Goal: Task Accomplishment & Management: Use online tool/utility

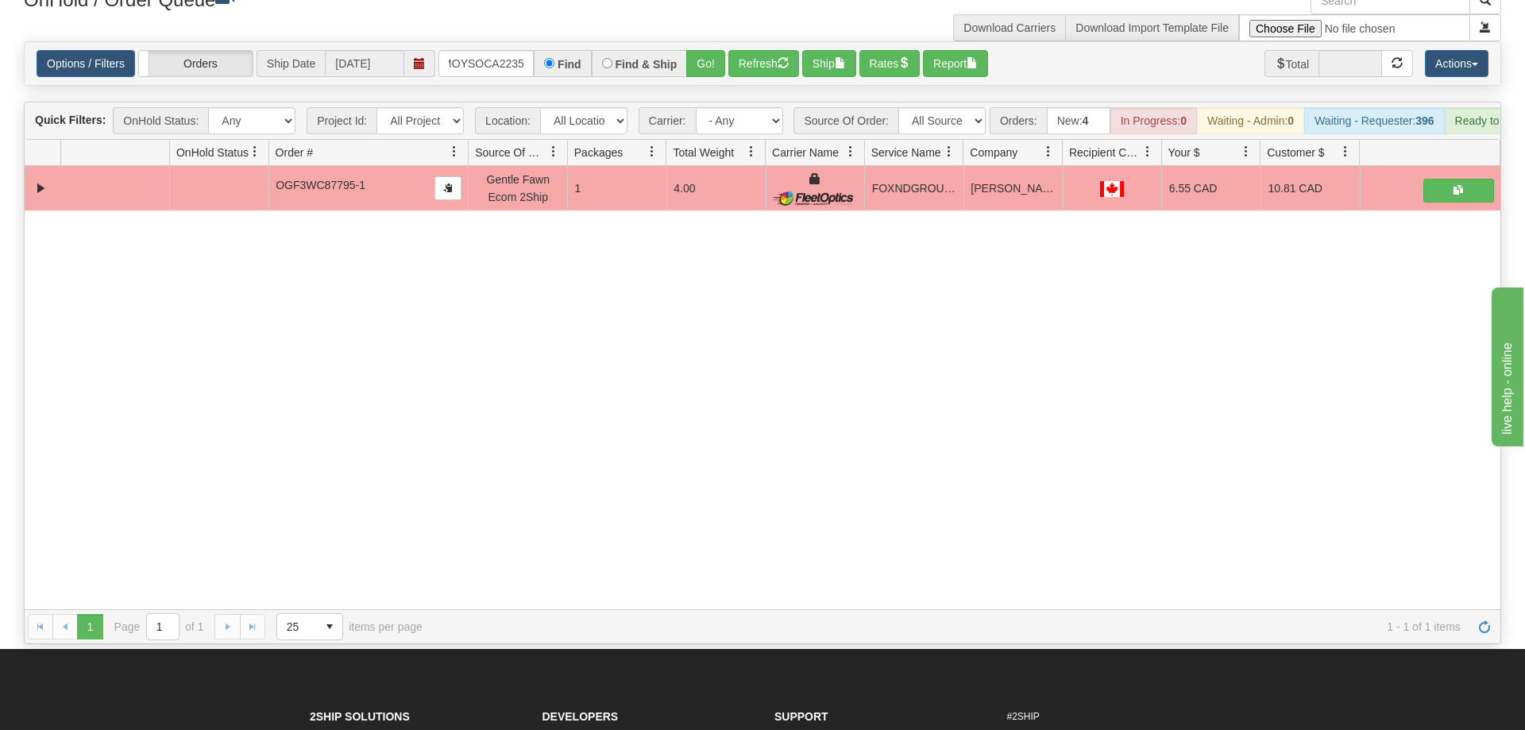
scroll to position [0, 21]
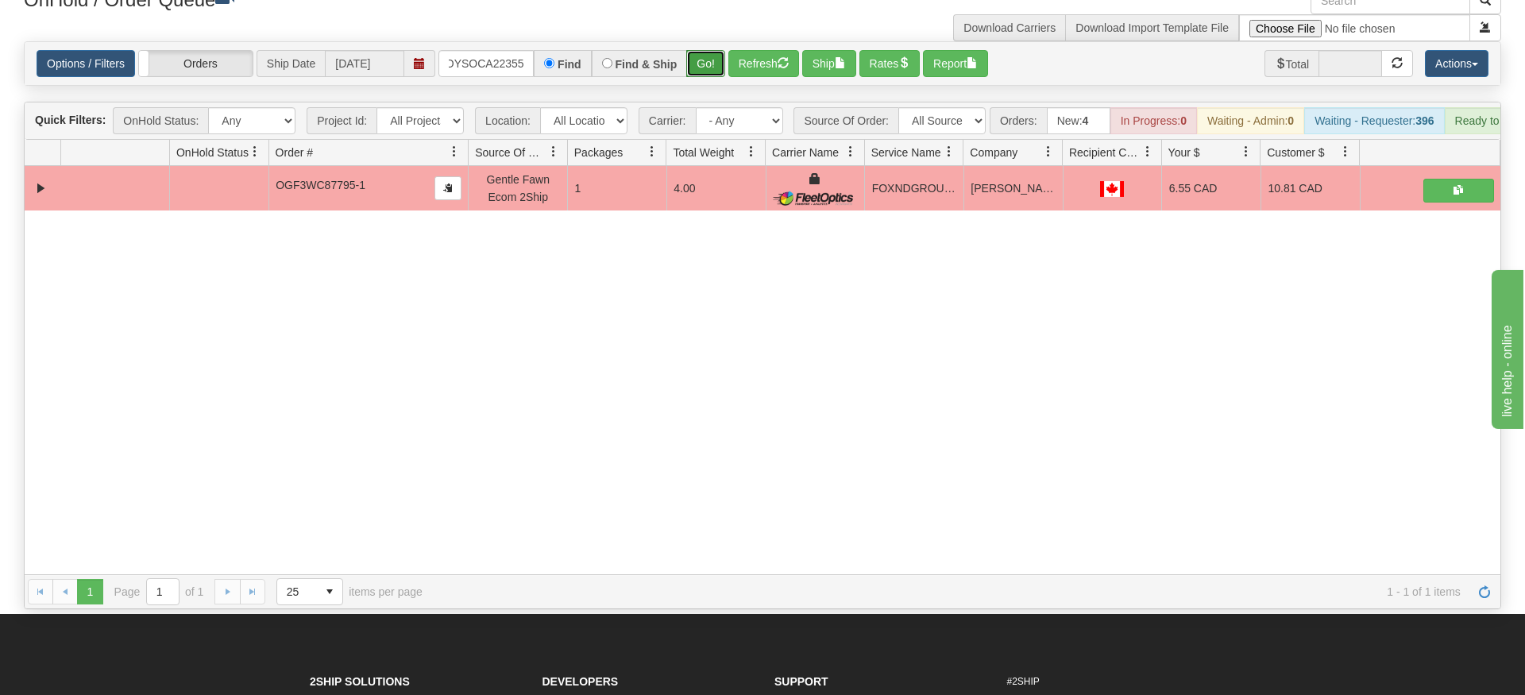
drag, startPoint x: 707, startPoint y: 40, endPoint x: 707, endPoint y: 49, distance: 9.5
click at [707, 74] on div "Is equal to Is not equal to Contains Does not contains CAD USD EUR ZAR [PERSON_…" at bounding box center [762, 325] width 1501 height 568
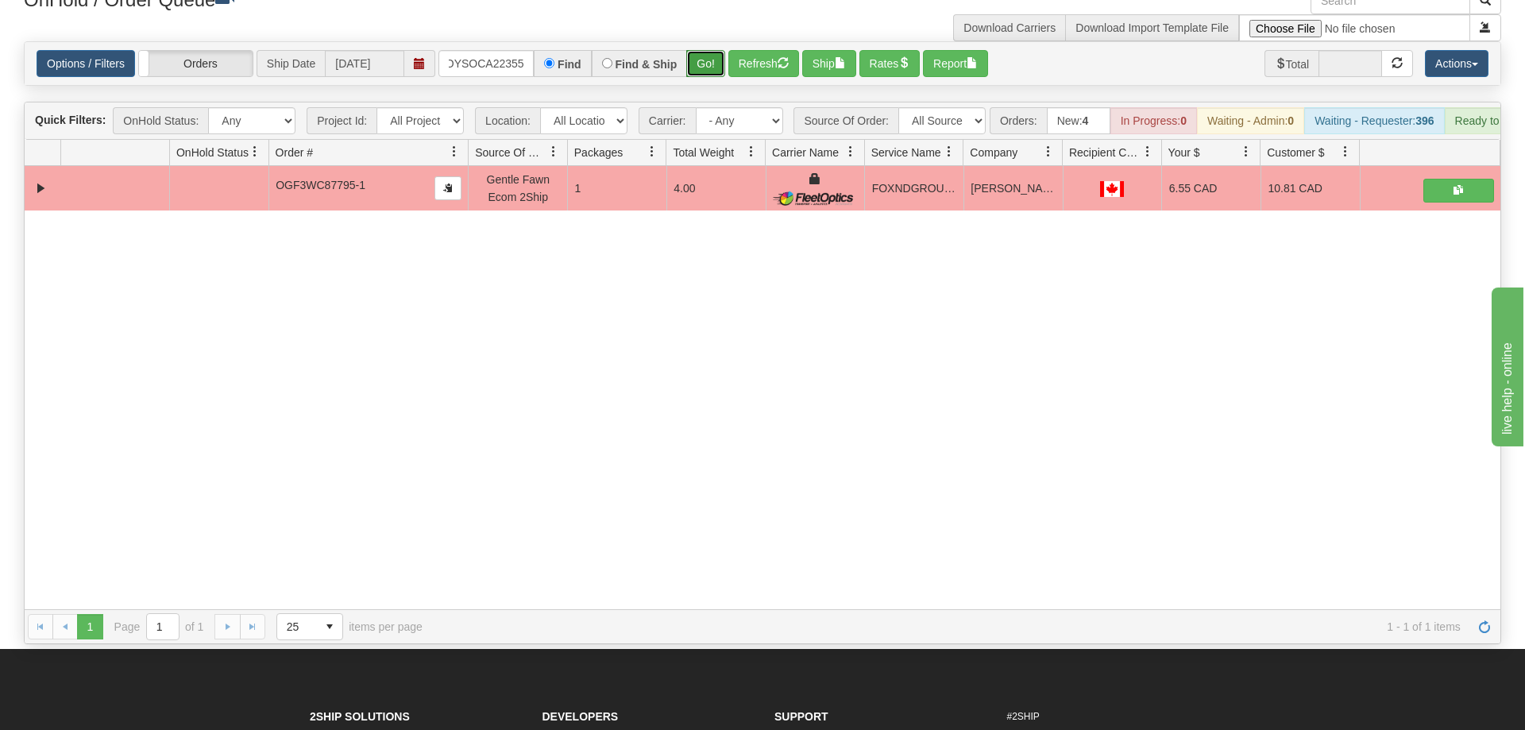
click at [707, 50] on button "Go!" at bounding box center [705, 63] width 39 height 27
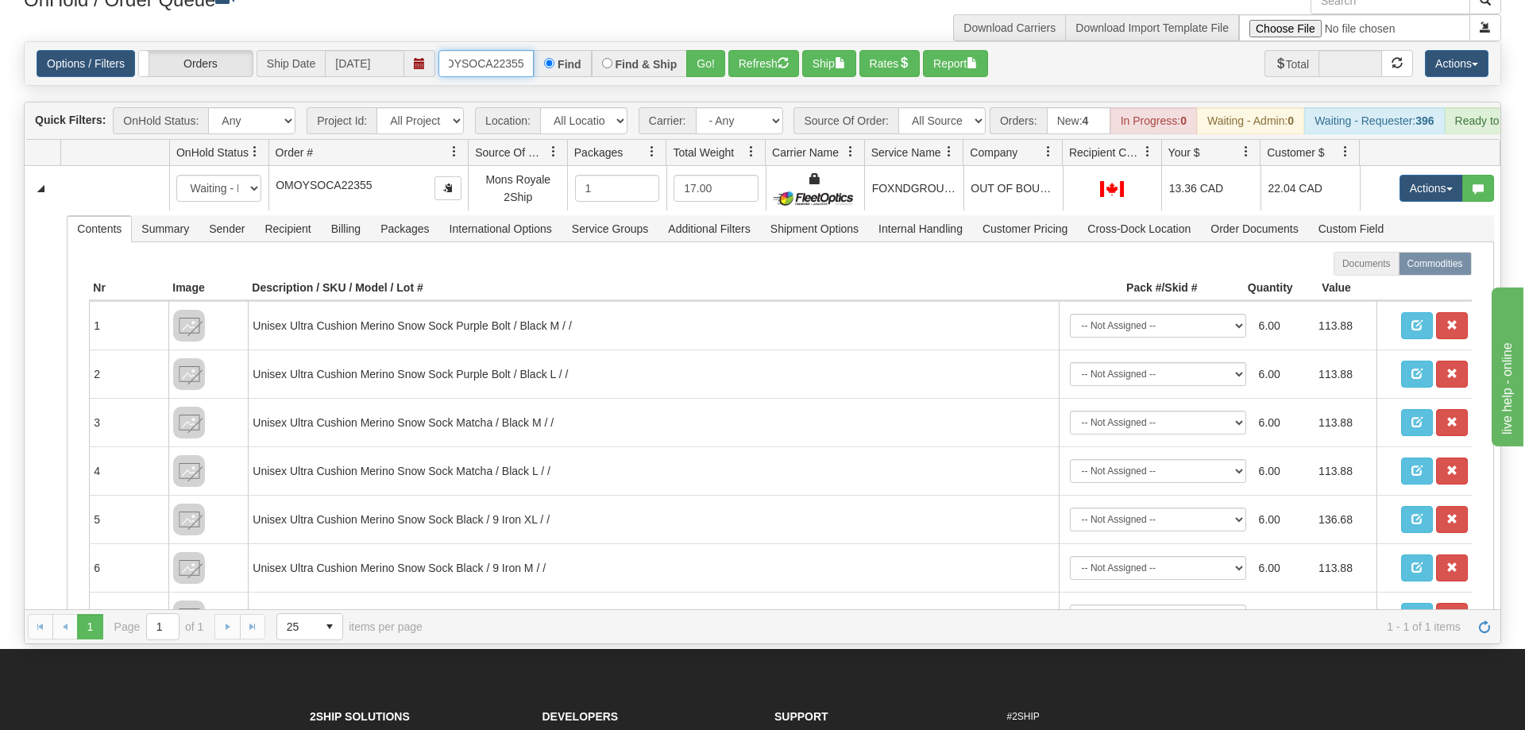
click at [465, 50] on input "OMOYSOCA22355" at bounding box center [485, 63] width 95 height 27
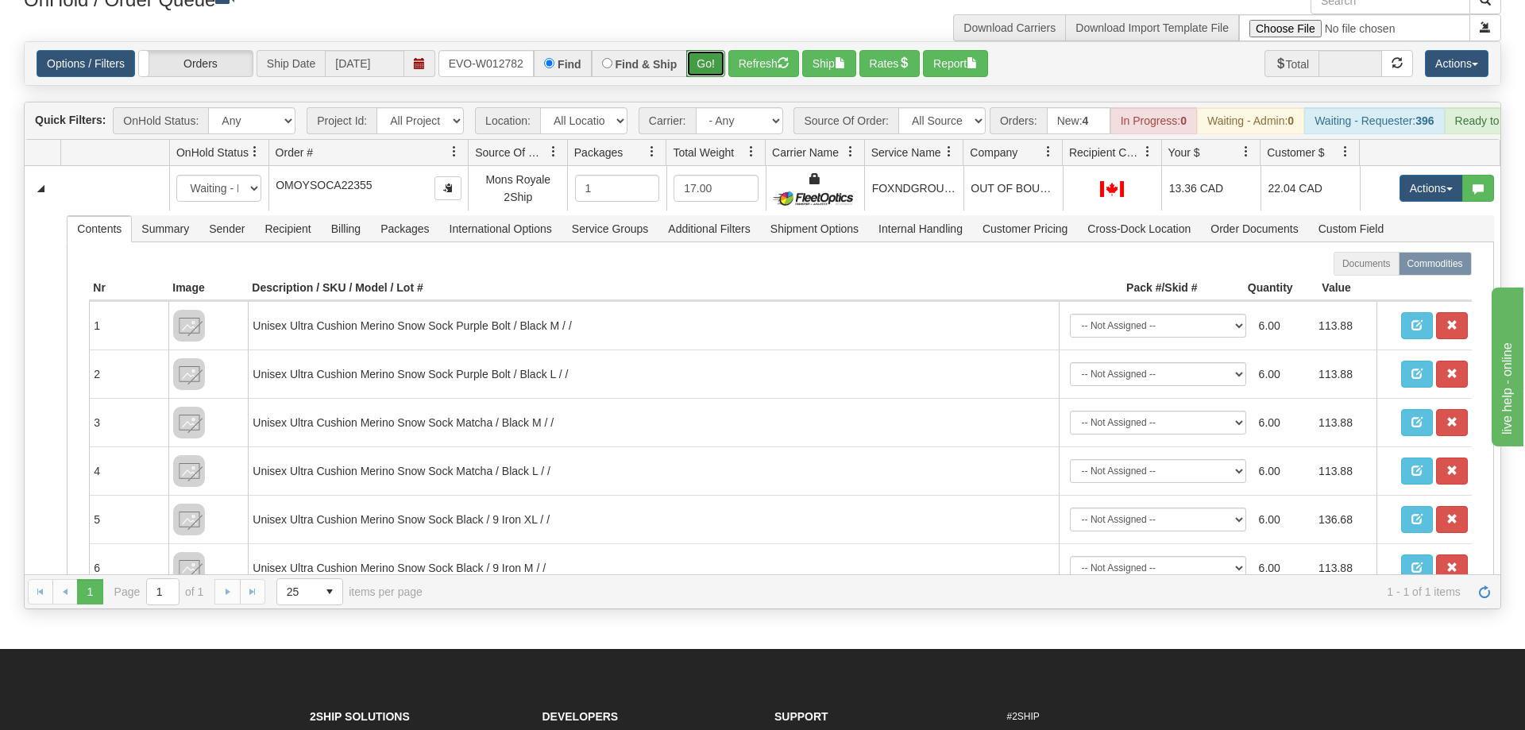
click at [707, 65] on div "Is equal to Is not equal to Contains Does not contains CAD USD EUR ZAR [PERSON_…" at bounding box center [762, 325] width 1501 height 568
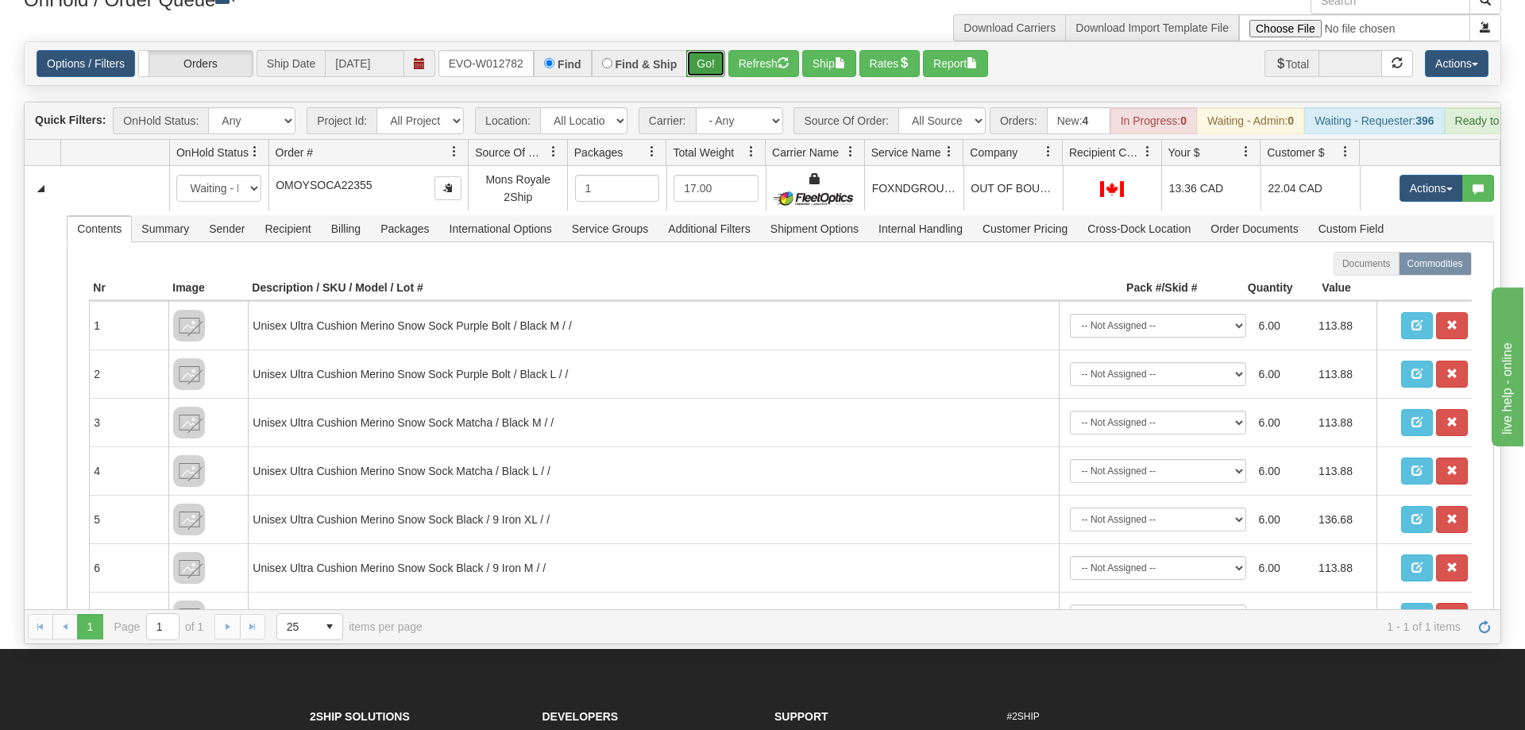
click at [707, 50] on button "Go!" at bounding box center [705, 63] width 39 height 27
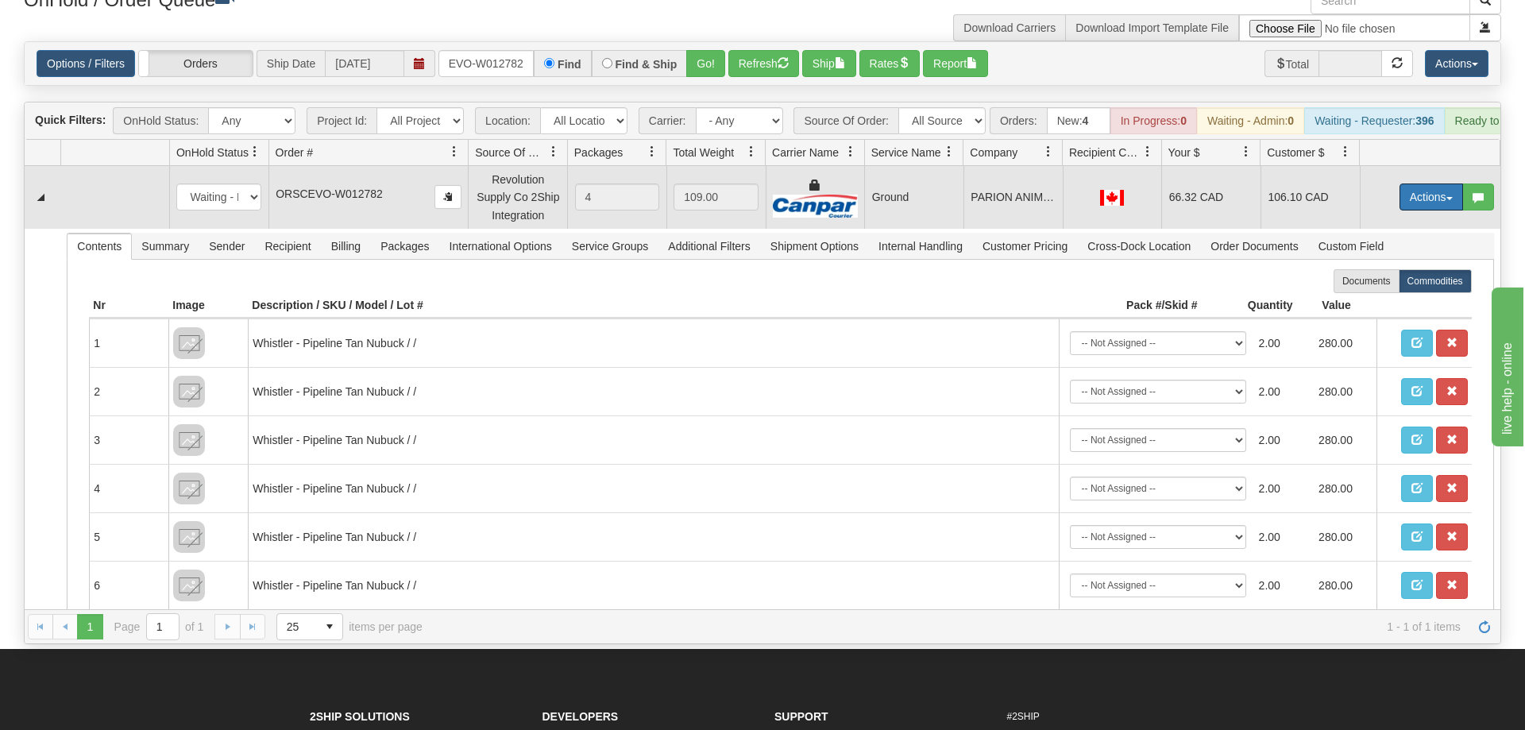
click at [1428, 183] on button "Actions" at bounding box center [1431, 196] width 64 height 27
click at [1383, 279] on link "Ship" at bounding box center [1398, 289] width 127 height 21
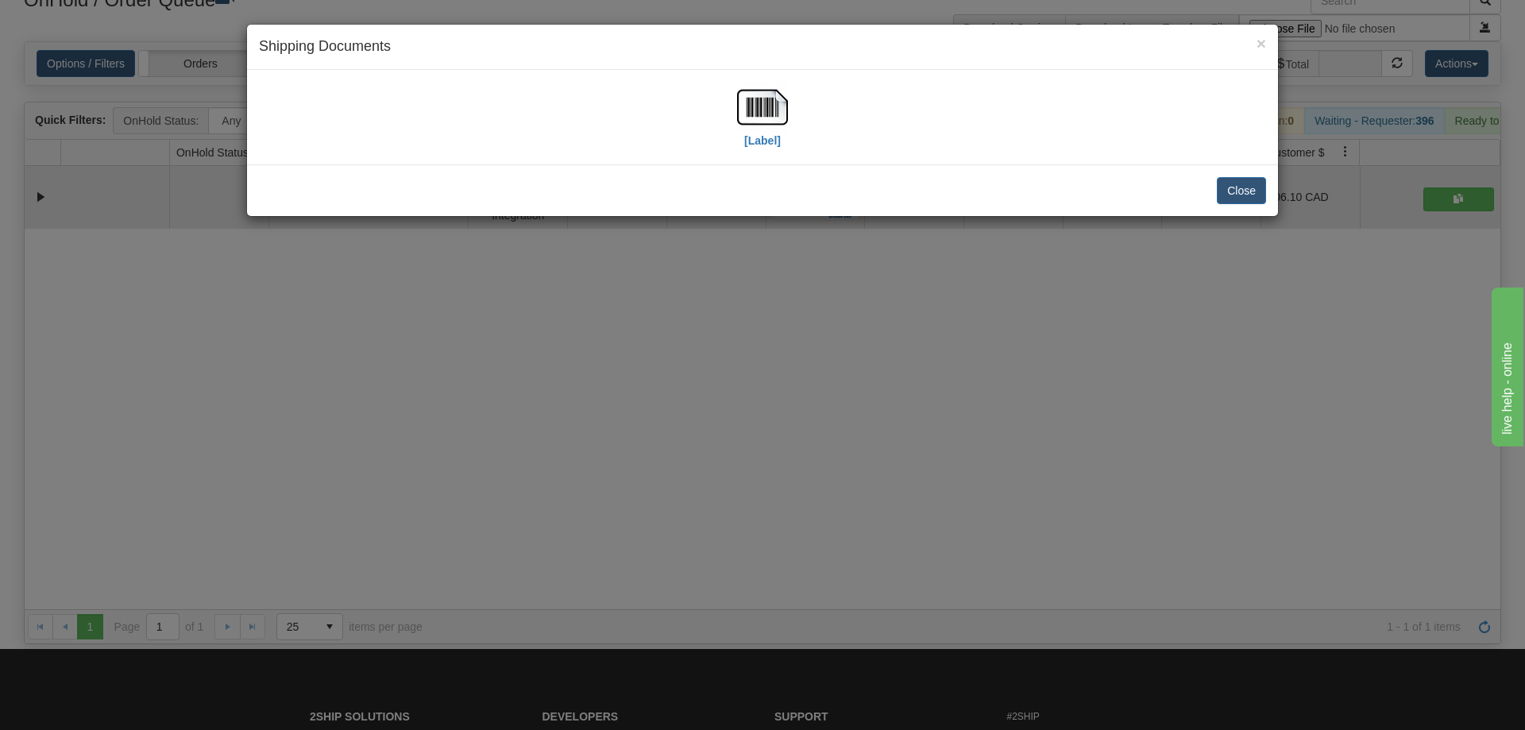
click at [731, 104] on div "[Label]" at bounding box center [762, 117] width 1007 height 71
click at [766, 126] on img at bounding box center [762, 107] width 51 height 51
drag, startPoint x: 742, startPoint y: 397, endPoint x: 736, endPoint y: 371, distance: 26.8
click at [742, 386] on div "× Shipping Documents [Label] Close" at bounding box center [762, 365] width 1525 height 730
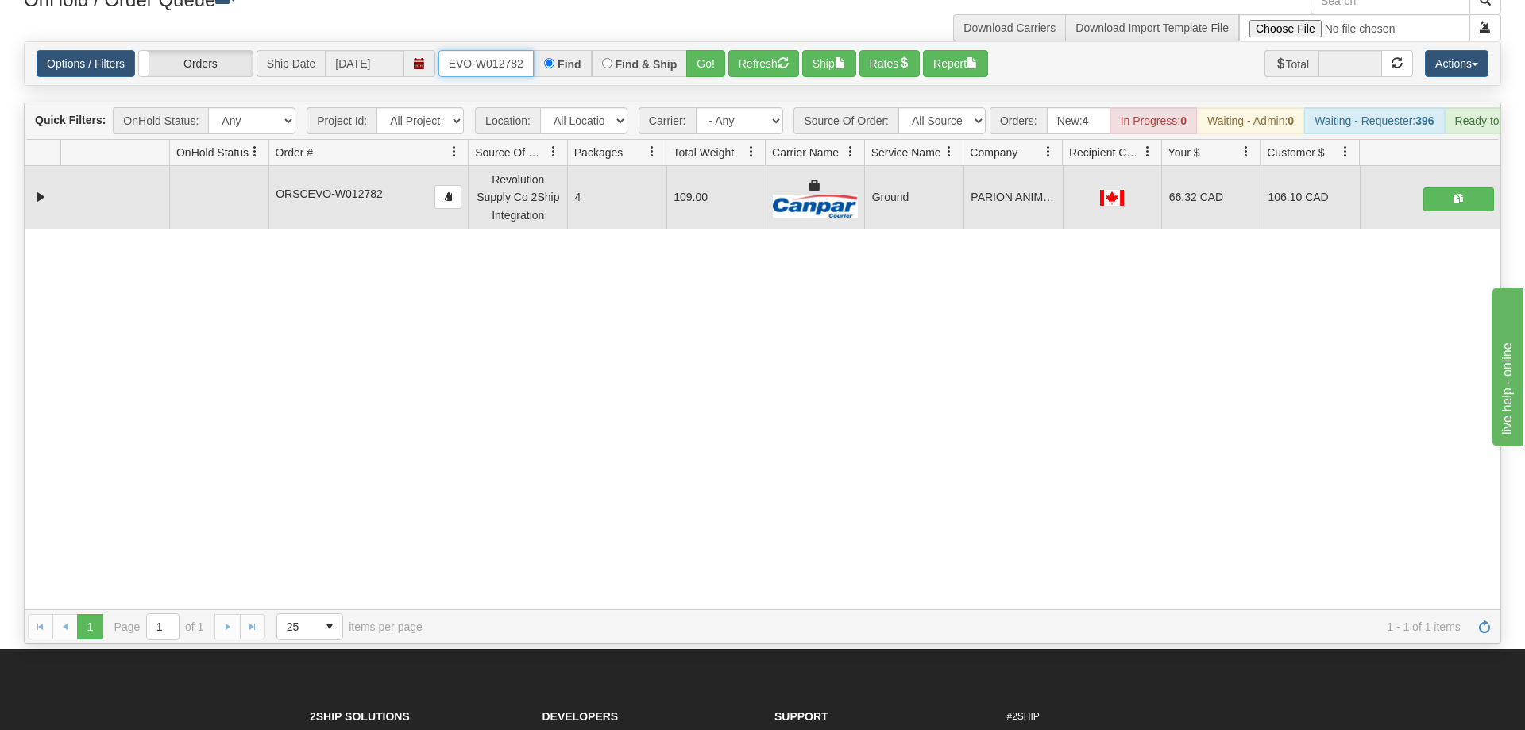
click at [455, 50] on input "ORSCEVO-W012782" at bounding box center [485, 63] width 95 height 27
drag, startPoint x: 701, startPoint y: 36, endPoint x: 714, endPoint y: 42, distance: 14.2
click at [702, 69] on div "Is equal to Is not equal to Contains Does not contains CAD USD EUR ZAR [PERSON_…" at bounding box center [762, 342] width 1501 height 603
click at [714, 50] on button "Go!" at bounding box center [705, 63] width 39 height 27
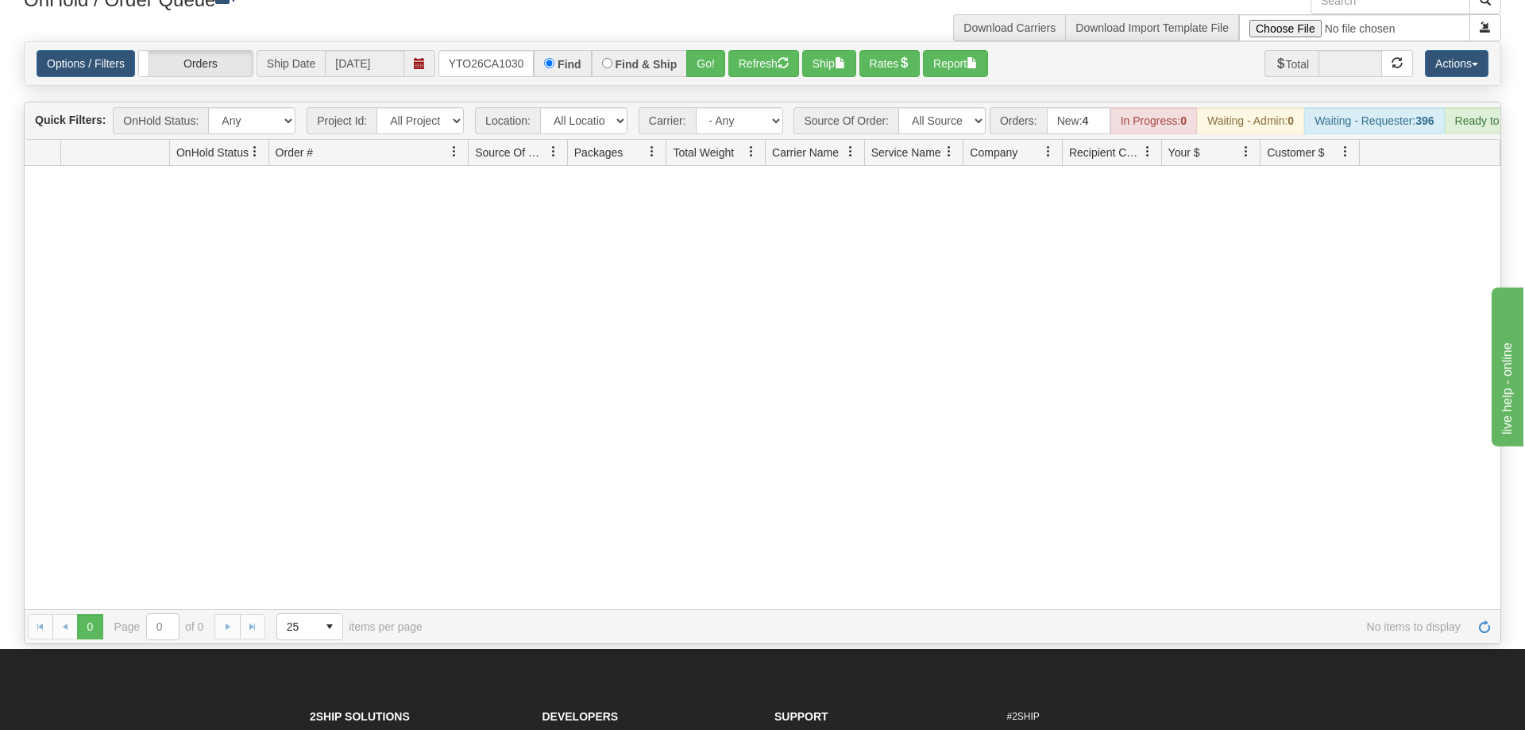
click at [471, 16] on div "OnHold / Order Queue" at bounding box center [387, 2] width 750 height 31
click at [481, 50] on input "OMOYTO26CA1030" at bounding box center [485, 63] width 95 height 27
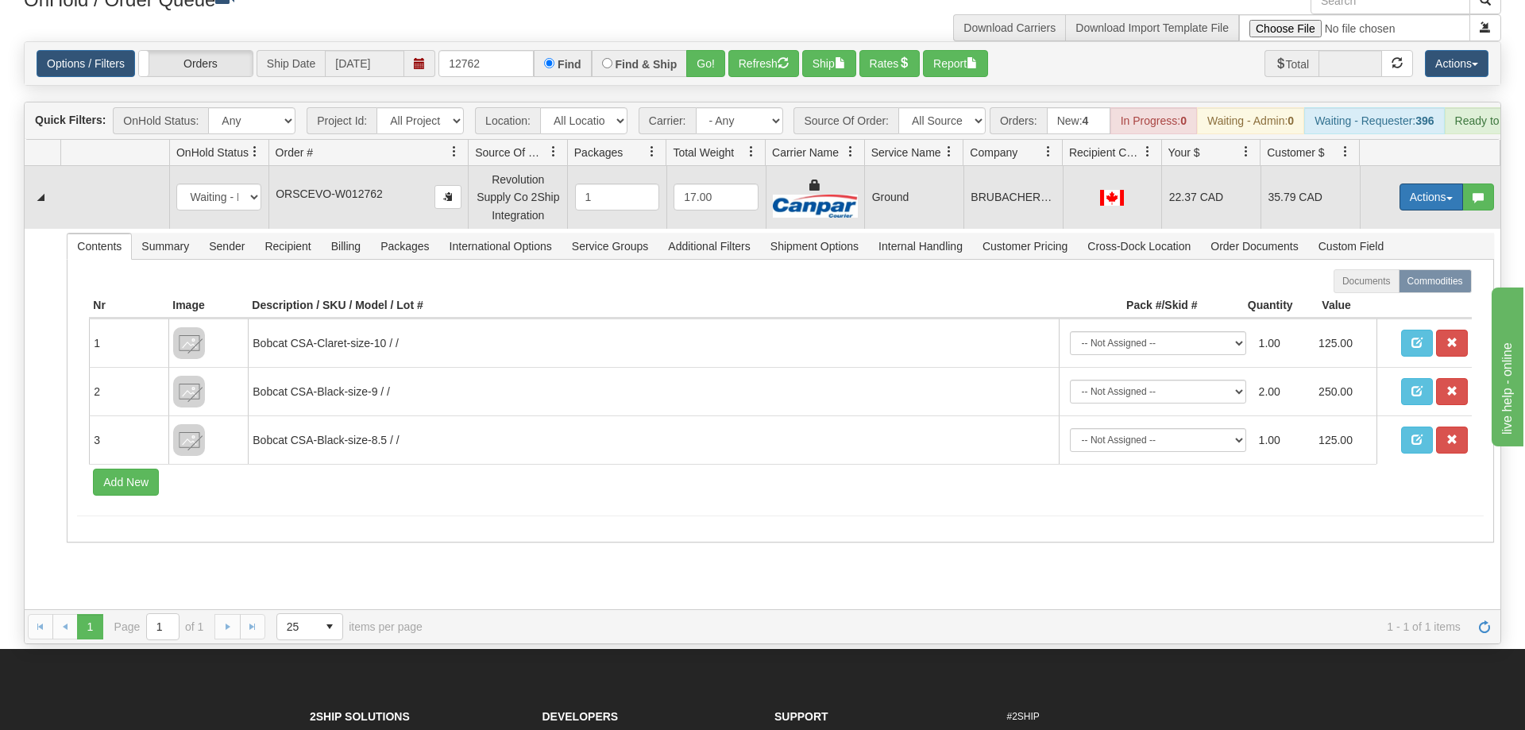
click at [1431, 183] on button "Actions" at bounding box center [1431, 196] width 64 height 27
click at [1403, 279] on link "Ship" at bounding box center [1398, 289] width 127 height 21
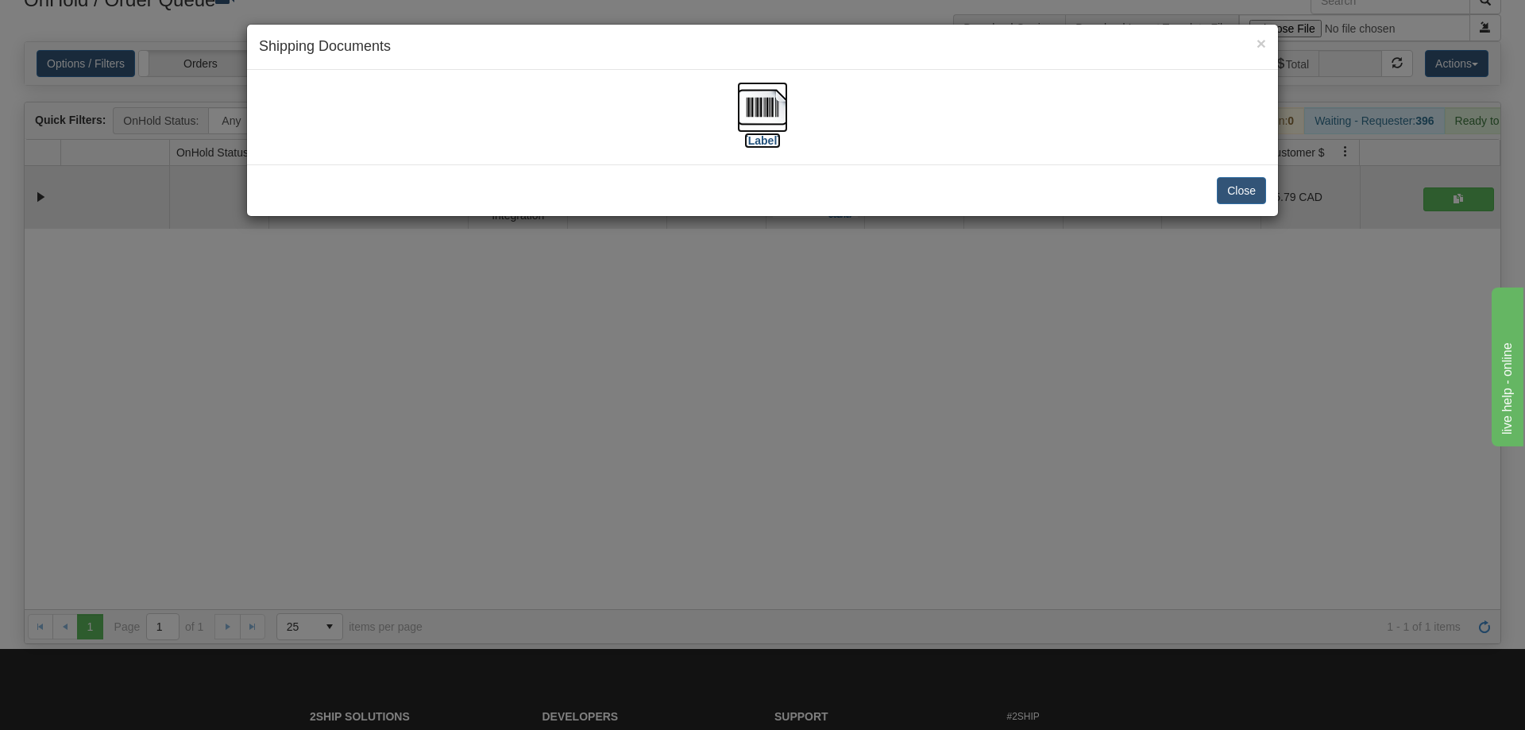
click at [758, 108] on img at bounding box center [762, 107] width 51 height 51
drag, startPoint x: 986, startPoint y: 547, endPoint x: 619, endPoint y: 1, distance: 658.1
click at [989, 542] on div "× Shipping Documents [Label] Close" at bounding box center [762, 365] width 1525 height 730
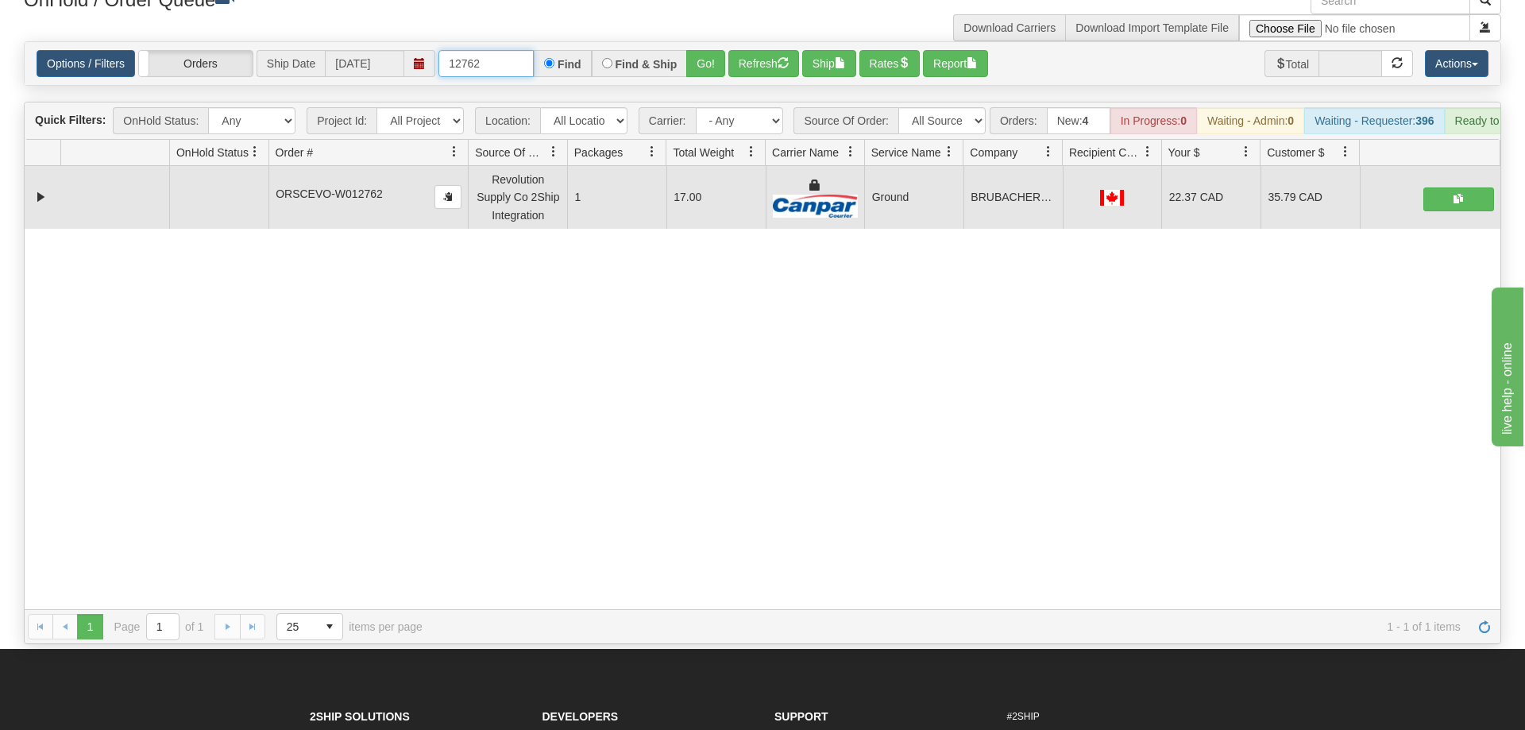
click at [491, 50] on input "12762" at bounding box center [485, 63] width 95 height 27
click at [681, 66] on div "Is equal to Is not equal to Contains Does not contains CAD USD EUR ZAR [PERSON_…" at bounding box center [762, 342] width 1501 height 603
click at [704, 50] on button "Go!" at bounding box center [705, 63] width 39 height 27
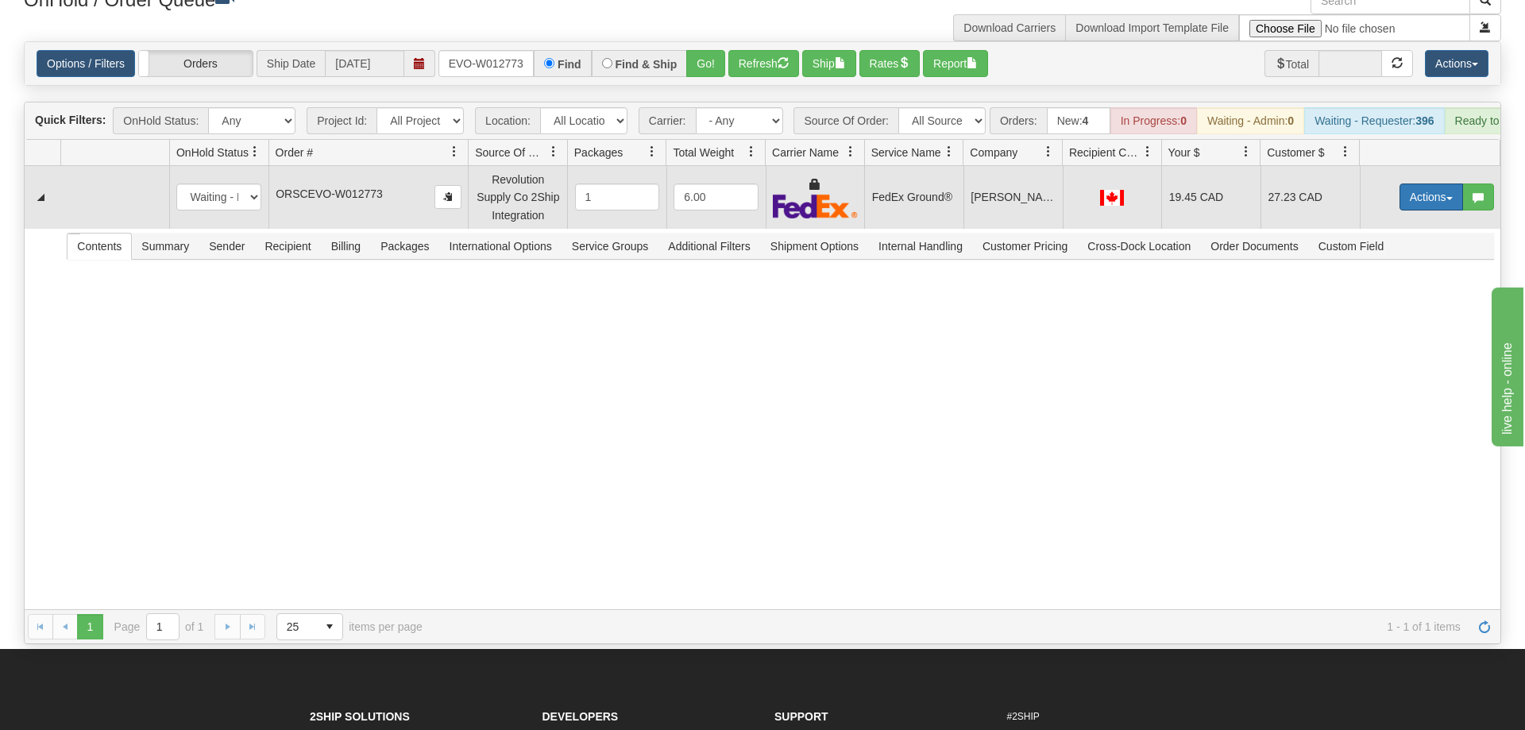
click at [1431, 183] on button "Actions" at bounding box center [1431, 196] width 64 height 27
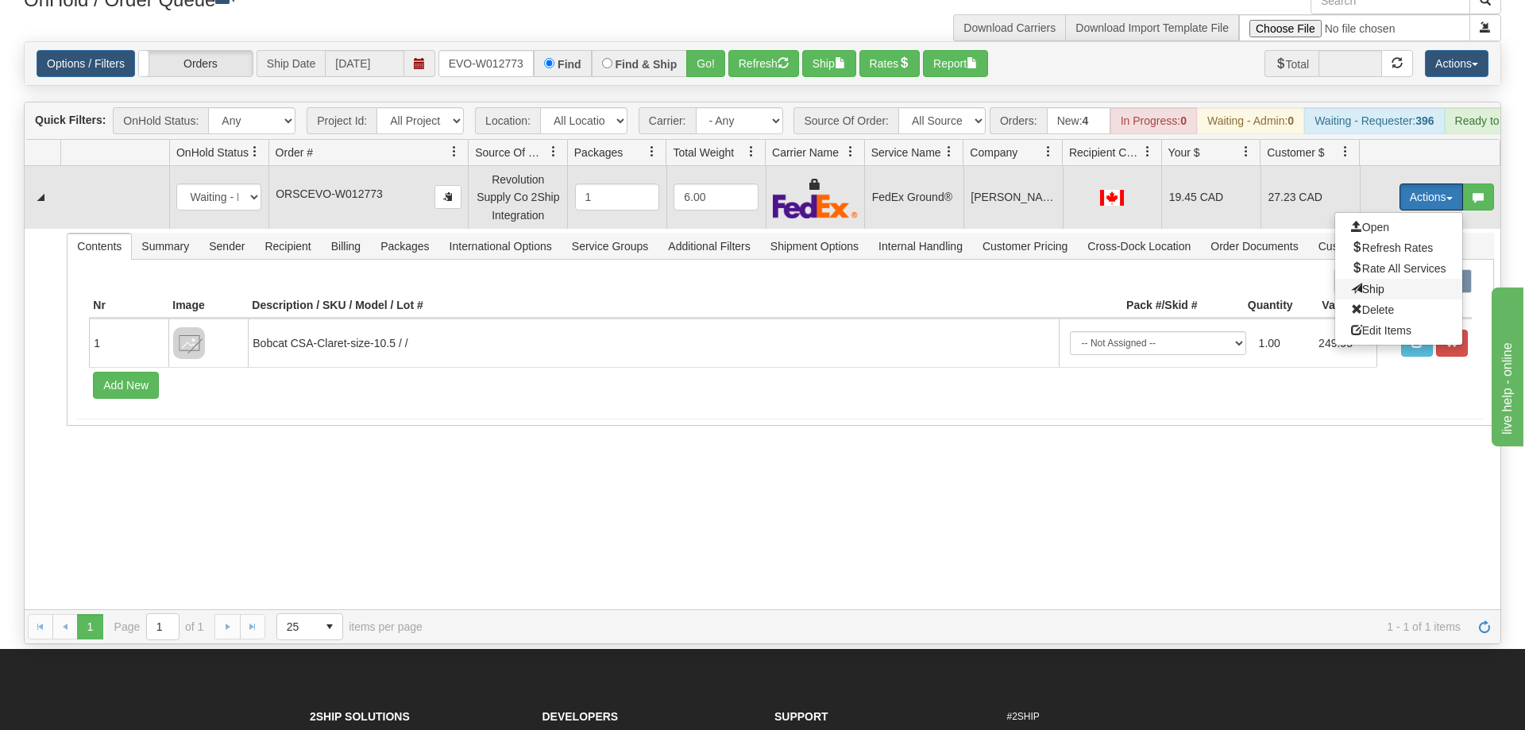
click at [1375, 283] on span "Ship" at bounding box center [1367, 289] width 33 height 13
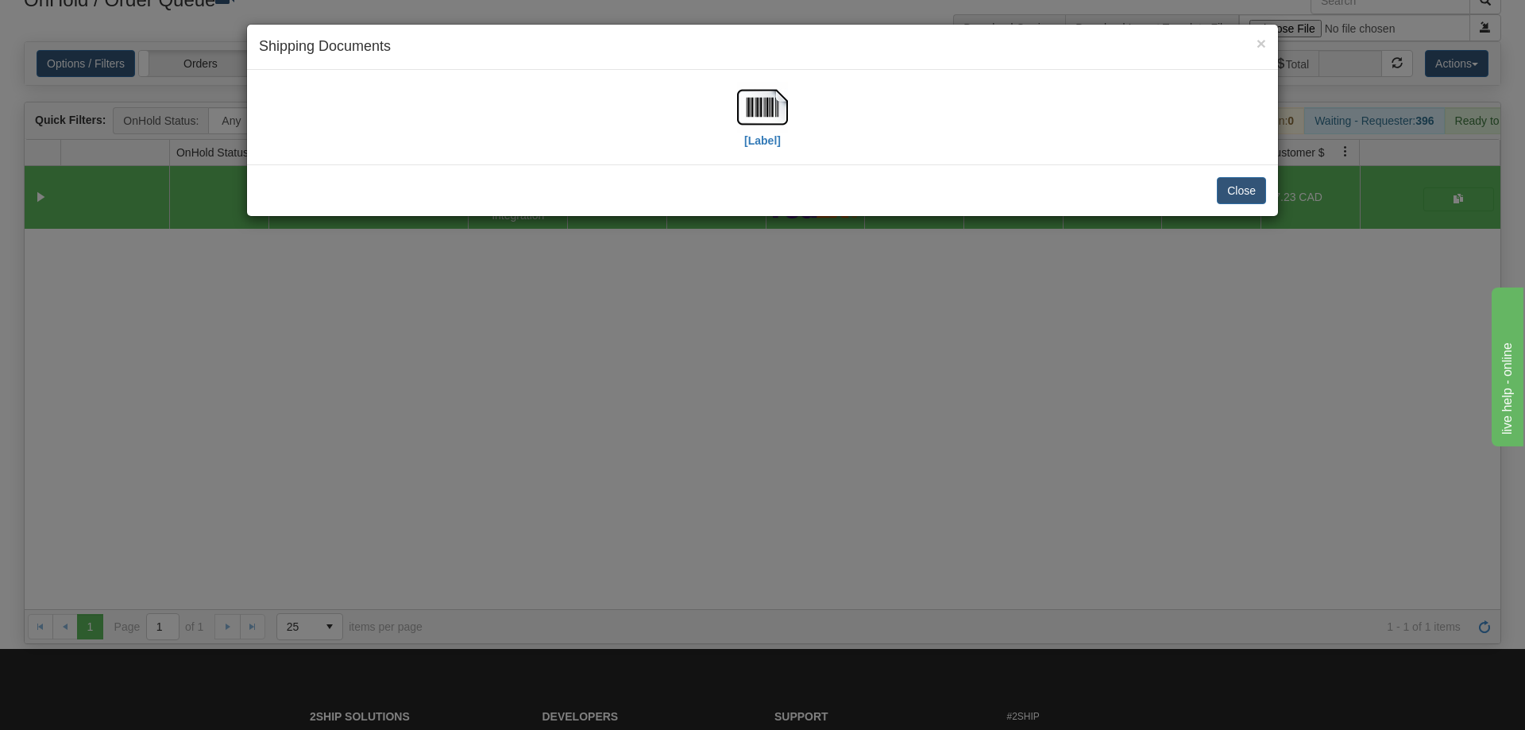
click at [812, 114] on div "[Label]" at bounding box center [762, 117] width 1007 height 71
click at [768, 116] on img at bounding box center [762, 107] width 51 height 51
click at [682, 254] on div "× Shipping Documents [Label] Close" at bounding box center [762, 365] width 1525 height 730
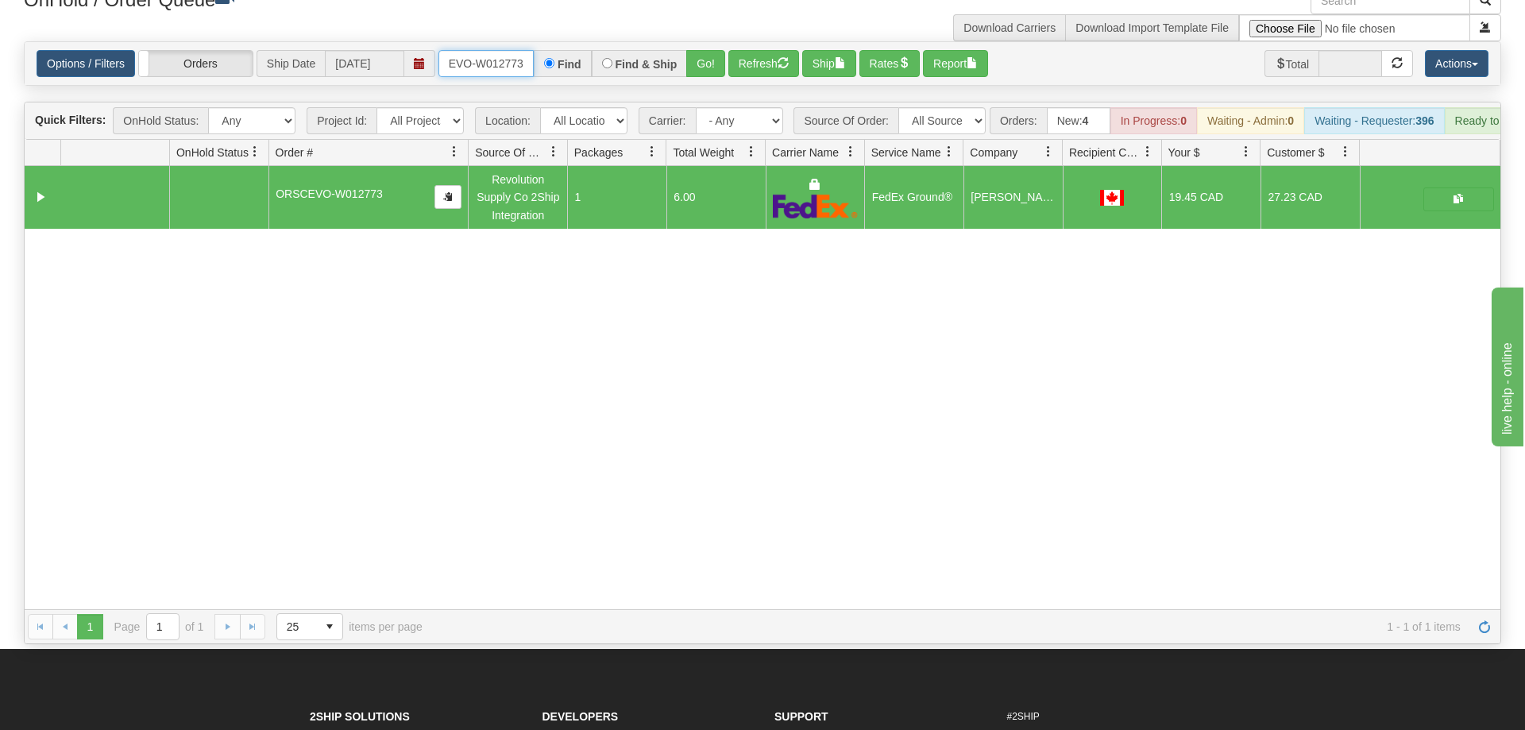
click at [510, 50] on input "ORSCEVO-W012773" at bounding box center [485, 63] width 95 height 27
click at [708, 70] on div "Is equal to Is not equal to Contains Does not contains CAD USD EUR ZAR [PERSON_…" at bounding box center [762, 342] width 1501 height 603
click at [708, 50] on button "Go!" at bounding box center [705, 63] width 39 height 27
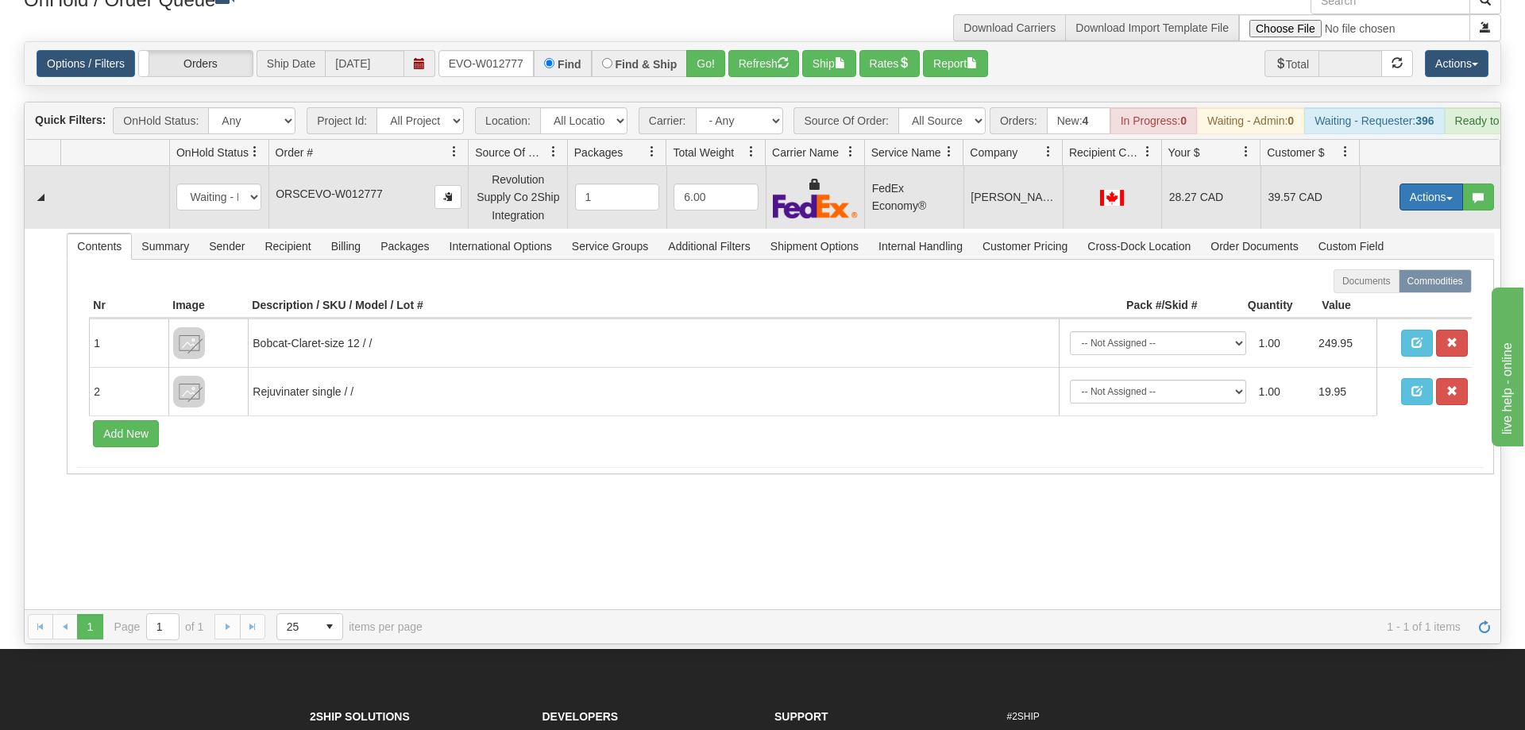
drag, startPoint x: 1452, startPoint y: 171, endPoint x: 1445, endPoint y: 167, distance: 8.2
click at [1450, 183] on button "Actions" at bounding box center [1431, 196] width 64 height 27
click at [1382, 279] on link "Ship" at bounding box center [1398, 289] width 127 height 21
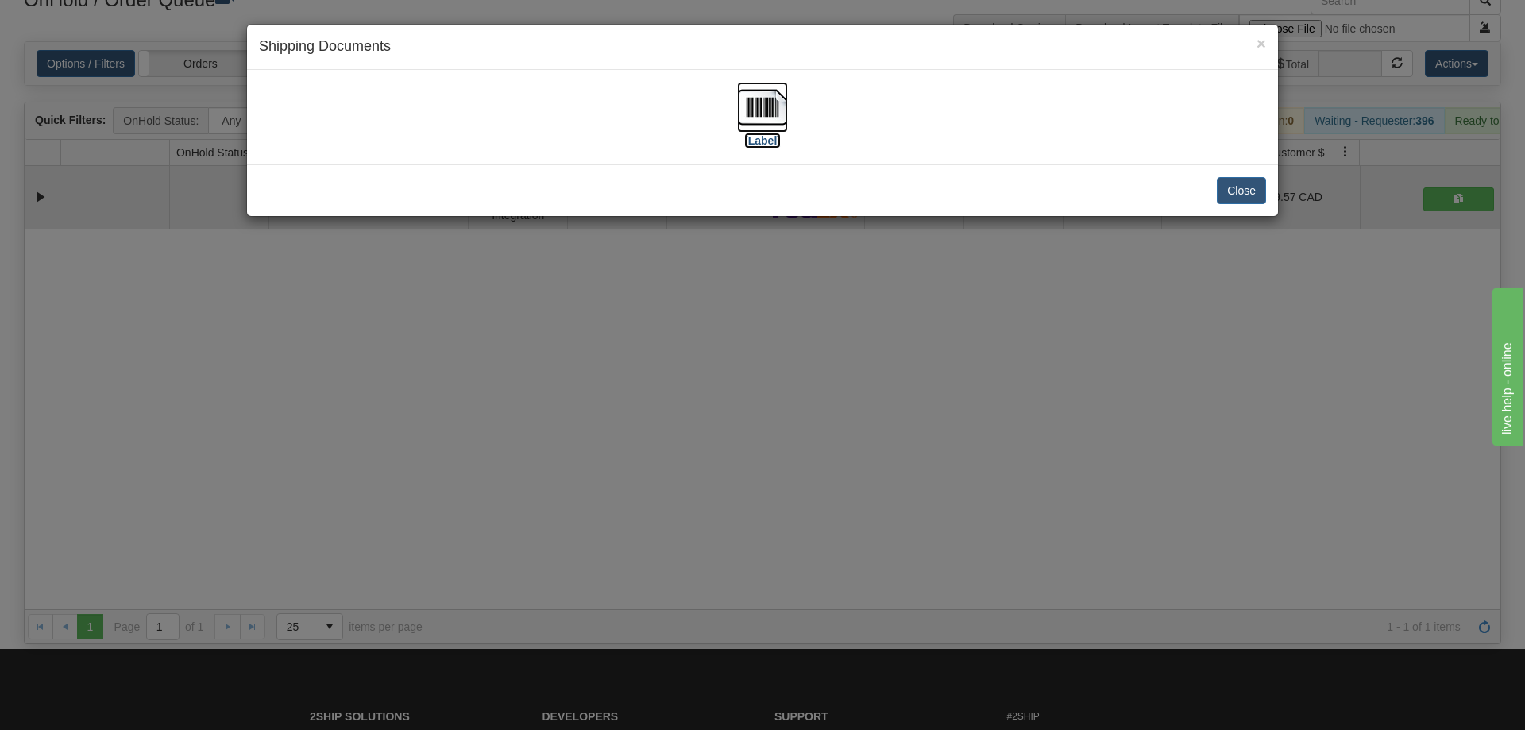
click at [758, 124] on img at bounding box center [762, 107] width 51 height 51
drag, startPoint x: 572, startPoint y: 322, endPoint x: 572, endPoint y: 306, distance: 16.7
click at [572, 314] on div "× Shipping Documents [Label] Close" at bounding box center [762, 365] width 1525 height 730
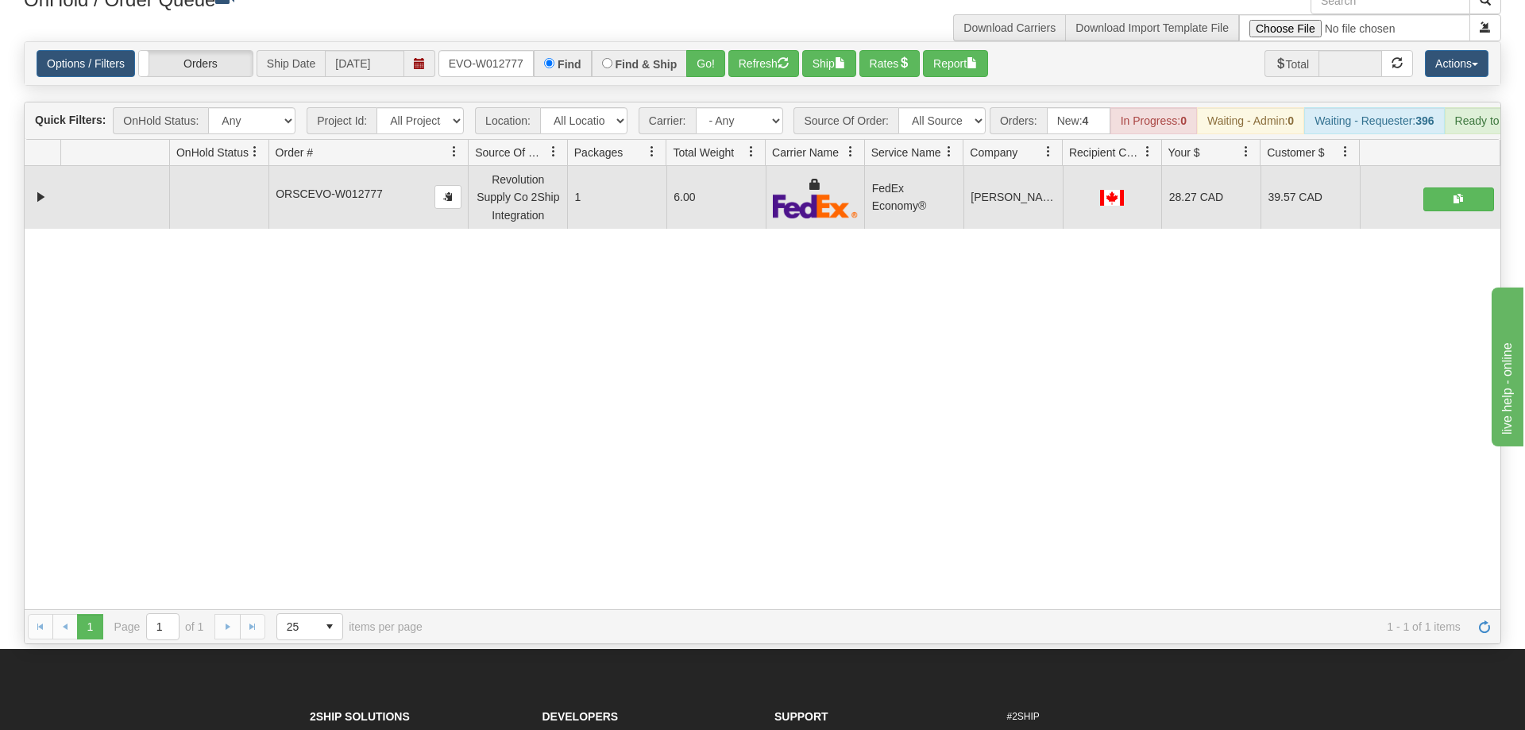
click at [504, 56] on div "Options / Filters Group Shipments Orders Ship Date [DATE] ORSCEVO-W012777 Find …" at bounding box center [763, 63] width 1476 height 43
click at [505, 50] on input "ORSCEVO-W012777" at bounding box center [485, 63] width 95 height 27
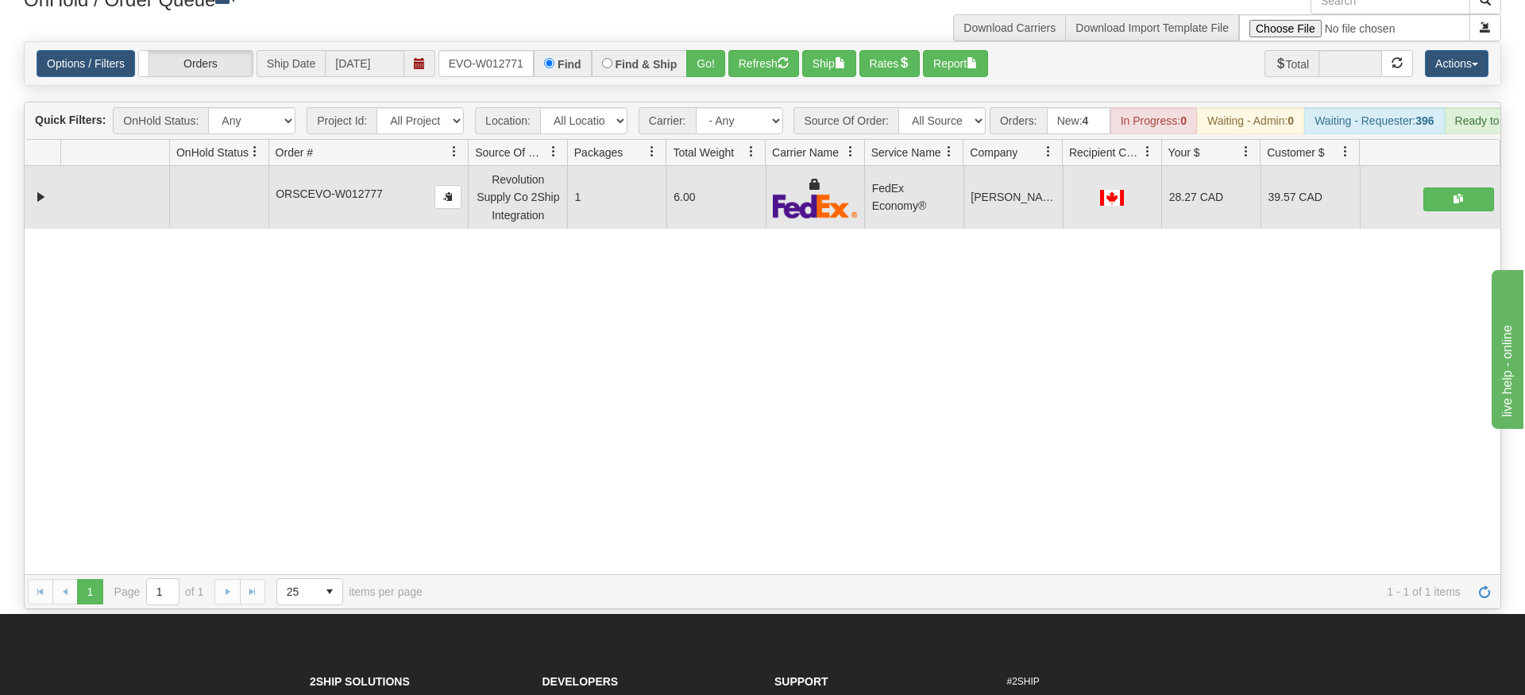
click at [727, 65] on div "Is equal to Is not equal to Contains Does not contains CAD USD EUR ZAR [PERSON_…" at bounding box center [762, 325] width 1501 height 568
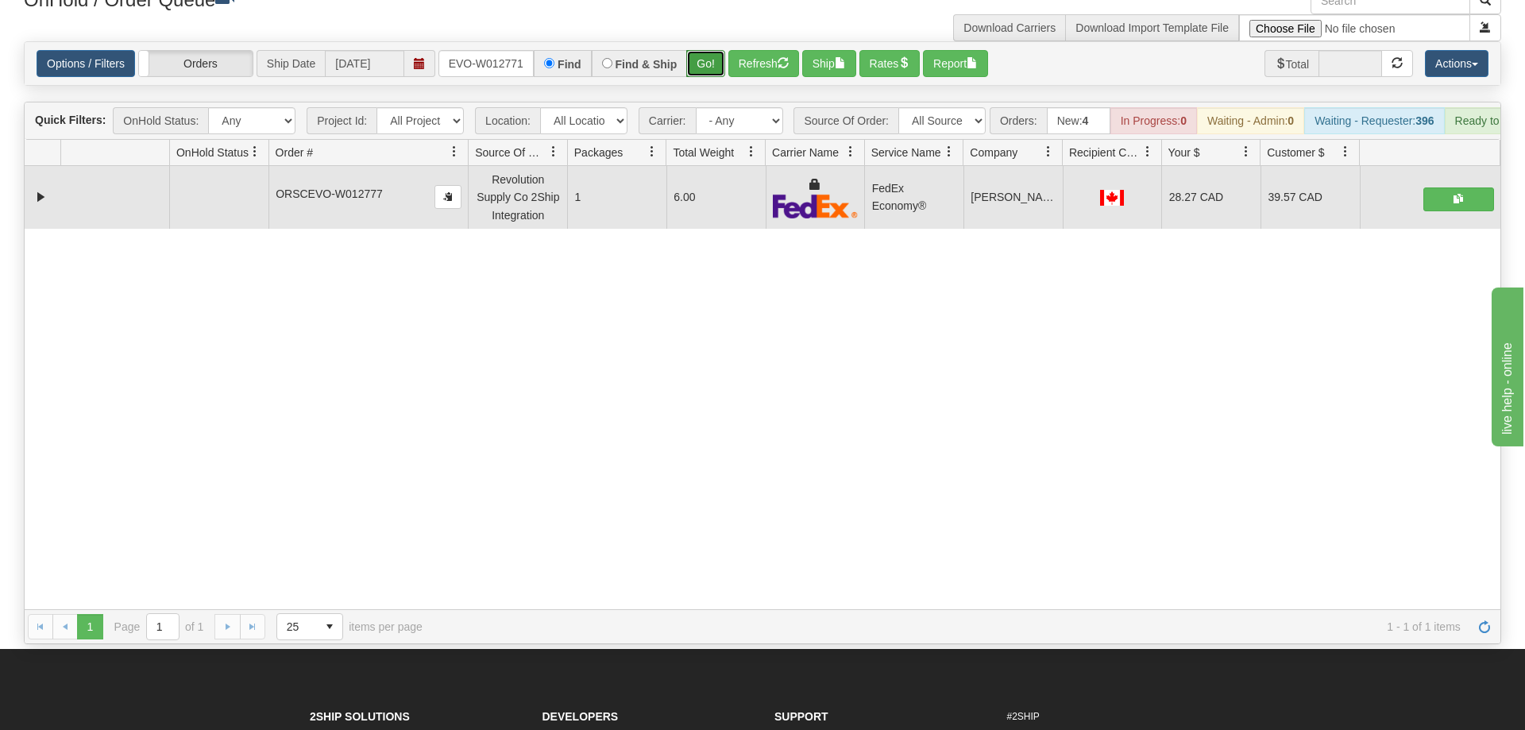
click at [696, 50] on button "Go!" at bounding box center [705, 63] width 39 height 27
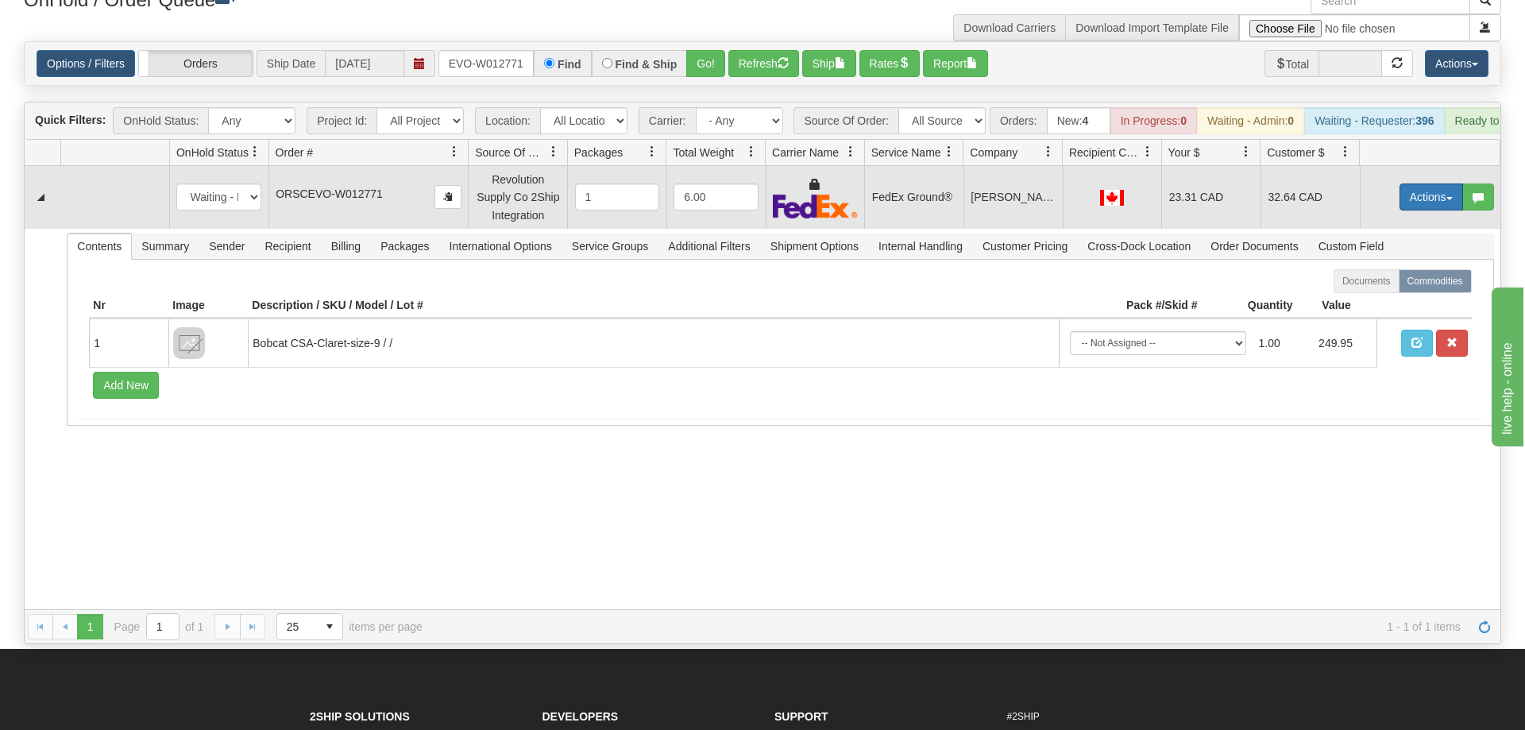
click at [1442, 183] on button "Actions" at bounding box center [1431, 196] width 64 height 27
click at [1405, 279] on link "Ship" at bounding box center [1398, 289] width 127 height 21
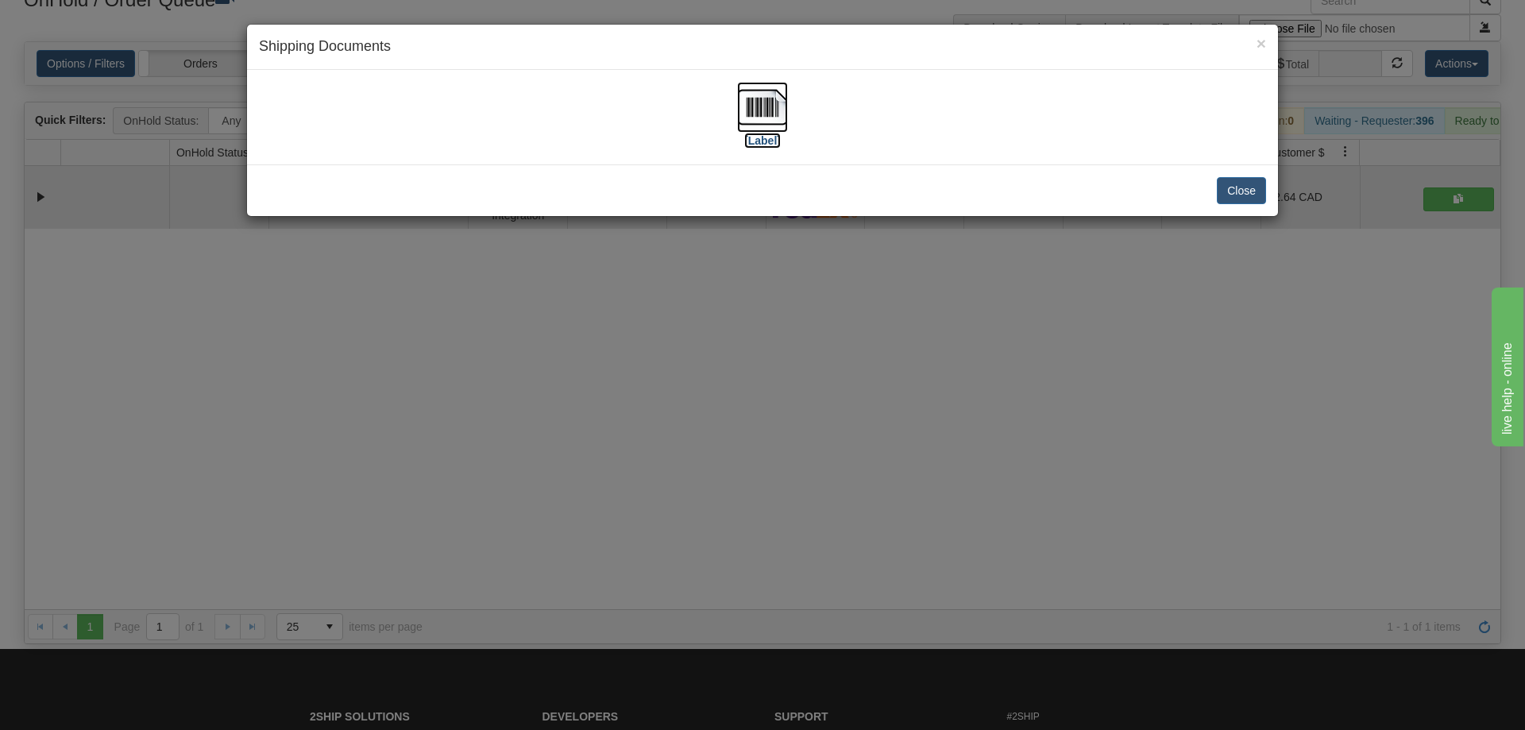
click at [777, 109] on img at bounding box center [762, 107] width 51 height 51
drag, startPoint x: 787, startPoint y: 569, endPoint x: 677, endPoint y: 459, distance: 155.6
click at [786, 568] on div "× Shipping Documents [Label] Close" at bounding box center [762, 365] width 1525 height 730
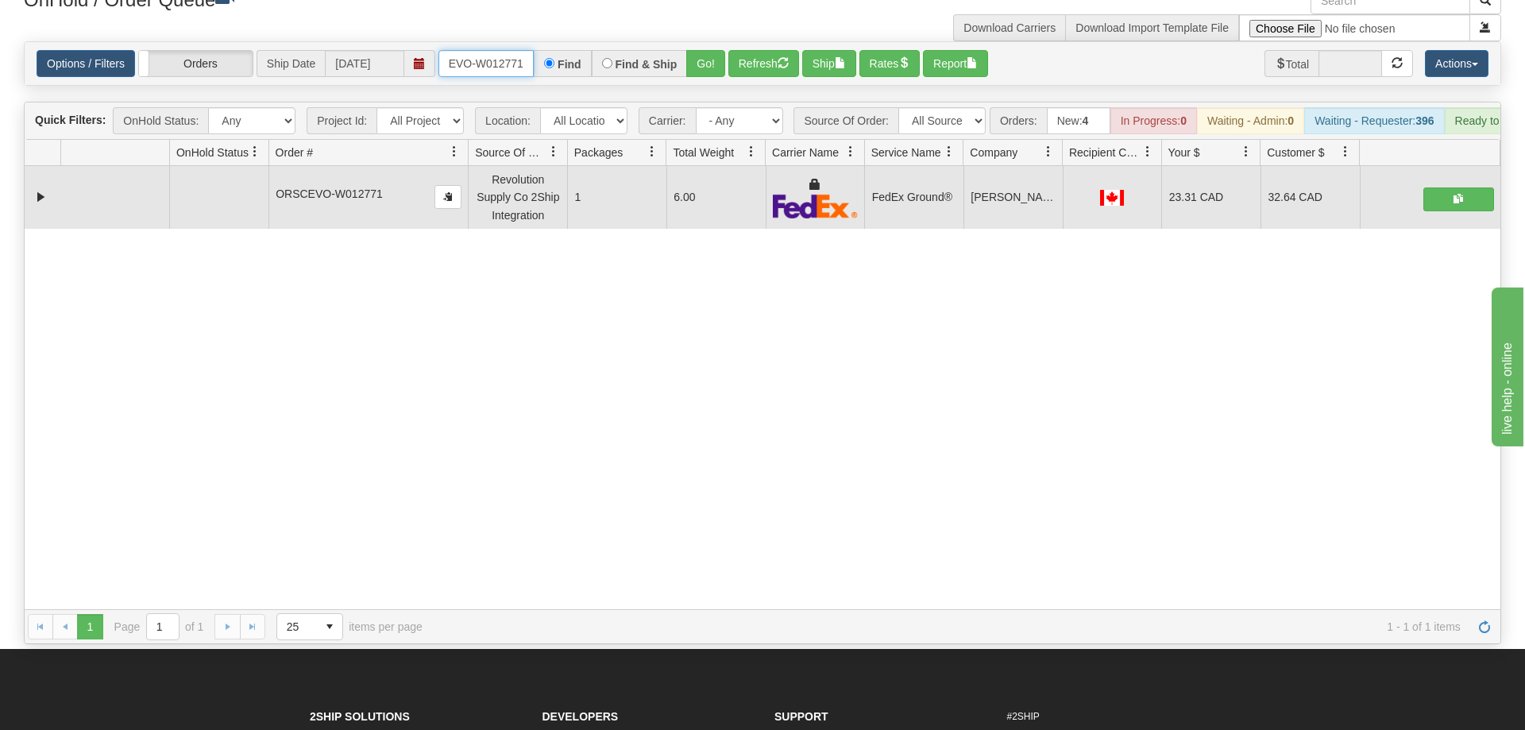
click at [469, 50] on input "ORSCEVO-W012771" at bounding box center [485, 63] width 95 height 27
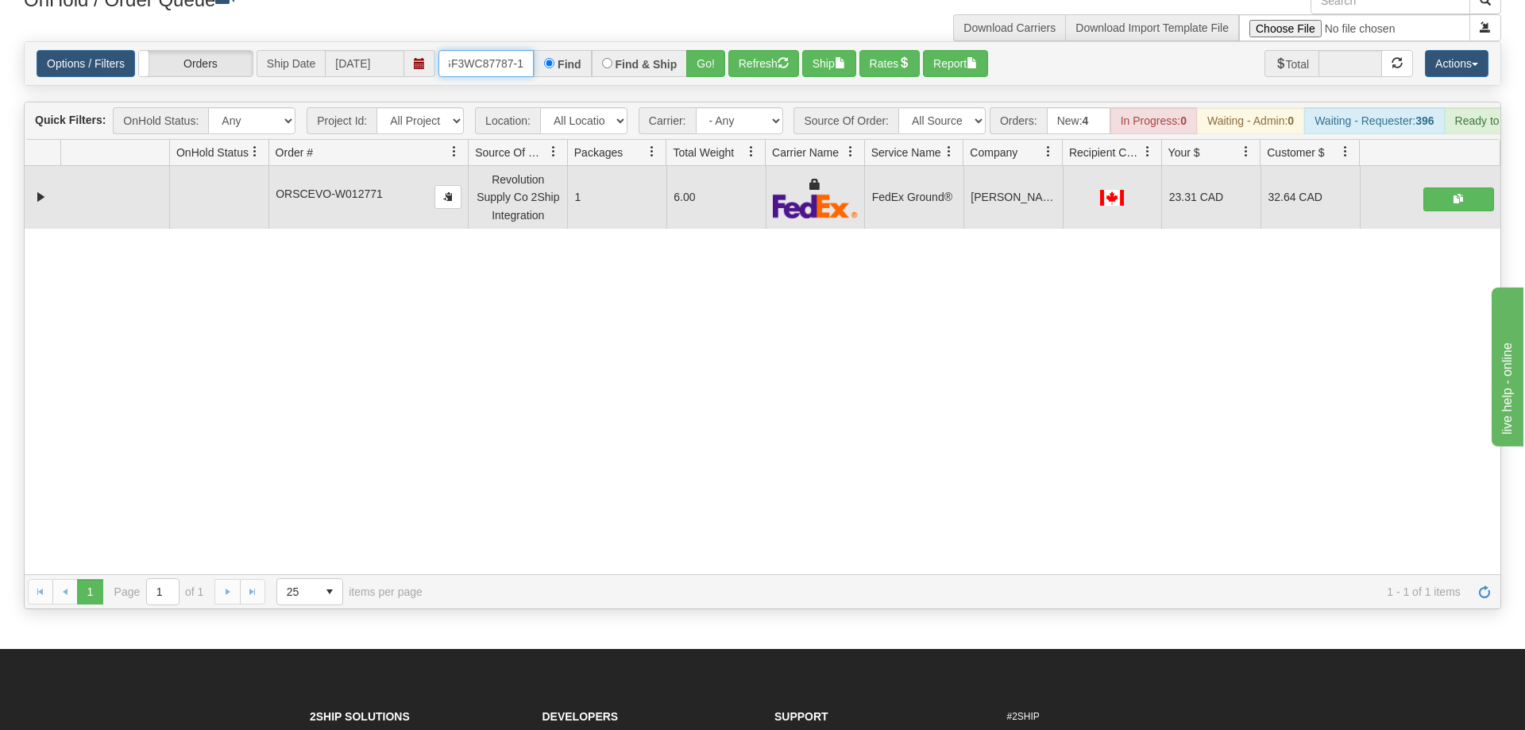
scroll to position [0, 15]
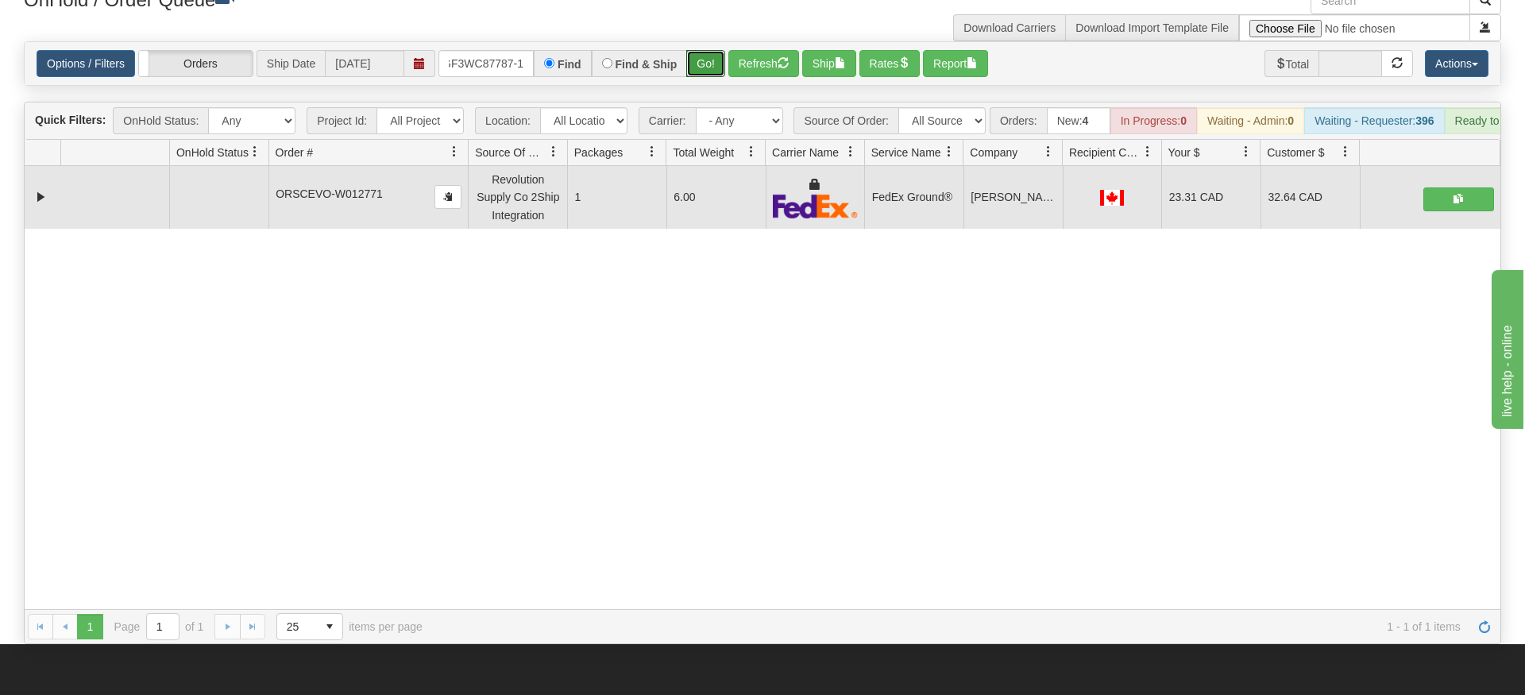
drag, startPoint x: 700, startPoint y: 46, endPoint x: 686, endPoint y: 27, distance: 23.8
click at [699, 77] on div "Is equal to Is not equal to Contains Does not contains CAD USD EUR ZAR [PERSON_…" at bounding box center [762, 342] width 1501 height 603
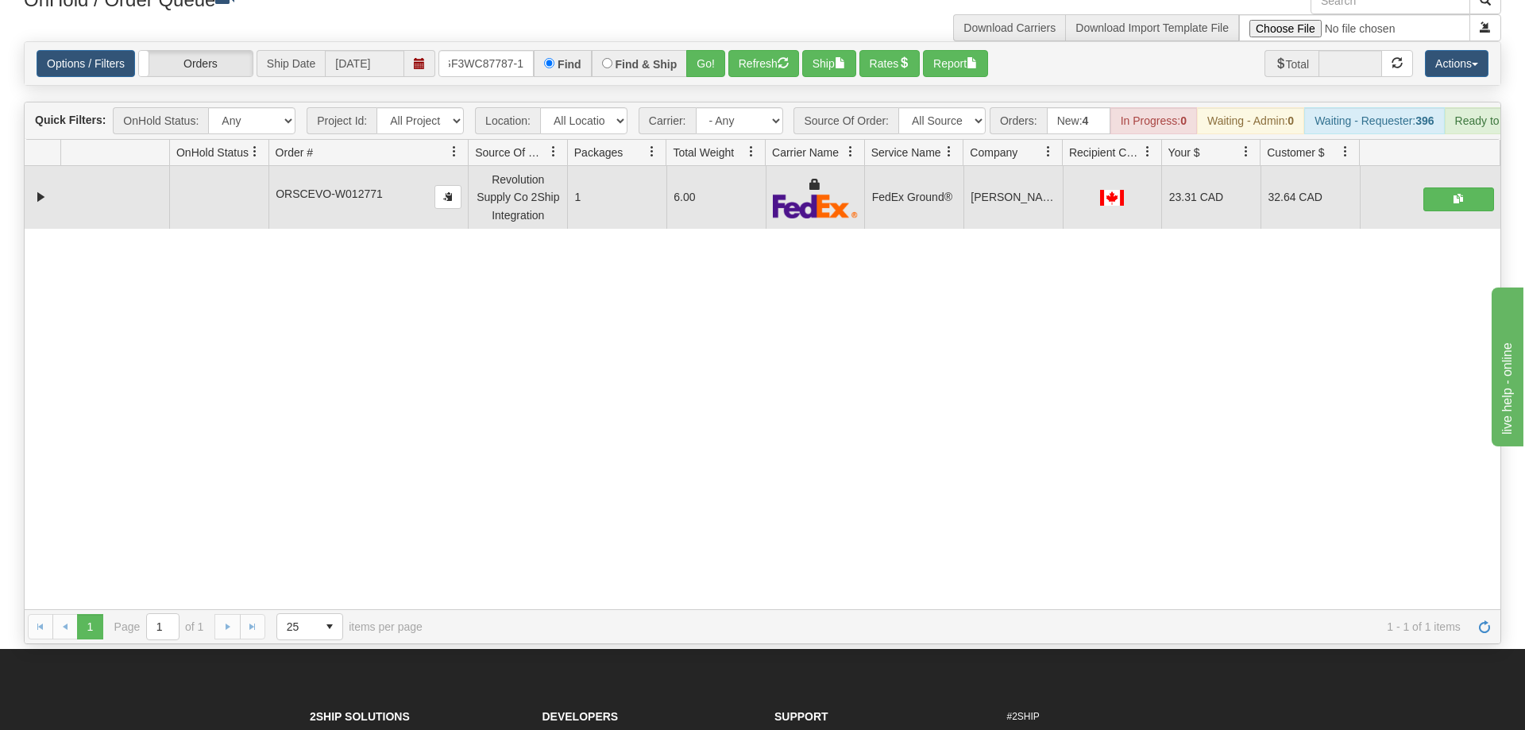
click at [686, 50] on div "Find & Ship" at bounding box center [640, 63] width 96 height 27
click at [693, 50] on button "Go!" at bounding box center [705, 63] width 39 height 27
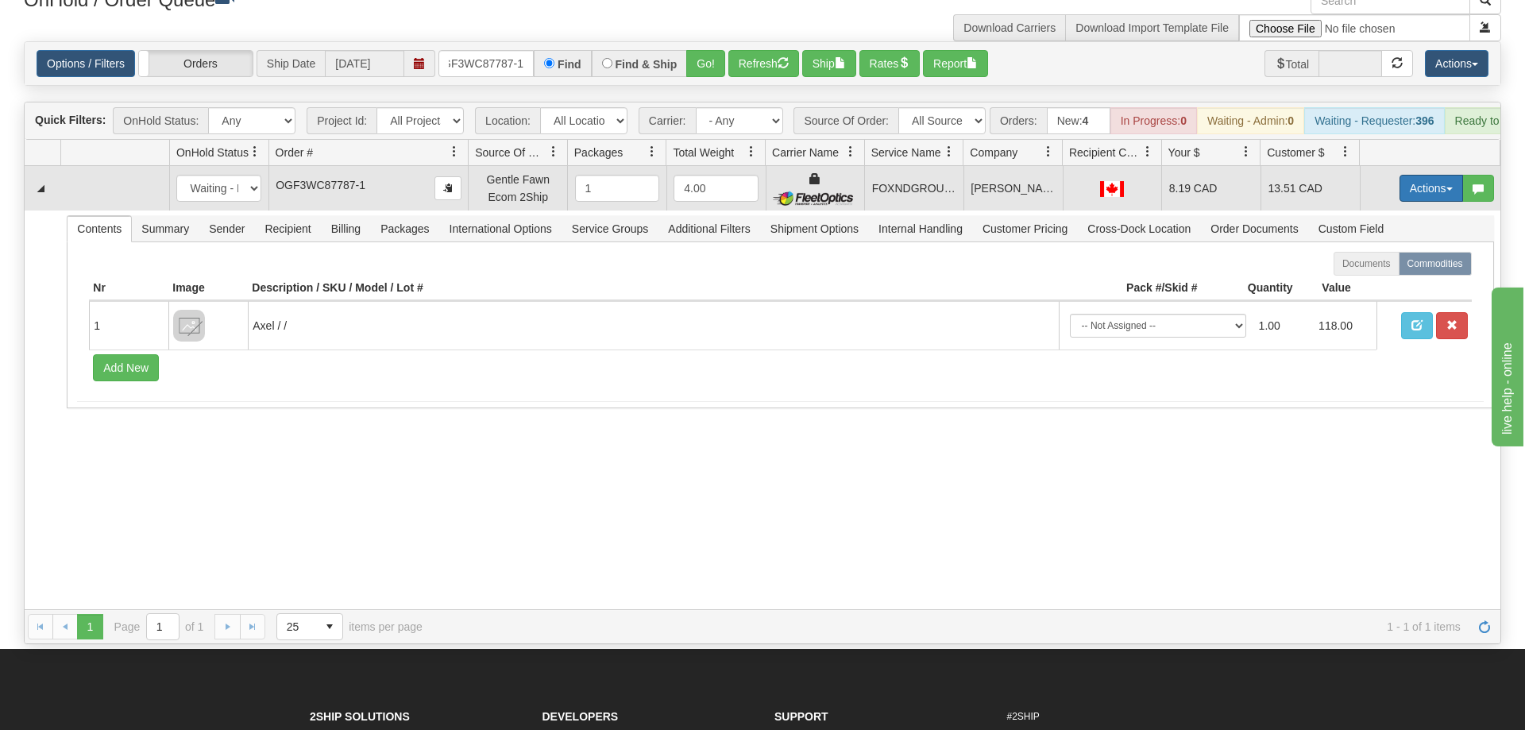
click at [1419, 175] on button "Actions" at bounding box center [1431, 188] width 64 height 27
click at [1387, 270] on link "Ship" at bounding box center [1398, 280] width 127 height 21
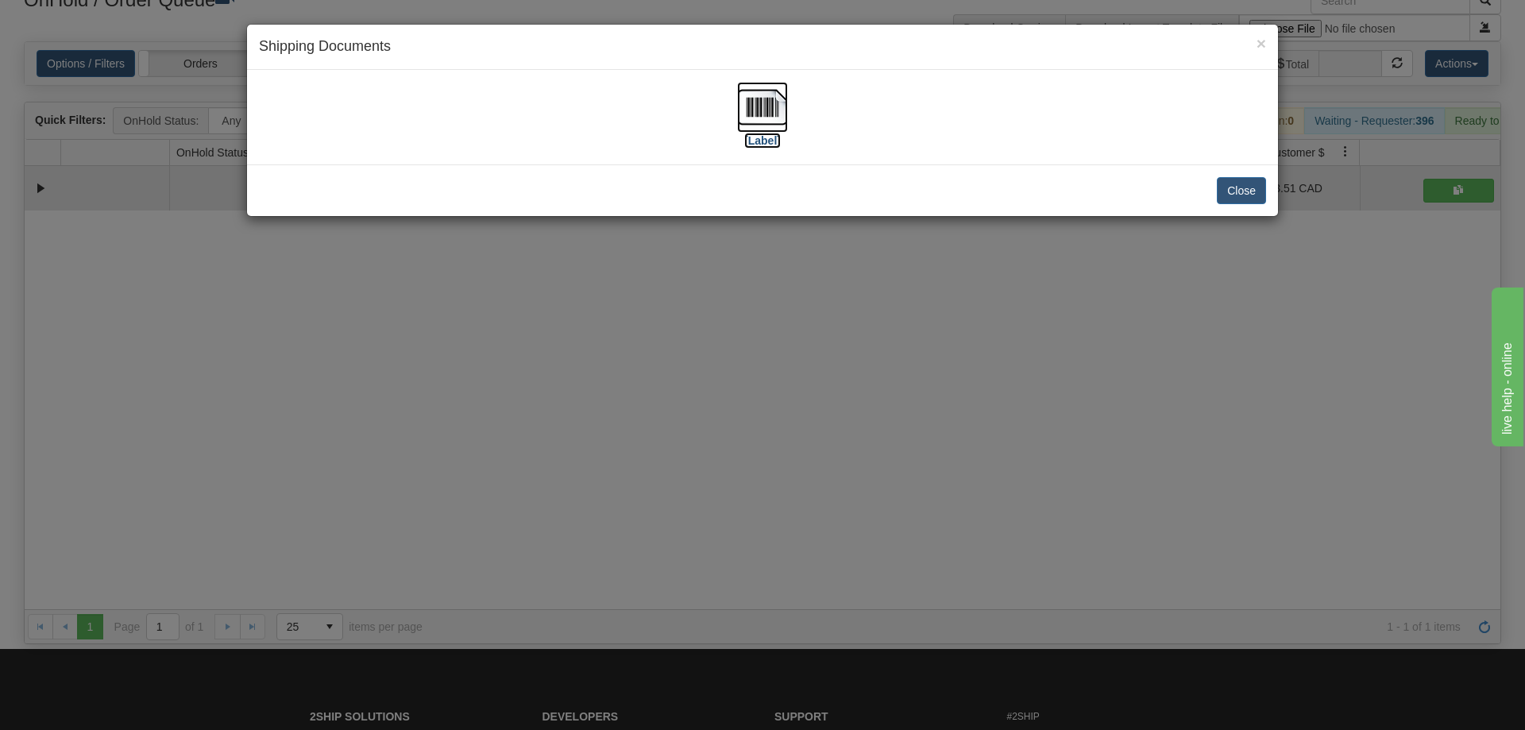
click at [772, 110] on img at bounding box center [762, 107] width 51 height 51
drag, startPoint x: 863, startPoint y: 394, endPoint x: 618, endPoint y: 177, distance: 327.5
click at [863, 388] on div "× Shipping Documents [Label] Close" at bounding box center [762, 365] width 1525 height 730
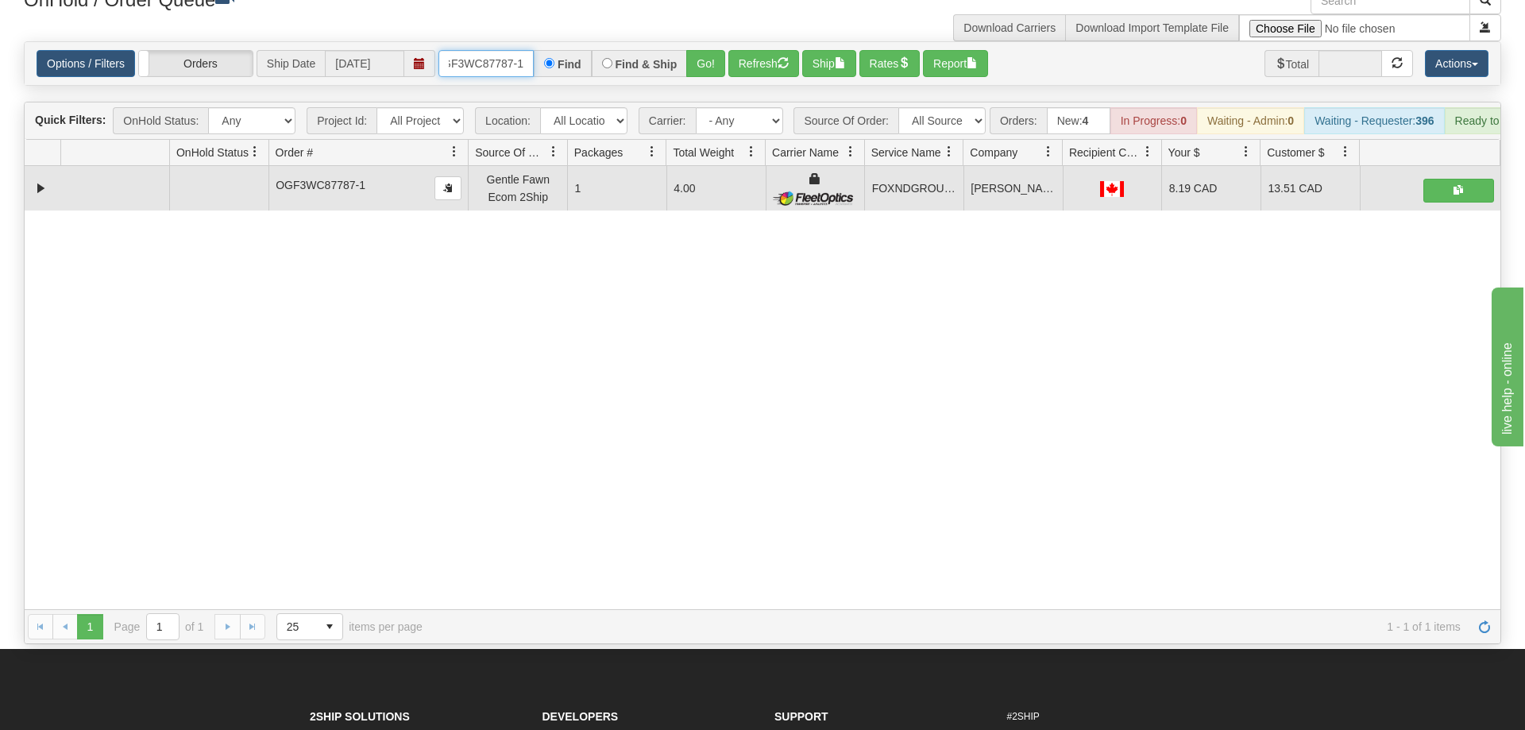
click at [478, 50] on input "OGF3WC87787-1" at bounding box center [485, 63] width 95 height 27
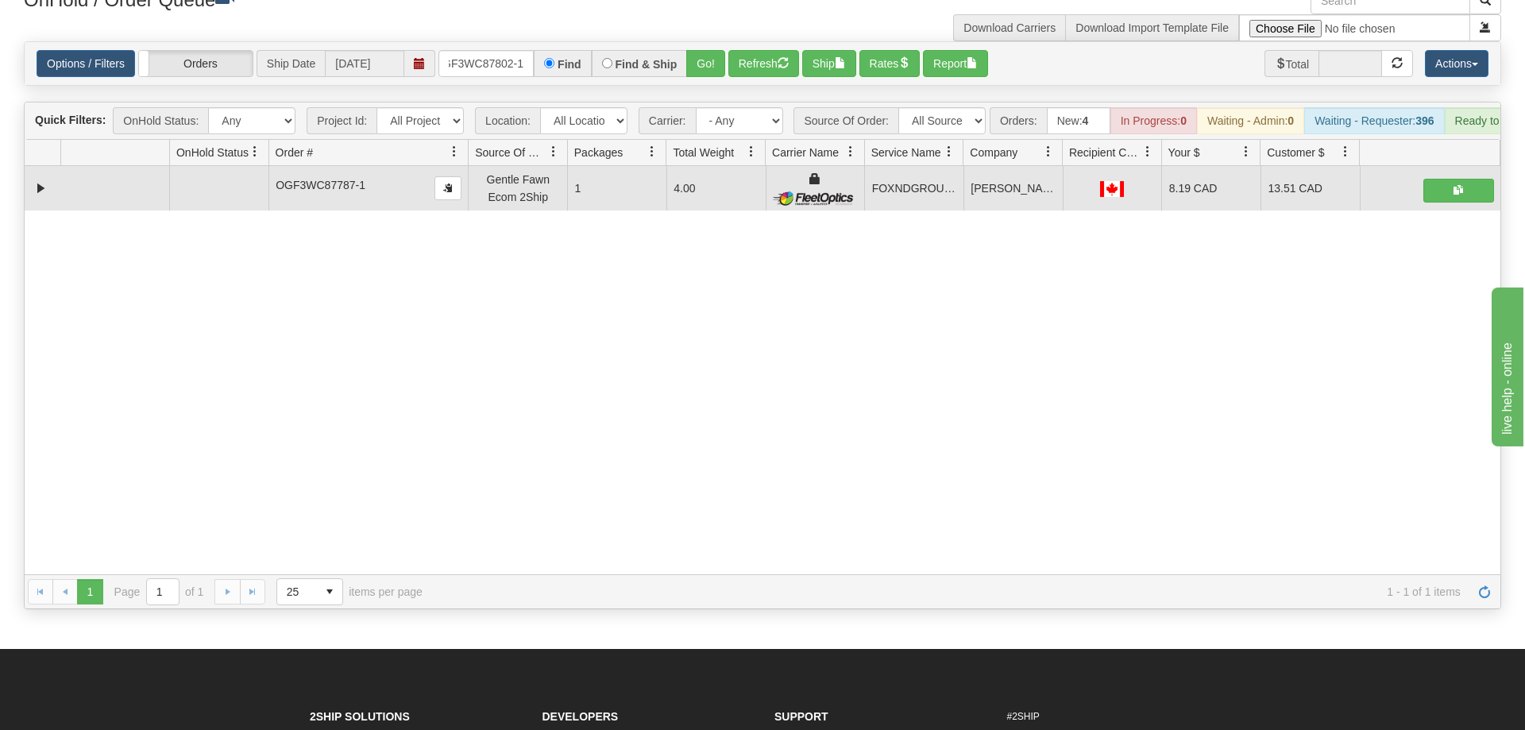
click at [710, 55] on div "Options / Filters Group Shipments Orders Ship Date [DATE] OGF3WC87802-1 Find Fi…" at bounding box center [763, 63] width 1476 height 43
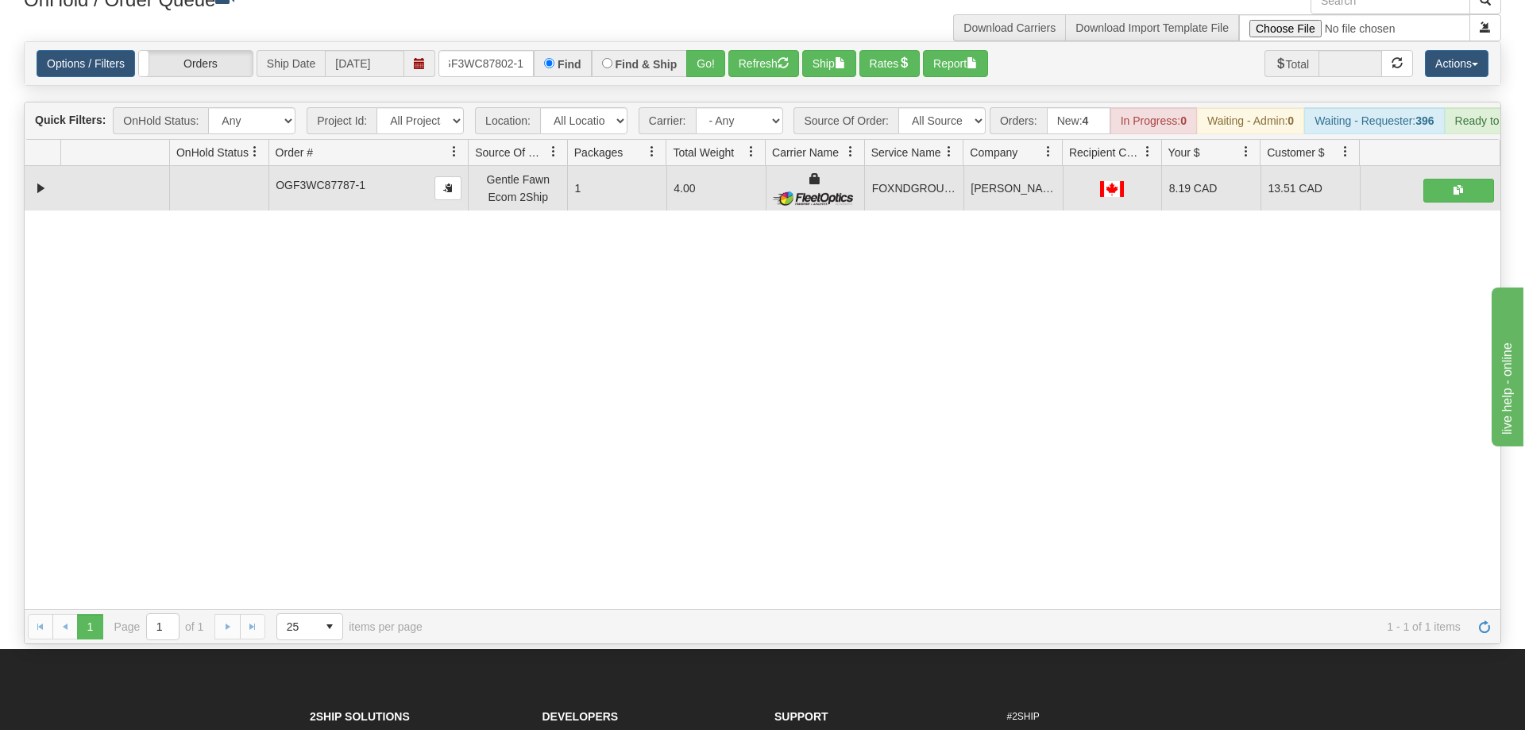
click at [713, 67] on div "Is equal to Is not equal to Contains Does not contains CAD USD EUR ZAR [PERSON_…" at bounding box center [762, 342] width 1501 height 603
click at [713, 50] on button "Go!" at bounding box center [705, 63] width 39 height 27
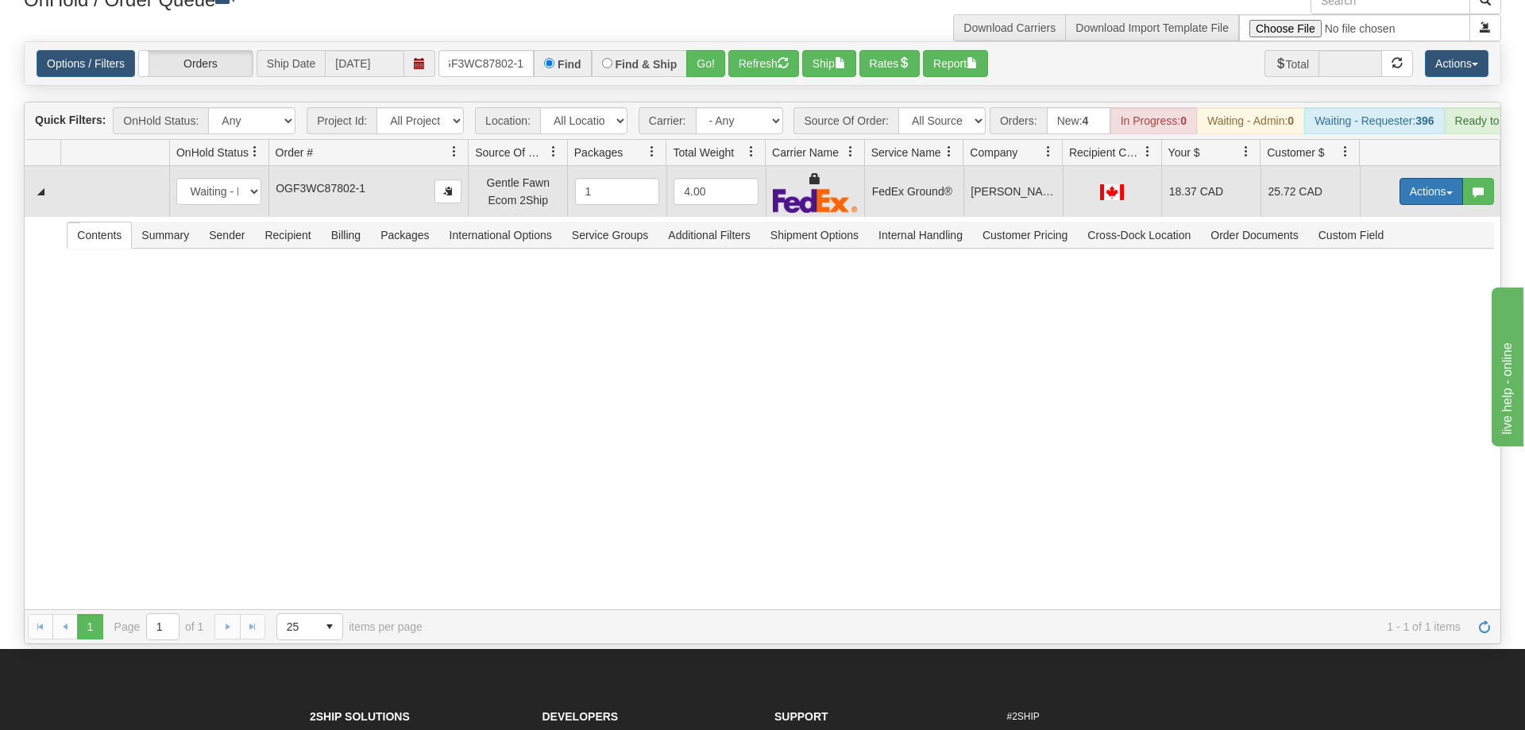
click at [1429, 178] on button "Actions" at bounding box center [1431, 191] width 64 height 27
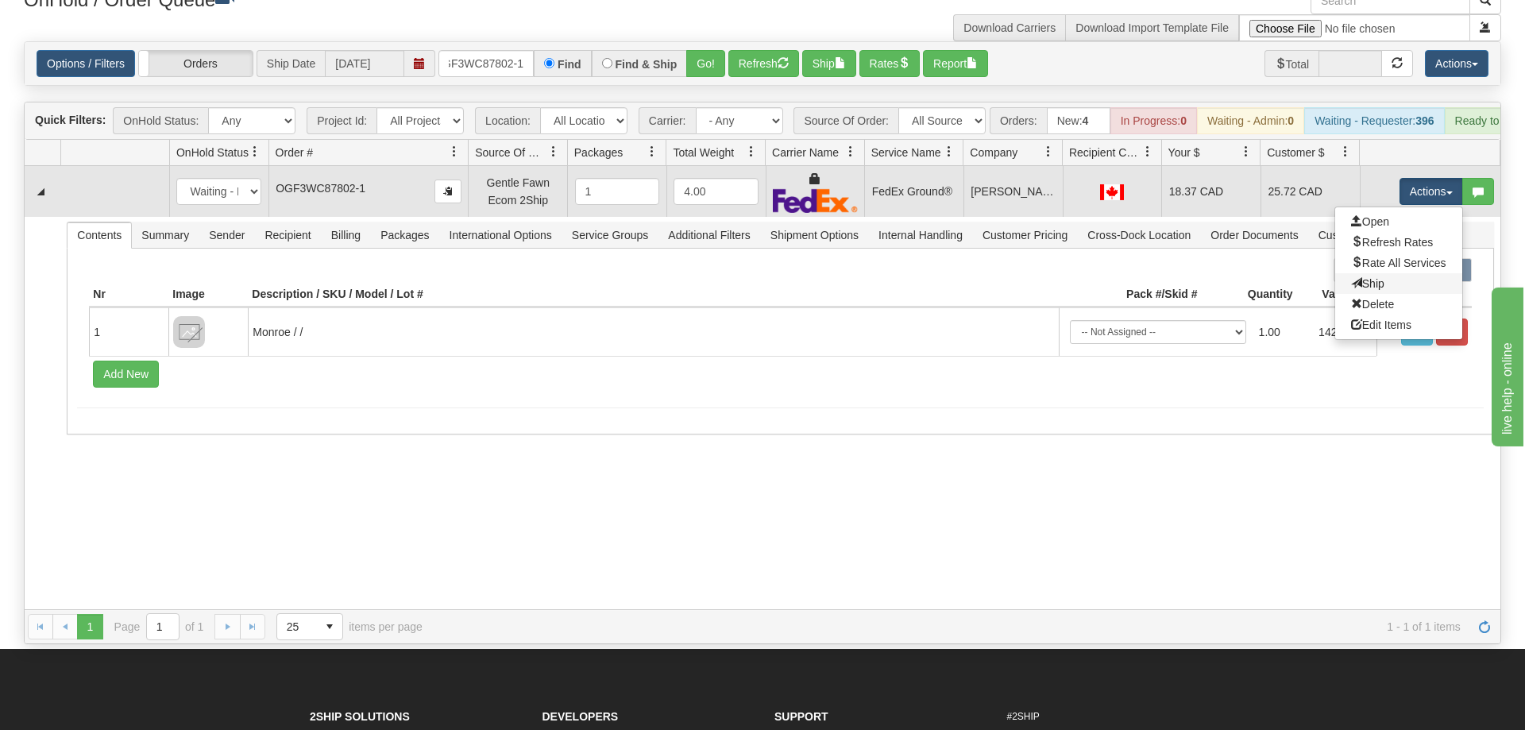
click at [1385, 273] on link "Ship" at bounding box center [1398, 283] width 127 height 21
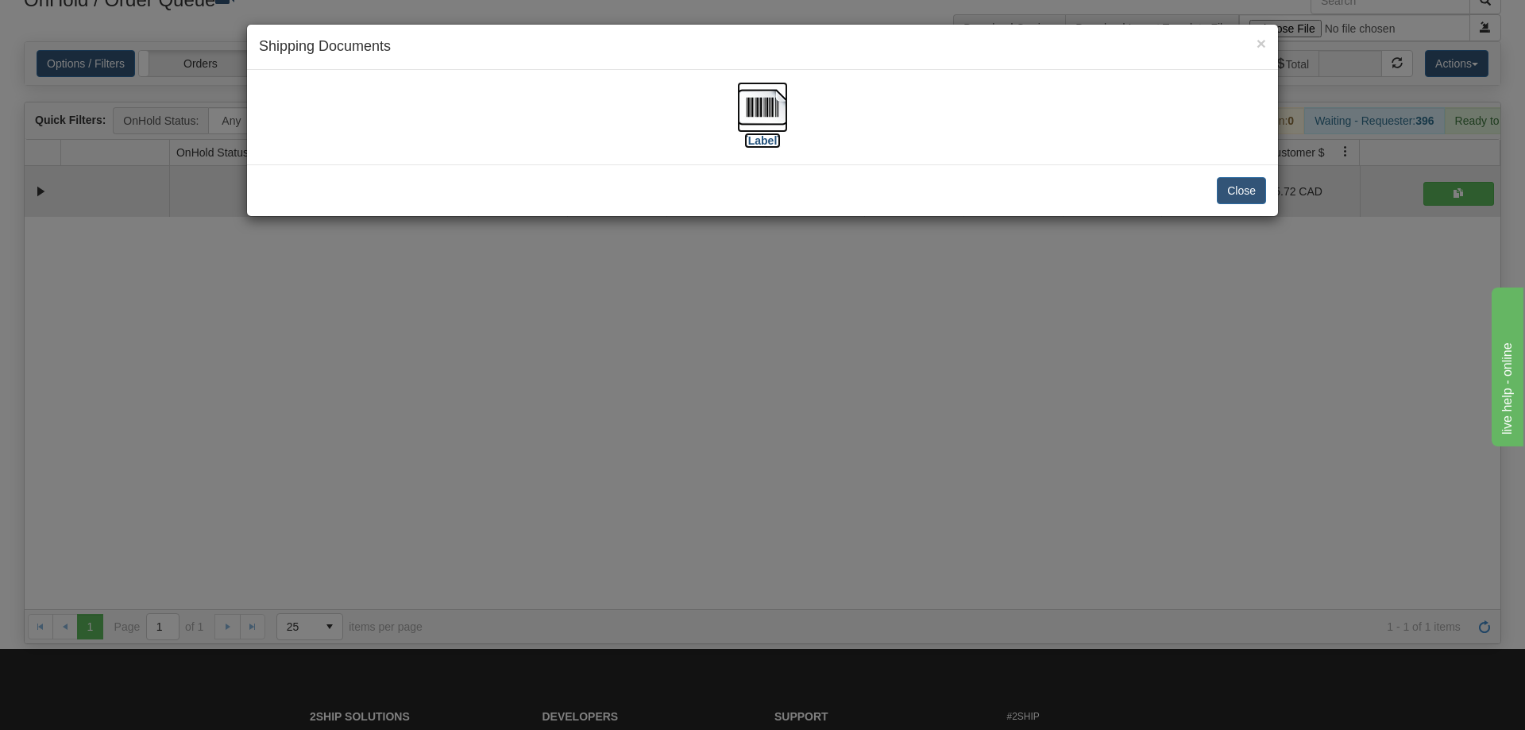
click at [769, 106] on img at bounding box center [762, 107] width 51 height 51
click at [765, 365] on div "× Shipping Documents [Label] Close" at bounding box center [762, 365] width 1525 height 730
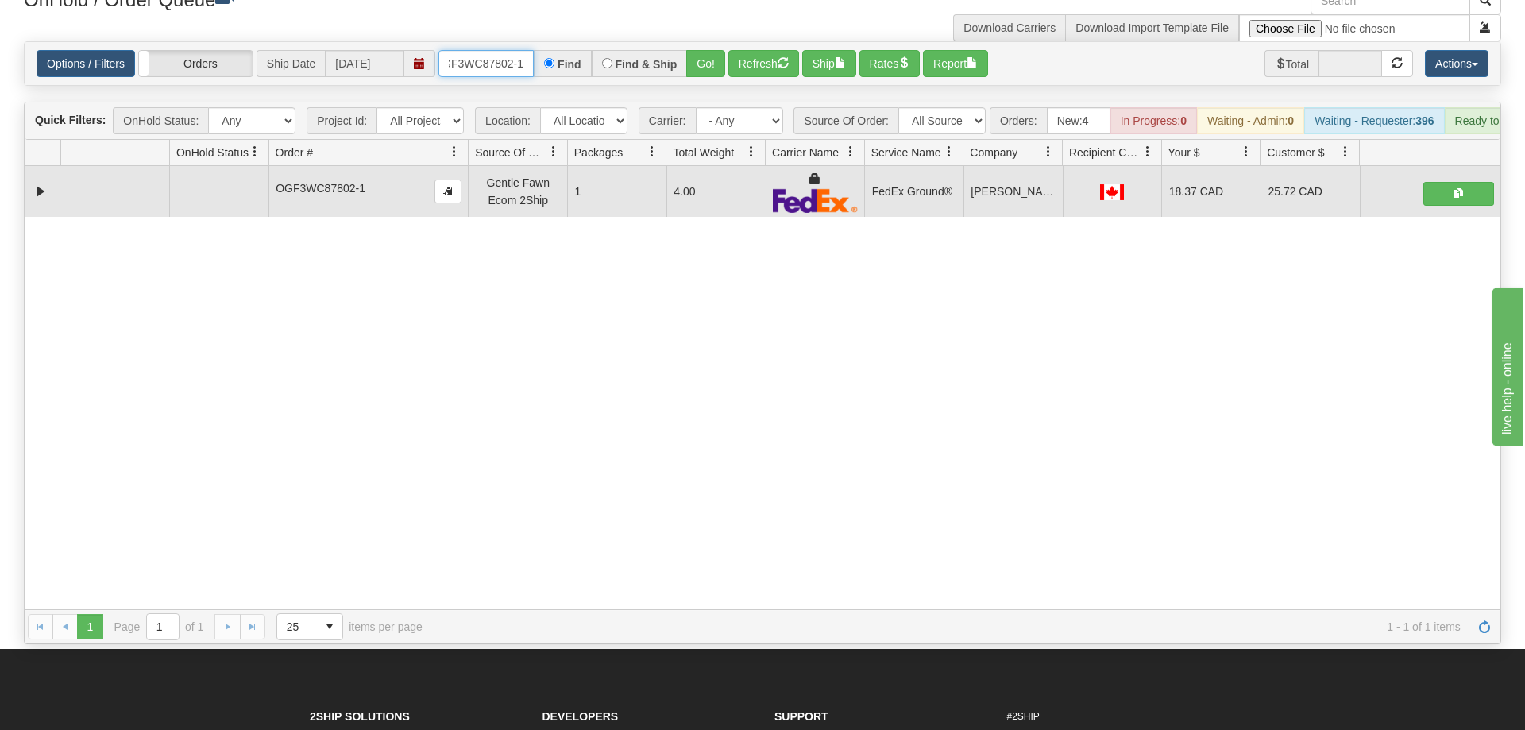
click at [511, 51] on input "OGF3WC87802-1" at bounding box center [485, 63] width 95 height 27
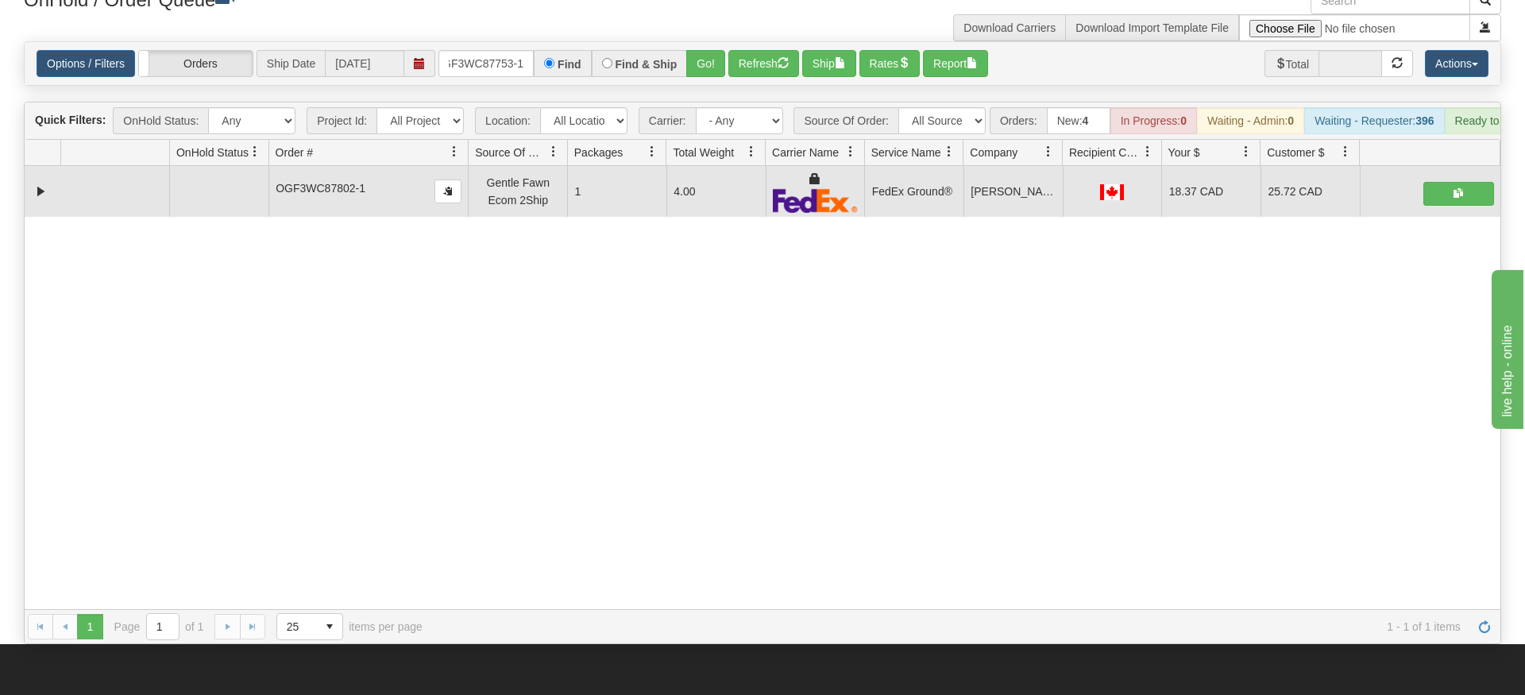
click at [707, 52] on div "× Get OnHold Shipments fields - load dt: 439 Get OnHold Shipments fields - tran…" at bounding box center [762, 315] width 1501 height 657
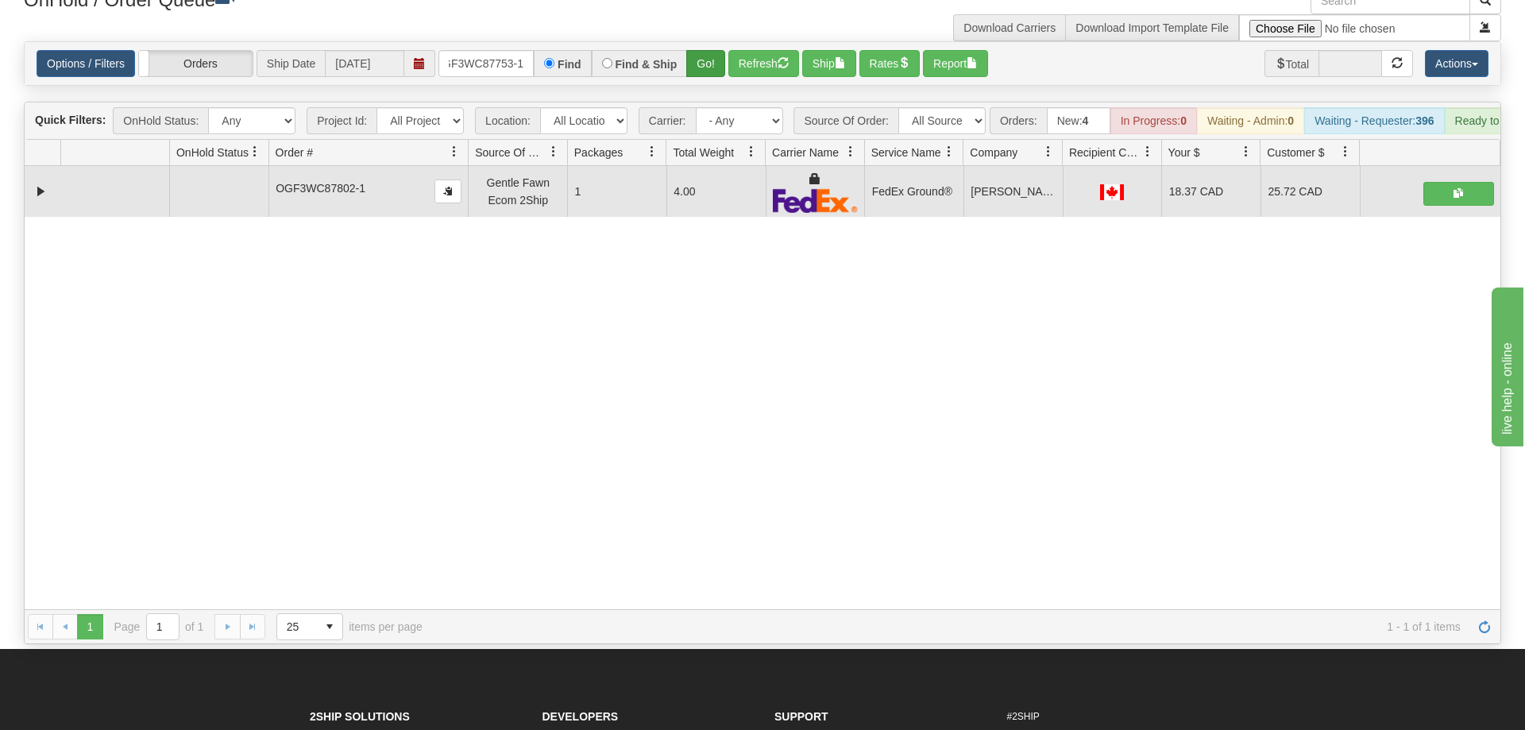
drag, startPoint x: 708, startPoint y: 64, endPoint x: 708, endPoint y: 44, distance: 19.1
click at [708, 60] on div "Is equal to Is not equal to Contains Does not contains CAD USD EUR ZAR [PERSON_…" at bounding box center [762, 342] width 1501 height 603
click at [708, 50] on button "Go!" at bounding box center [705, 63] width 39 height 27
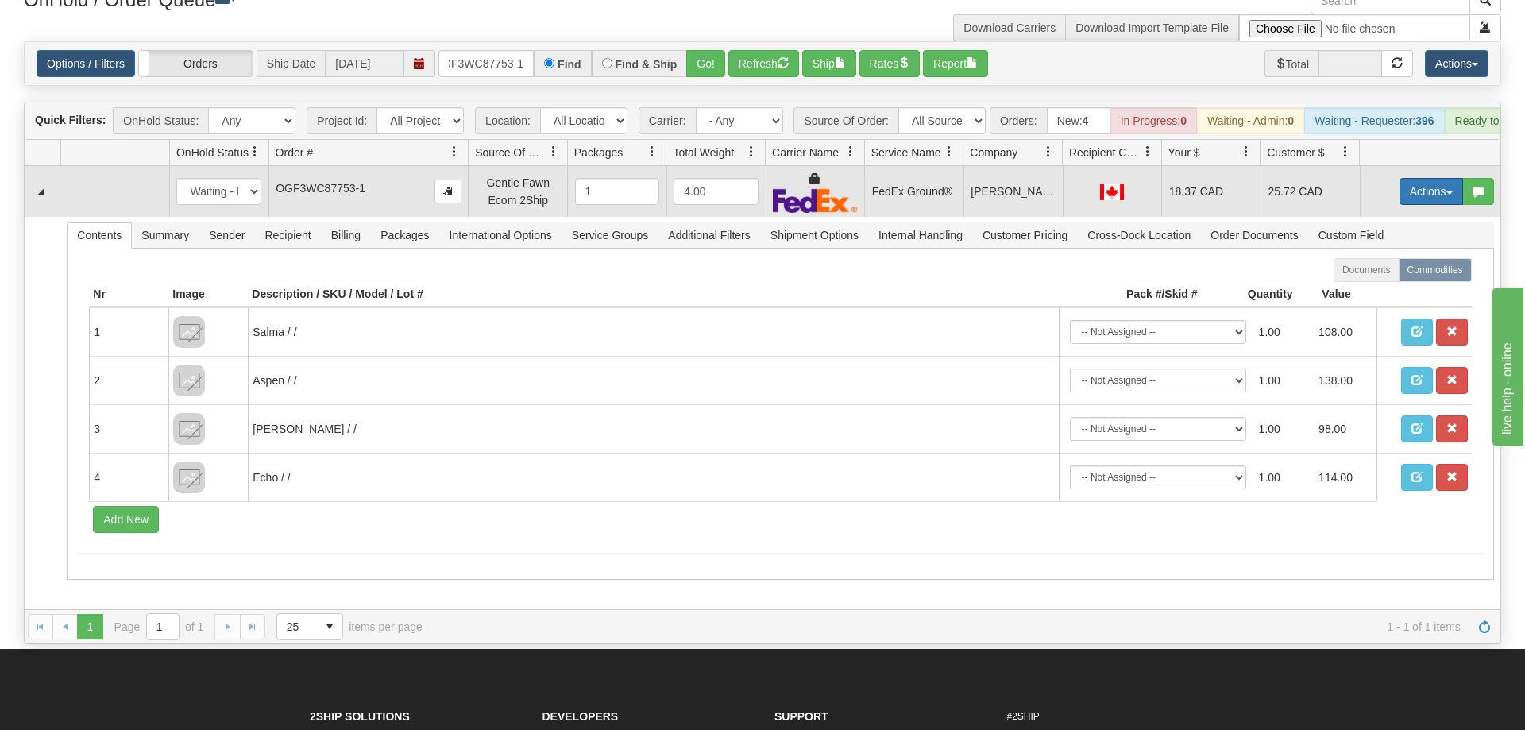
click at [1434, 178] on button "Actions" at bounding box center [1431, 191] width 64 height 27
click at [1398, 273] on link "Ship" at bounding box center [1398, 283] width 127 height 21
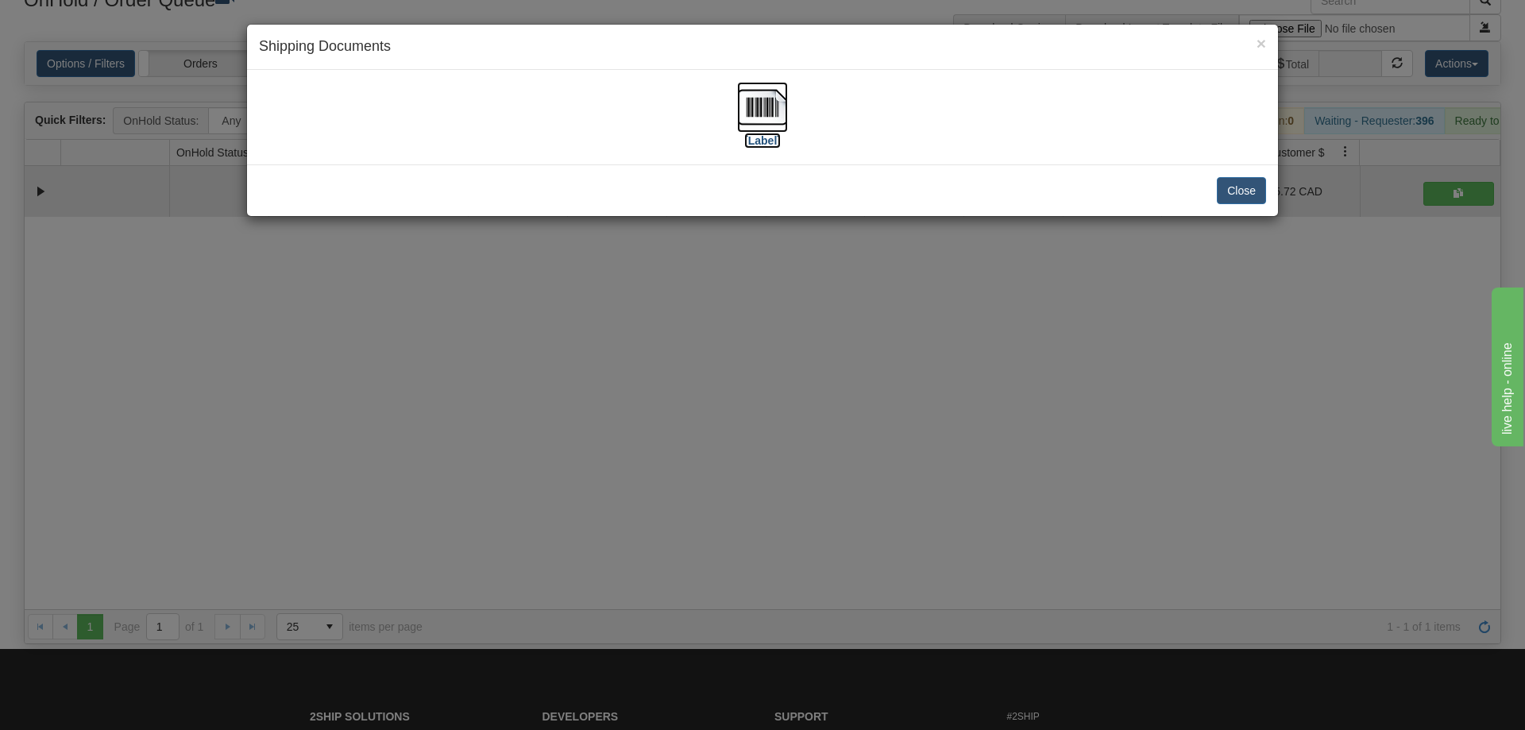
click at [747, 96] on img at bounding box center [762, 107] width 51 height 51
click at [492, 333] on div "× Shipping Documents [Label] Close" at bounding box center [762, 365] width 1525 height 730
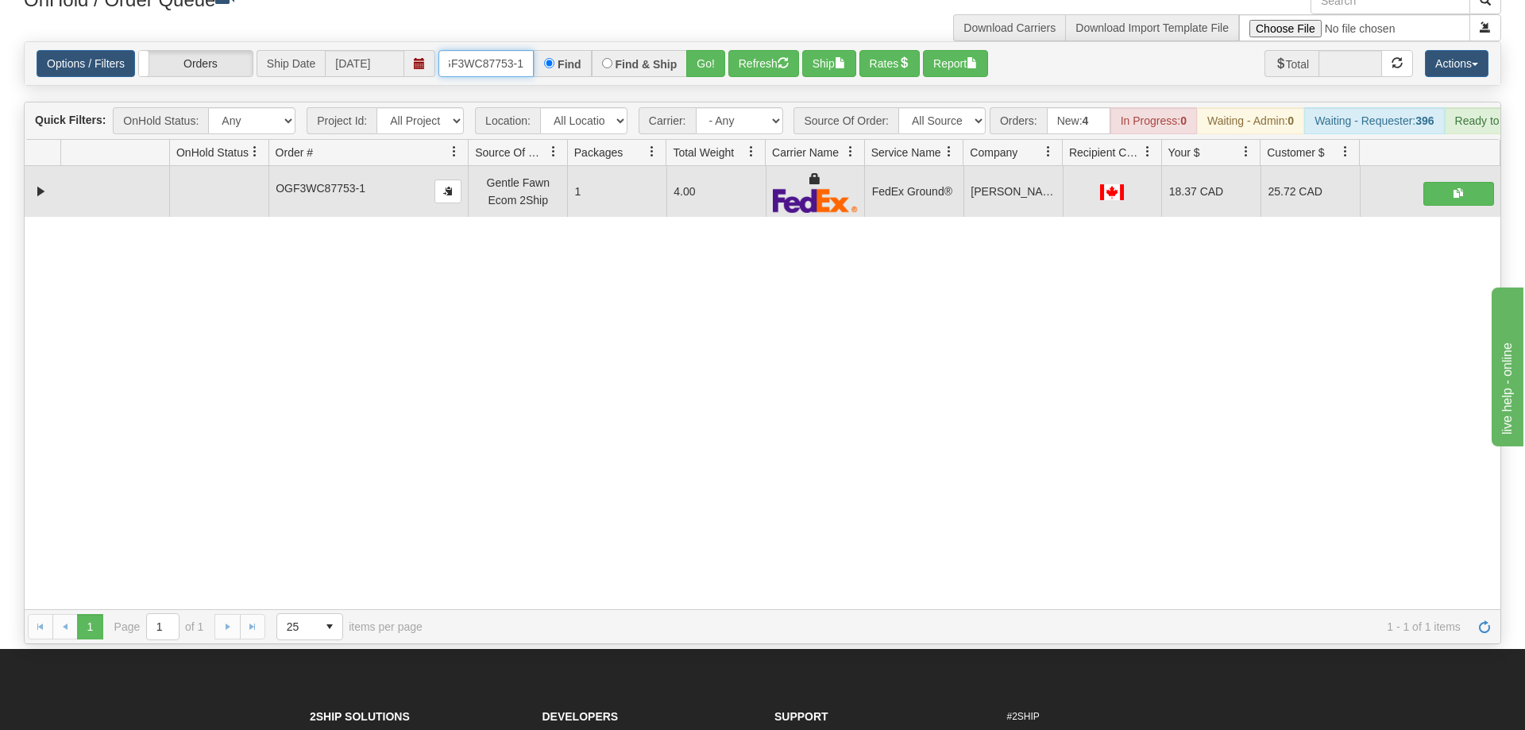
click at [490, 50] on input "OGF3WC87753-1" at bounding box center [485, 63] width 95 height 27
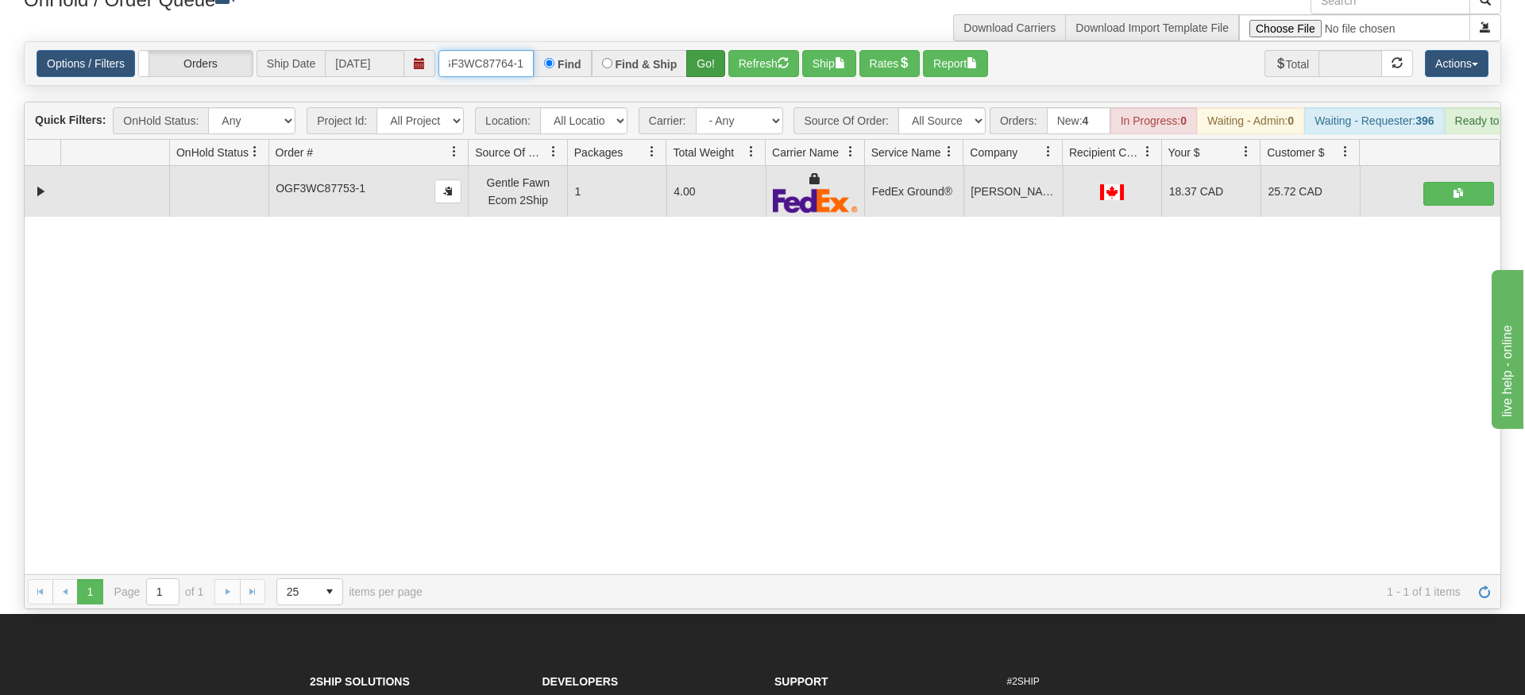
type input "OGF3WC87764-1"
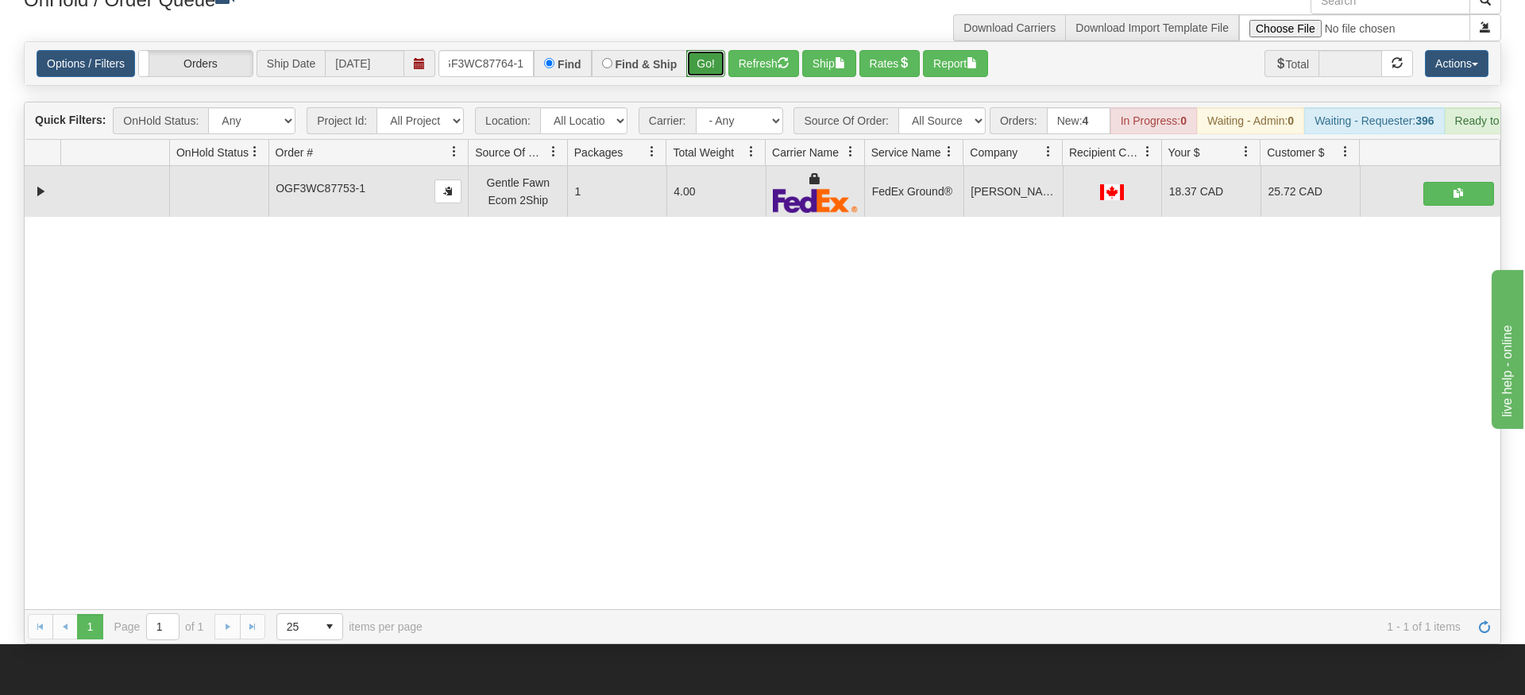
click at [692, 70] on div "Is equal to Is not equal to Contains Does not contains CAD USD EUR ZAR [PERSON_…" at bounding box center [762, 342] width 1501 height 603
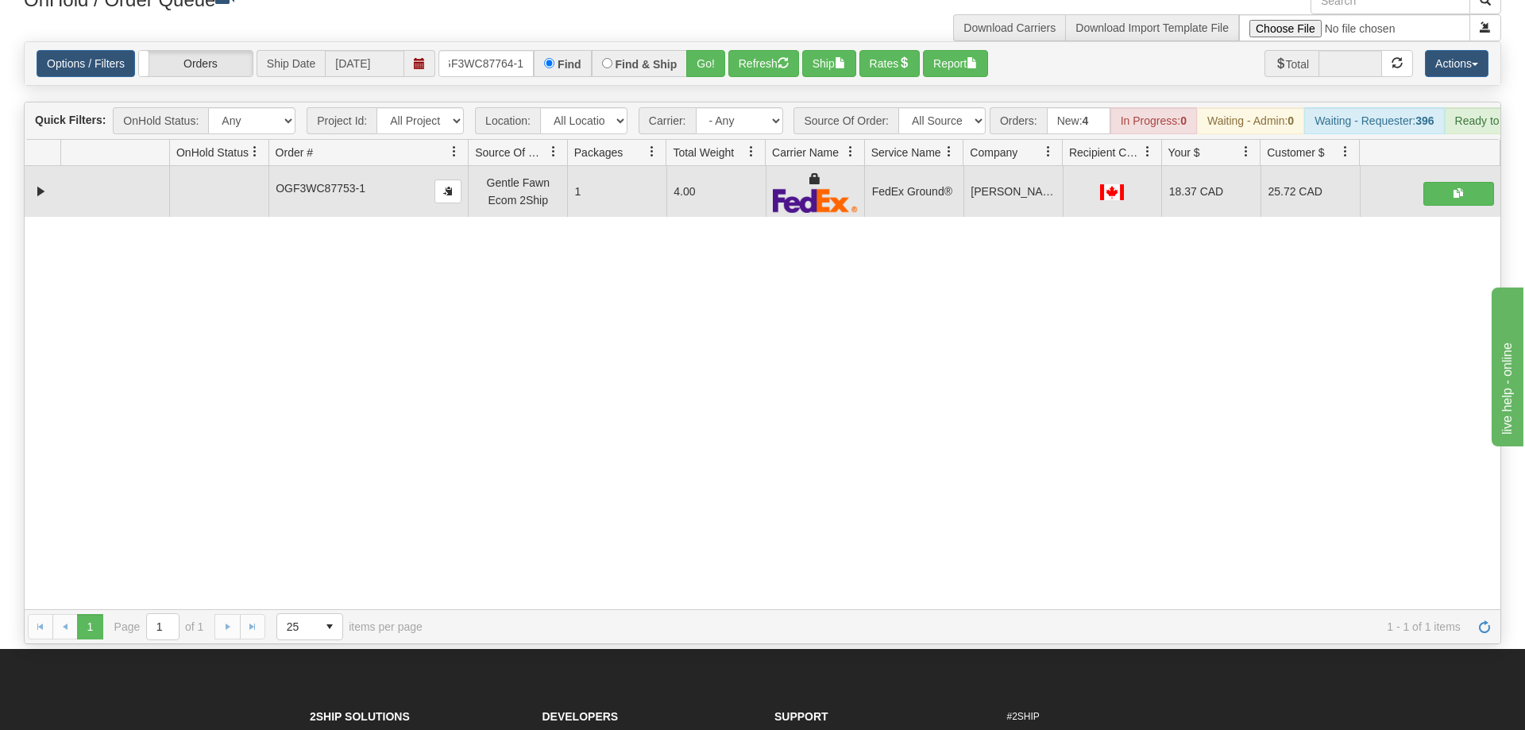
click at [692, 69] on div "Is equal to Is not equal to Contains Does not contains CAD USD EUR ZAR [PERSON_…" at bounding box center [762, 342] width 1501 height 603
click at [696, 50] on button "Go!" at bounding box center [705, 63] width 39 height 27
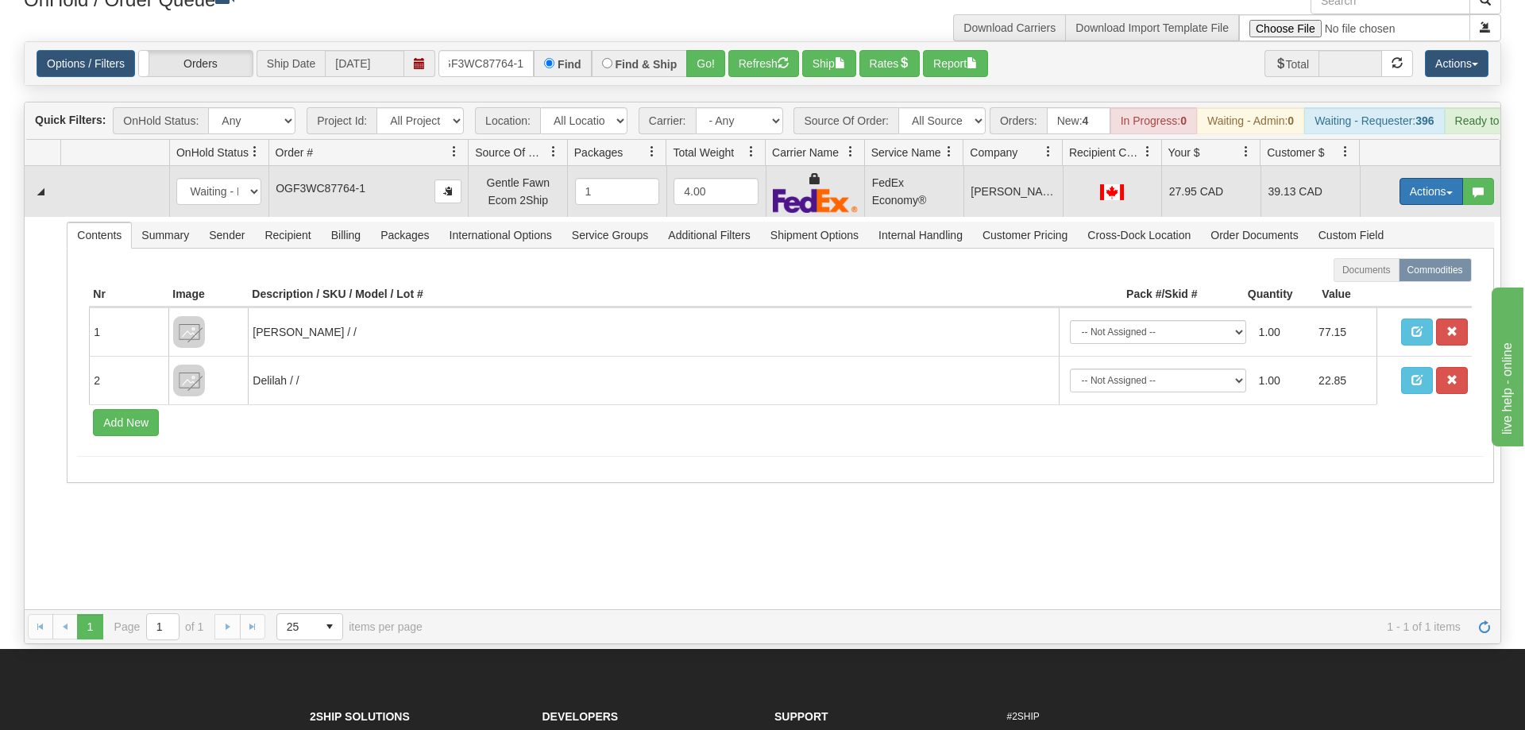
click at [1425, 178] on button "Actions" at bounding box center [1431, 191] width 64 height 27
click at [1390, 273] on link "Ship" at bounding box center [1398, 283] width 127 height 21
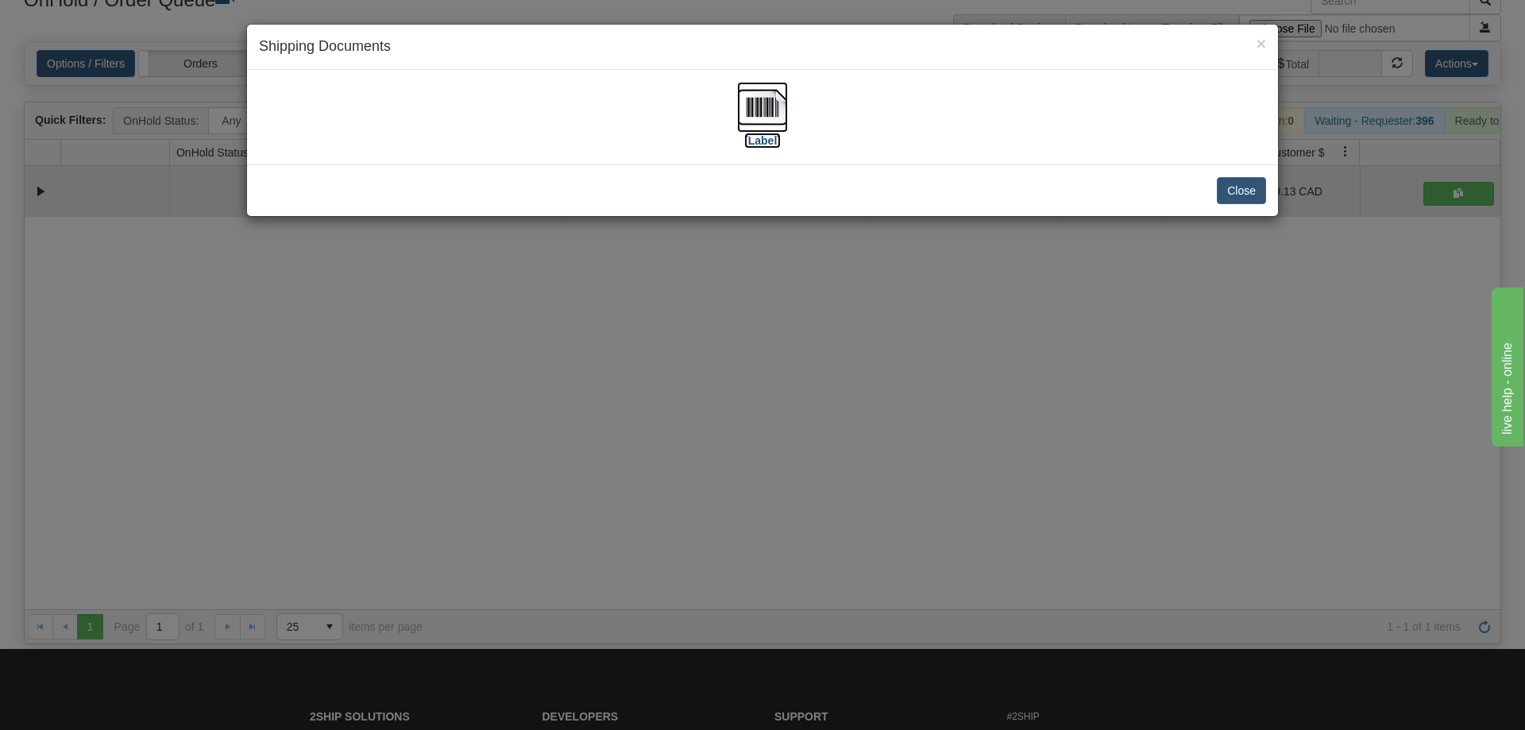
click at [755, 113] on img at bounding box center [762, 107] width 51 height 51
click at [447, 409] on div "× Shipping Documents [Label] Close" at bounding box center [762, 365] width 1525 height 730
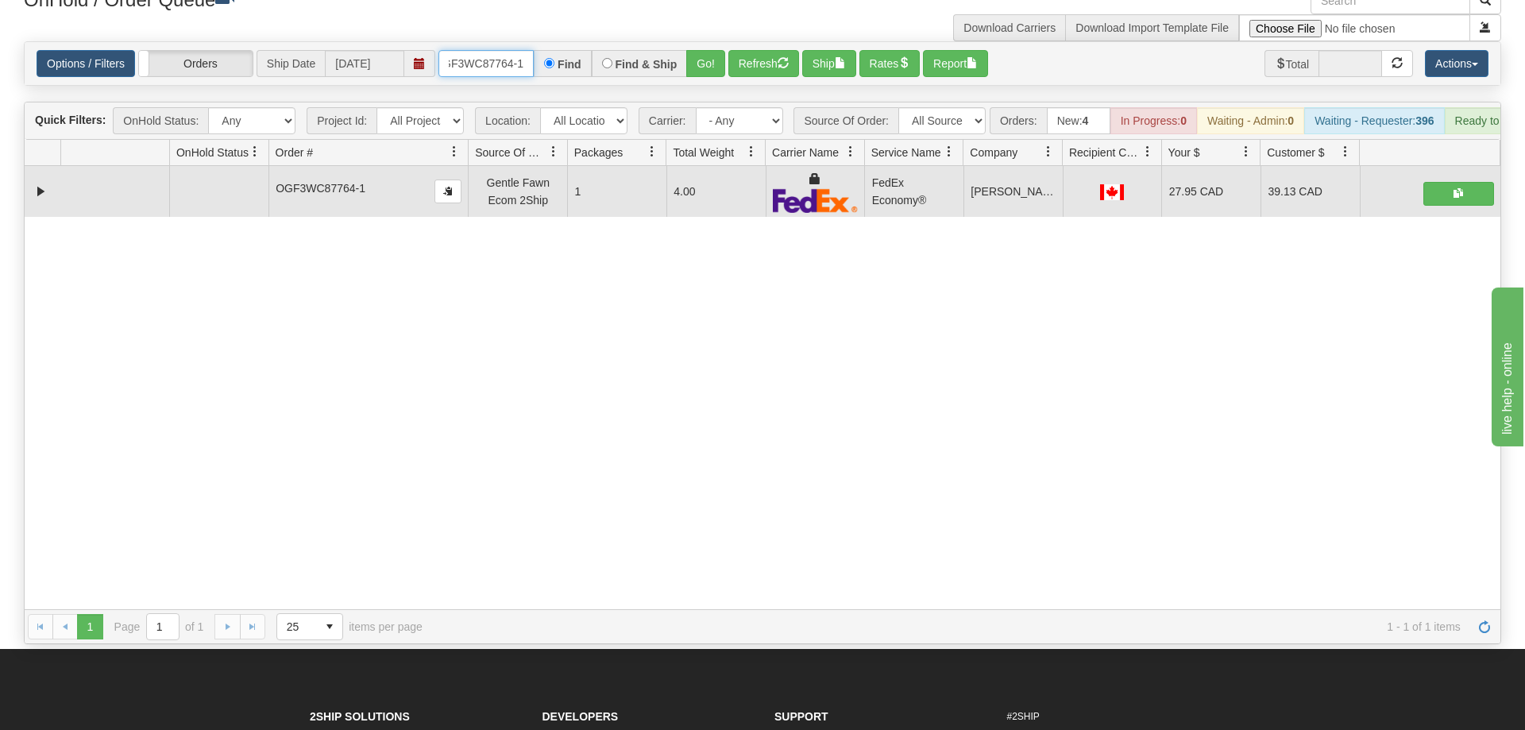
click at [480, 50] on input "OGF3WC87764-1" at bounding box center [485, 63] width 95 height 27
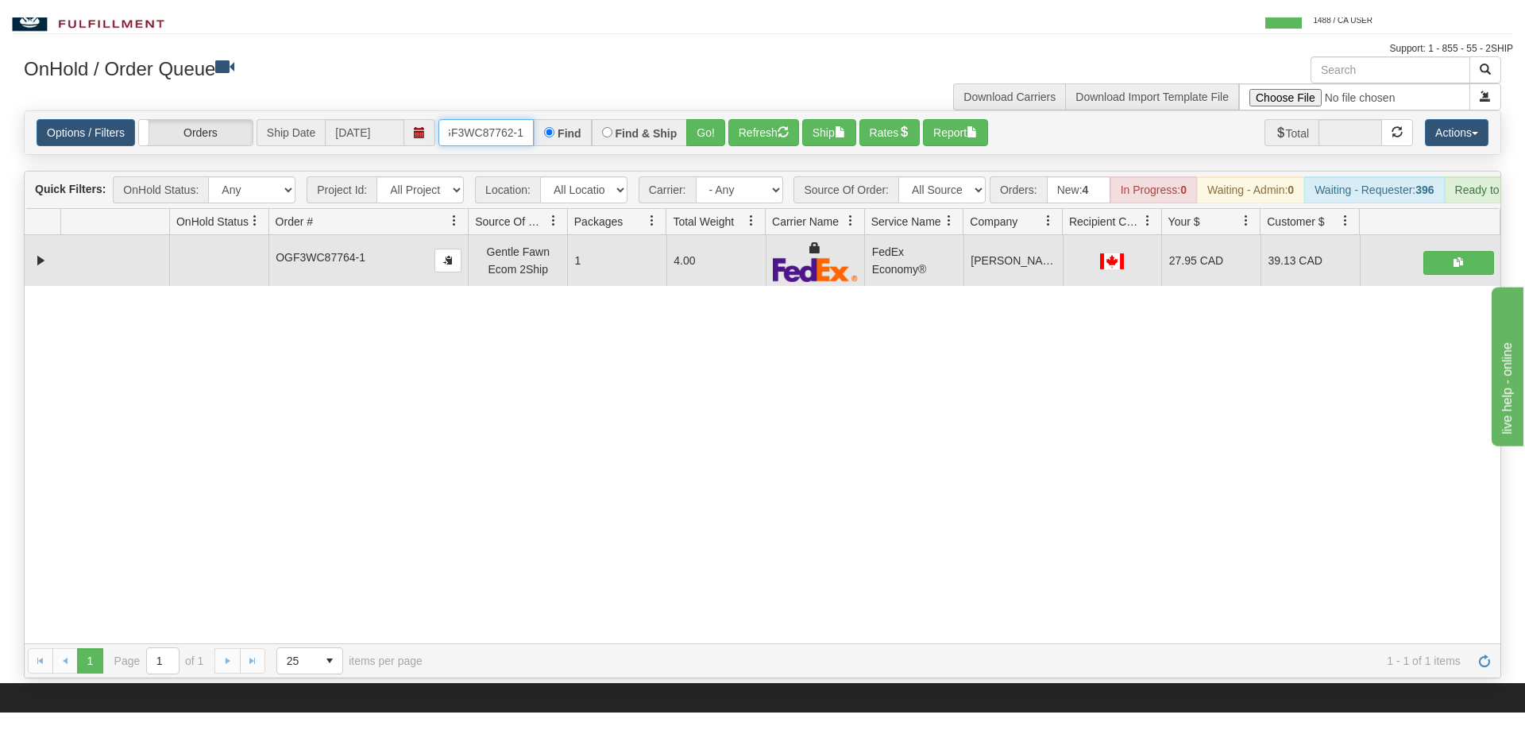
scroll to position [0, 0]
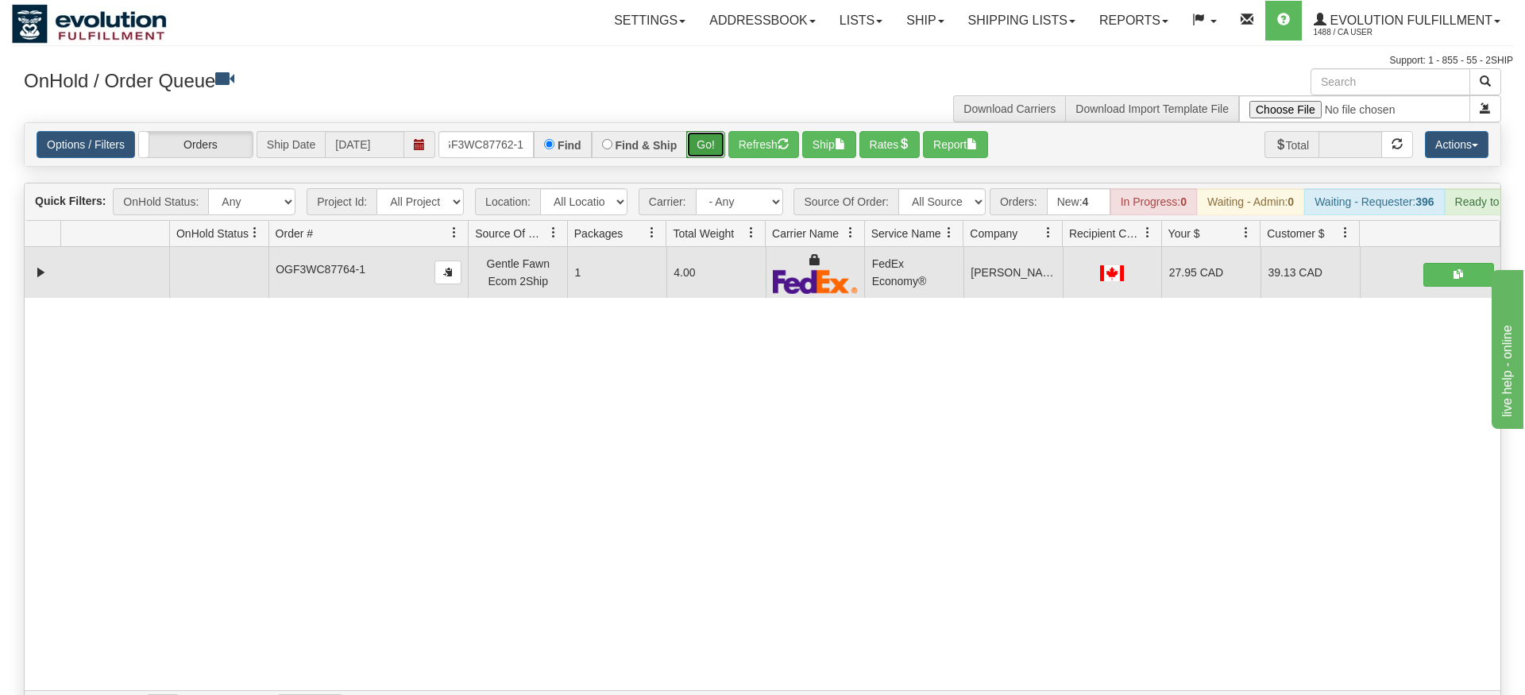
click at [702, 156] on div "Is equal to Is not equal to Contains Does not contains CAD USD EUR ZAR [PERSON_…" at bounding box center [762, 423] width 1501 height 603
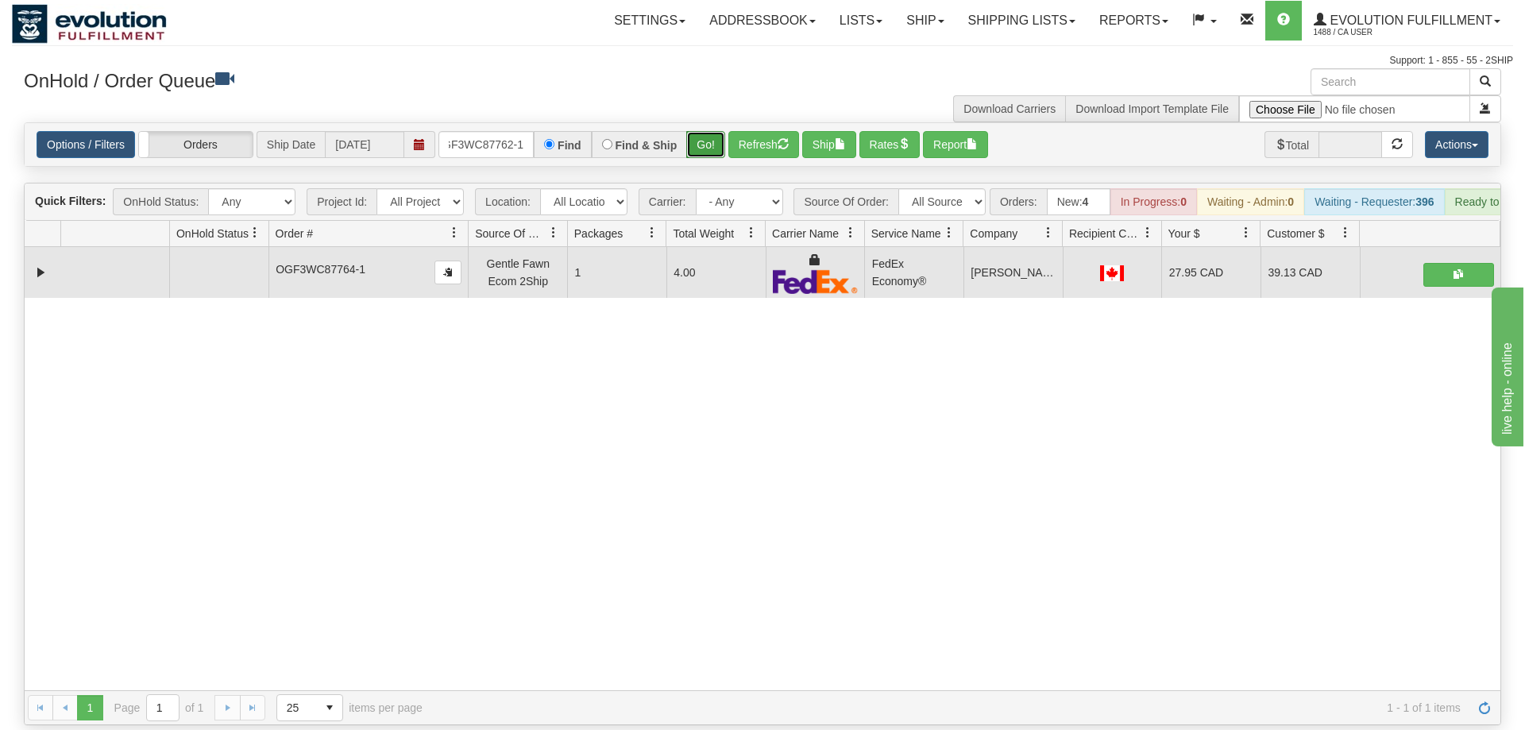
click at [689, 131] on button "Go!" at bounding box center [705, 144] width 39 height 27
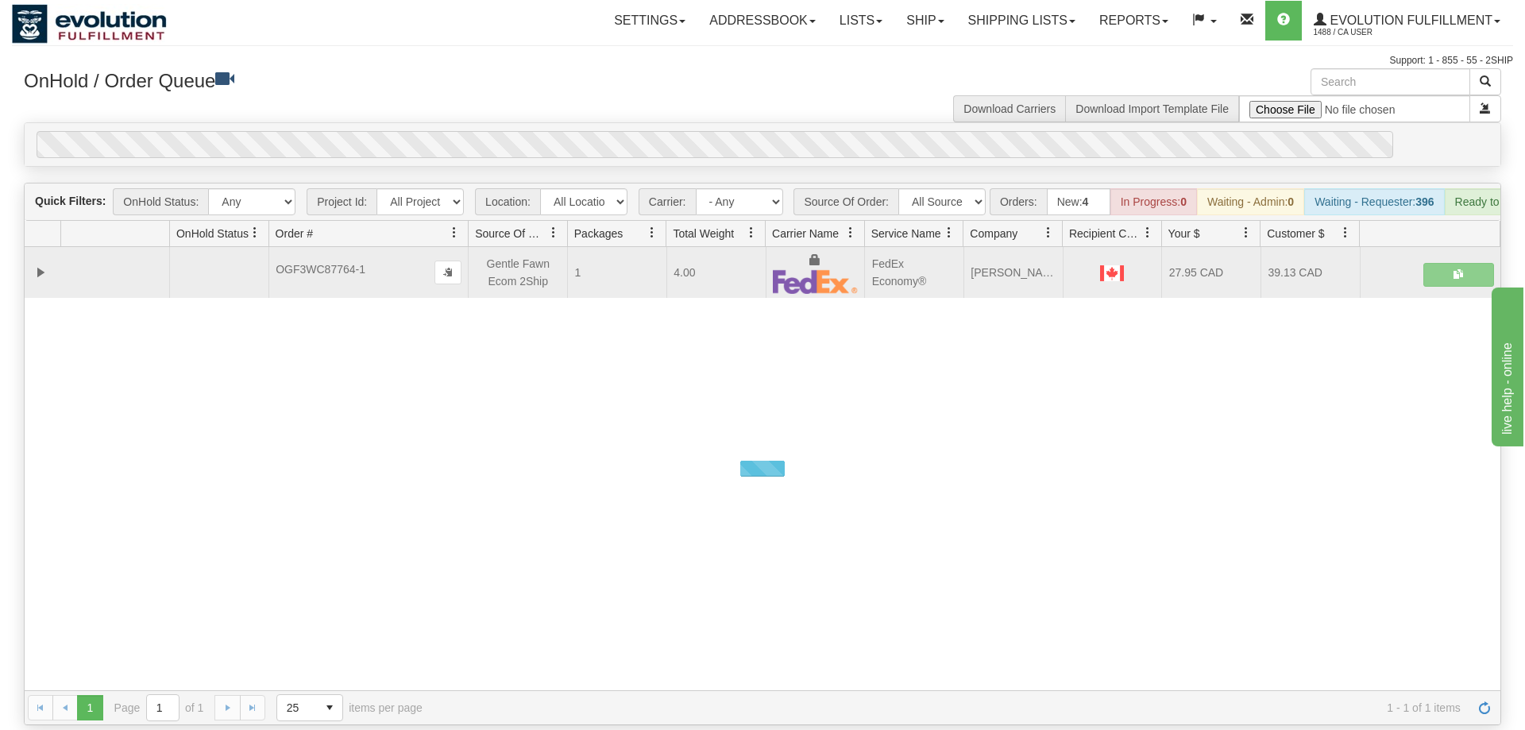
click at [693, 131] on div "0" at bounding box center [715, 144] width 1356 height 27
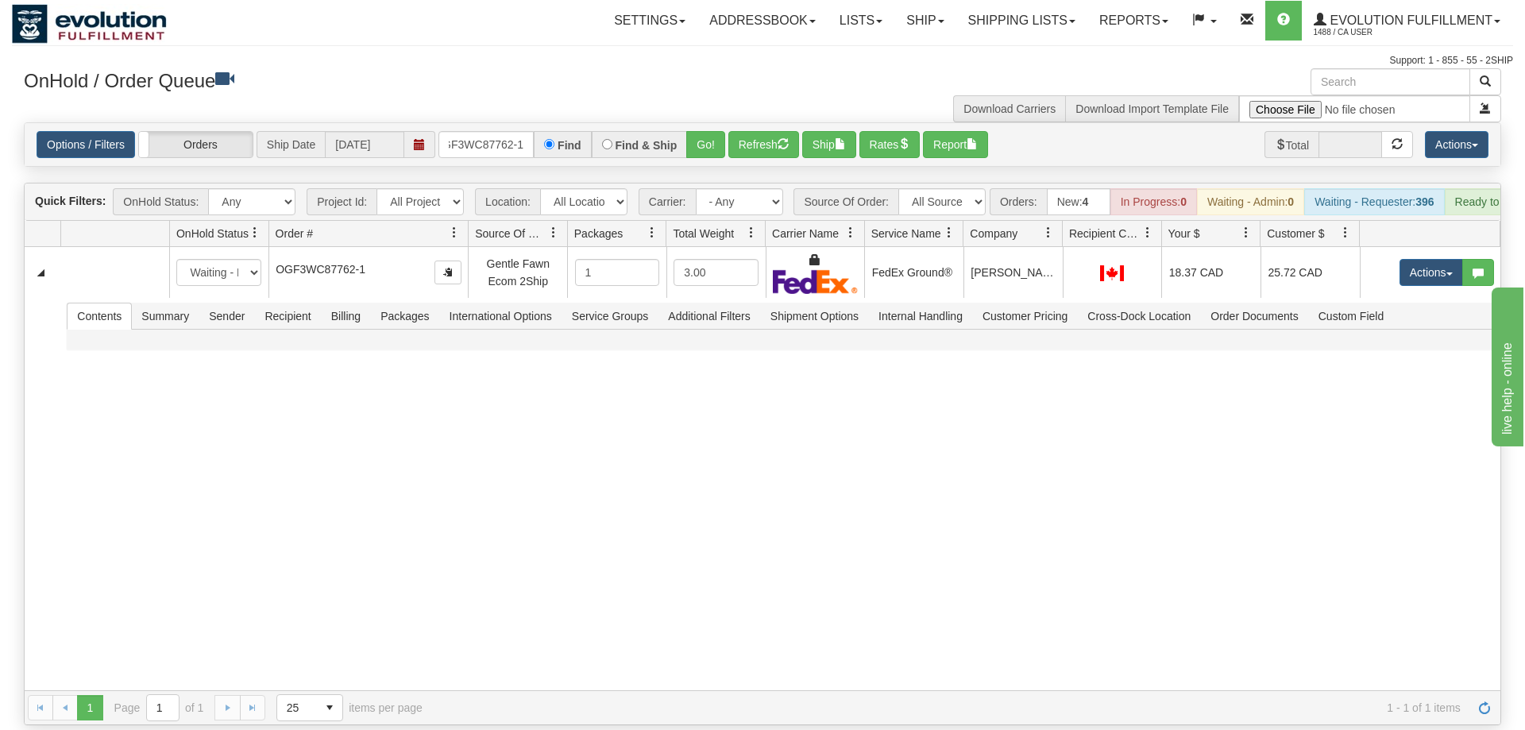
scroll to position [0, 15]
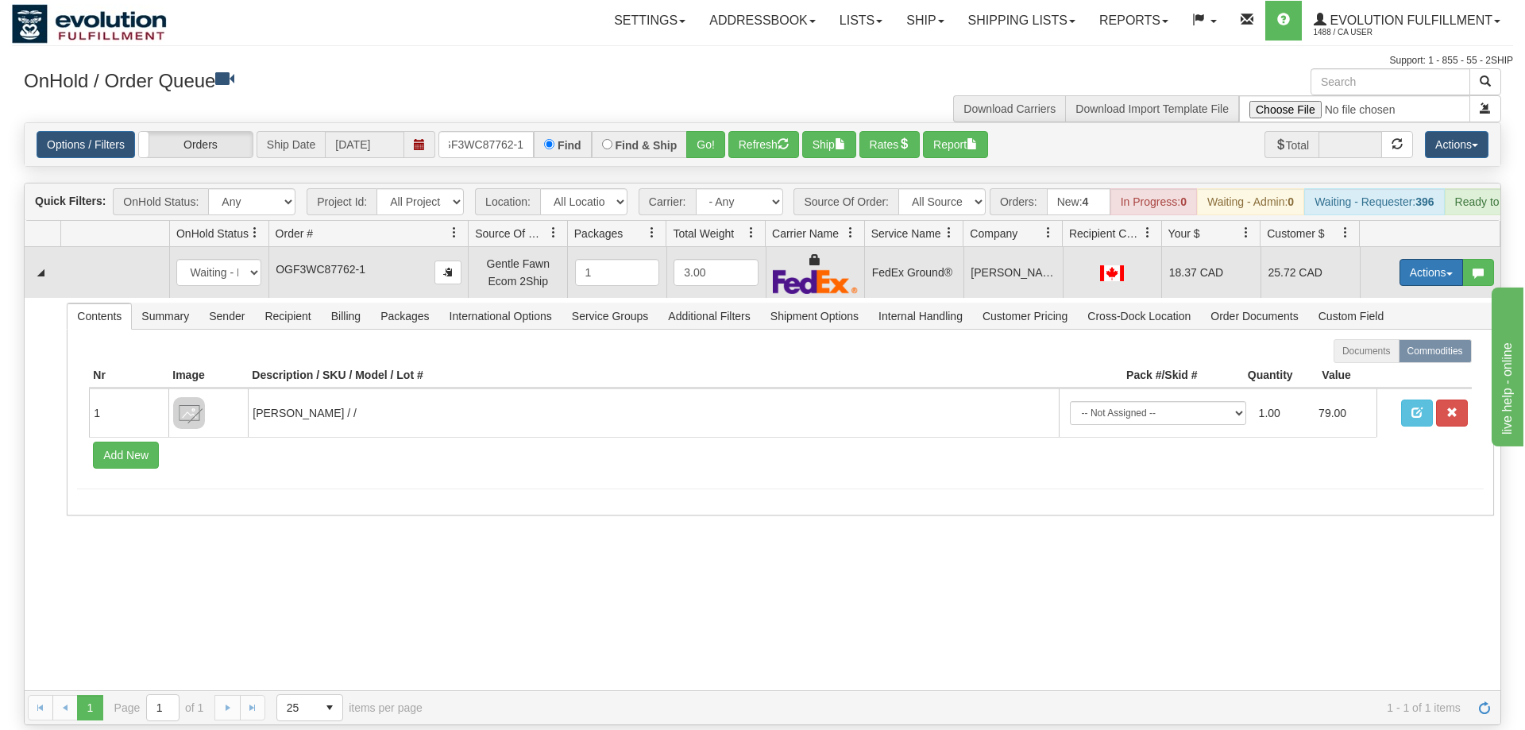
click at [1424, 259] on button "Actions" at bounding box center [1431, 272] width 64 height 27
click at [1391, 354] on link "Ship" at bounding box center [1398, 364] width 127 height 21
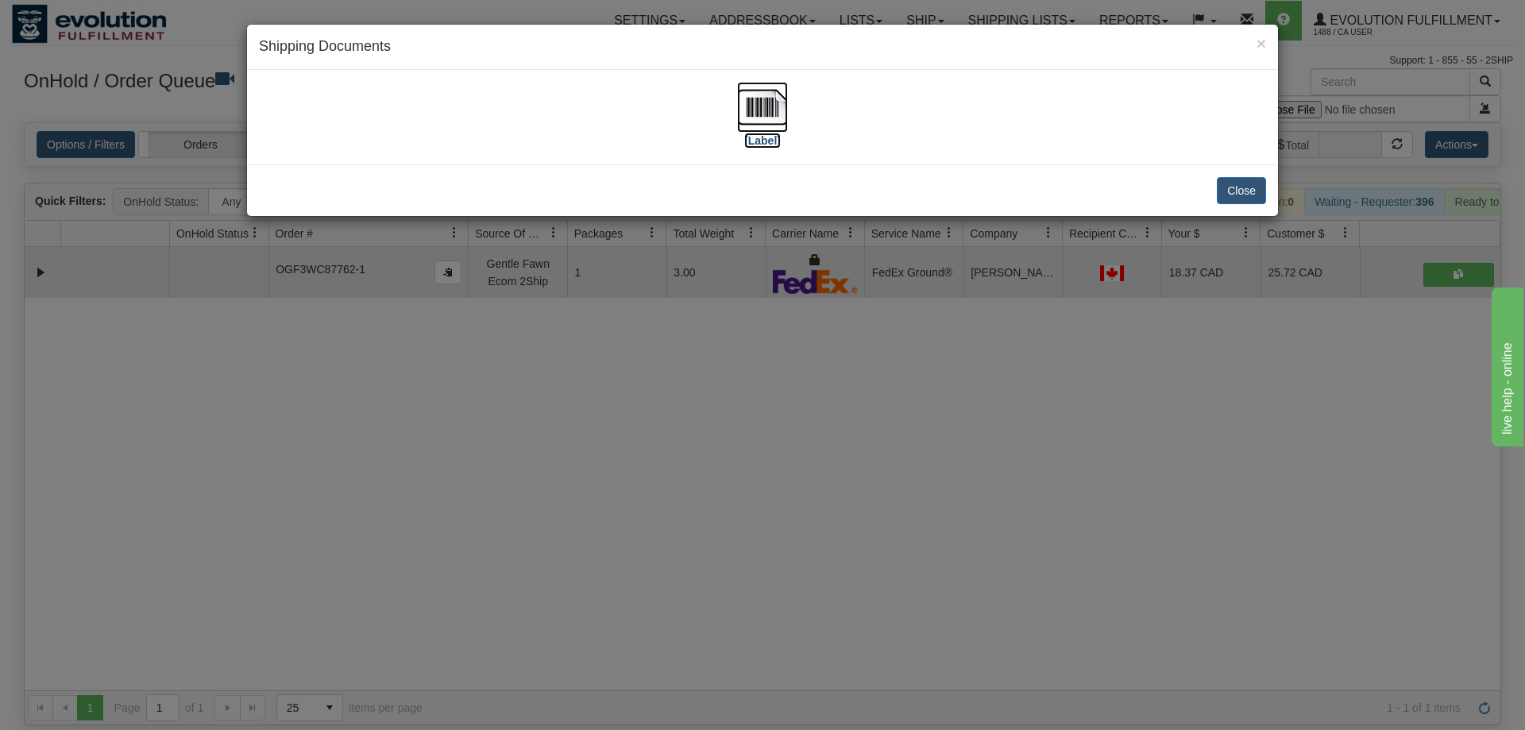
click at [774, 94] on img at bounding box center [762, 107] width 51 height 51
drag, startPoint x: 773, startPoint y: 428, endPoint x: 399, endPoint y: 22, distance: 551.4
click at [767, 419] on div "× Shipping Documents [Label] Close" at bounding box center [762, 365] width 1525 height 730
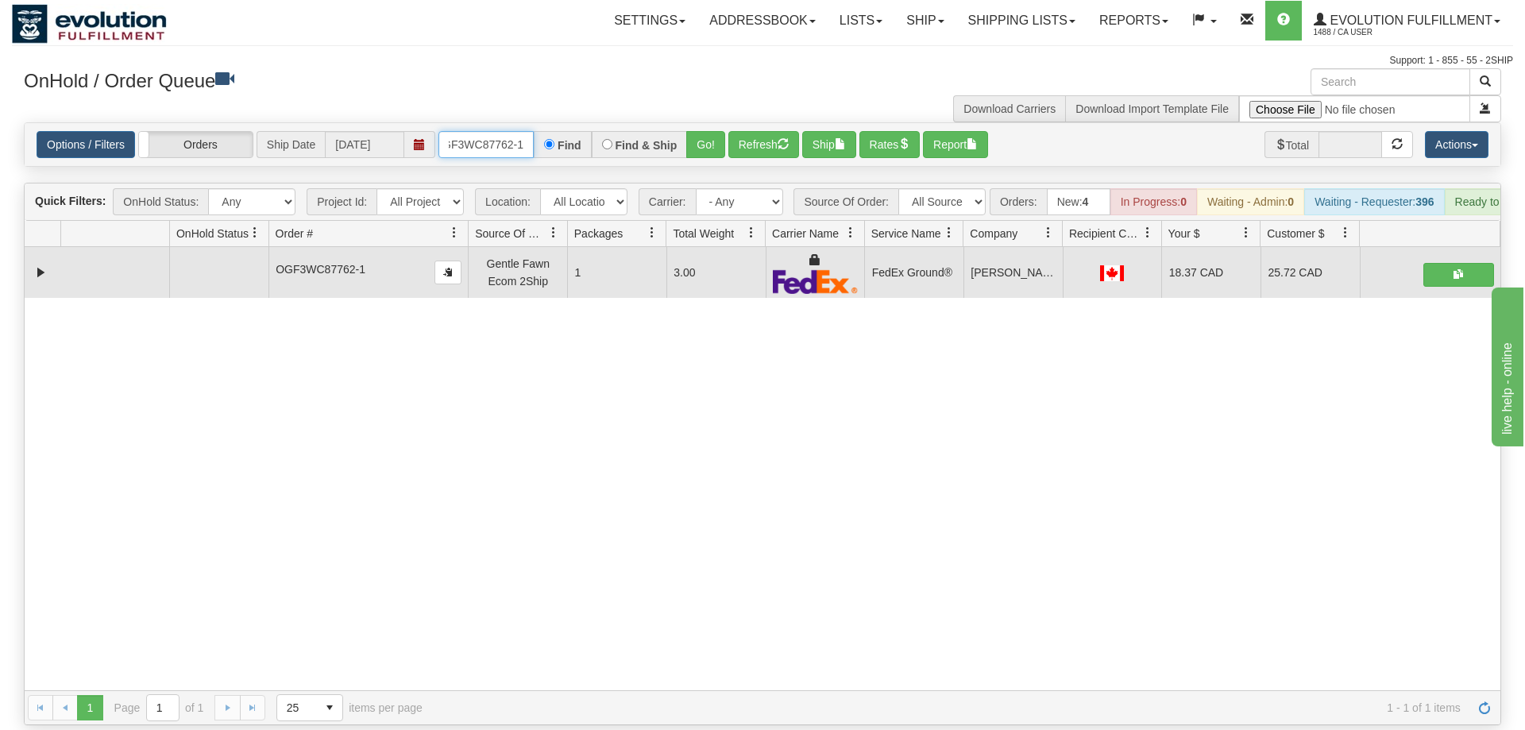
click at [509, 131] on input "OGF3WC87762-1" at bounding box center [485, 144] width 95 height 27
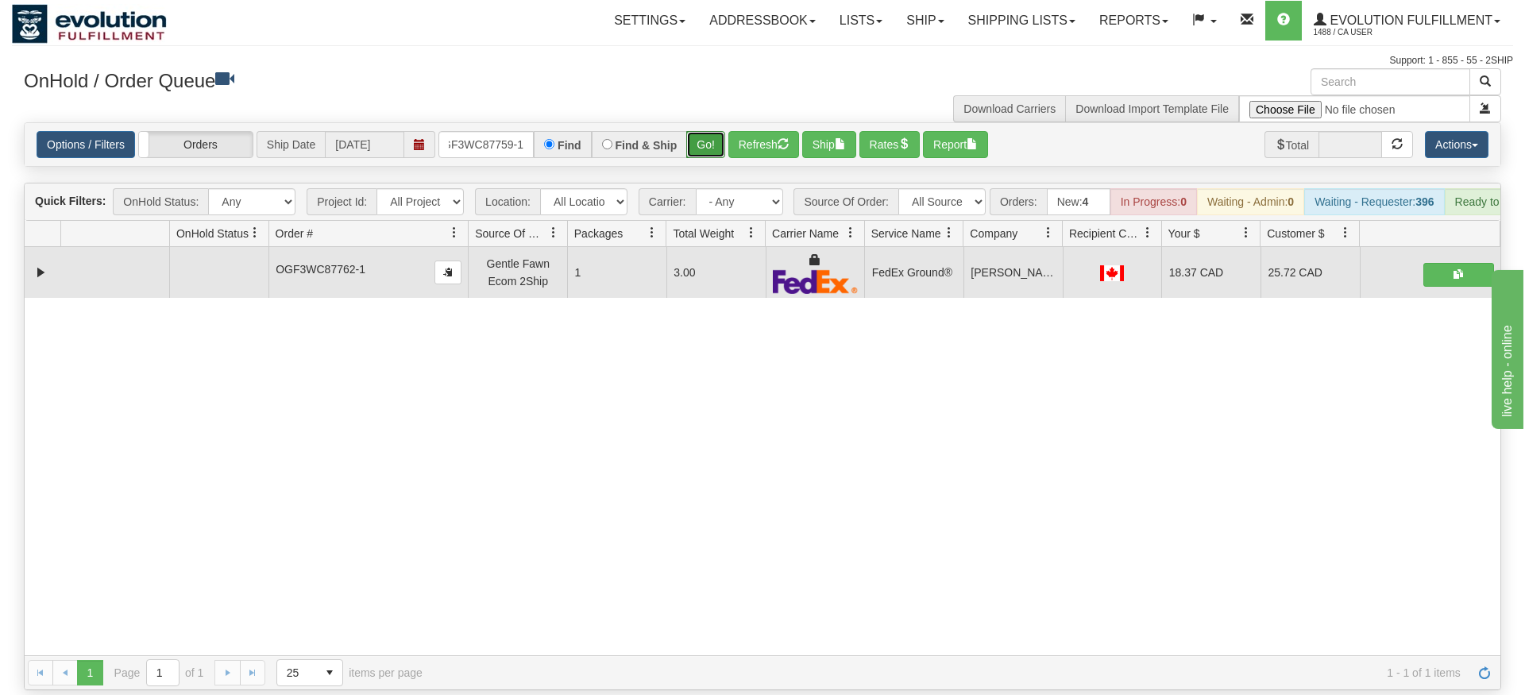
click at [712, 144] on div "Is equal to Is not equal to Contains Does not contains CAD USD EUR ZAR [PERSON_…" at bounding box center [762, 406] width 1501 height 568
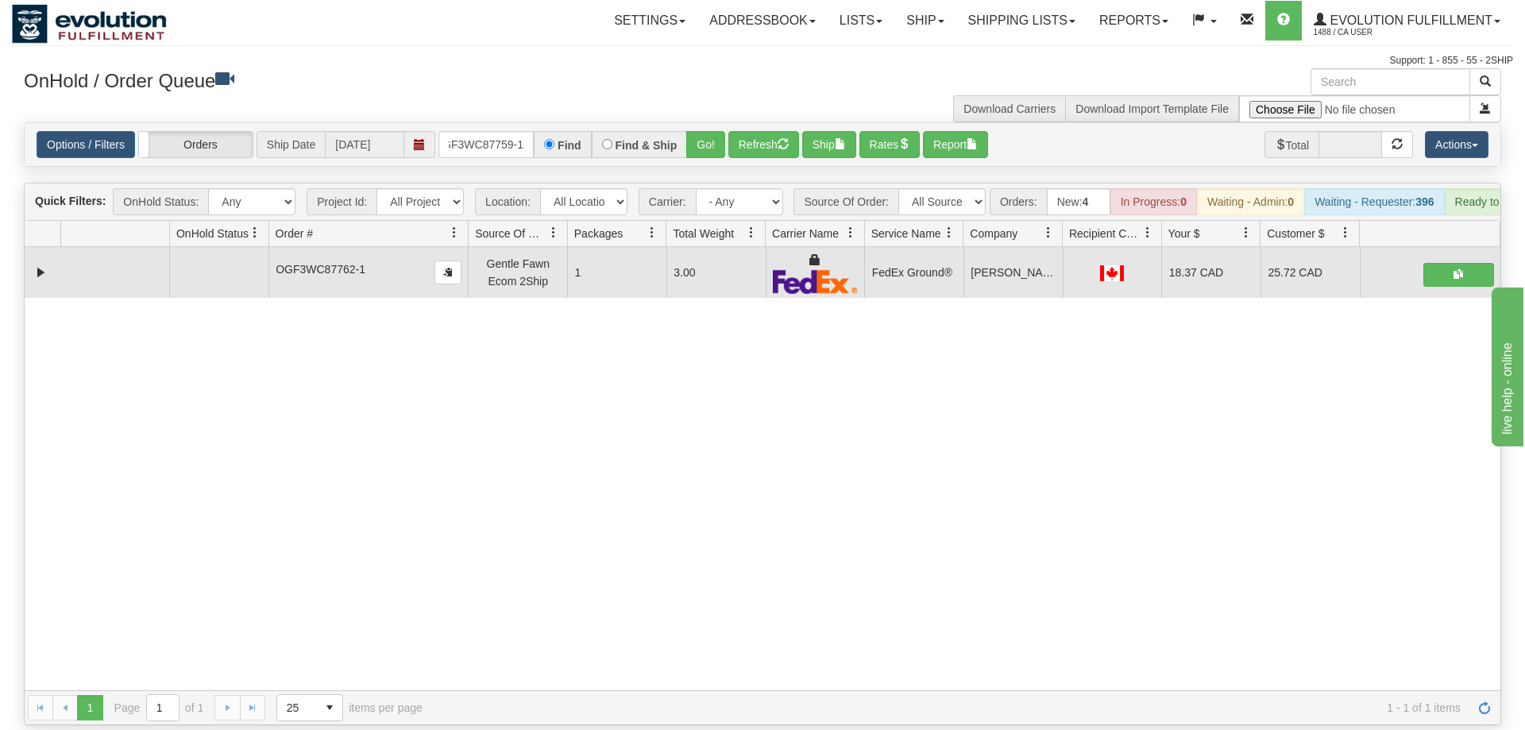
click at [683, 131] on div "Find & Ship" at bounding box center [640, 144] width 96 height 27
click at [685, 123] on div "Options / Filters Group Shipments Orders Ship Date [DATE] OGF3WC87759-1 Find Fi…" at bounding box center [763, 144] width 1476 height 43
click at [698, 123] on div "Options / Filters Group Shipments Orders Ship Date [DATE] OGF3WC87759-1 Find Fi…" at bounding box center [763, 144] width 1476 height 43
click at [701, 131] on button "Go!" at bounding box center [705, 144] width 39 height 27
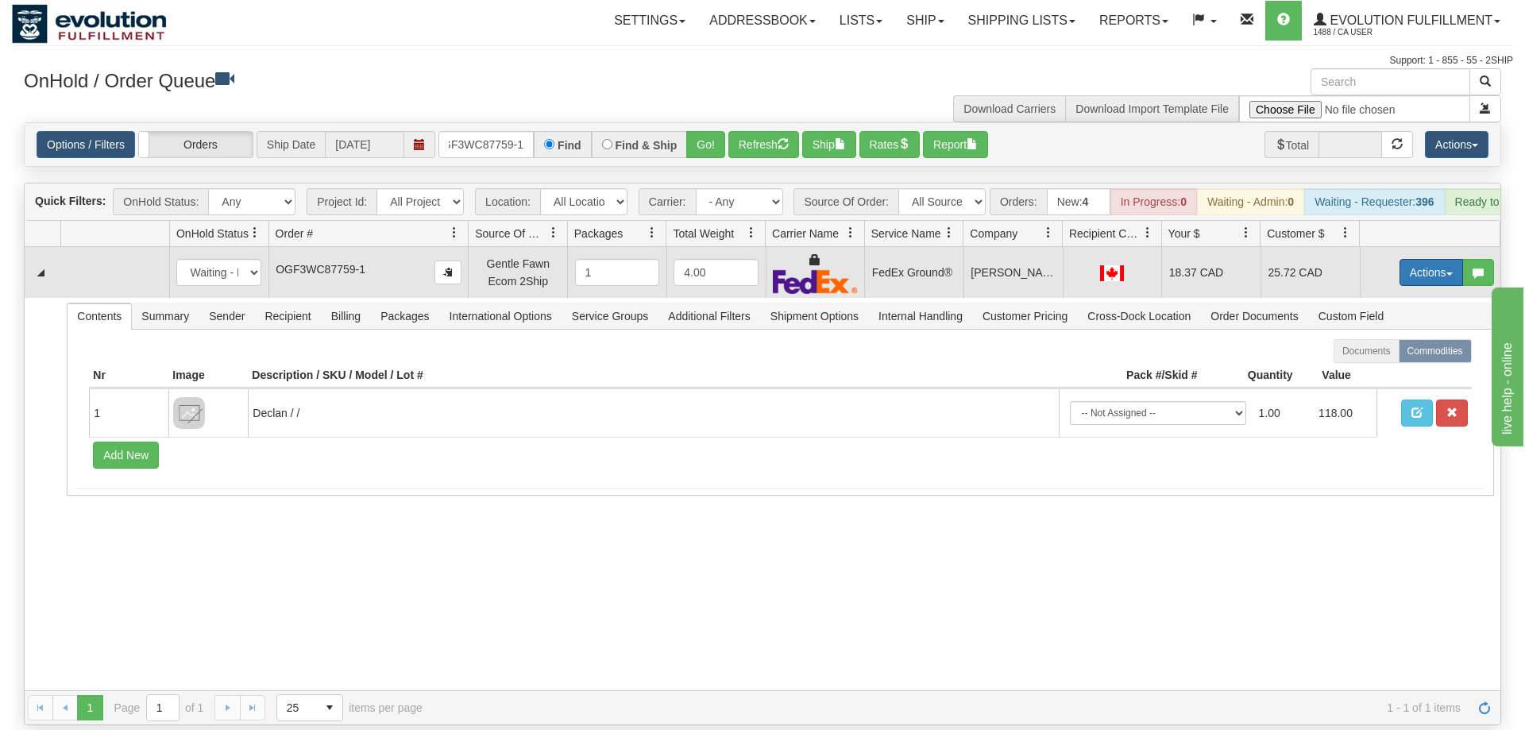
click at [1424, 259] on button "Actions" at bounding box center [1431, 272] width 64 height 27
click at [1395, 354] on link "Ship" at bounding box center [1398, 364] width 127 height 21
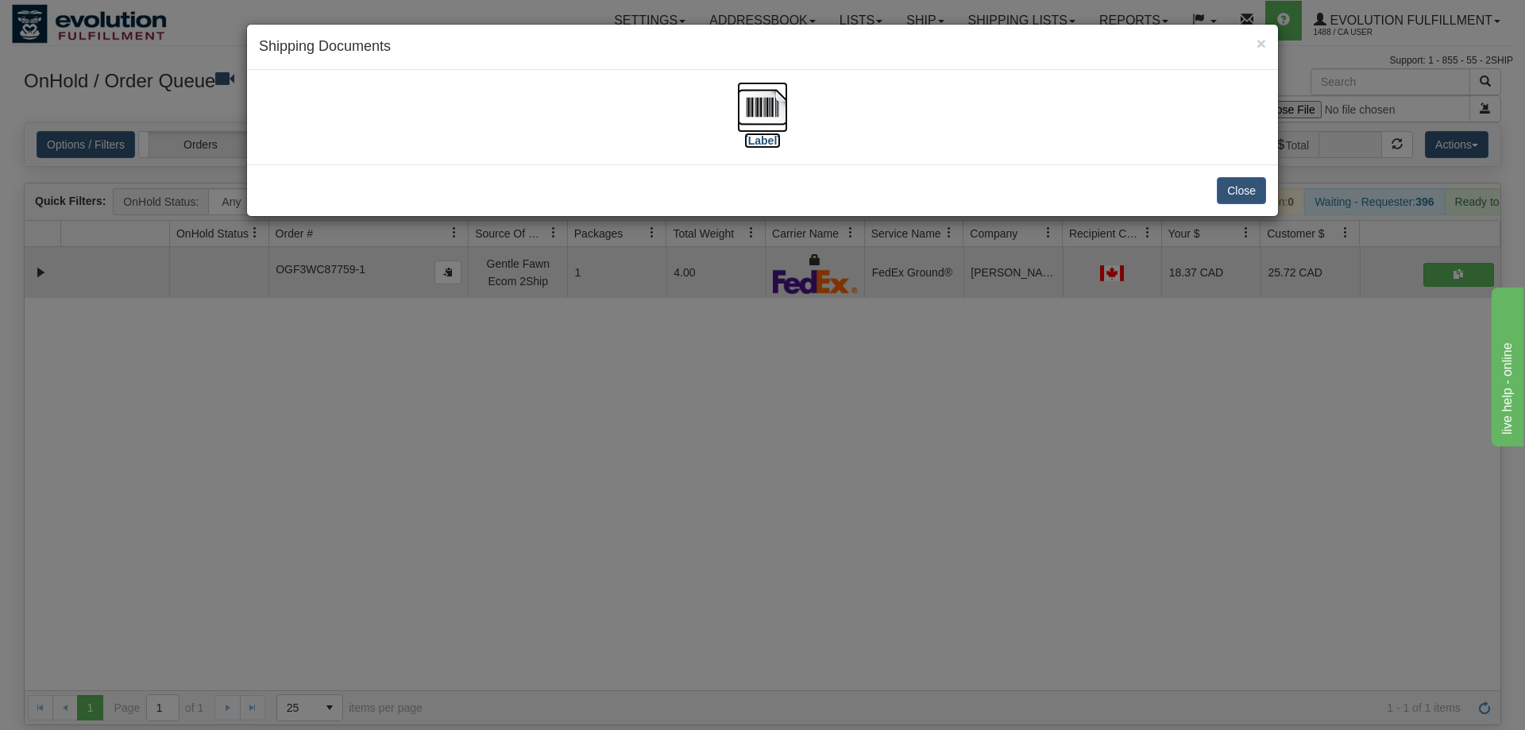
click at [780, 107] on img at bounding box center [762, 107] width 51 height 51
drag, startPoint x: 758, startPoint y: 455, endPoint x: 575, endPoint y: 109, distance: 391.5
click at [763, 426] on div "× Shipping Documents [Label] Close" at bounding box center [762, 365] width 1525 height 730
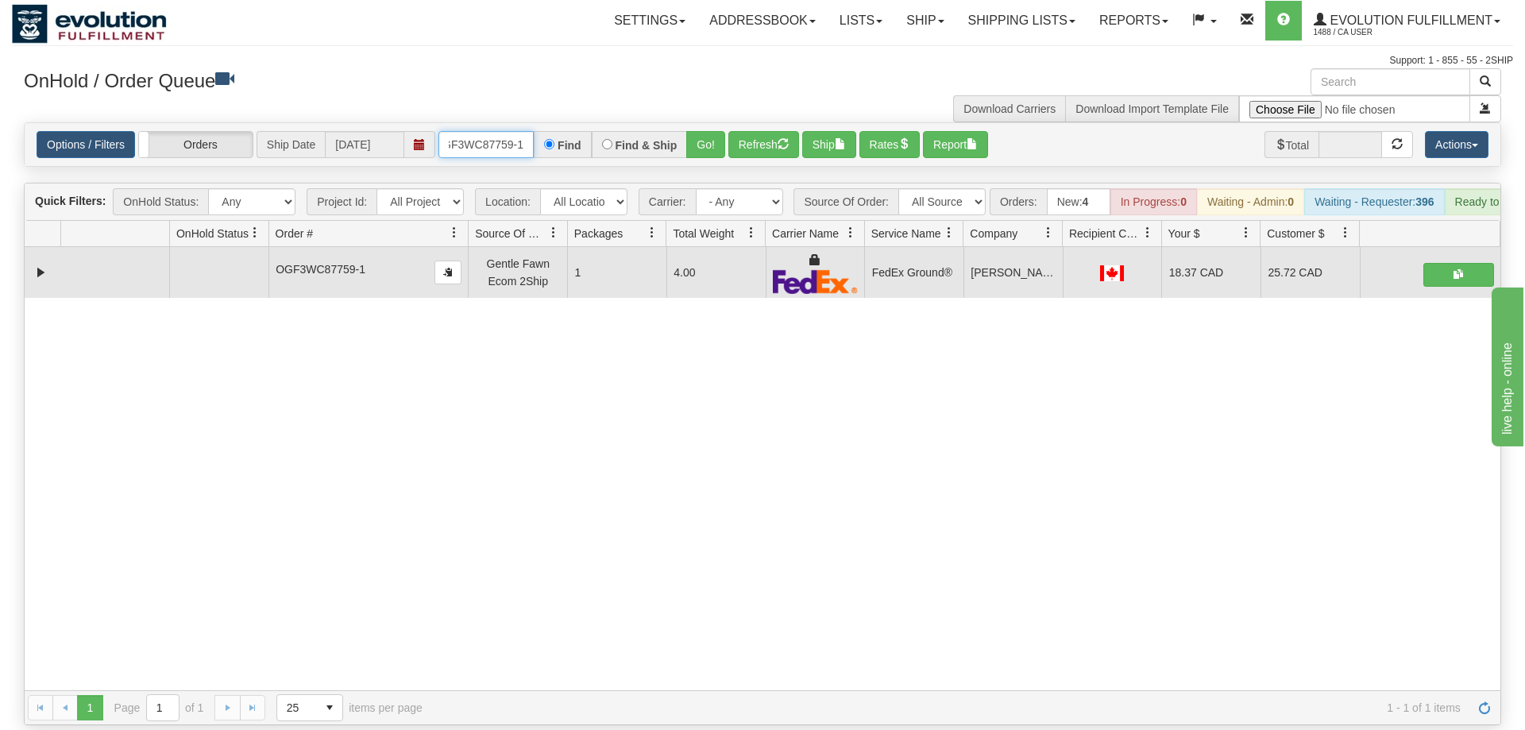
click at [520, 131] on input "OGF3WC87759-1" at bounding box center [485, 144] width 95 height 27
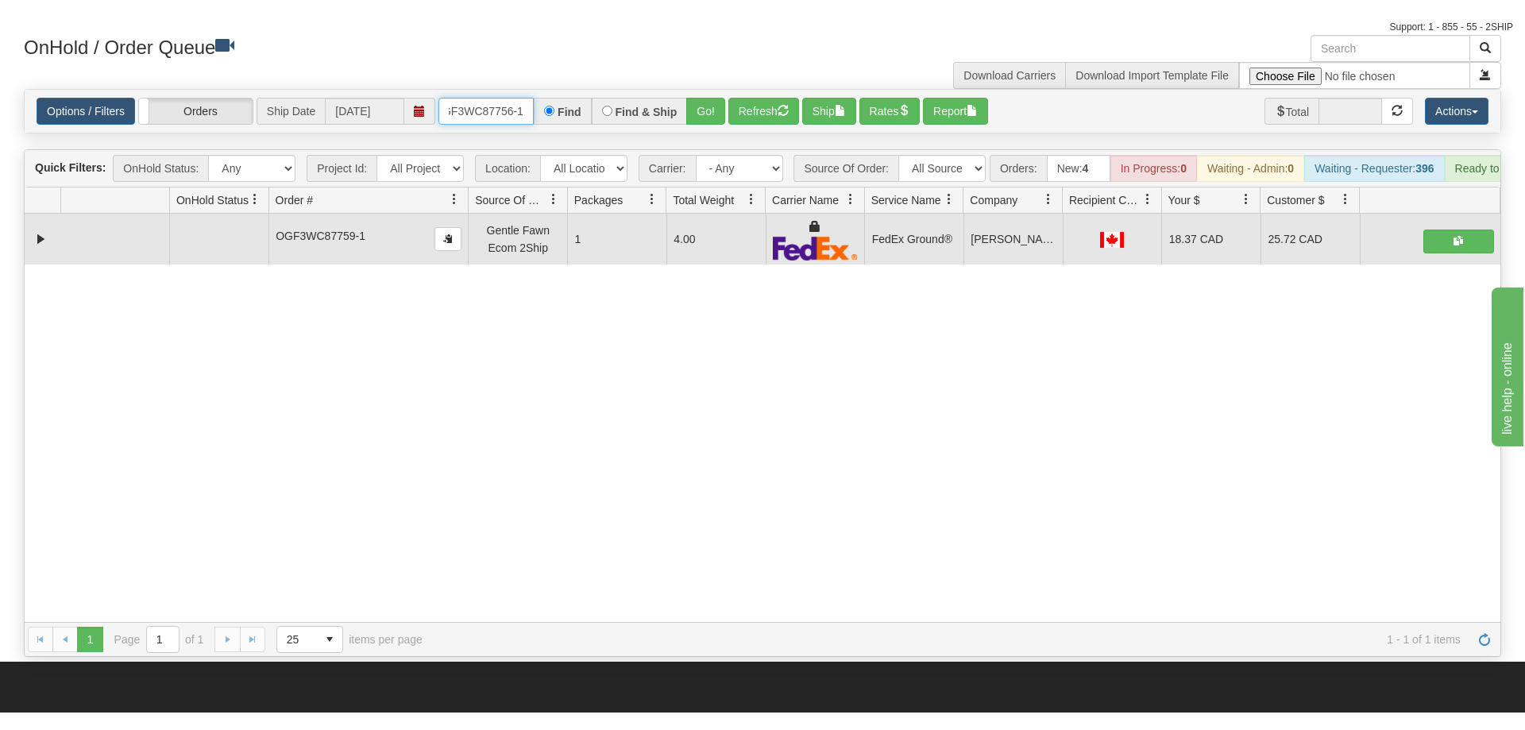
scroll to position [81, 0]
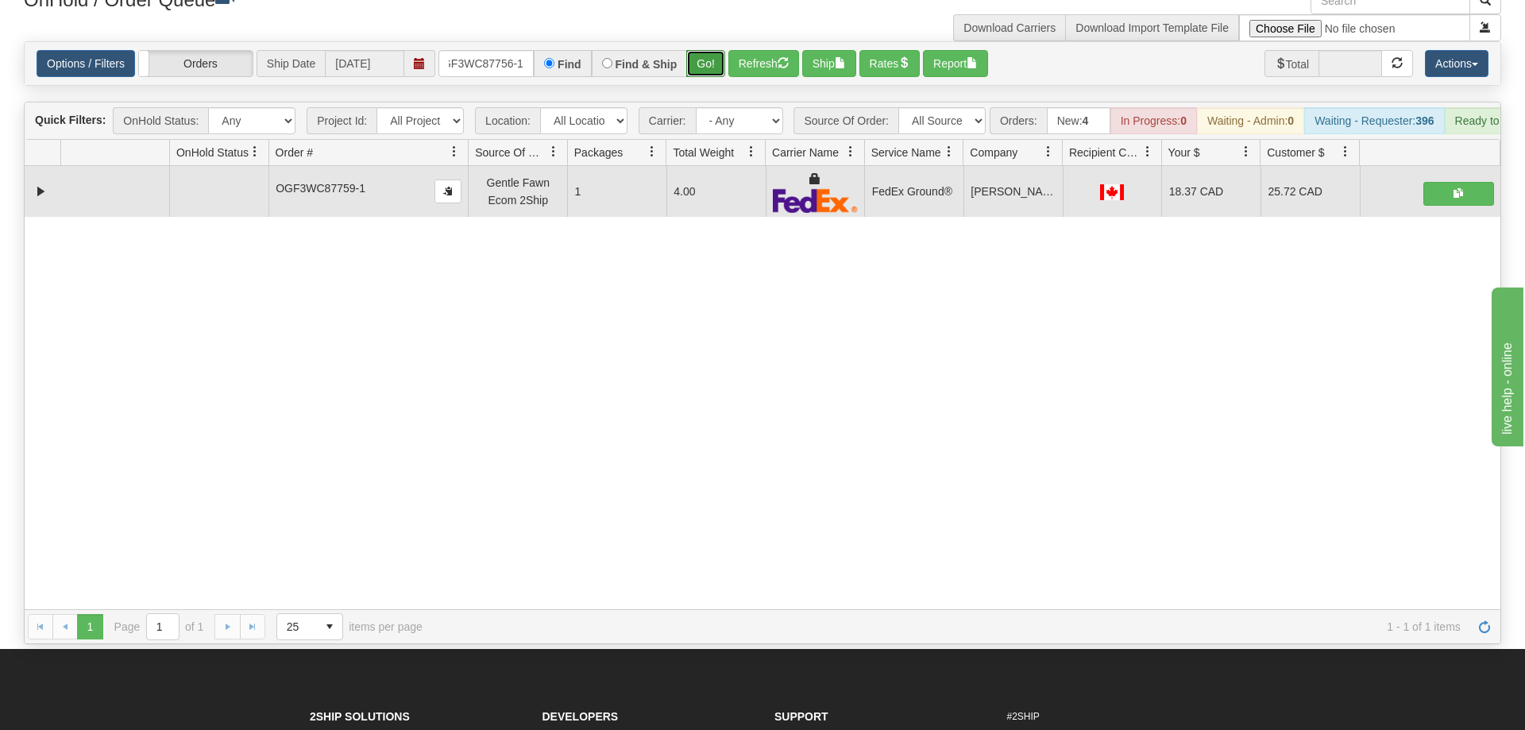
click at [697, 75] on div "Is equal to Is not equal to Contains Does not contains CAD USD EUR ZAR [PERSON_…" at bounding box center [762, 342] width 1501 height 603
click at [702, 63] on div "Is equal to Is not equal to Contains Does not contains CAD USD EUR ZAR [PERSON_…" at bounding box center [762, 342] width 1501 height 603
drag, startPoint x: 704, startPoint y: 55, endPoint x: 710, endPoint y: 44, distance: 12.8
click at [704, 53] on div "Options / Filters Group Shipments Orders Ship Date [DATE] oGF3WC87756-1 Find Fi…" at bounding box center [763, 63] width 1476 height 43
click at [710, 50] on button "Go!" at bounding box center [705, 63] width 39 height 27
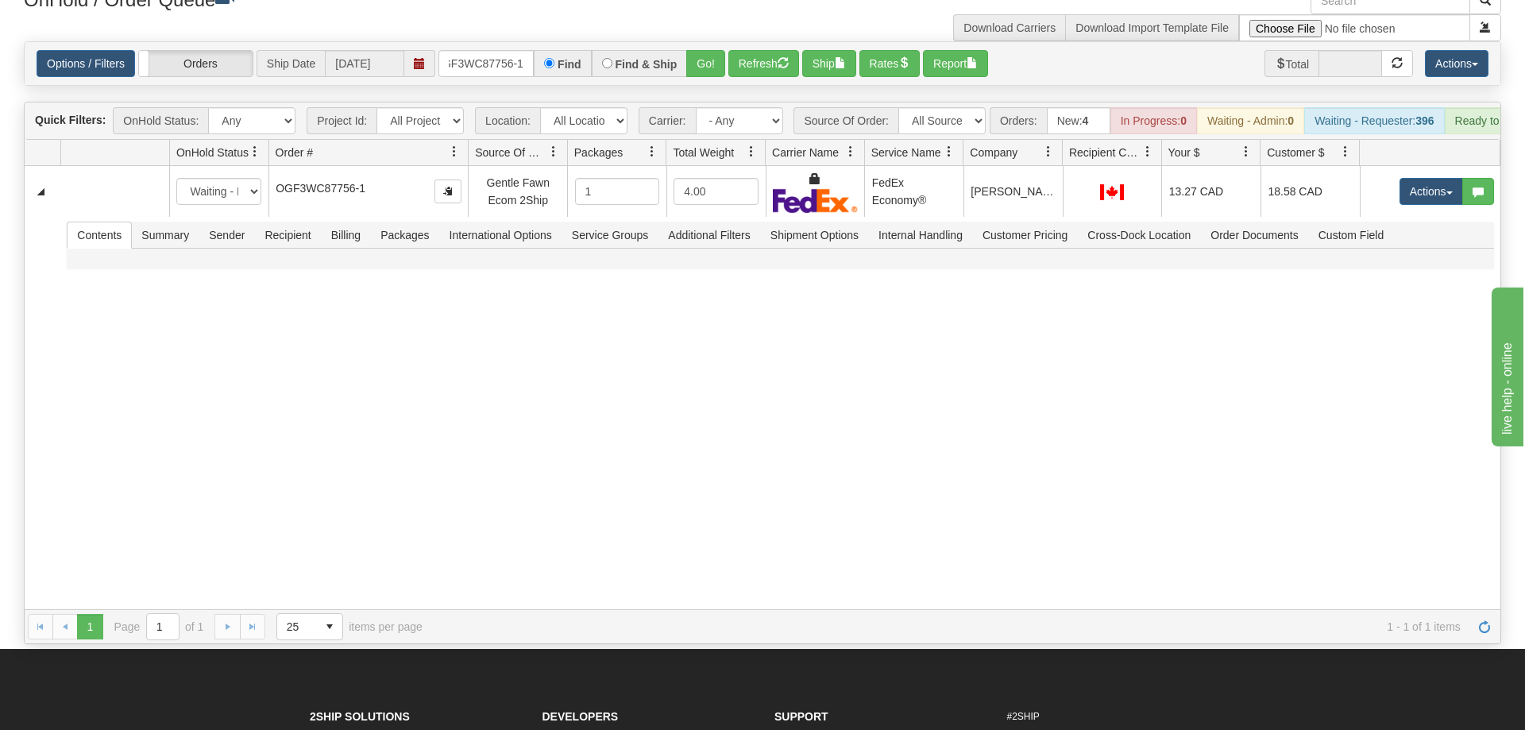
scroll to position [0, 13]
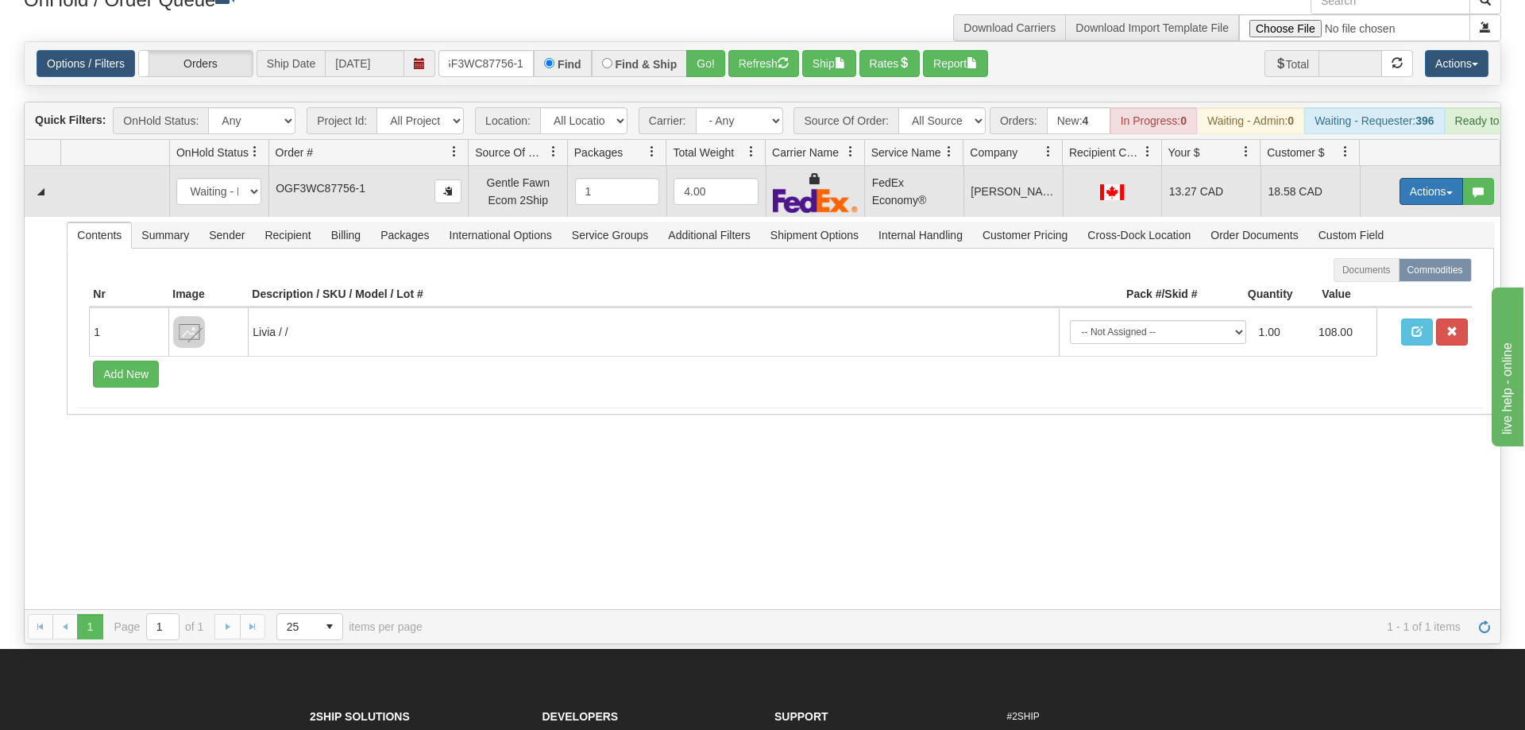
click at [1427, 178] on button "Actions" at bounding box center [1431, 191] width 64 height 27
click at [1389, 273] on link "Ship" at bounding box center [1398, 283] width 127 height 21
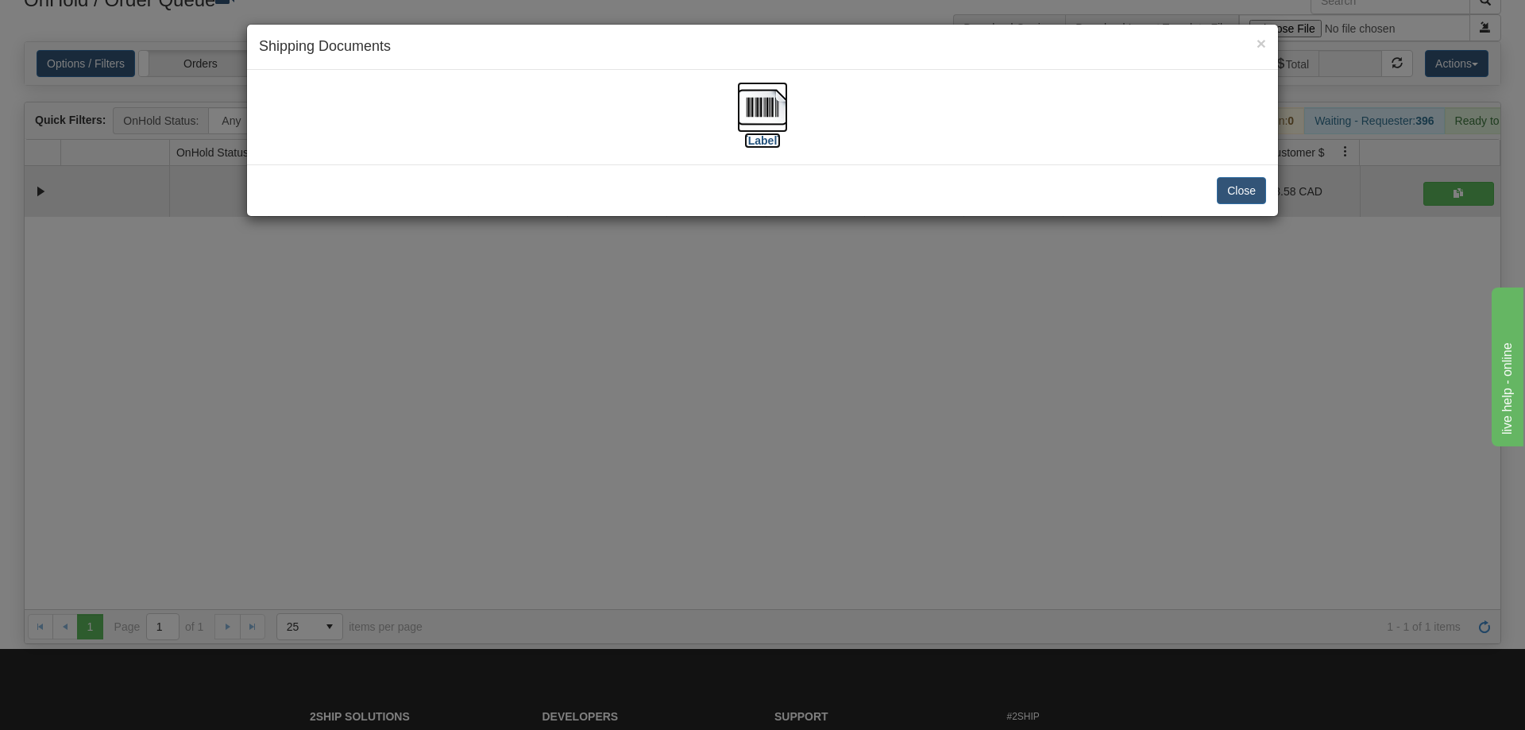
click at [741, 102] on img at bounding box center [762, 107] width 51 height 51
drag, startPoint x: 499, startPoint y: 539, endPoint x: 402, endPoint y: 145, distance: 405.6
click at [499, 527] on div "× Shipping Documents [Label] Close" at bounding box center [762, 365] width 1525 height 730
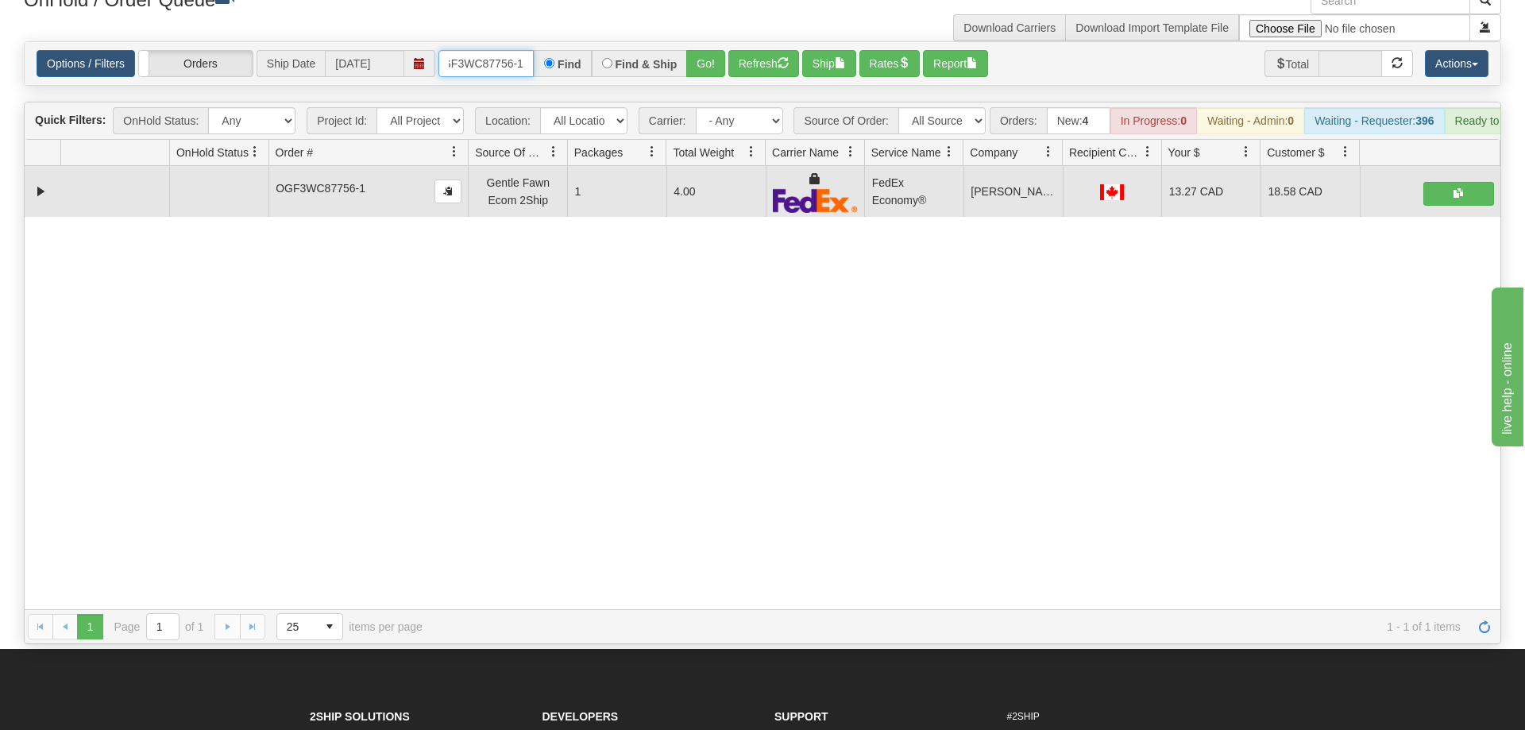
click at [525, 50] on input "oGF3WC87756-1" at bounding box center [485, 63] width 95 height 27
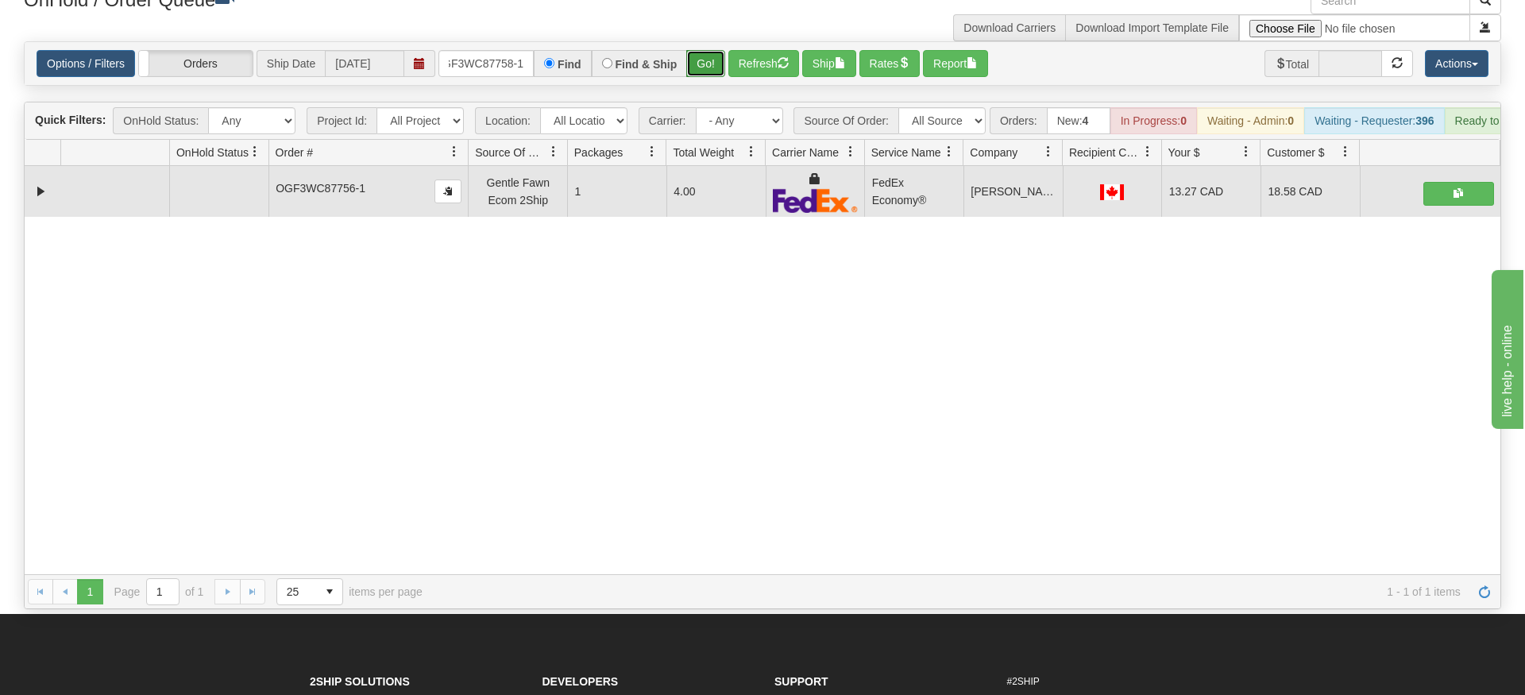
click at [702, 72] on div "Is equal to Is not equal to Contains Does not contains CAD USD EUR ZAR [PERSON_…" at bounding box center [762, 325] width 1501 height 568
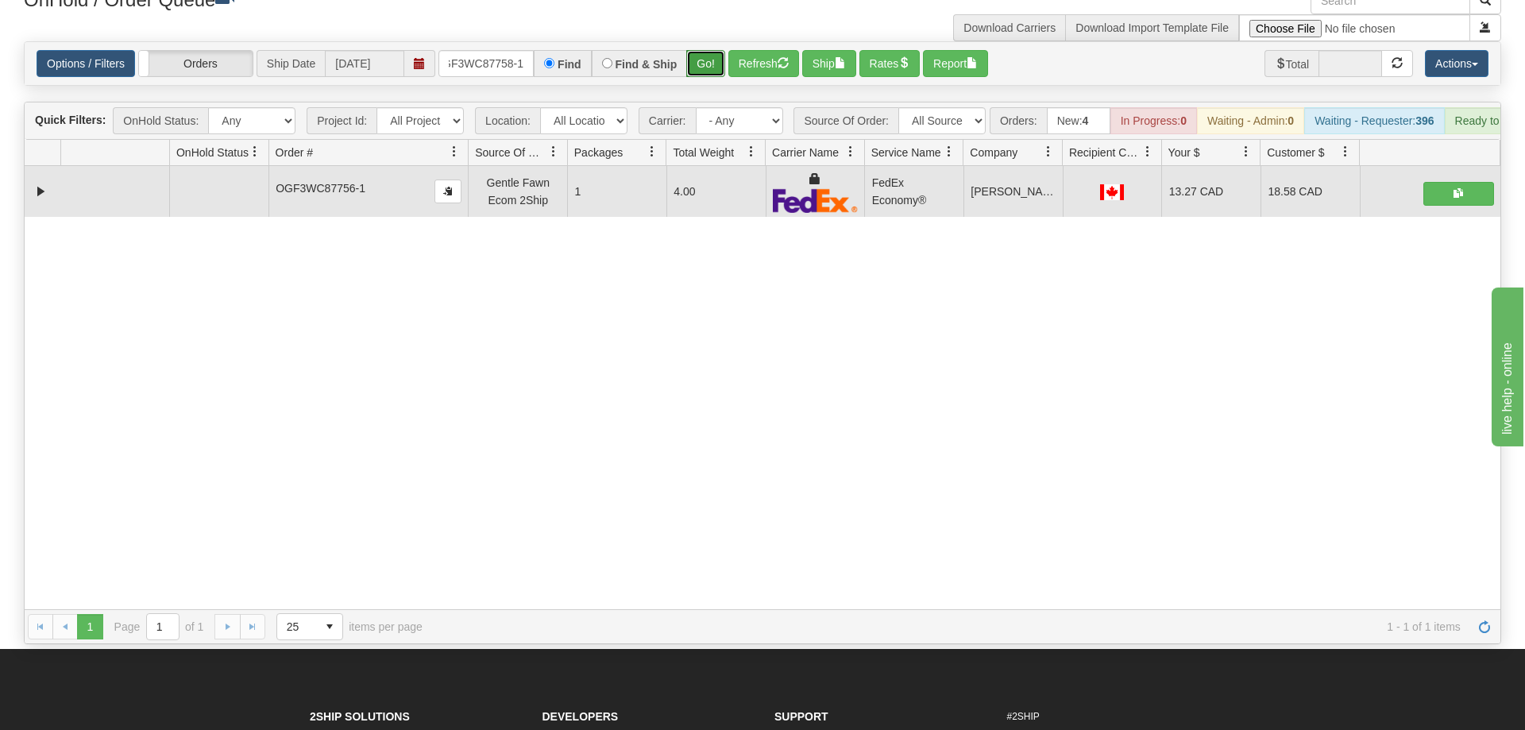
click at [704, 50] on button "Go!" at bounding box center [705, 63] width 39 height 27
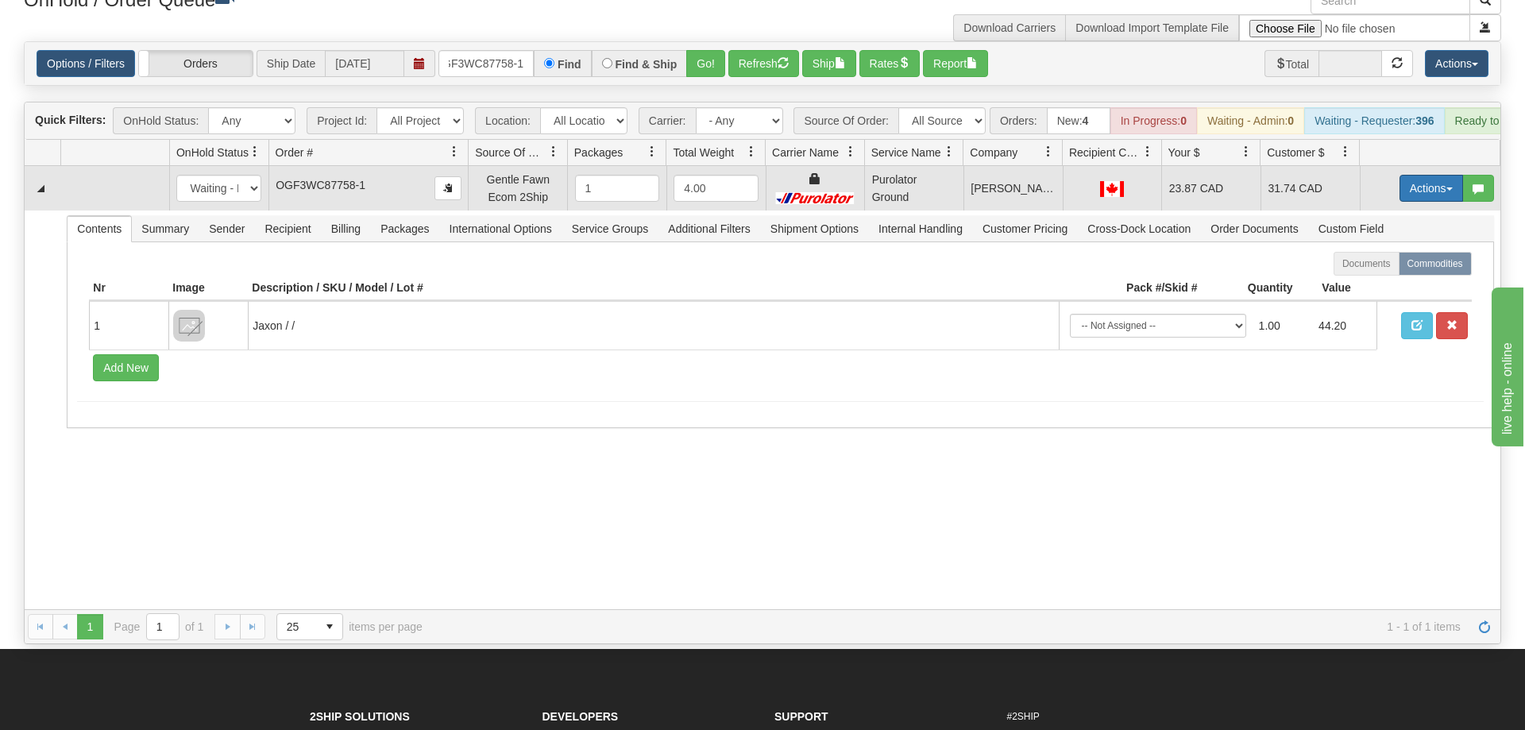
click at [1414, 175] on button "Actions" at bounding box center [1431, 188] width 64 height 27
click at [1383, 270] on link "Ship" at bounding box center [1398, 280] width 127 height 21
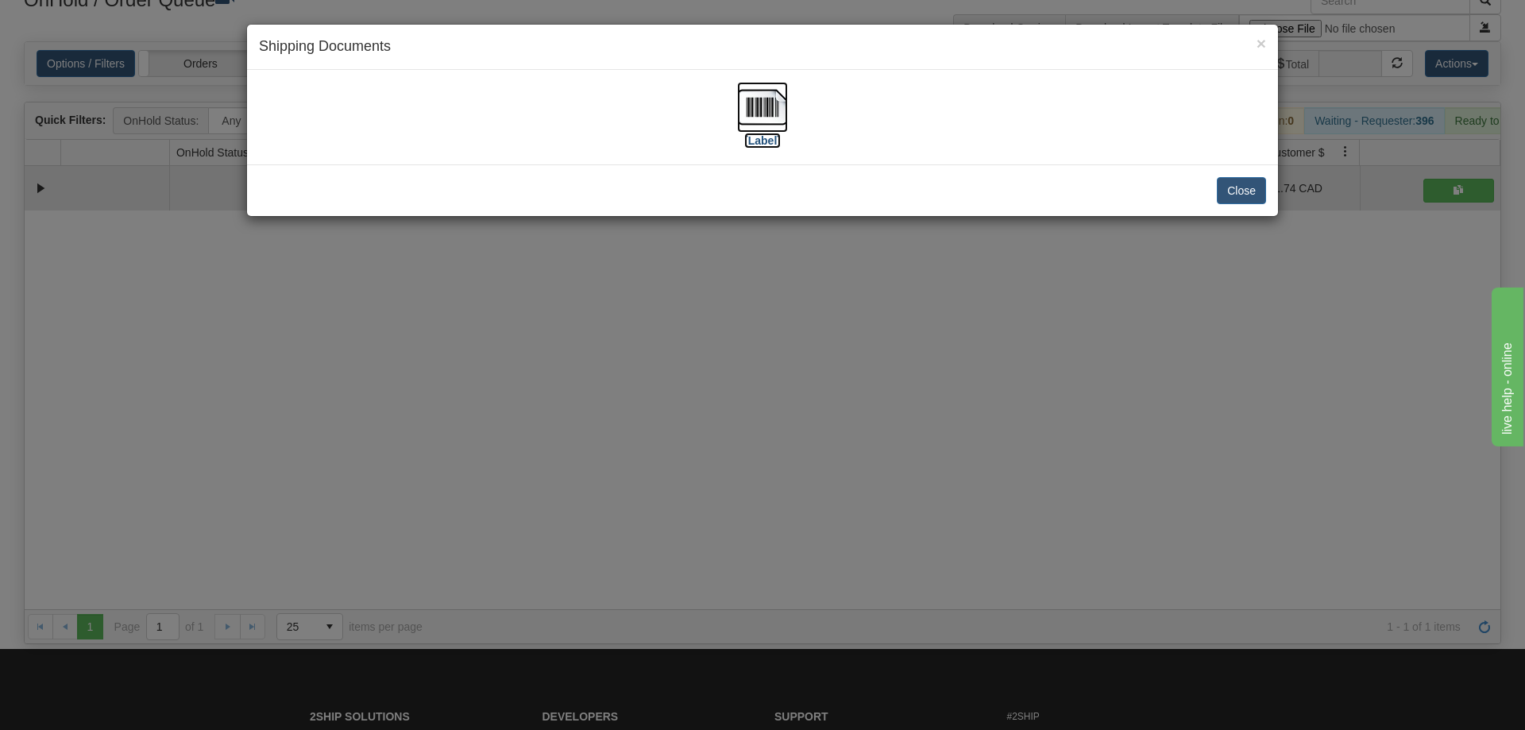
click at [775, 124] on img at bounding box center [762, 107] width 51 height 51
click at [916, 449] on div "× Shipping Documents [Label] Close" at bounding box center [762, 365] width 1525 height 730
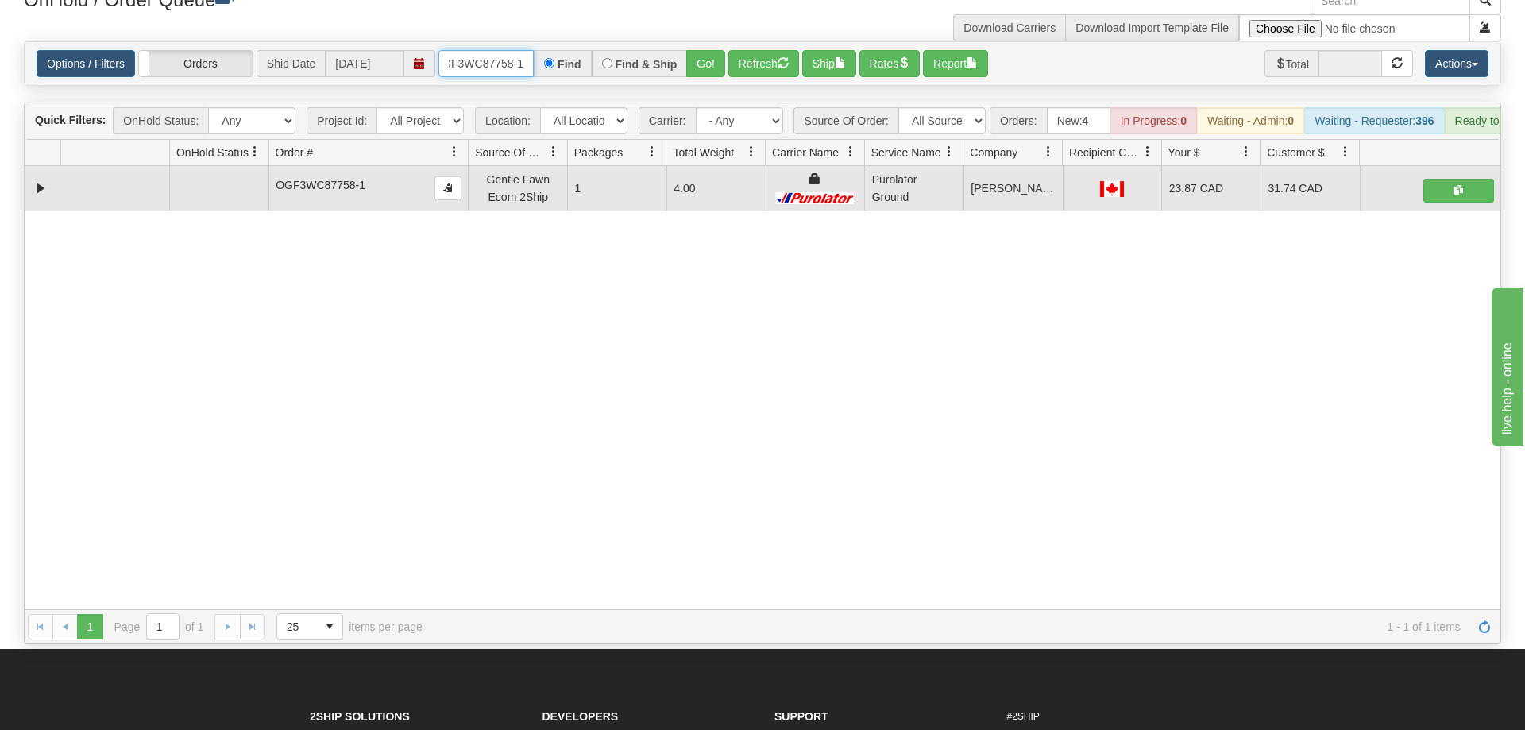
click at [473, 50] on input "OGF3WC87758-1" at bounding box center [485, 63] width 95 height 27
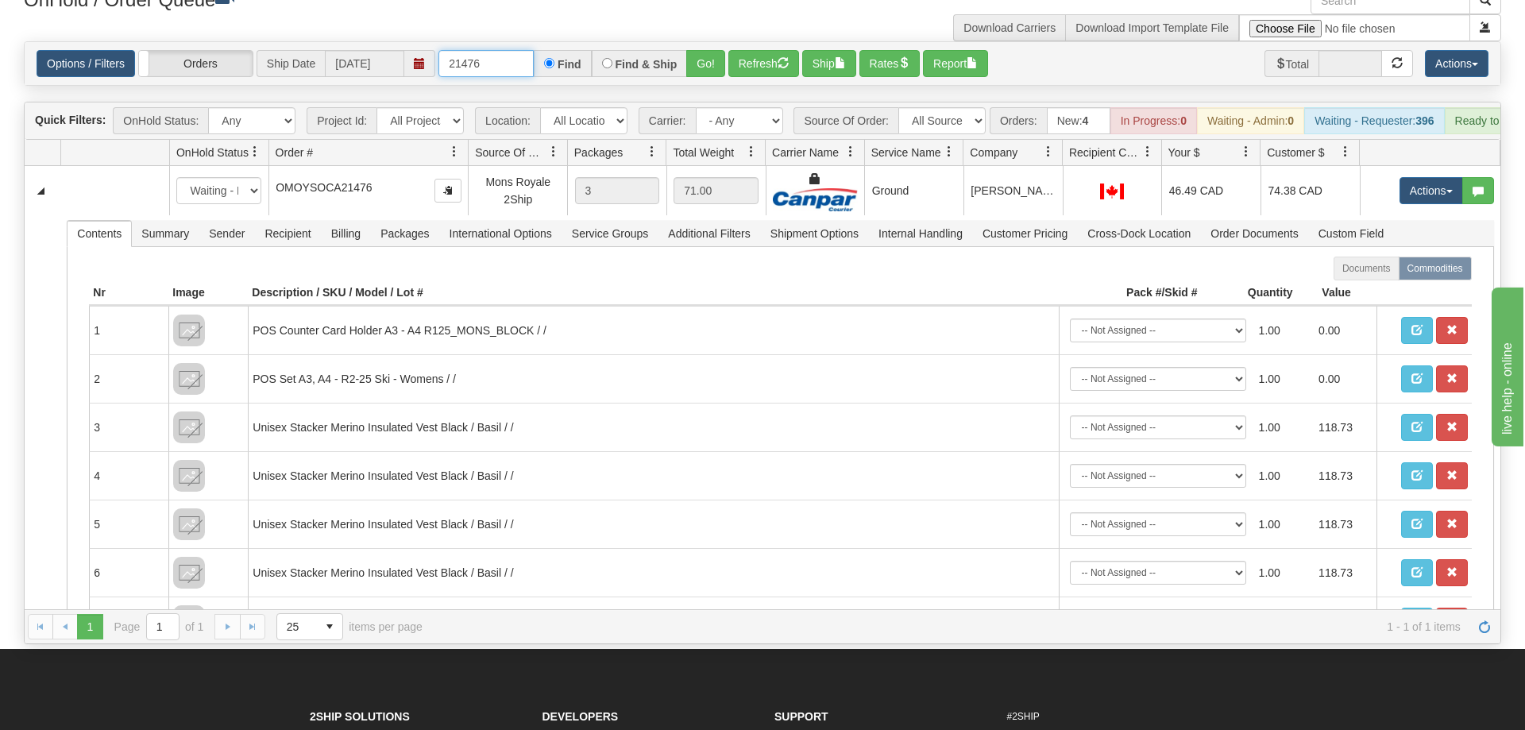
click at [492, 50] on input "21476" at bounding box center [485, 63] width 95 height 27
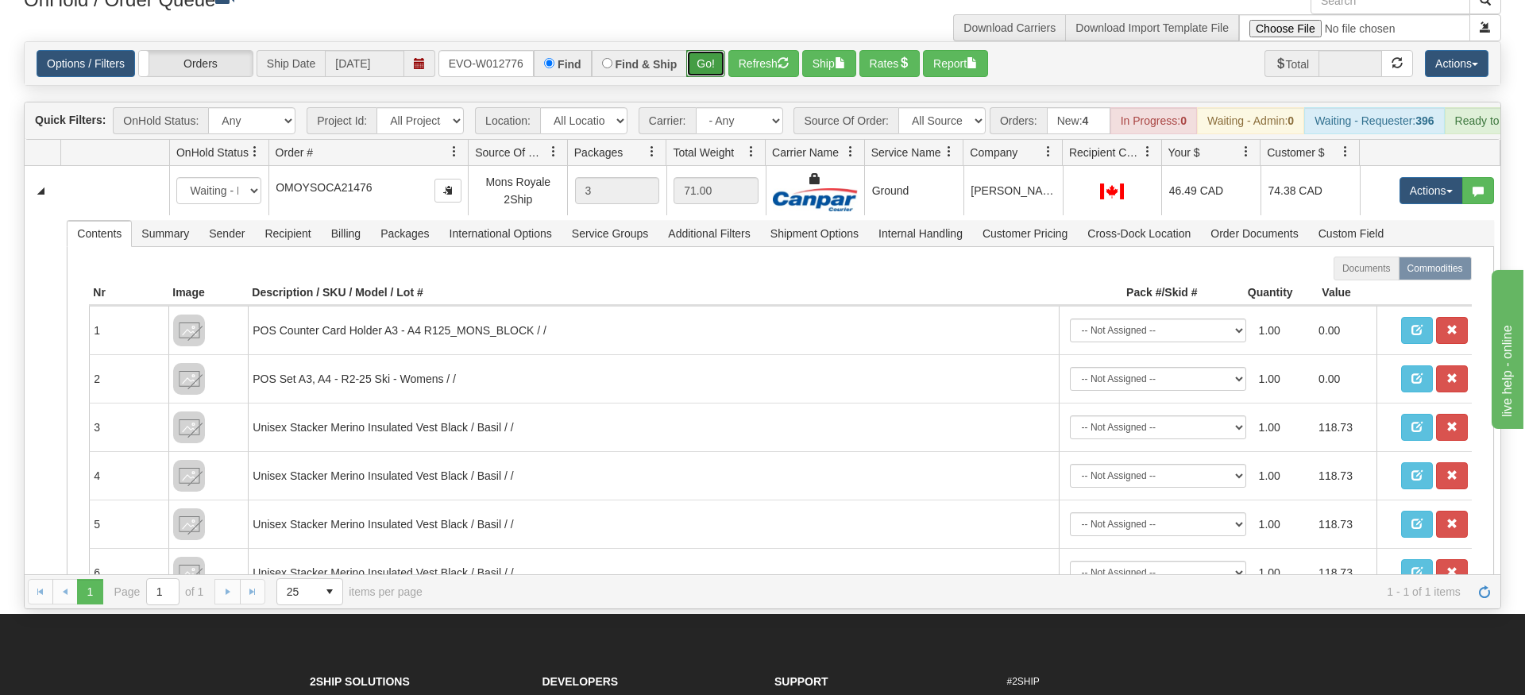
click at [720, 69] on div "Is equal to Is not equal to Contains Does not contains CAD USD EUR ZAR [PERSON_…" at bounding box center [762, 325] width 1501 height 568
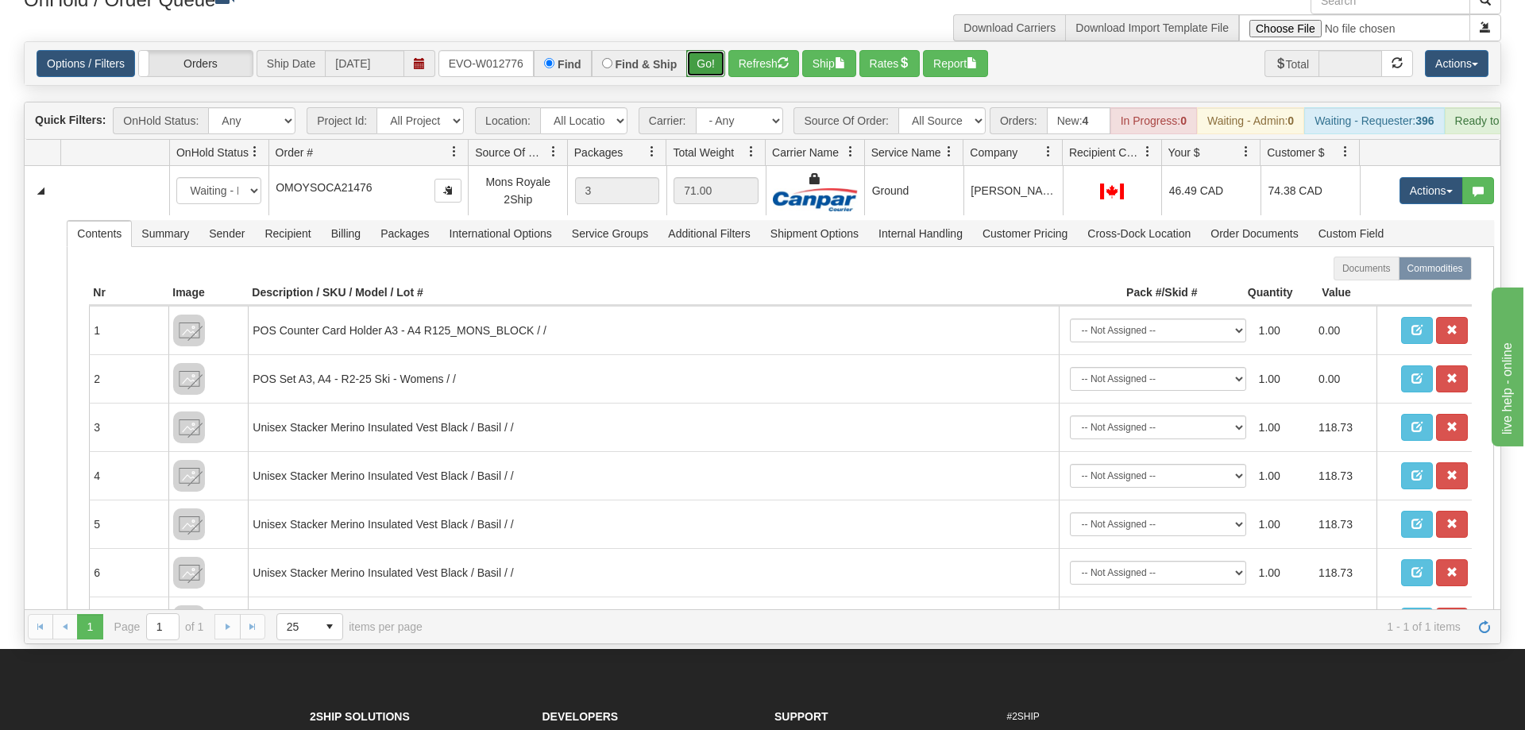
click at [707, 50] on button "Go!" at bounding box center [705, 63] width 39 height 27
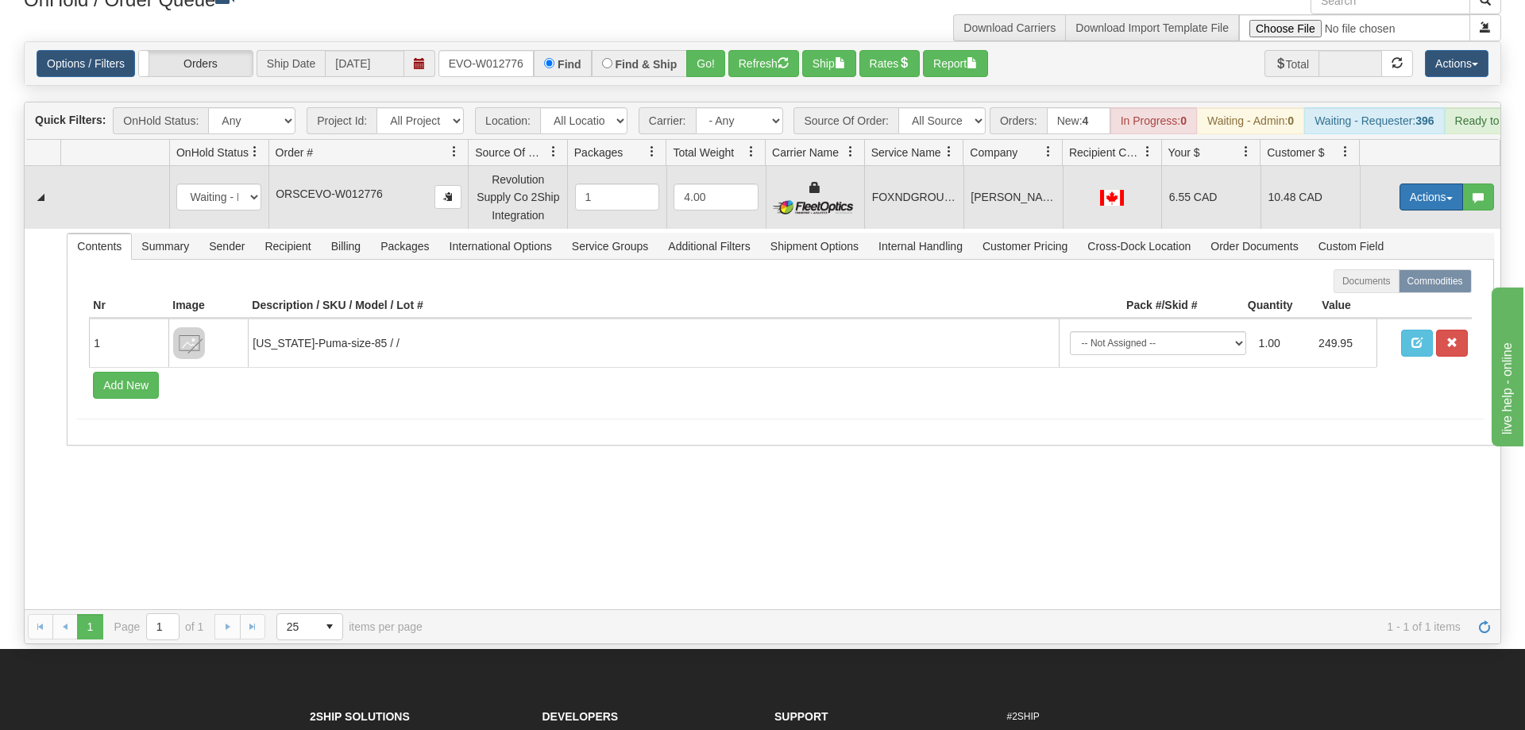
click at [1425, 183] on button "Actions" at bounding box center [1431, 196] width 64 height 27
click at [1370, 283] on span "Ship" at bounding box center [1367, 289] width 33 height 13
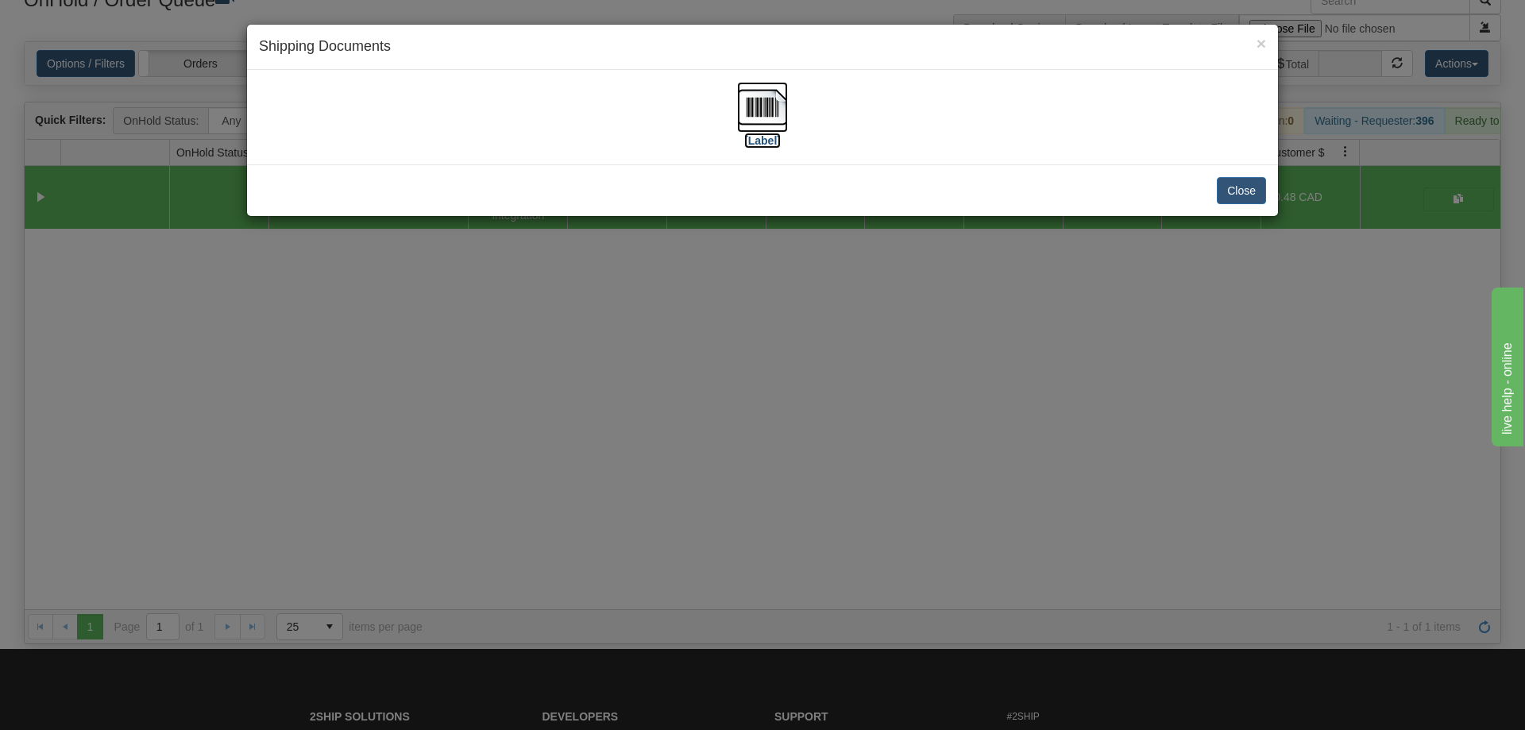
click at [743, 102] on img at bounding box center [762, 107] width 51 height 51
drag, startPoint x: 714, startPoint y: 456, endPoint x: 704, endPoint y: 262, distance: 194.0
click at [715, 457] on div "× Shipping Documents [Label] Close" at bounding box center [762, 365] width 1525 height 730
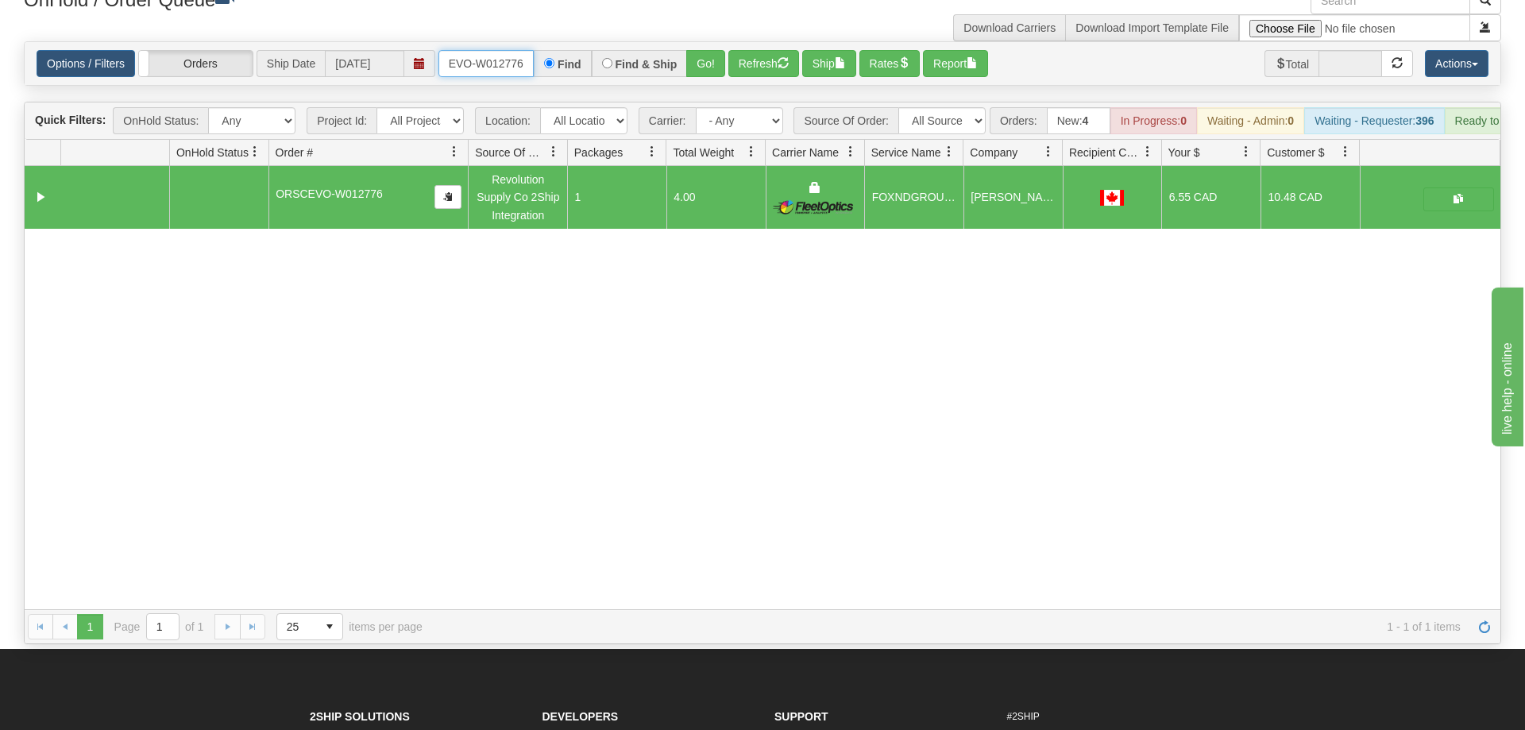
click at [523, 52] on input "ORSCEVO-W012776" at bounding box center [485, 63] width 95 height 27
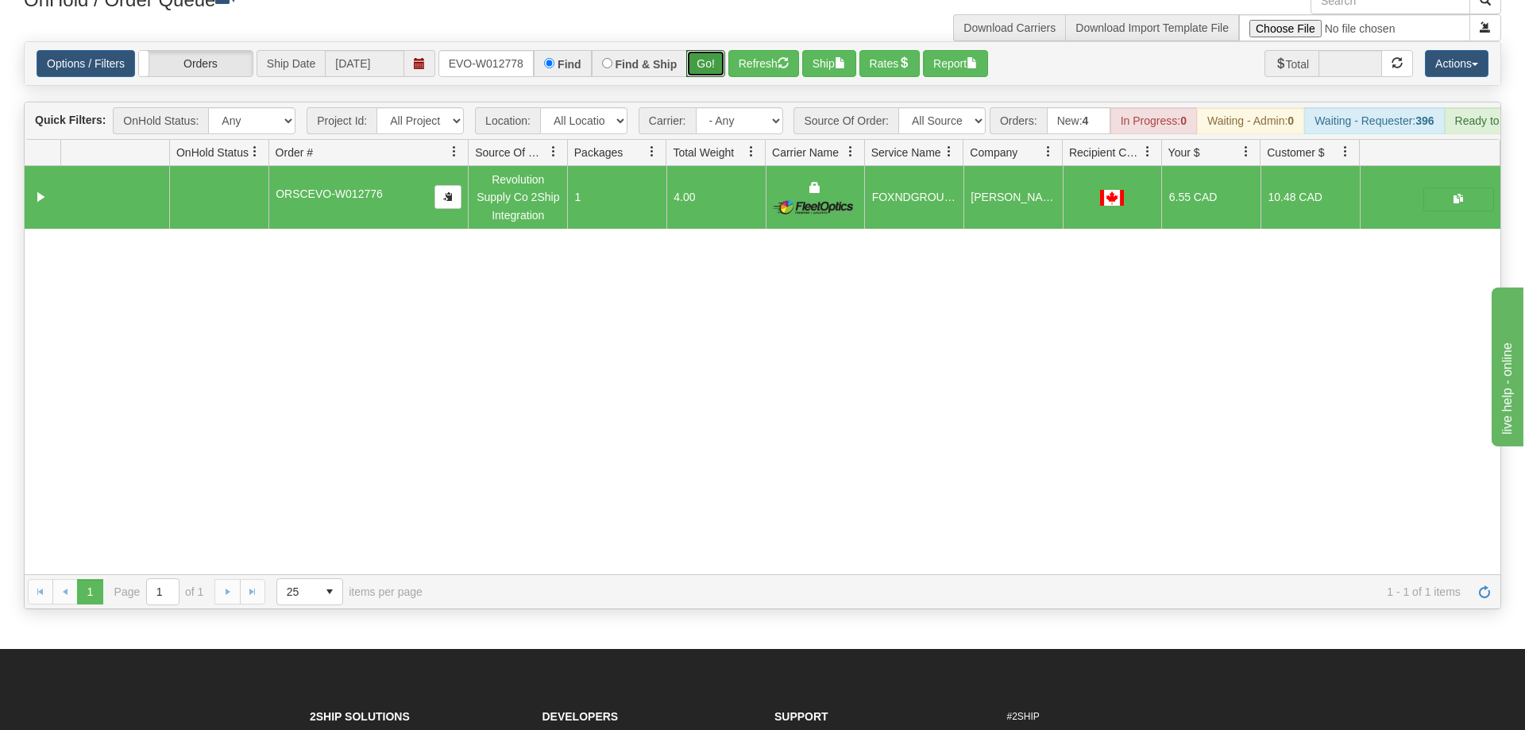
click at [713, 80] on div "Is equal to Is not equal to Contains Does not contains CAD USD EUR ZAR [PERSON_…" at bounding box center [762, 325] width 1501 height 568
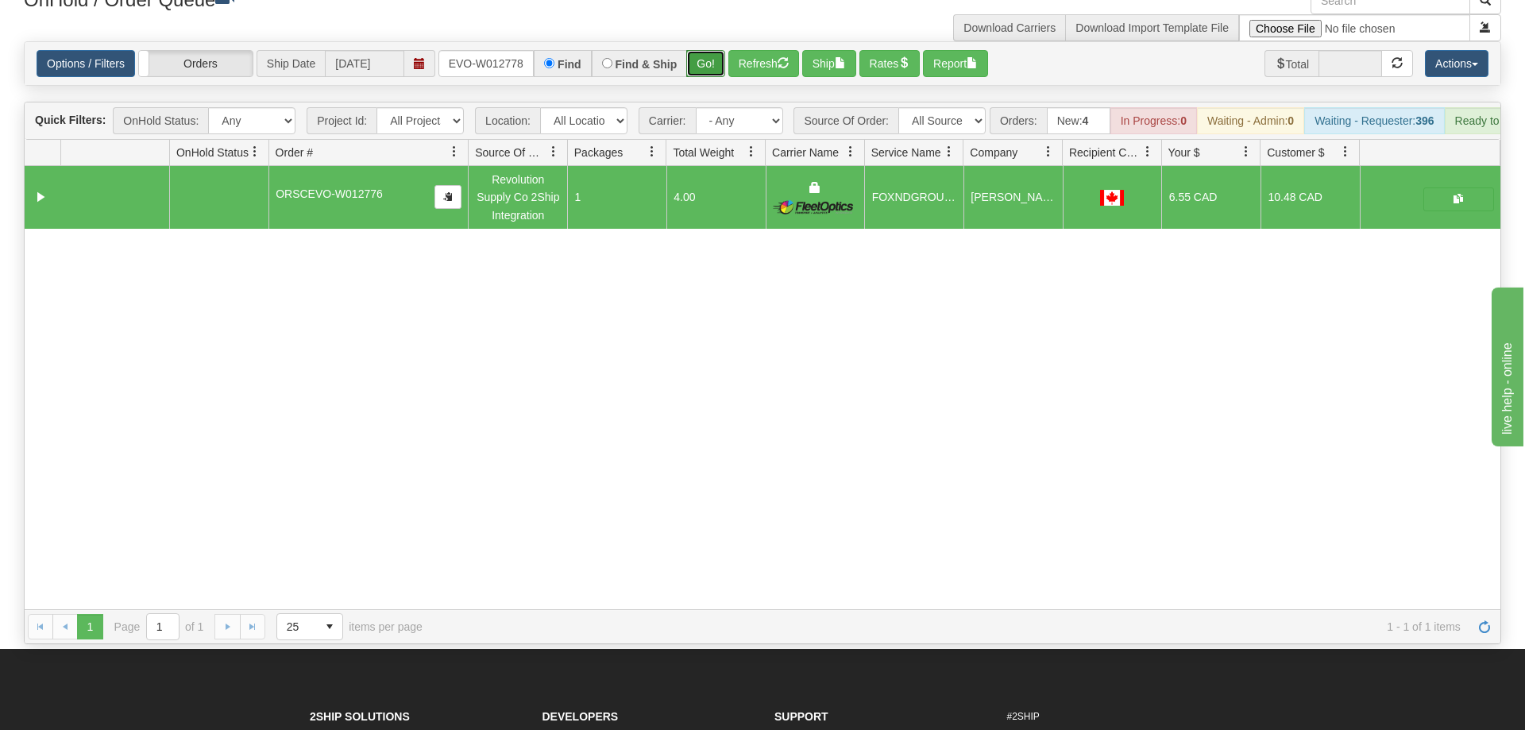
click at [716, 50] on button "Go!" at bounding box center [705, 63] width 39 height 27
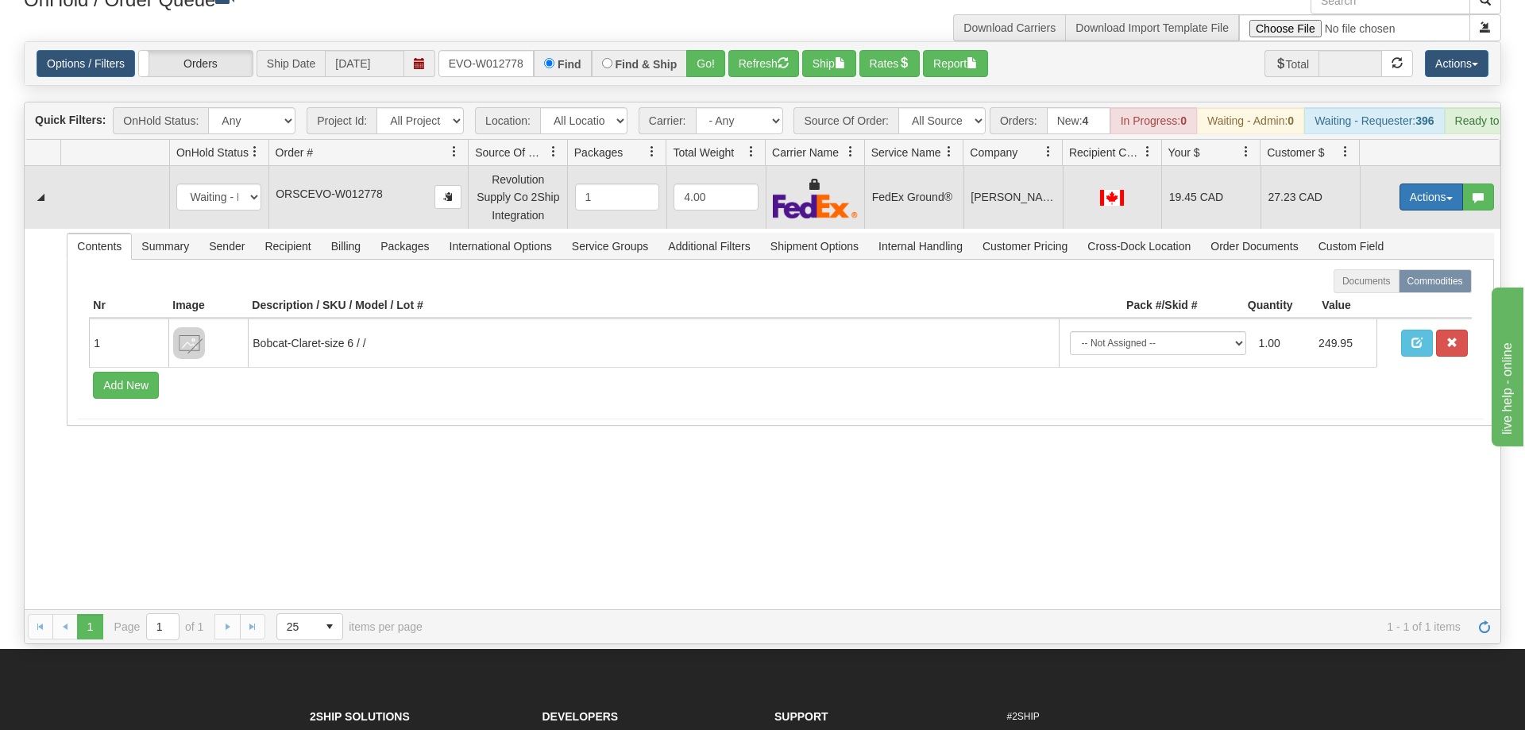
click at [1417, 183] on button "Actions" at bounding box center [1431, 196] width 64 height 27
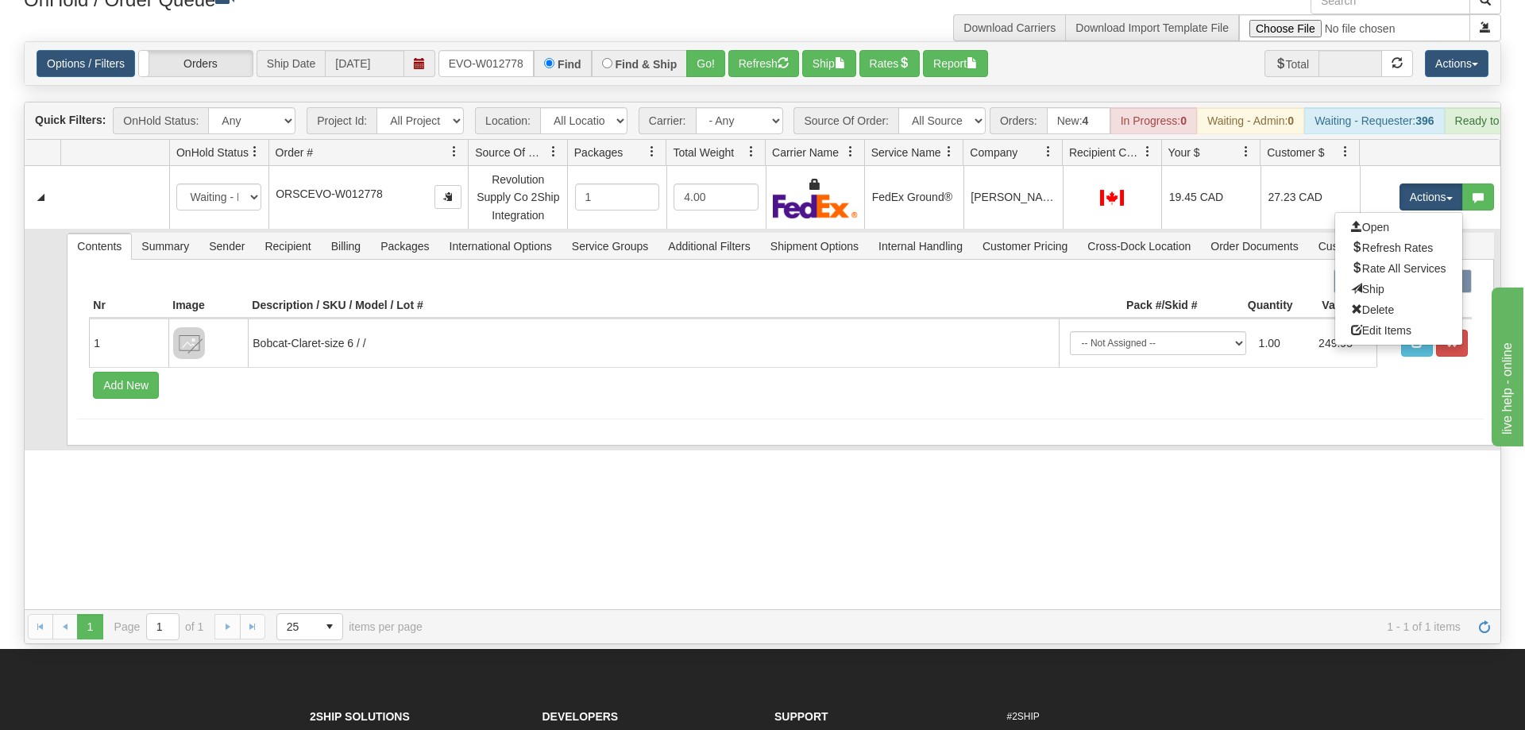
drag, startPoint x: 1386, startPoint y: 268, endPoint x: 1348, endPoint y: 248, distance: 43.0
click at [1387, 279] on link "Ship" at bounding box center [1398, 289] width 127 height 21
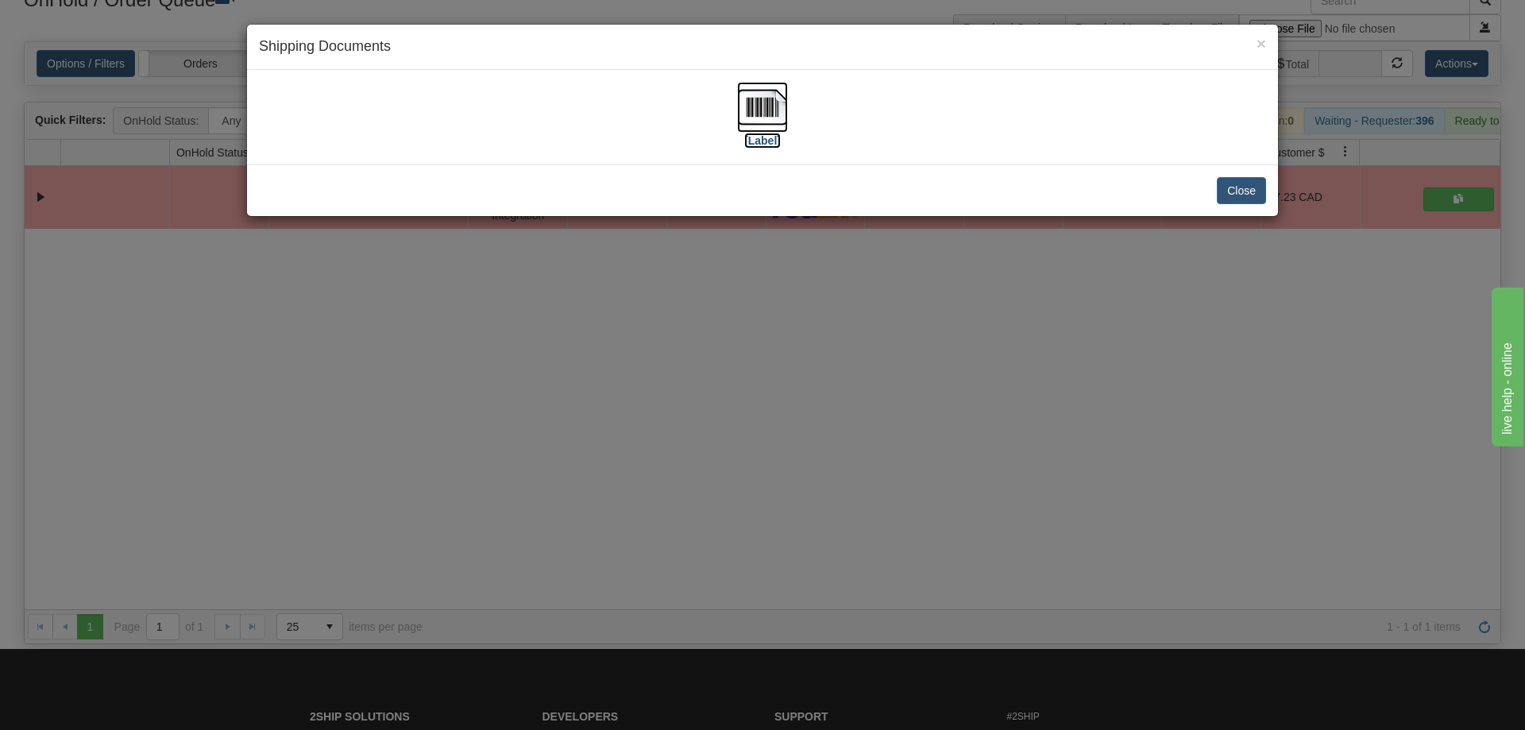
click at [754, 113] on img at bounding box center [762, 107] width 51 height 51
drag, startPoint x: 750, startPoint y: 619, endPoint x: 614, endPoint y: 89, distance: 546.8
click at [750, 606] on div "× Shipping Documents [Label] Close" at bounding box center [762, 365] width 1525 height 730
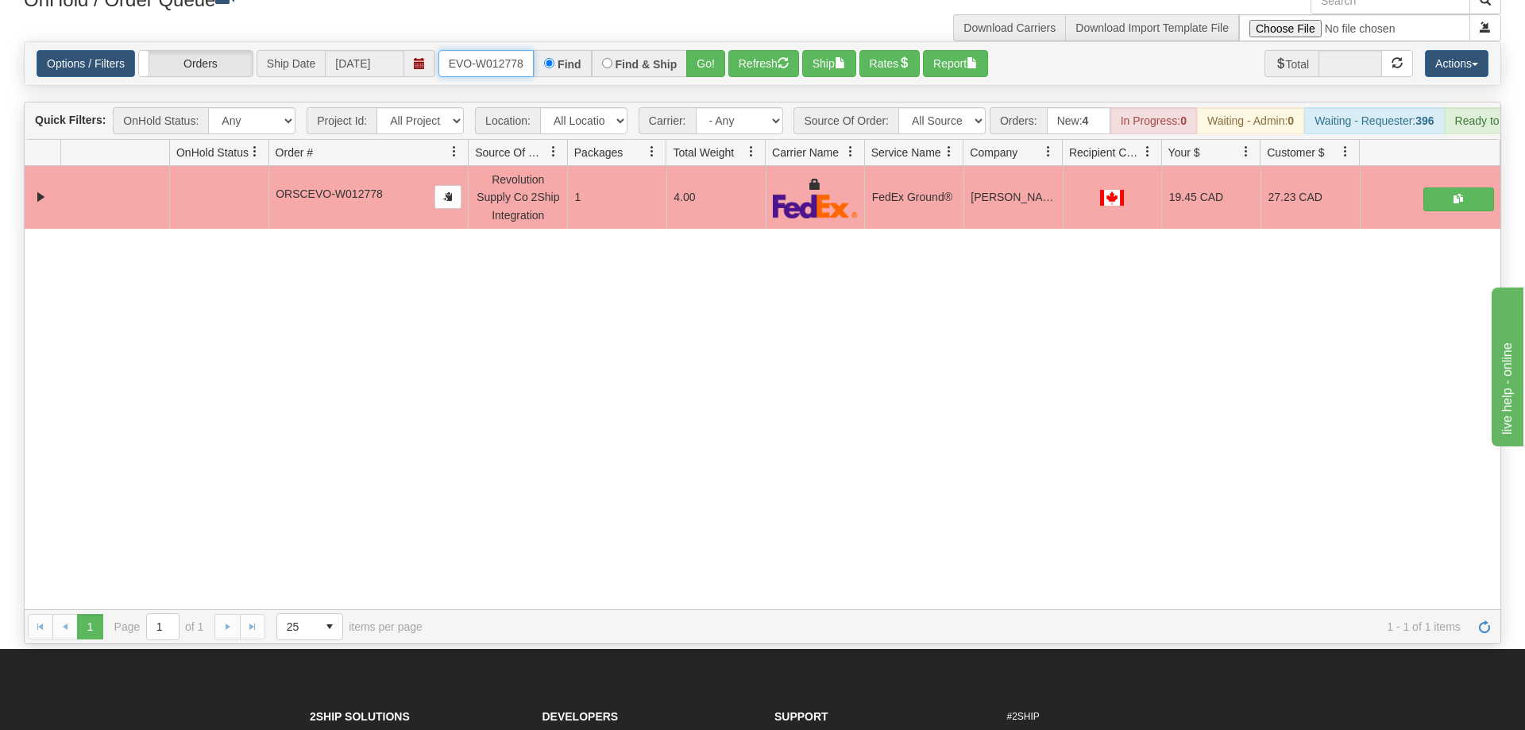
click at [473, 50] on input "ORSCEVO-W012778" at bounding box center [485, 63] width 95 height 27
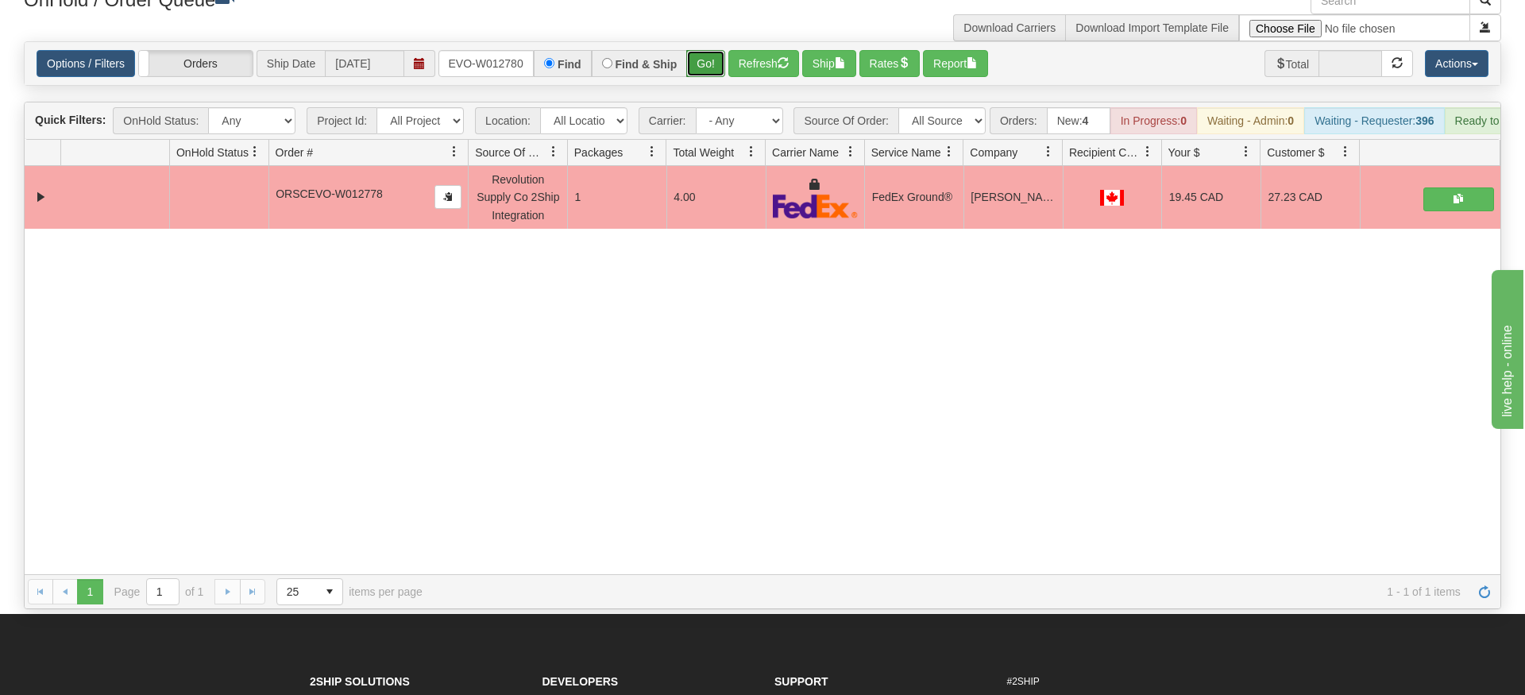
click at [693, 69] on div "Is equal to Is not equal to Contains Does not contains CAD USD EUR ZAR [PERSON_…" at bounding box center [762, 325] width 1501 height 568
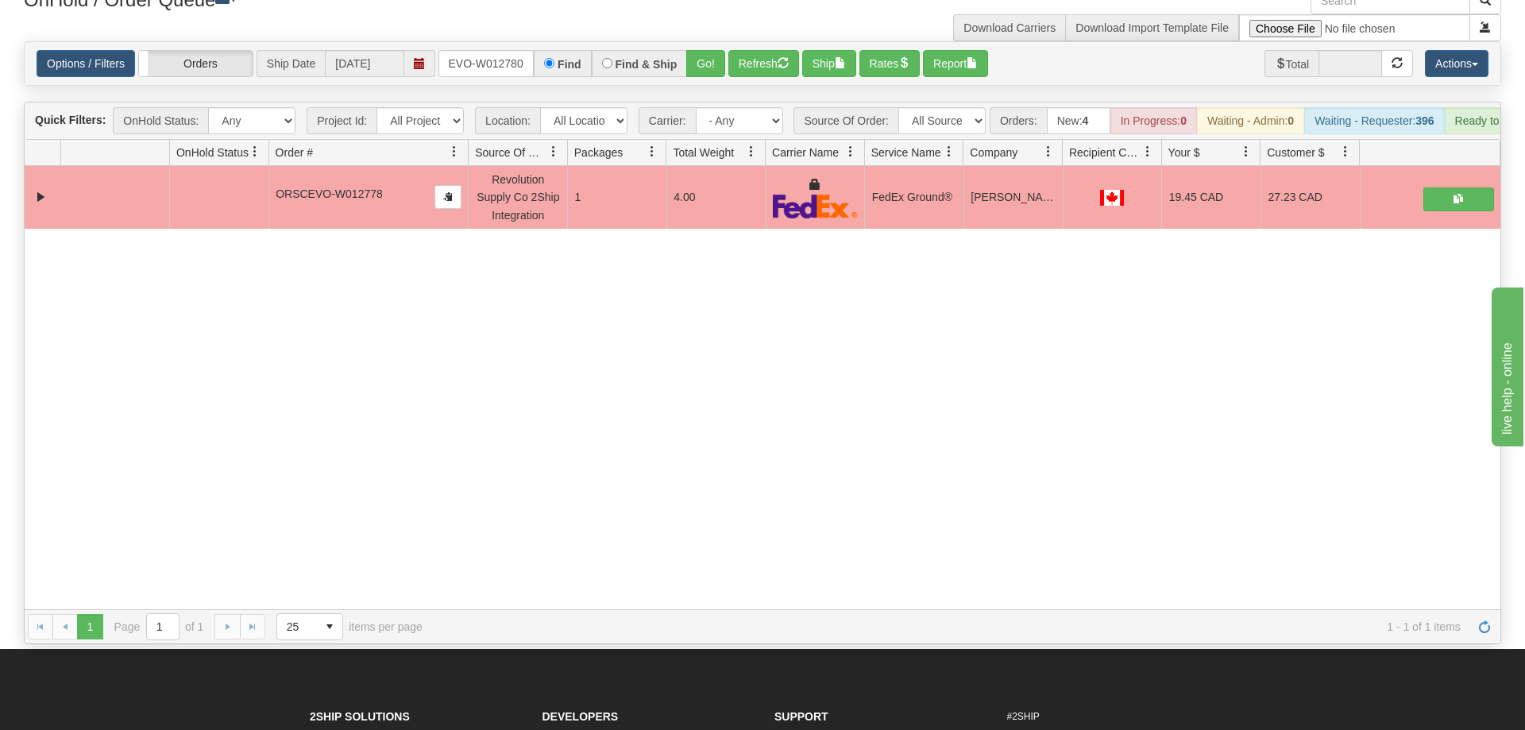
click at [707, 42] on div "Options / Filters Group Shipments Orders Ship Date [DATE] oRSCEVO-W012780 Find …" at bounding box center [763, 63] width 1476 height 43
click at [699, 50] on button "Go!" at bounding box center [705, 63] width 39 height 27
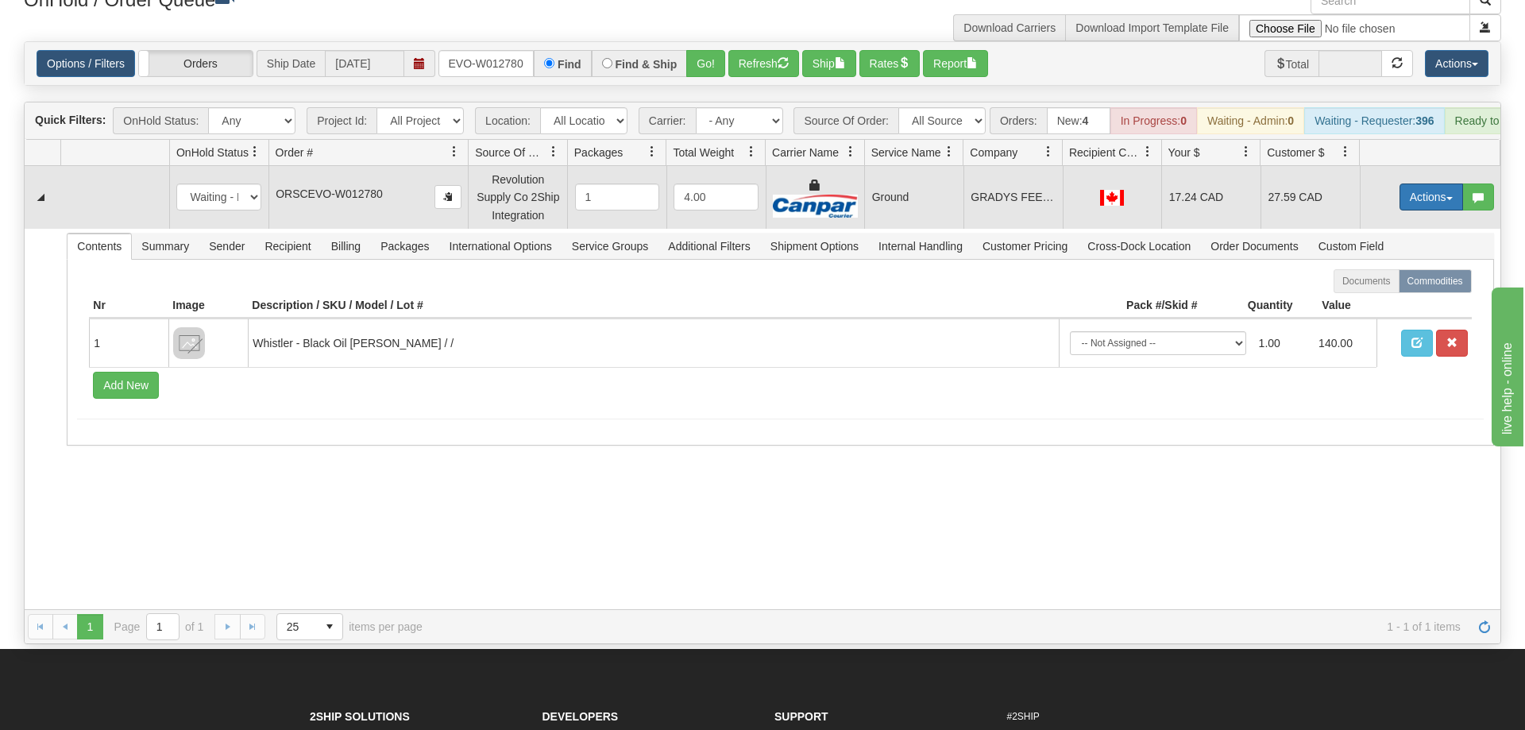
click at [1411, 183] on button "Actions" at bounding box center [1431, 196] width 64 height 27
click at [1391, 279] on link "Ship" at bounding box center [1398, 289] width 127 height 21
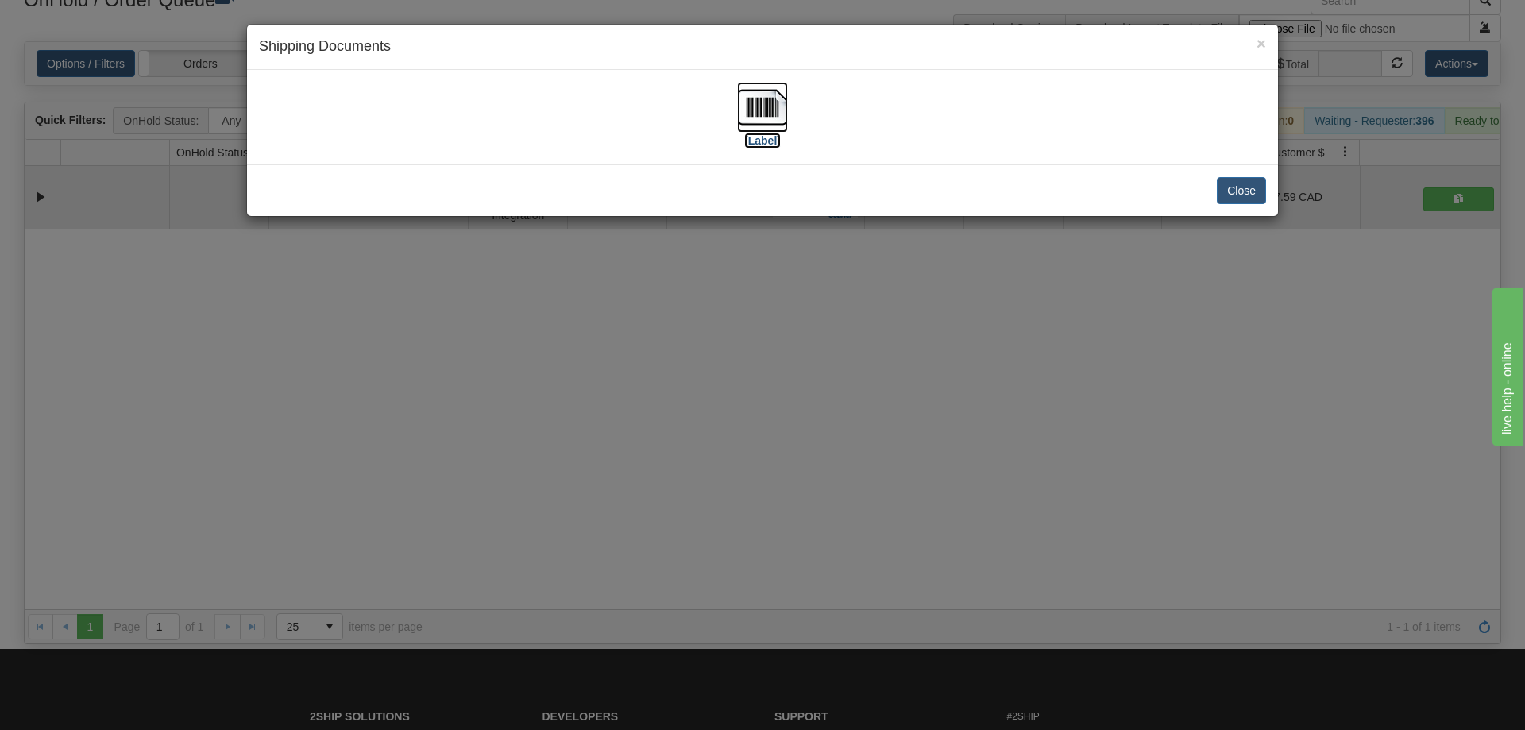
click at [770, 120] on img at bounding box center [762, 107] width 51 height 51
drag, startPoint x: 1026, startPoint y: 544, endPoint x: 572, endPoint y: 151, distance: 600.7
click at [1026, 540] on div "× Shipping Documents [Label] Close" at bounding box center [762, 365] width 1525 height 730
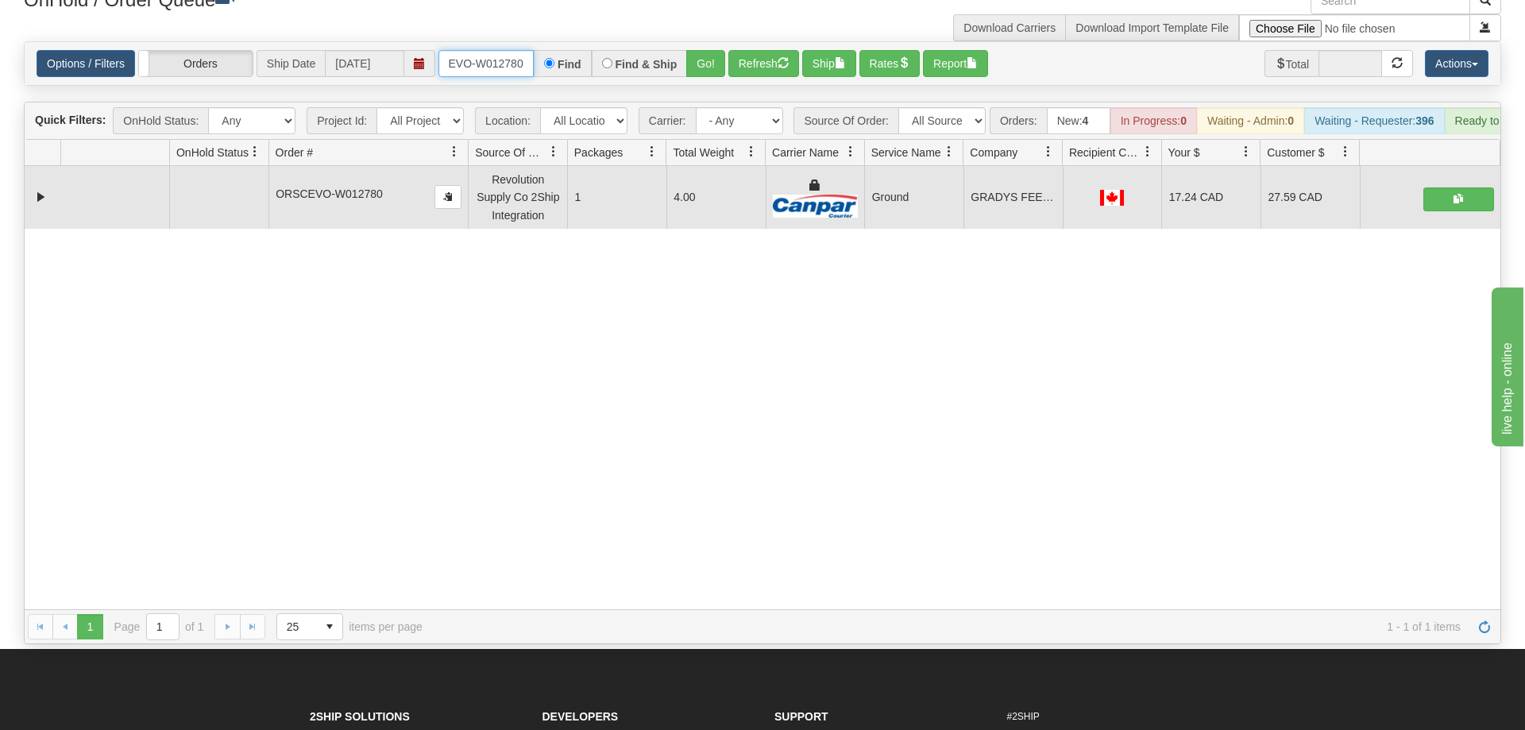
click at [497, 50] on input "oRSCEVO-W012780" at bounding box center [485, 63] width 95 height 27
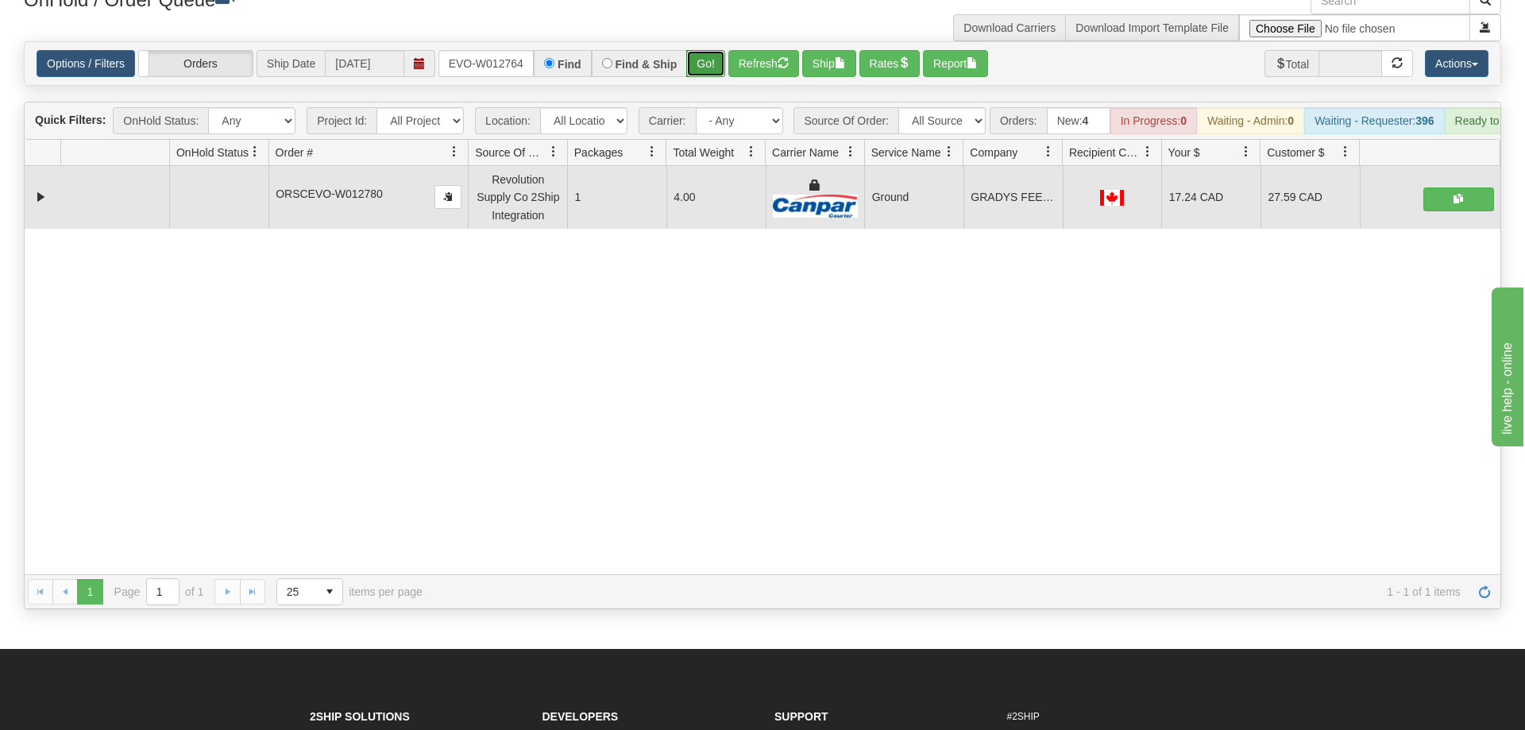
click at [704, 65] on div "Is equal to Is not equal to Contains Does not contains CAD USD EUR ZAR [PERSON_…" at bounding box center [762, 325] width 1501 height 568
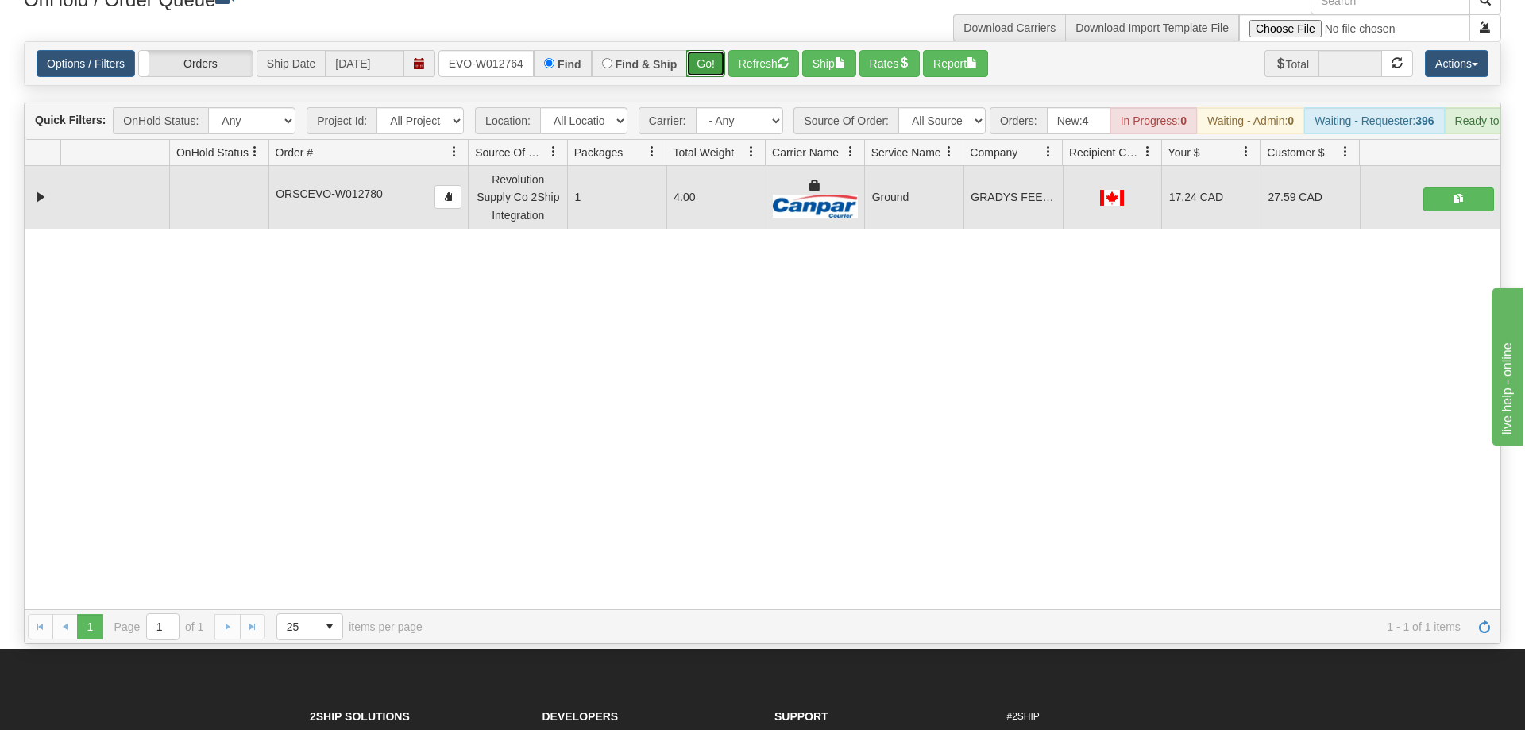
click at [706, 50] on button "Go!" at bounding box center [705, 63] width 39 height 27
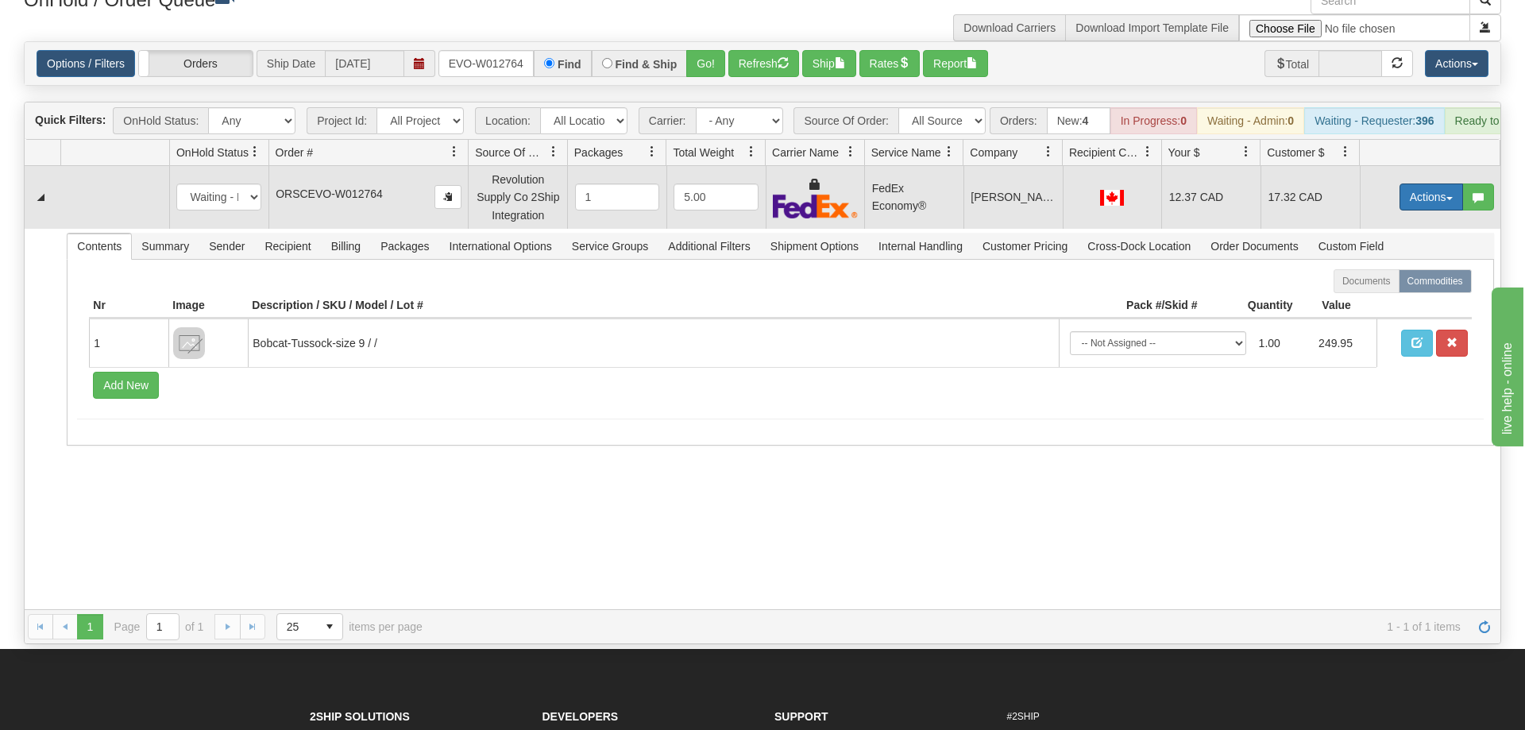
click at [1442, 183] on button "Actions" at bounding box center [1431, 196] width 64 height 27
click at [1395, 279] on link "Ship" at bounding box center [1398, 289] width 127 height 21
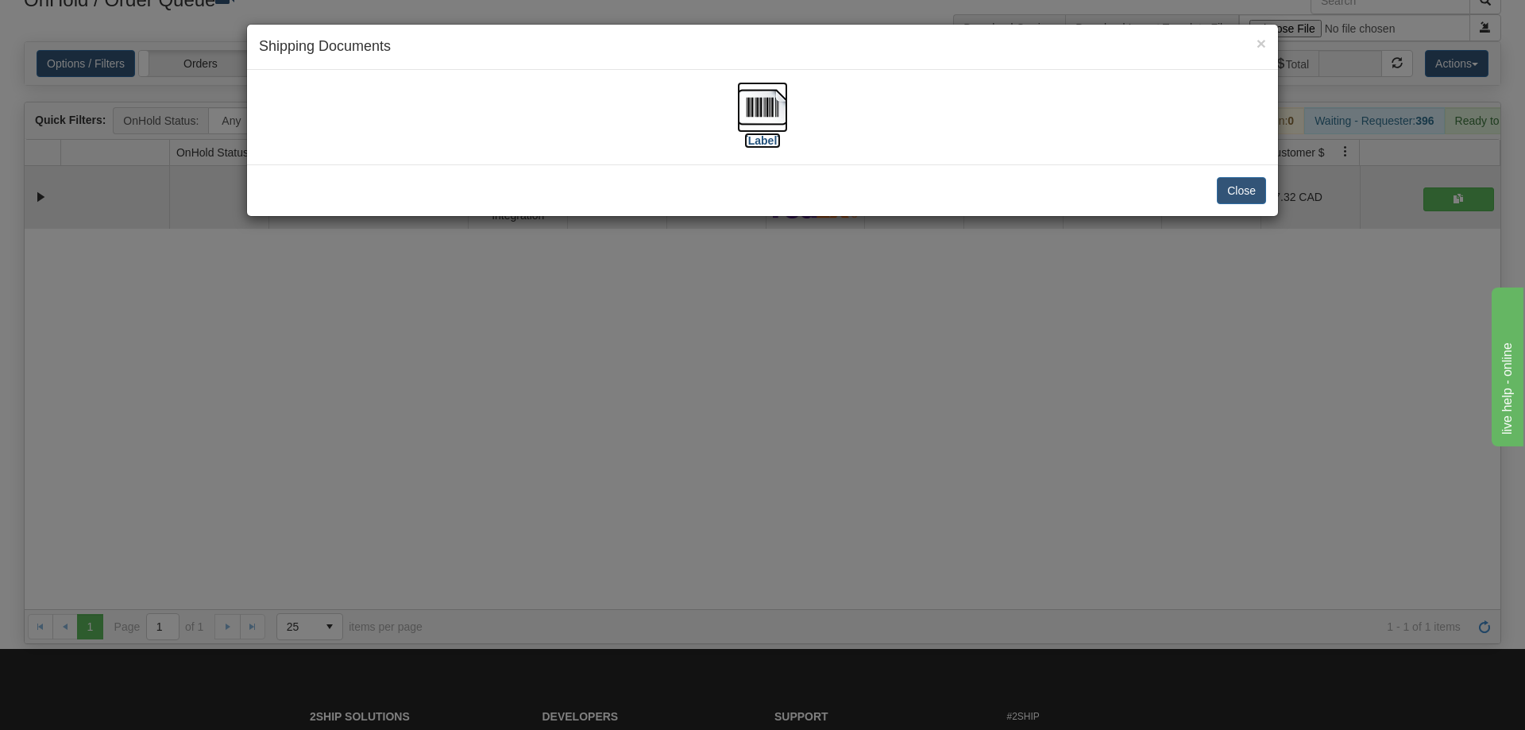
click at [787, 88] on img at bounding box center [762, 107] width 51 height 51
drag, startPoint x: 752, startPoint y: 532, endPoint x: 787, endPoint y: 225, distance: 309.3
click at [780, 509] on div "× Shipping Documents [Label] Close" at bounding box center [762, 365] width 1525 height 730
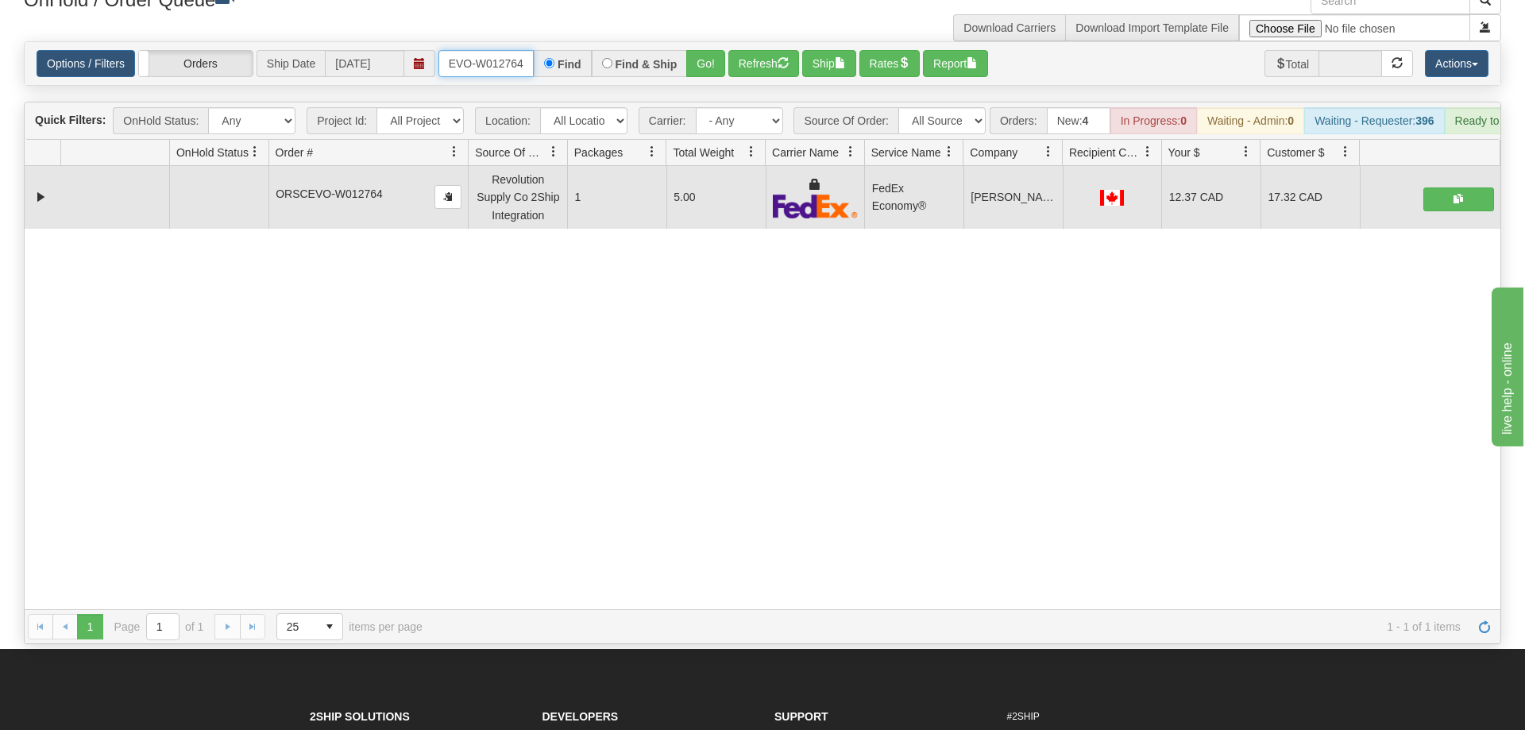
click at [493, 50] on input "ORSCEVO-W012764" at bounding box center [485, 63] width 95 height 27
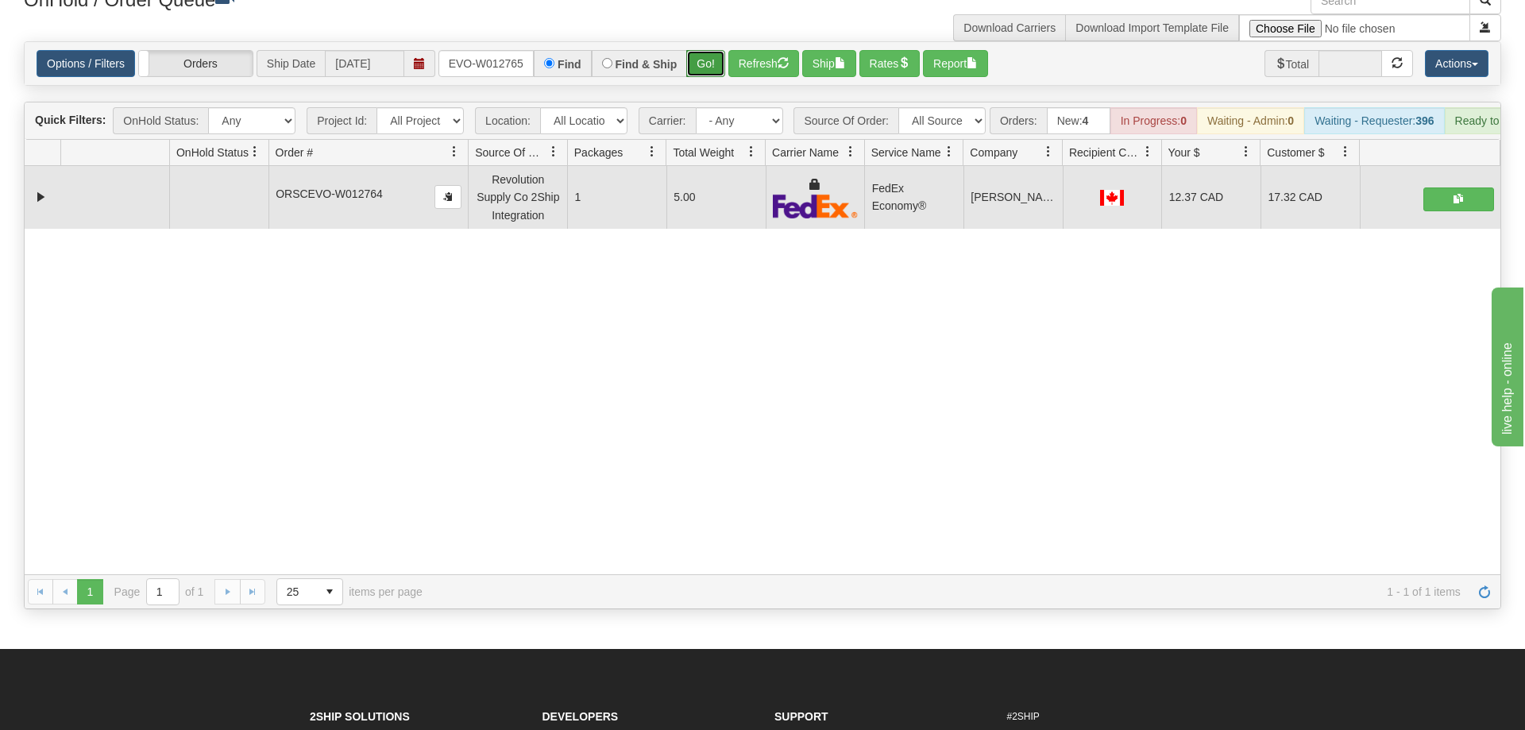
click at [716, 80] on div "Is equal to Is not equal to Contains Does not contains CAD USD EUR ZAR [PERSON_…" at bounding box center [762, 325] width 1501 height 568
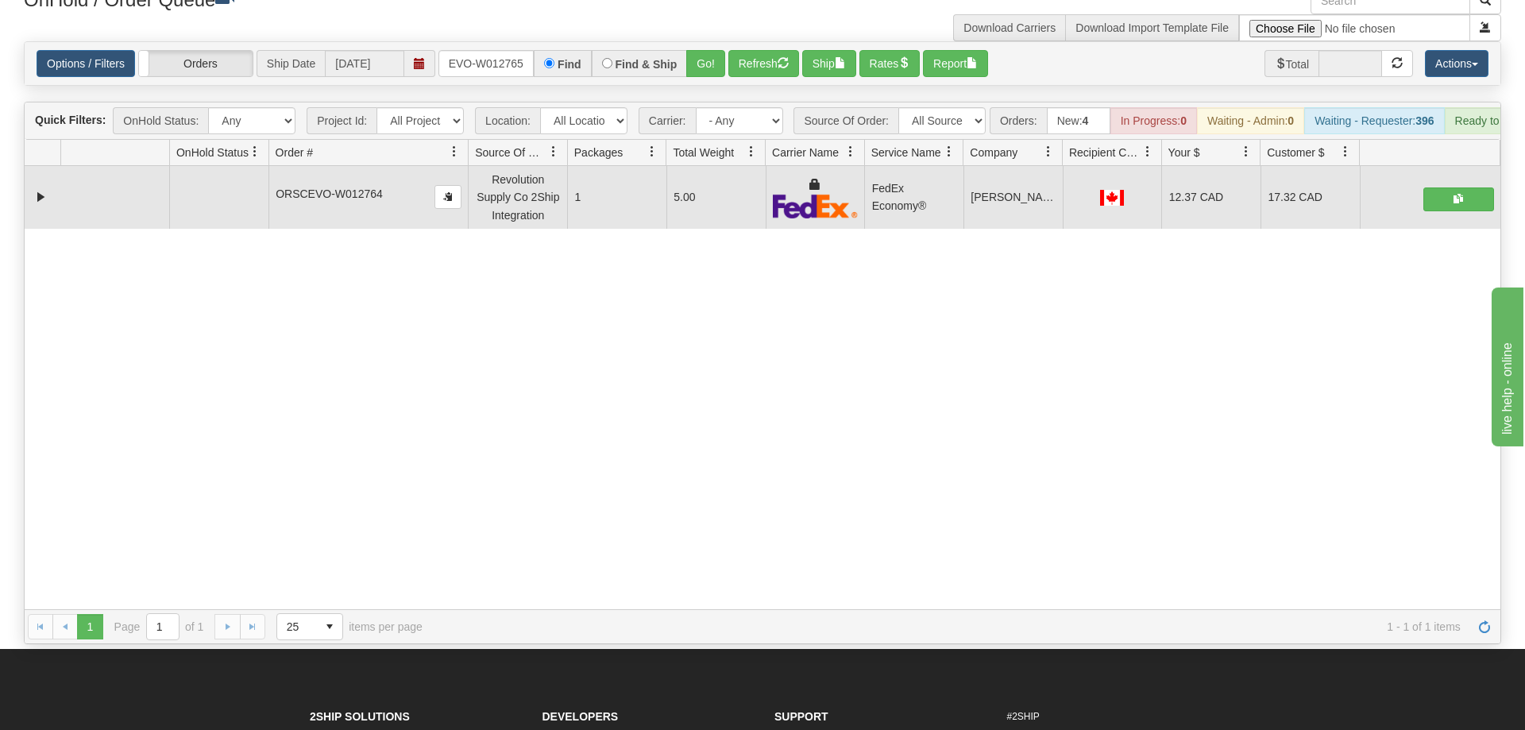
click at [715, 56] on div "Options / Filters Group Shipments Orders Ship Date [DATE] ORSCEVO-W012765 Find …" at bounding box center [763, 63] width 1476 height 43
click at [718, 50] on button "Go!" at bounding box center [705, 63] width 39 height 27
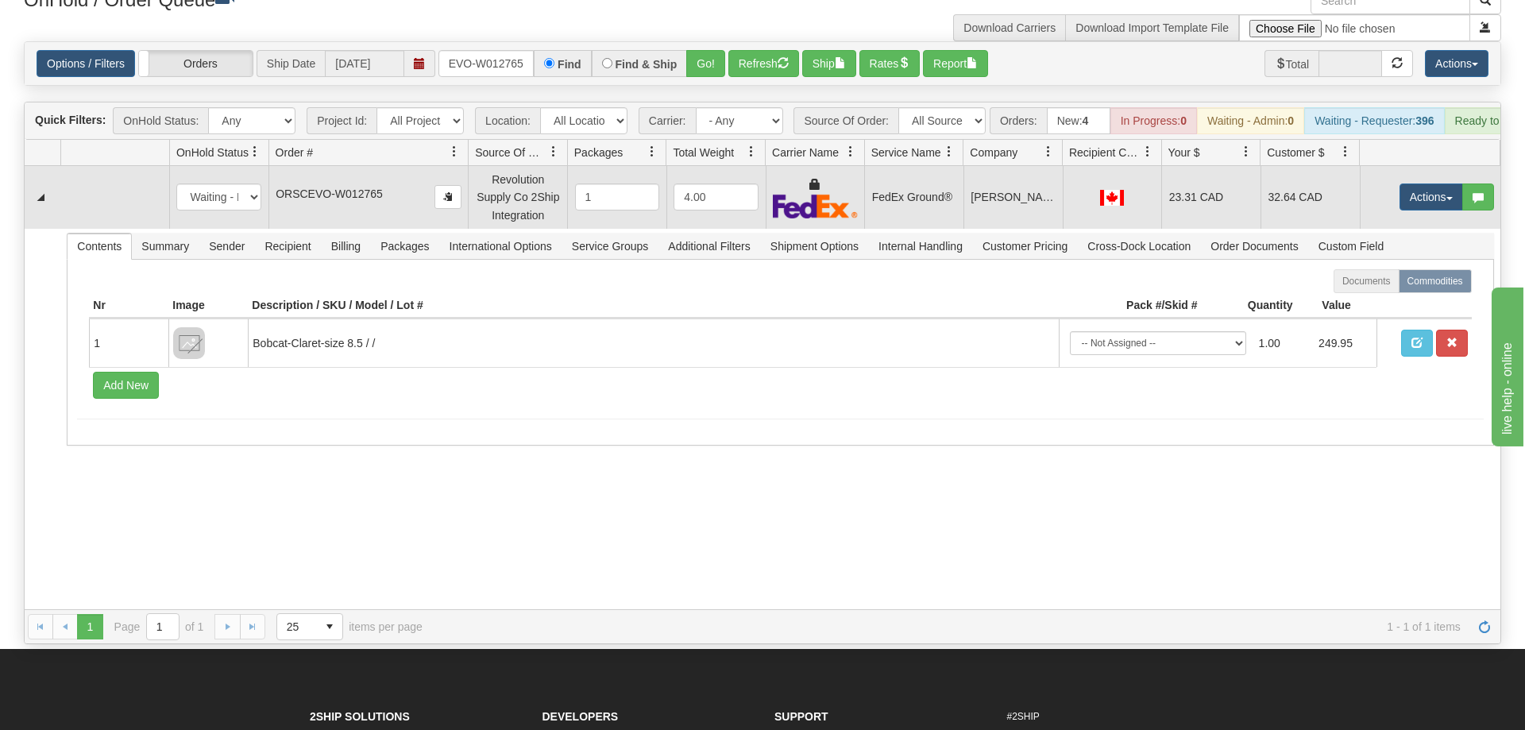
click at [1423, 166] on td "Actions Open Refresh Rates Rate All Services Ship Delete Edit Items" at bounding box center [1430, 197] width 141 height 62
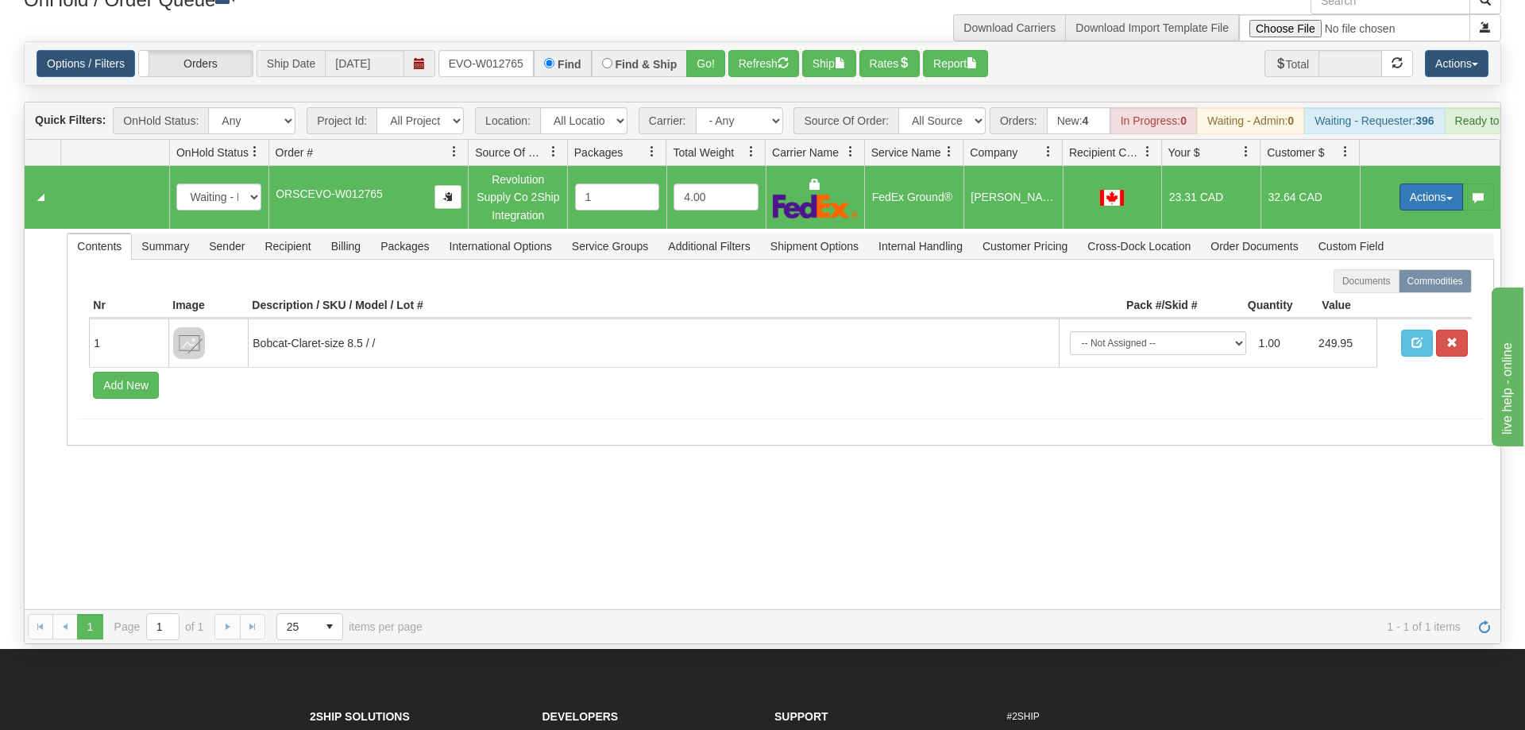
click at [1421, 183] on button "Actions" at bounding box center [1431, 196] width 64 height 27
click at [1383, 279] on link "Ship" at bounding box center [1398, 289] width 127 height 21
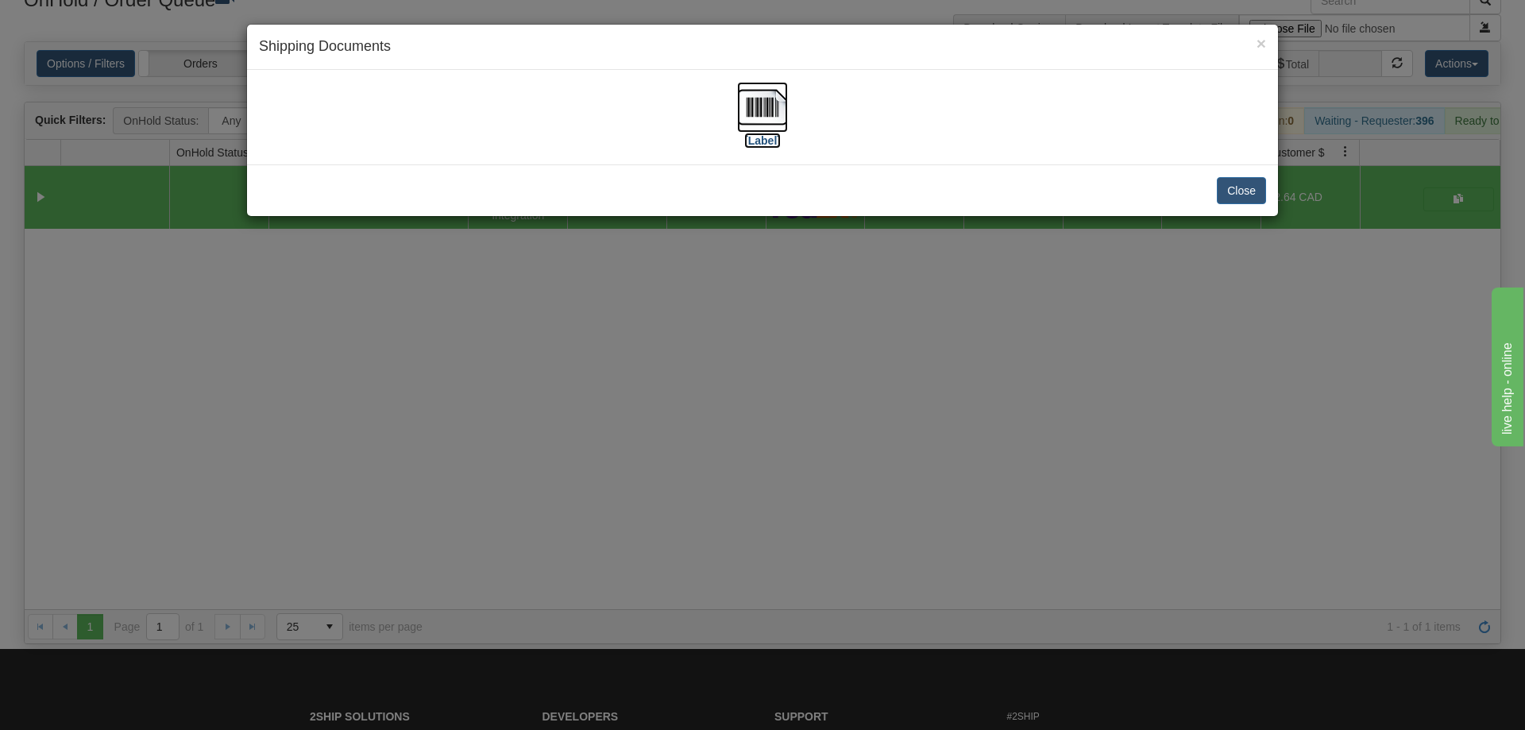
click at [768, 107] on img at bounding box center [762, 107] width 51 height 51
click at [430, 284] on div "× Shipping Documents [Label] Close" at bounding box center [762, 365] width 1525 height 730
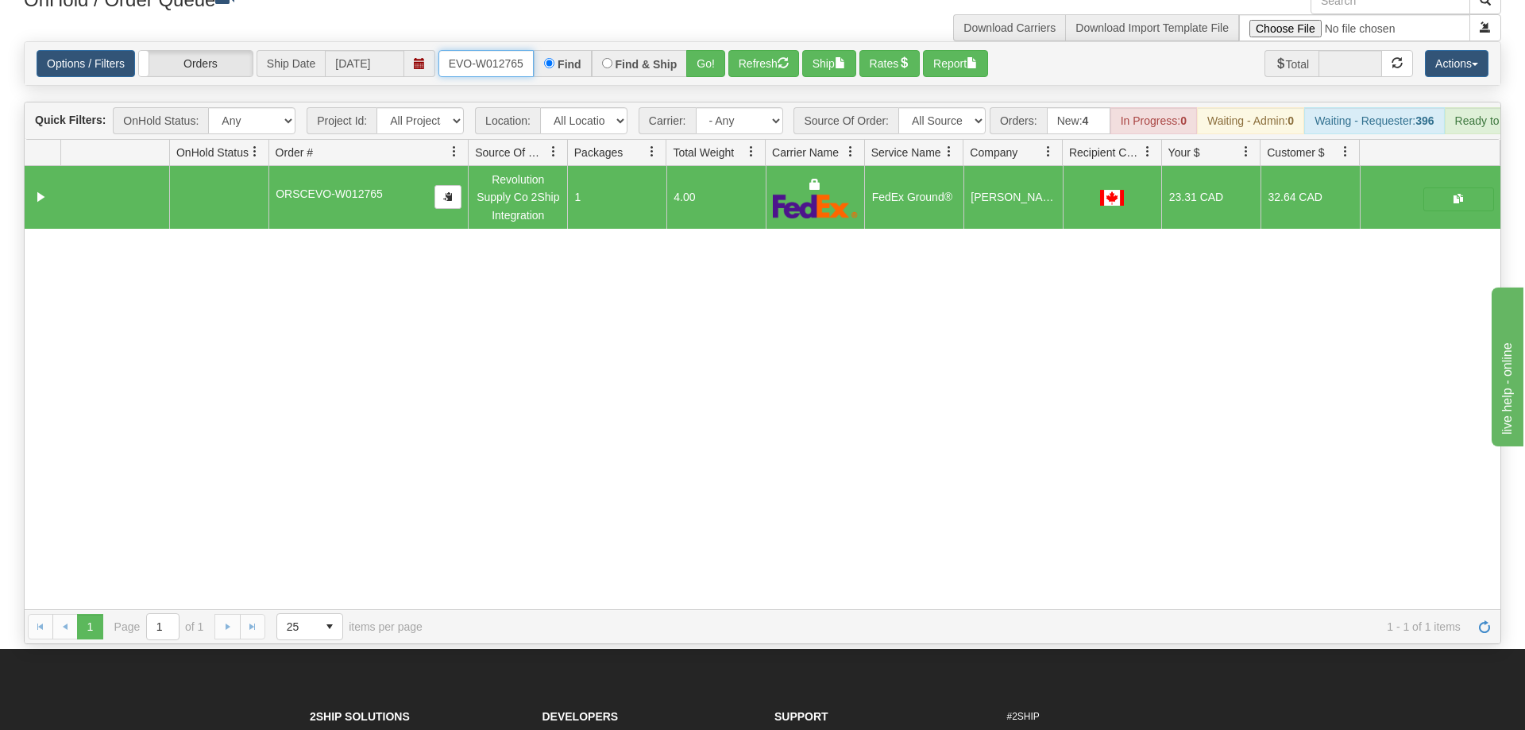
click at [460, 50] on input "ORSCEVO-W012765" at bounding box center [485, 63] width 95 height 27
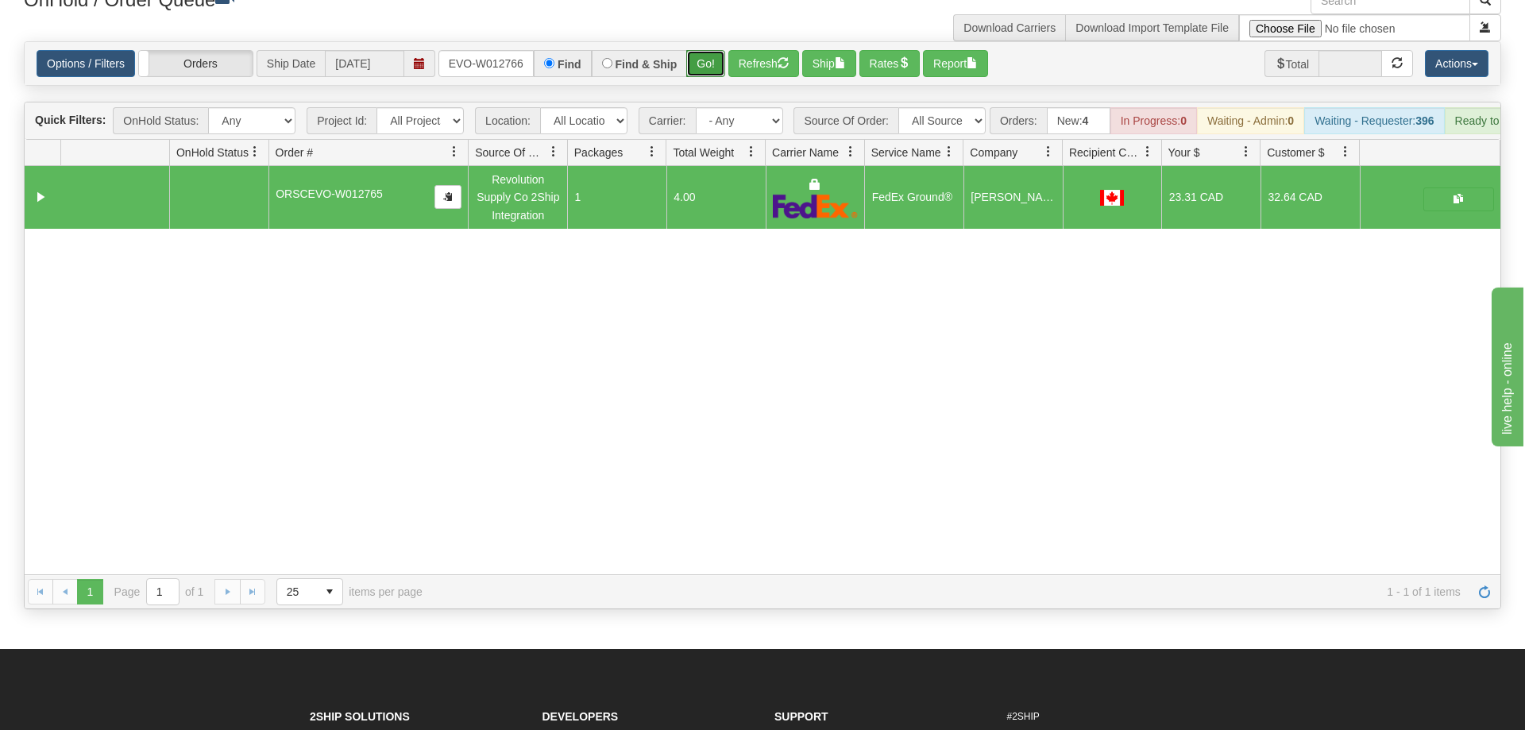
click at [707, 68] on div "Is equal to Is not equal to Contains Does not contains CAD USD EUR ZAR [PERSON_…" at bounding box center [762, 325] width 1501 height 568
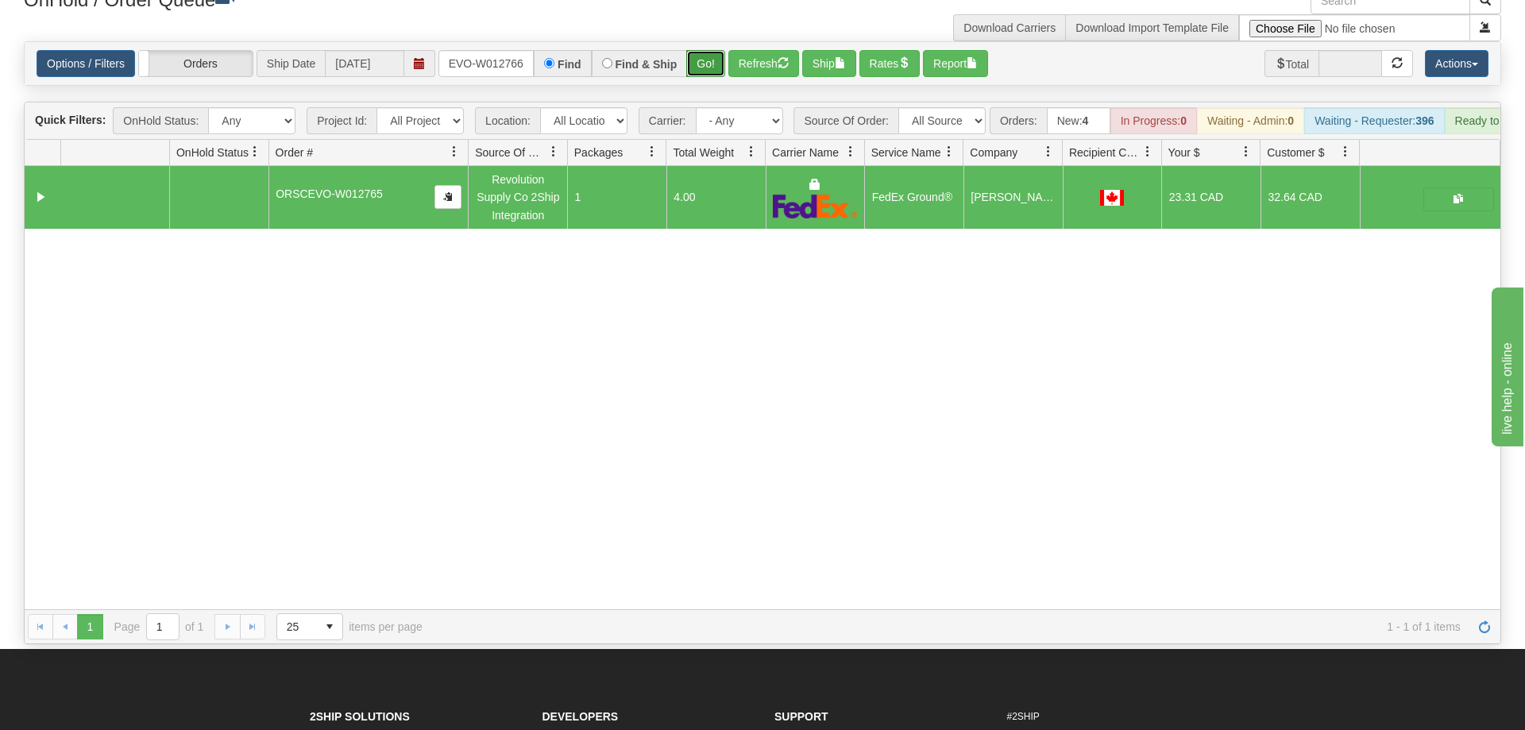
click at [713, 50] on button "Go!" at bounding box center [705, 63] width 39 height 27
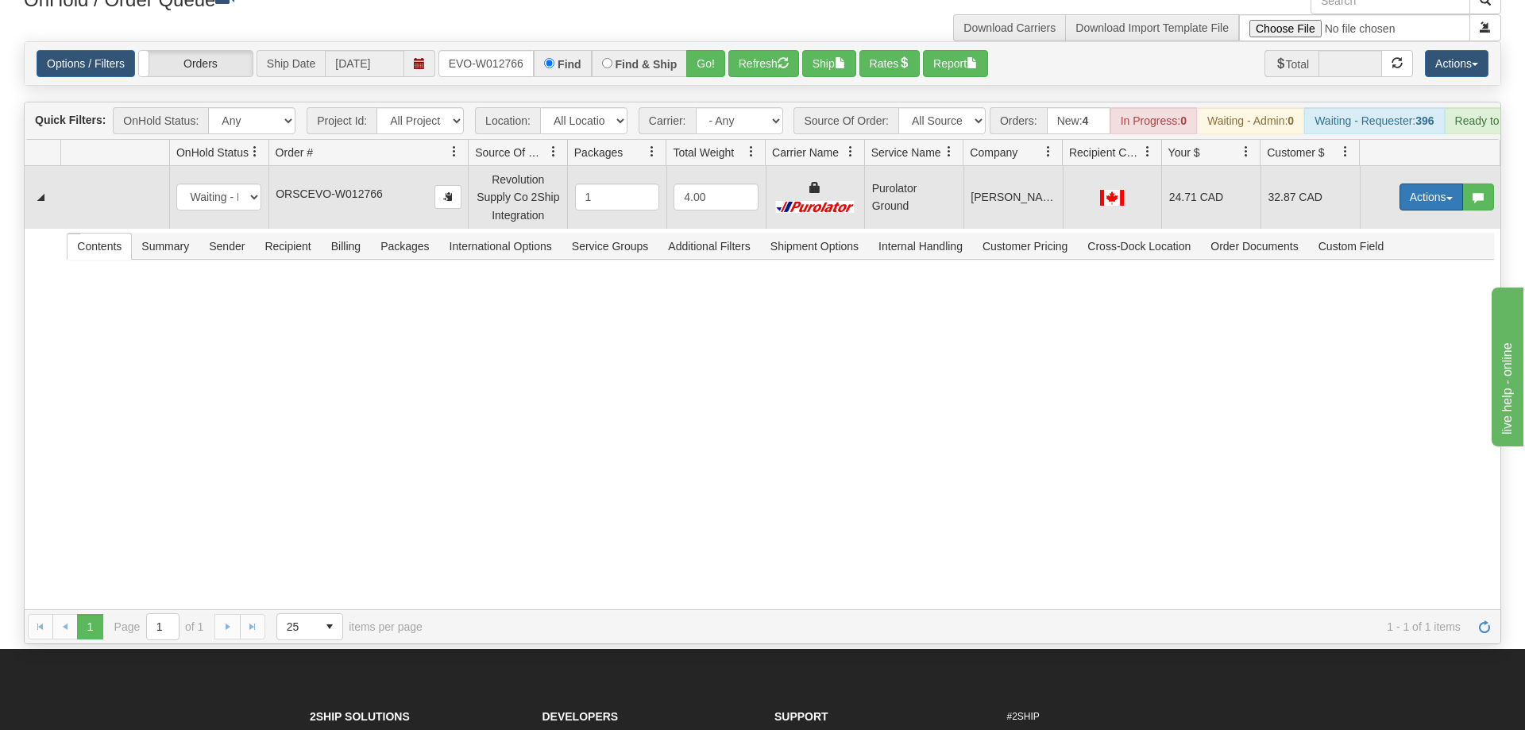
click at [1411, 183] on button "Actions" at bounding box center [1431, 196] width 64 height 27
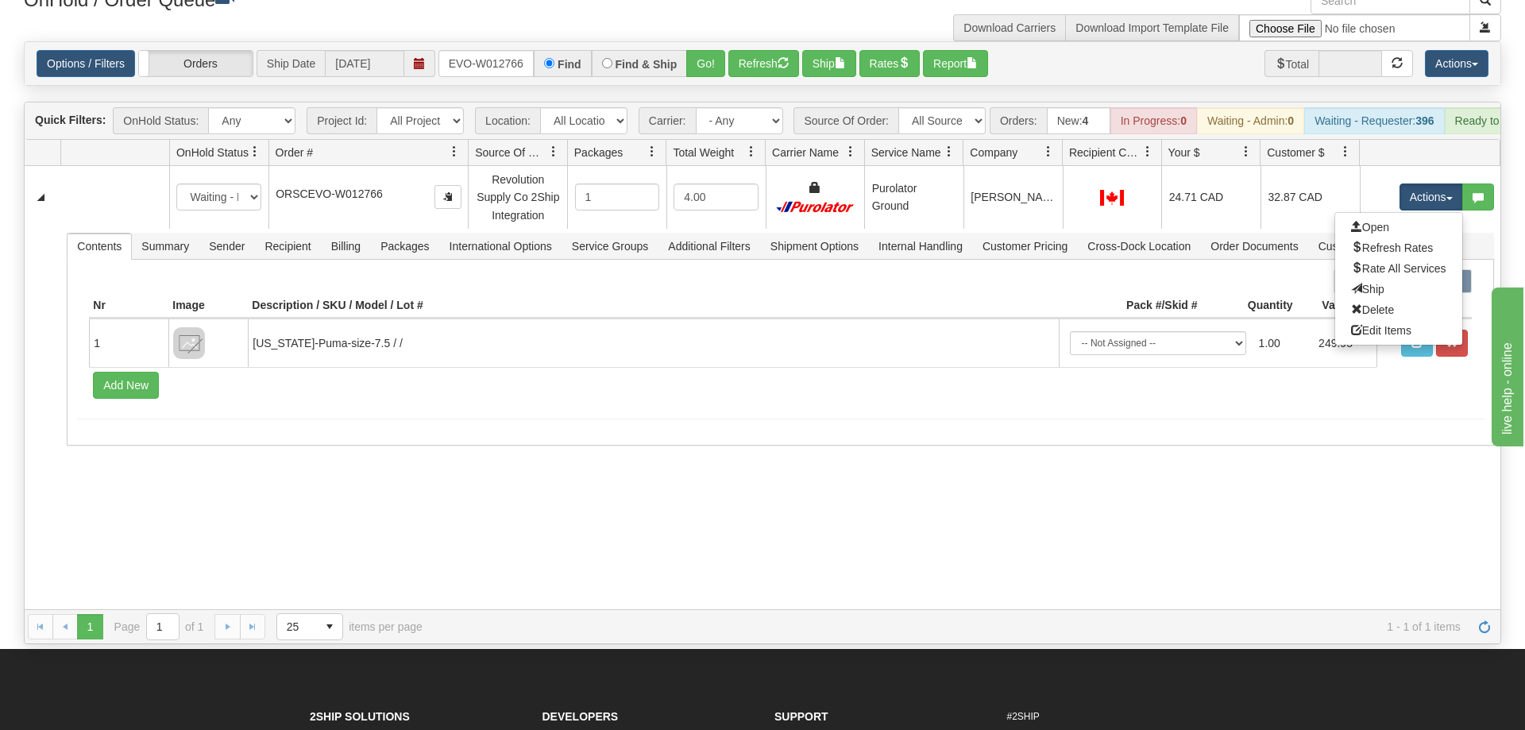
drag, startPoint x: 1384, startPoint y: 268, endPoint x: 1041, endPoint y: 52, distance: 405.4
click at [1385, 279] on link "Ship" at bounding box center [1398, 289] width 127 height 21
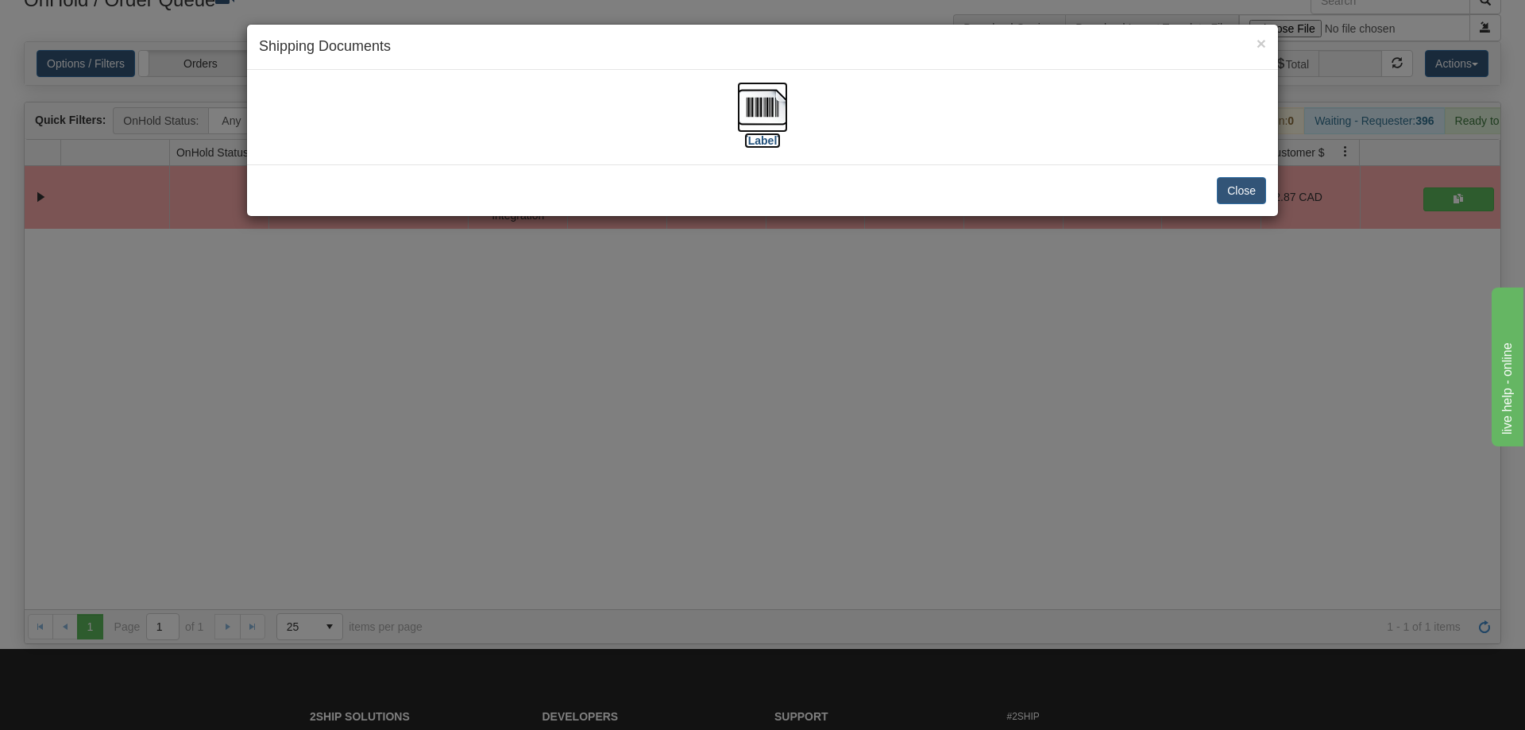
click at [751, 88] on img at bounding box center [762, 107] width 51 height 51
click at [885, 420] on div "× Shipping Documents [Label] Close" at bounding box center [762, 365] width 1525 height 730
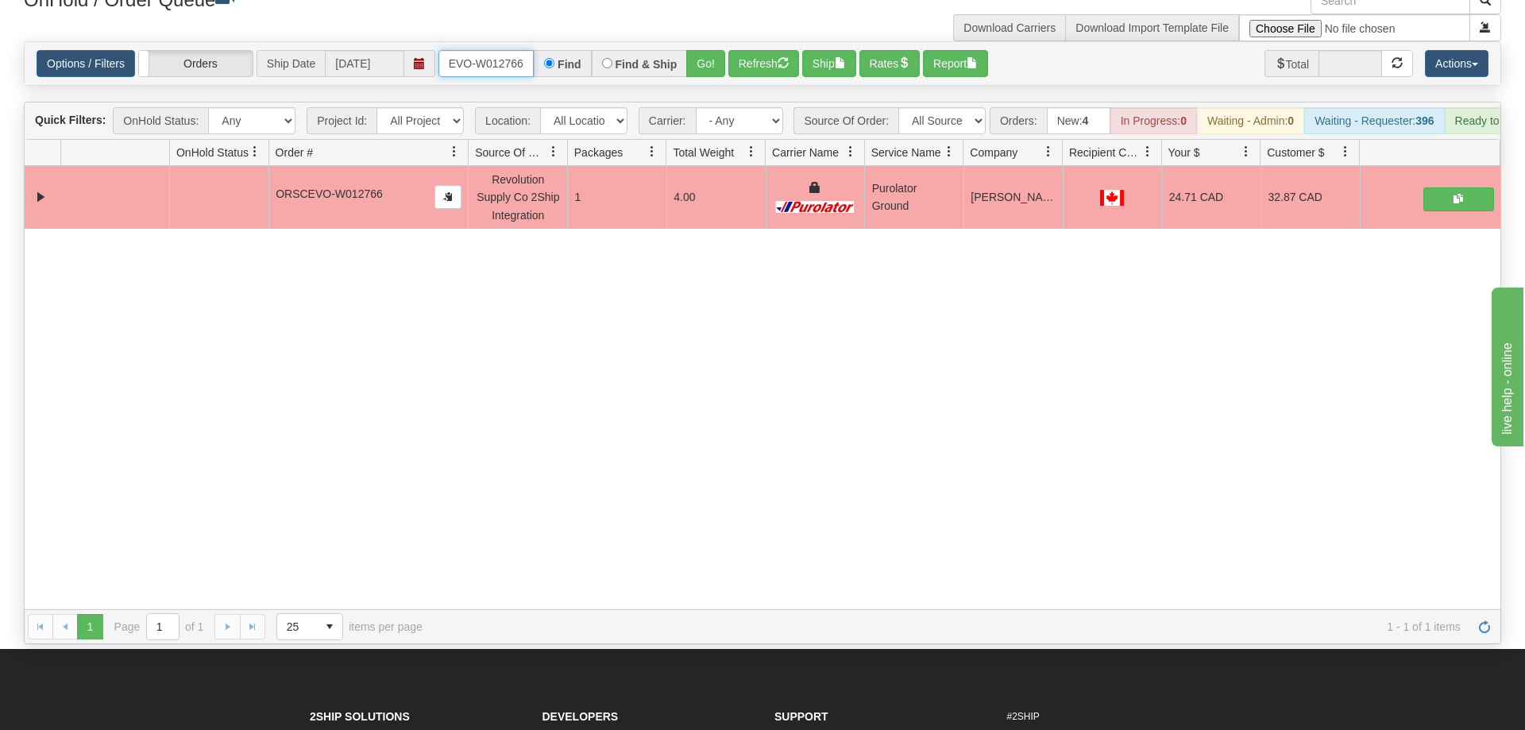
click at [483, 50] on input "ORSCEVO-W012766" at bounding box center [485, 63] width 95 height 27
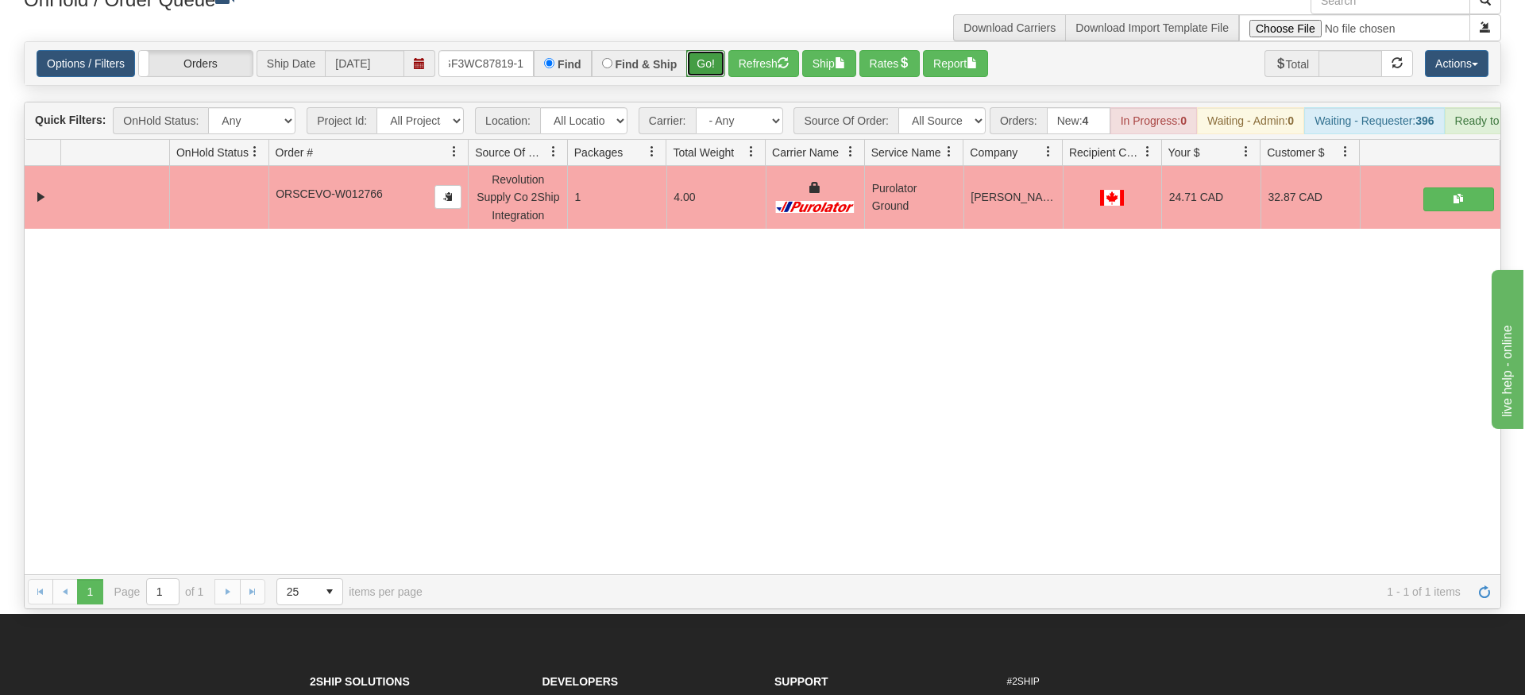
drag, startPoint x: 708, startPoint y: 38, endPoint x: 708, endPoint y: 69, distance: 31.0
click at [708, 71] on div "Is equal to Is not equal to Contains Does not contains CAD USD EUR ZAR [PERSON_…" at bounding box center [762, 325] width 1501 height 568
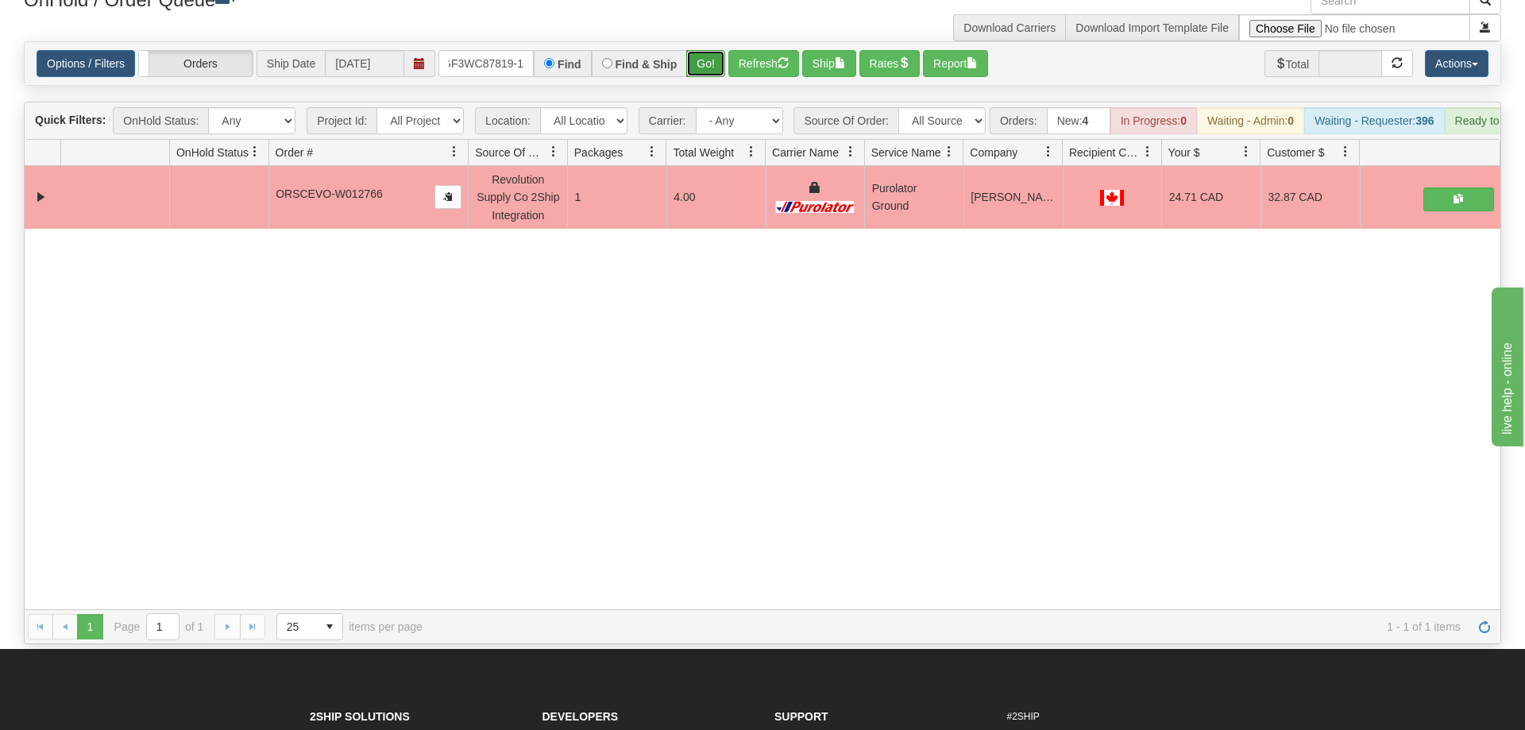
click at [708, 50] on button "Go!" at bounding box center [705, 63] width 39 height 27
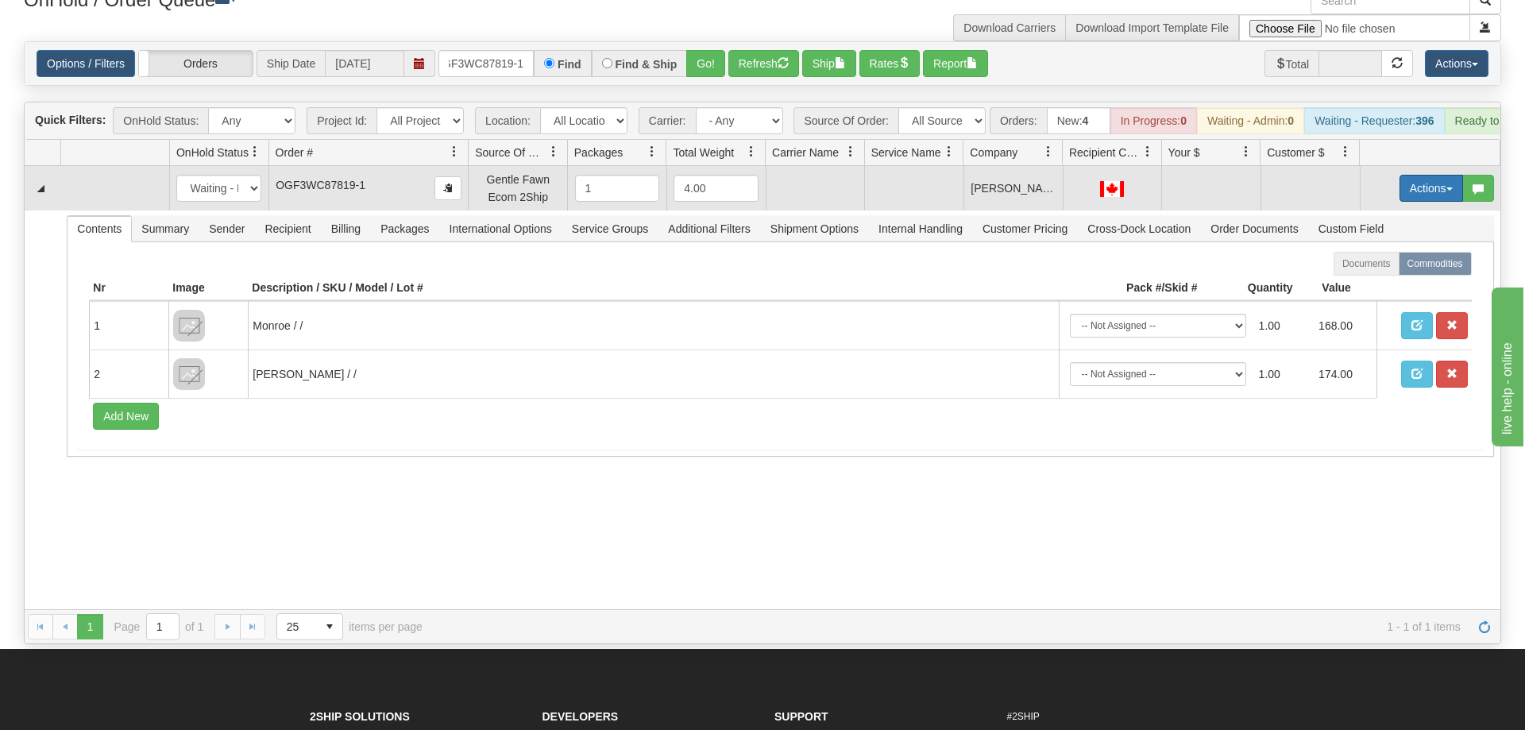
click at [1414, 175] on button "Actions" at bounding box center [1431, 188] width 64 height 27
click at [1355, 253] on span "Rate All Services" at bounding box center [1398, 259] width 95 height 13
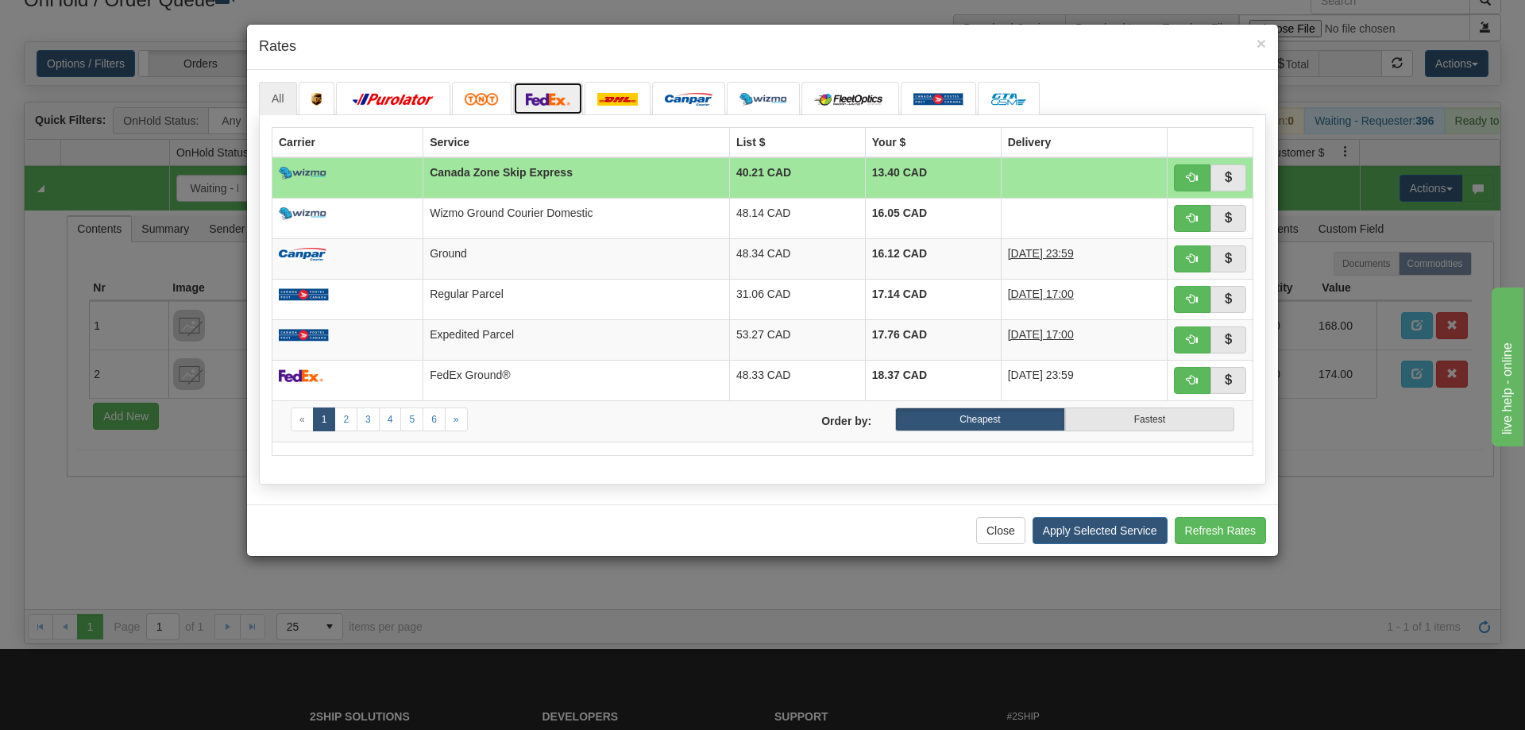
click at [558, 97] on img at bounding box center [548, 99] width 44 height 13
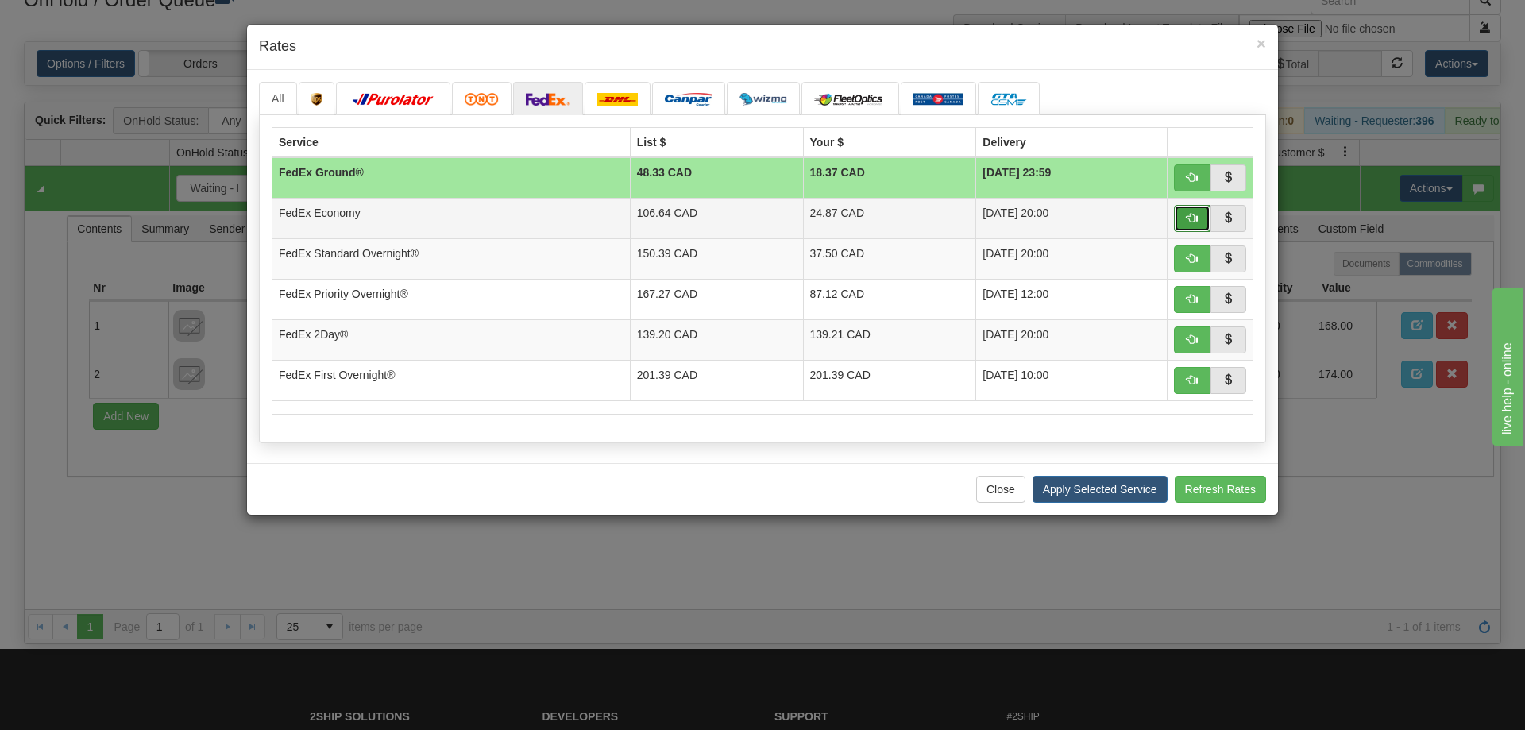
click at [1203, 218] on button "button" at bounding box center [1192, 218] width 37 height 27
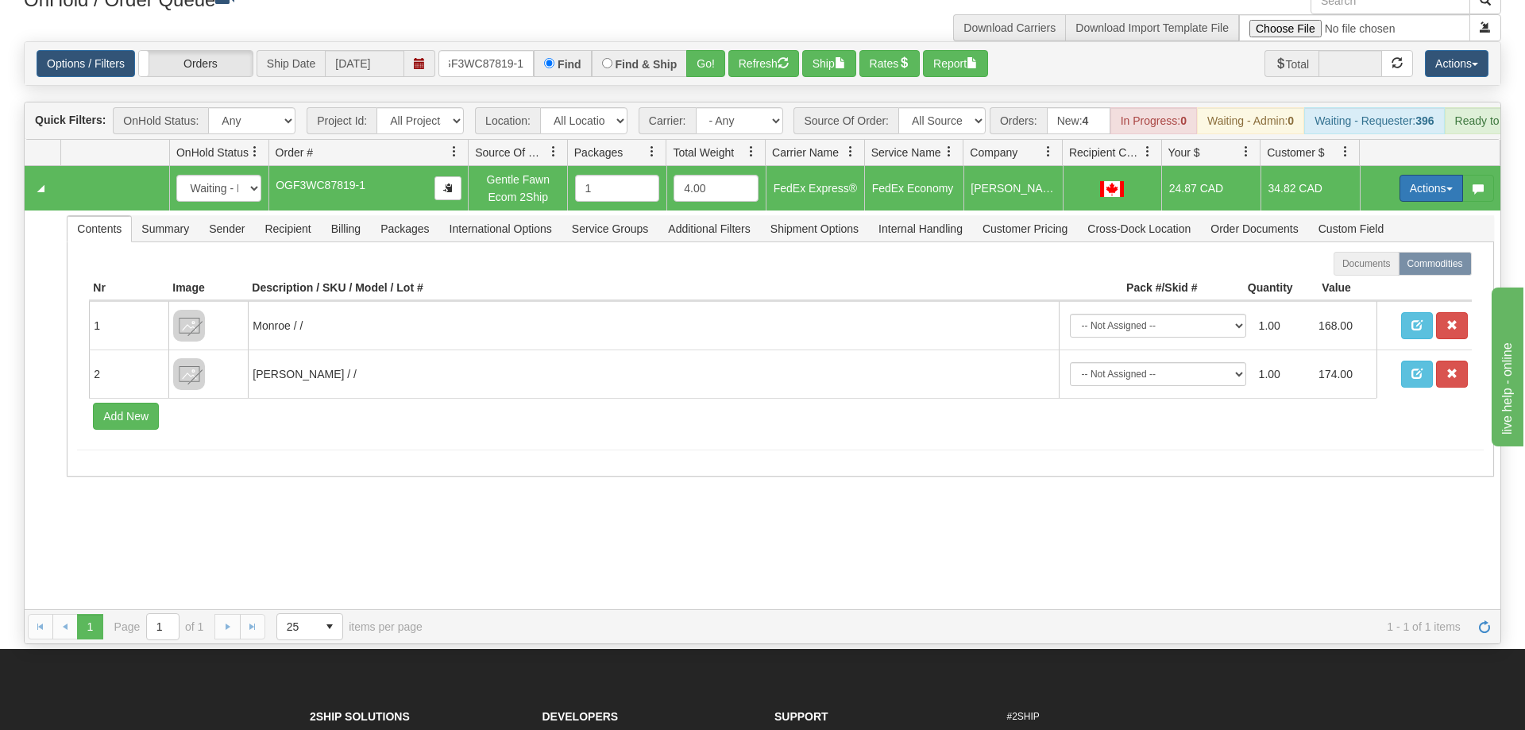
click at [1440, 175] on button "Actions" at bounding box center [1431, 188] width 64 height 27
click at [1355, 274] on span "Ship" at bounding box center [1367, 280] width 33 height 13
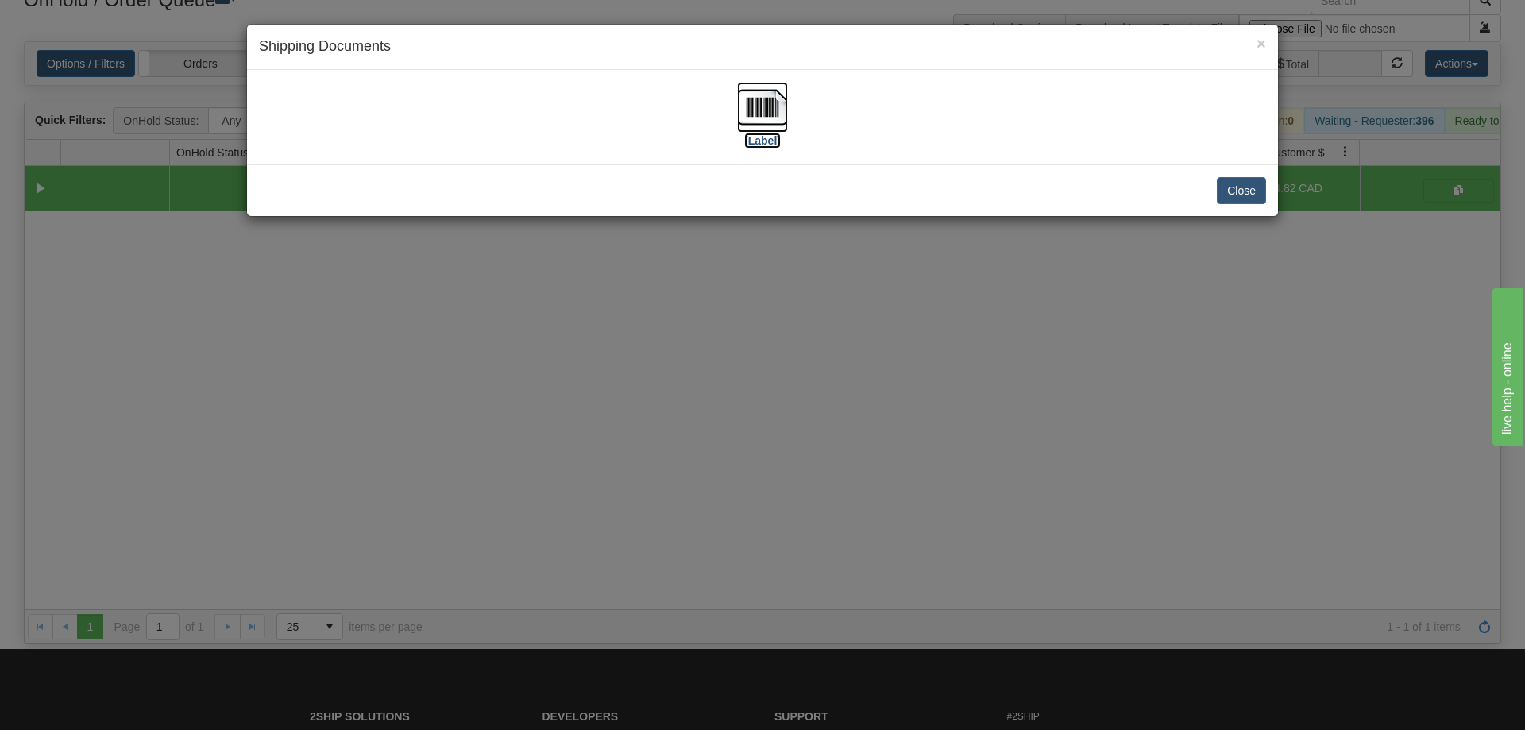
click at [786, 115] on img at bounding box center [762, 107] width 51 height 51
drag, startPoint x: 943, startPoint y: 508, endPoint x: 693, endPoint y: 257, distance: 354.9
click at [929, 490] on div "× Shipping Documents [Label] Close" at bounding box center [762, 365] width 1525 height 730
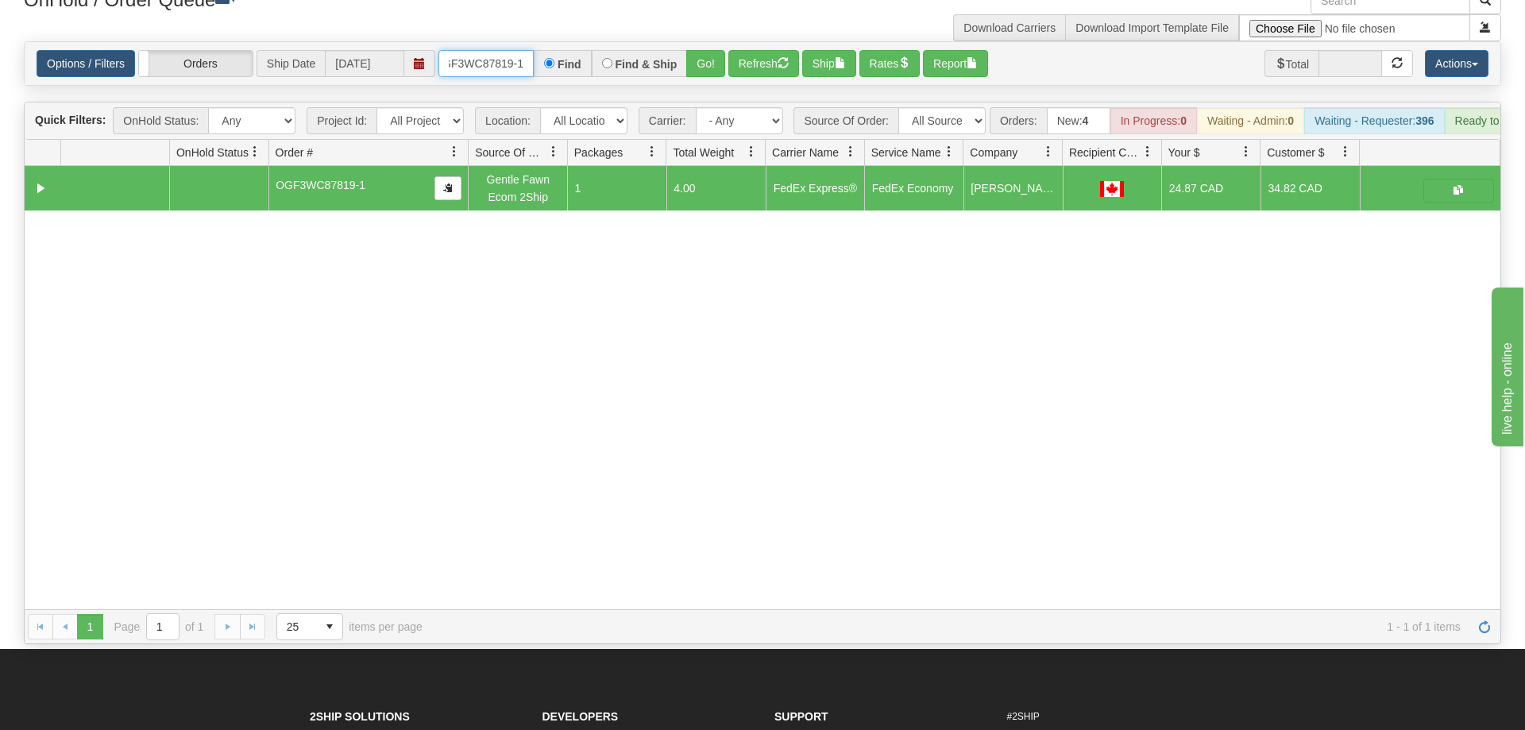
click at [496, 50] on input "OGF3WC87819-1" at bounding box center [485, 63] width 95 height 27
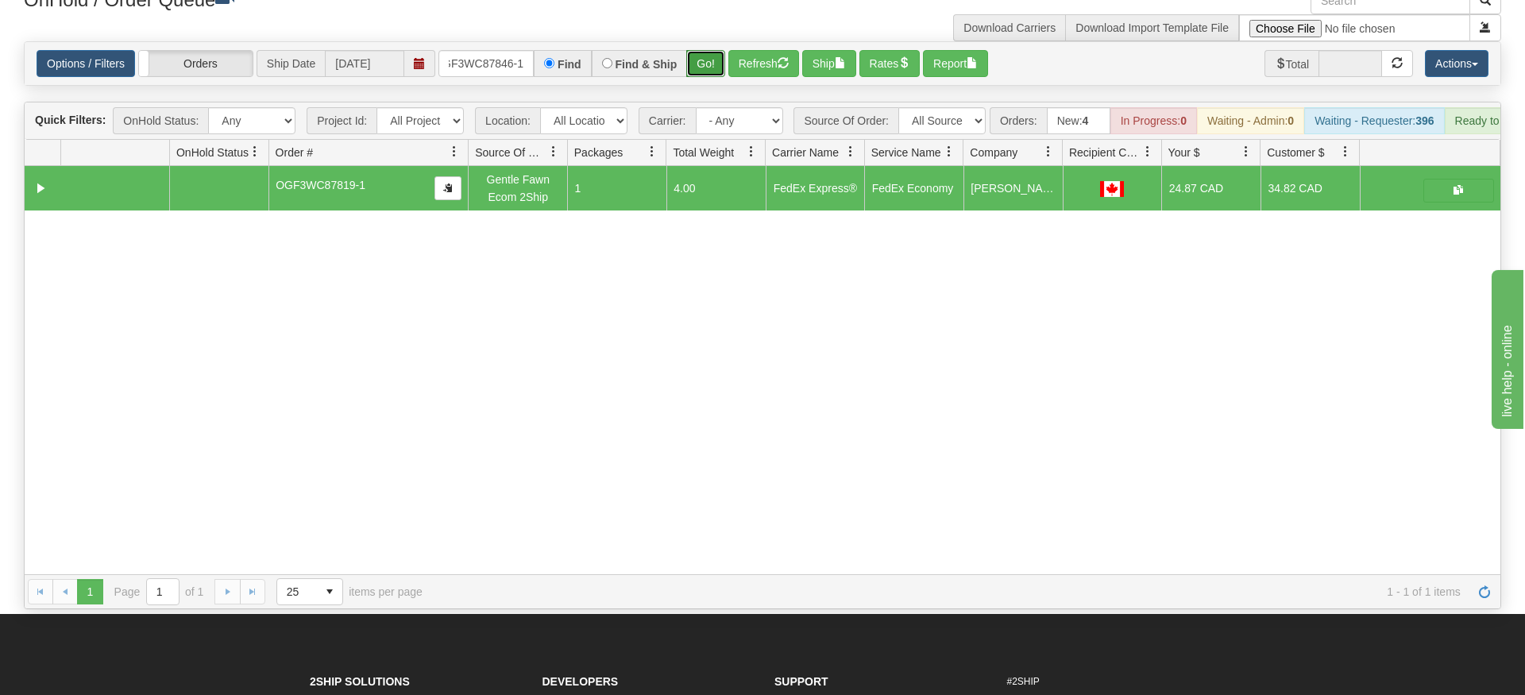
click at [699, 63] on div "Is equal to Is not equal to Contains Does not contains CAD USD EUR ZAR [PERSON_…" at bounding box center [762, 325] width 1501 height 568
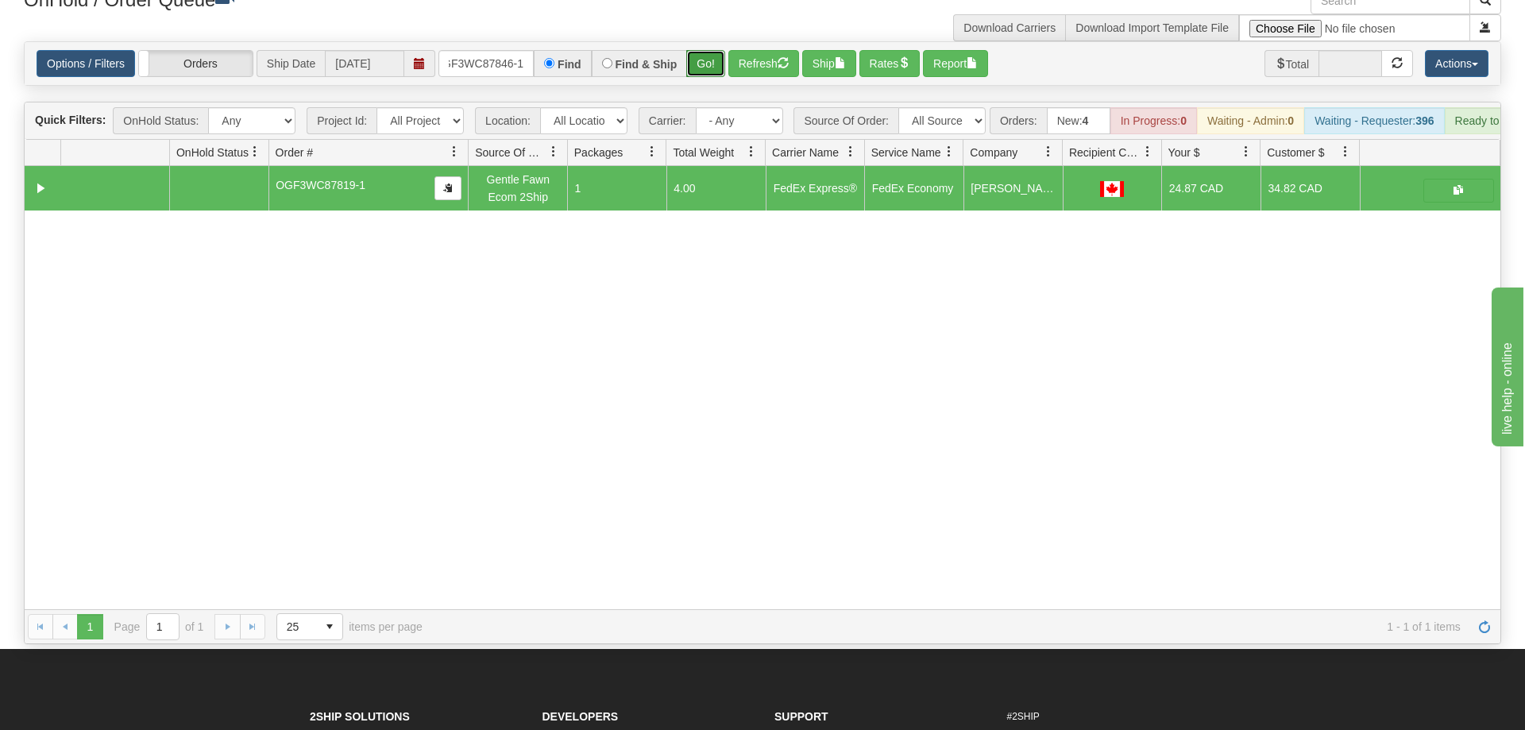
click at [699, 50] on button "Go!" at bounding box center [705, 63] width 39 height 27
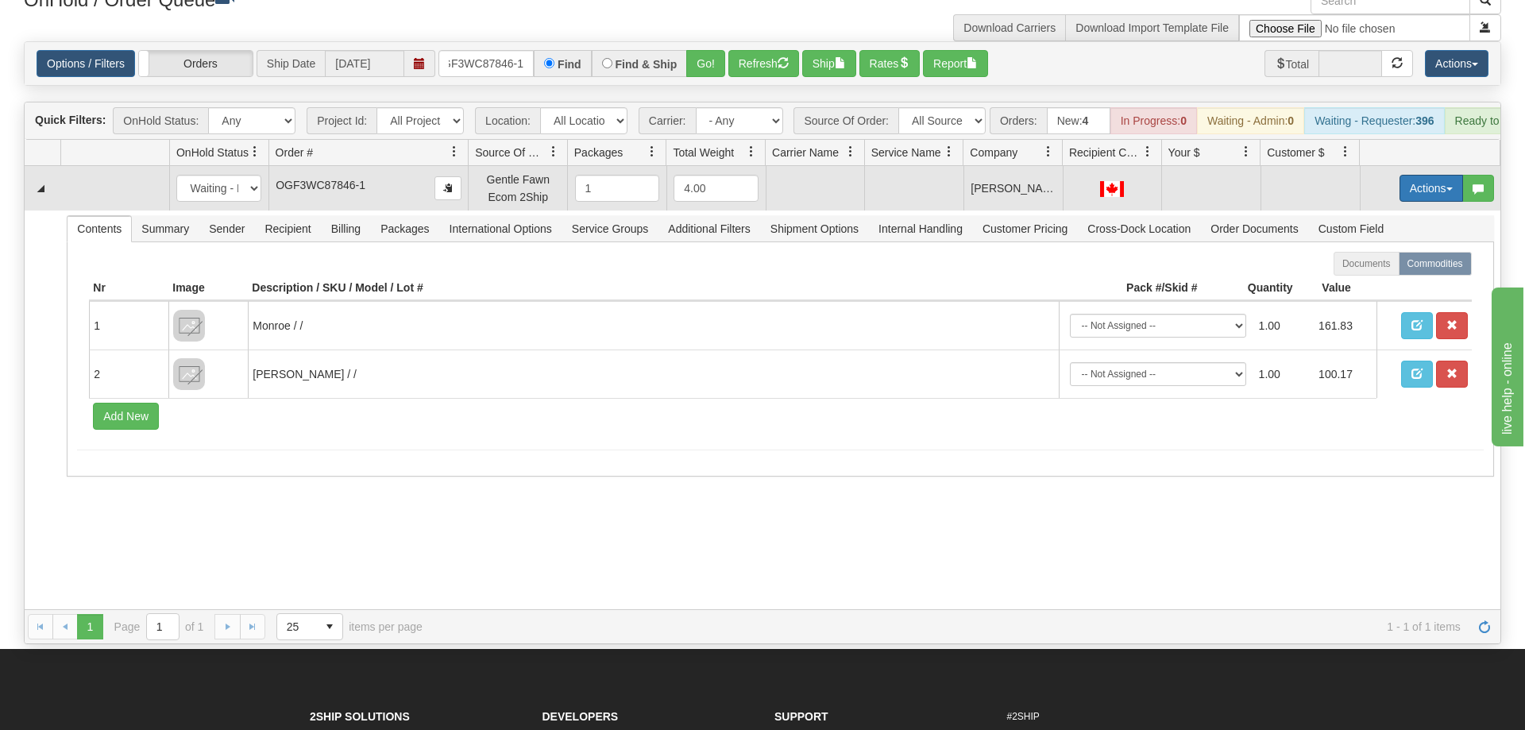
click at [1426, 175] on button "Actions" at bounding box center [1431, 188] width 64 height 27
click at [1388, 253] on span "Rate All Services" at bounding box center [1398, 259] width 95 height 13
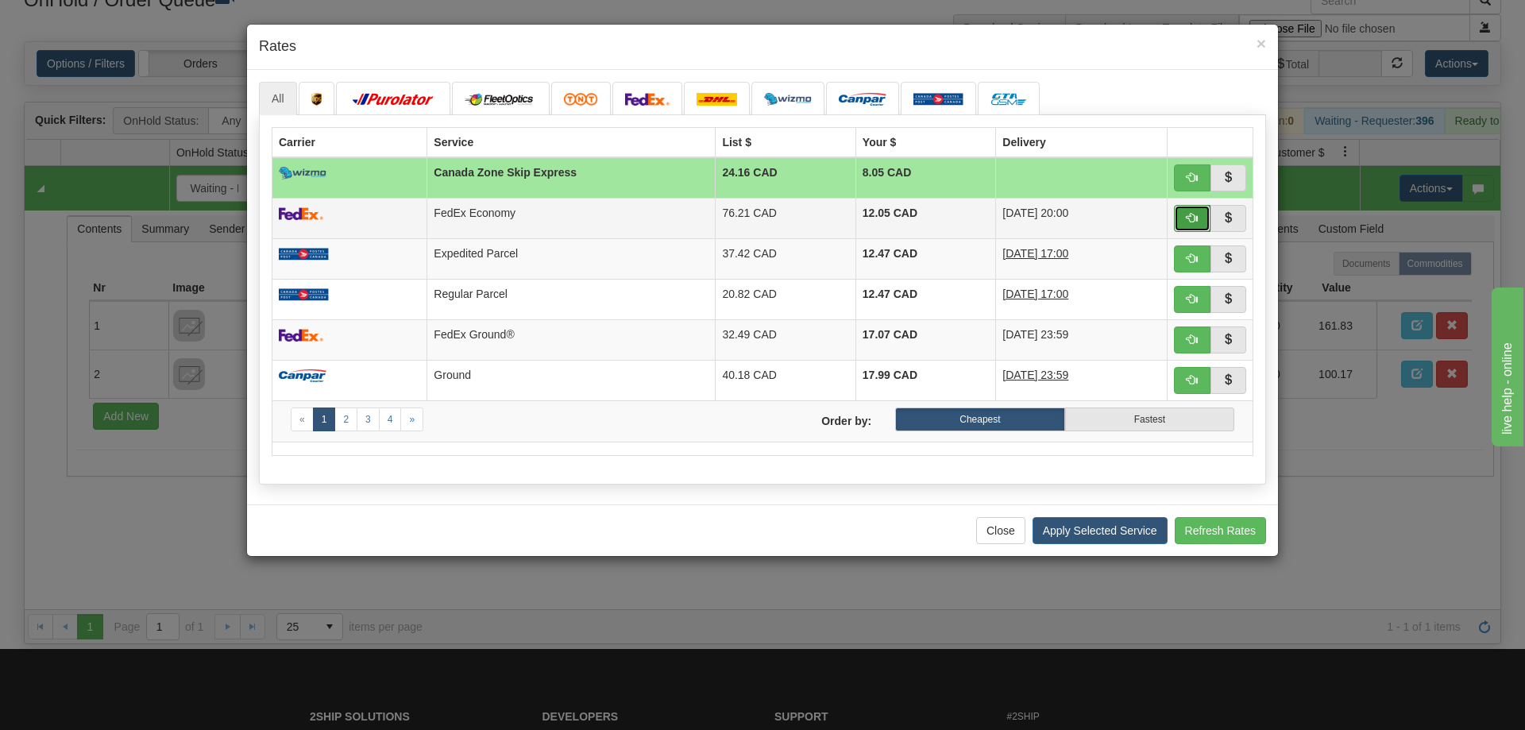
click at [1186, 218] on span "button" at bounding box center [1191, 217] width 11 height 11
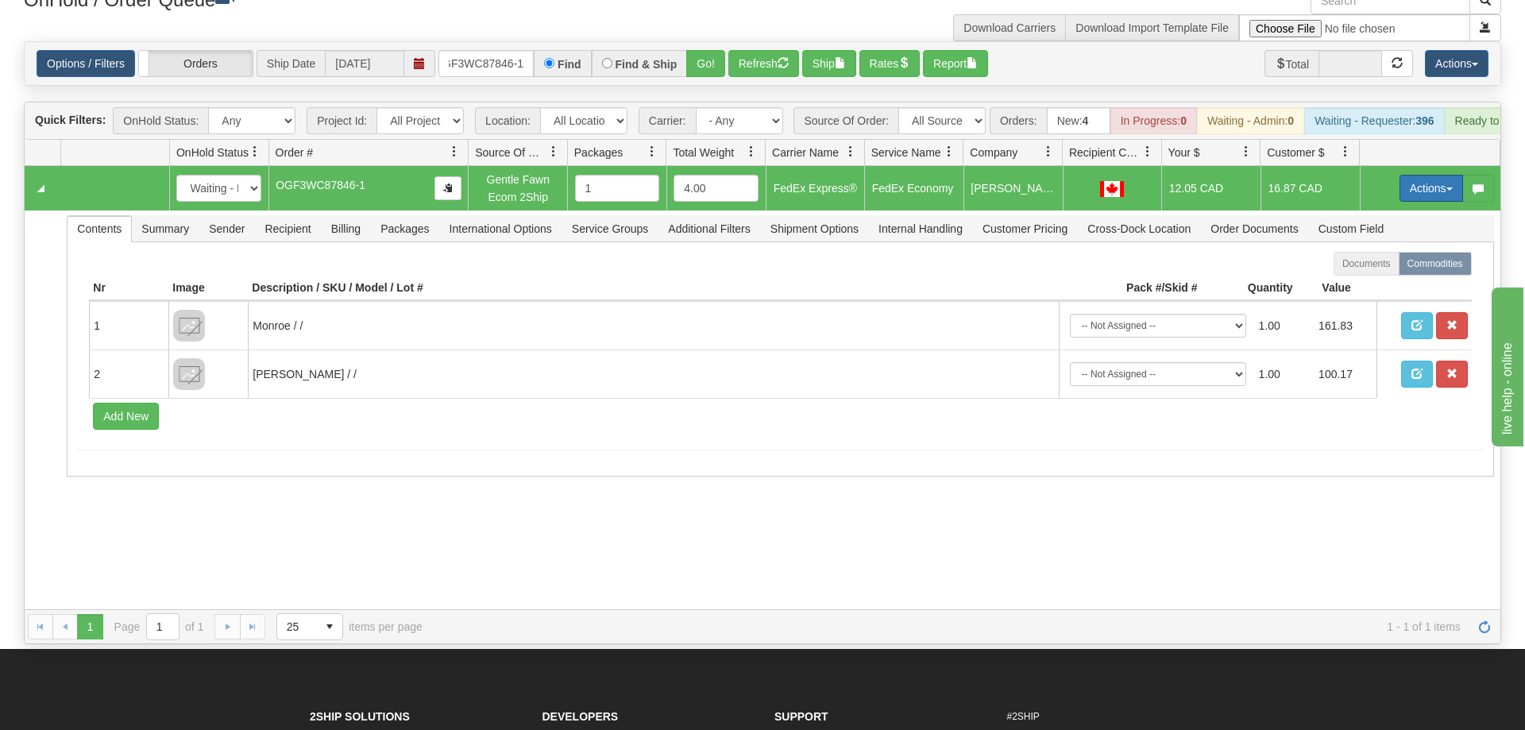
click at [1413, 175] on button "Actions" at bounding box center [1431, 188] width 64 height 27
click at [1371, 274] on span "Ship" at bounding box center [1367, 280] width 33 height 13
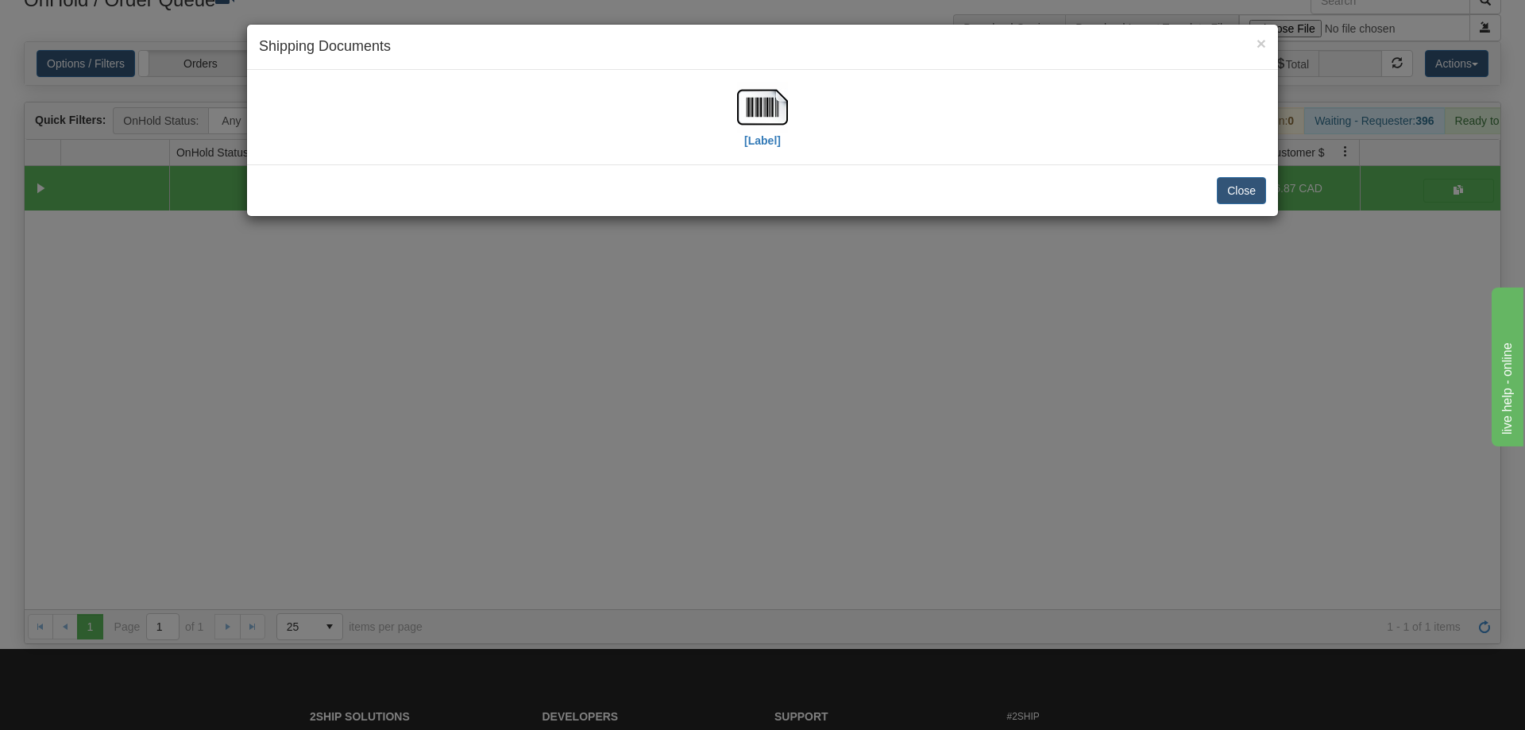
click at [789, 75] on div "[Label]" at bounding box center [762, 117] width 1031 height 95
click at [765, 122] on img at bounding box center [762, 107] width 51 height 51
click at [930, 504] on div "× Shipping Documents [Label] Close" at bounding box center [762, 365] width 1525 height 730
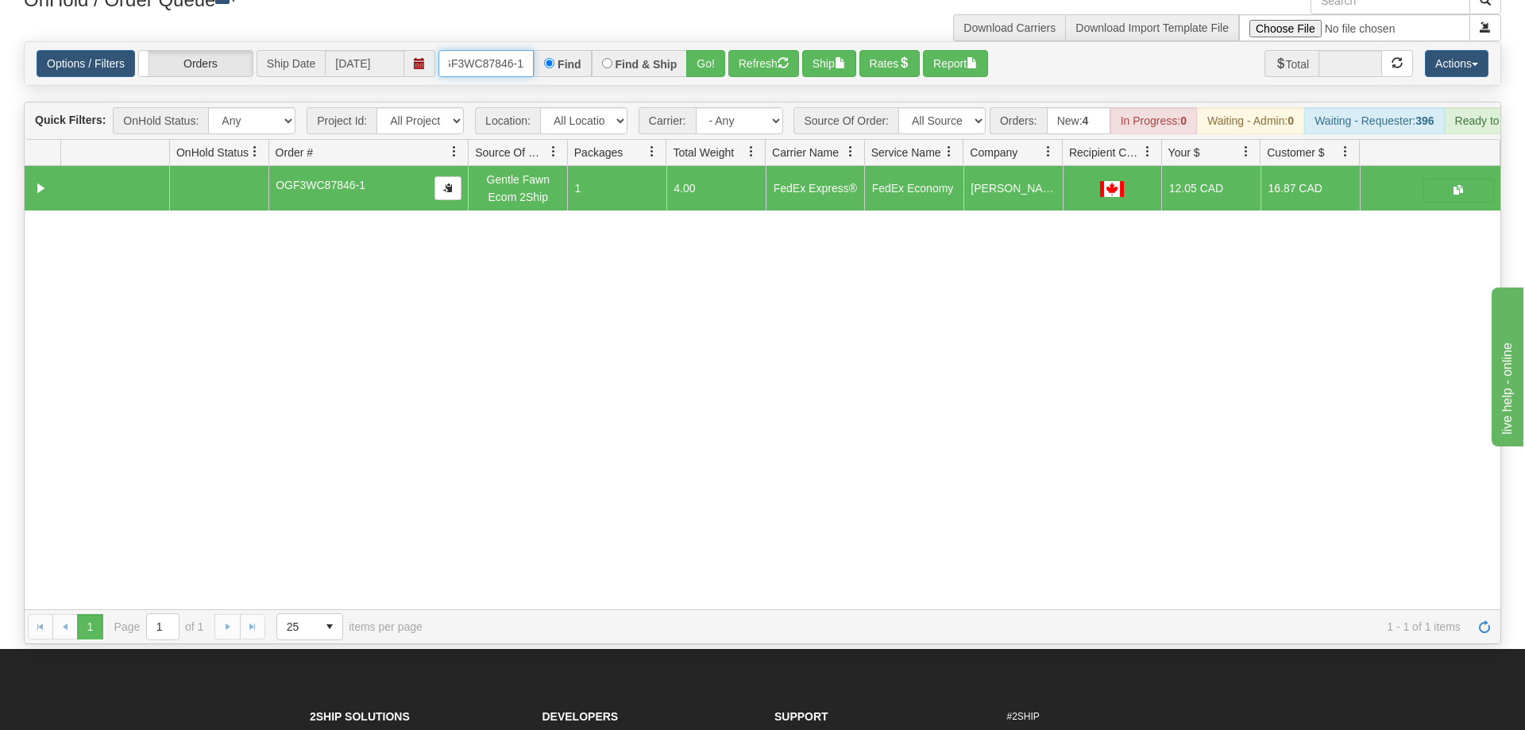
click at [470, 50] on input "OGF3WC87846-1" at bounding box center [485, 63] width 95 height 27
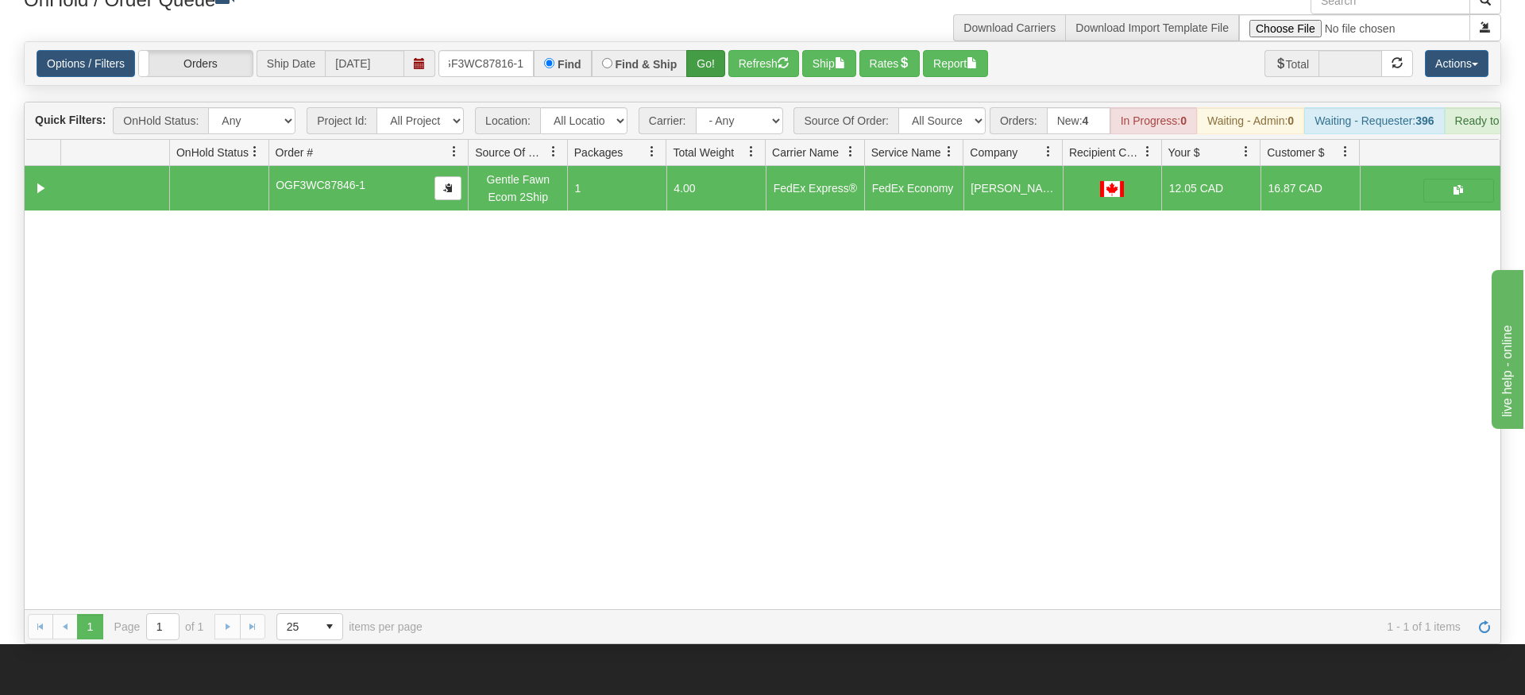
drag, startPoint x: 686, startPoint y: 27, endPoint x: 708, endPoint y: 37, distance: 24.2
click at [686, 61] on div "Options / Filters Group Shipments Orders Ship Date [DATE] OGF3WC87816-1 Find Fi…" at bounding box center [763, 63] width 1476 height 43
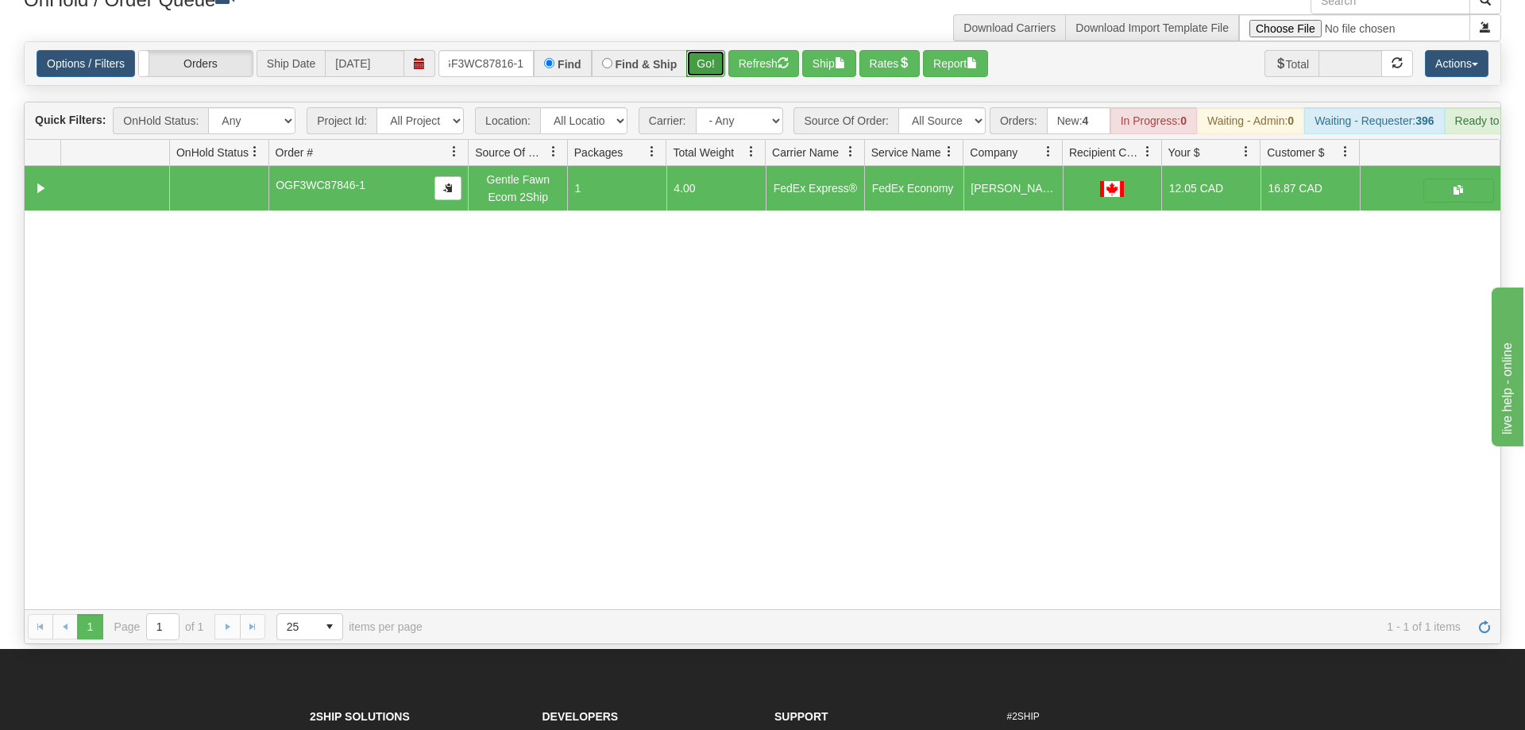
click at [711, 50] on button "Go!" at bounding box center [705, 63] width 39 height 27
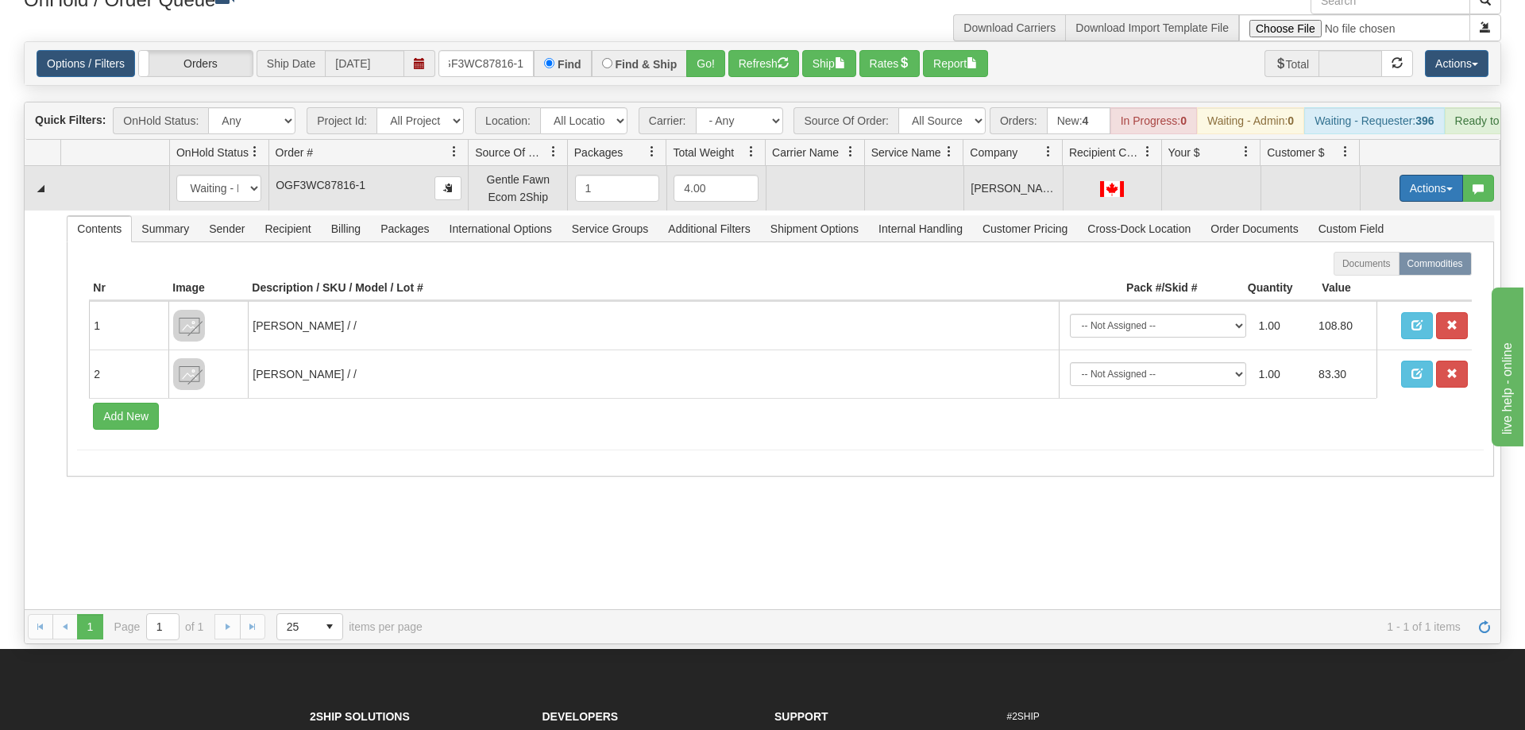
click at [1437, 175] on button "Actions" at bounding box center [1431, 188] width 64 height 27
click at [1383, 253] on span "Rate All Services" at bounding box center [1398, 259] width 95 height 13
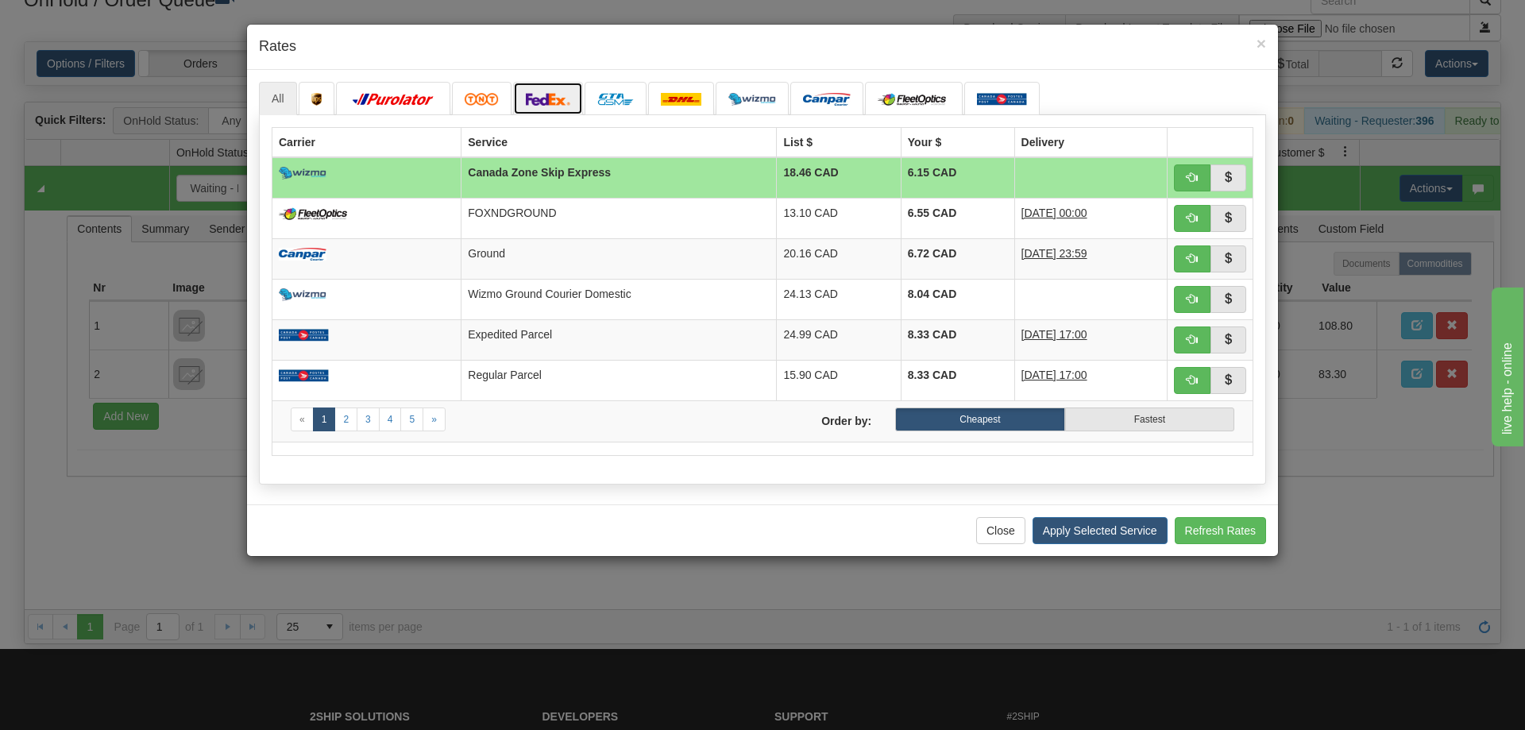
click at [542, 99] on img at bounding box center [548, 99] width 44 height 13
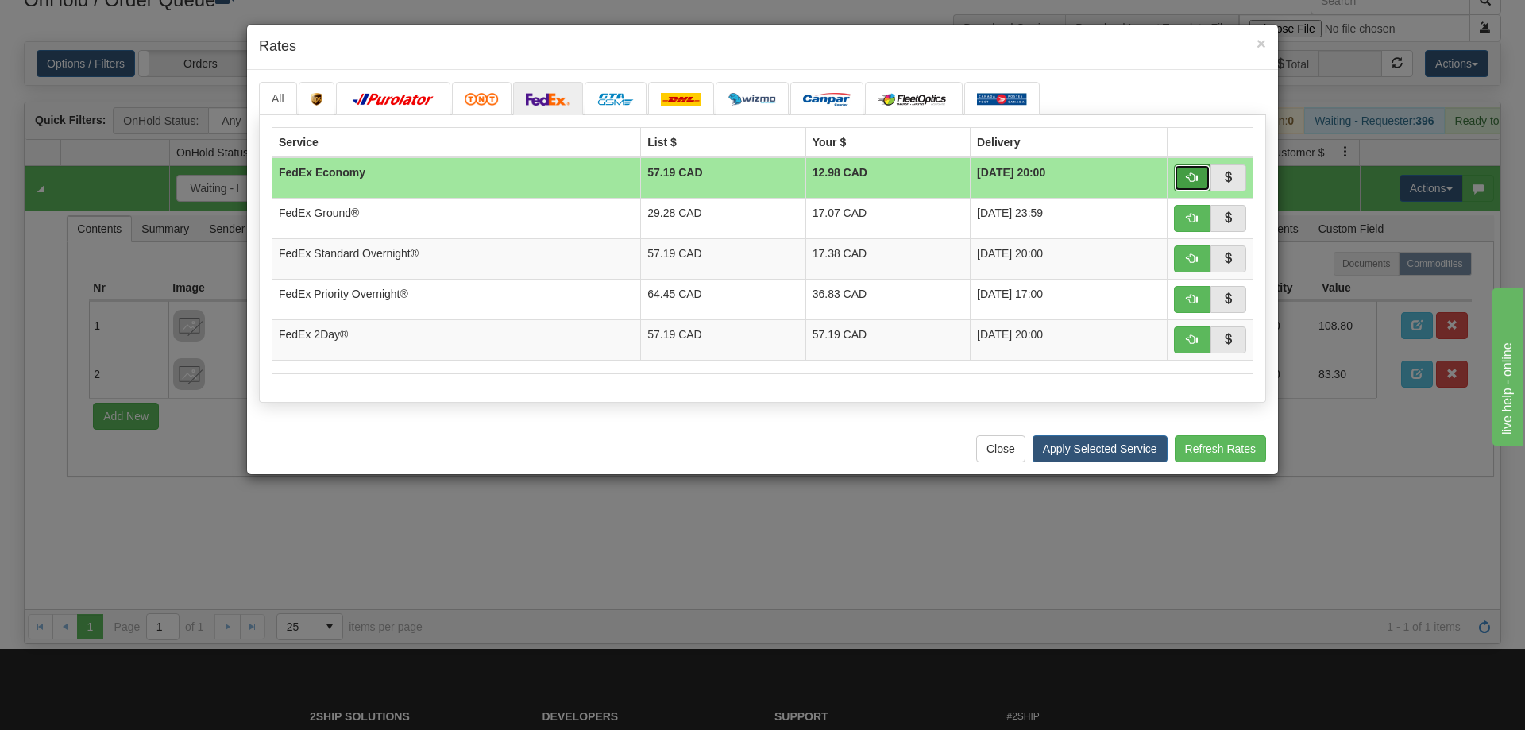
click at [1182, 172] on button "button" at bounding box center [1192, 177] width 37 height 27
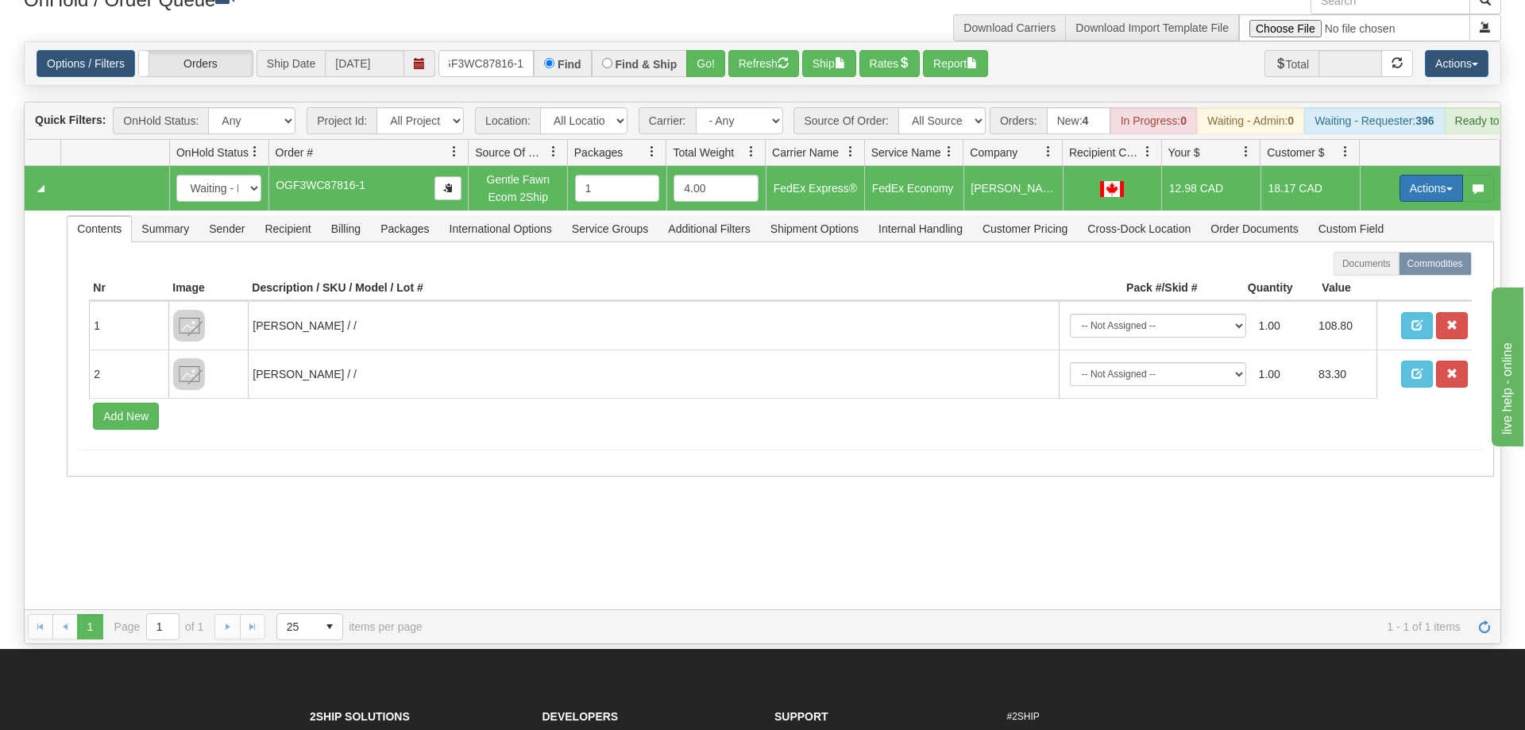
click at [1419, 175] on button "Actions" at bounding box center [1431, 188] width 64 height 27
click at [1352, 274] on span "Ship" at bounding box center [1367, 280] width 33 height 13
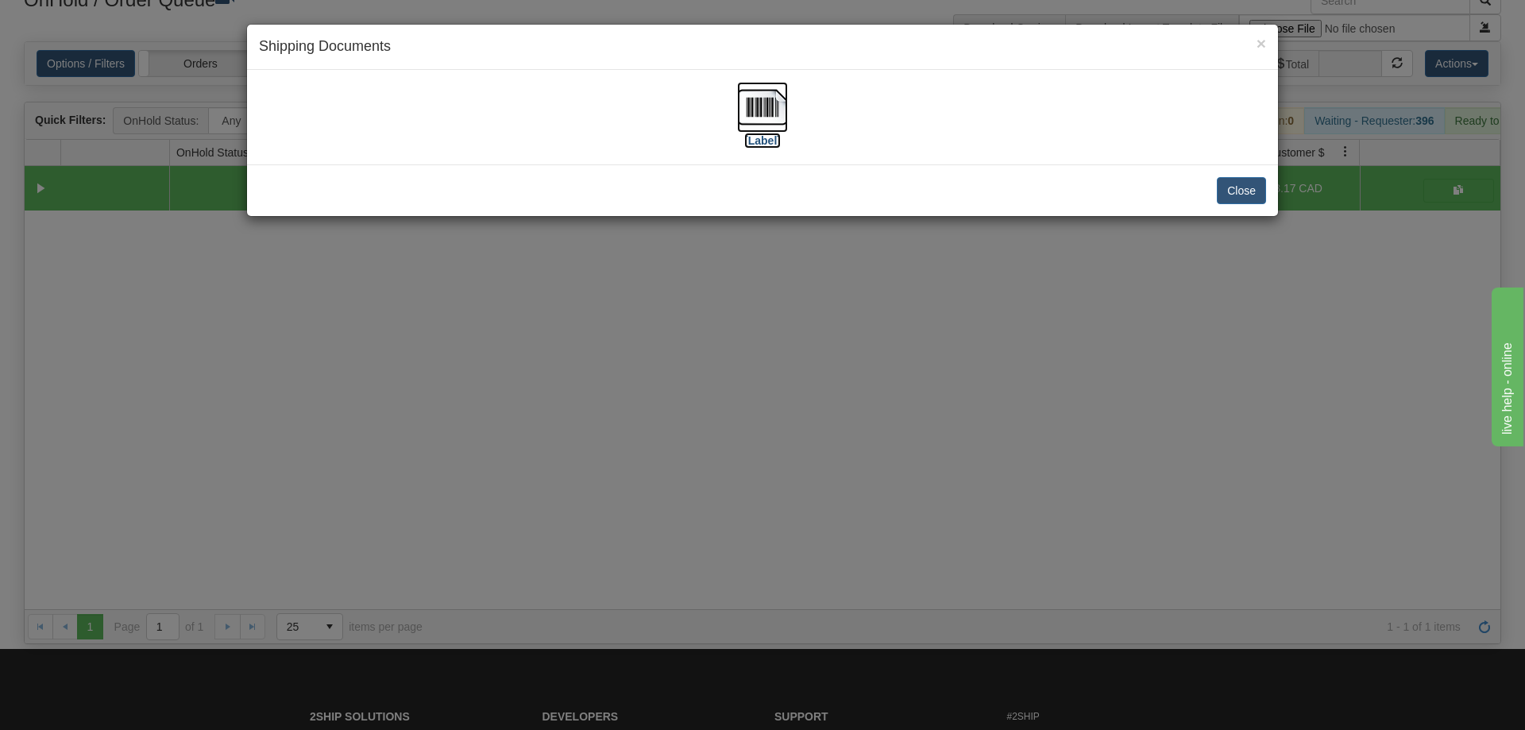
click at [747, 139] on label "[Label]" at bounding box center [762, 141] width 37 height 16
click at [527, 320] on div "× Shipping Documents [Label] Close" at bounding box center [762, 365] width 1525 height 730
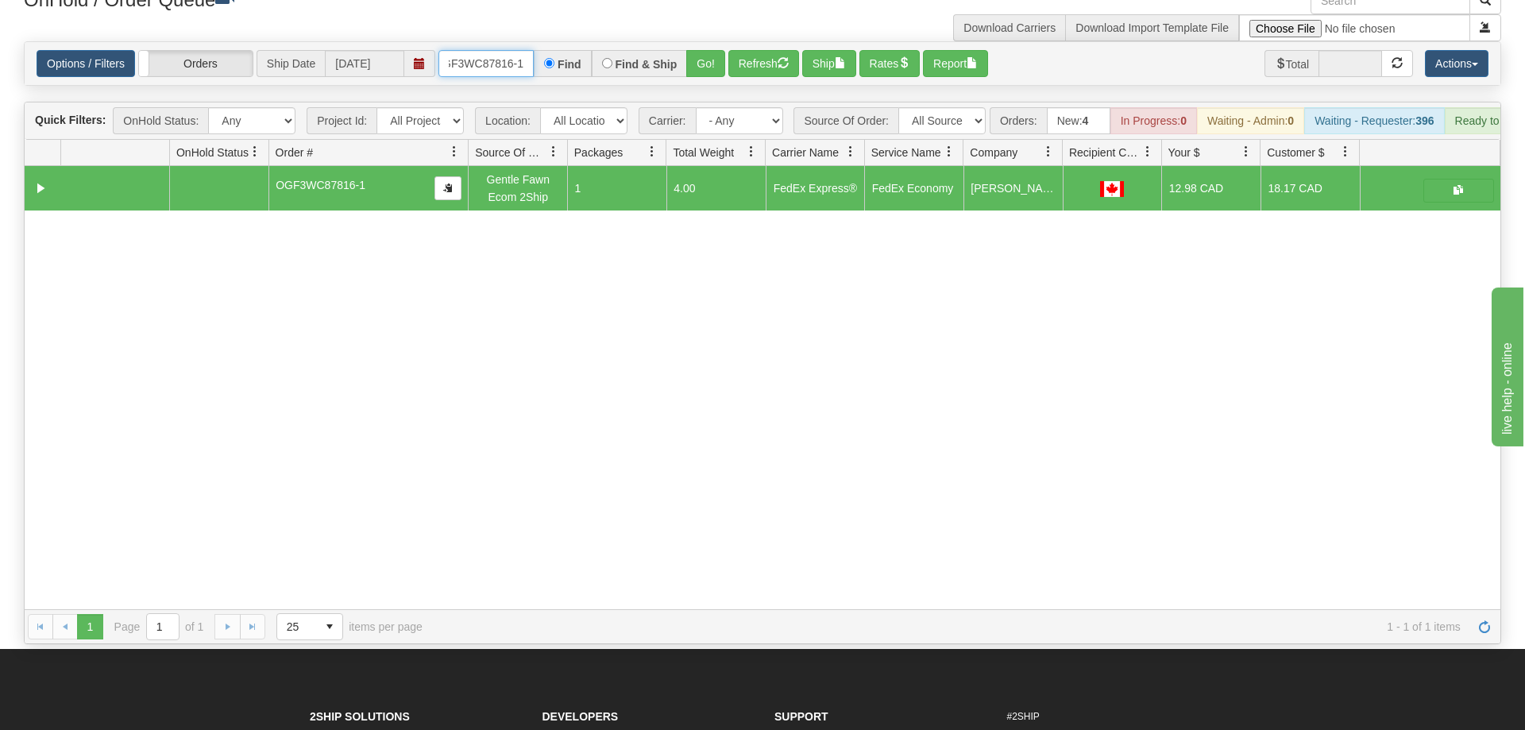
click at [469, 50] on input "OGF3WC87816-1" at bounding box center [485, 63] width 95 height 27
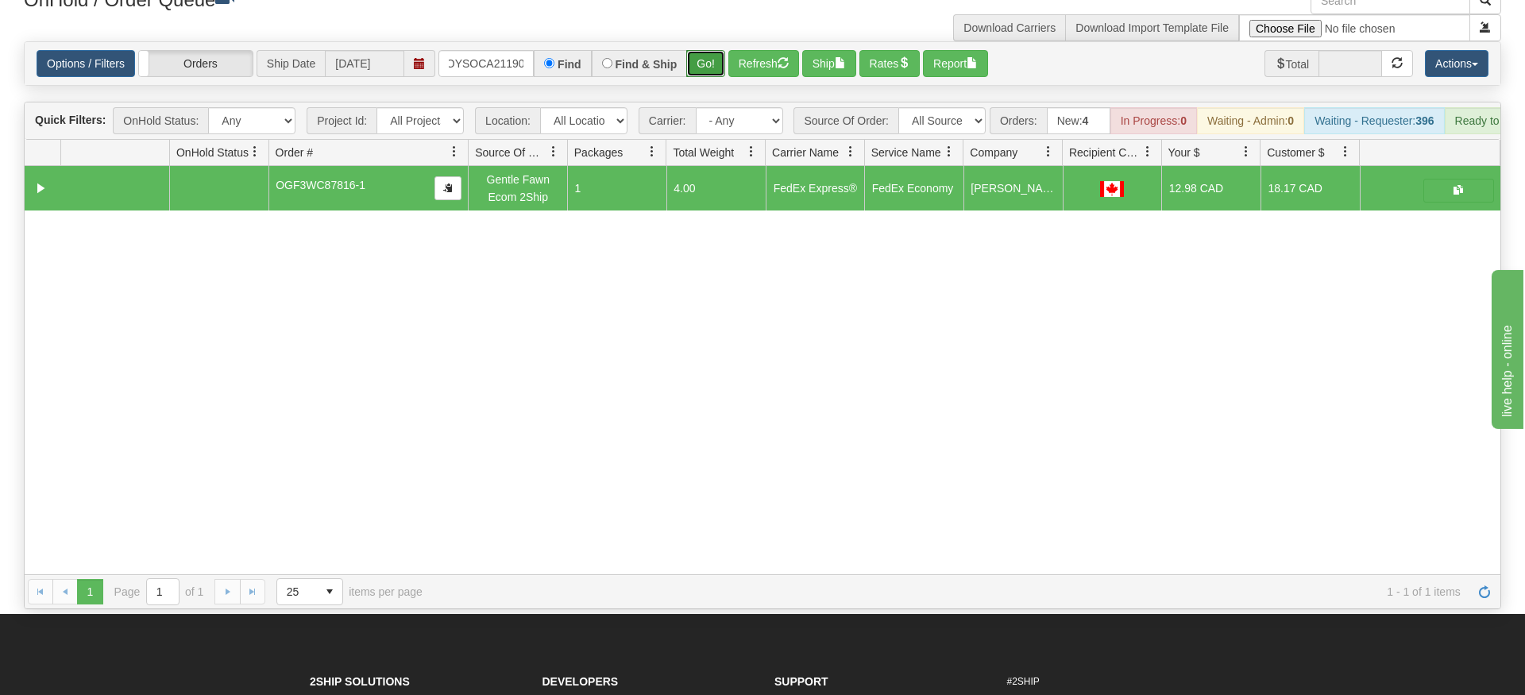
click at [716, 75] on div "Is equal to Is not equal to Contains Does not contains CAD USD EUR ZAR [PERSON_…" at bounding box center [762, 325] width 1501 height 568
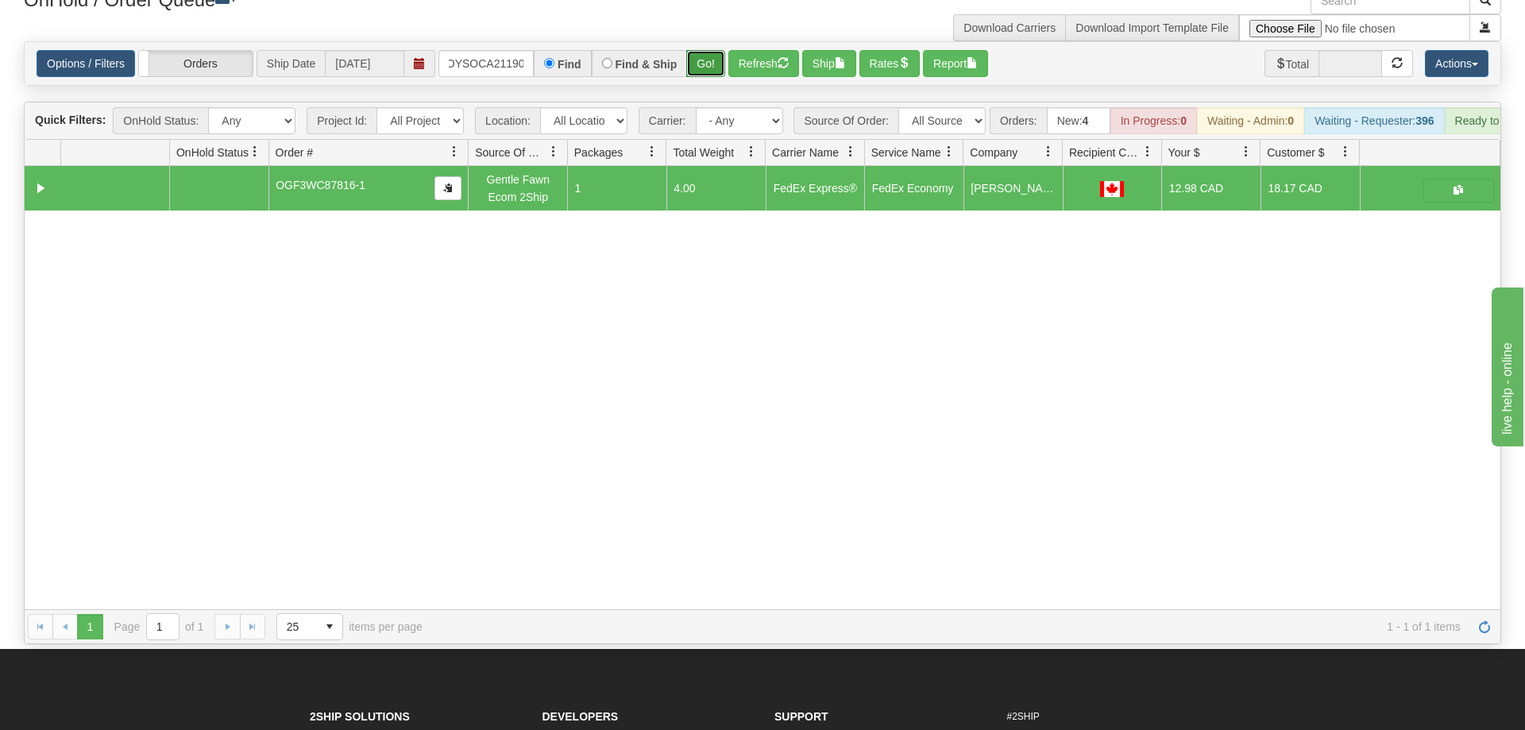
click at [710, 50] on button "Go!" at bounding box center [705, 63] width 39 height 27
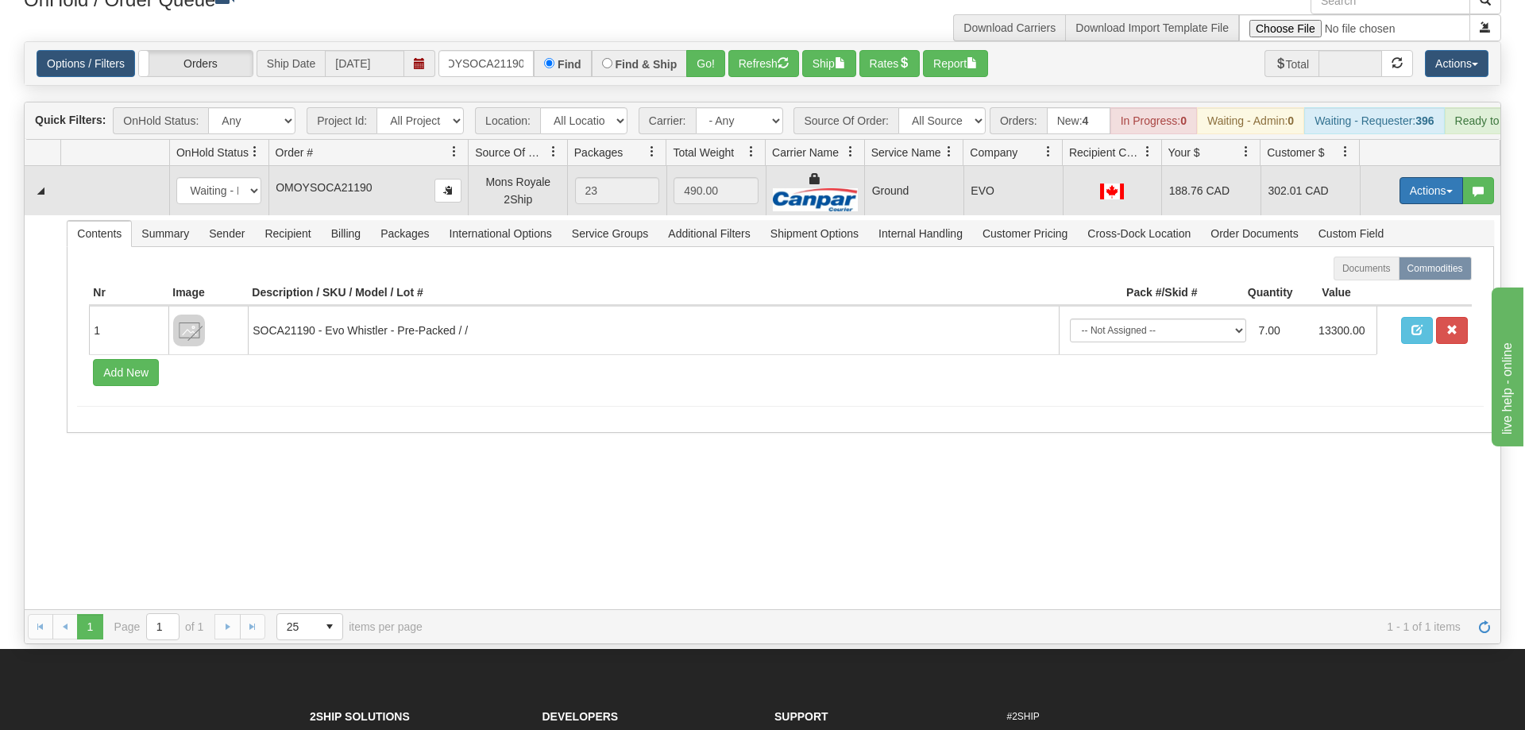
click at [1441, 177] on button "Actions" at bounding box center [1431, 190] width 64 height 27
click at [1375, 276] on span "Ship" at bounding box center [1367, 282] width 33 height 13
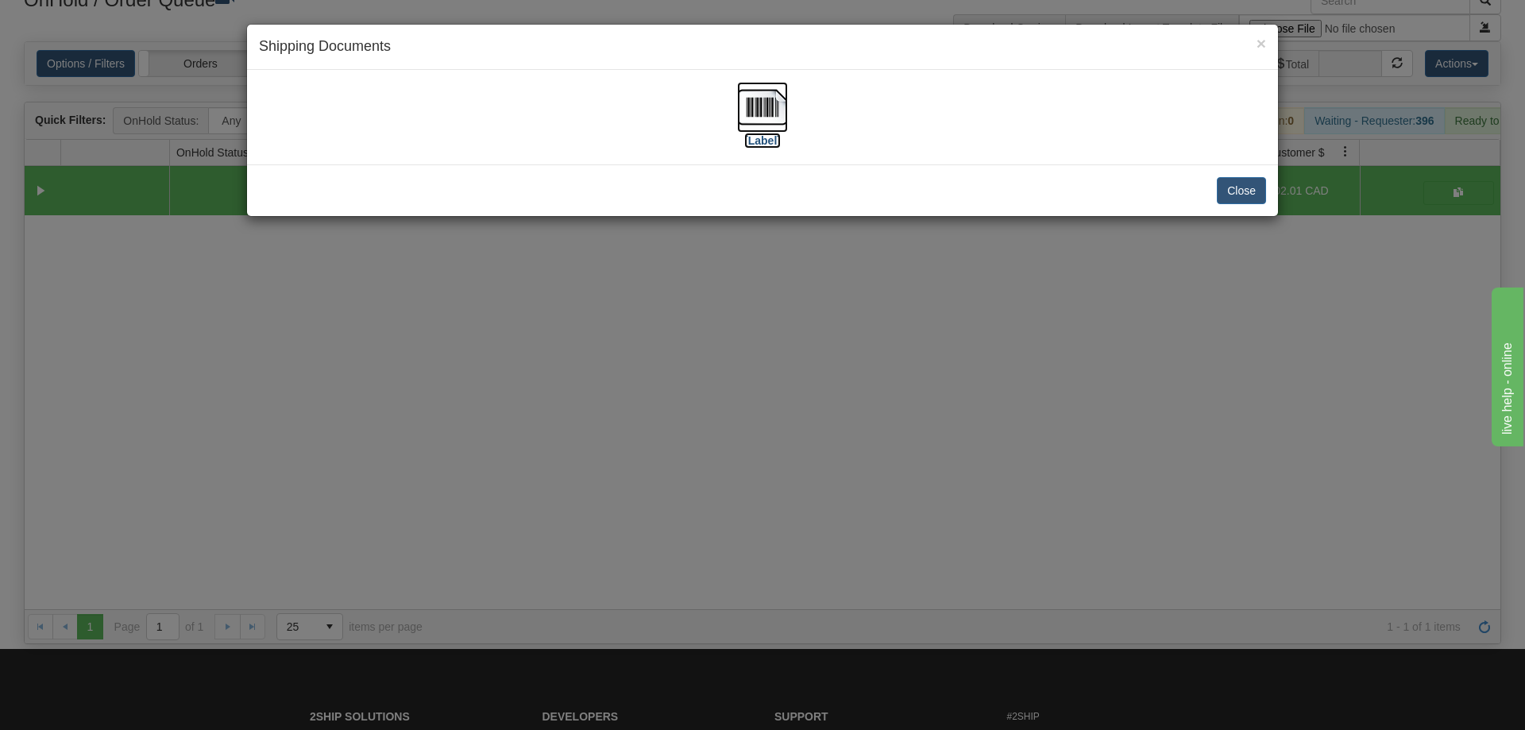
click at [756, 99] on img at bounding box center [762, 107] width 51 height 51
drag, startPoint x: 525, startPoint y: 358, endPoint x: 496, endPoint y: 95, distance: 264.4
click at [525, 353] on div "× Shipping Documents [Label] Close" at bounding box center [762, 365] width 1525 height 730
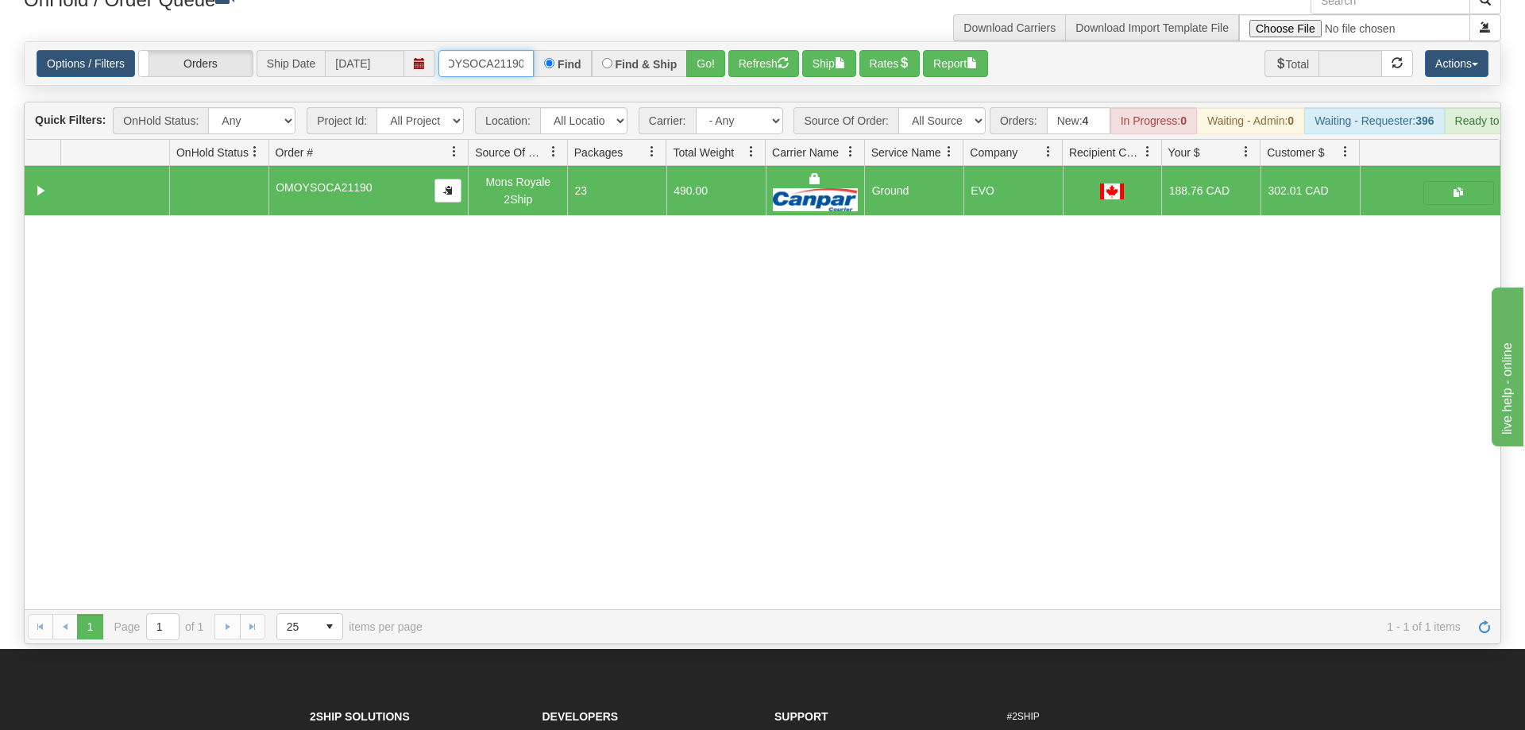
click at [489, 50] on input "OMOYSOCA21190" at bounding box center [485, 63] width 95 height 27
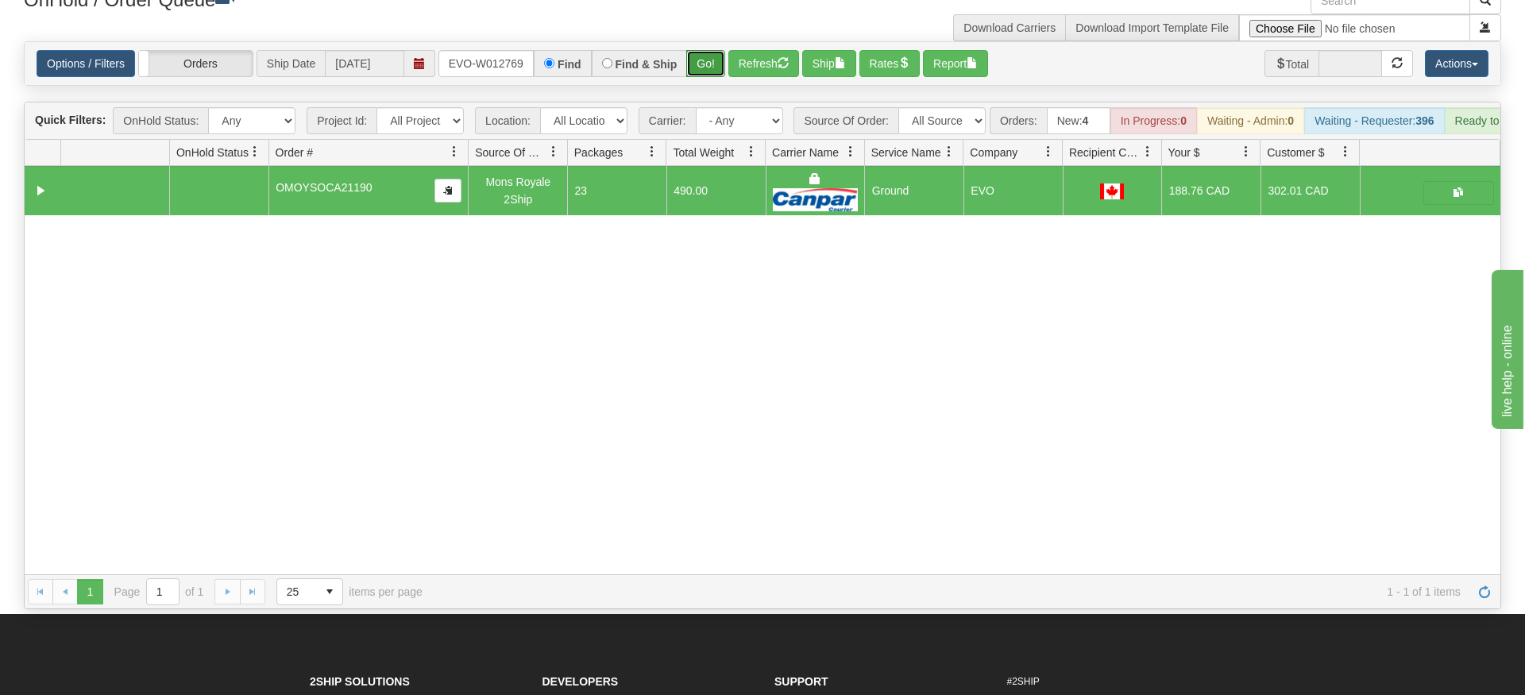
drag, startPoint x: 717, startPoint y: 46, endPoint x: 715, endPoint y: 76, distance: 30.3
click at [715, 76] on div "Is equal to Is not equal to Contains Does not contains CAD USD EUR ZAR [PERSON_…" at bounding box center [762, 325] width 1501 height 568
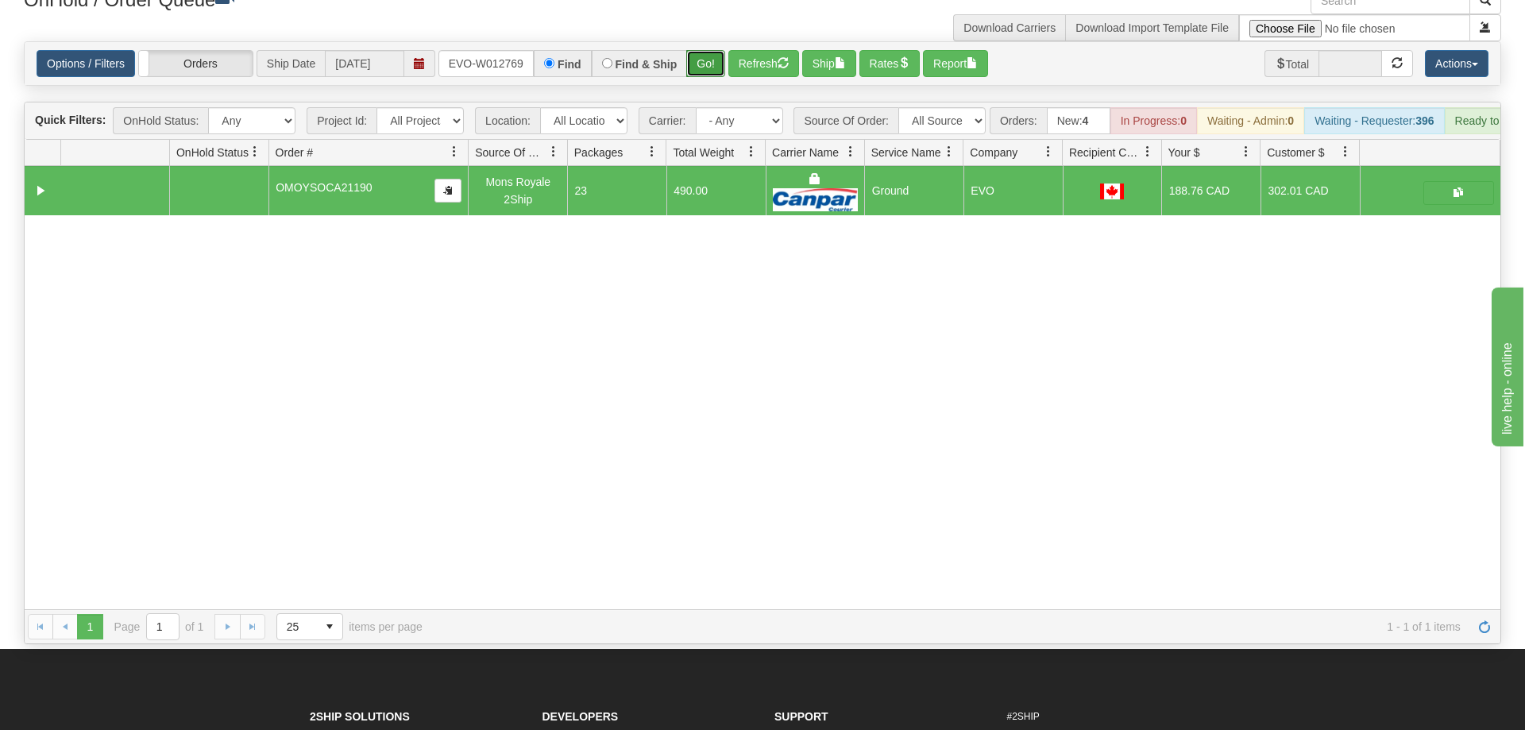
click at [708, 50] on button "Go!" at bounding box center [705, 63] width 39 height 27
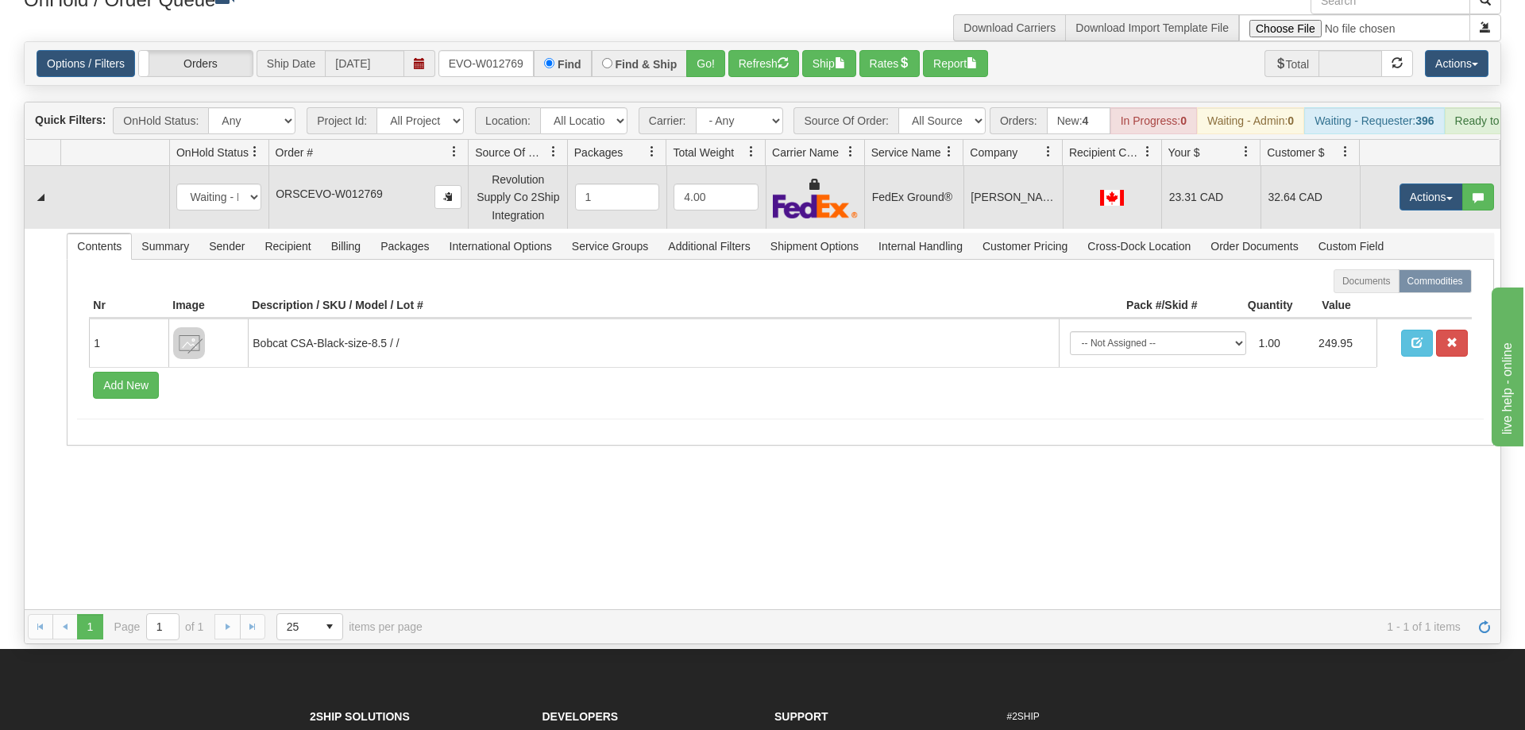
click at [1421, 166] on td "Actions Open Refresh Rates Rate All Services Ship Delete Edit Items" at bounding box center [1430, 197] width 141 height 62
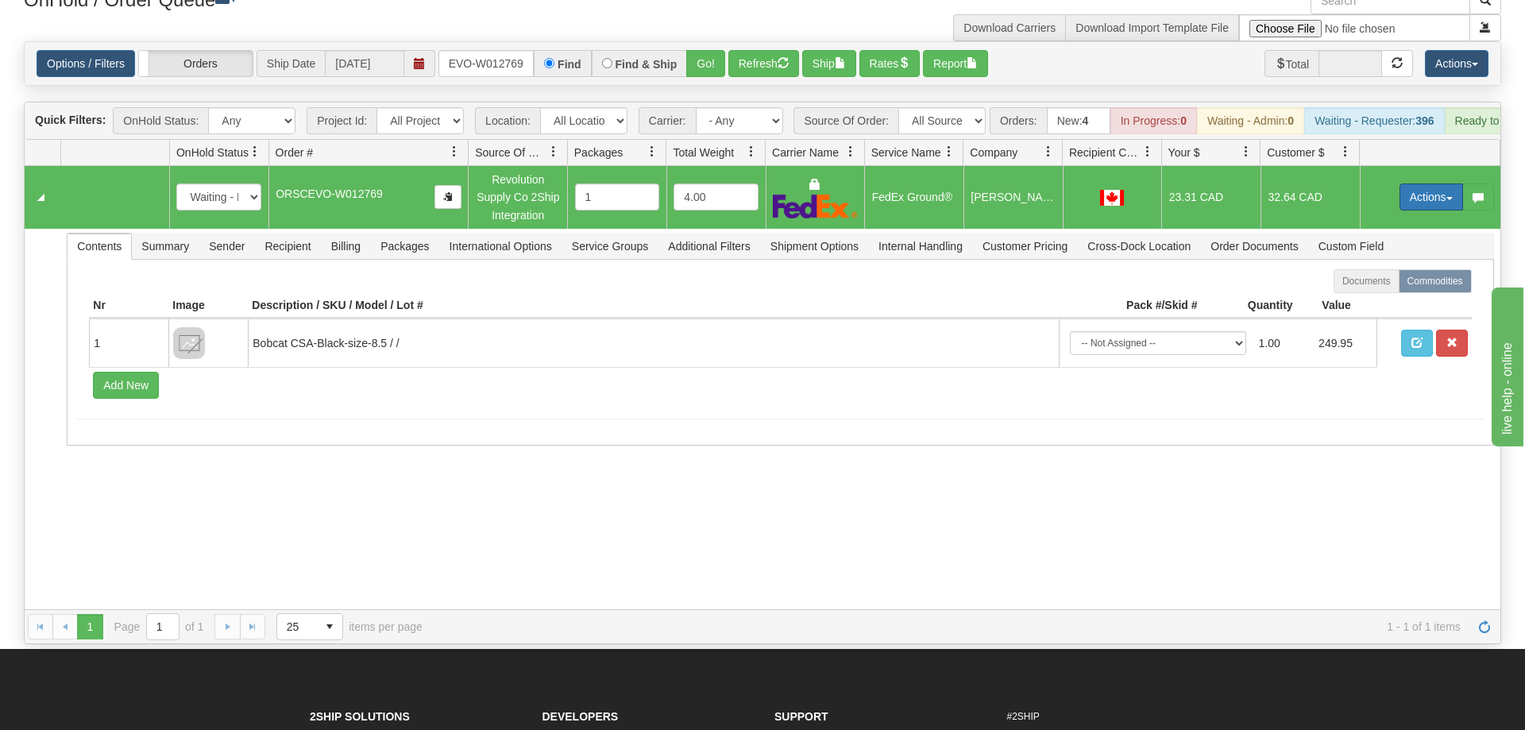
click at [1429, 183] on button "Actions" at bounding box center [1431, 196] width 64 height 27
click at [1396, 279] on link "Ship" at bounding box center [1398, 289] width 127 height 21
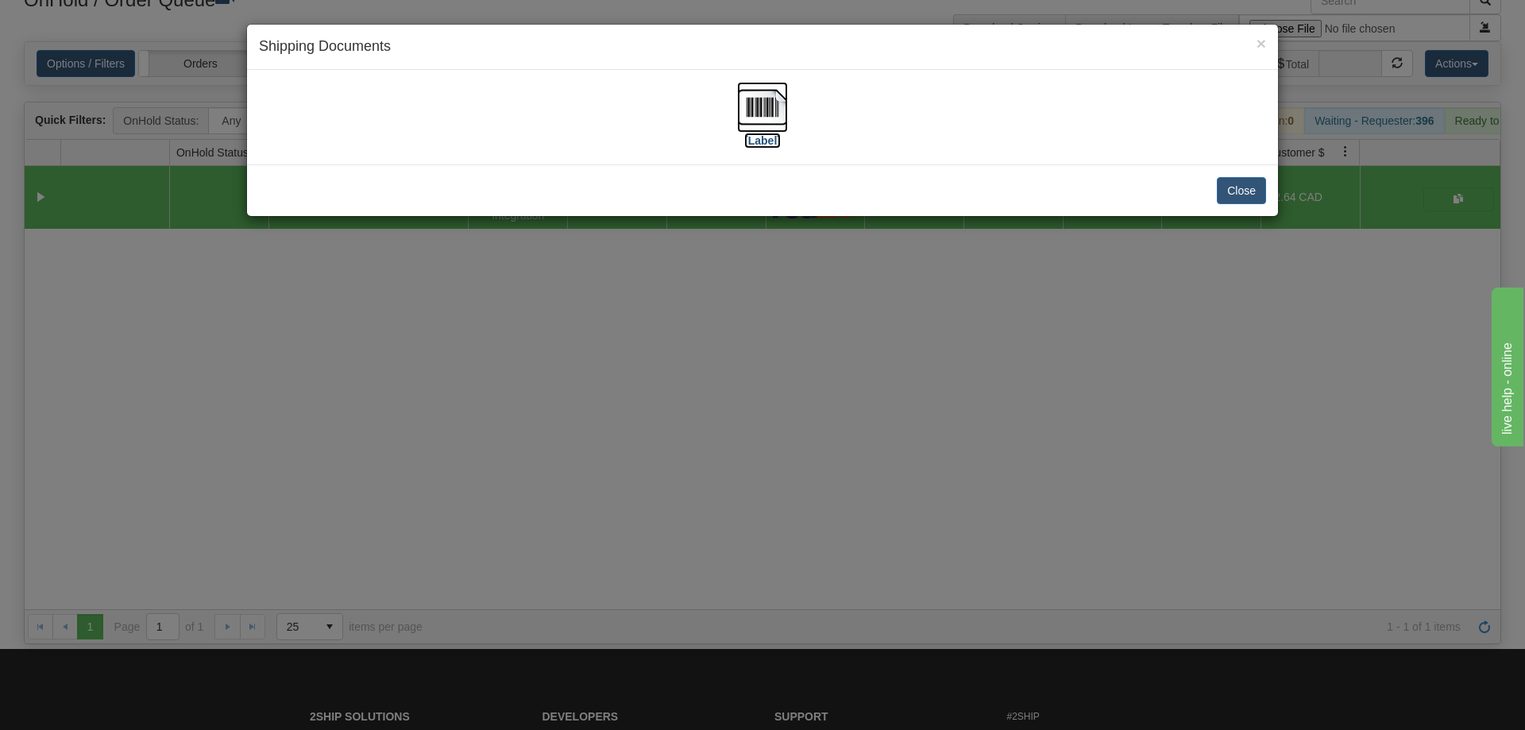
click at [757, 122] on img at bounding box center [762, 107] width 51 height 51
drag, startPoint x: 561, startPoint y: 442, endPoint x: 568, endPoint y: 105, distance: 336.8
click at [561, 441] on div "× Shipping Documents [Label] Close" at bounding box center [762, 365] width 1525 height 730
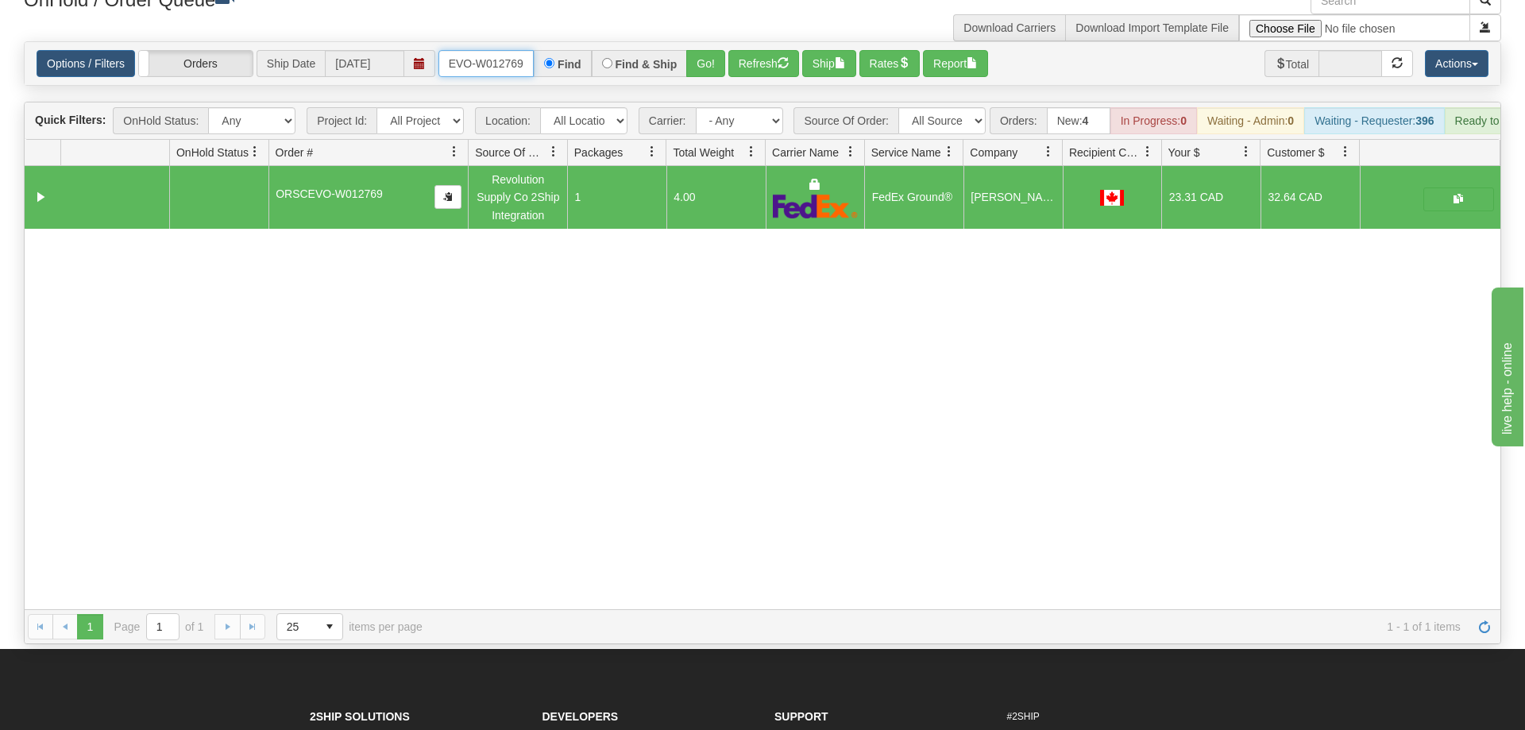
click at [454, 50] on input "ORSCEVO-W012769" at bounding box center [485, 63] width 95 height 27
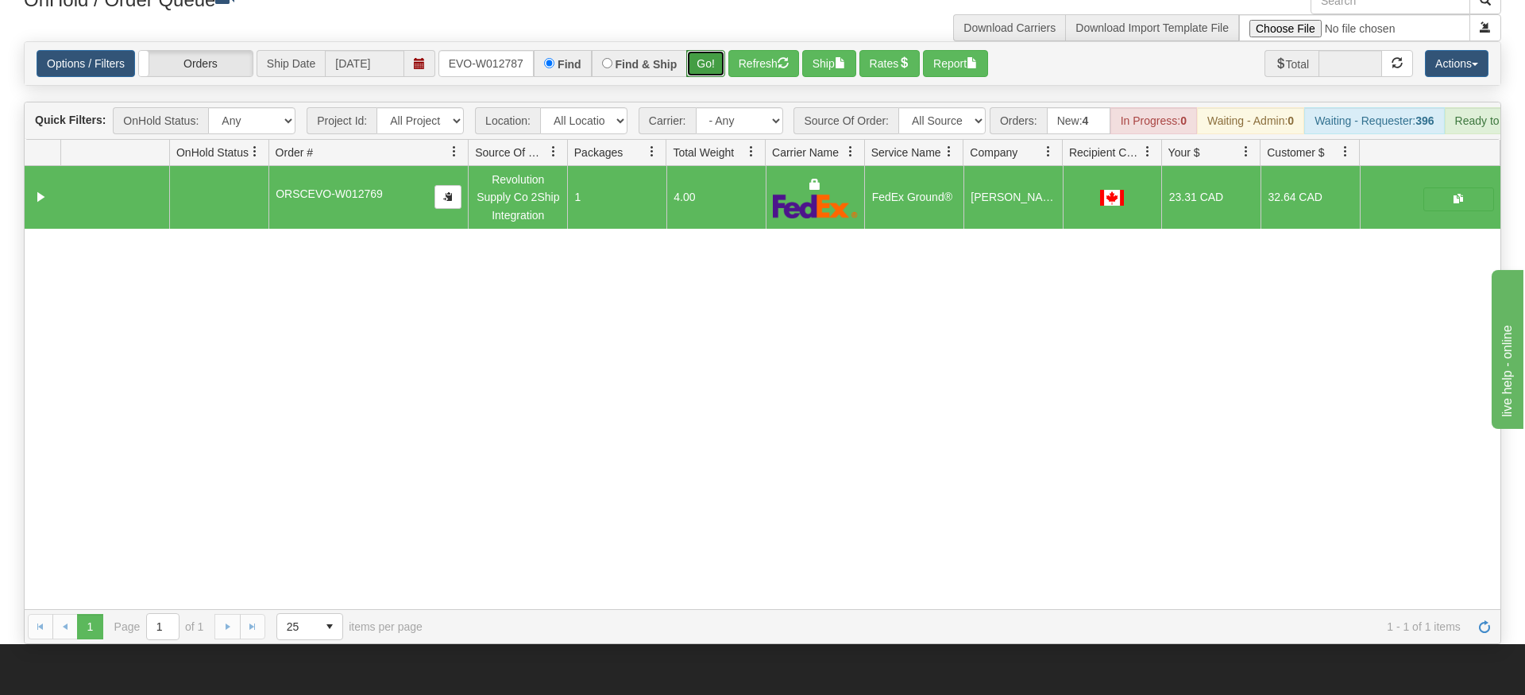
drag, startPoint x: 716, startPoint y: 36, endPoint x: 704, endPoint y: 14, distance: 25.2
click at [716, 68] on div "Is equal to Is not equal to Contains Does not contains CAD USD EUR ZAR [PERSON_…" at bounding box center [762, 342] width 1501 height 603
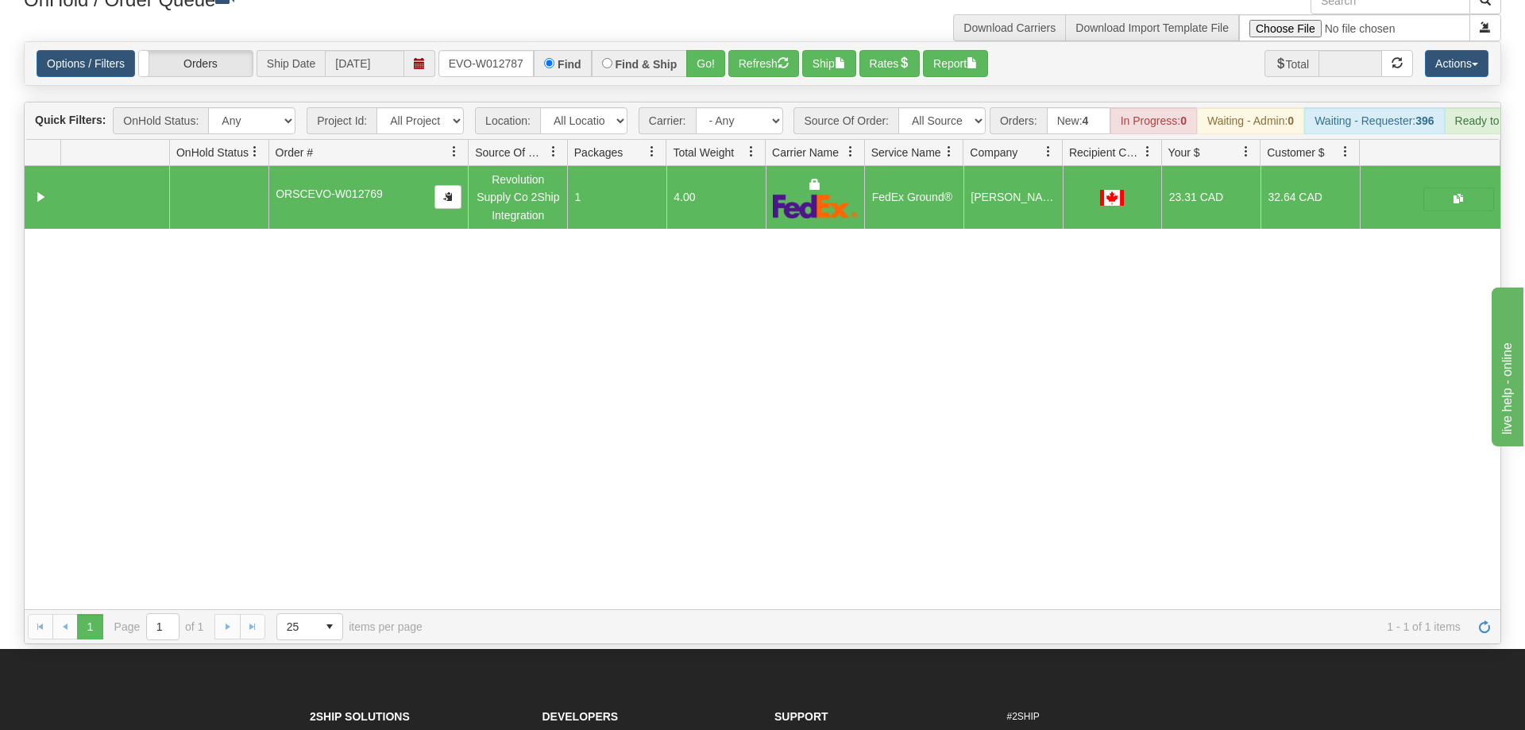
click at [704, 14] on div "OnHold / Order Queue" at bounding box center [387, 2] width 750 height 31
click at [702, 50] on button "Go!" at bounding box center [705, 63] width 39 height 27
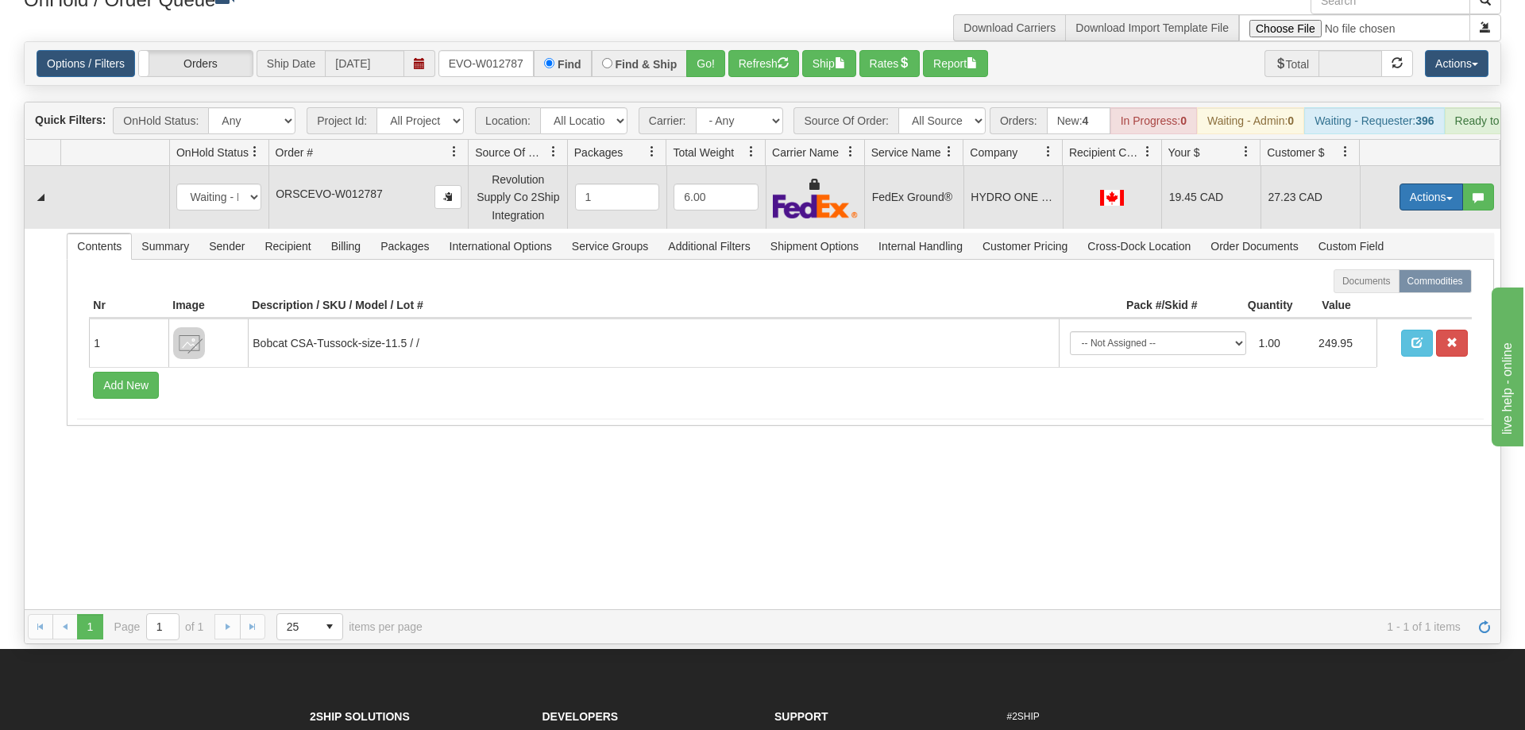
drag, startPoint x: 1426, startPoint y: 173, endPoint x: 1419, endPoint y: 187, distance: 14.9
click at [1425, 183] on button "Actions" at bounding box center [1431, 196] width 64 height 27
click at [1393, 279] on link "Ship" at bounding box center [1398, 289] width 127 height 21
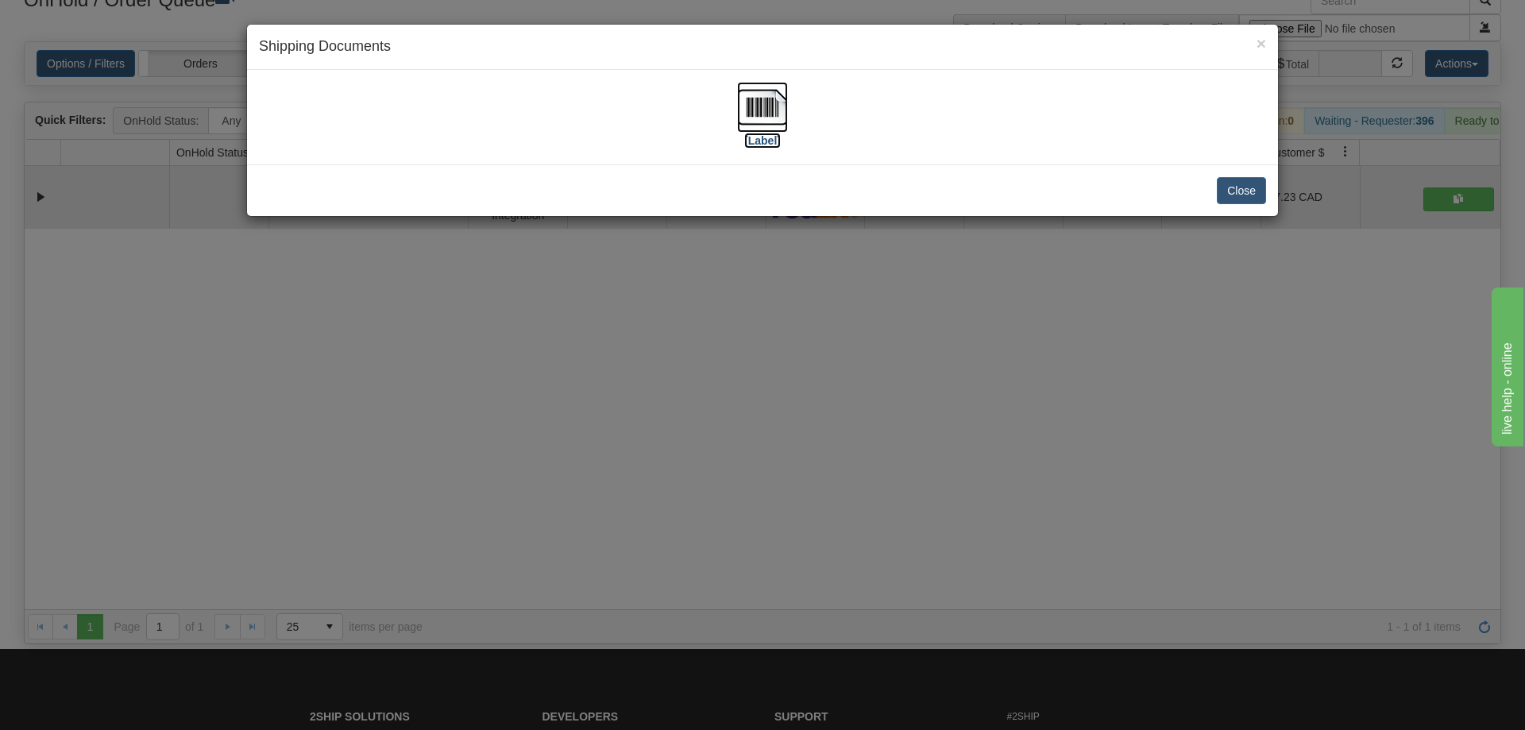
click at [779, 106] on img at bounding box center [762, 107] width 51 height 51
click at [529, 353] on div "× Shipping Documents [Label] Close" at bounding box center [762, 365] width 1525 height 730
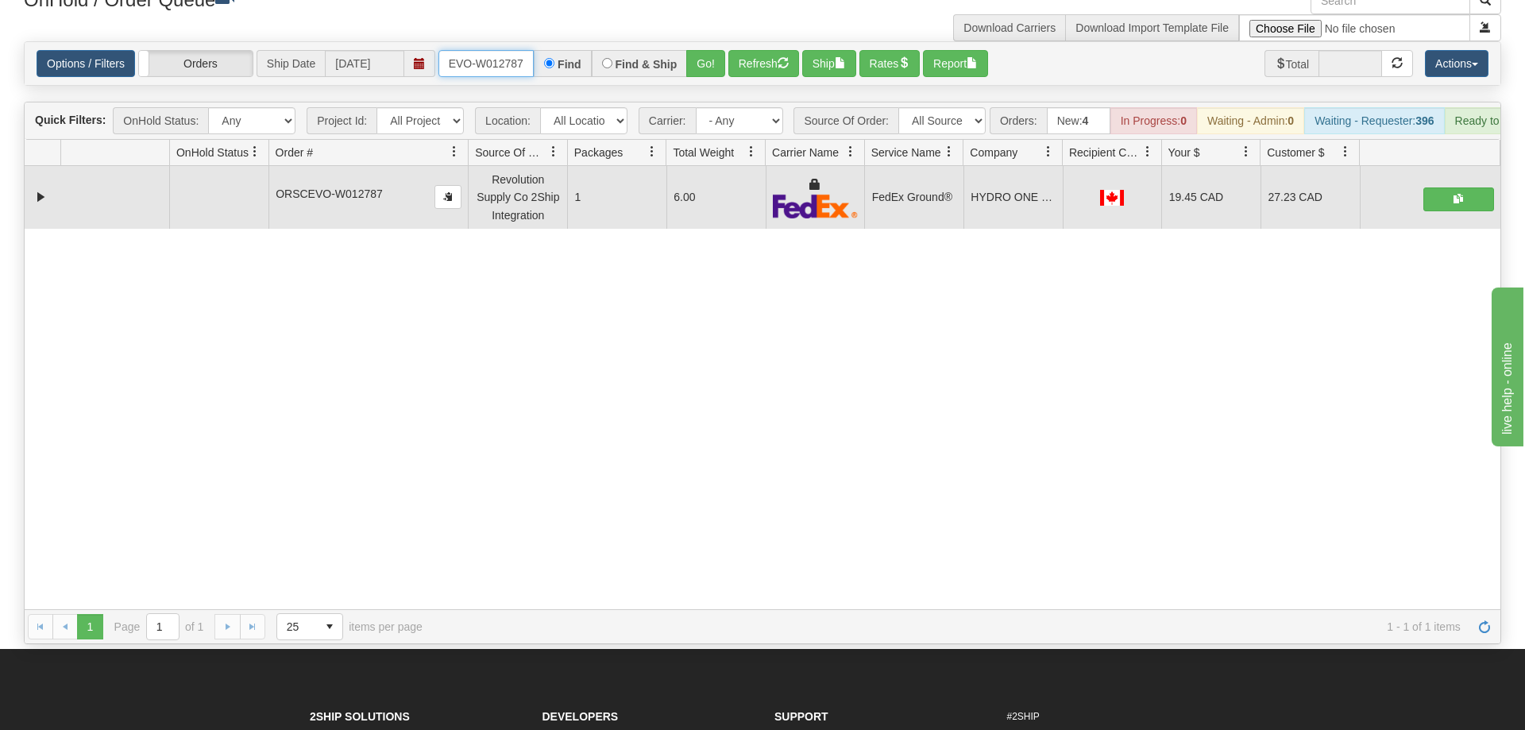
click at [486, 50] on input "ORSCEVO-W012787" at bounding box center [485, 63] width 95 height 27
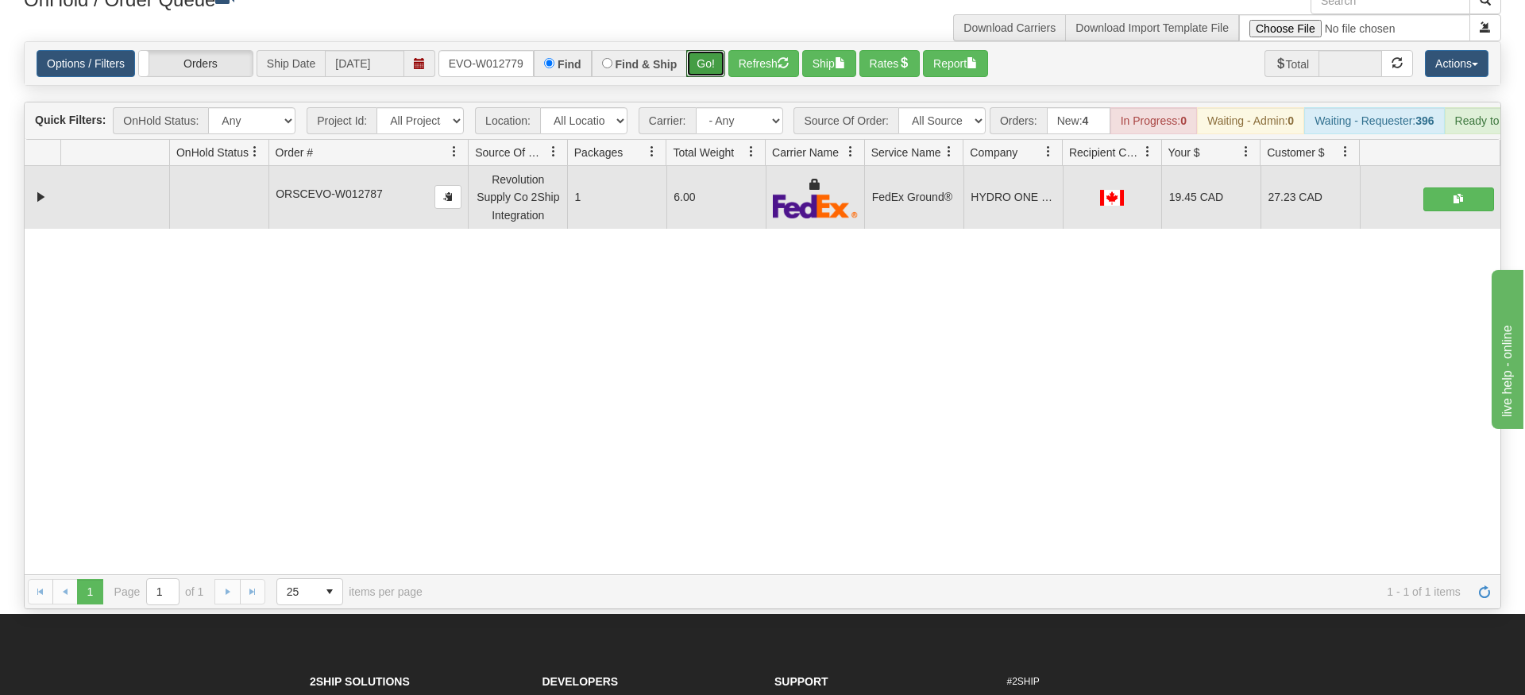
drag, startPoint x: 724, startPoint y: 52, endPoint x: 721, endPoint y: 83, distance: 31.9
click at [723, 84] on div "Is equal to Is not equal to Contains Does not contains CAD USD EUR ZAR [PERSON_…" at bounding box center [762, 325] width 1501 height 568
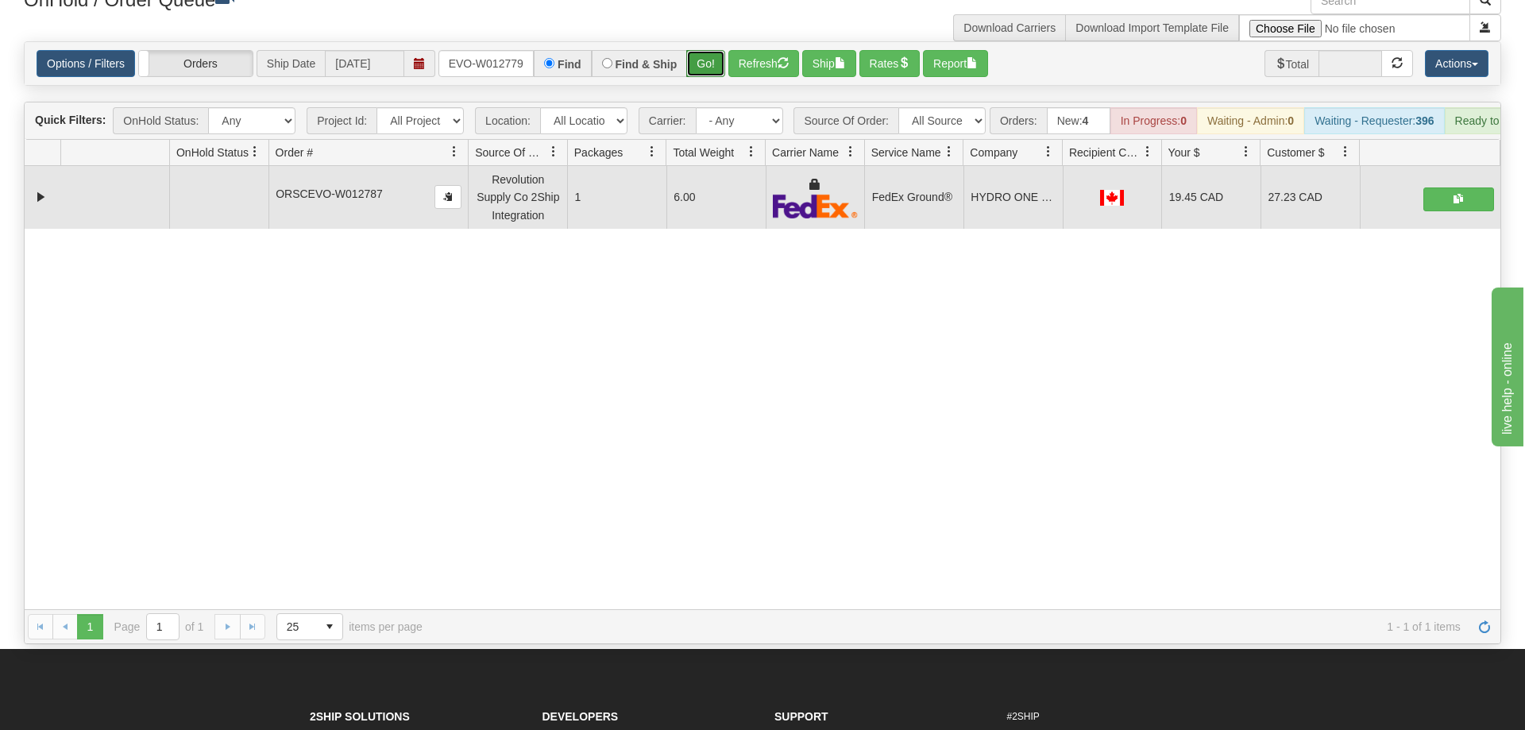
click at [706, 53] on button "Go!" at bounding box center [705, 63] width 39 height 27
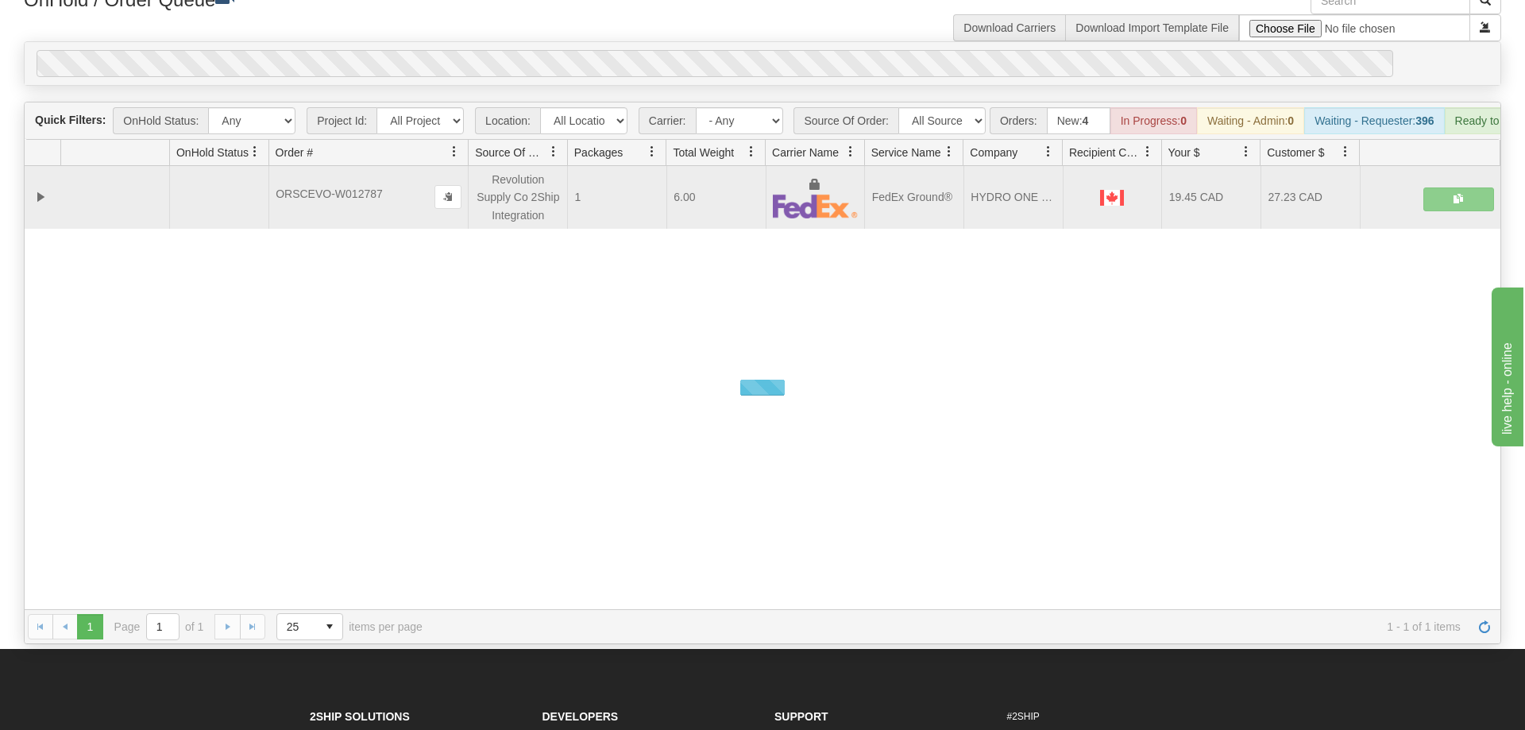
click at [700, 50] on div "0" at bounding box center [715, 63] width 1356 height 27
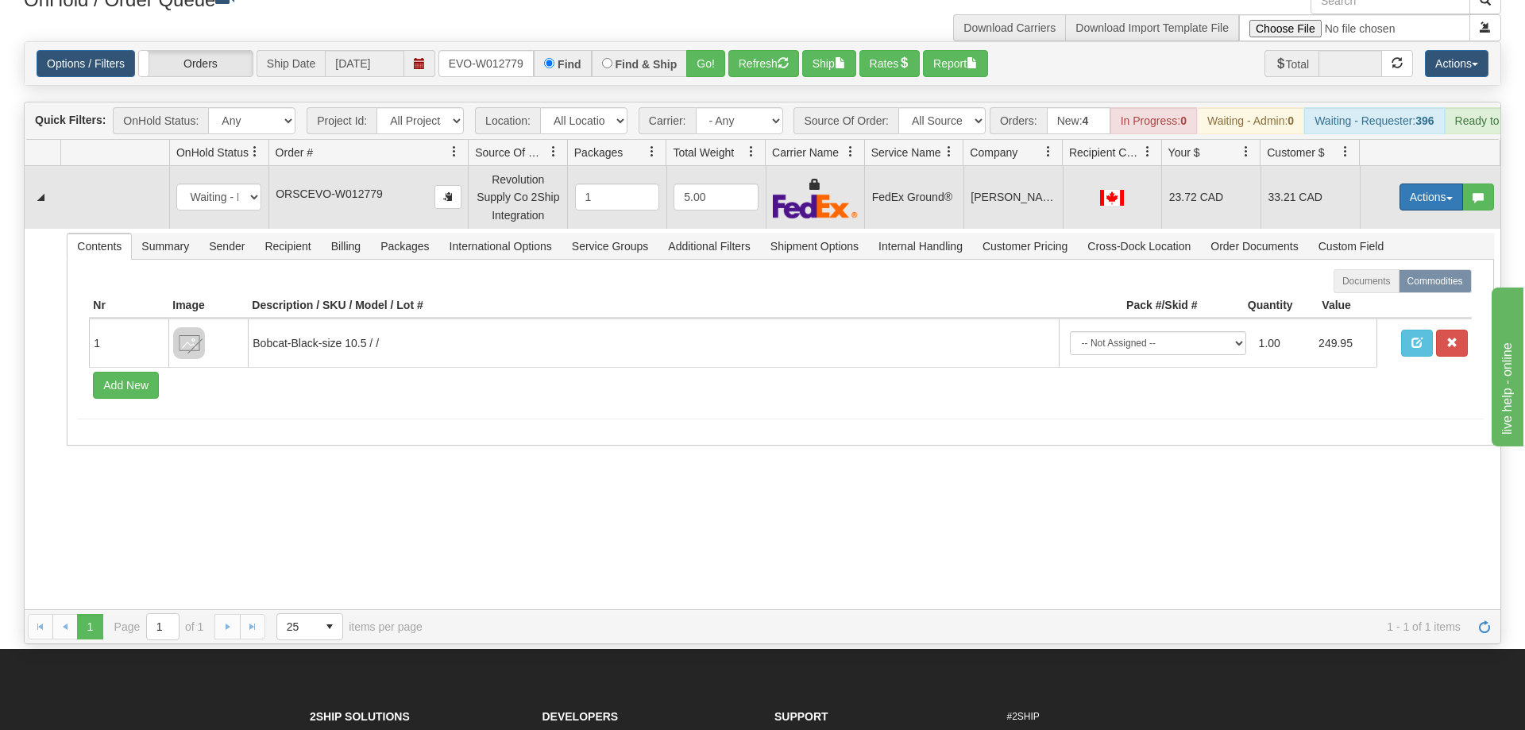
click at [1415, 183] on button "Actions" at bounding box center [1431, 196] width 64 height 27
click at [1386, 279] on link "Ship" at bounding box center [1398, 289] width 127 height 21
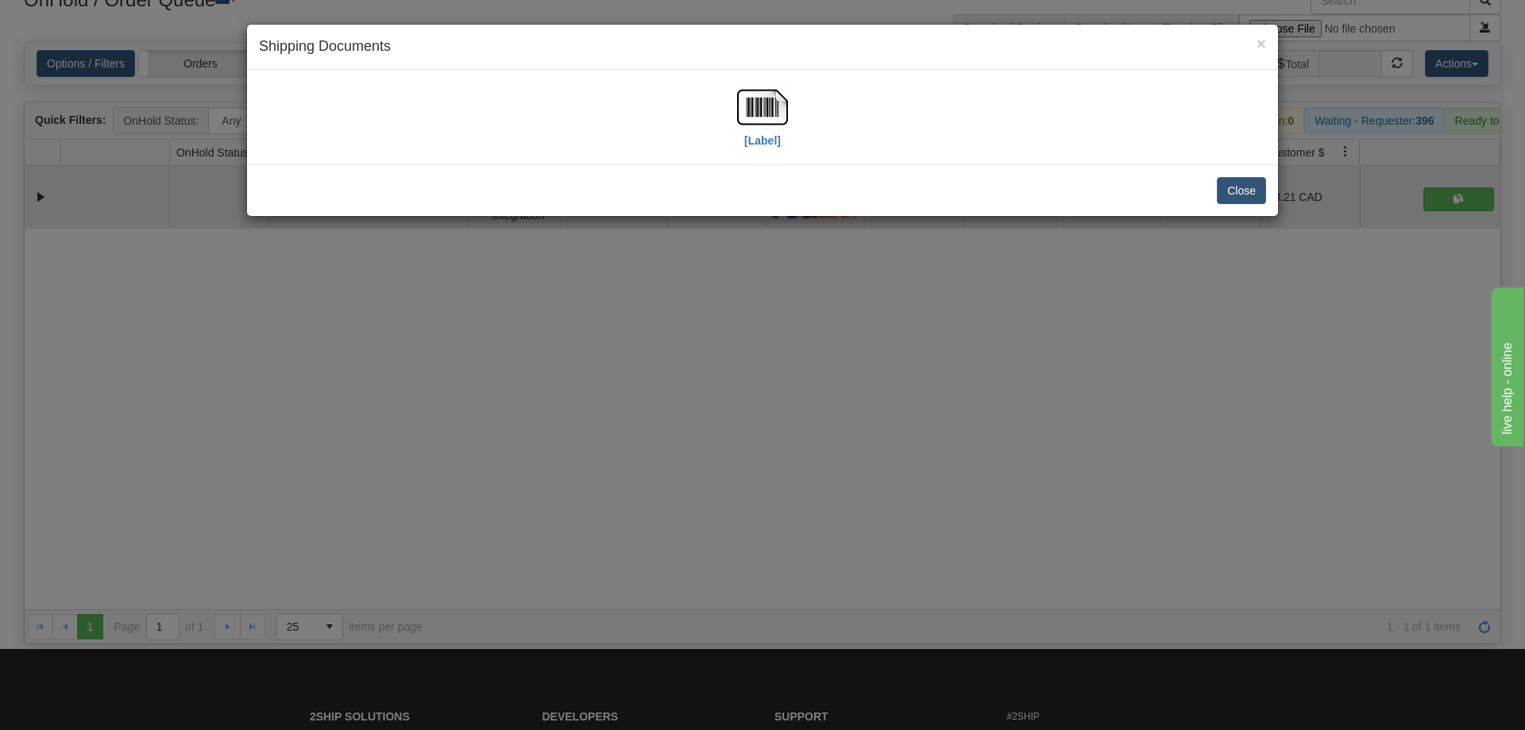
drag, startPoint x: 781, startPoint y: 75, endPoint x: 769, endPoint y: 77, distance: 12.8
click at [781, 75] on div "[Label]" at bounding box center [762, 117] width 1031 height 95
click at [751, 109] on img at bounding box center [762, 107] width 51 height 51
drag, startPoint x: 694, startPoint y: 531, endPoint x: 496, endPoint y: 166, distance: 415.8
click at [694, 528] on div "× Shipping Documents [Label] Close" at bounding box center [762, 365] width 1525 height 730
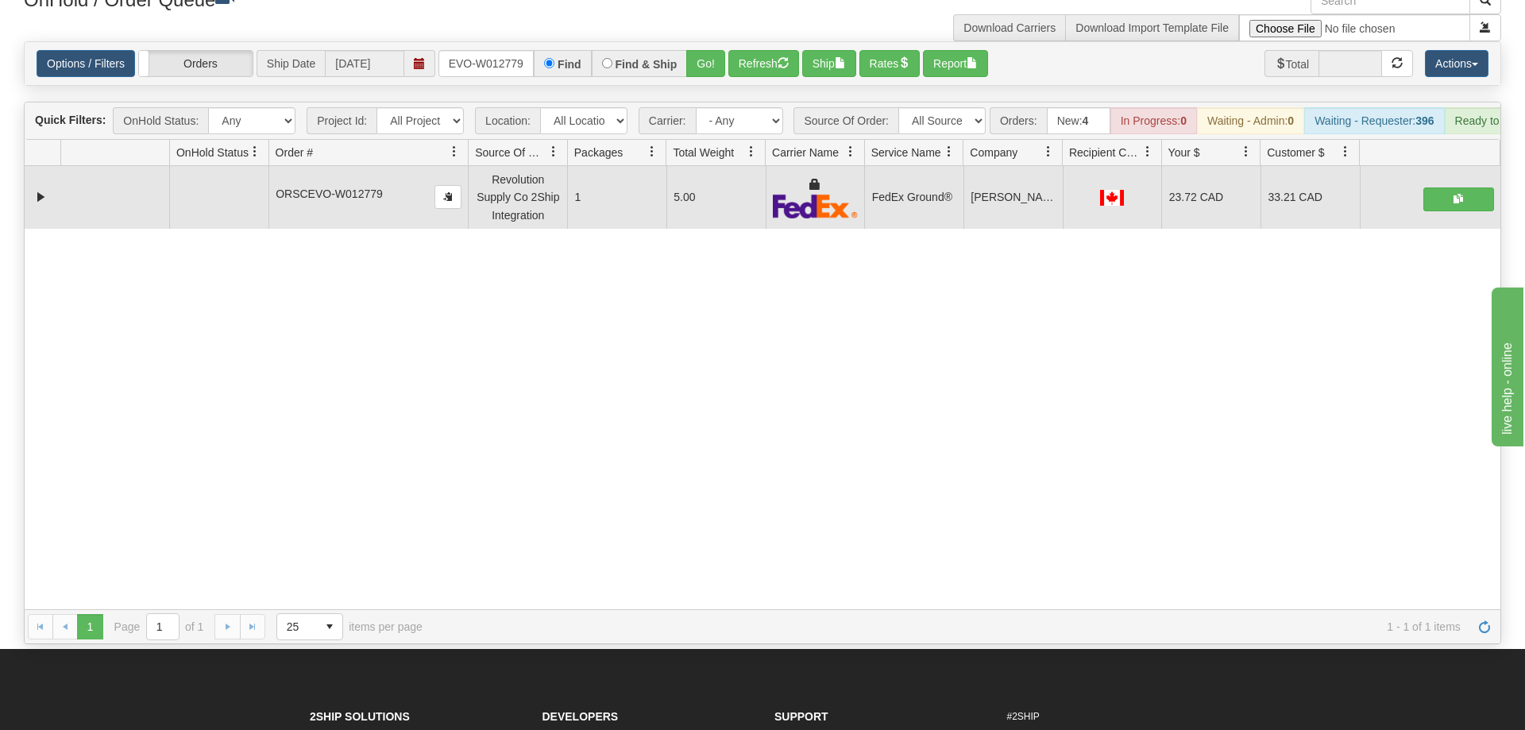
click at [505, 57] on div "Options / Filters Group Shipments Orders Ship Date [DATE] ORSCEVO-W012779 Find …" at bounding box center [763, 63] width 1476 height 43
click at [504, 50] on input "ORSCEVO-W012779" at bounding box center [485, 63] width 95 height 27
click at [491, 50] on input "ORSCEVO-W012779" at bounding box center [485, 63] width 95 height 27
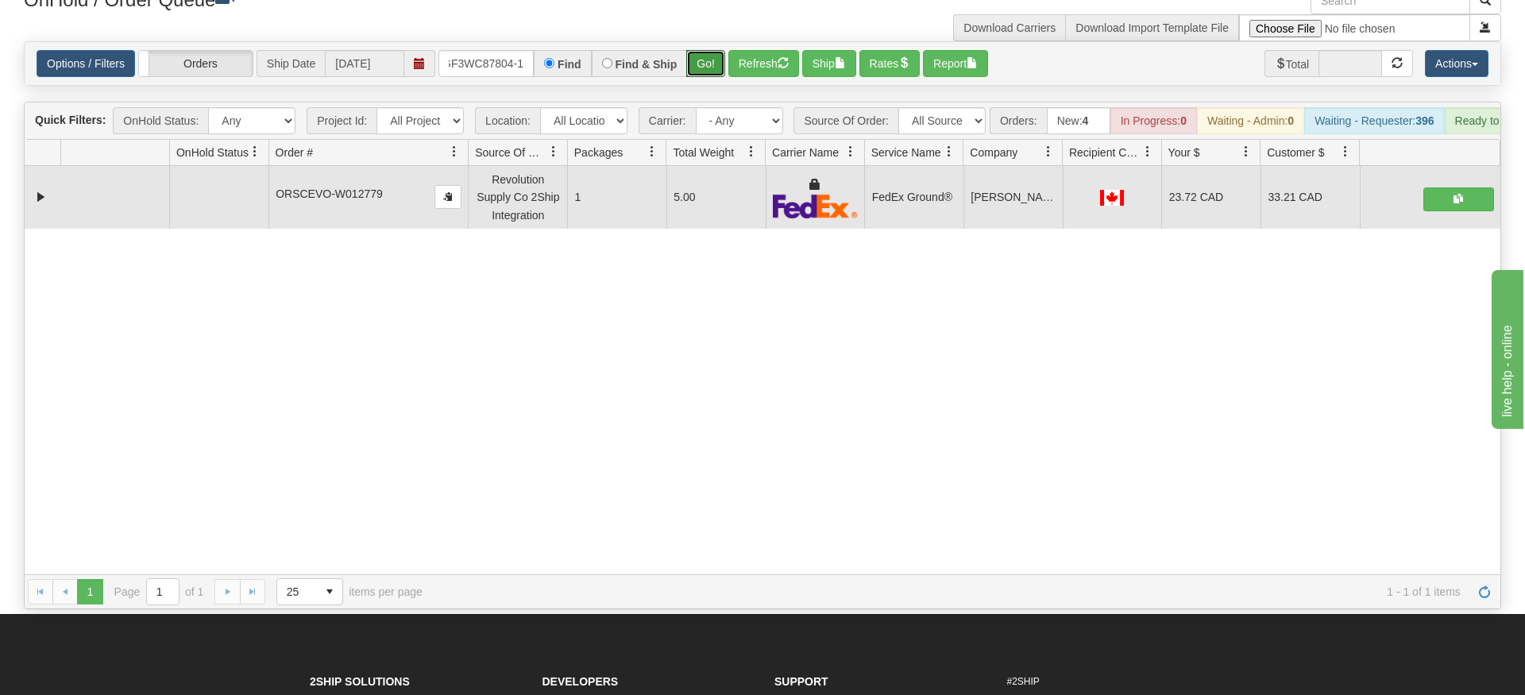
drag, startPoint x: 689, startPoint y: 44, endPoint x: 708, endPoint y: 60, distance: 24.9
click at [693, 76] on div "Is equal to Is not equal to Contains Does not contains CAD USD EUR ZAR [PERSON_…" at bounding box center [762, 325] width 1501 height 568
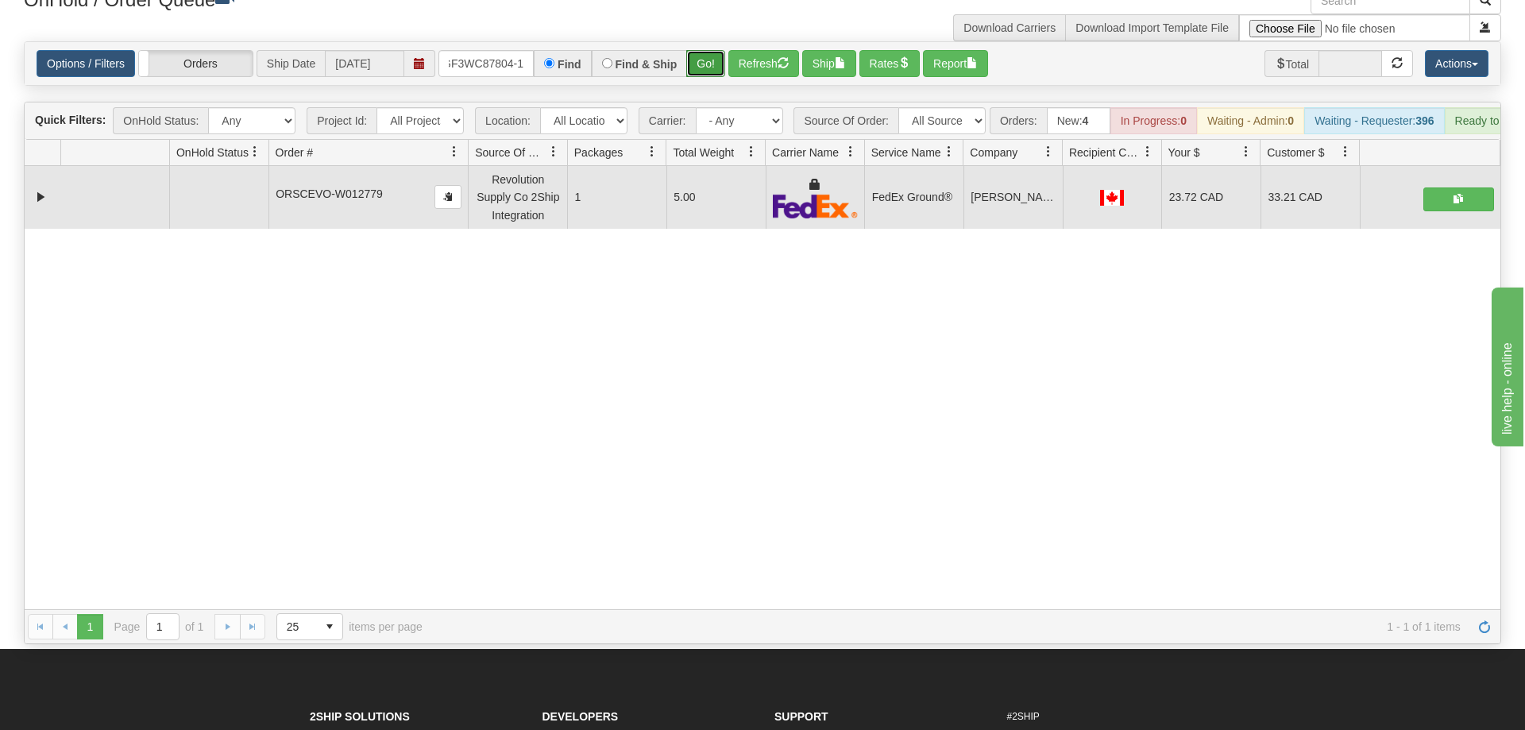
click at [723, 50] on button "Go!" at bounding box center [705, 63] width 39 height 27
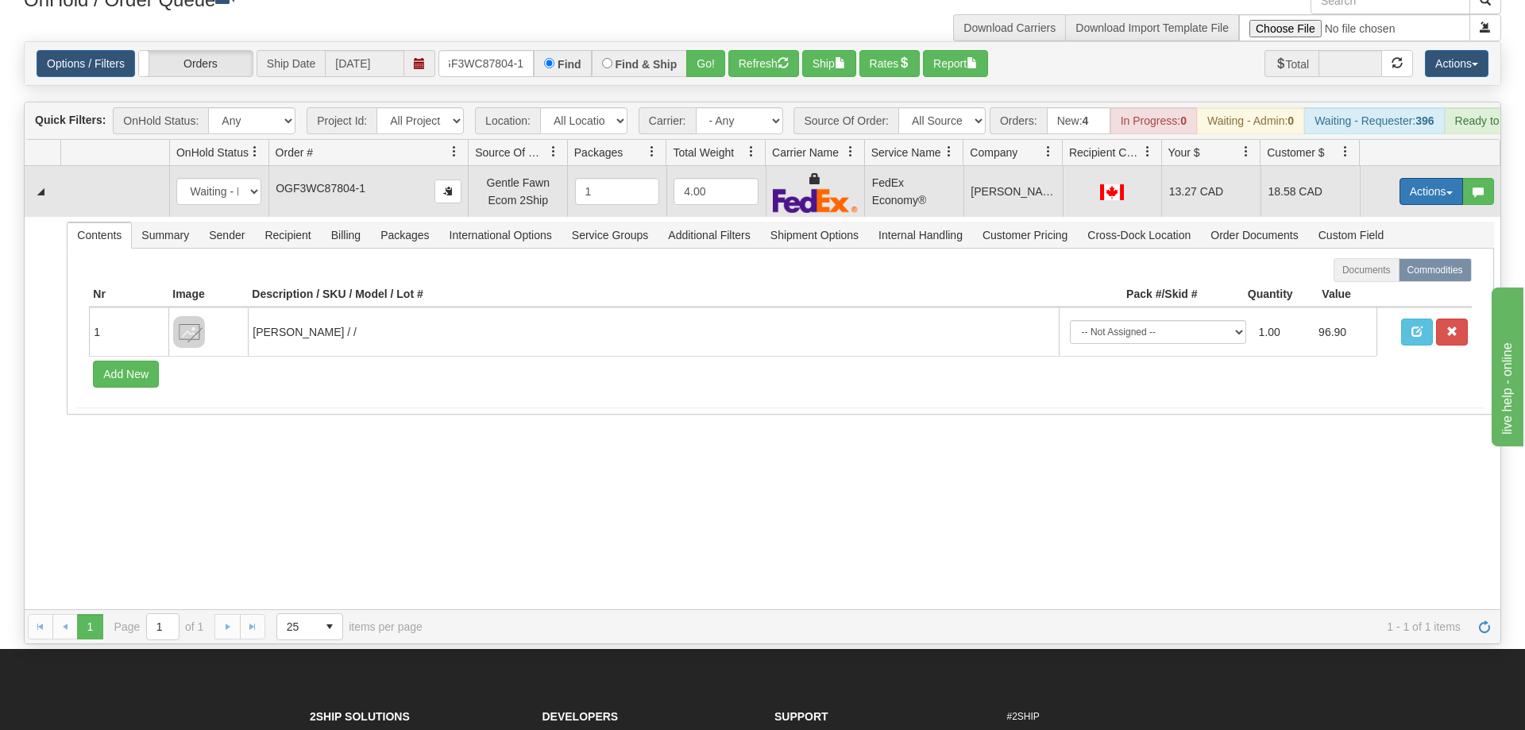
click at [1437, 178] on button "Actions" at bounding box center [1431, 191] width 64 height 27
click at [1386, 273] on link "Ship" at bounding box center [1398, 283] width 127 height 21
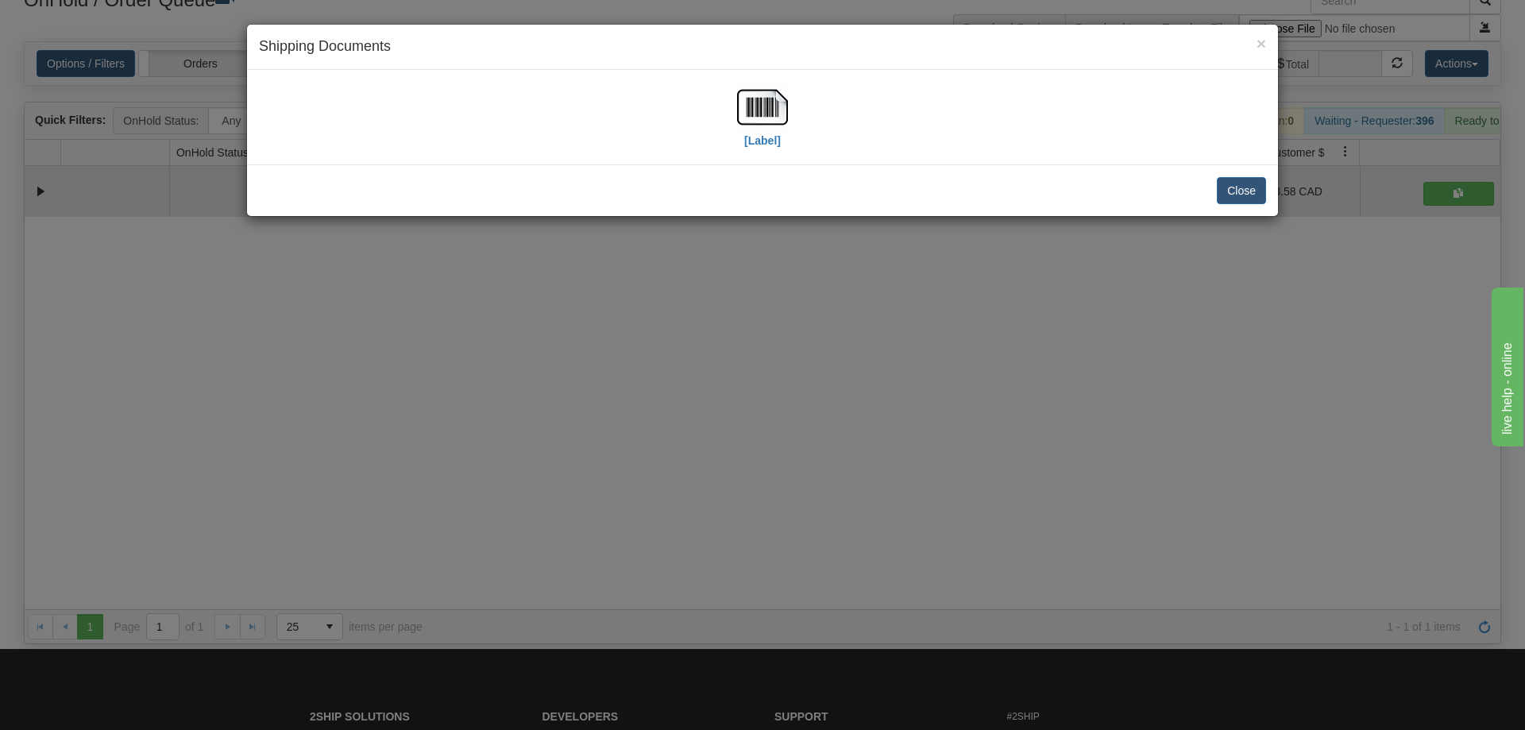
click at [790, 121] on div "[Label]" at bounding box center [762, 117] width 1007 height 71
click at [773, 122] on img at bounding box center [762, 107] width 51 height 51
drag, startPoint x: 857, startPoint y: 493, endPoint x: 849, endPoint y: 477, distance: 17.8
click at [849, 477] on div "× Shipping Documents [Label] Close" at bounding box center [762, 365] width 1525 height 730
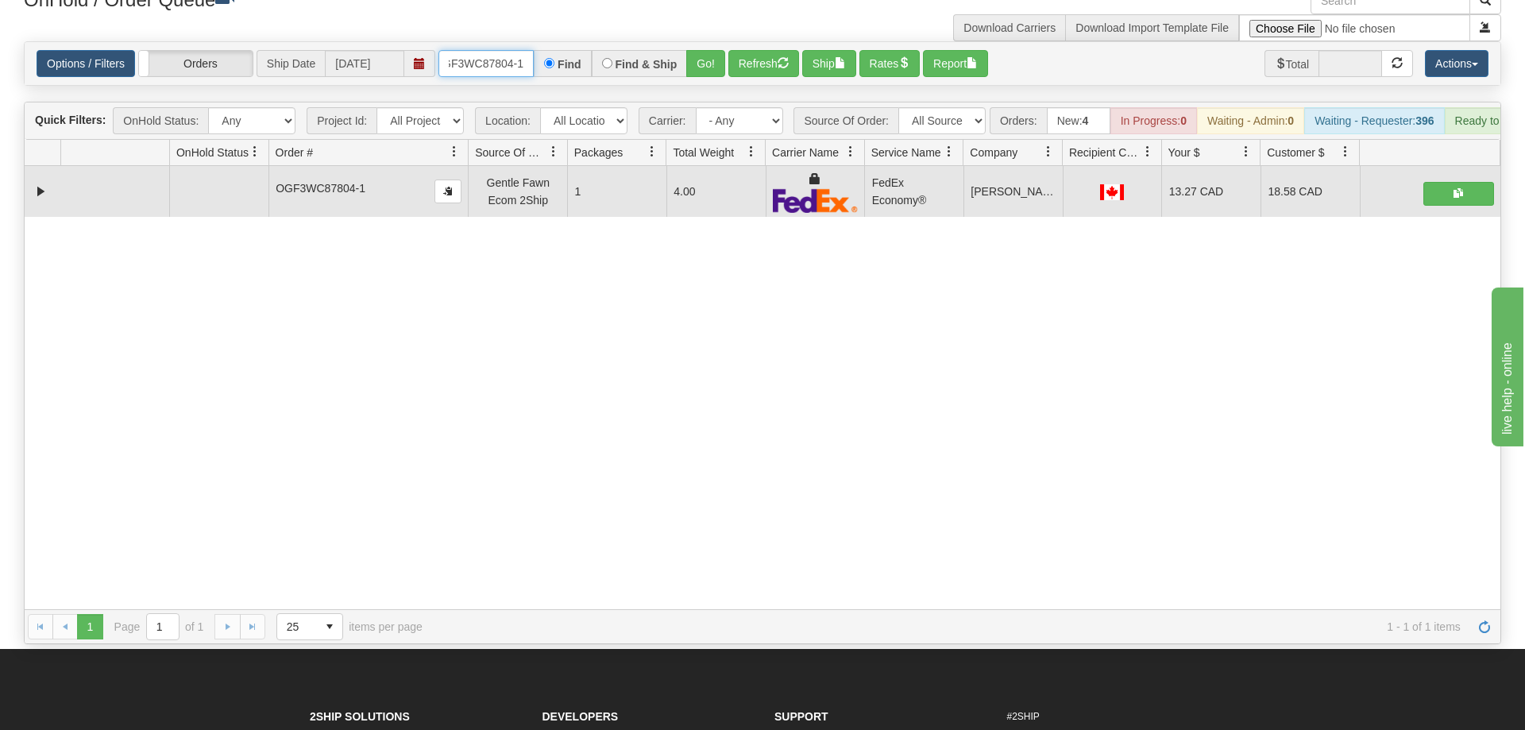
click at [511, 50] on input "OGF3WC87804-1" at bounding box center [485, 63] width 95 height 27
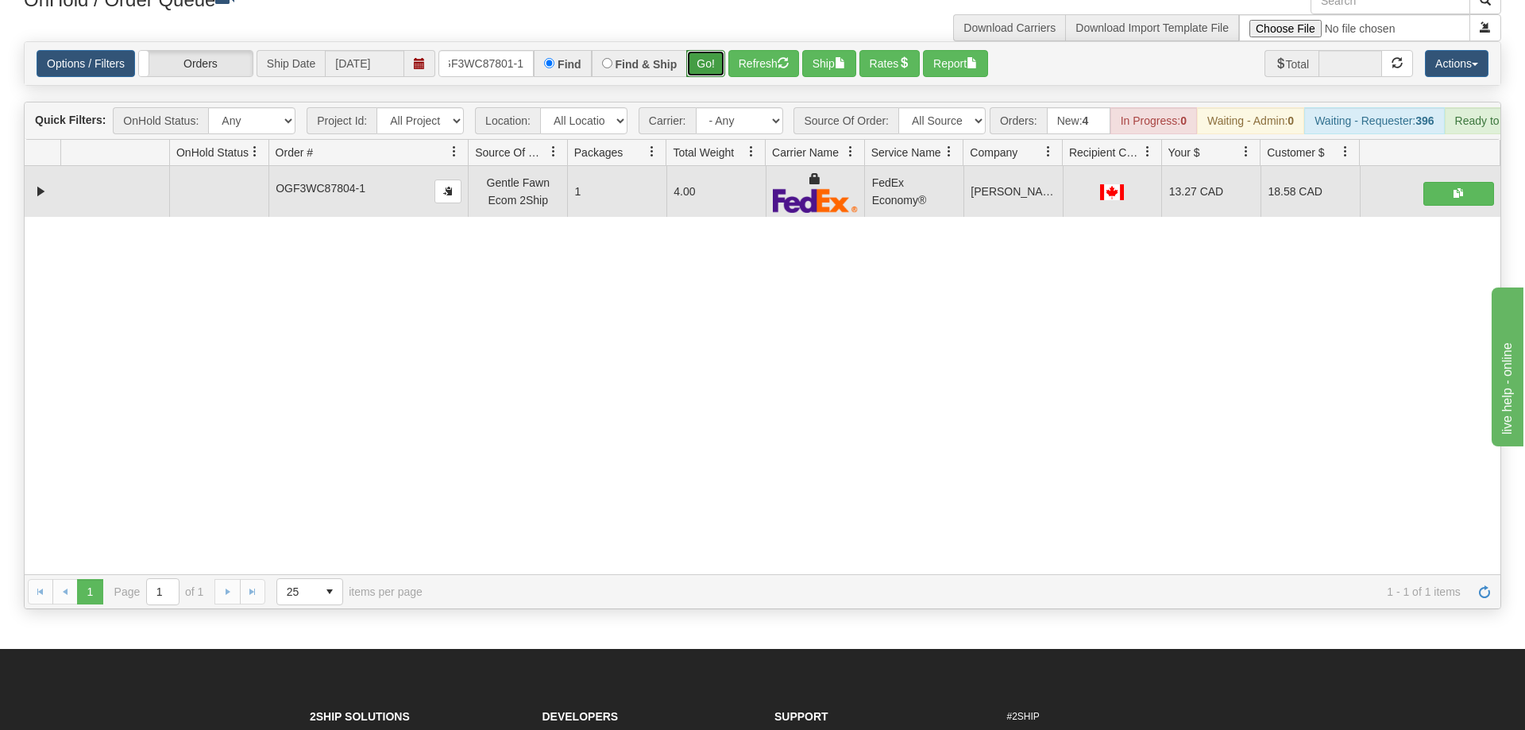
click at [704, 74] on div "Is equal to Is not equal to Contains Does not contains CAD USD EUR ZAR [PERSON_…" at bounding box center [762, 325] width 1501 height 568
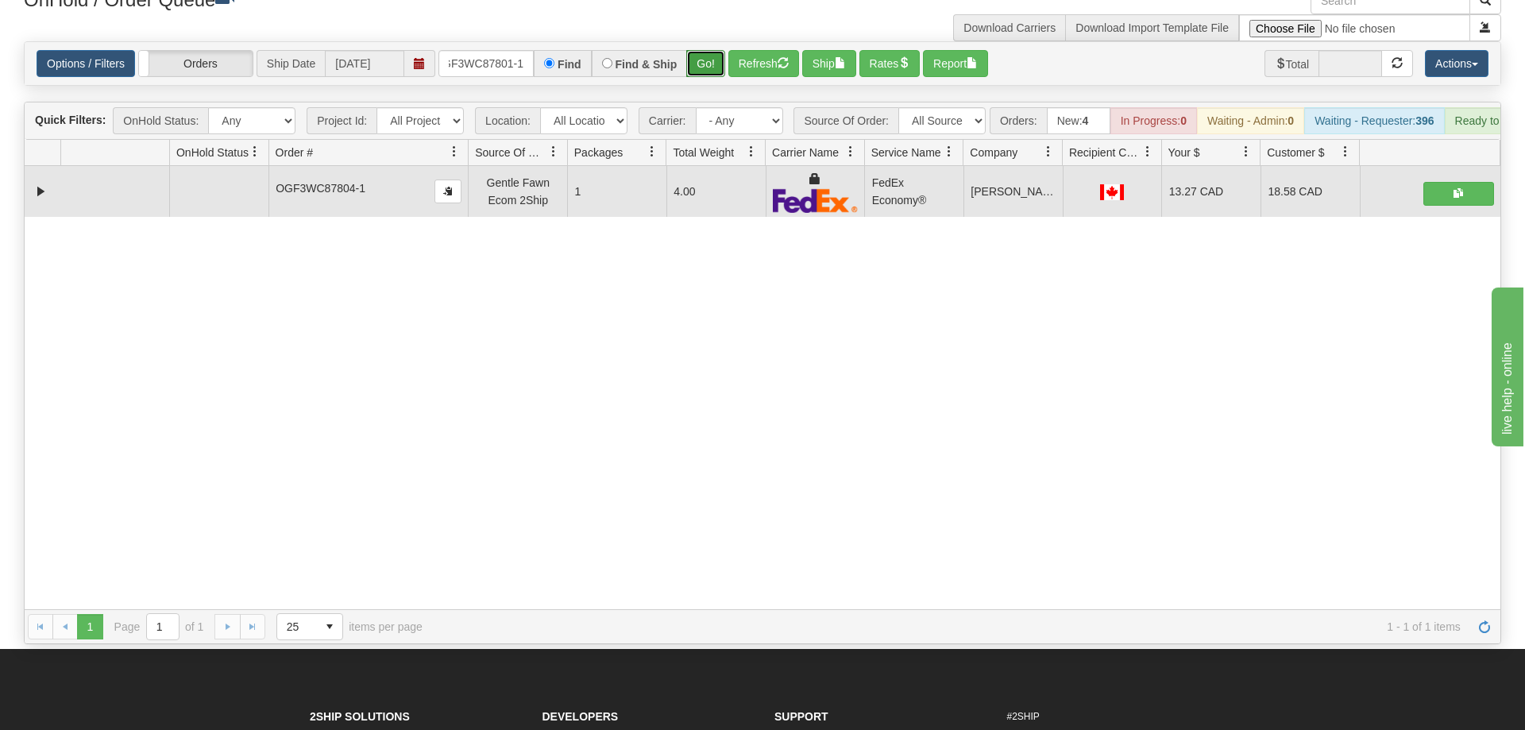
click at [708, 50] on button "Go!" at bounding box center [705, 63] width 39 height 27
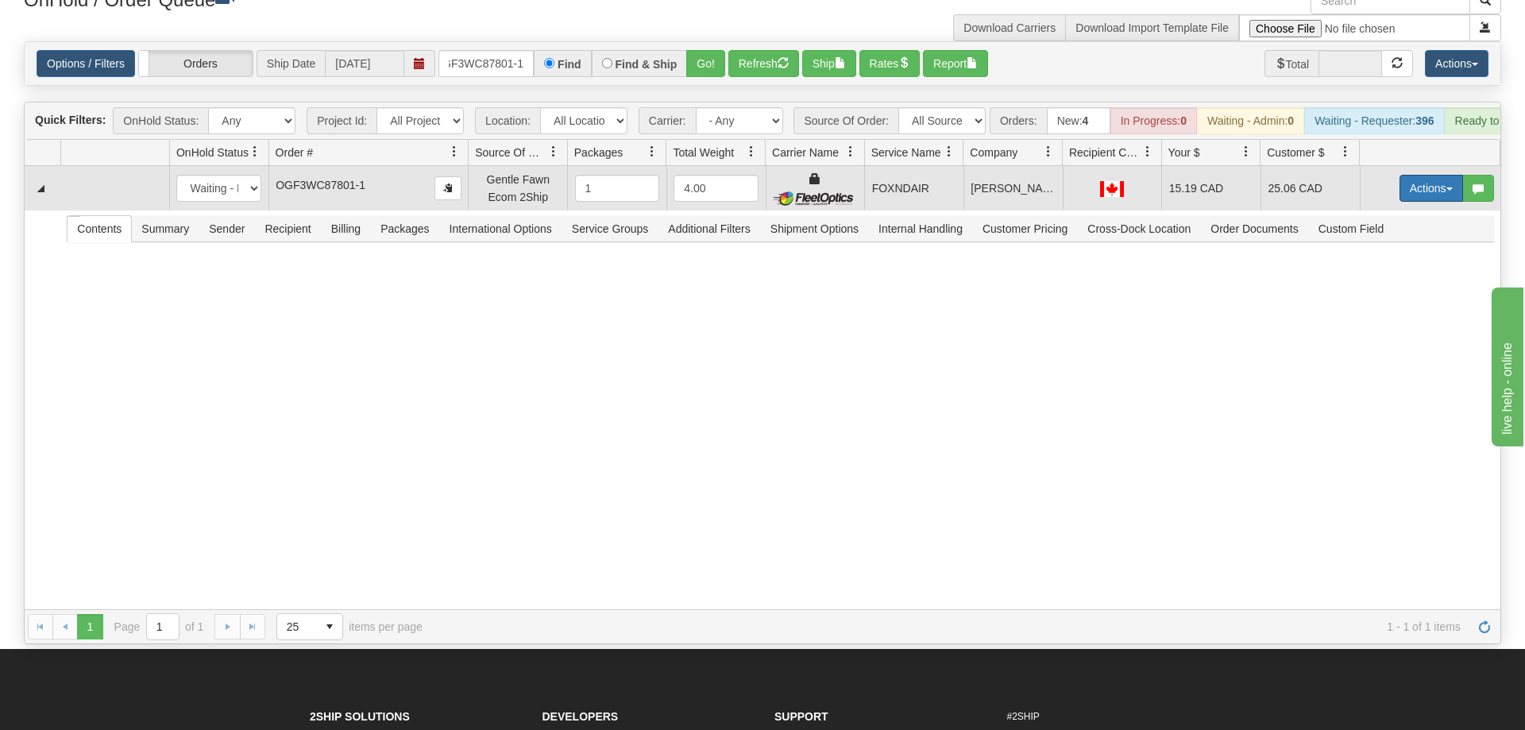
click at [1448, 175] on button "Actions" at bounding box center [1431, 188] width 64 height 27
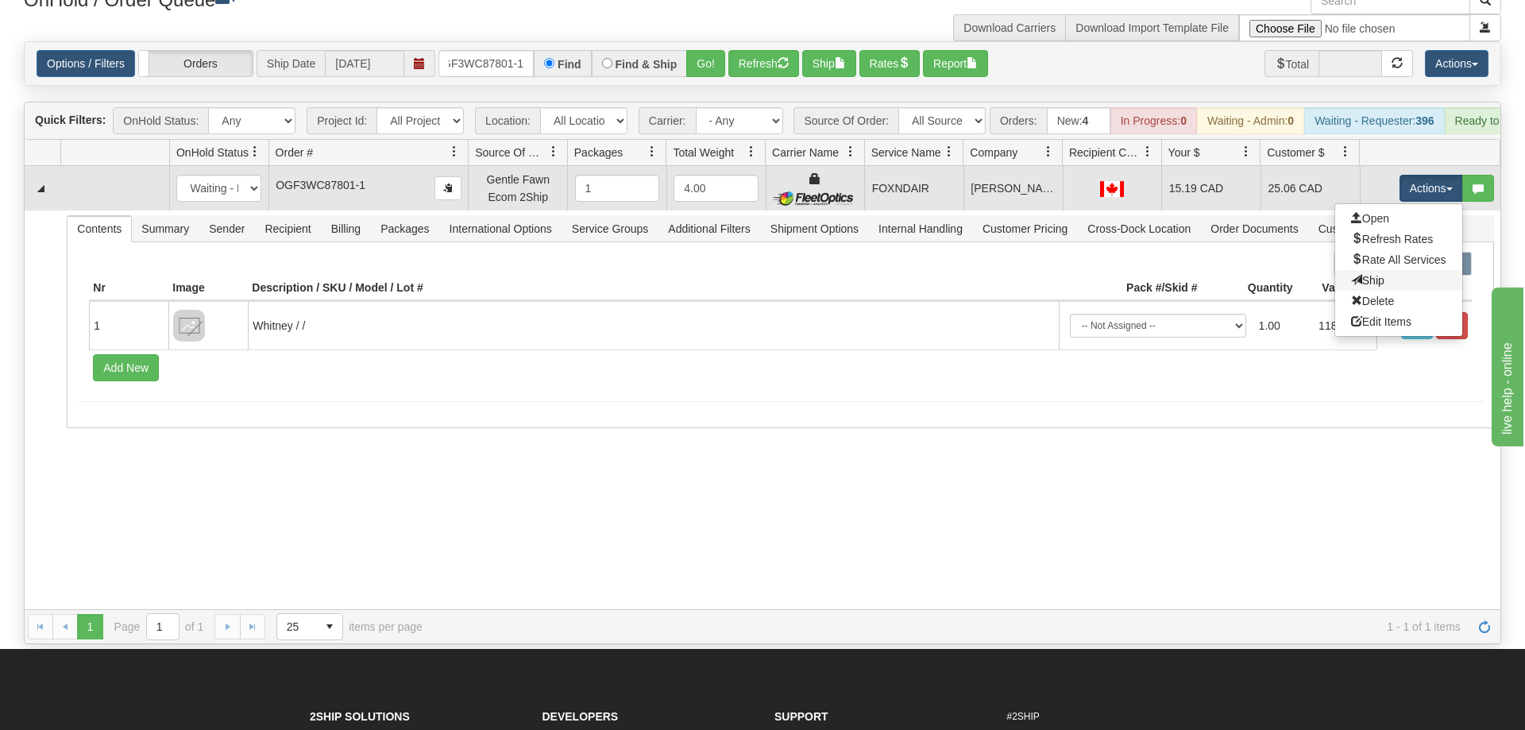
click at [1393, 270] on link "Ship" at bounding box center [1398, 280] width 127 height 21
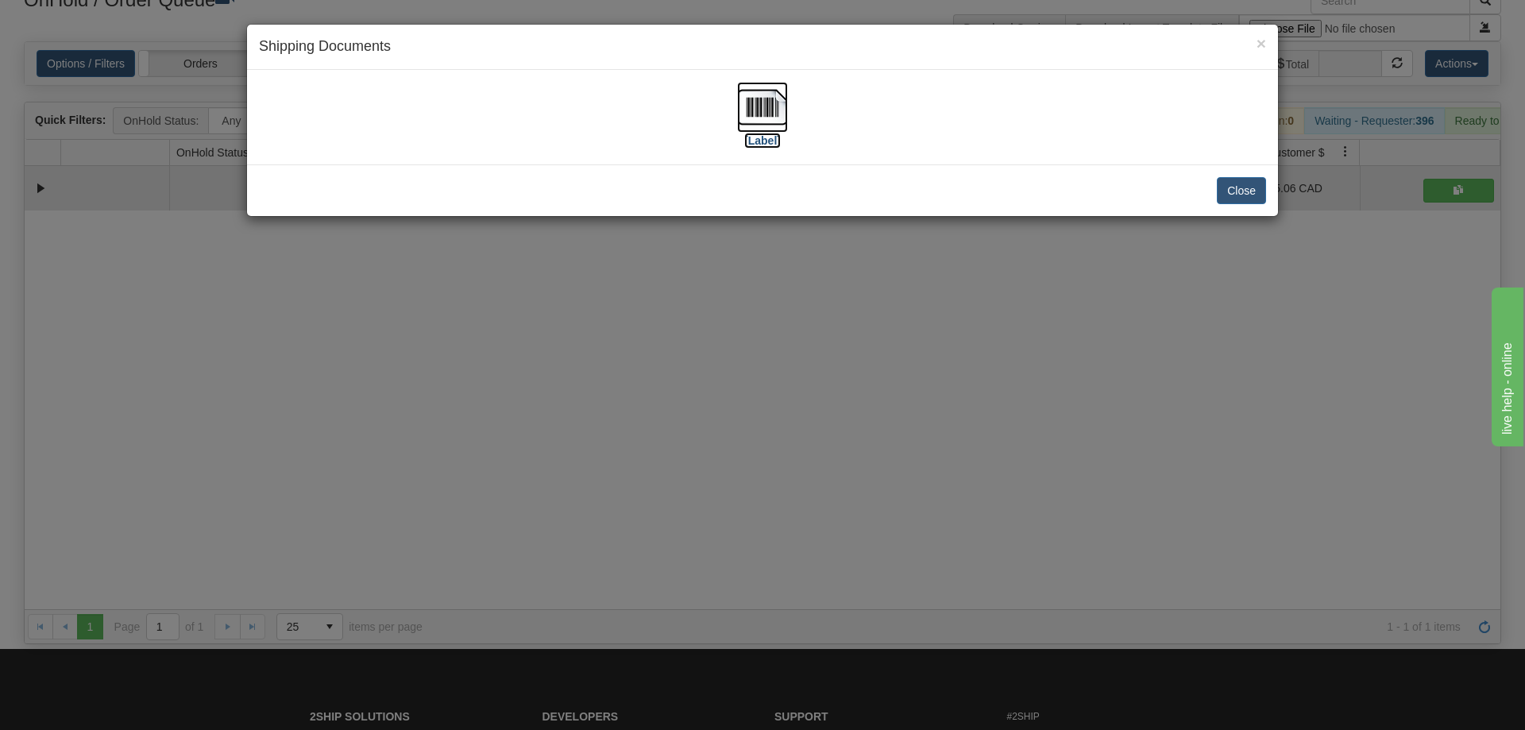
click at [754, 137] on label "[Label]" at bounding box center [762, 141] width 37 height 16
drag, startPoint x: 792, startPoint y: 457, endPoint x: 412, endPoint y: 125, distance: 504.3
click at [786, 448] on div "× Shipping Documents [Label] Close" at bounding box center [762, 365] width 1525 height 730
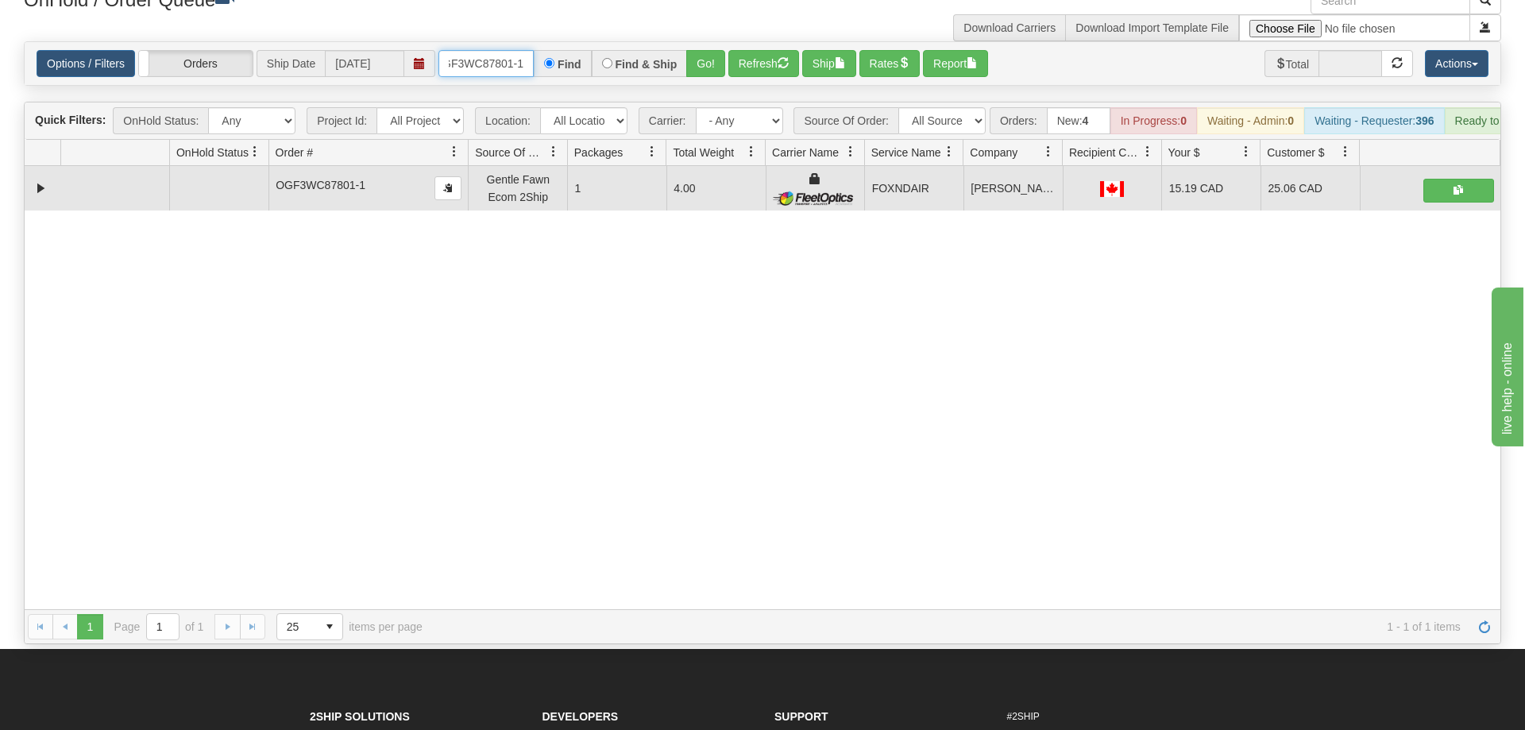
click at [488, 50] on input "OGF3WC87801-1" at bounding box center [485, 63] width 95 height 27
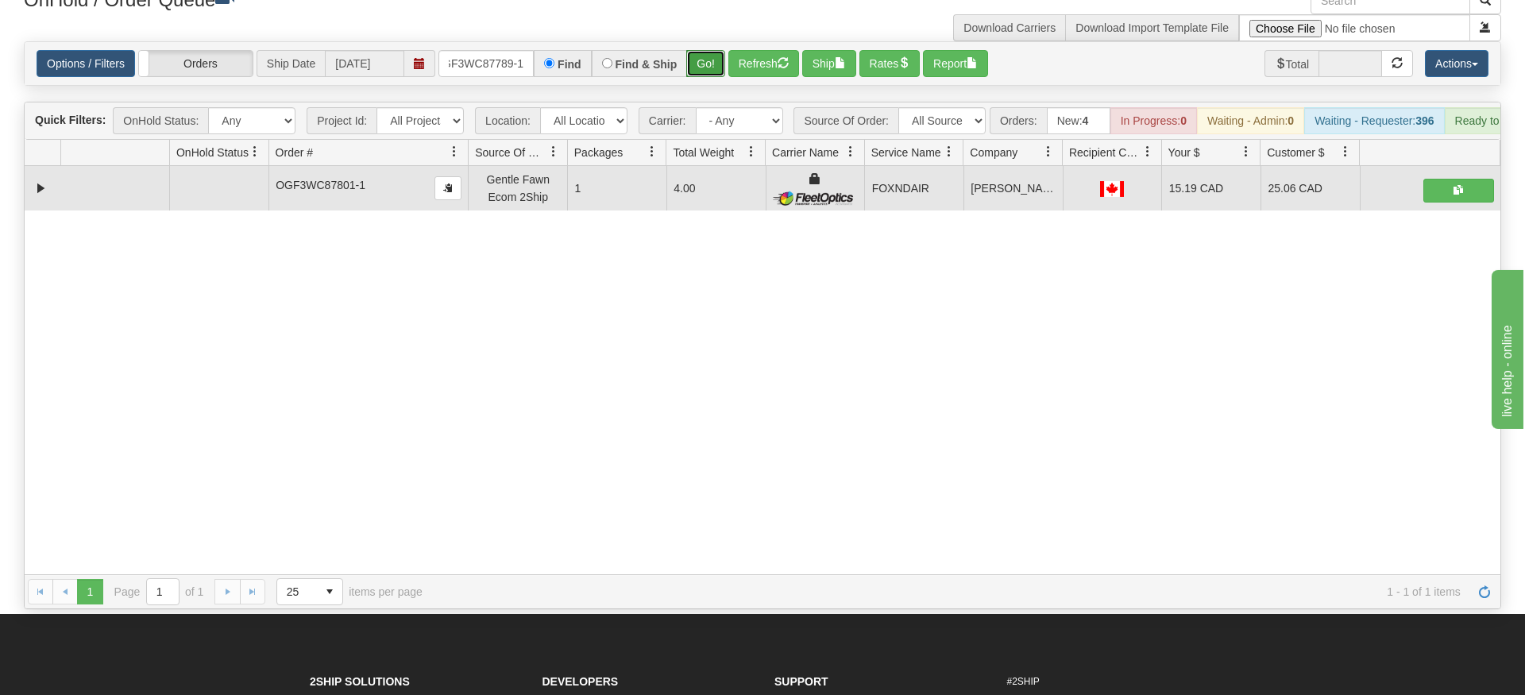
drag, startPoint x: 708, startPoint y: 53, endPoint x: 715, endPoint y: 47, distance: 9.0
click at [708, 82] on div "Is equal to Is not equal to Contains Does not contains CAD USD EUR ZAR [PERSON_…" at bounding box center [762, 325] width 1501 height 568
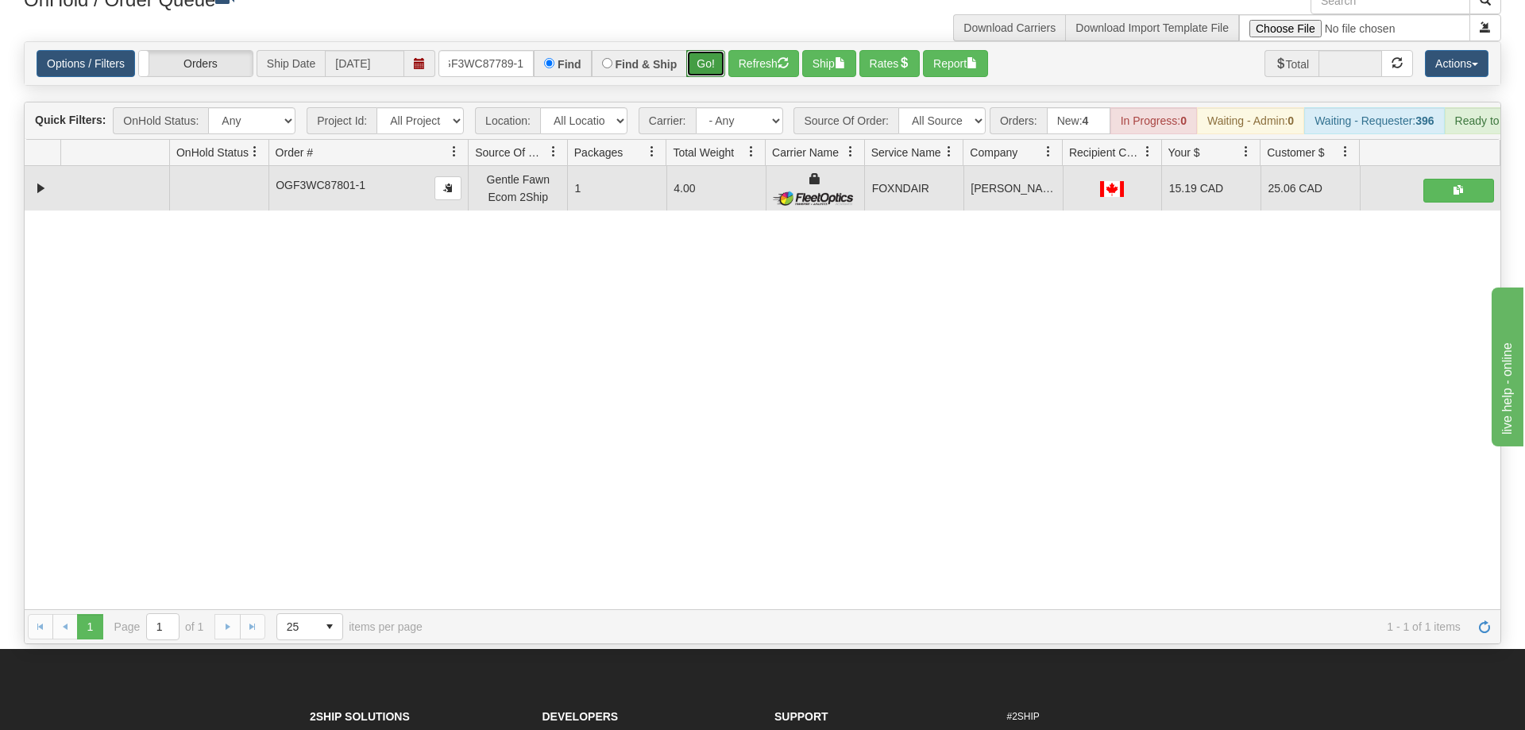
click at [717, 50] on button "Go!" at bounding box center [705, 63] width 39 height 27
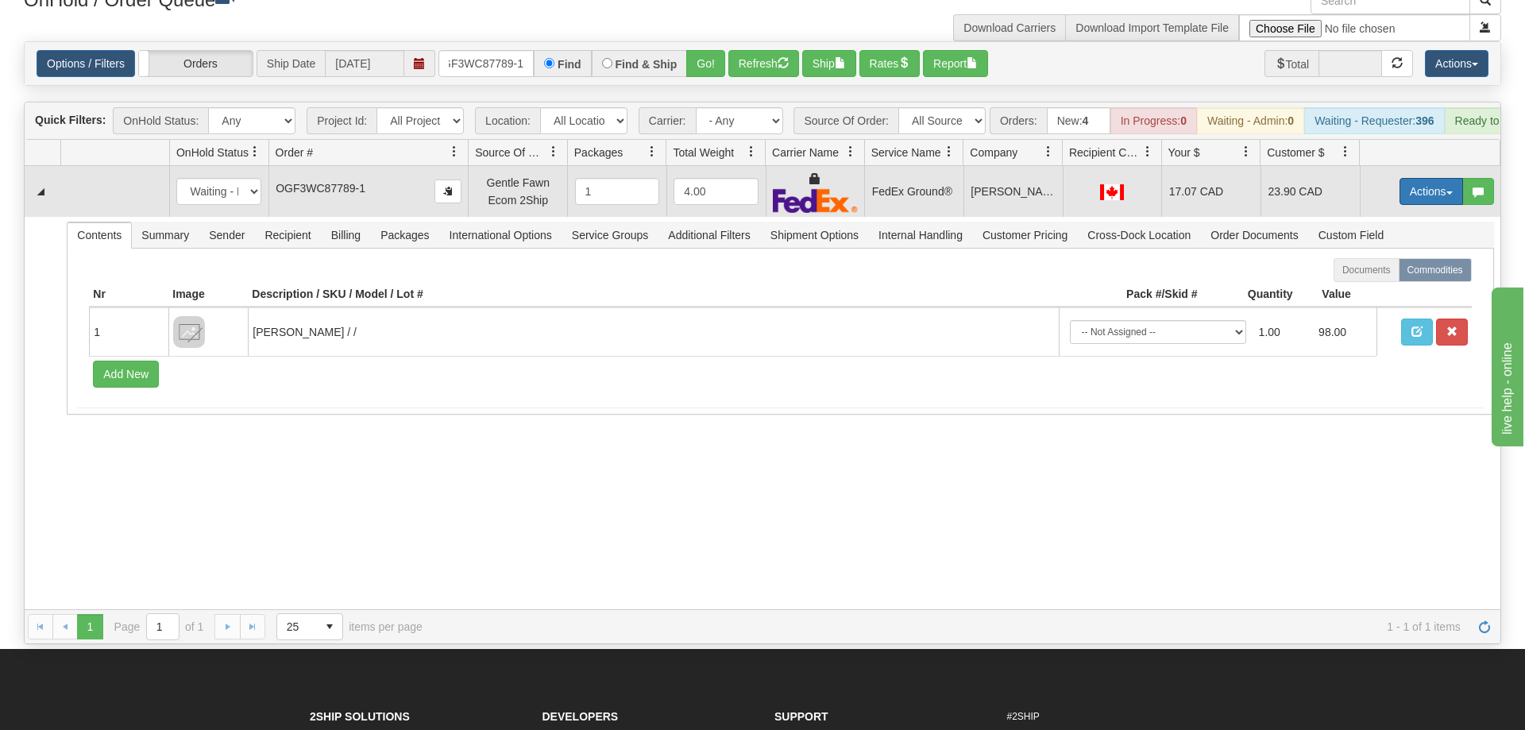
click at [1445, 178] on button "Actions" at bounding box center [1431, 191] width 64 height 27
click at [1378, 277] on span "Ship" at bounding box center [1367, 283] width 33 height 13
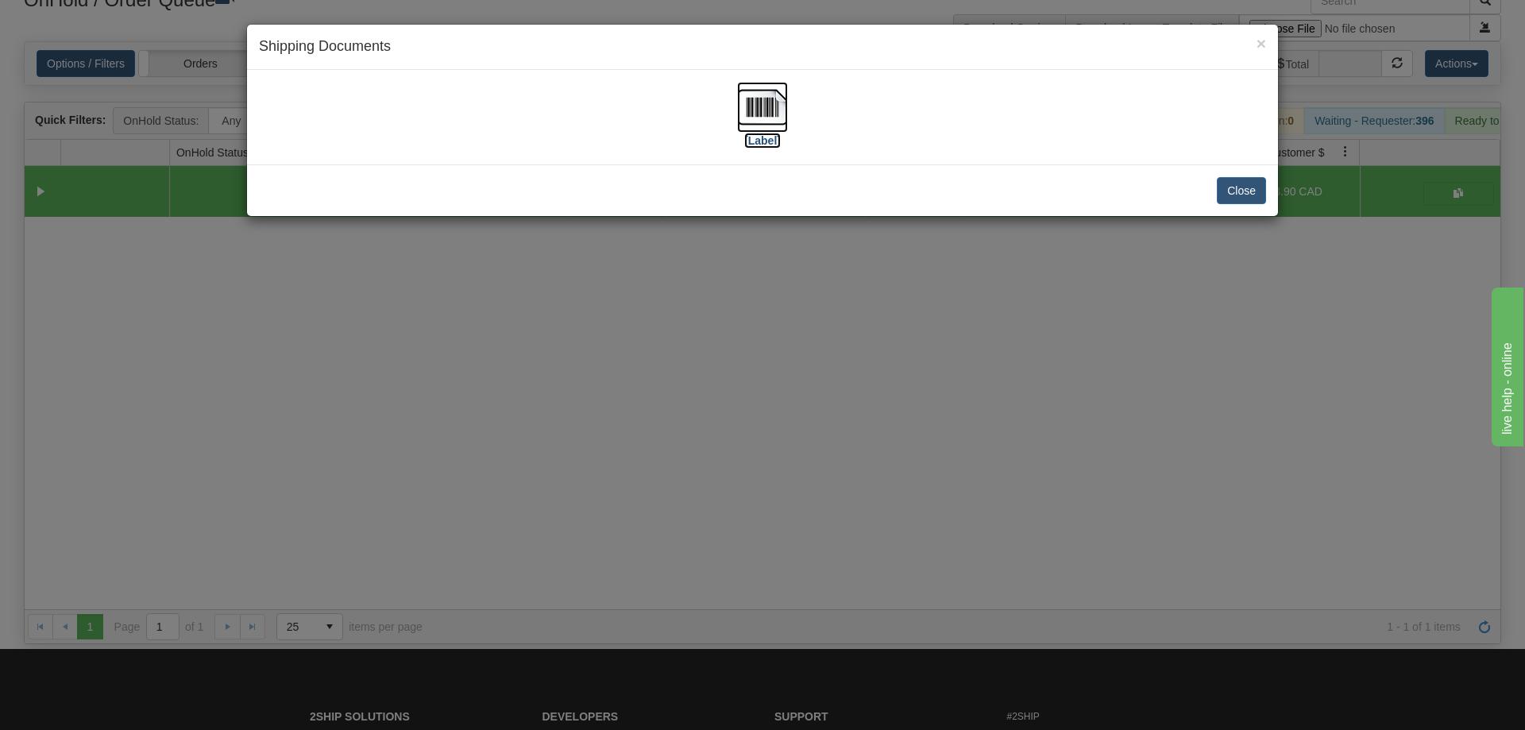
click at [758, 94] on img at bounding box center [762, 107] width 51 height 51
click at [899, 357] on div "× Shipping Documents [Label] Close" at bounding box center [762, 365] width 1525 height 730
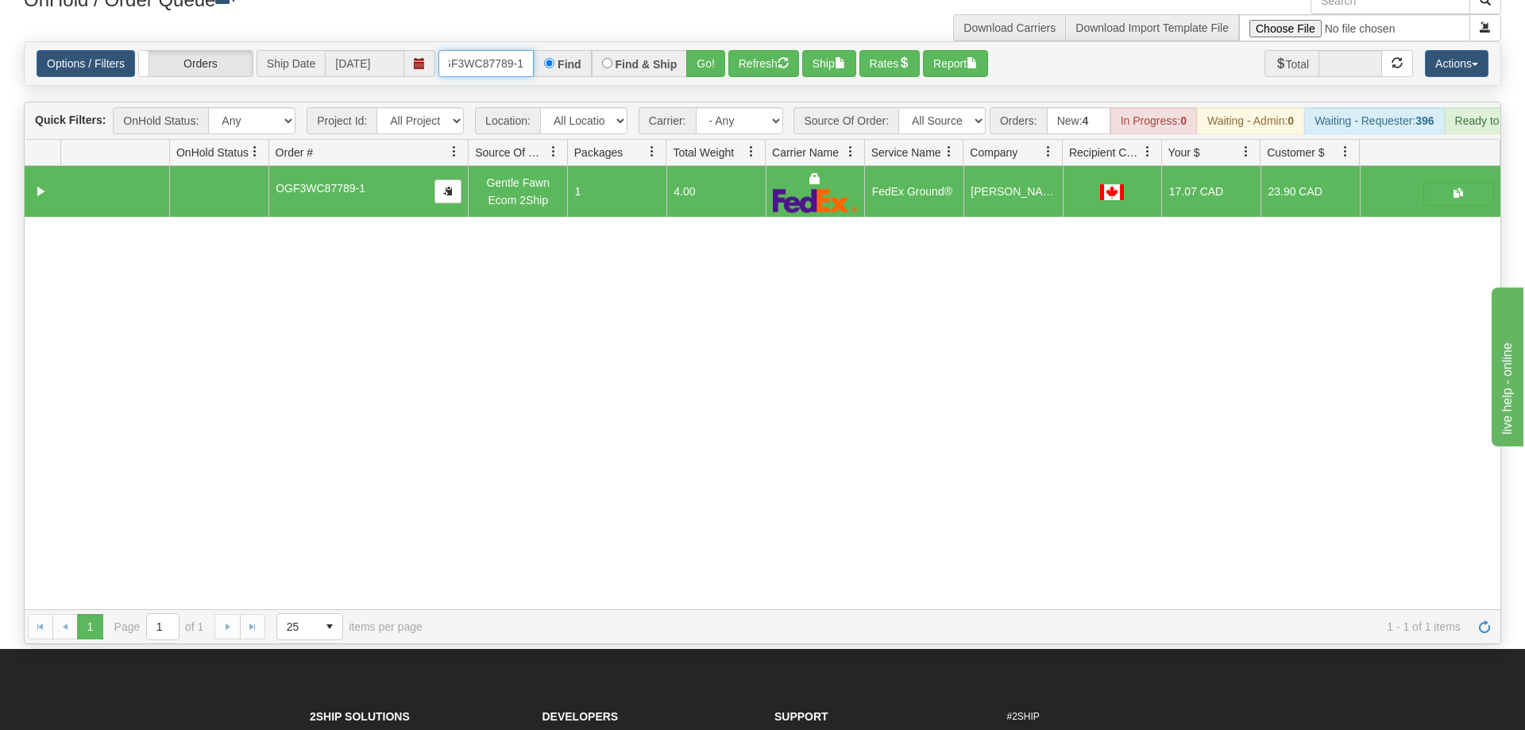
click at [510, 50] on input "OGF3WC87789-1" at bounding box center [485, 63] width 95 height 27
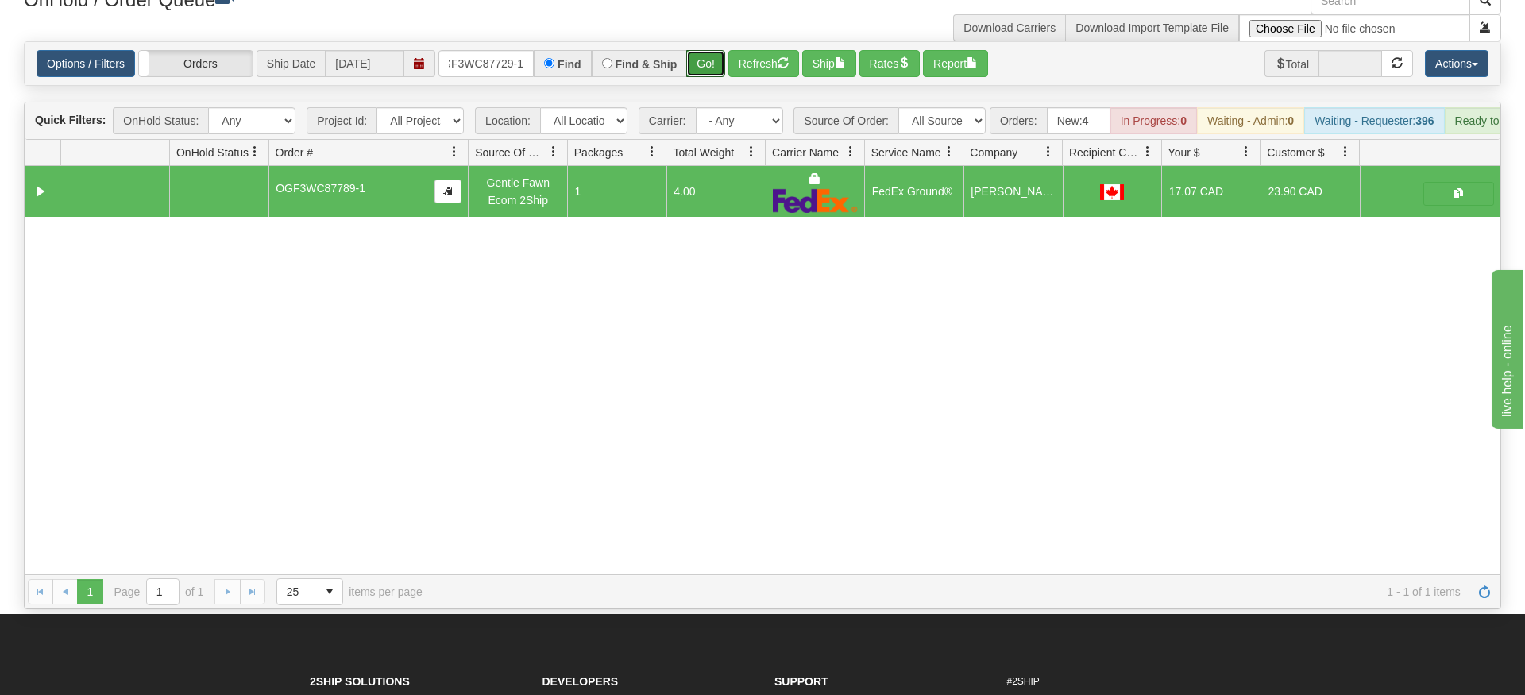
click at [696, 75] on div "Is equal to Is not equal to Contains Does not contains CAD USD EUR ZAR [PERSON_…" at bounding box center [762, 325] width 1501 height 568
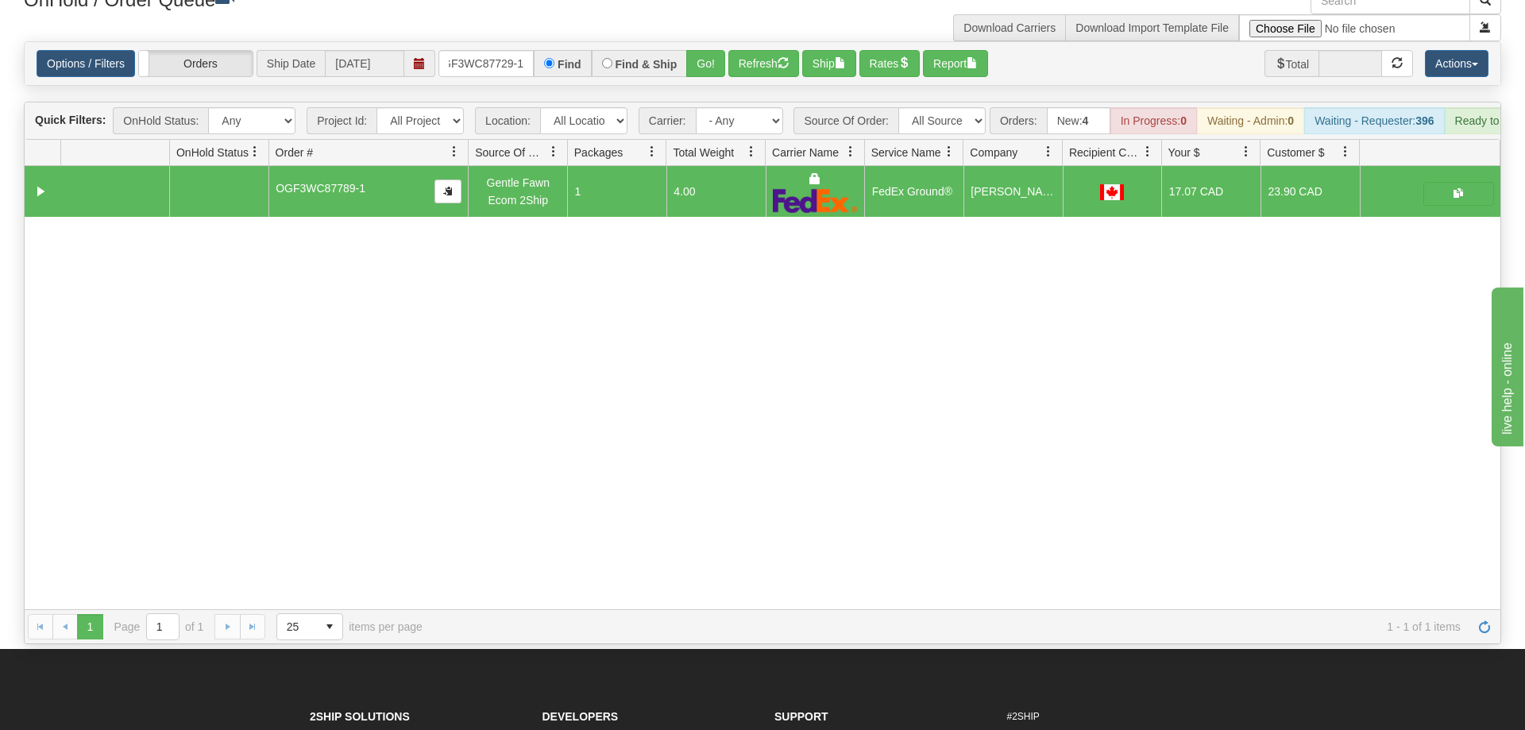
click at [705, 42] on div "Options / Filters Group Shipments Orders Ship Date [DATE] OGF3WC87729-1 Find Fi…" at bounding box center [763, 63] width 1476 height 43
click at [712, 50] on button "Go!" at bounding box center [705, 63] width 39 height 27
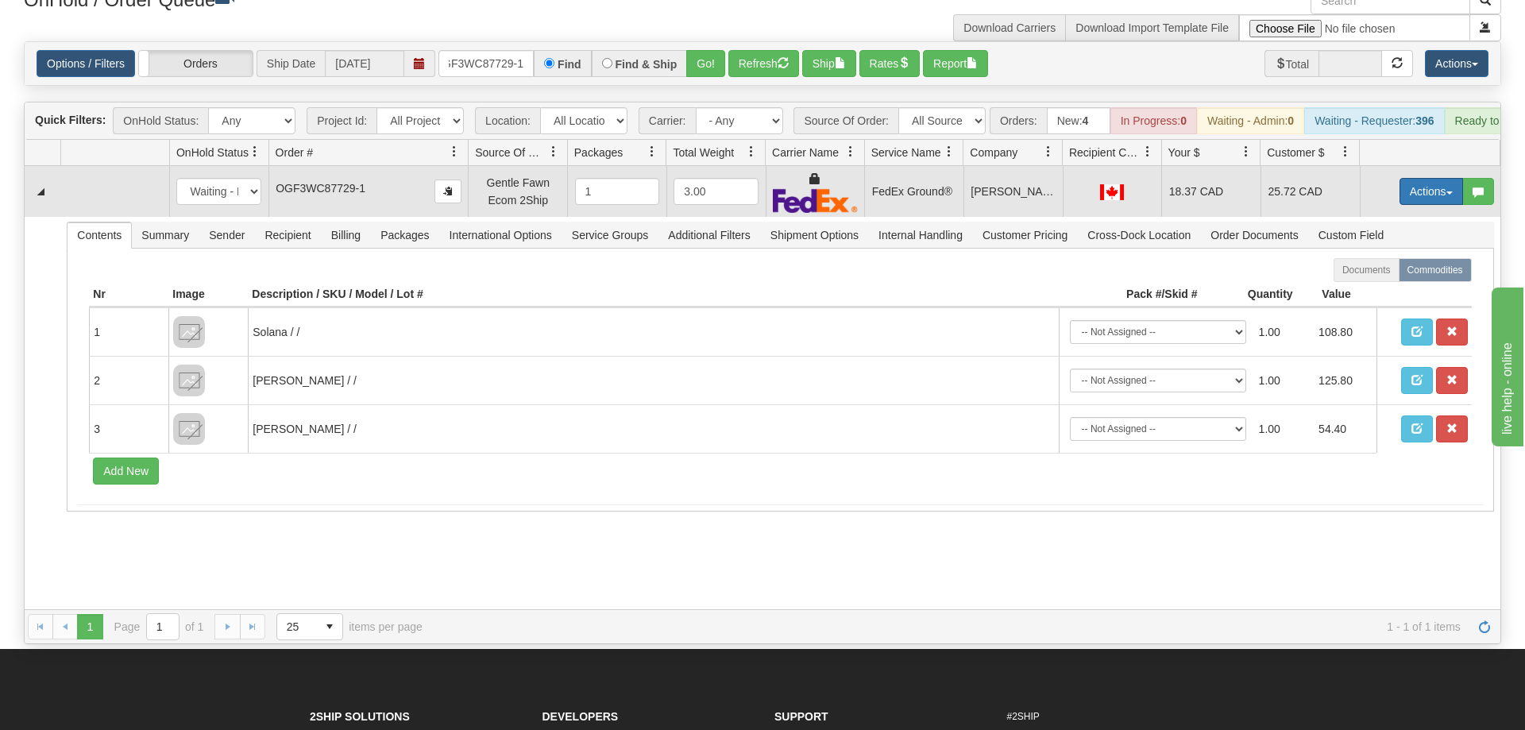
click at [1426, 178] on button "Actions" at bounding box center [1431, 191] width 64 height 27
click at [1357, 277] on span "Ship" at bounding box center [1367, 283] width 33 height 13
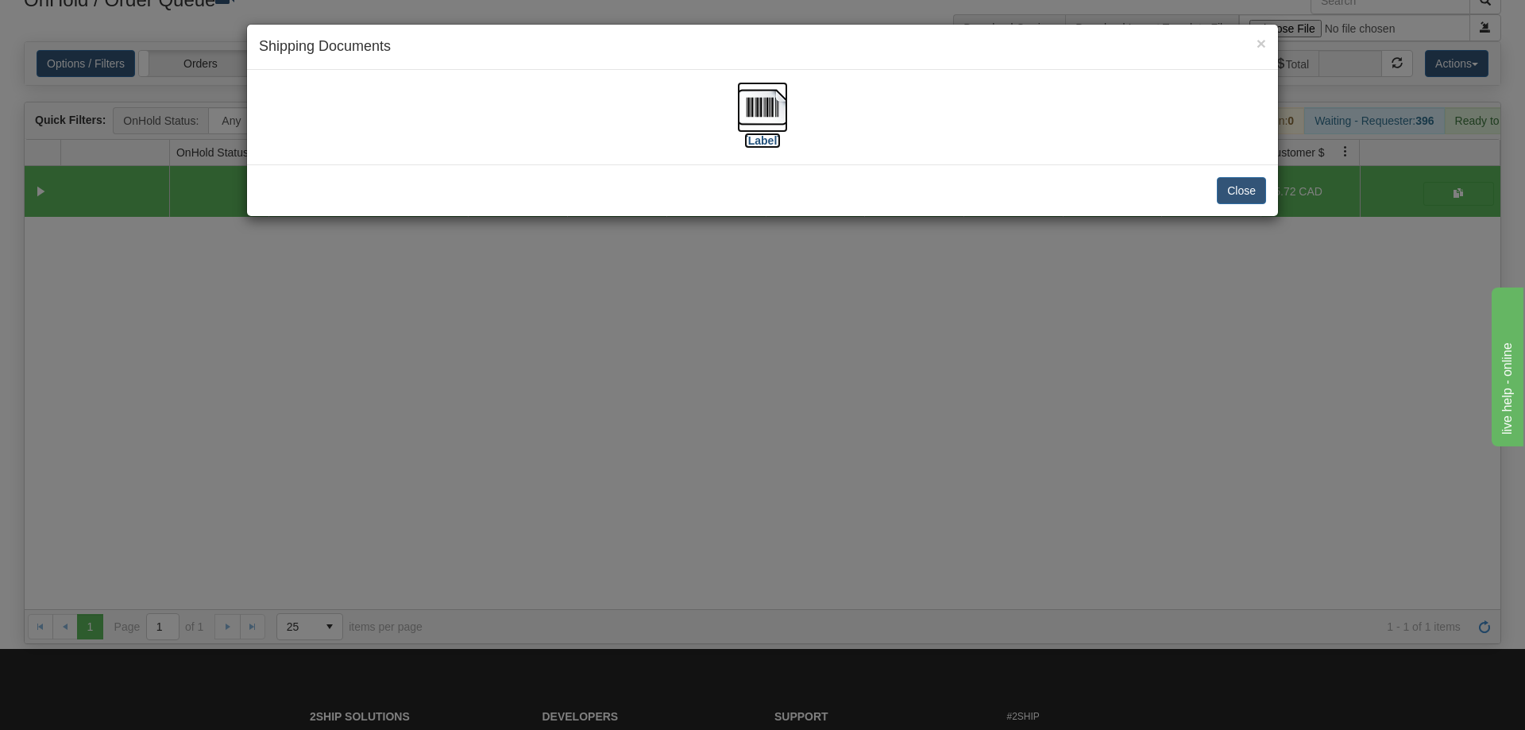
click at [751, 104] on img at bounding box center [762, 107] width 51 height 51
drag, startPoint x: 732, startPoint y: 460, endPoint x: 405, endPoint y: 48, distance: 526.2
click at [724, 421] on div "× Shipping Documents [Label] Close" at bounding box center [762, 365] width 1525 height 730
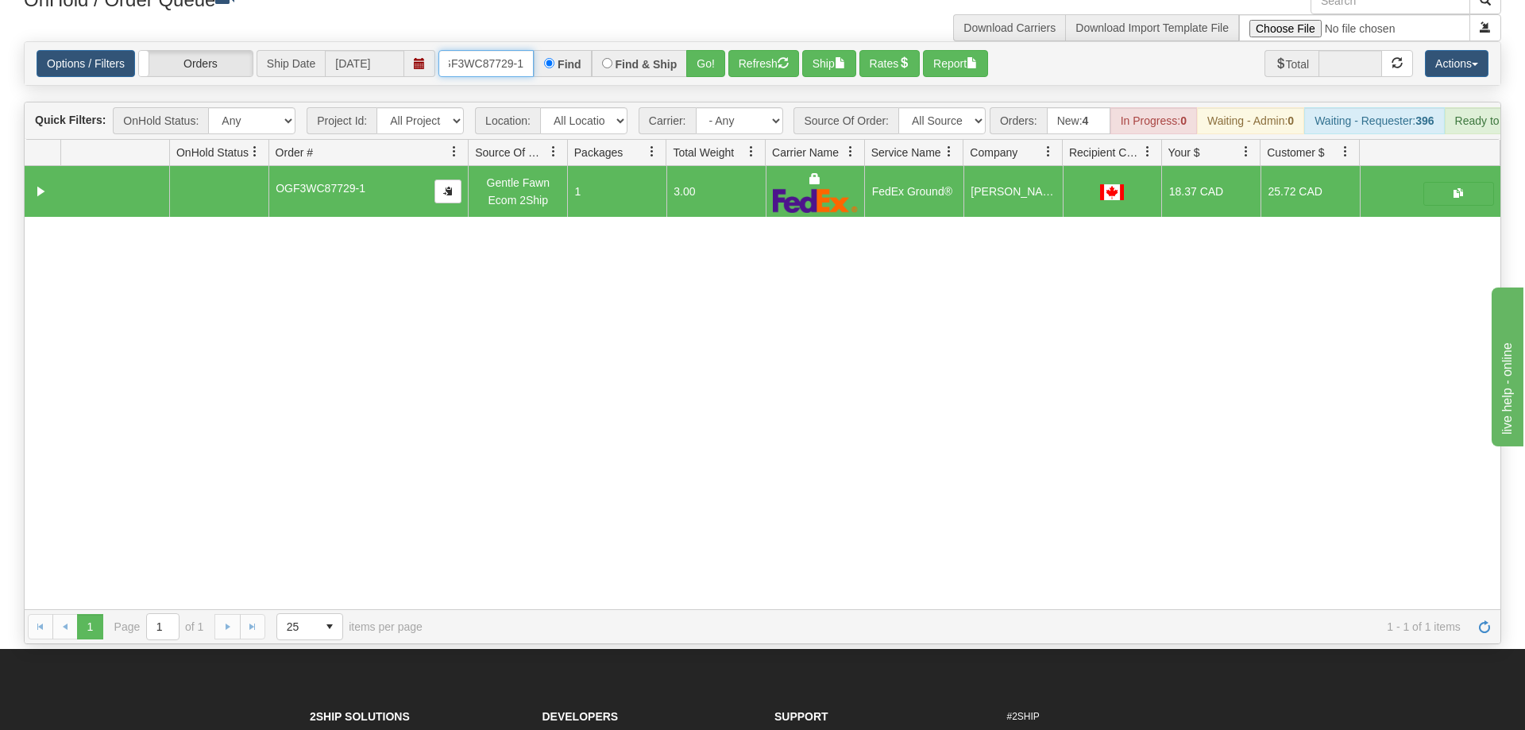
click at [458, 50] on input "OGF3WC87729-1" at bounding box center [485, 63] width 95 height 27
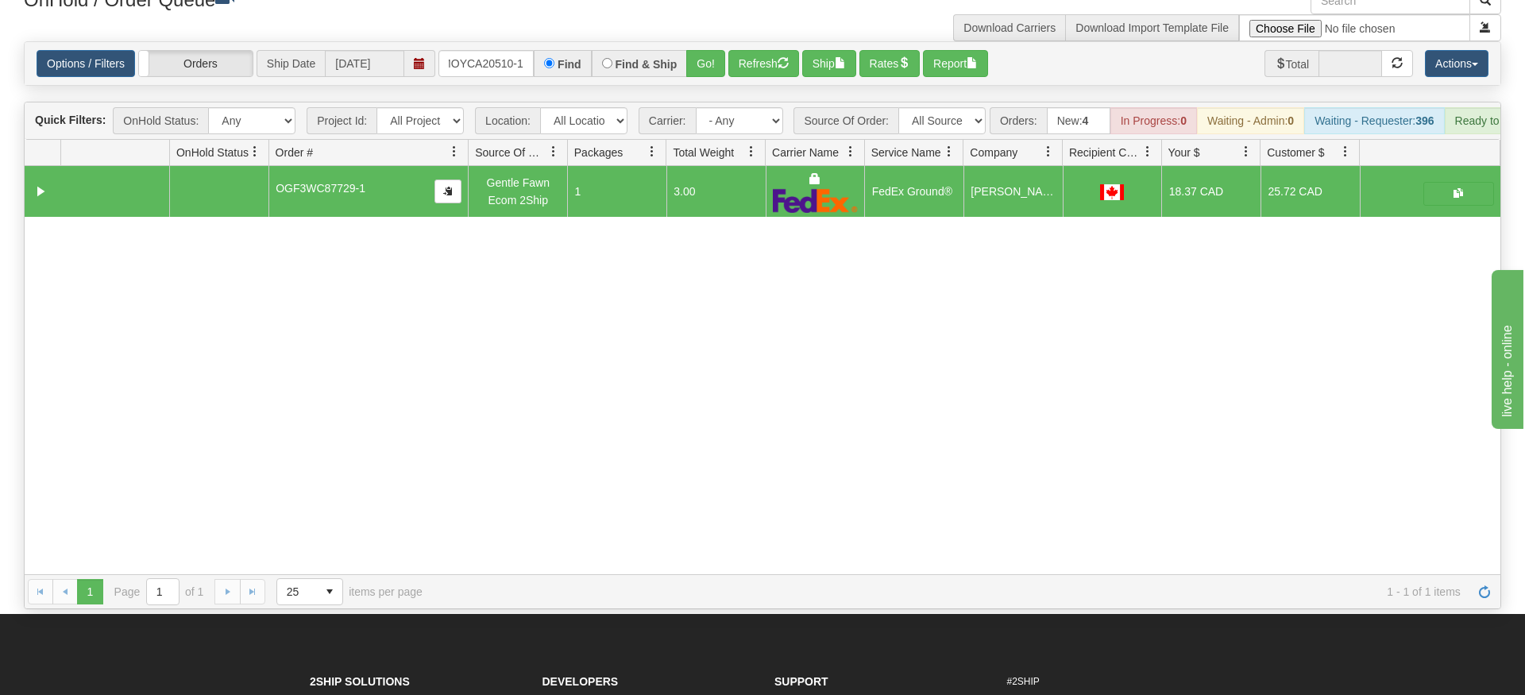
drag, startPoint x: 696, startPoint y: 58, endPoint x: 700, endPoint y: 74, distance: 16.6
click at [696, 91] on div "Is equal to Is not equal to Contains Does not contains CAD USD EUR ZAR [PERSON_…" at bounding box center [762, 325] width 1501 height 568
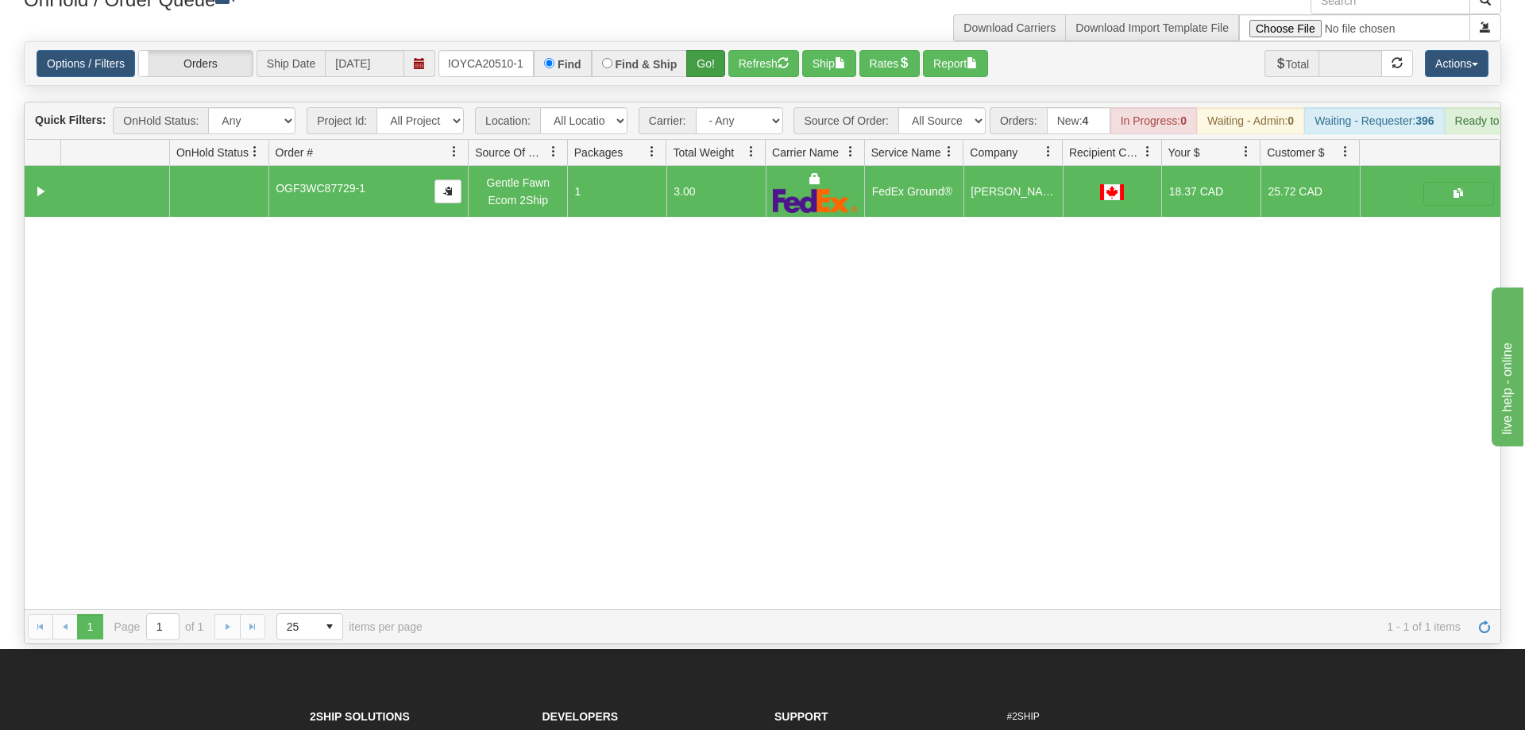
drag, startPoint x: 711, startPoint y: 55, endPoint x: 712, endPoint y: 44, distance: 11.2
click at [712, 49] on div "Options / Filters Group Shipments Orders Ship Date [DATE] OMOYCA20510-1 Find Fi…" at bounding box center [763, 63] width 1476 height 43
click at [712, 50] on button "Go!" at bounding box center [705, 63] width 39 height 27
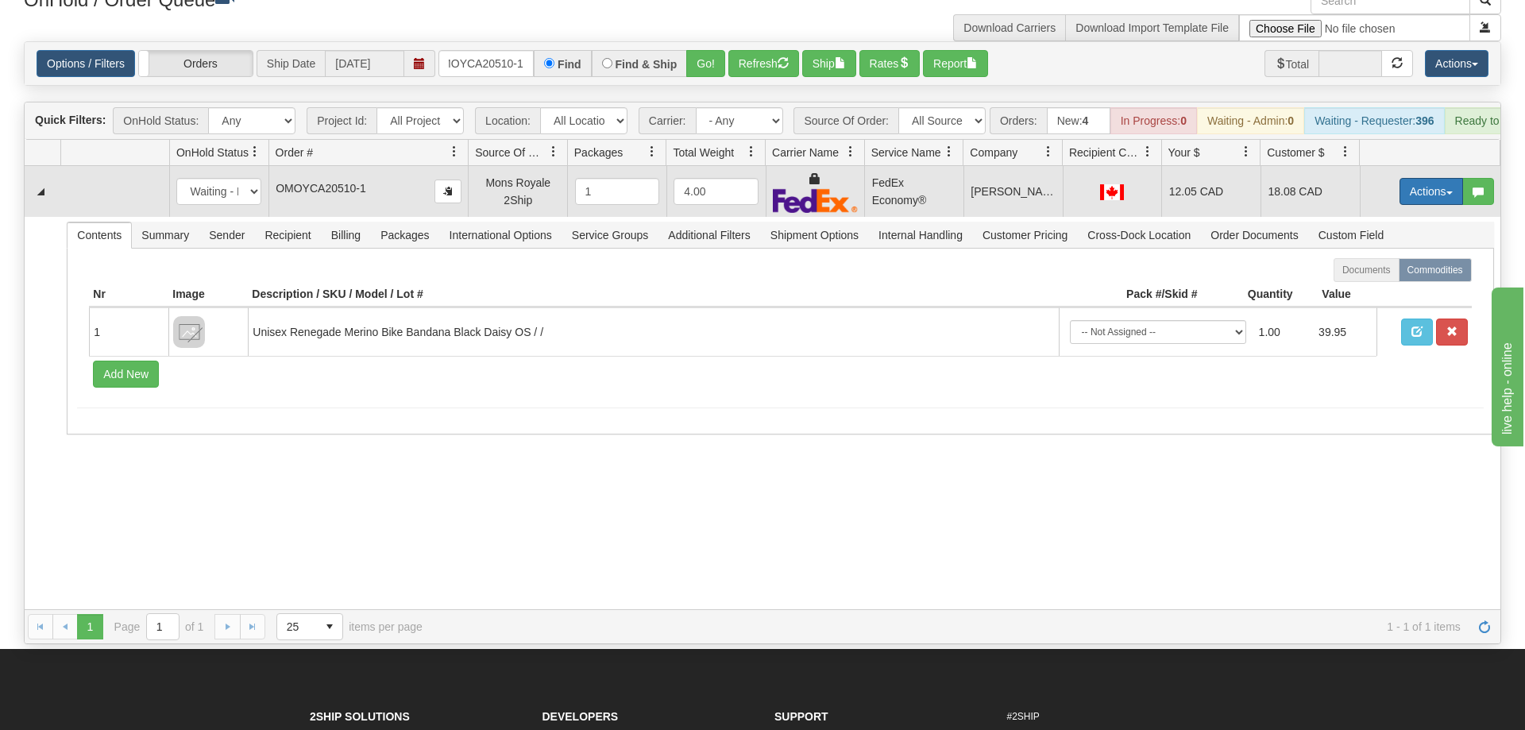
click at [1399, 178] on button "Actions" at bounding box center [1431, 191] width 64 height 27
click at [1384, 273] on link "Ship" at bounding box center [1398, 283] width 127 height 21
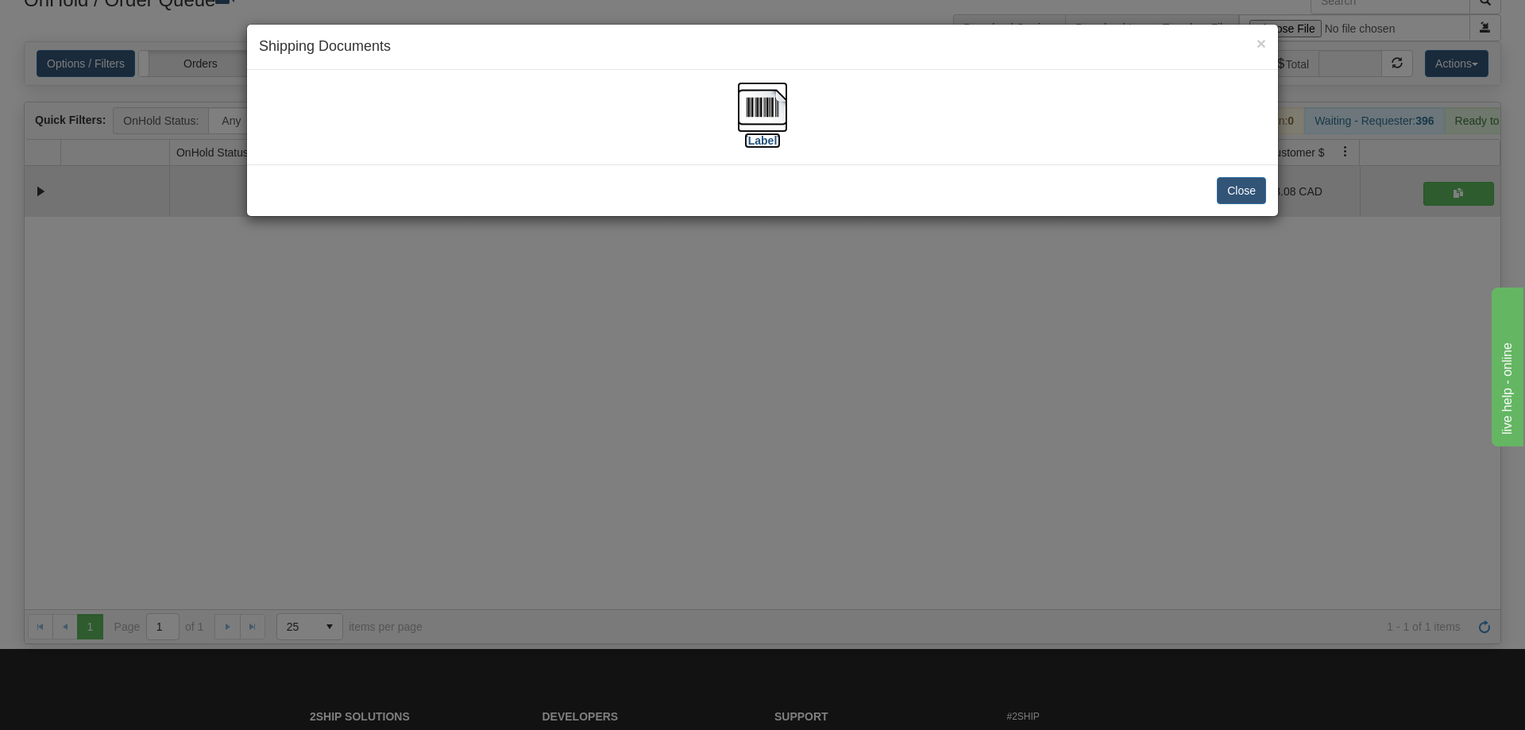
click at [785, 106] on img at bounding box center [762, 107] width 51 height 51
drag, startPoint x: 652, startPoint y: 304, endPoint x: 644, endPoint y: 270, distance: 35.1
click at [654, 294] on div "× Shipping Documents [Label] Close" at bounding box center [762, 365] width 1525 height 730
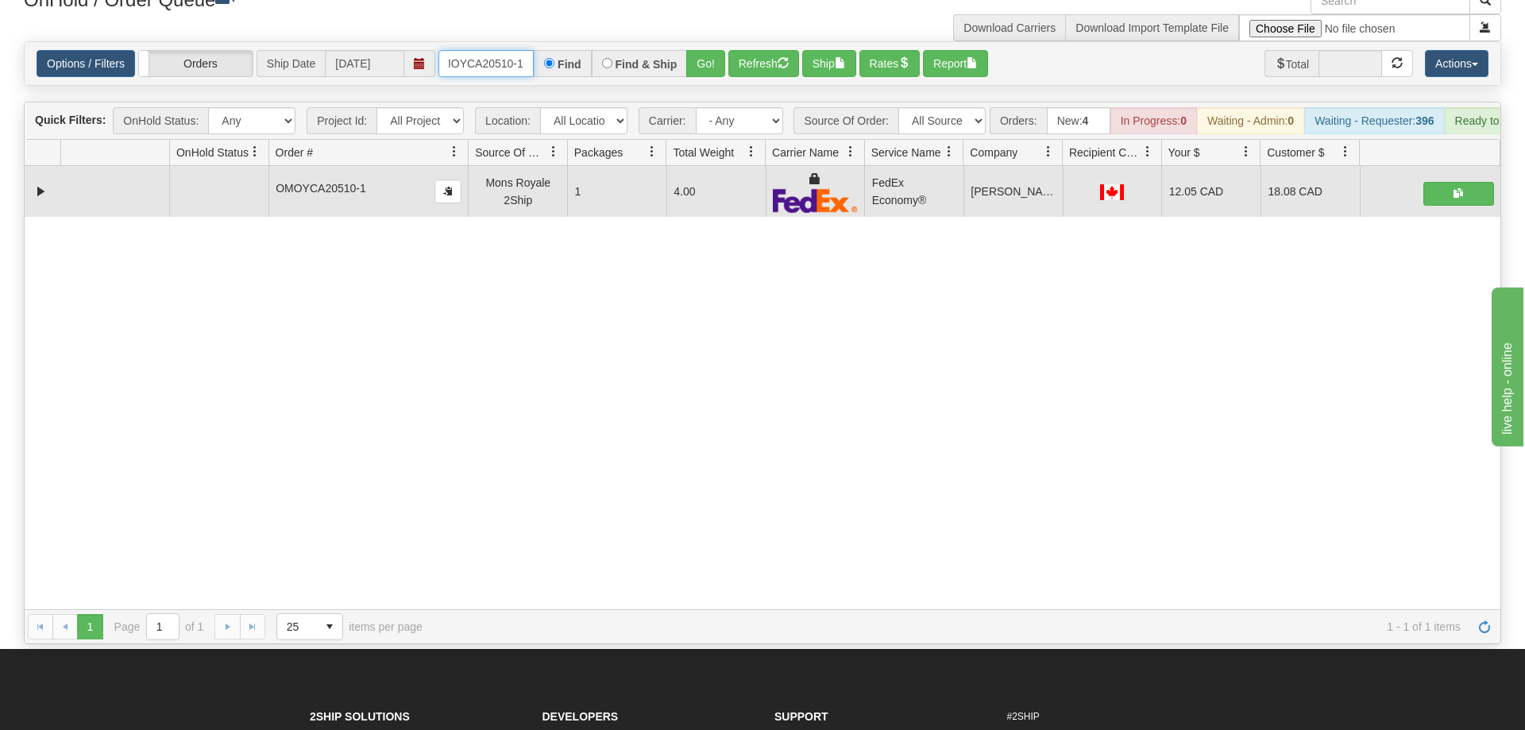
click at [510, 50] on input "OMOYCA20510-1" at bounding box center [485, 63] width 95 height 27
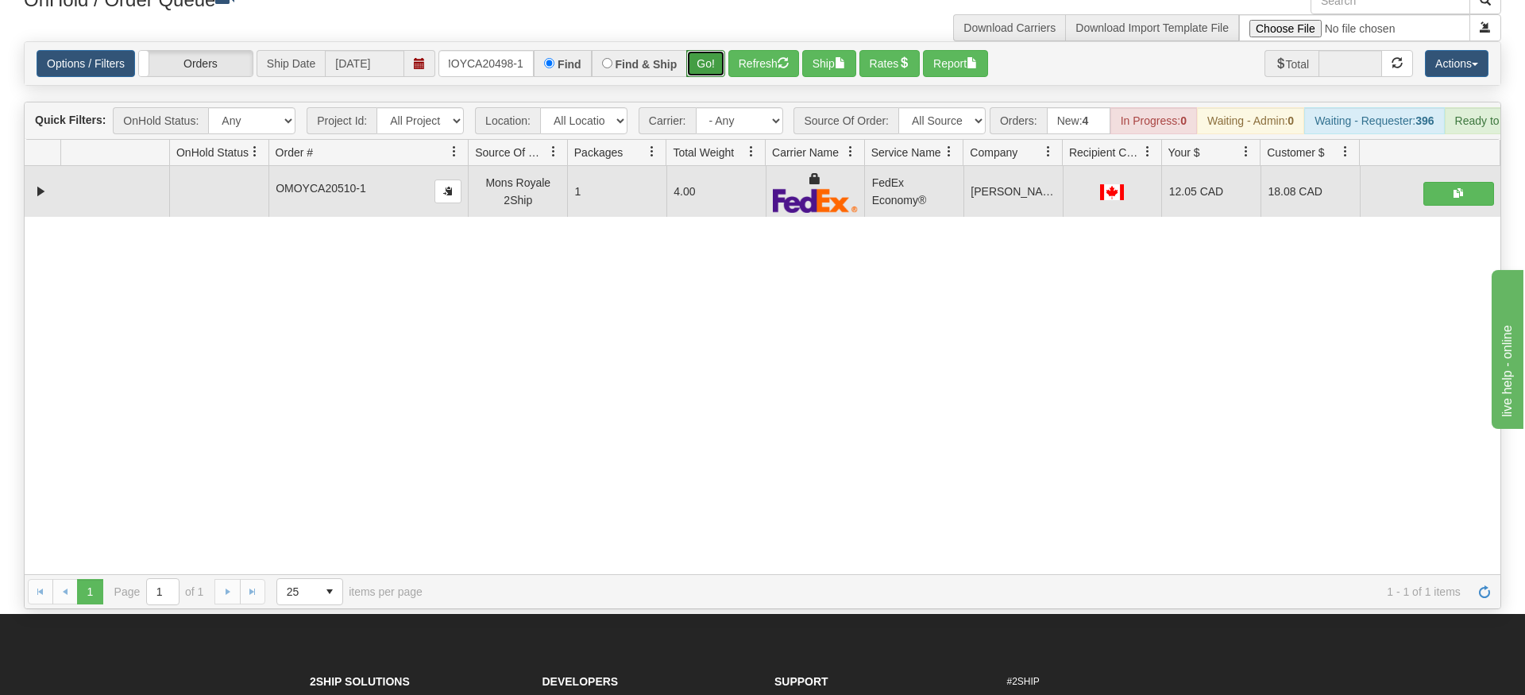
drag, startPoint x: 698, startPoint y: 48, endPoint x: 716, endPoint y: 37, distance: 21.8
click at [700, 76] on div "Is equal to Is not equal to Contains Does not contains CAD USD EUR ZAR [PERSON_…" at bounding box center [762, 325] width 1501 height 568
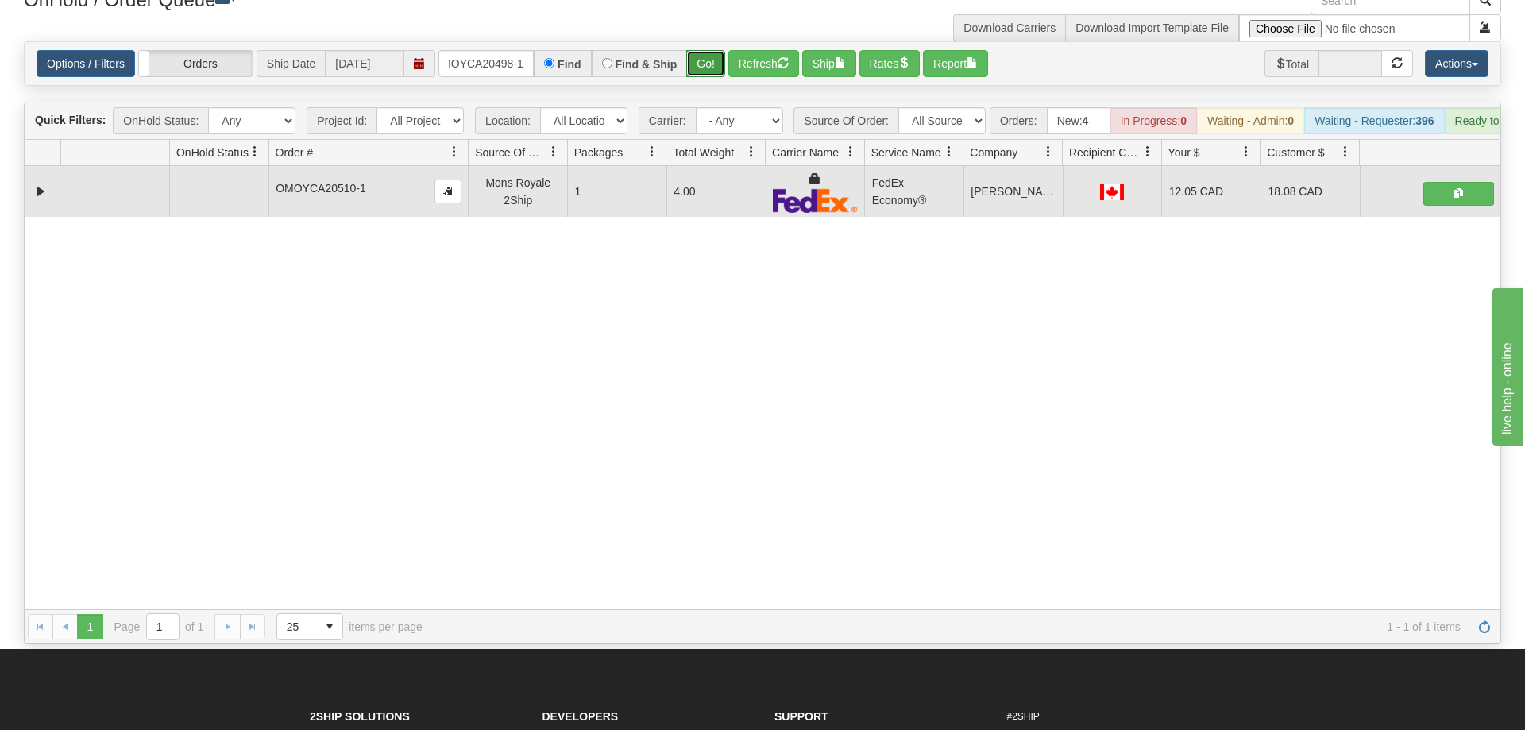
click at [723, 50] on button "Go!" at bounding box center [705, 63] width 39 height 27
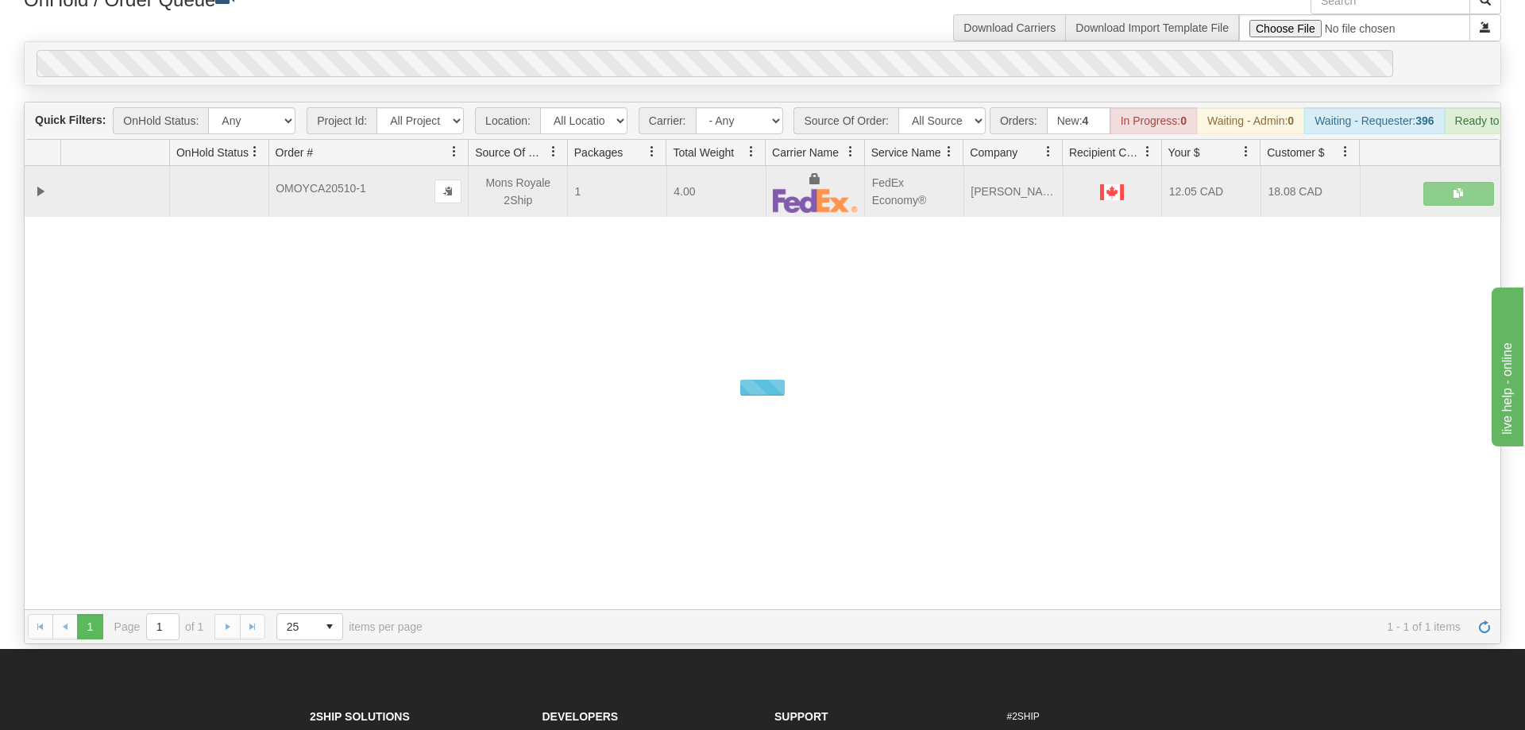
click at [716, 50] on div "0" at bounding box center [715, 63] width 1356 height 27
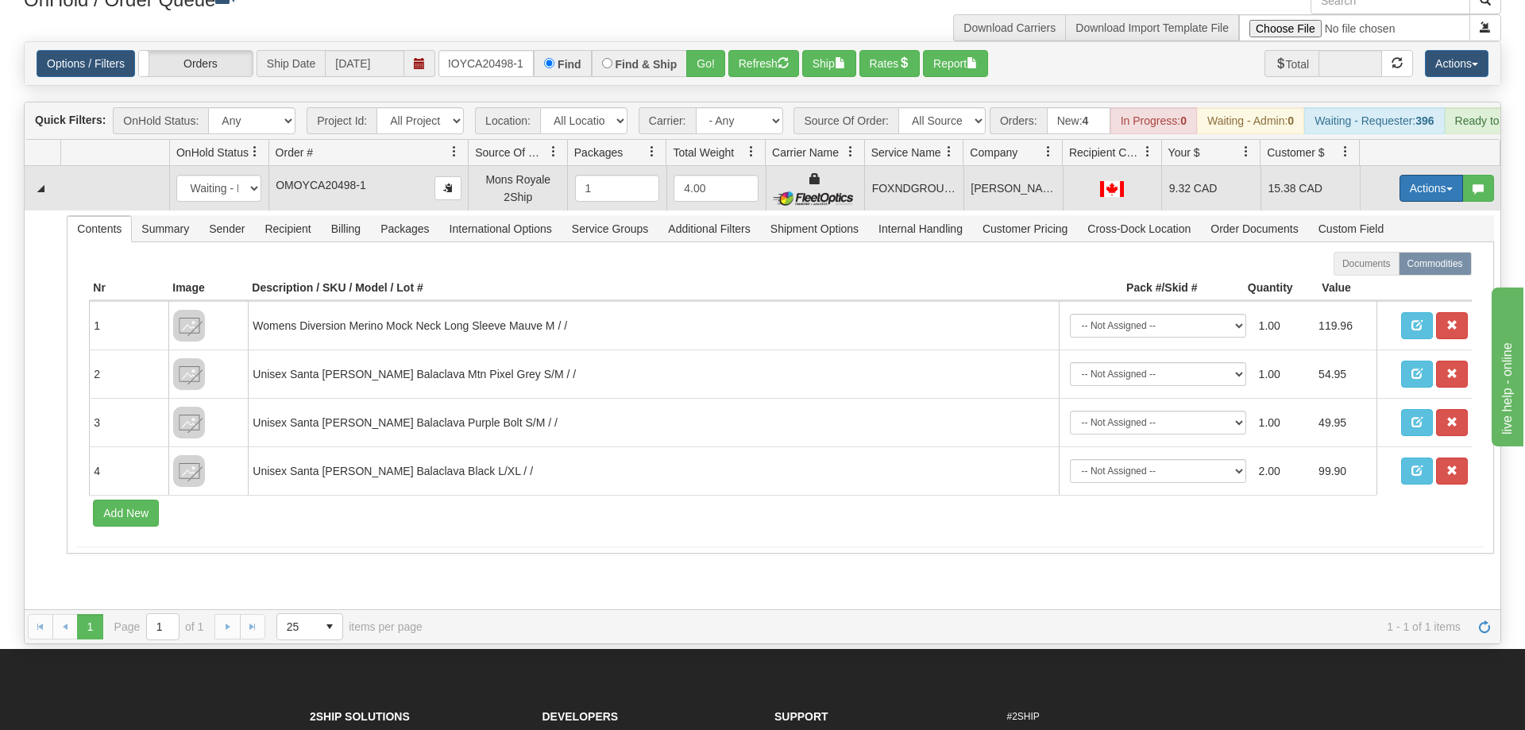
click at [1410, 175] on button "Actions" at bounding box center [1431, 188] width 64 height 27
click at [1380, 274] on span "Ship" at bounding box center [1367, 280] width 33 height 13
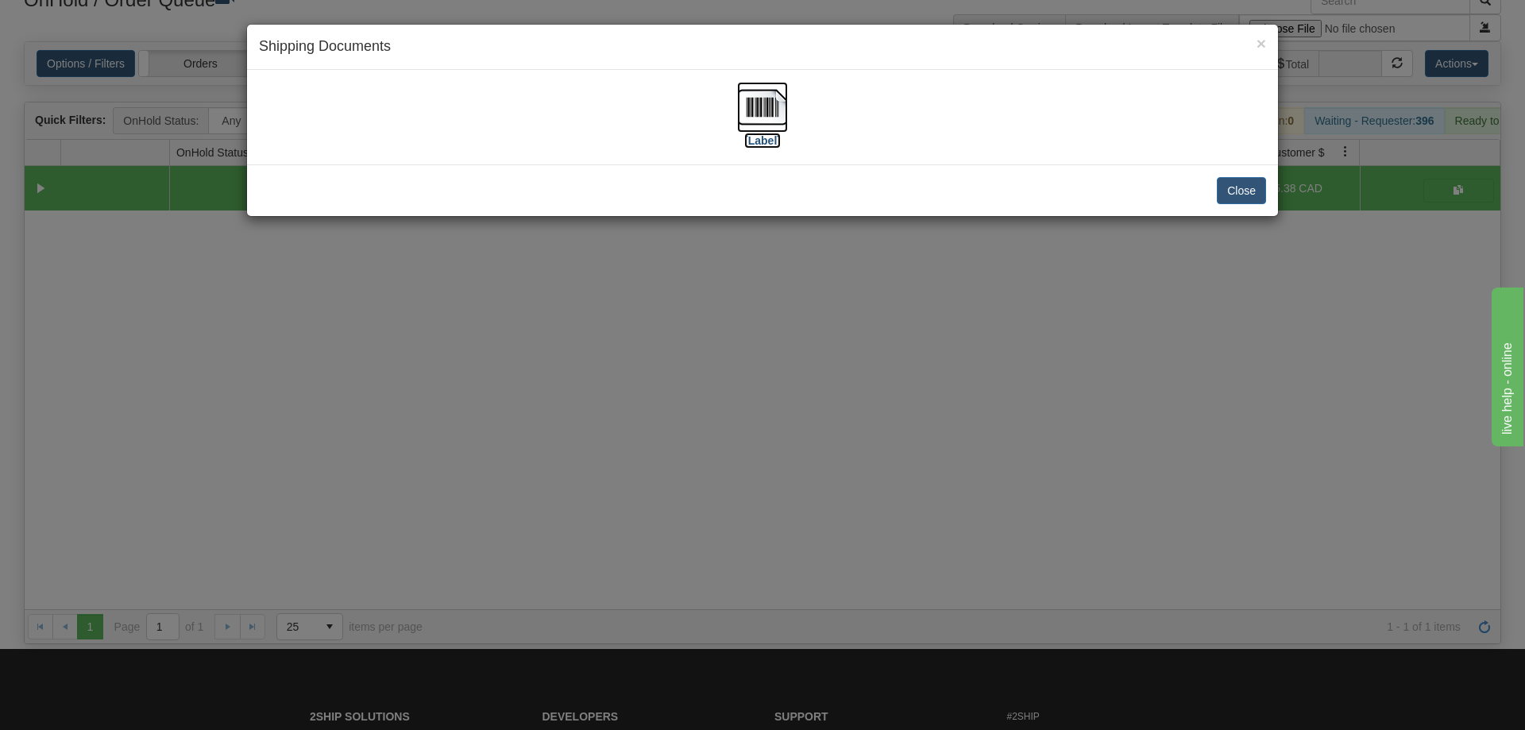
click at [780, 99] on img at bounding box center [762, 107] width 51 height 51
drag, startPoint x: 766, startPoint y: 468, endPoint x: 750, endPoint y: 434, distance: 37.7
click at [750, 434] on div "× Shipping Documents [Label] Close" at bounding box center [762, 365] width 1525 height 730
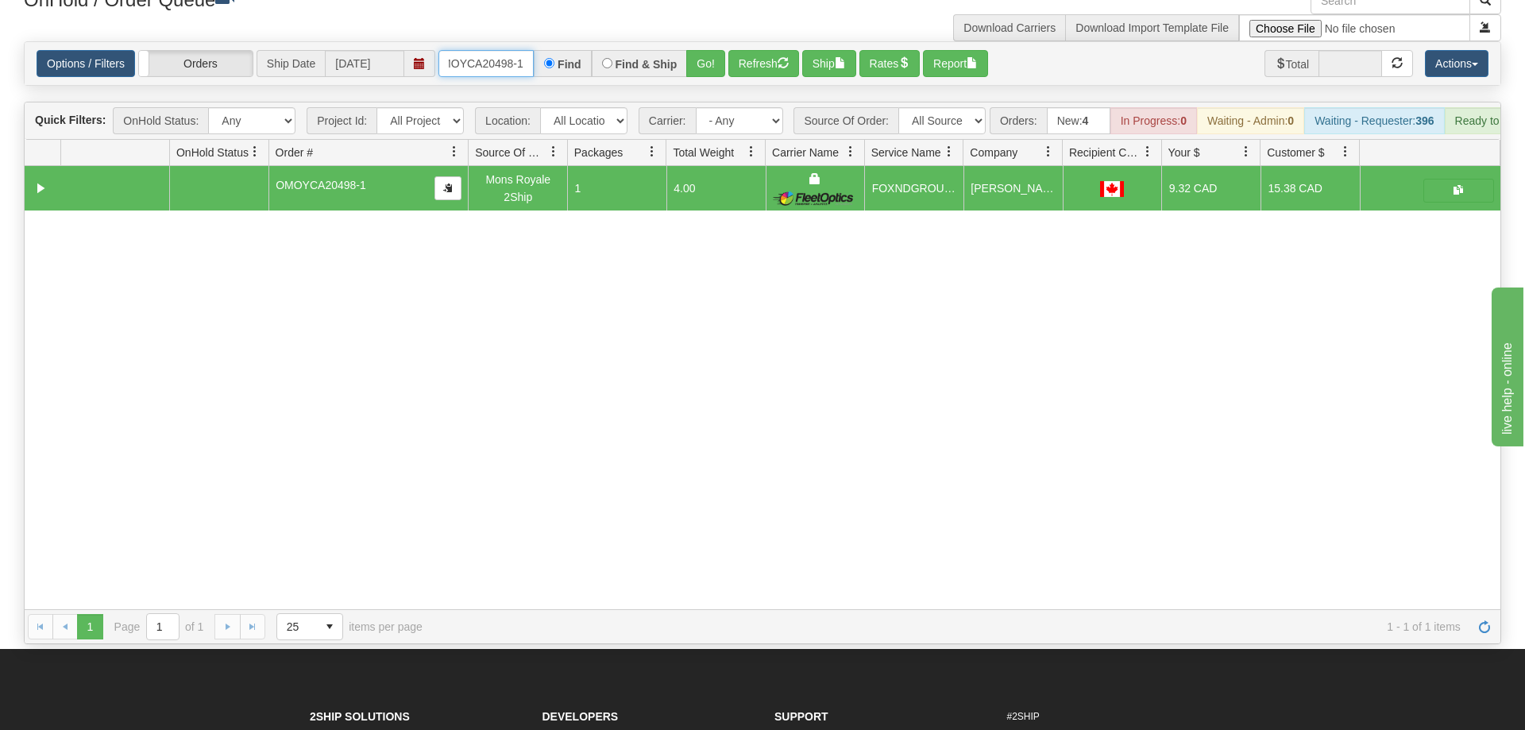
click at [491, 50] on input "OMOYCA20498-1" at bounding box center [485, 63] width 95 height 27
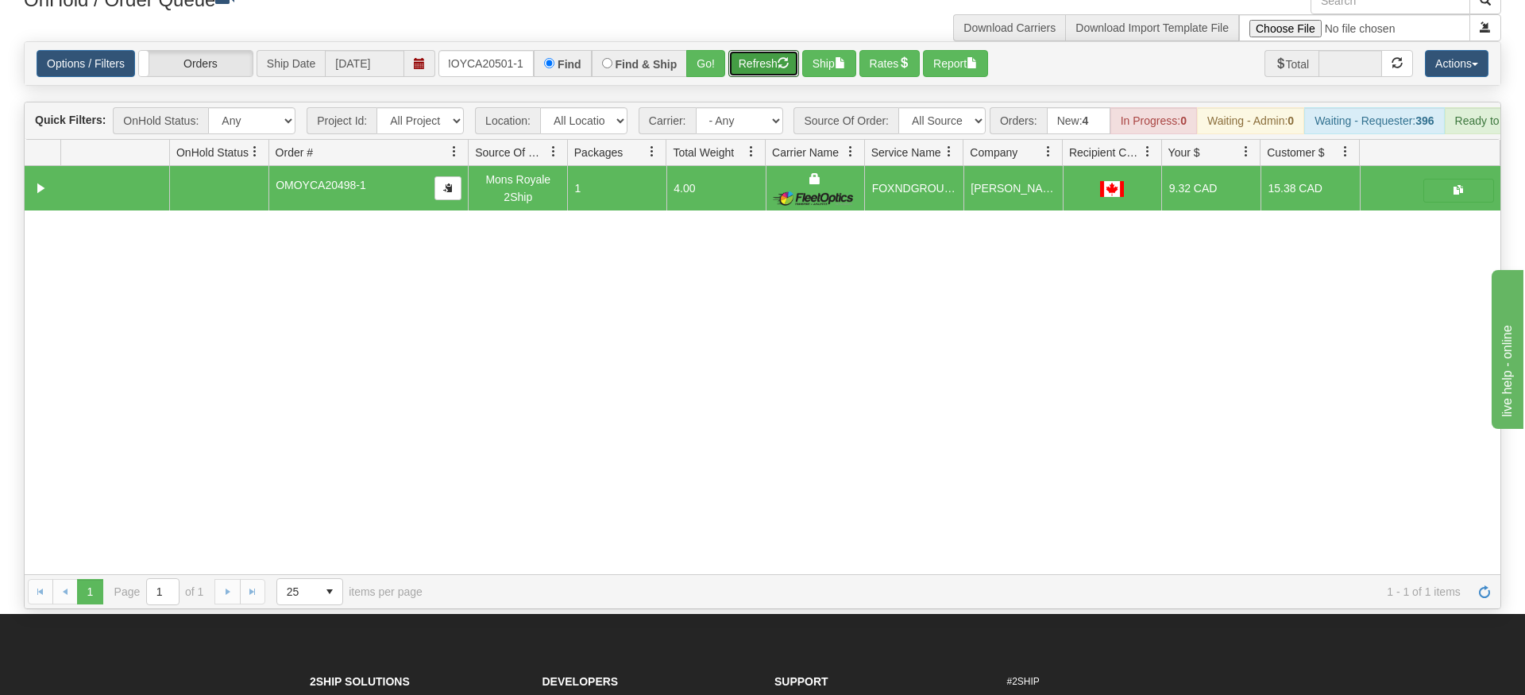
drag, startPoint x: 726, startPoint y: 84, endPoint x: 720, endPoint y: 74, distance: 11.7
click at [723, 79] on div "Is equal to Is not equal to Contains Does not contains CAD USD EUR ZAR [PERSON_…" at bounding box center [762, 325] width 1501 height 568
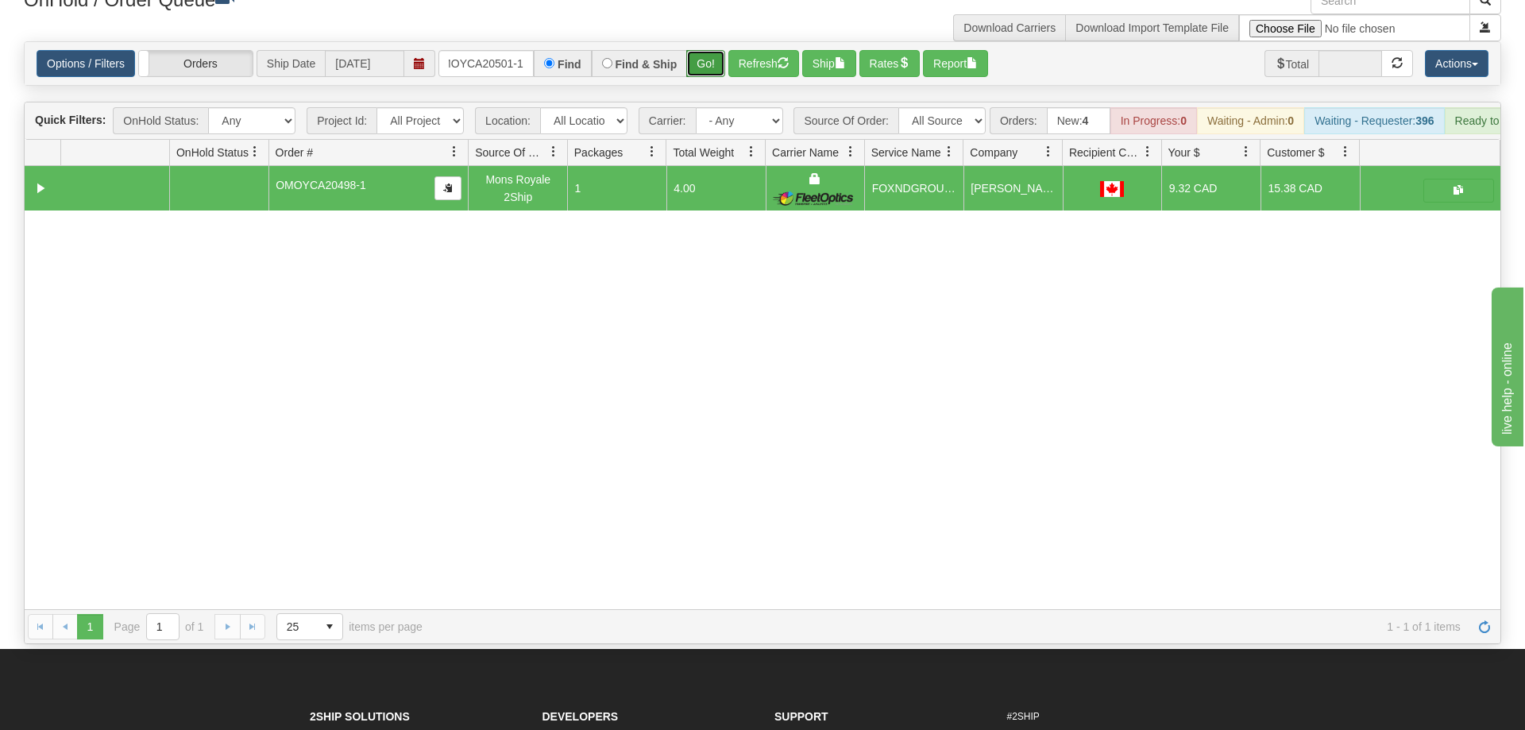
click at [712, 50] on button "Go!" at bounding box center [705, 63] width 39 height 27
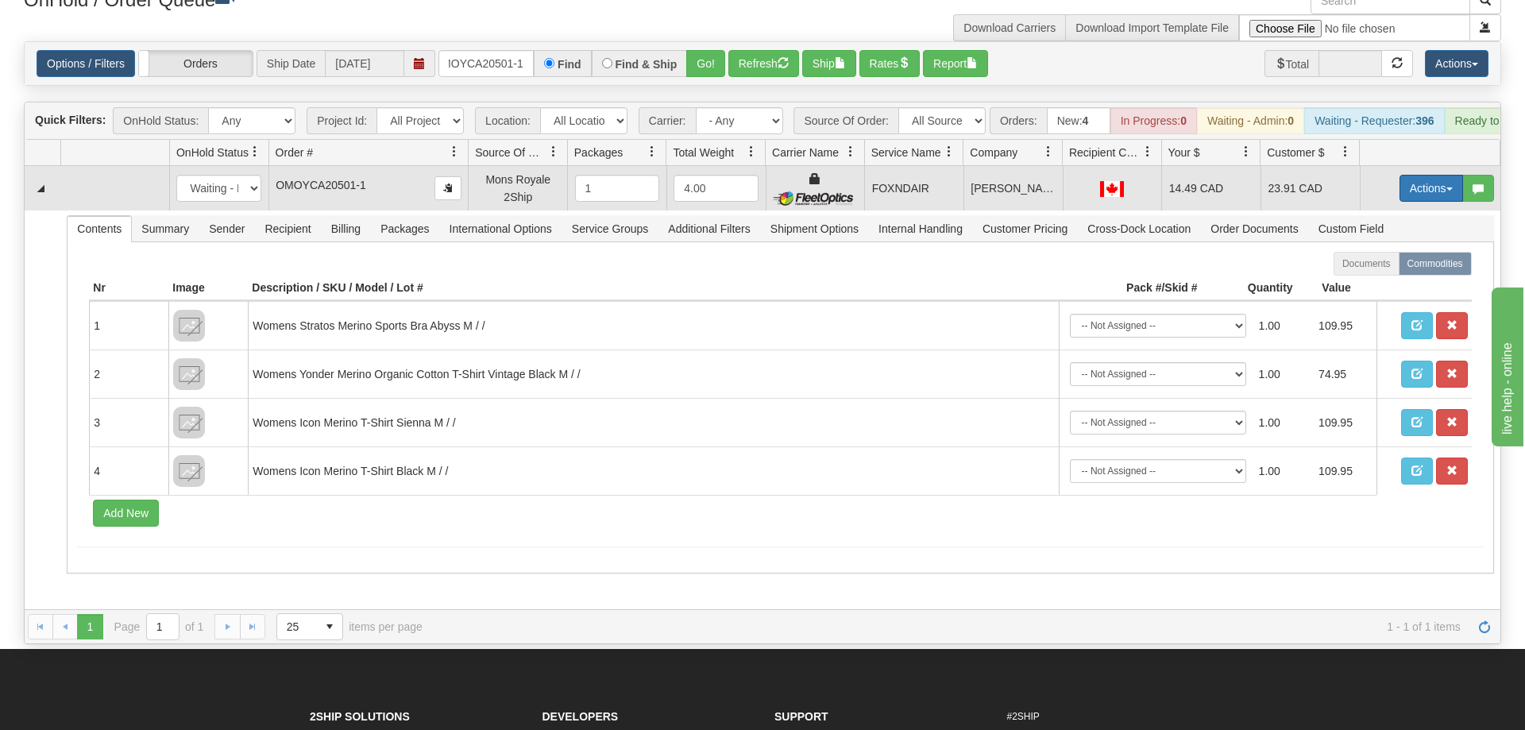
click at [1440, 175] on button "Actions" at bounding box center [1431, 188] width 64 height 27
click at [1356, 274] on span "Ship" at bounding box center [1367, 280] width 33 height 13
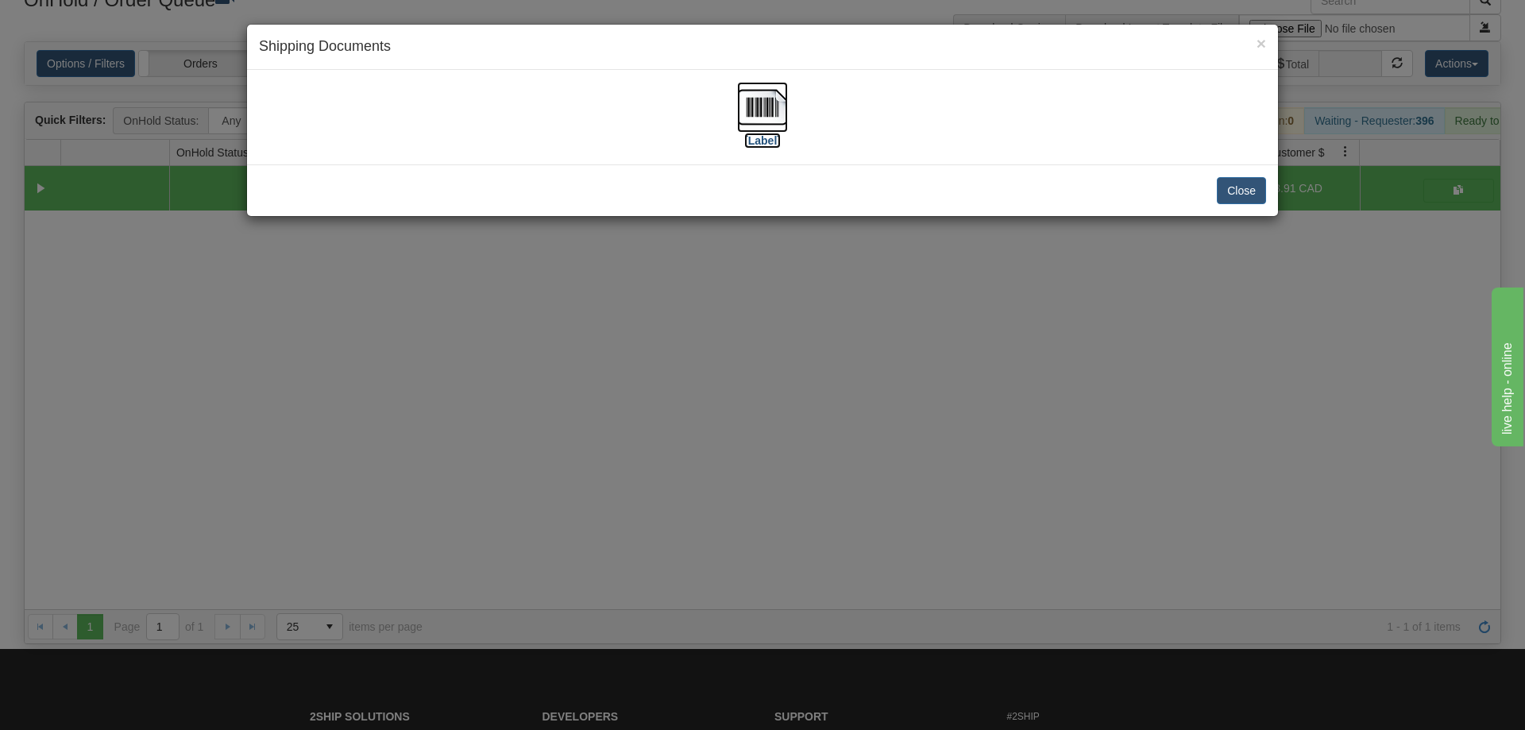
click at [773, 108] on img at bounding box center [762, 107] width 51 height 51
drag, startPoint x: 850, startPoint y: 509, endPoint x: 709, endPoint y: 234, distance: 308.6
click at [851, 499] on div "× Shipping Documents [Label] Close" at bounding box center [762, 365] width 1525 height 730
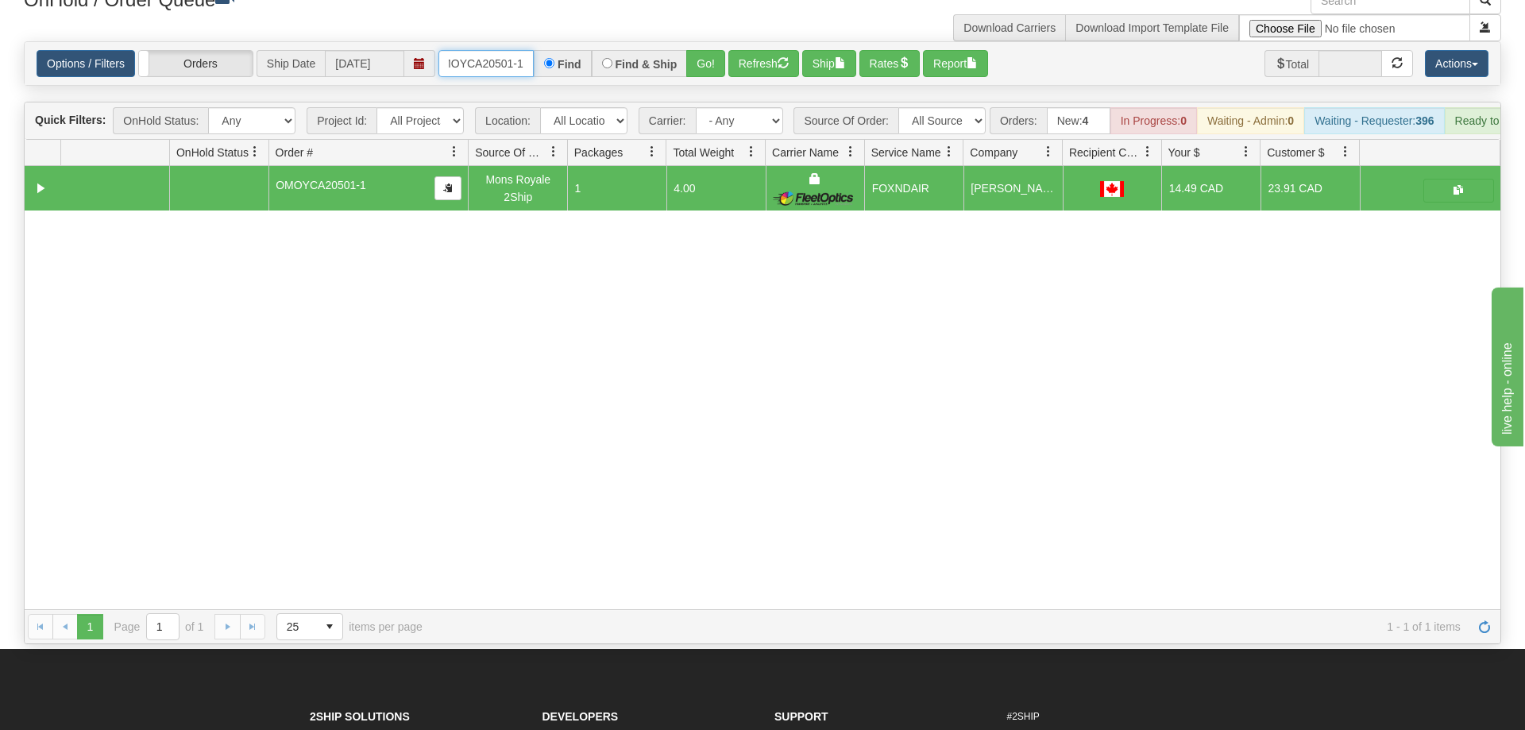
click at [519, 50] on input "OMOYCA20501-1" at bounding box center [485, 63] width 95 height 27
click at [497, 50] on input "OMOYCA20501-1" at bounding box center [485, 63] width 95 height 27
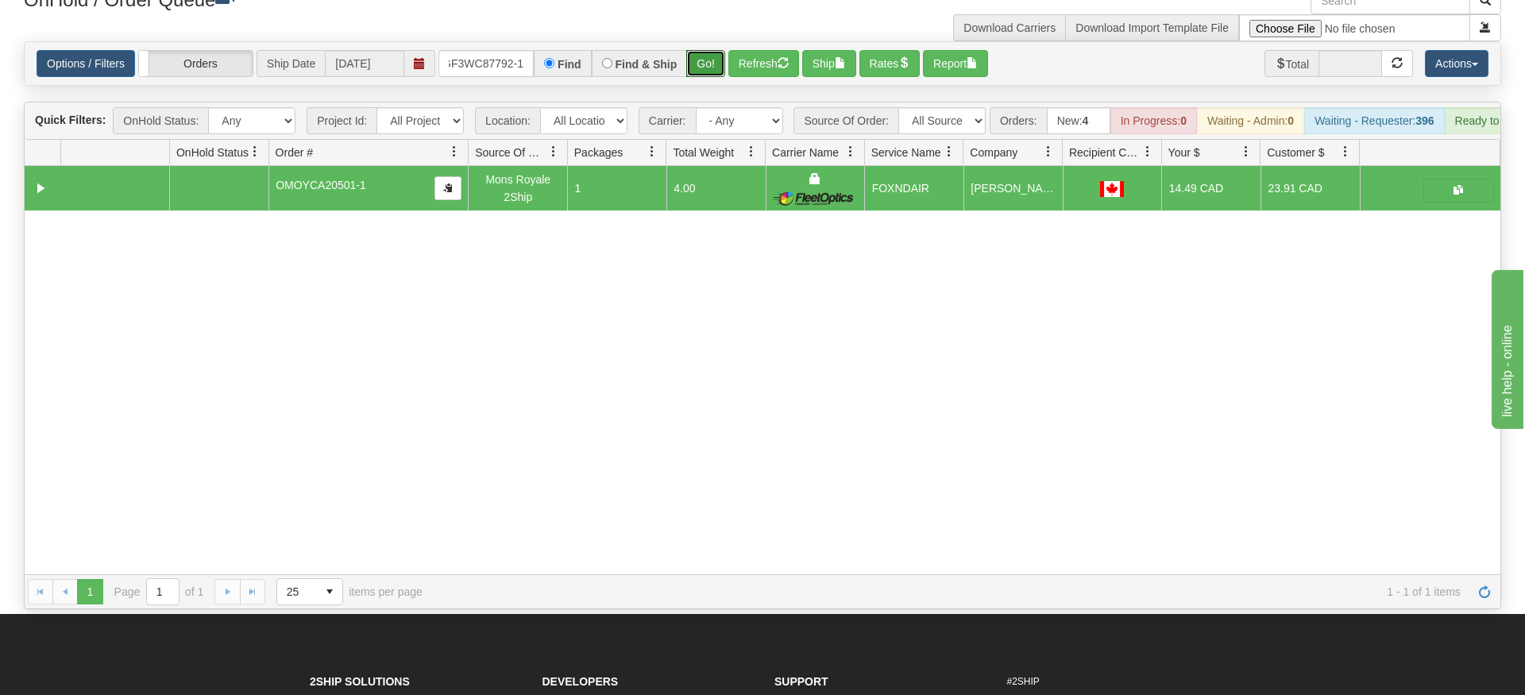
click at [708, 70] on div "Is equal to Is not equal to Contains Does not contains CAD USD EUR ZAR [PERSON_…" at bounding box center [762, 325] width 1501 height 568
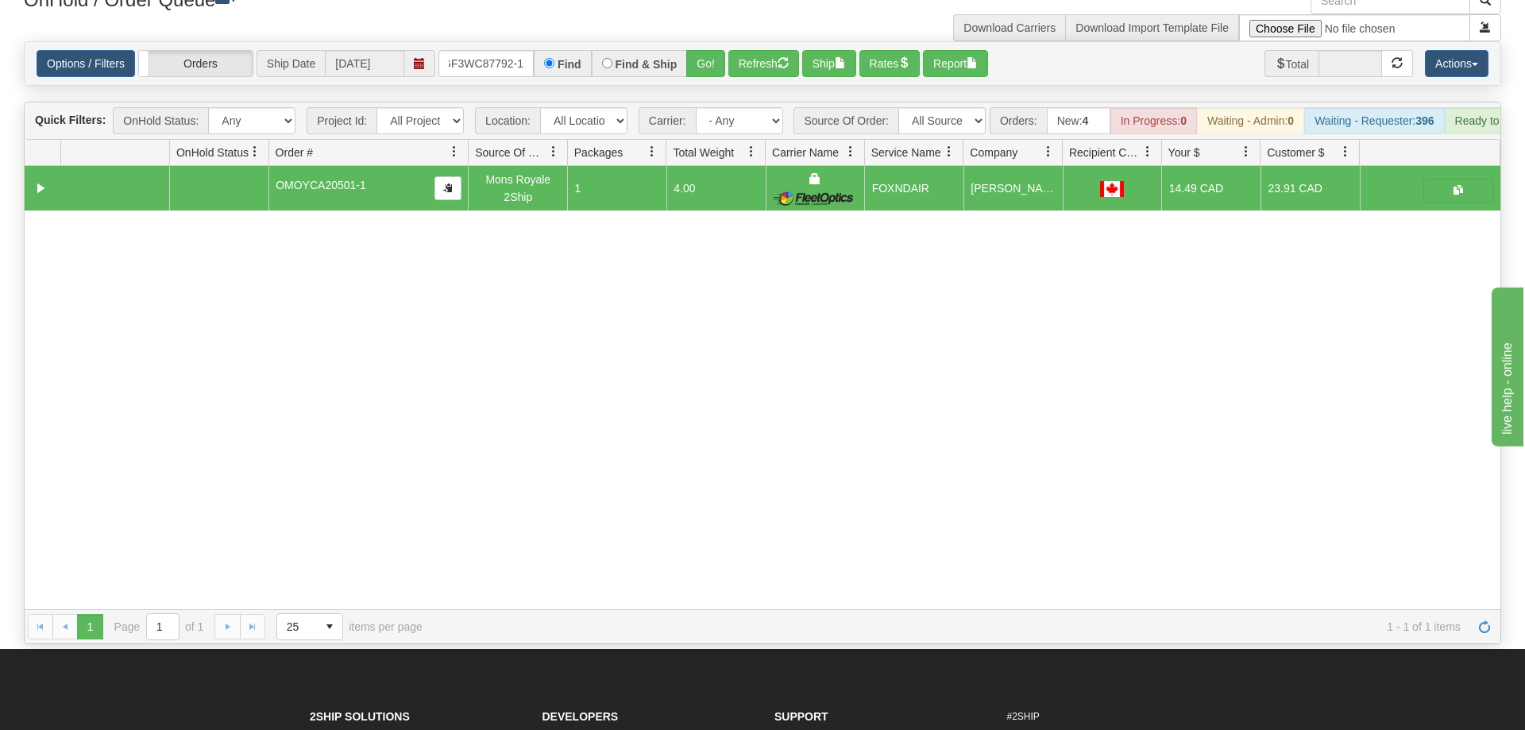
click at [709, 54] on div "Options / Filters Group Shipments Orders Ship Date [DATE] OGF3WC87792-1 Find Fi…" at bounding box center [763, 63] width 1476 height 43
click at [709, 51] on button "Go!" at bounding box center [705, 63] width 39 height 27
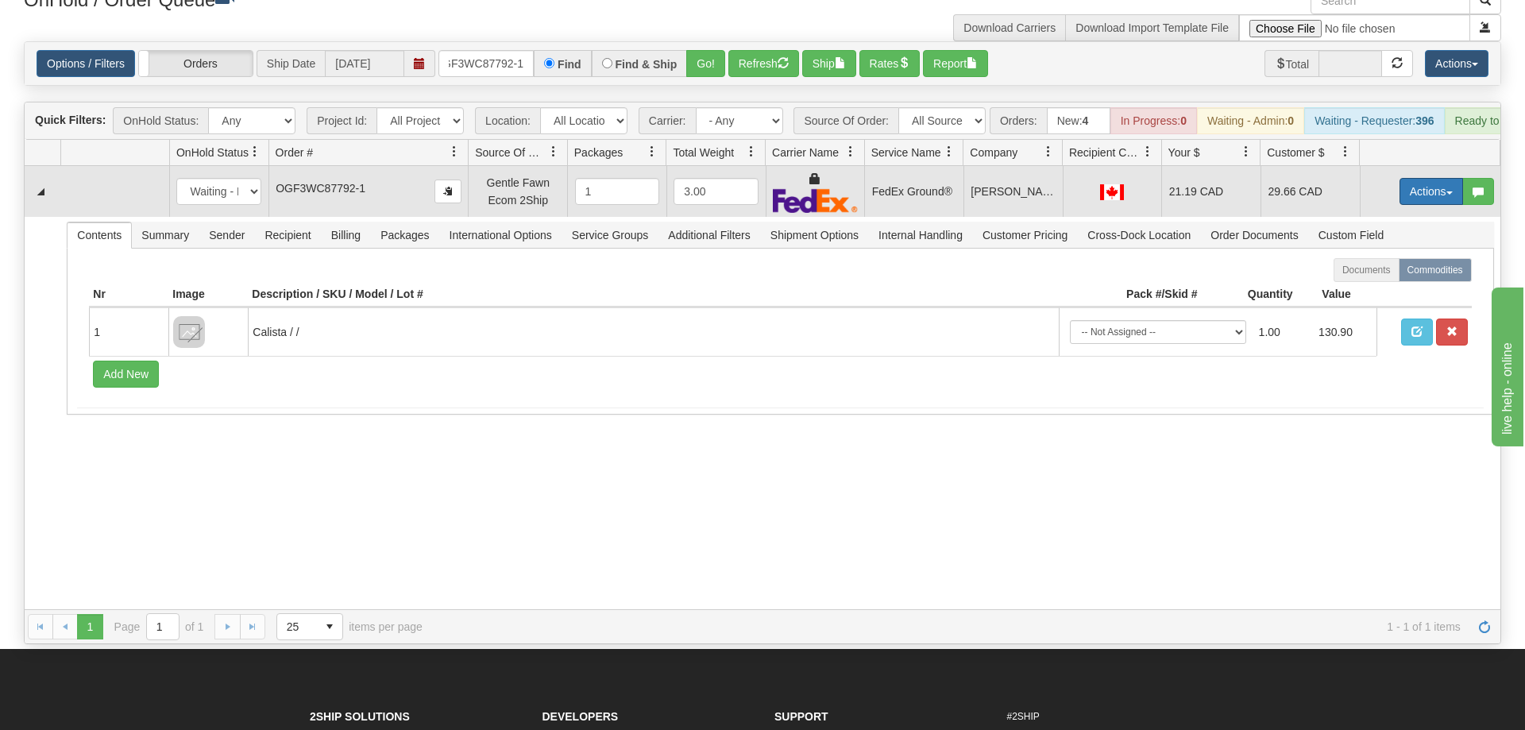
click at [1418, 178] on button "Actions" at bounding box center [1431, 191] width 64 height 27
click at [1379, 277] on span "Ship" at bounding box center [1367, 283] width 33 height 13
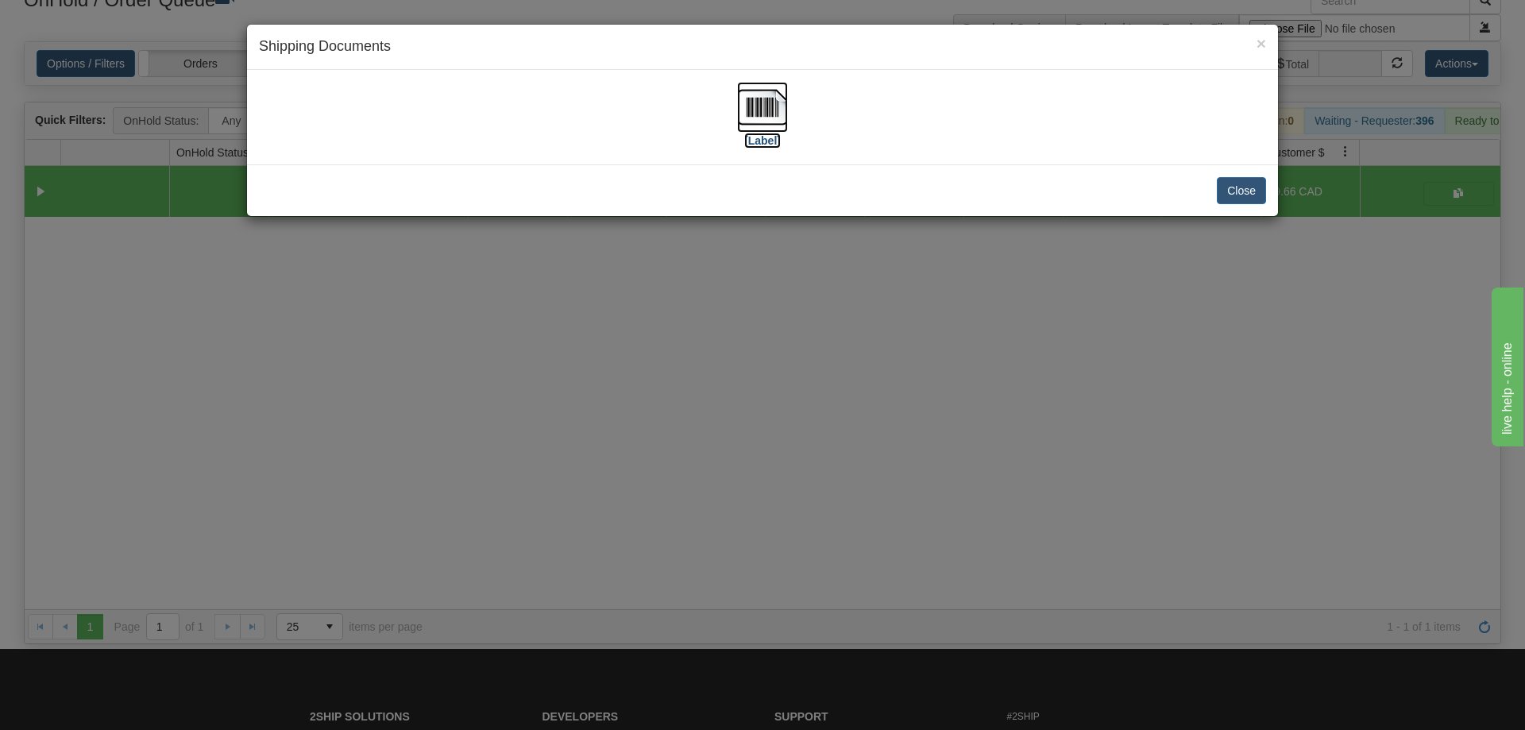
click at [750, 82] on img at bounding box center [762, 107] width 51 height 51
drag, startPoint x: 735, startPoint y: 491, endPoint x: 612, endPoint y: 163, distance: 350.3
click at [723, 469] on div "× Shipping Documents [Label] Close" at bounding box center [762, 365] width 1525 height 730
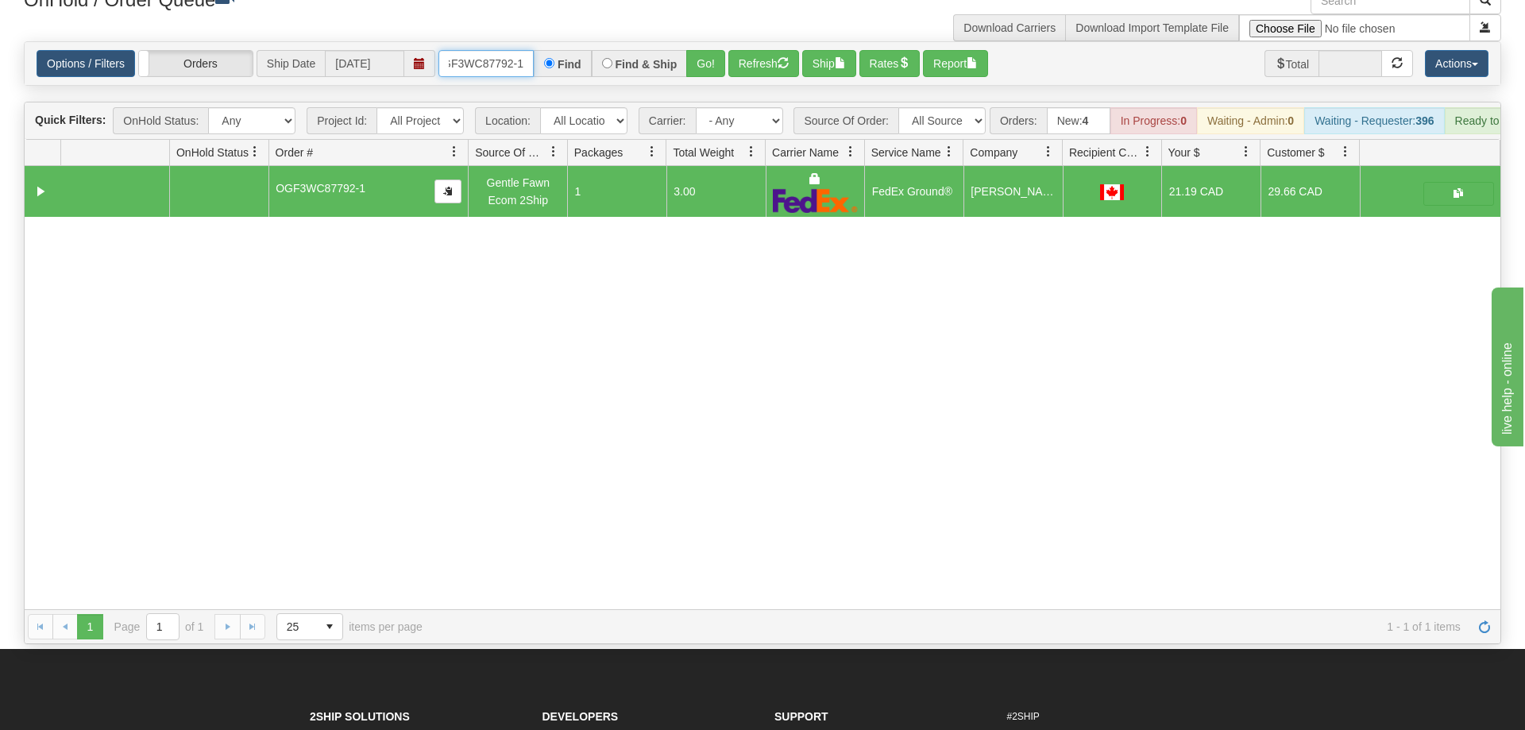
click at [525, 50] on input "OGF3WC87792-1" at bounding box center [485, 63] width 95 height 27
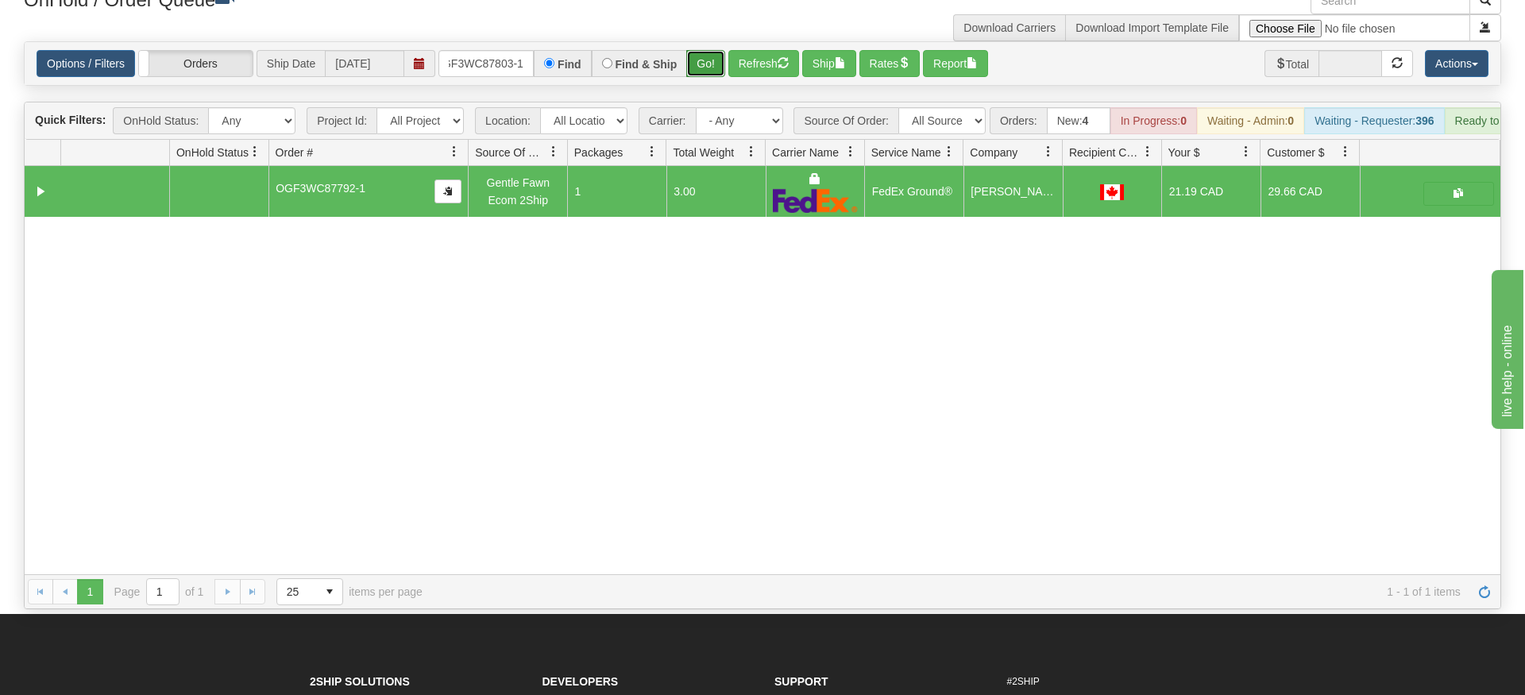
click at [720, 62] on div "Options / Filters Group Shipments Orders Ship Date [DATE] oGF3WC87803-1 Find Fi…" at bounding box center [762, 63] width 1477 height 44
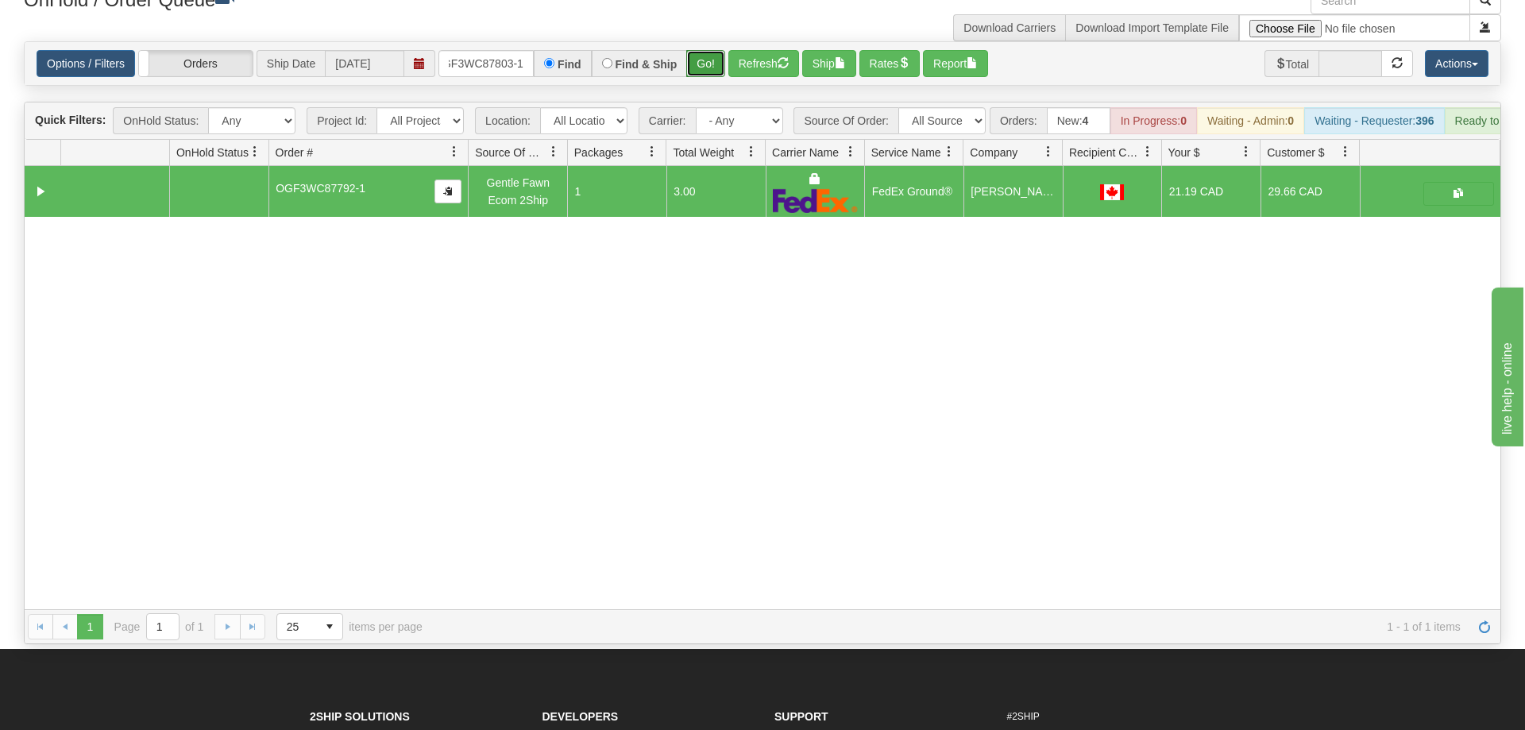
click at [718, 51] on button "Go!" at bounding box center [705, 63] width 39 height 27
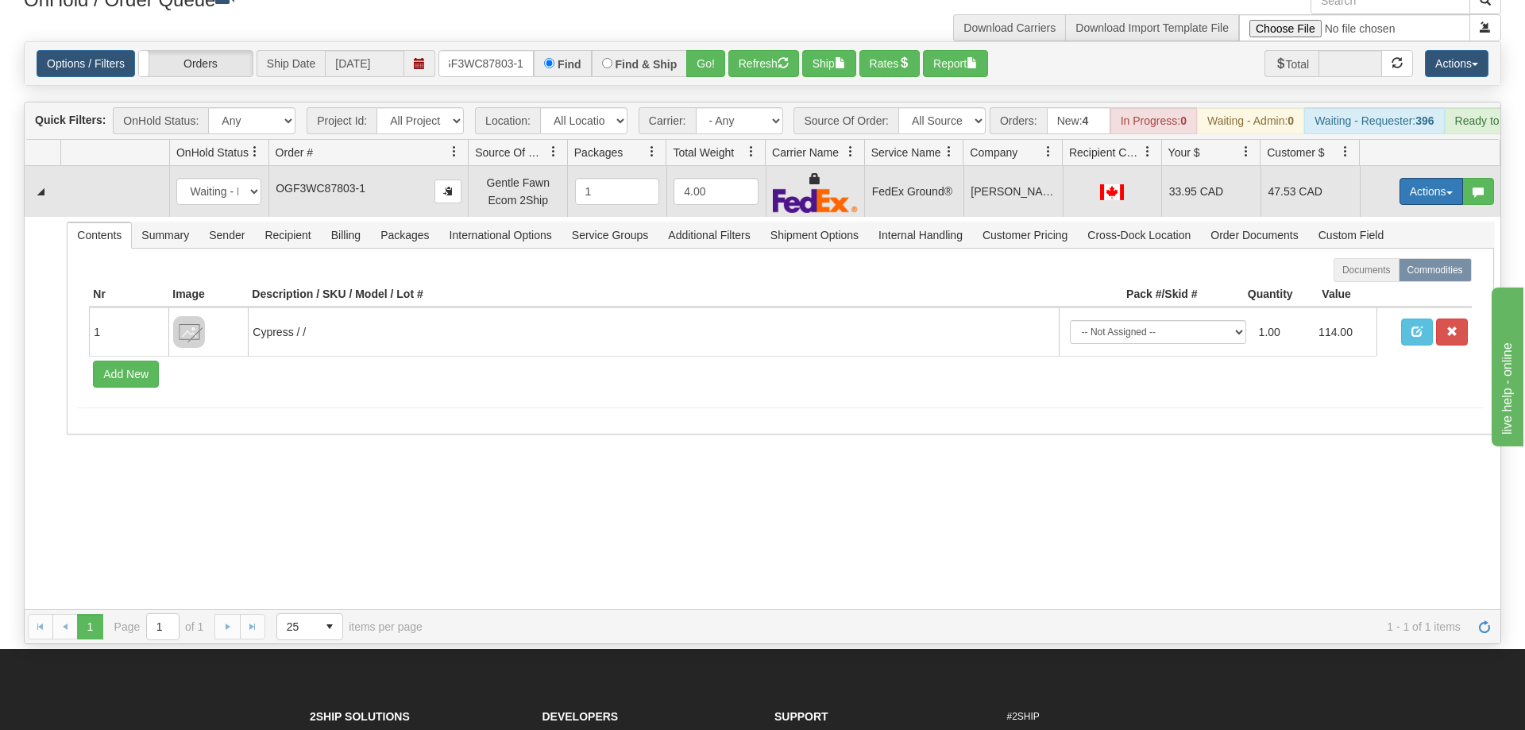
click at [1436, 178] on button "Actions" at bounding box center [1431, 191] width 64 height 27
click at [1400, 273] on link "Ship" at bounding box center [1398, 283] width 127 height 21
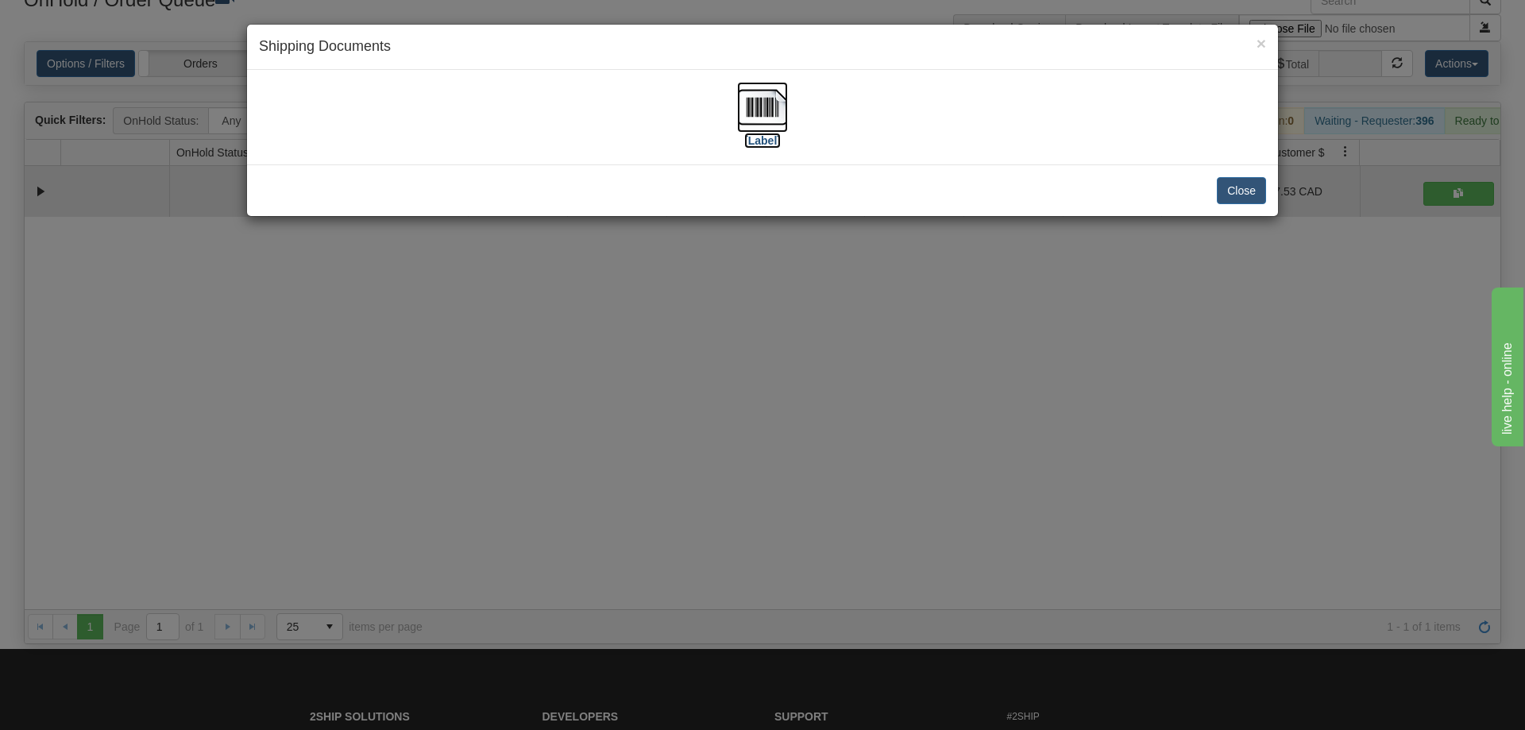
click at [759, 118] on img at bounding box center [762, 107] width 51 height 51
drag, startPoint x: 676, startPoint y: 584, endPoint x: 306, endPoint y: 179, distance: 548.6
click at [656, 559] on div "× Shipping Documents [Label] Close" at bounding box center [762, 365] width 1525 height 730
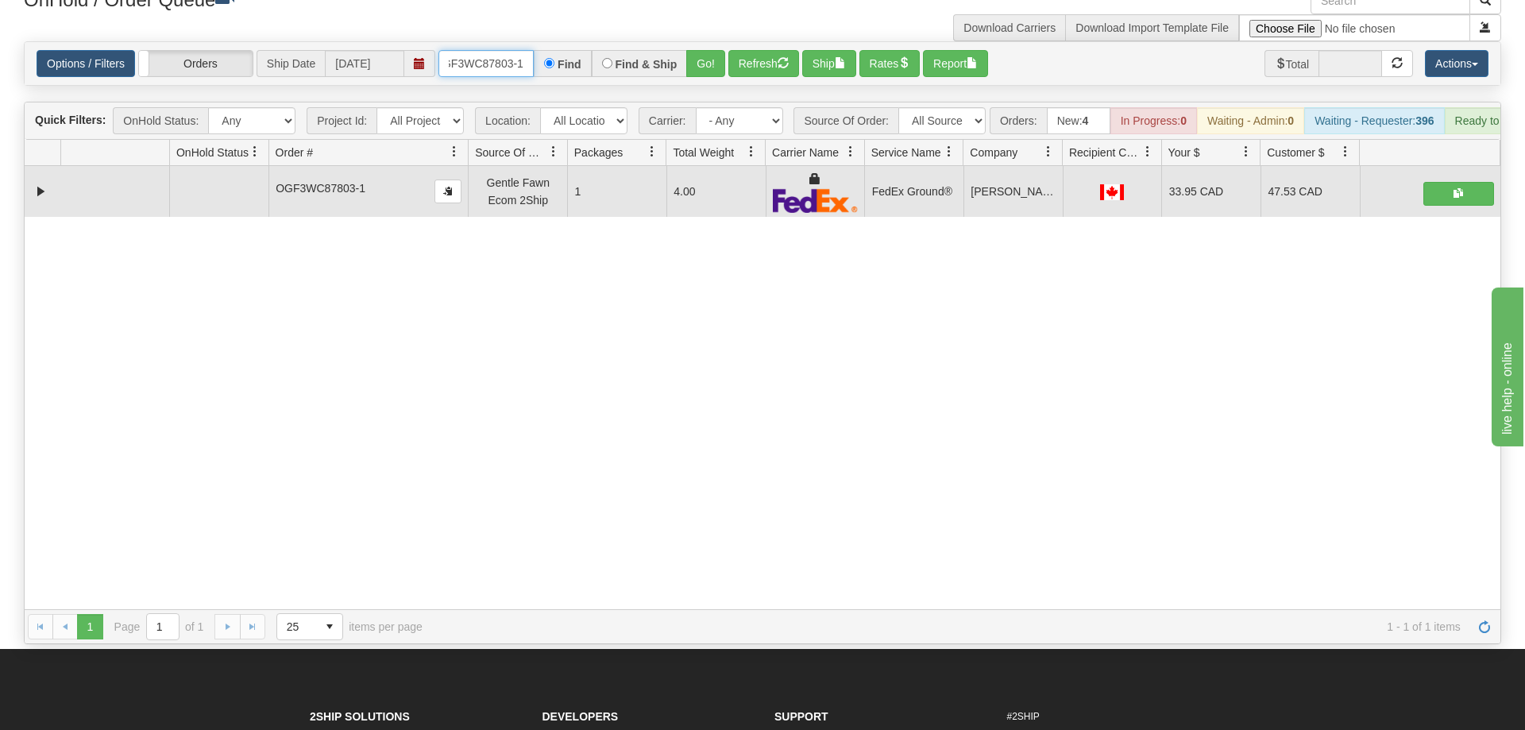
click at [478, 50] on input "oGF3WC87803-1" at bounding box center [485, 63] width 95 height 27
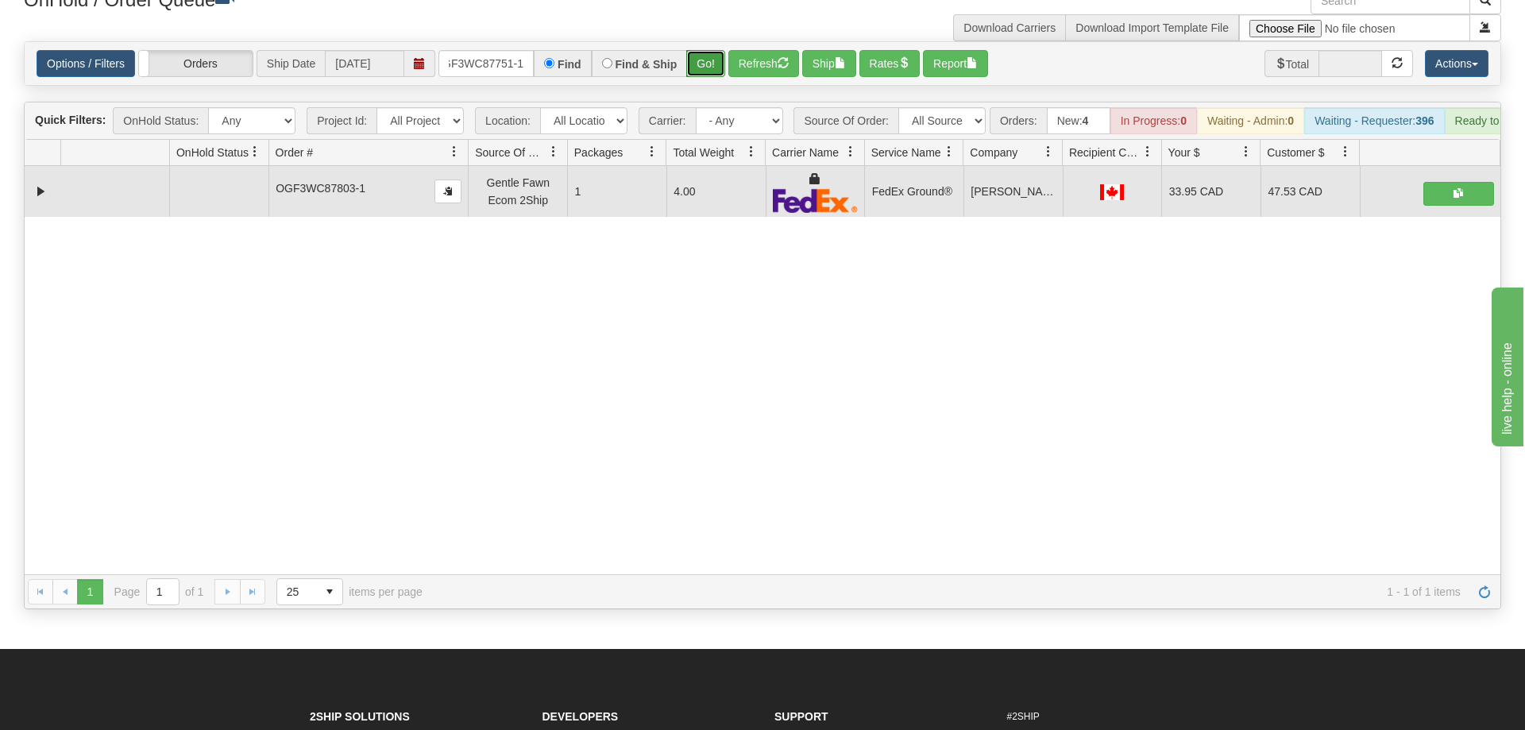
drag, startPoint x: 716, startPoint y: 35, endPoint x: 714, endPoint y: 44, distance: 9.8
click at [716, 68] on div "Is equal to Is not equal to Contains Does not contains CAD USD EUR ZAR [PERSON_…" at bounding box center [762, 325] width 1501 height 568
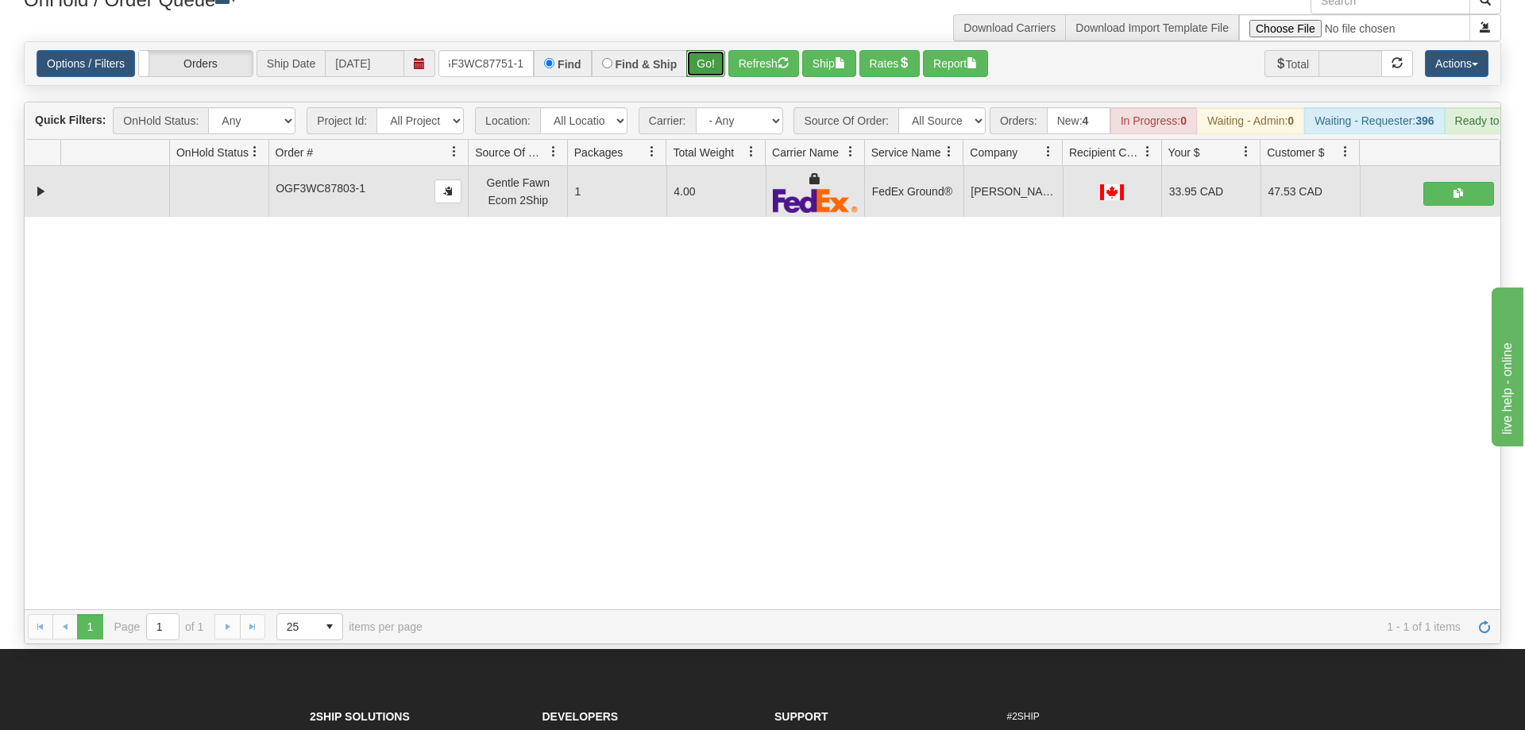
click at [714, 50] on button "Go!" at bounding box center [705, 63] width 39 height 27
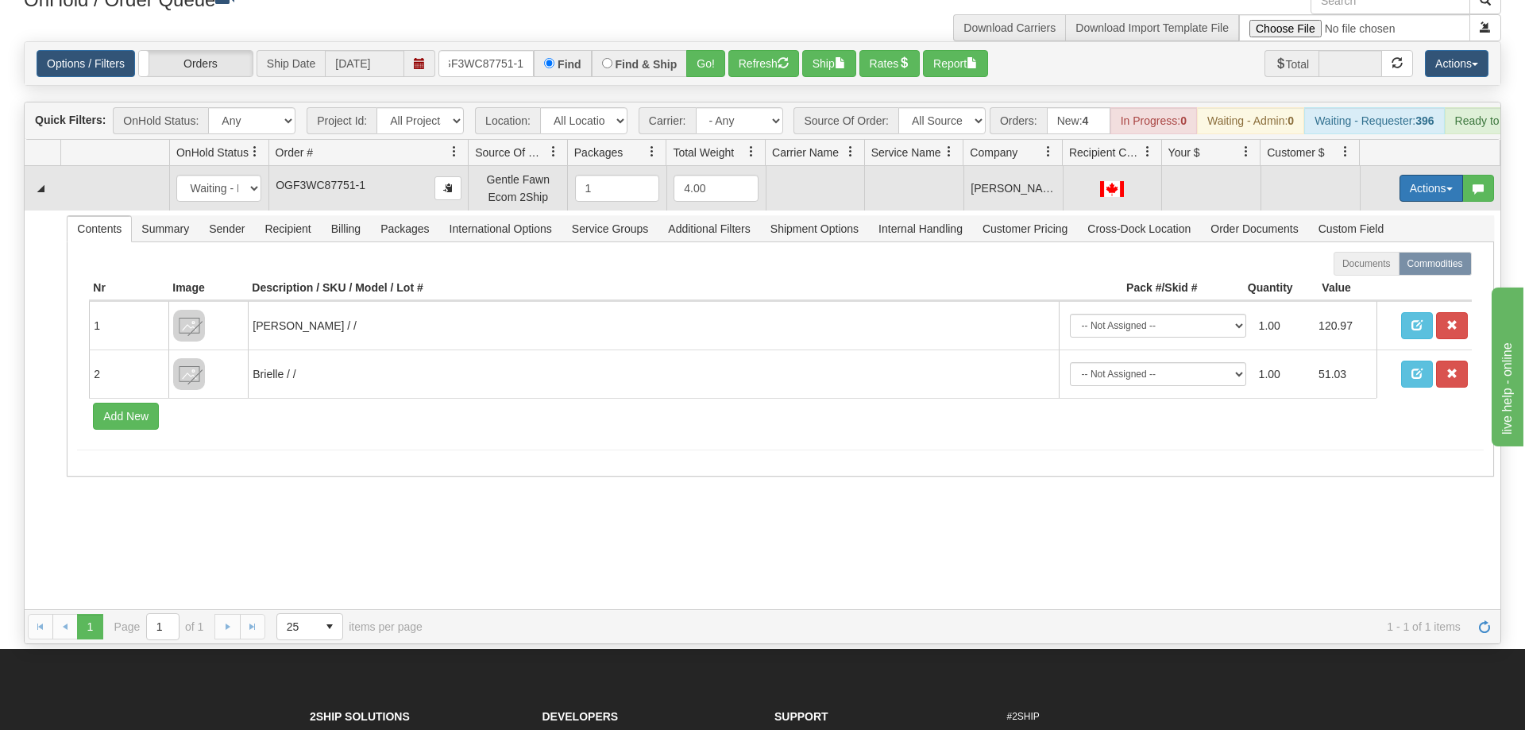
click at [1426, 175] on button "Actions" at bounding box center [1431, 188] width 64 height 27
click at [1402, 253] on span "Rate All Services" at bounding box center [1398, 259] width 95 height 13
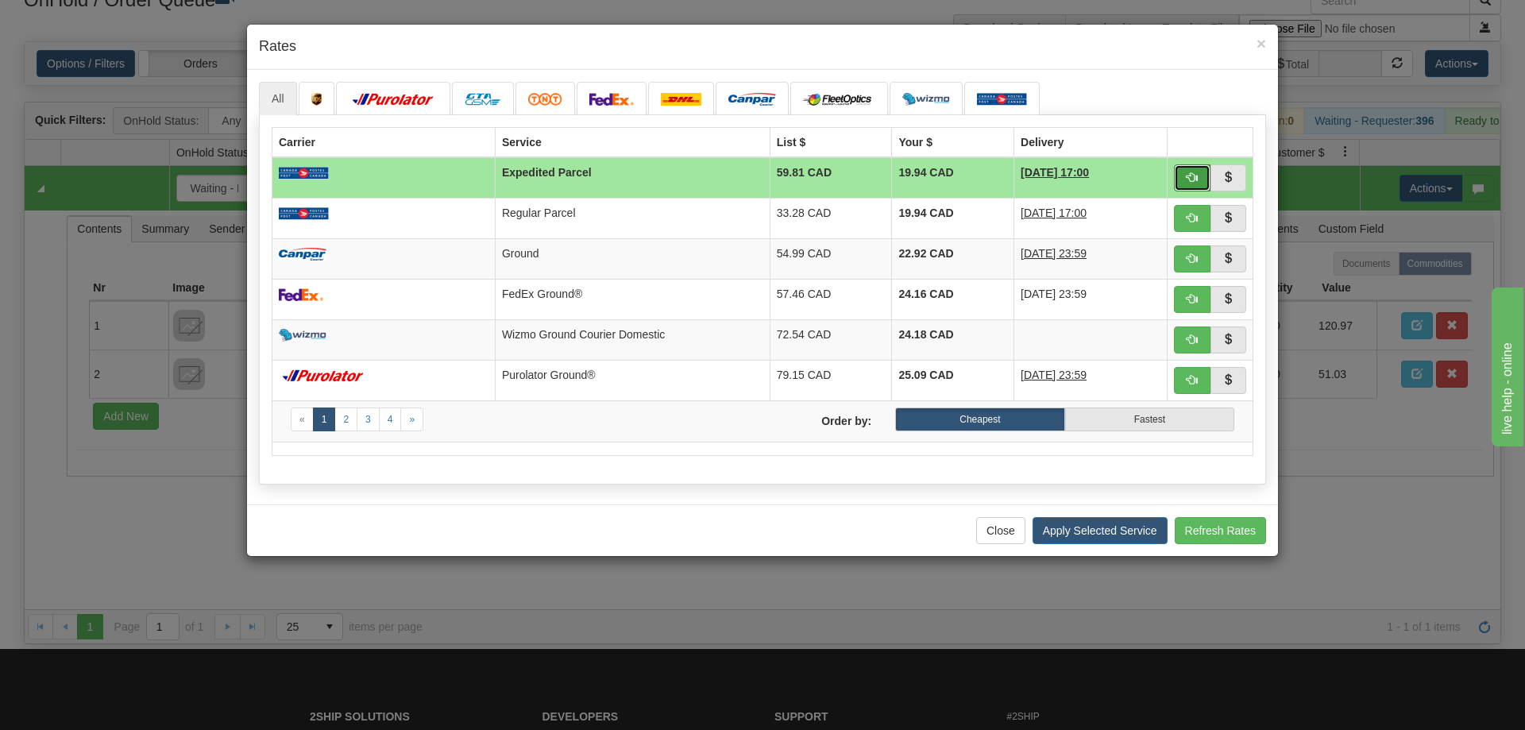
click at [1185, 179] on button "button" at bounding box center [1192, 177] width 37 height 27
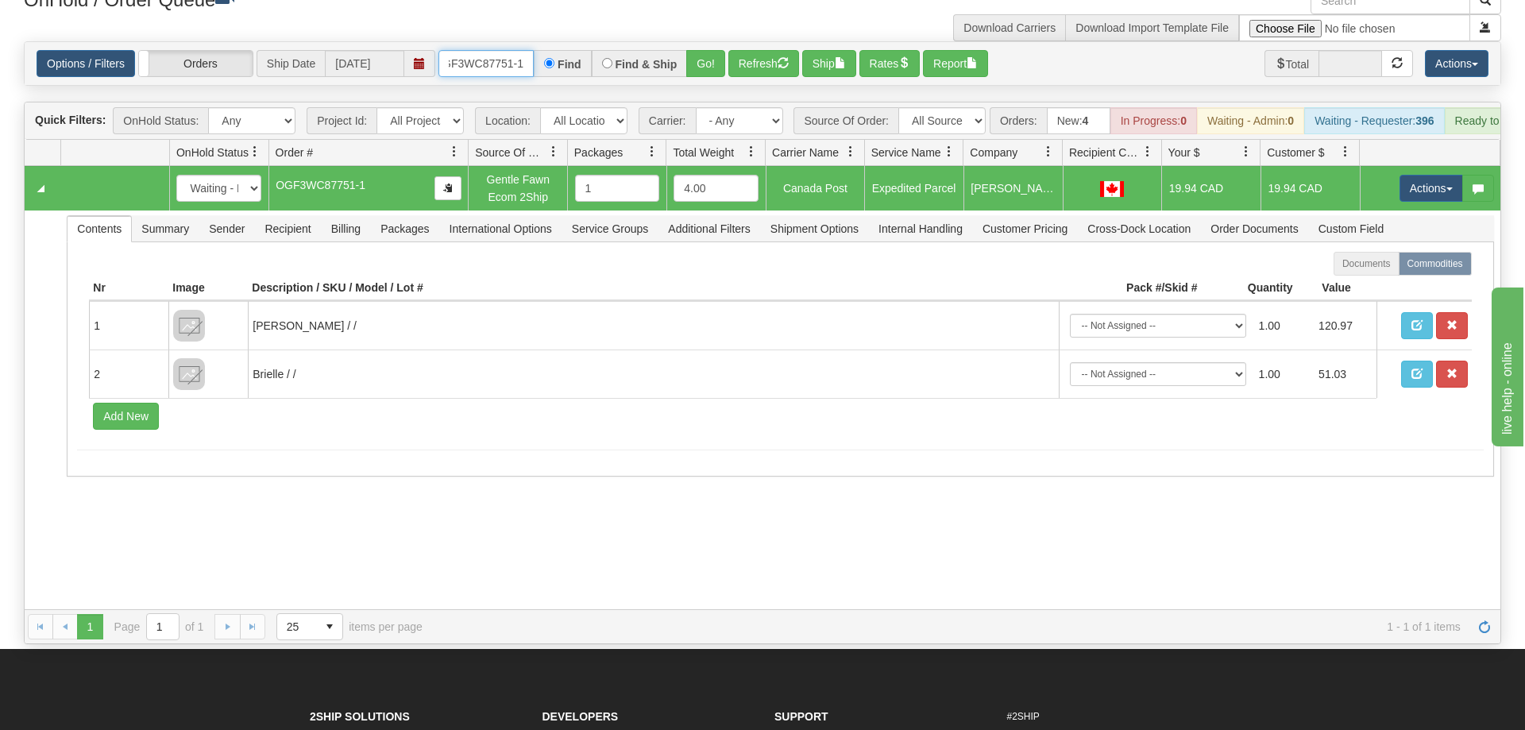
click at [511, 50] on input "OGF3WC87751-1" at bounding box center [485, 63] width 95 height 27
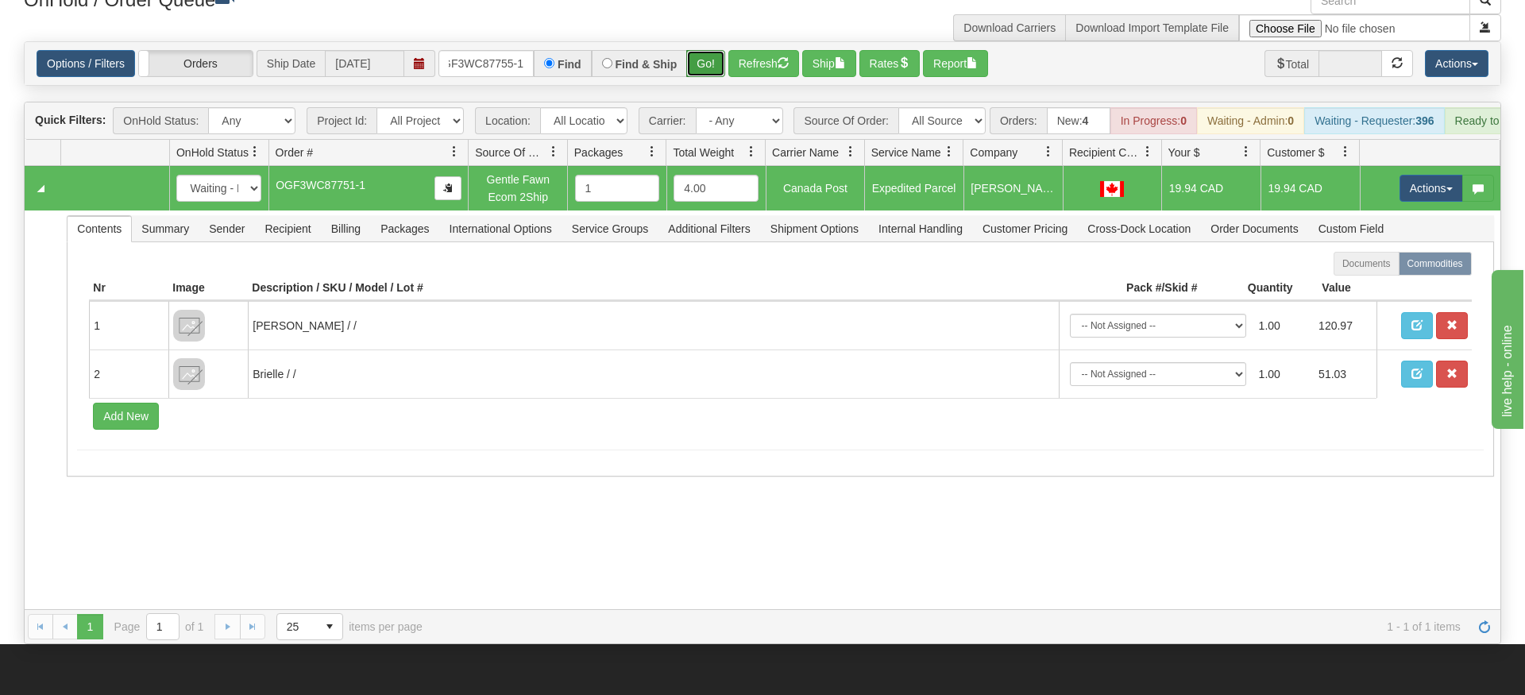
click at [702, 66] on div "Is equal to Is not equal to Contains Does not contains CAD USD EUR ZAR [PERSON_…" at bounding box center [762, 342] width 1501 height 603
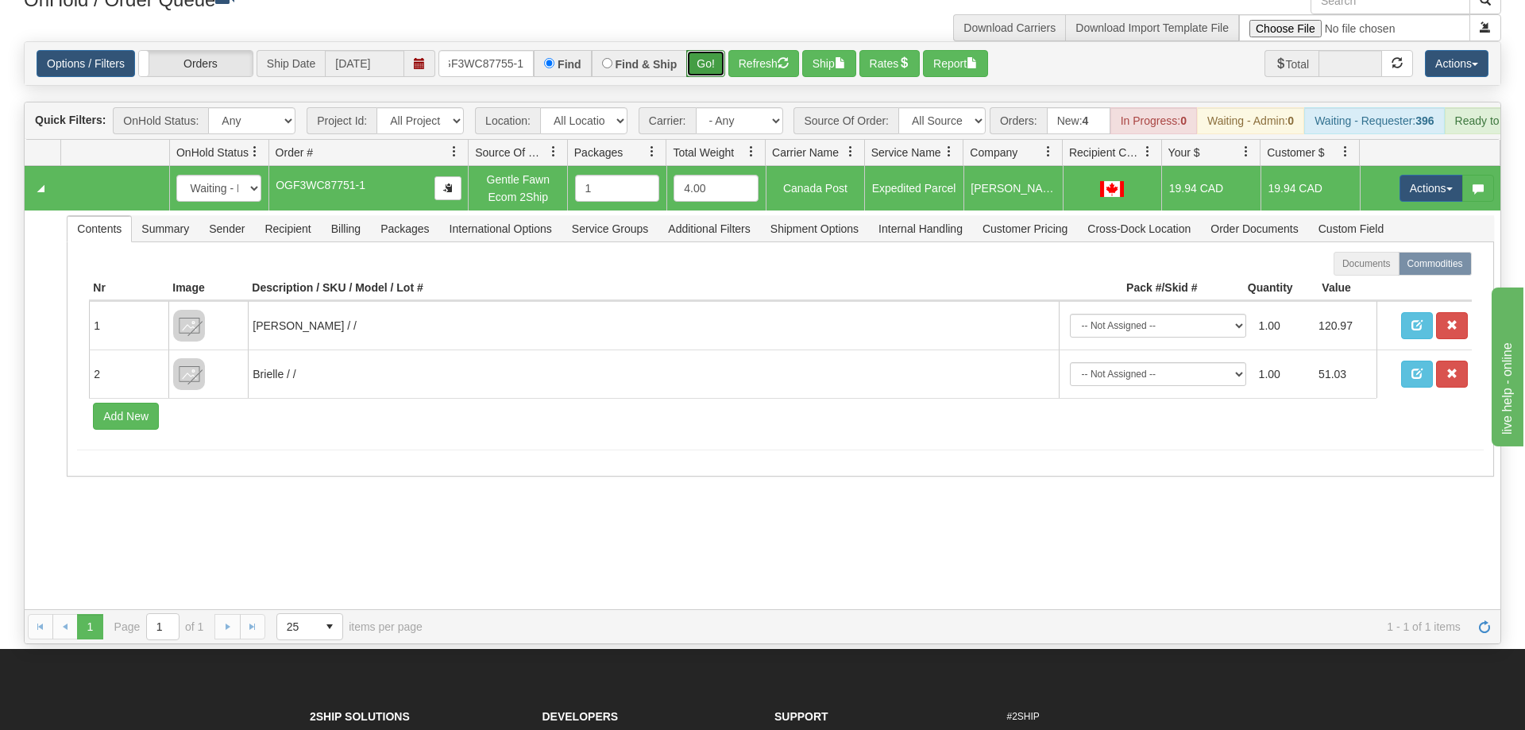
click at [704, 50] on button "Go!" at bounding box center [705, 63] width 39 height 27
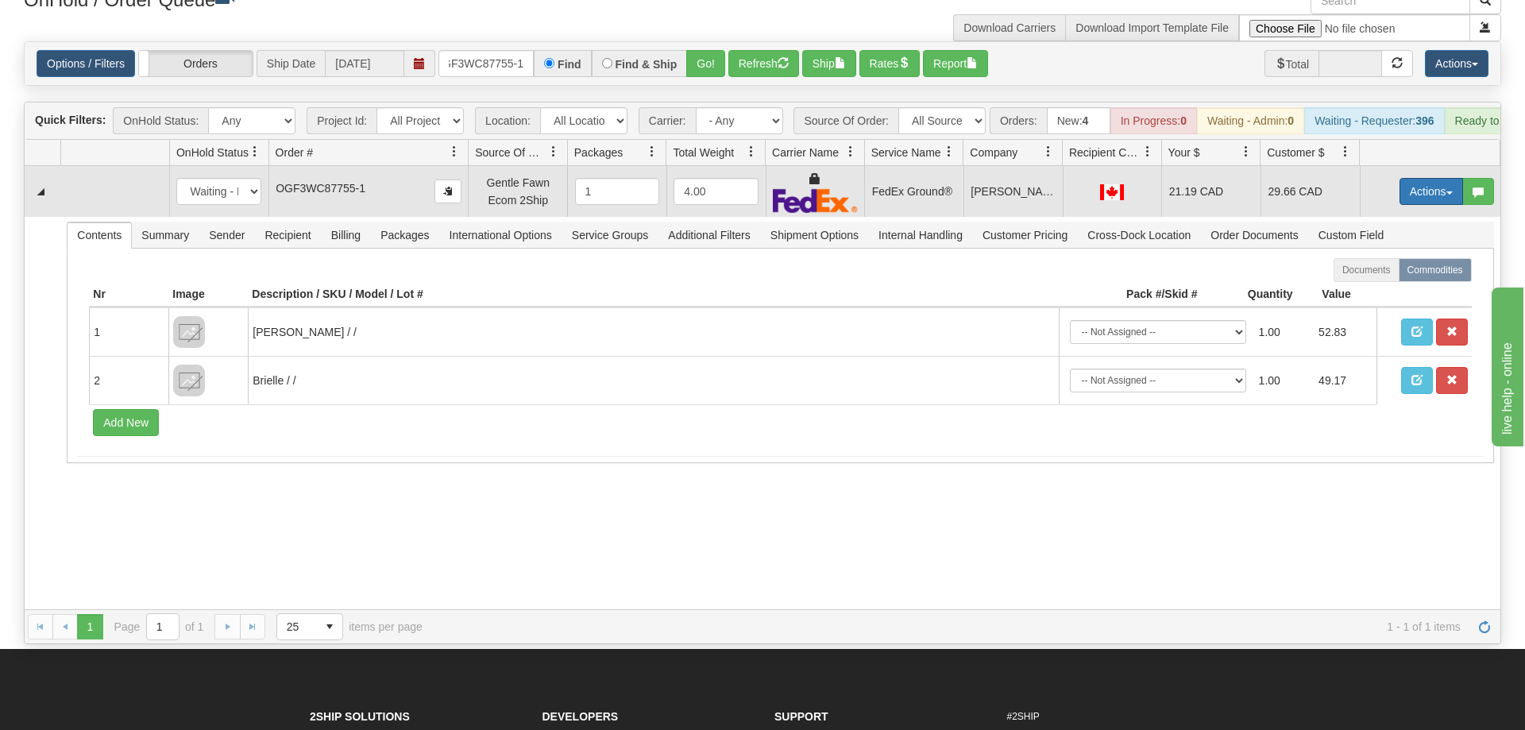
click at [1418, 178] on button "Actions" at bounding box center [1431, 191] width 64 height 27
click at [1390, 273] on link "Ship" at bounding box center [1398, 283] width 127 height 21
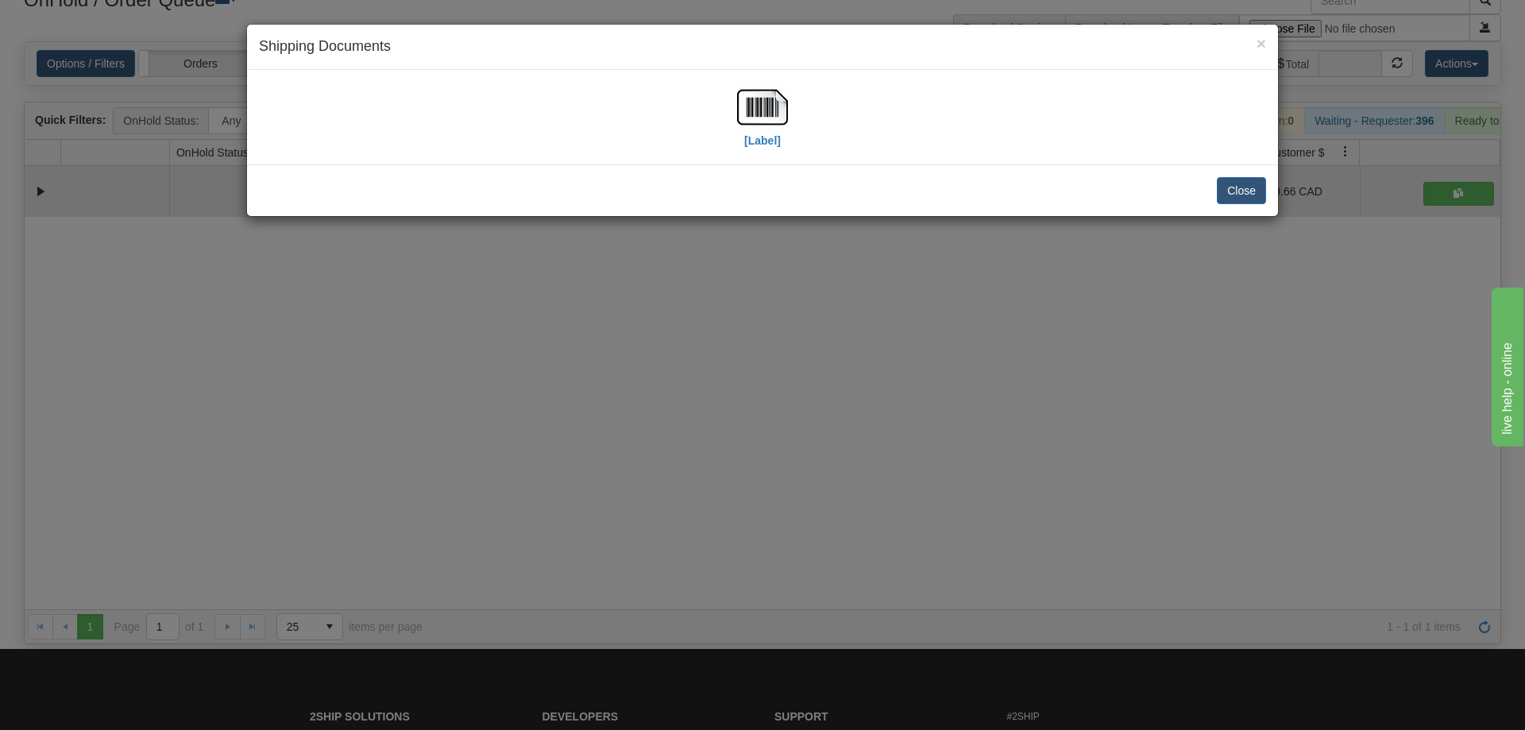
click at [728, 89] on div "[Label]" at bounding box center [762, 117] width 1007 height 71
click at [748, 125] on img at bounding box center [762, 107] width 51 height 51
drag, startPoint x: 891, startPoint y: 401, endPoint x: 530, endPoint y: 105, distance: 467.2
click at [890, 401] on div "× Shipping Documents [Label] Close" at bounding box center [762, 365] width 1525 height 730
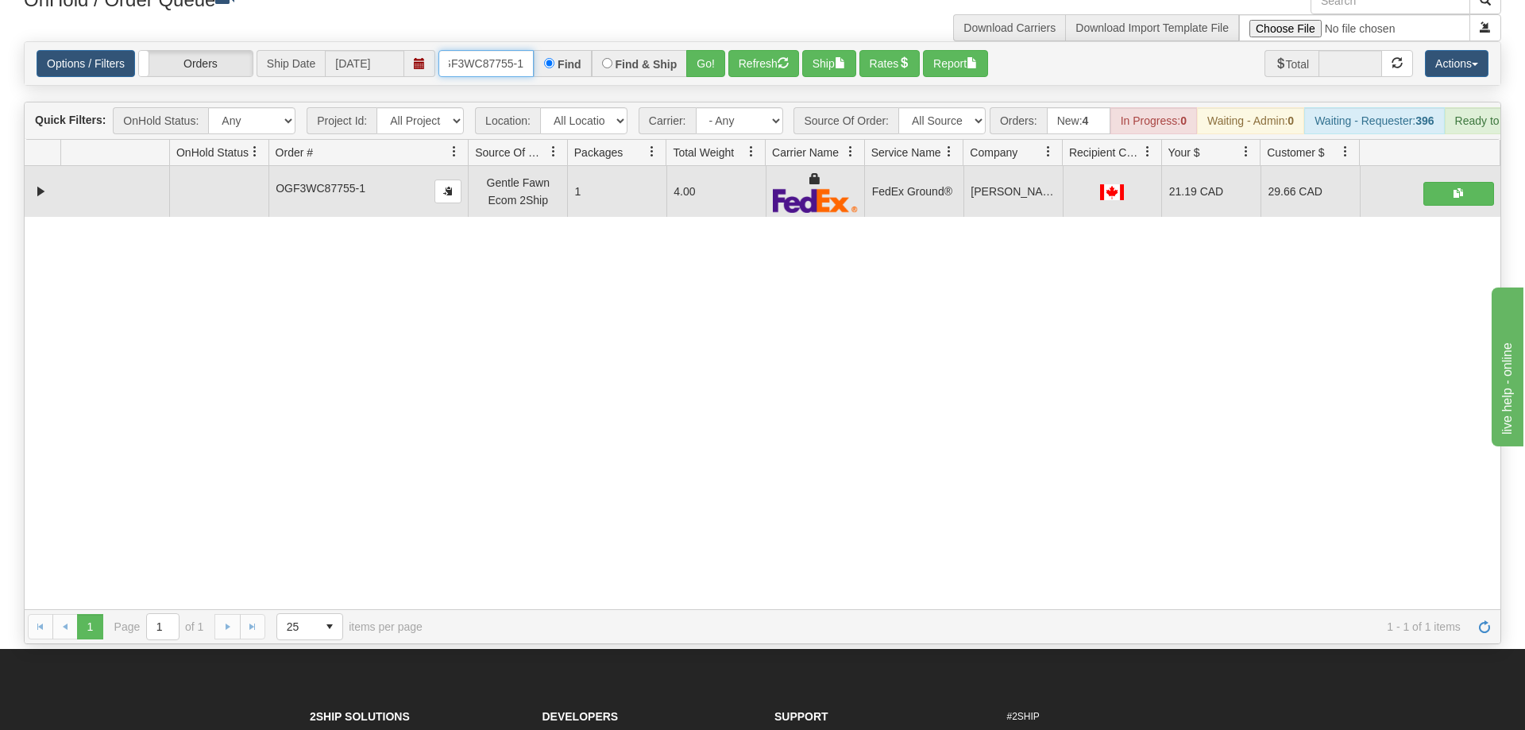
click at [491, 50] on input "OGF3WC87755-1" at bounding box center [485, 63] width 95 height 27
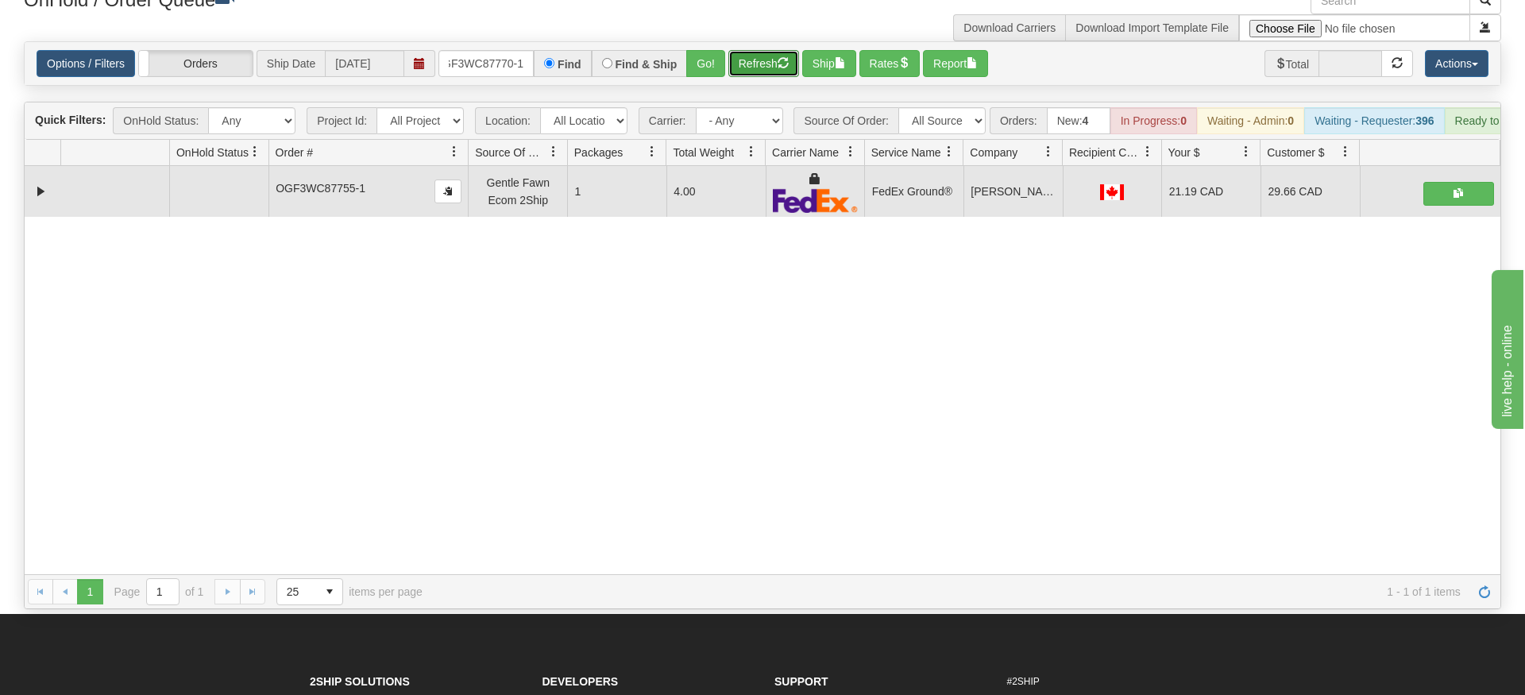
drag, startPoint x: 731, startPoint y: 50, endPoint x: 705, endPoint y: 63, distance: 29.1
click at [724, 79] on div "Is equal to Is not equal to Contains Does not contains CAD USD EUR ZAR [PERSON_…" at bounding box center [762, 325] width 1501 height 568
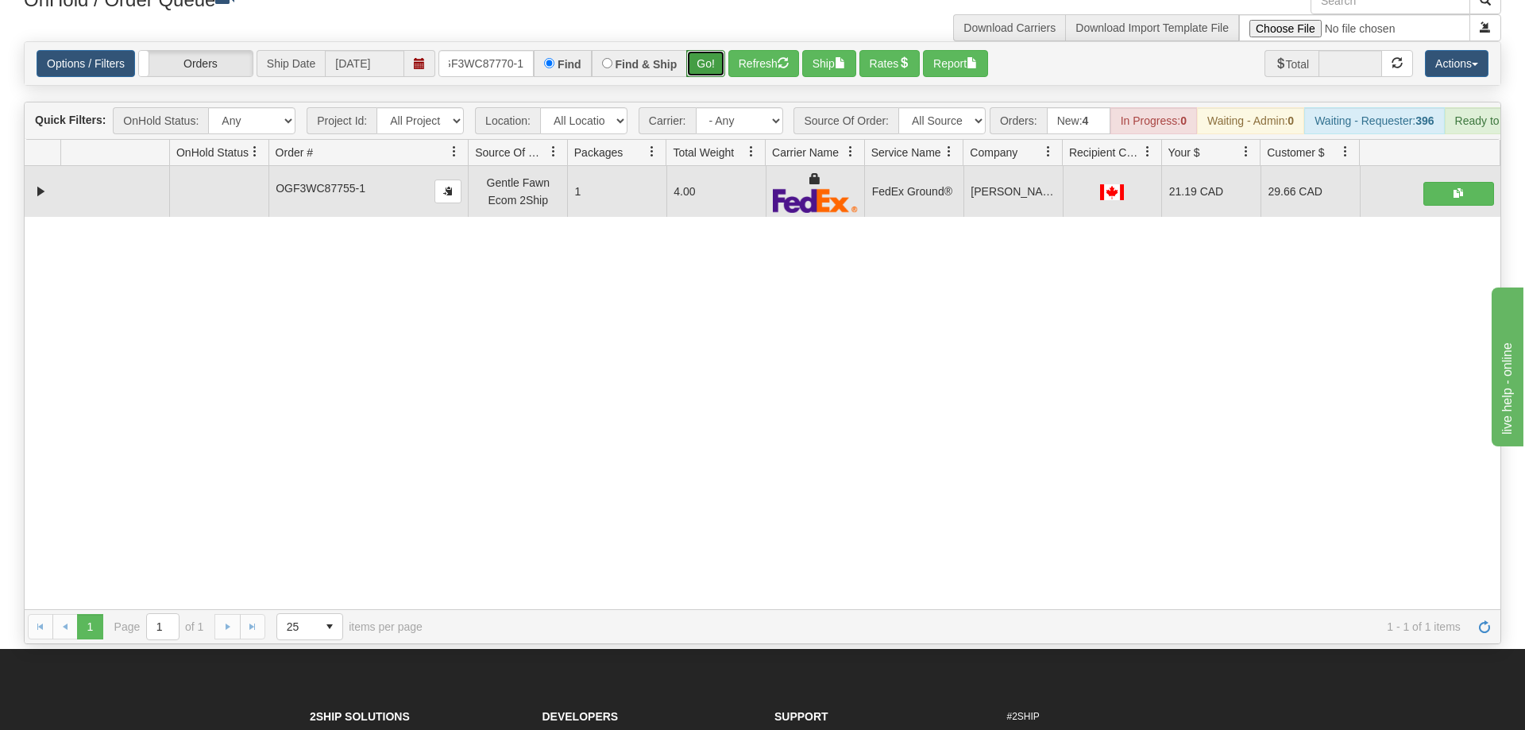
click at [701, 50] on button "Go!" at bounding box center [705, 63] width 39 height 27
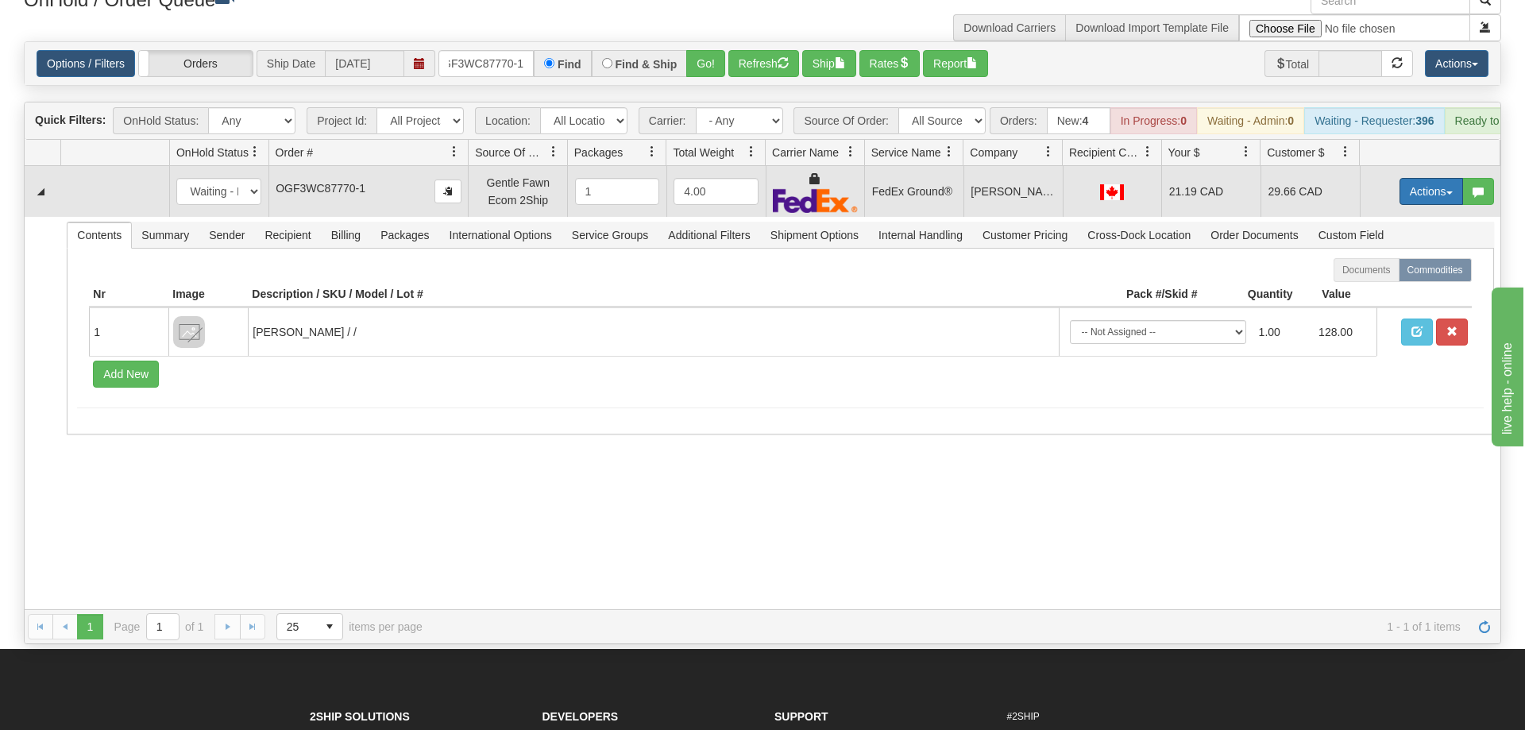
click at [1413, 178] on button "Actions" at bounding box center [1431, 191] width 64 height 27
click at [1386, 273] on link "Ship" at bounding box center [1398, 283] width 127 height 21
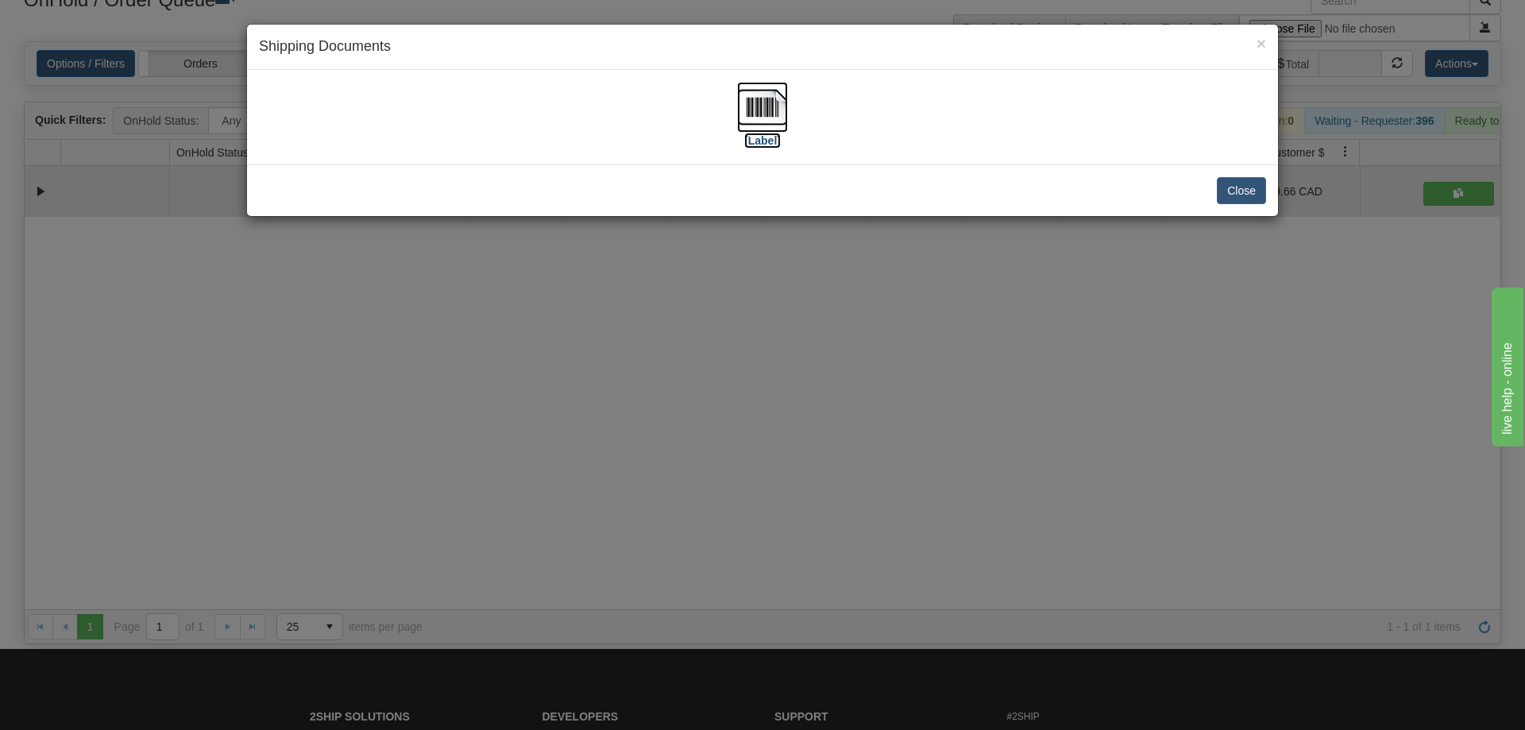
click at [750, 93] on img at bounding box center [762, 107] width 51 height 51
drag, startPoint x: 926, startPoint y: 358, endPoint x: 543, endPoint y: 37, distance: 500.0
click at [921, 347] on div "× Shipping Documents [Label] Close" at bounding box center [762, 365] width 1525 height 730
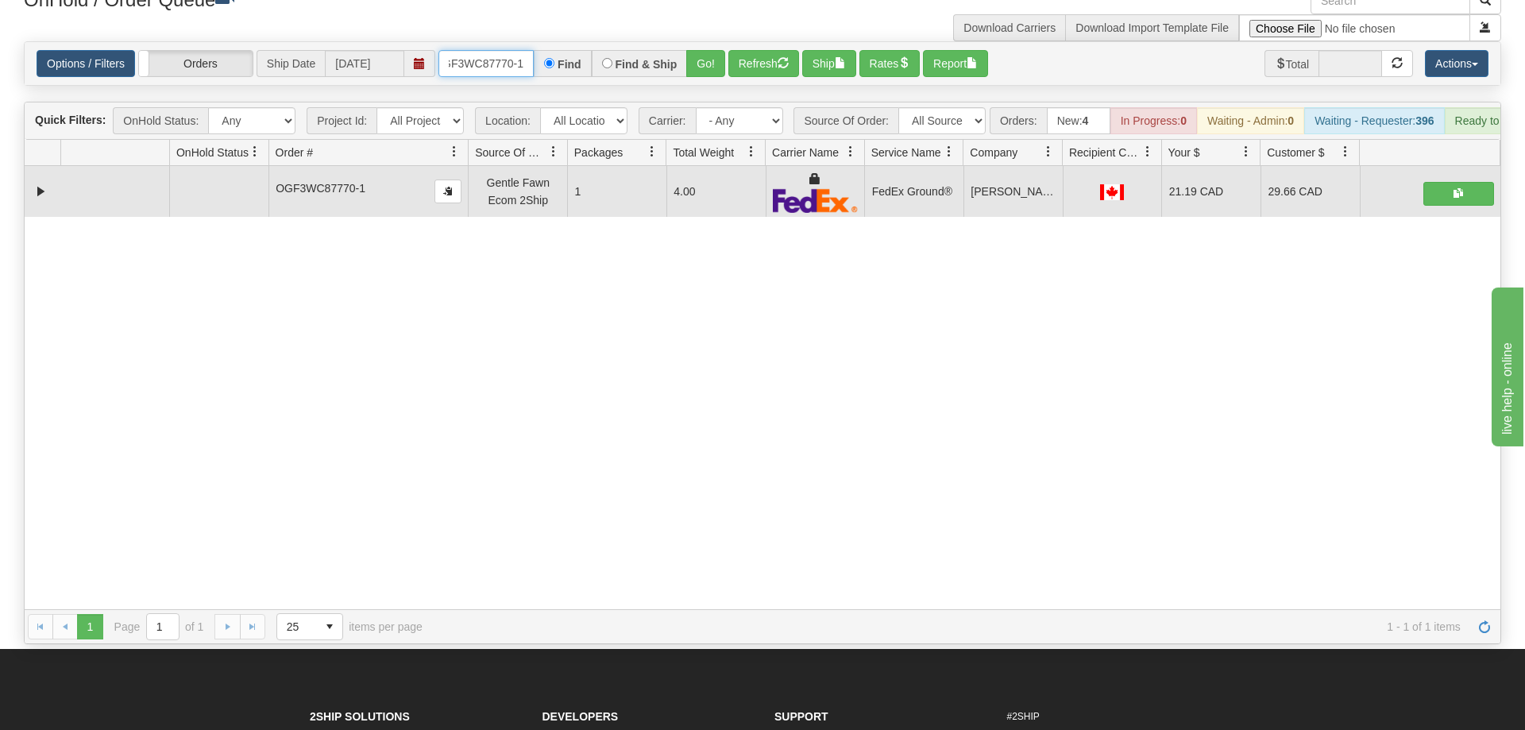
click at [507, 50] on input "OGF3WC87770-1" at bounding box center [485, 63] width 95 height 27
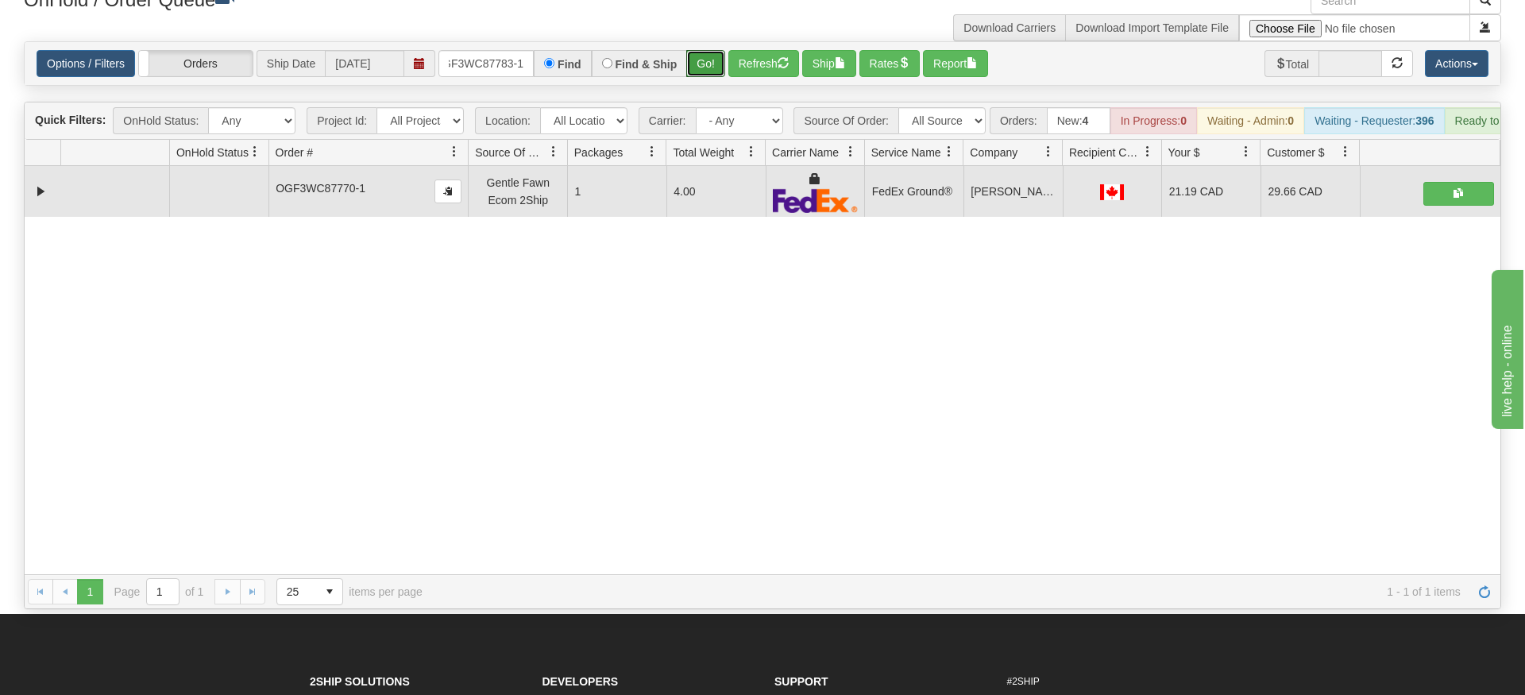
click at [700, 75] on div "Is equal to Is not equal to Contains Does not contains CAD USD EUR ZAR [PERSON_…" at bounding box center [762, 325] width 1501 height 568
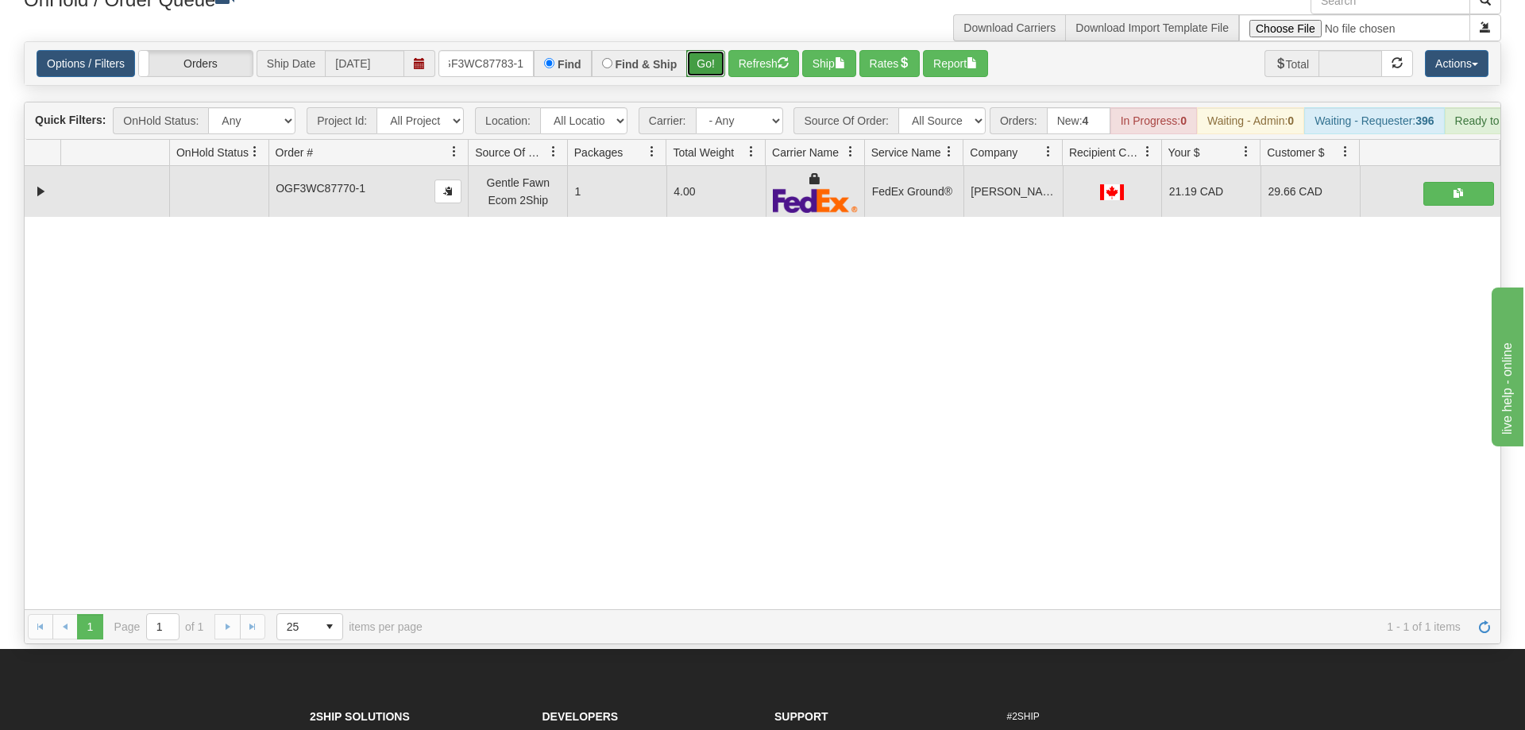
click at [713, 50] on button "Go!" at bounding box center [705, 63] width 39 height 27
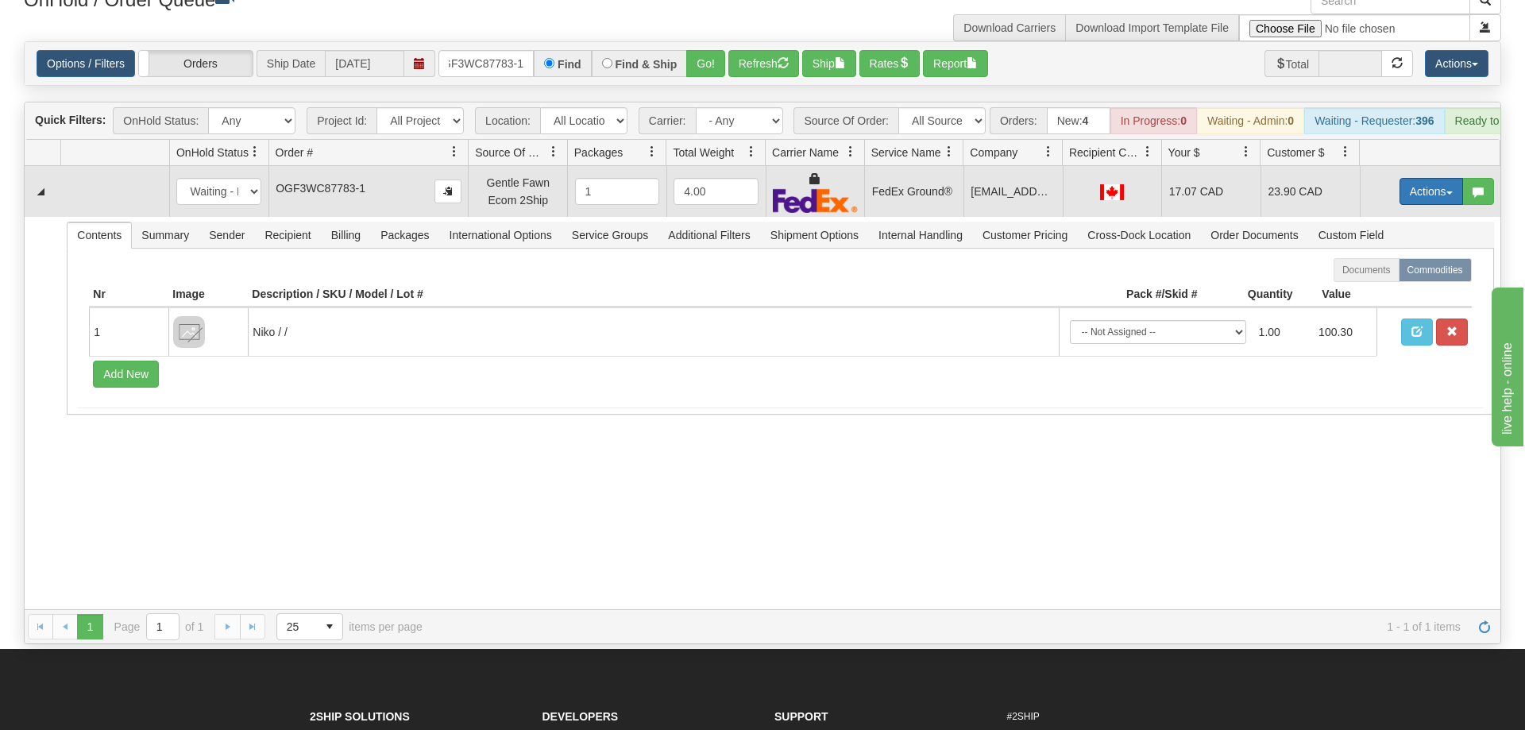
click at [1455, 178] on button "Actions" at bounding box center [1431, 191] width 64 height 27
click at [1377, 277] on span "Ship" at bounding box center [1367, 283] width 33 height 13
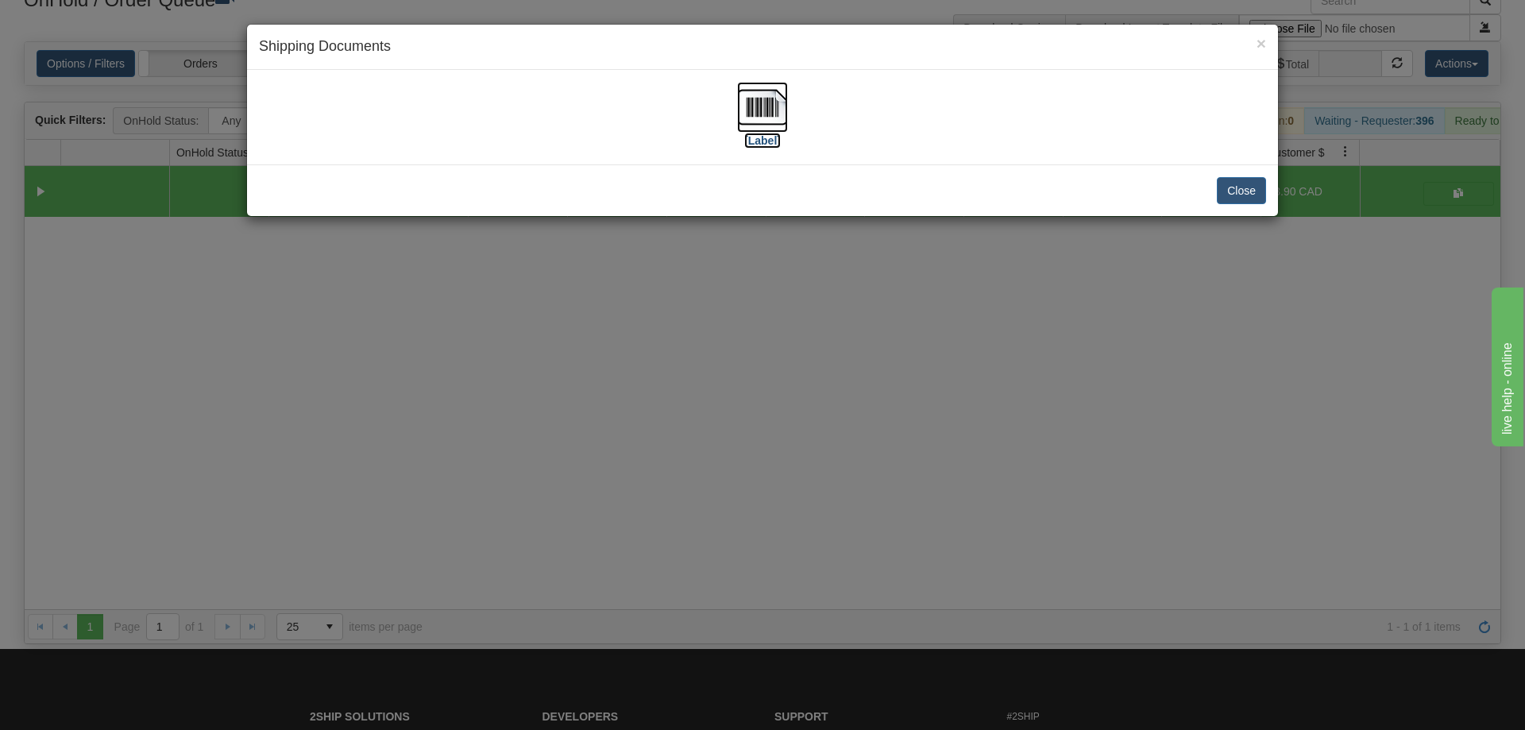
click at [751, 112] on img at bounding box center [762, 107] width 51 height 51
click at [834, 434] on div "× Shipping Documents [Label] Close" at bounding box center [762, 365] width 1525 height 730
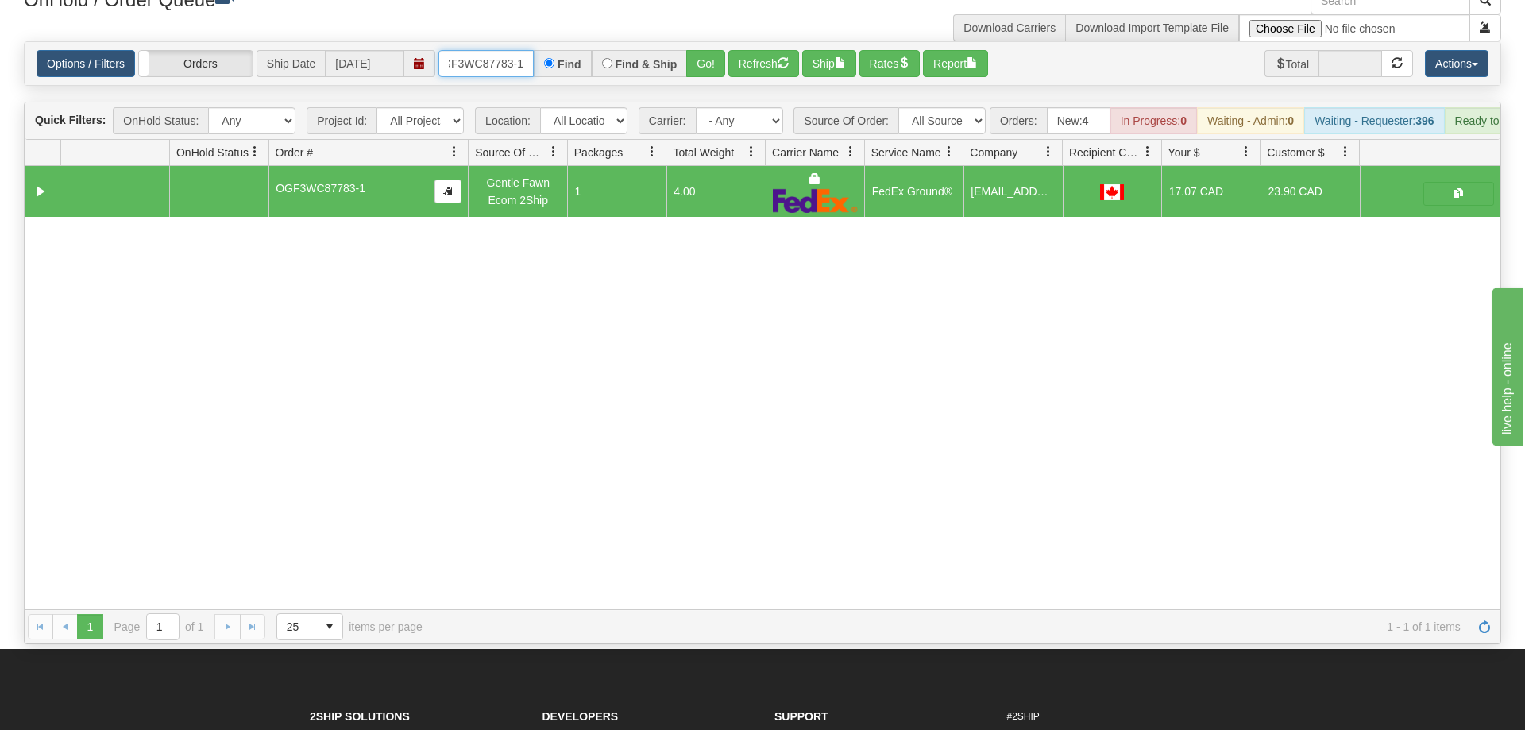
click at [501, 50] on input "OGF3WC87783-1" at bounding box center [485, 63] width 95 height 27
drag, startPoint x: 681, startPoint y: 43, endPoint x: 681, endPoint y: 70, distance: 27.0
click at [681, 72] on div "Is equal to Is not equal to Contains Does not contains CAD USD EUR ZAR [PERSON_…" at bounding box center [762, 342] width 1501 height 603
click at [708, 50] on button "Go!" at bounding box center [705, 63] width 39 height 27
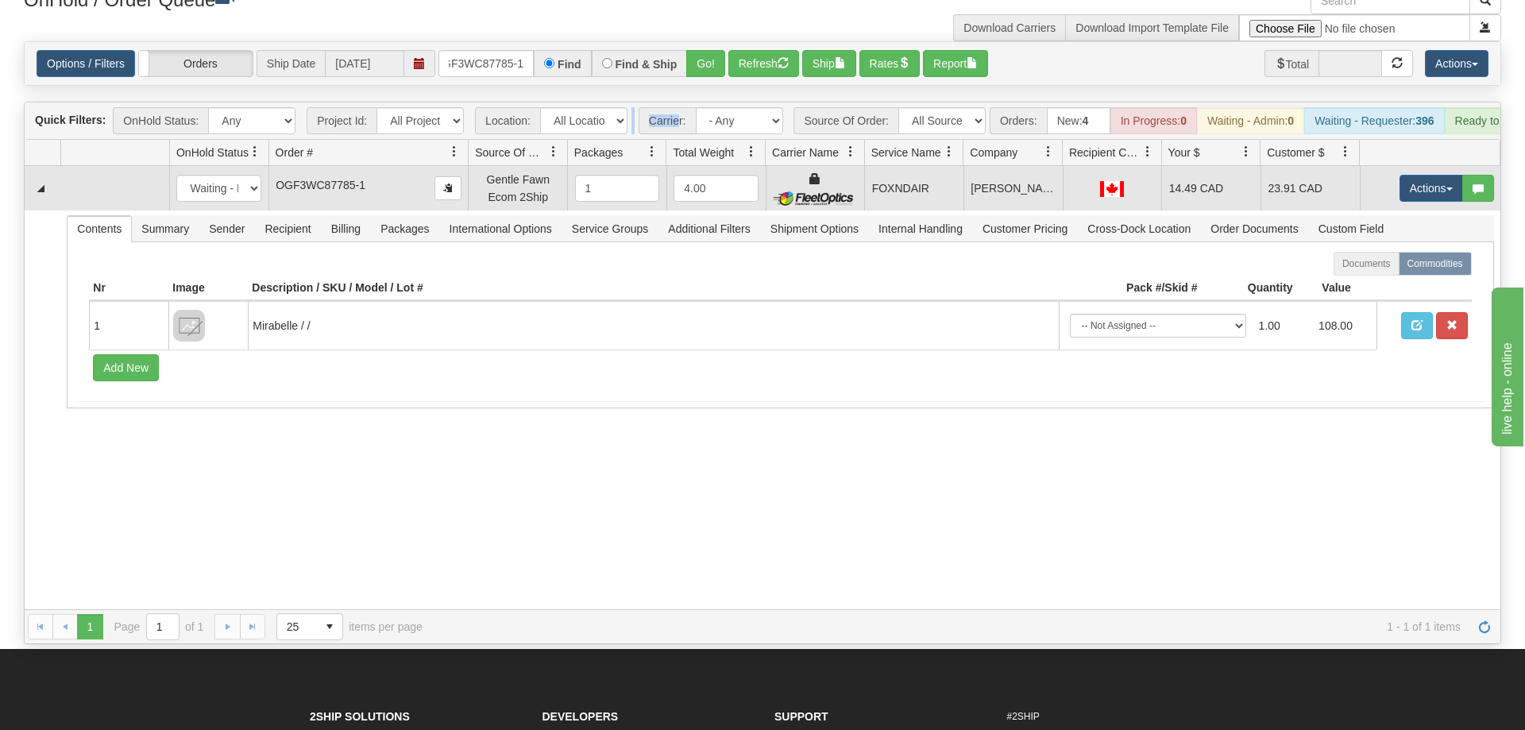
click at [1393, 172] on td "Actions Open Refresh Rates Rate All Services Ship Delete Edit Items" at bounding box center [1430, 188] width 141 height 44
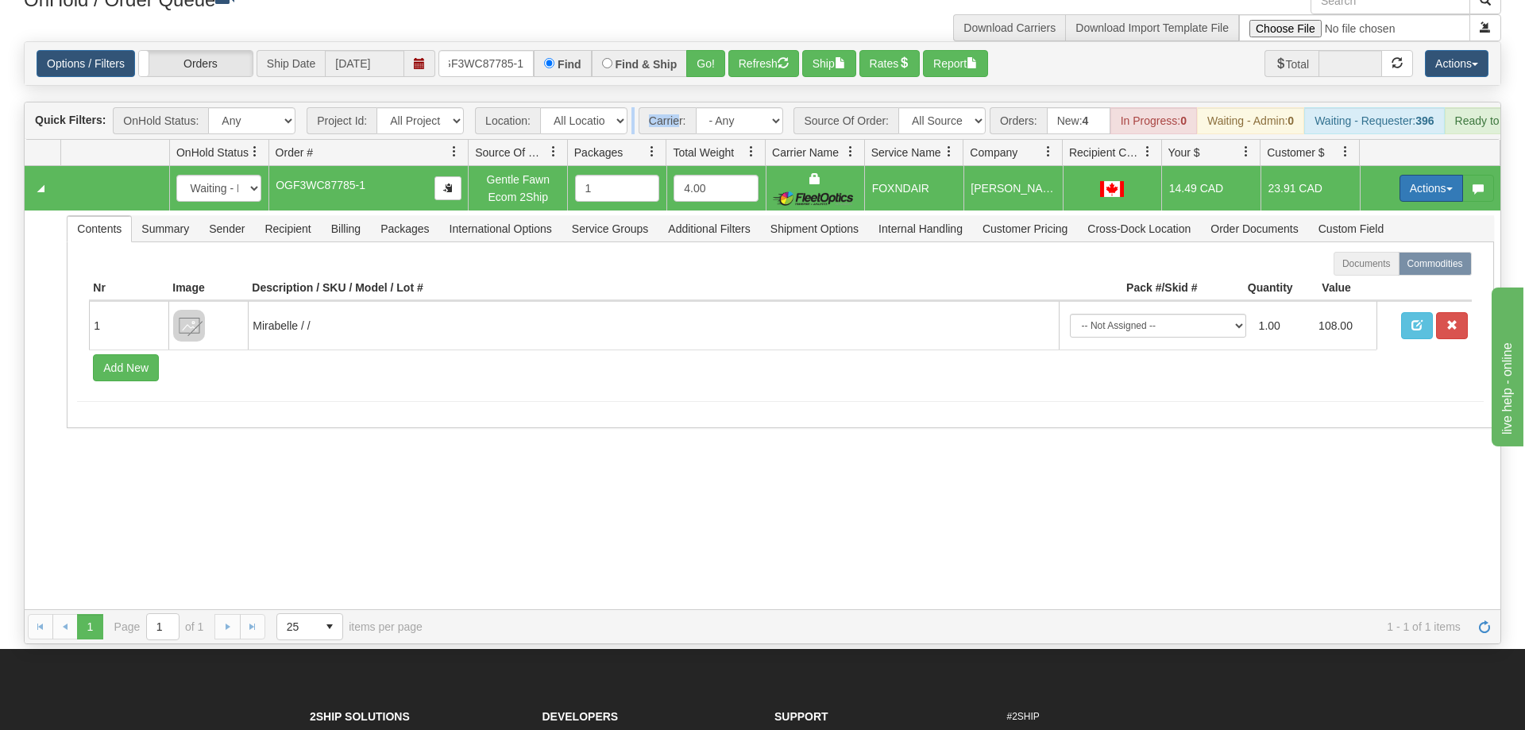
click at [1399, 175] on button "Actions" at bounding box center [1431, 188] width 64 height 27
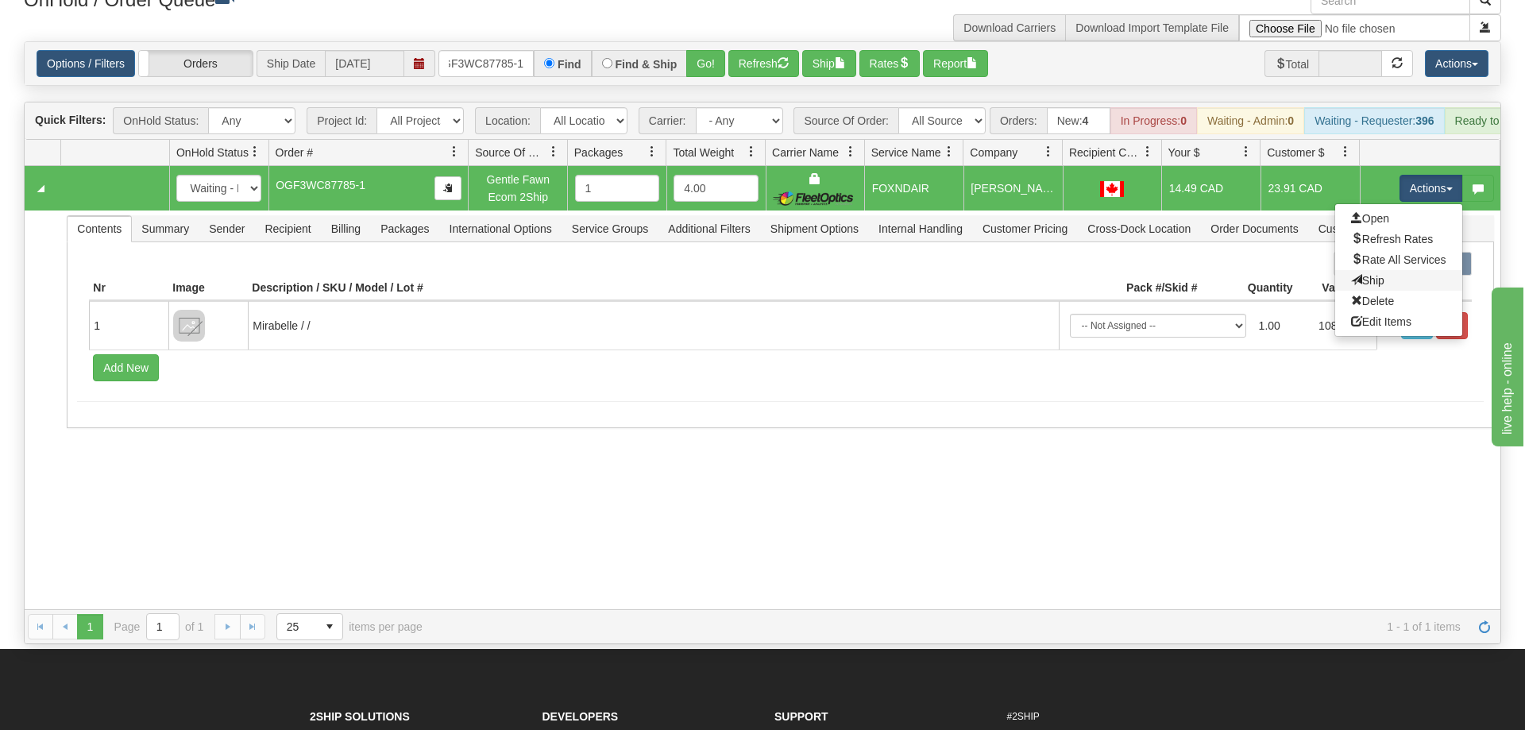
click at [1383, 270] on link "Ship" at bounding box center [1398, 280] width 127 height 21
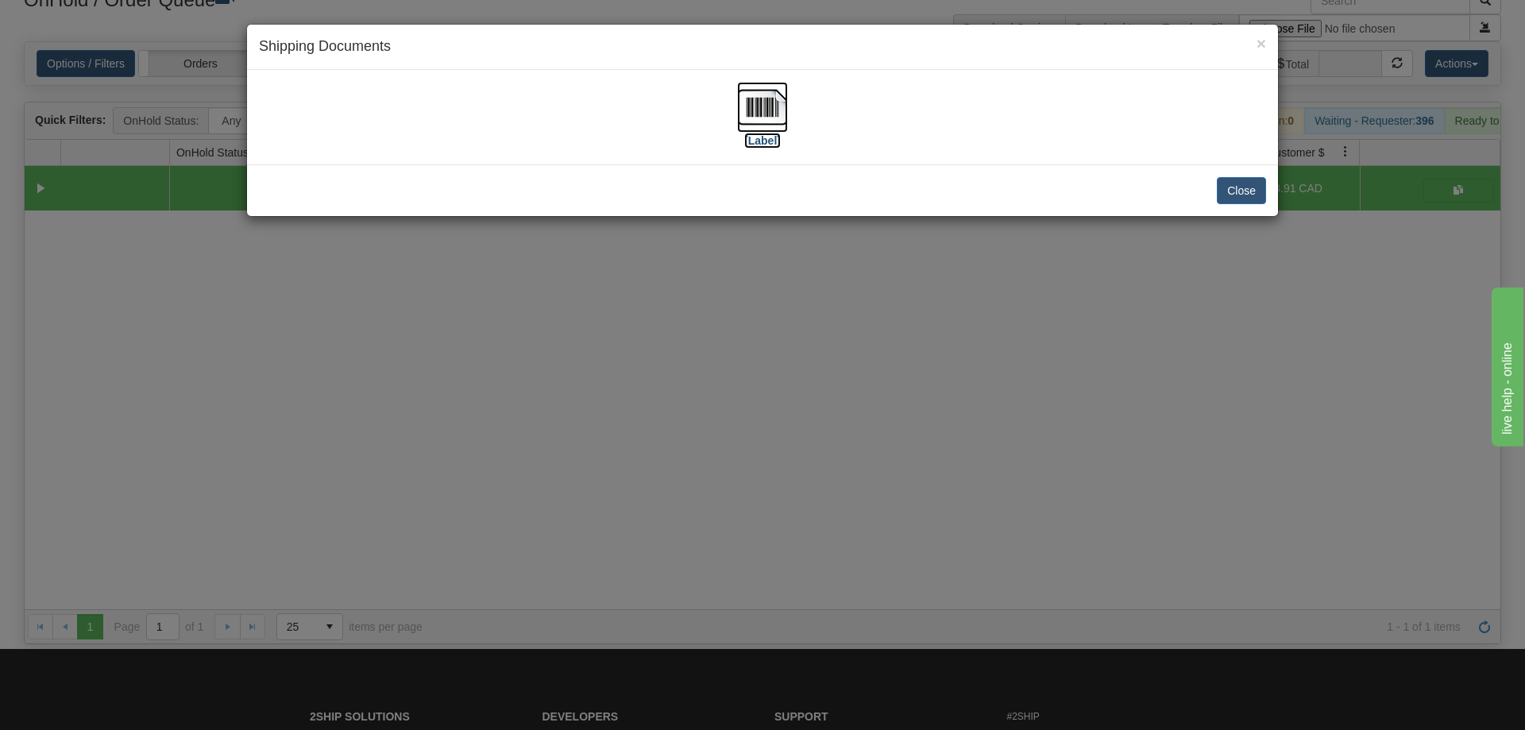
click at [770, 120] on img at bounding box center [762, 107] width 51 height 51
click at [951, 381] on div "× Shipping Documents [Label] Close" at bounding box center [762, 365] width 1525 height 730
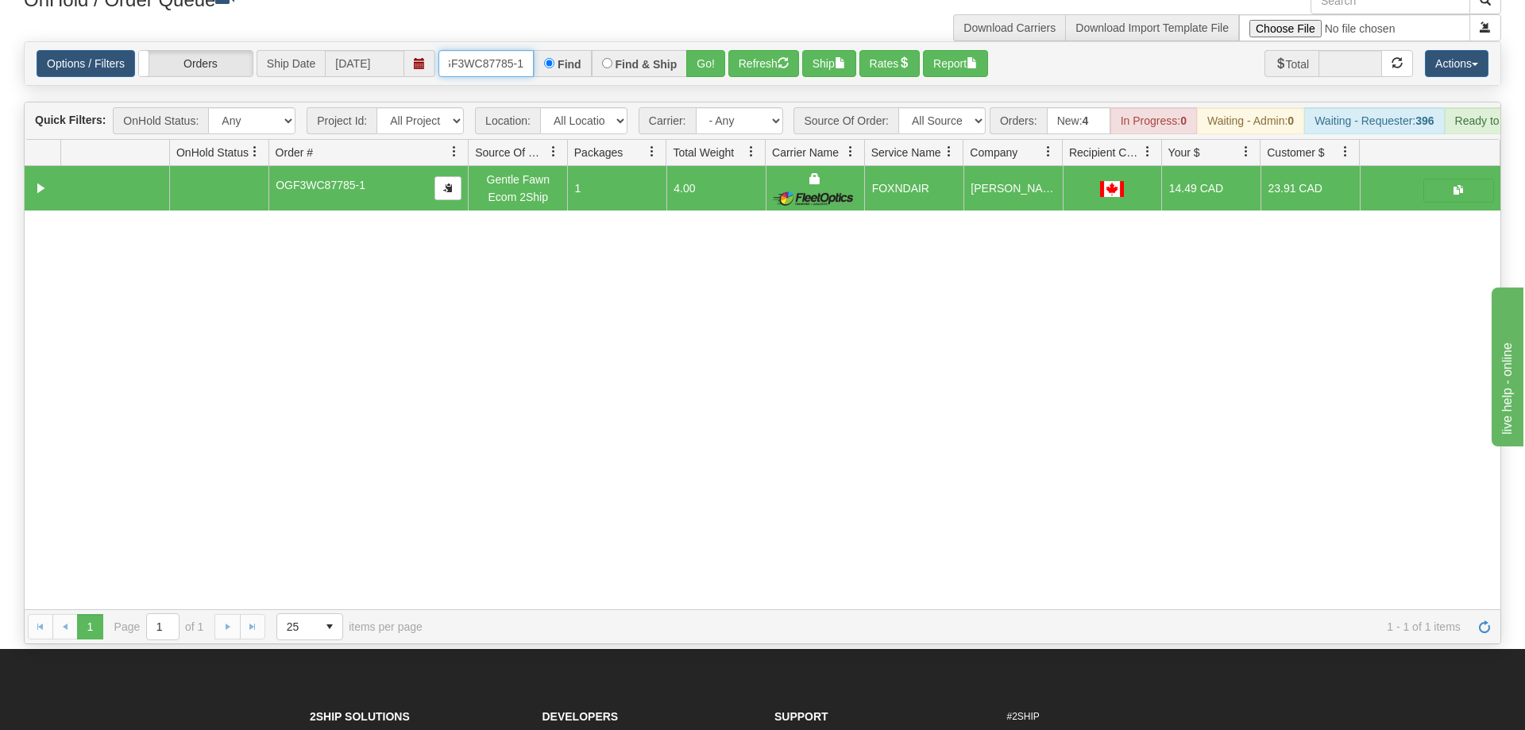
click at [492, 50] on input "OGF3WC87785-1" at bounding box center [485, 63] width 95 height 27
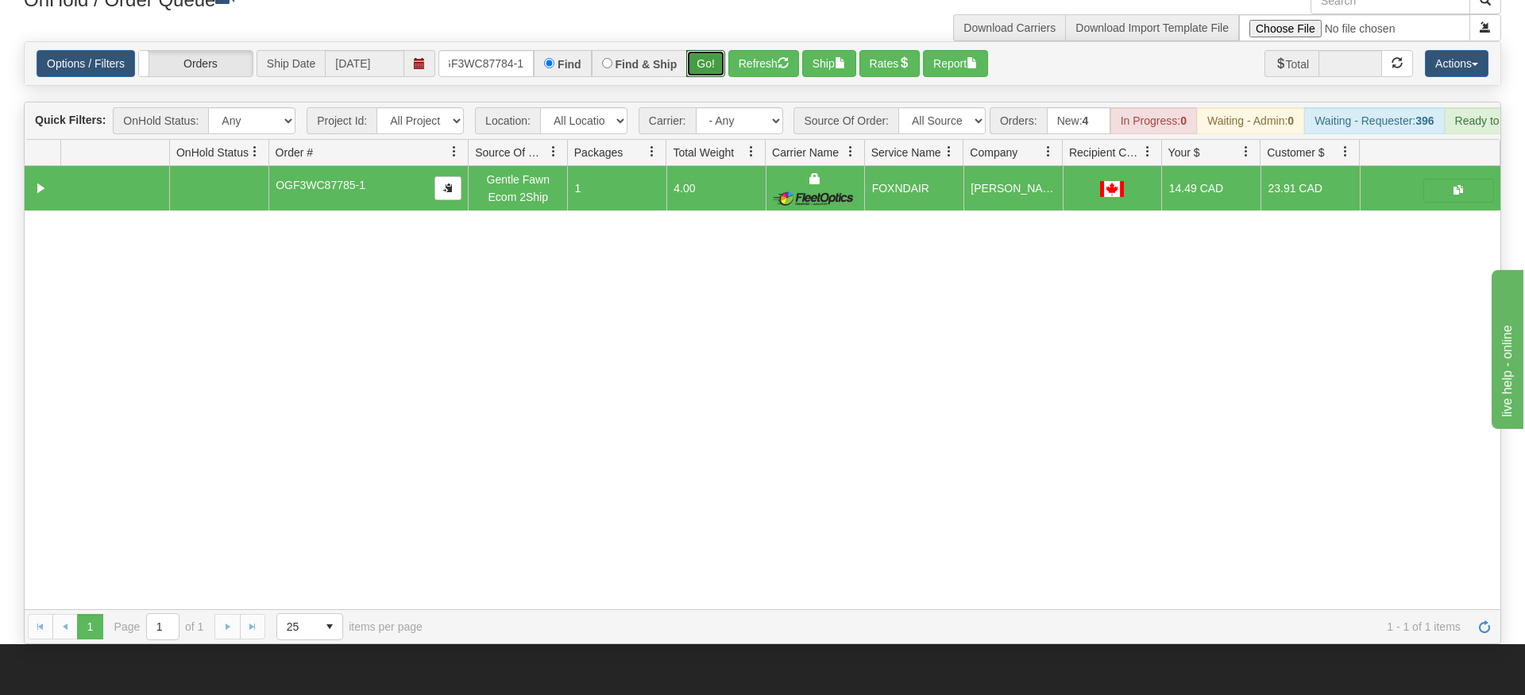
drag, startPoint x: 704, startPoint y: 34, endPoint x: 705, endPoint y: 69, distance: 35.0
click at [705, 69] on div "Is equal to Is not equal to Contains Does not contains CAD USD EUR ZAR [PERSON_…" at bounding box center [762, 342] width 1501 height 603
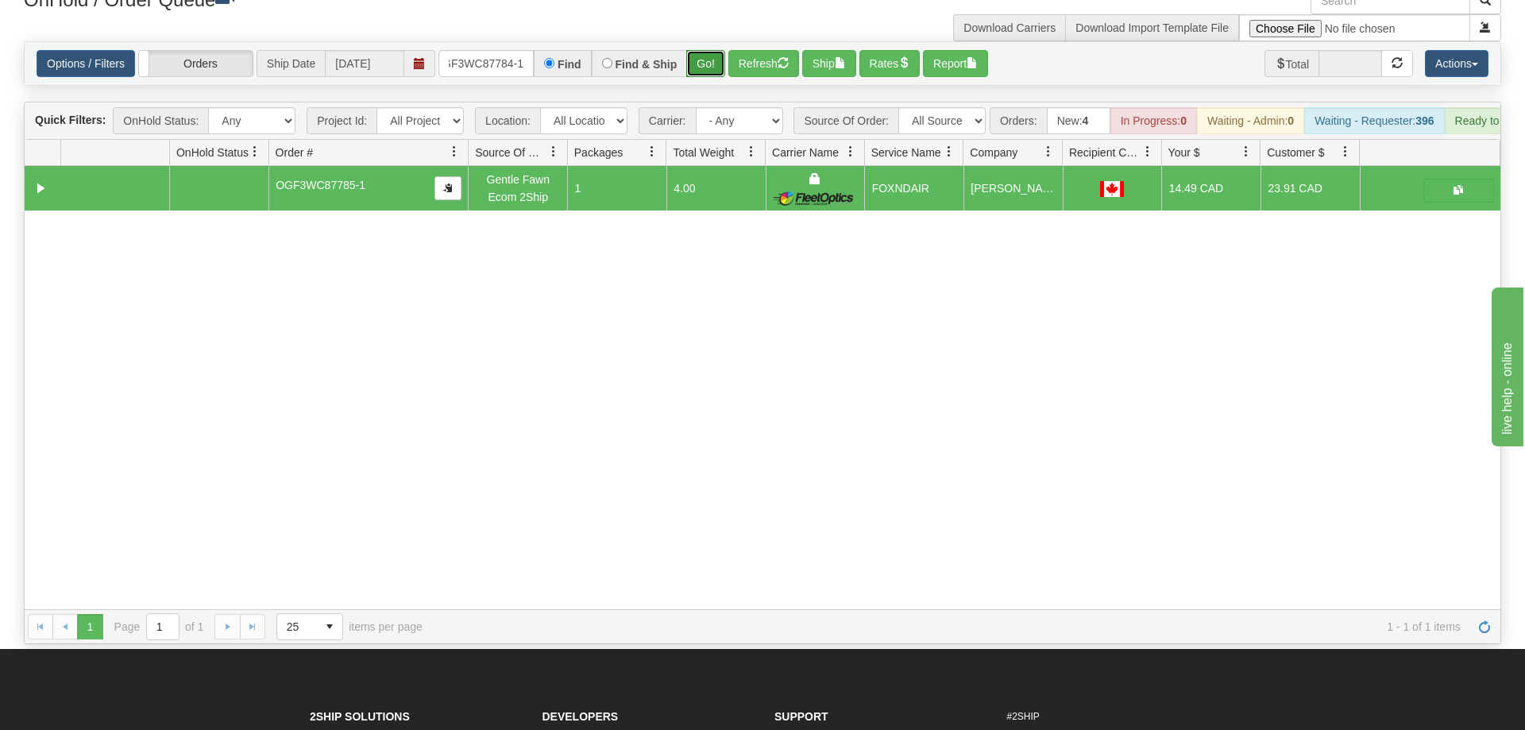
click at [704, 50] on button "Go!" at bounding box center [705, 63] width 39 height 27
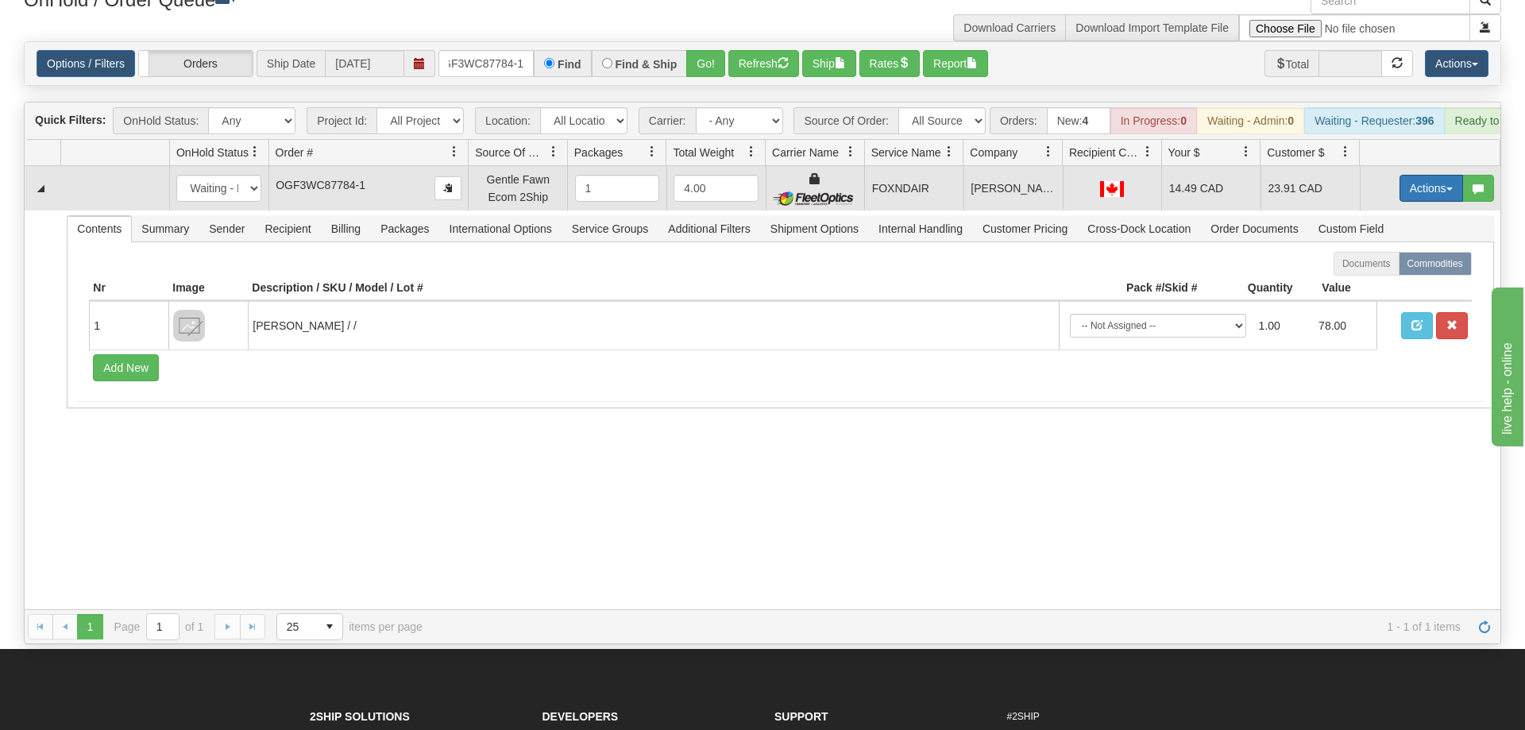
click at [1417, 175] on button "Actions" at bounding box center [1431, 188] width 64 height 27
click at [1376, 274] on span "Ship" at bounding box center [1367, 280] width 33 height 13
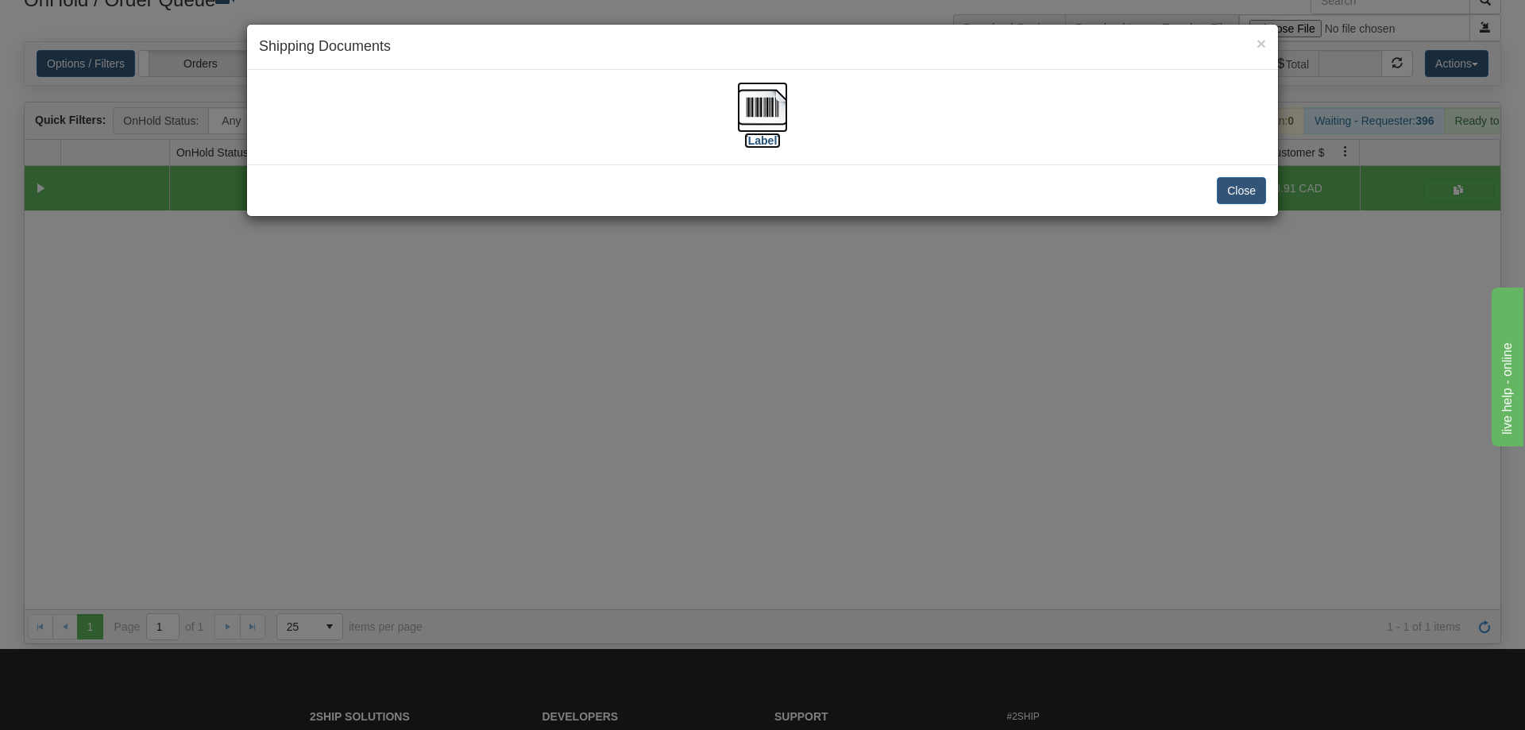
click at [766, 109] on img at bounding box center [762, 107] width 51 height 51
drag, startPoint x: 612, startPoint y: 530, endPoint x: 577, endPoint y: 466, distance: 72.5
click at [609, 521] on div "× Shipping Documents [Label] Close" at bounding box center [762, 365] width 1525 height 730
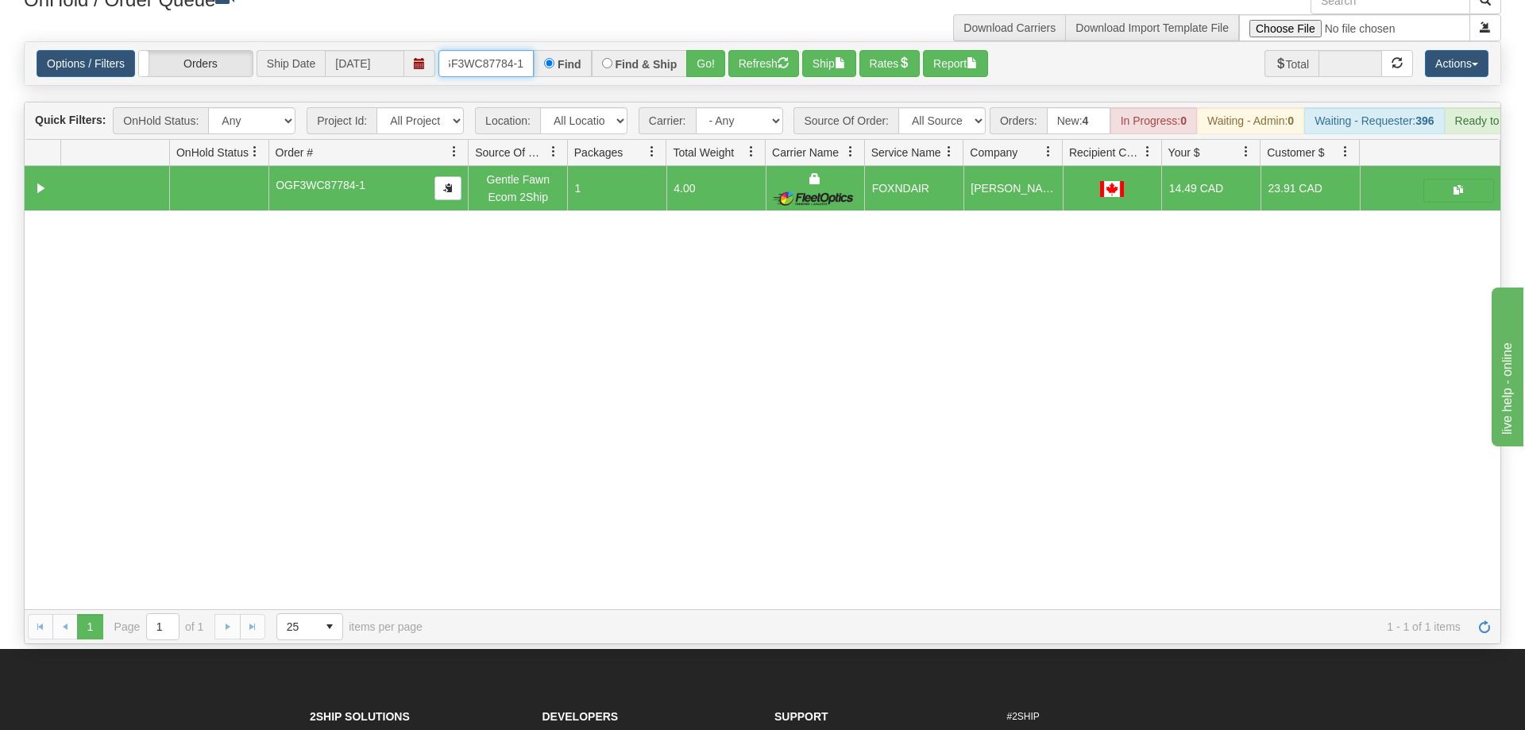
click at [503, 50] on input "OGF3WC87784-1" at bounding box center [485, 63] width 95 height 27
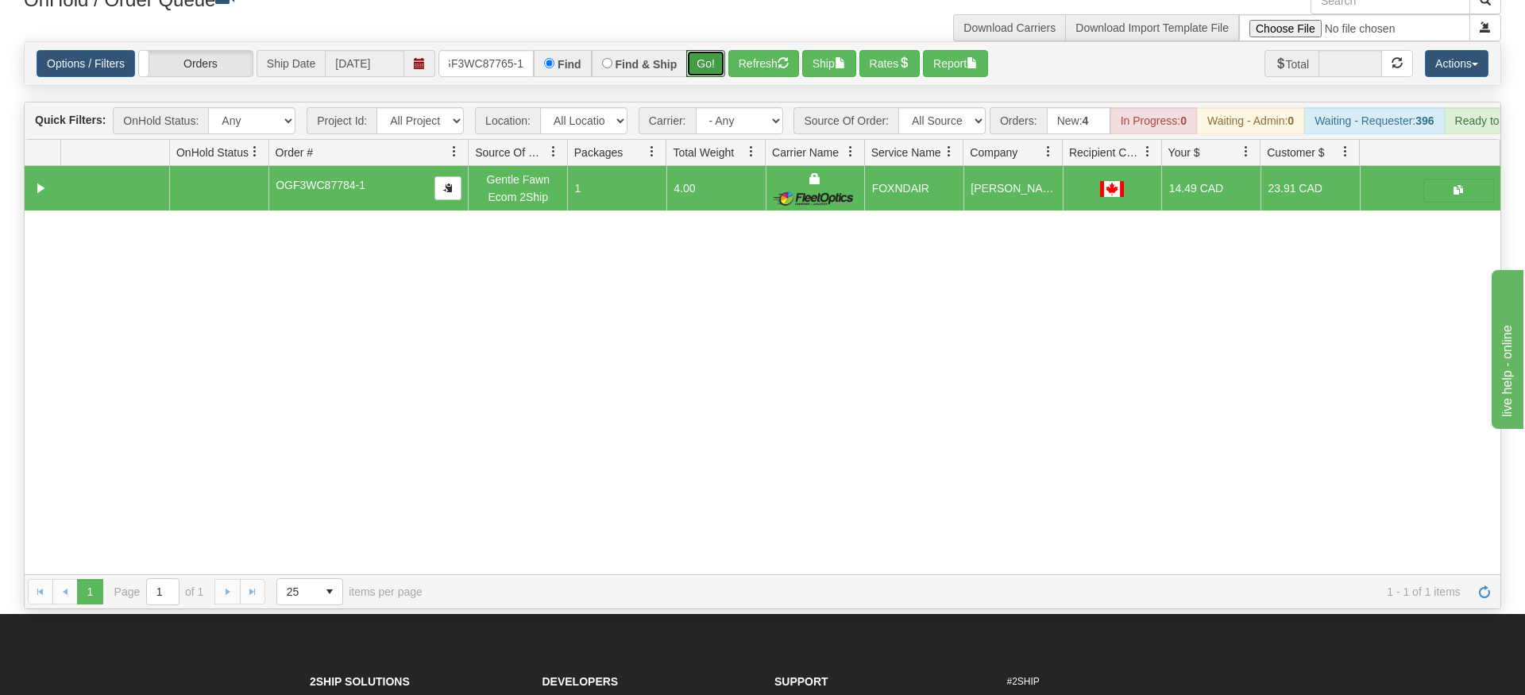
click at [709, 84] on div "Is equal to Is not equal to Contains Does not contains CAD USD EUR ZAR [PERSON_…" at bounding box center [762, 325] width 1501 height 568
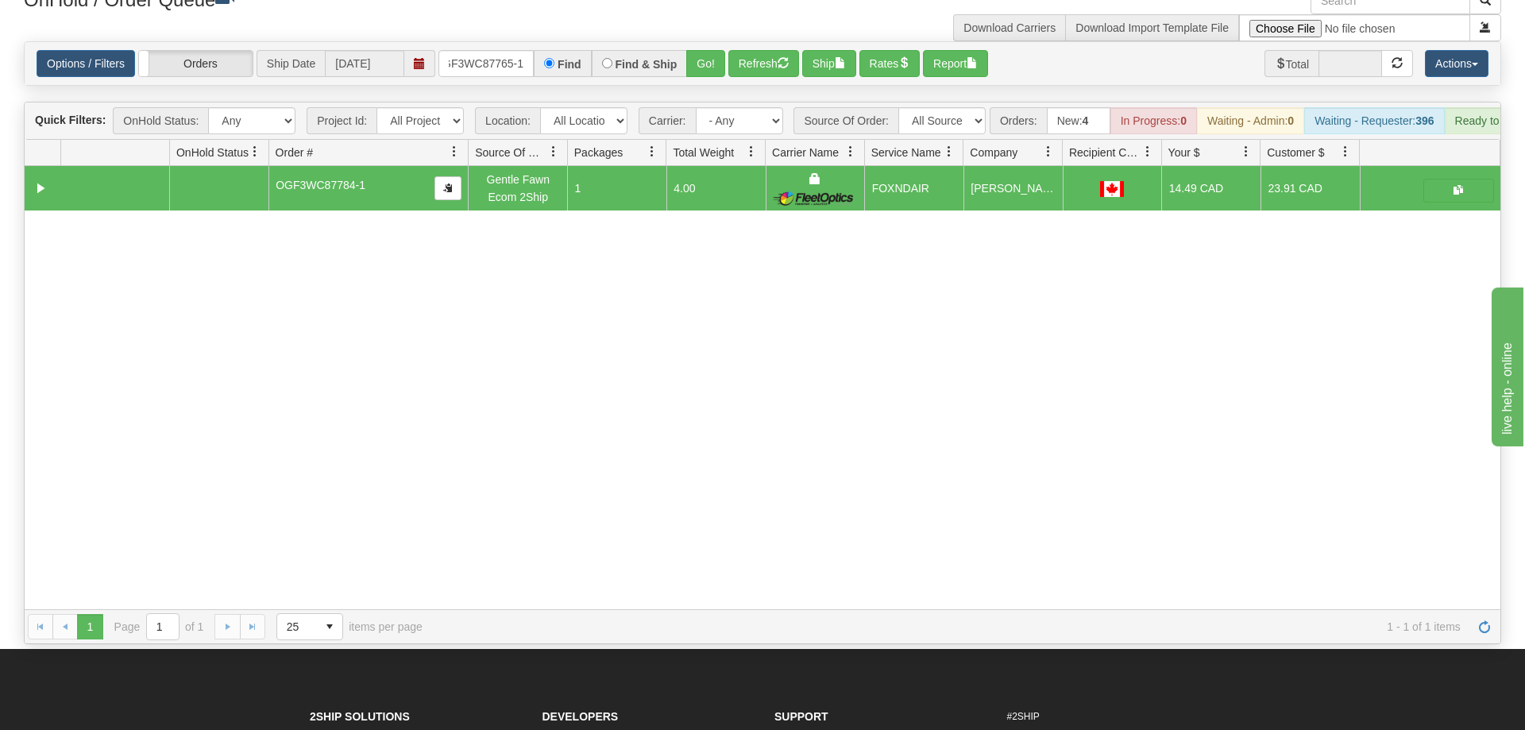
click at [702, 57] on div "Options / Filters Group Shipments Orders Ship Date [DATE] OGF3WC87765-1 Find Fi…" at bounding box center [763, 63] width 1476 height 43
click at [695, 50] on button "Go!" at bounding box center [705, 63] width 39 height 27
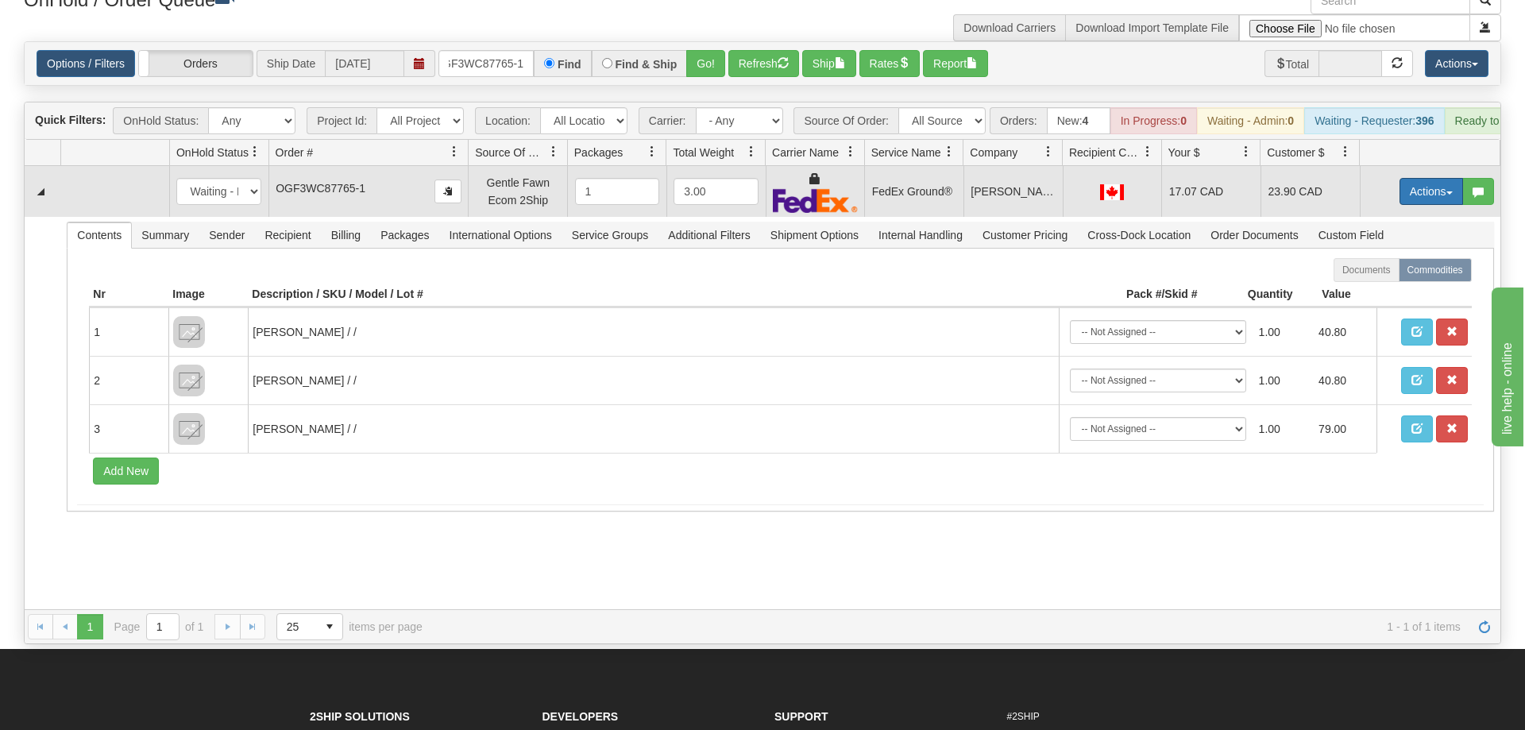
click at [1453, 178] on button "Actions" at bounding box center [1431, 191] width 64 height 27
click at [1419, 273] on link "Ship" at bounding box center [1398, 283] width 127 height 21
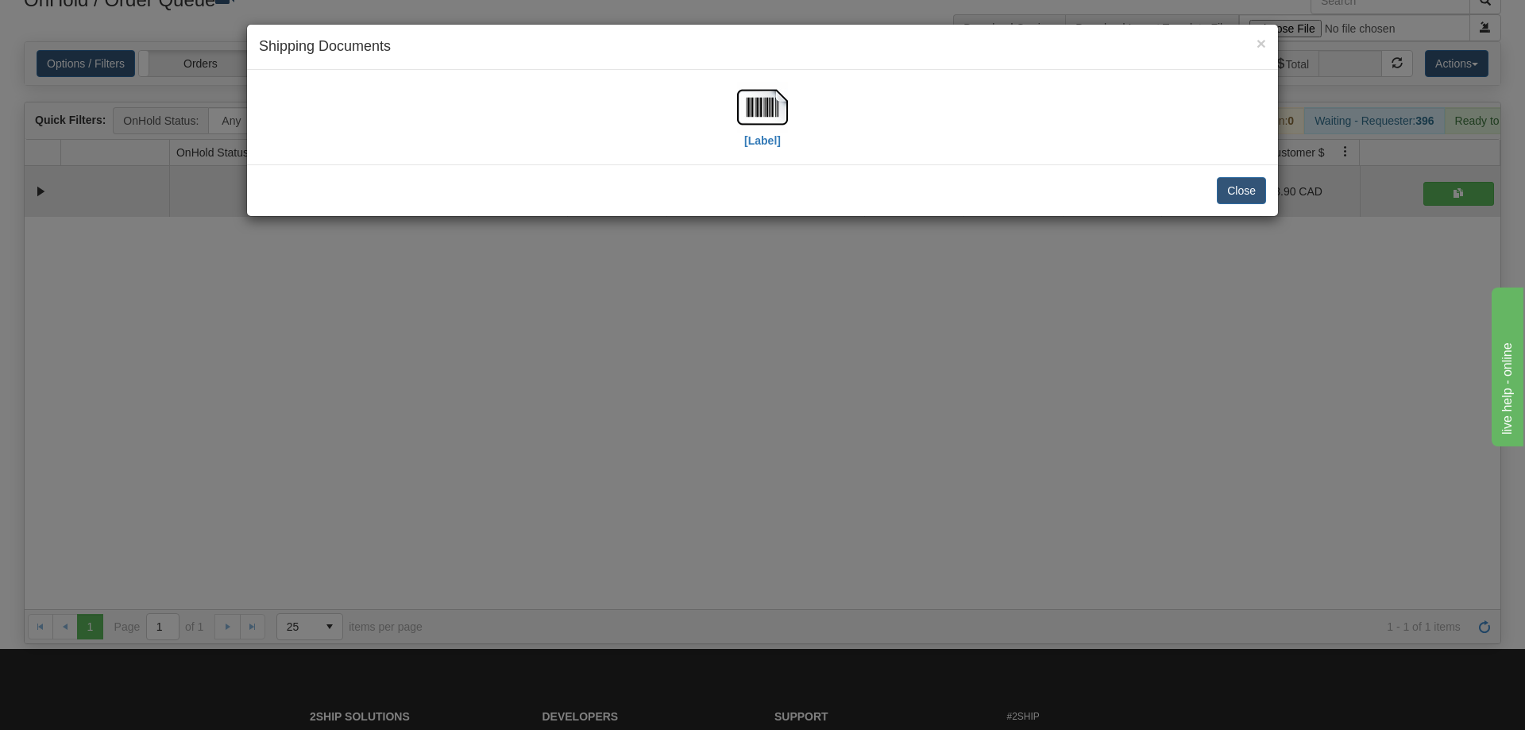
click at [733, 129] on div "[Label]" at bounding box center [762, 117] width 1007 height 71
click at [772, 114] on img at bounding box center [762, 107] width 51 height 51
drag, startPoint x: 704, startPoint y: 345, endPoint x: 542, endPoint y: 87, distance: 304.3
click at [704, 343] on div "× Shipping Documents [Label] Close" at bounding box center [762, 365] width 1525 height 730
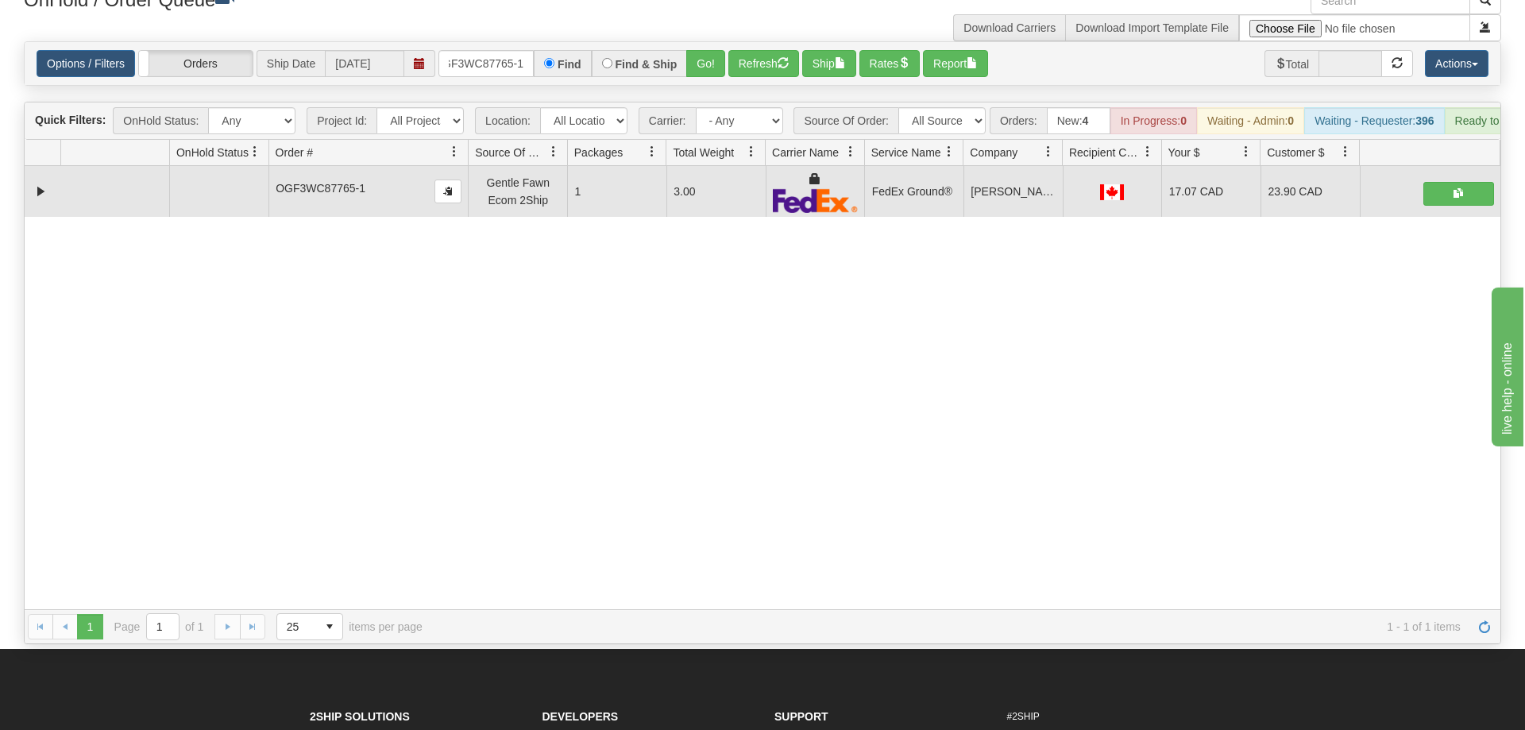
click at [491, 42] on div "Options / Filters Group Shipments Orders Ship Date [DATE] OGF3WC87765-1 Find Fi…" at bounding box center [763, 63] width 1476 height 43
click at [491, 50] on input "OGF3WC87765-1" at bounding box center [485, 63] width 95 height 27
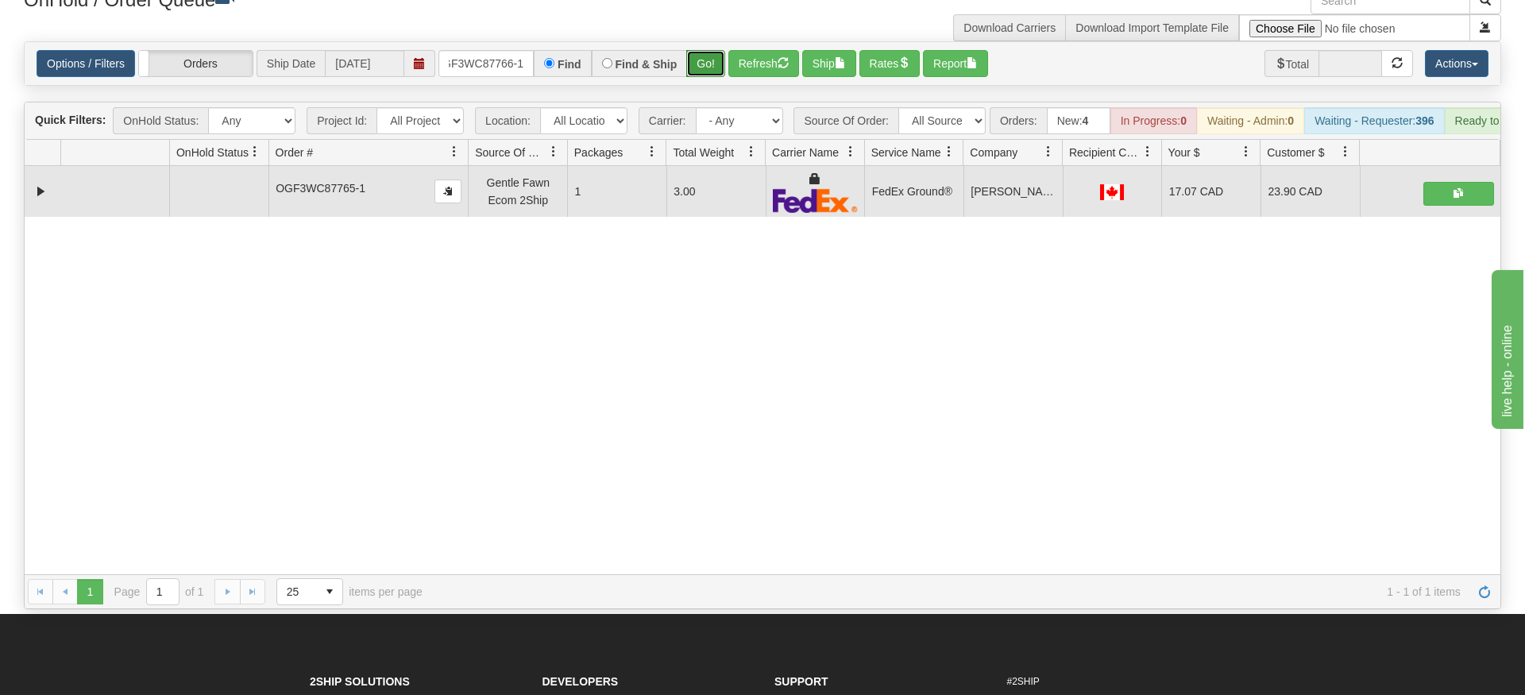
click at [696, 80] on div "Is equal to Is not equal to Contains Does not contains CAD USD EUR ZAR [PERSON_…" at bounding box center [762, 325] width 1501 height 568
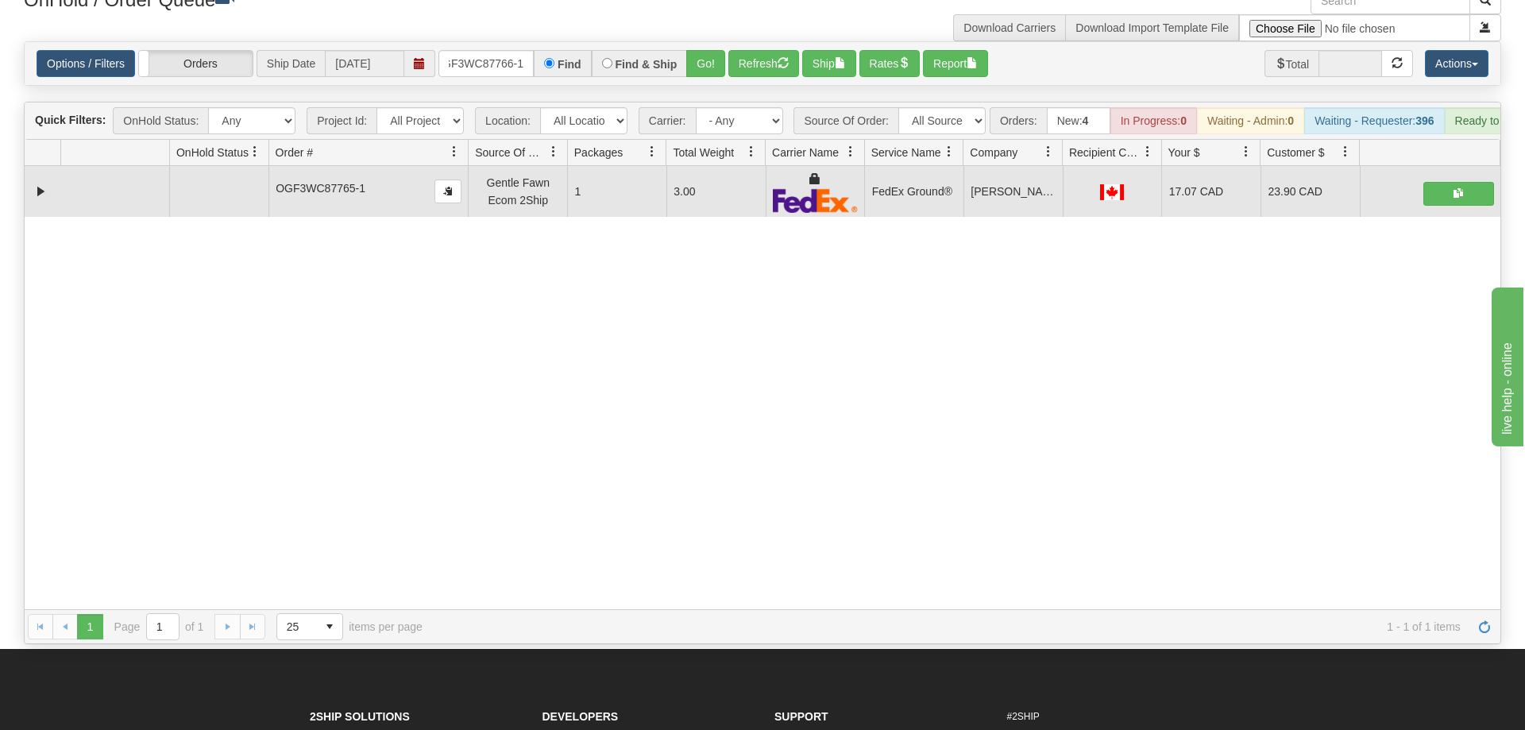
click at [701, 64] on div "Is equal to Is not equal to Contains Does not contains CAD USD EUR ZAR [PERSON_…" at bounding box center [762, 342] width 1501 height 603
click at [713, 50] on button "Go!" at bounding box center [705, 63] width 39 height 27
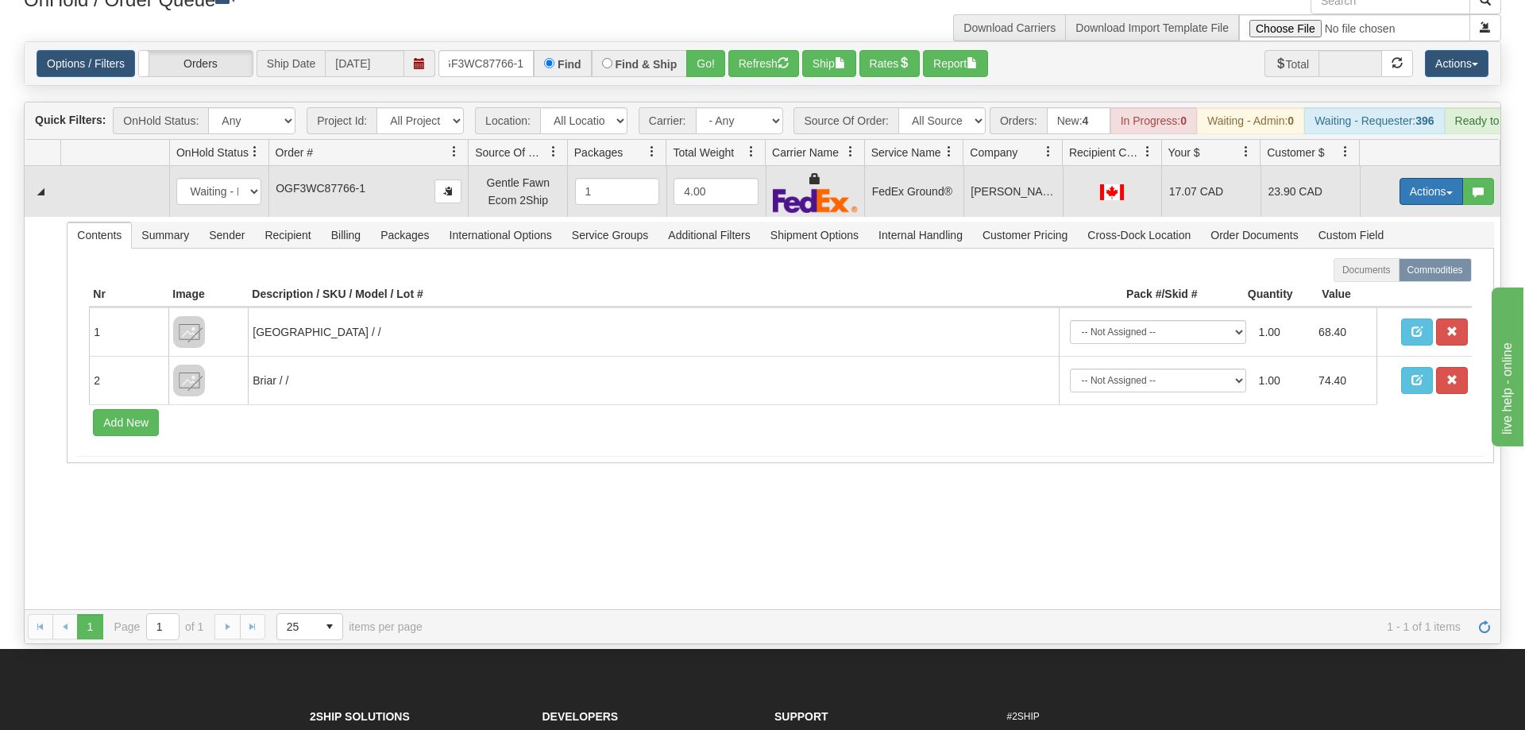
click at [1443, 178] on button "Actions" at bounding box center [1431, 191] width 64 height 27
click at [1391, 273] on link "Ship" at bounding box center [1398, 283] width 127 height 21
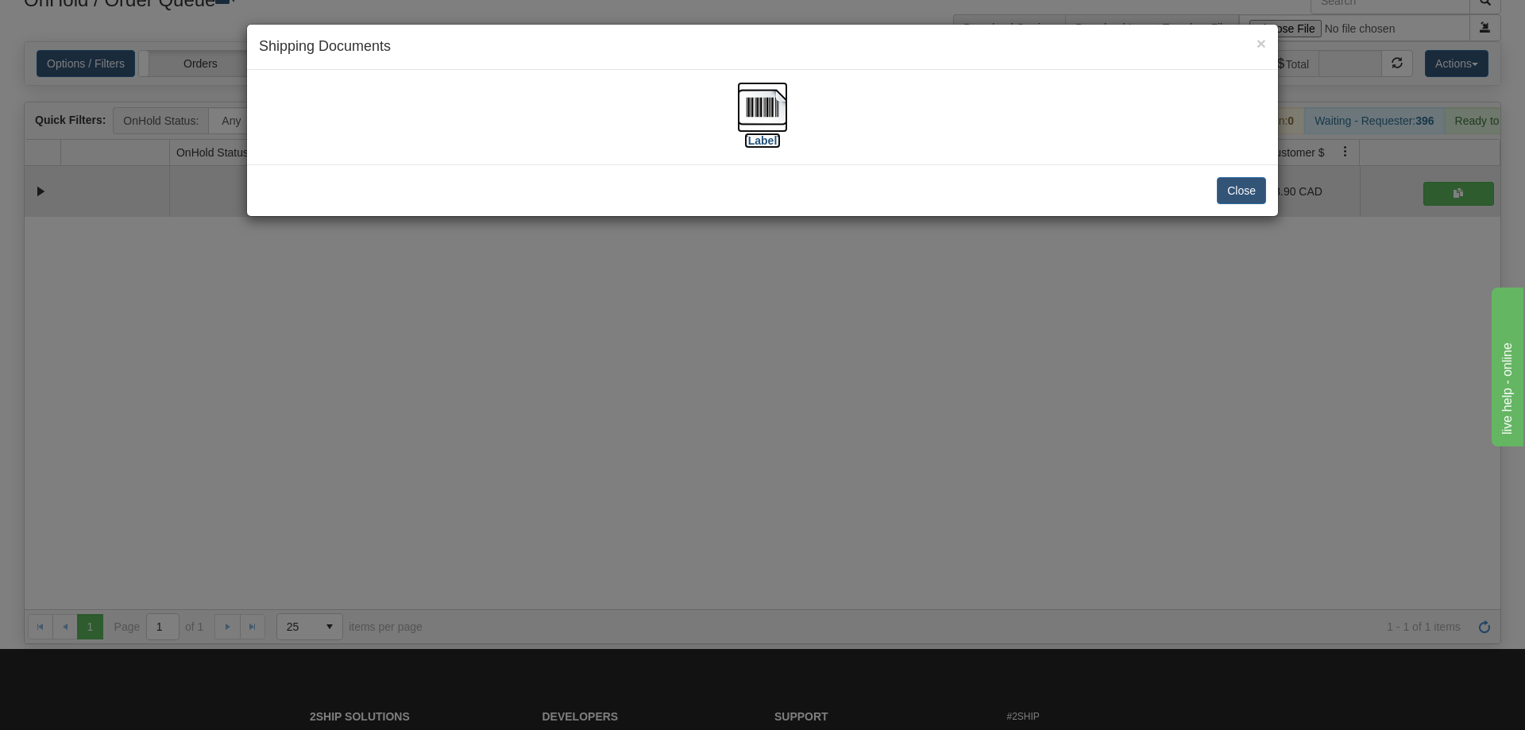
click at [764, 109] on img at bounding box center [762, 107] width 51 height 51
drag, startPoint x: 642, startPoint y: 409, endPoint x: 396, endPoint y: 82, distance: 409.0
click at [639, 399] on div "× Shipping Documents [Label] Close" at bounding box center [762, 365] width 1525 height 730
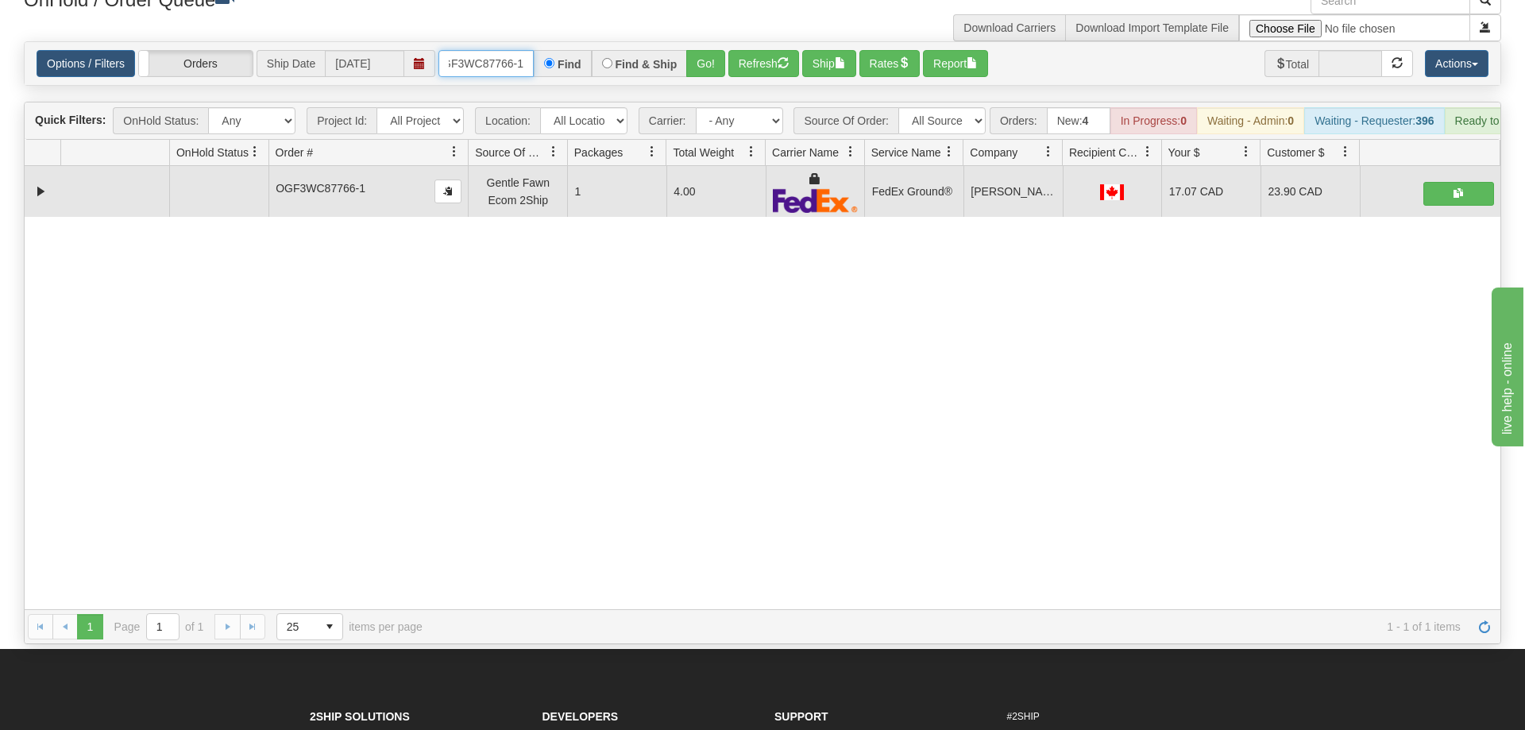
click at [476, 50] on input "OGF3WC87766-1" at bounding box center [485, 63] width 95 height 27
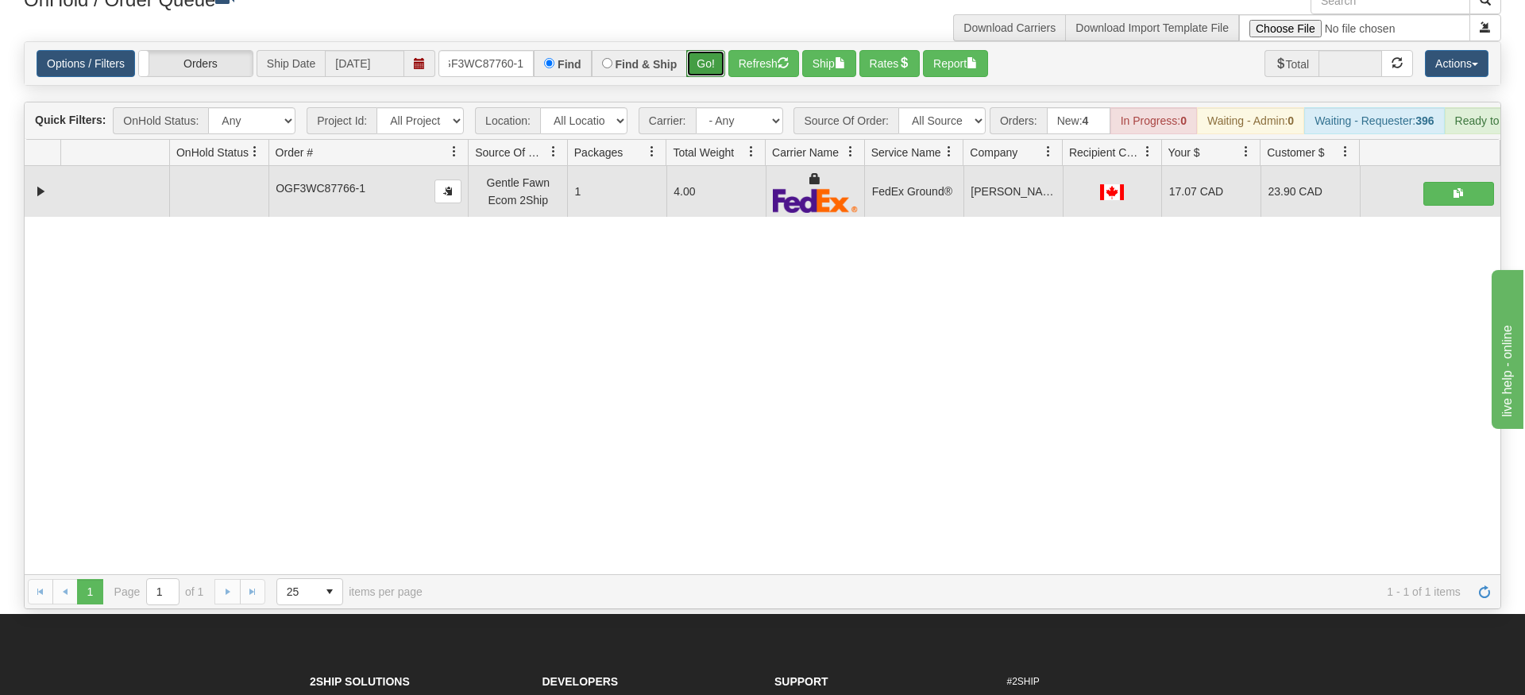
click at [706, 75] on div "Is equal to Is not equal to Contains Does not contains CAD USD EUR ZAR [PERSON_…" at bounding box center [762, 325] width 1501 height 568
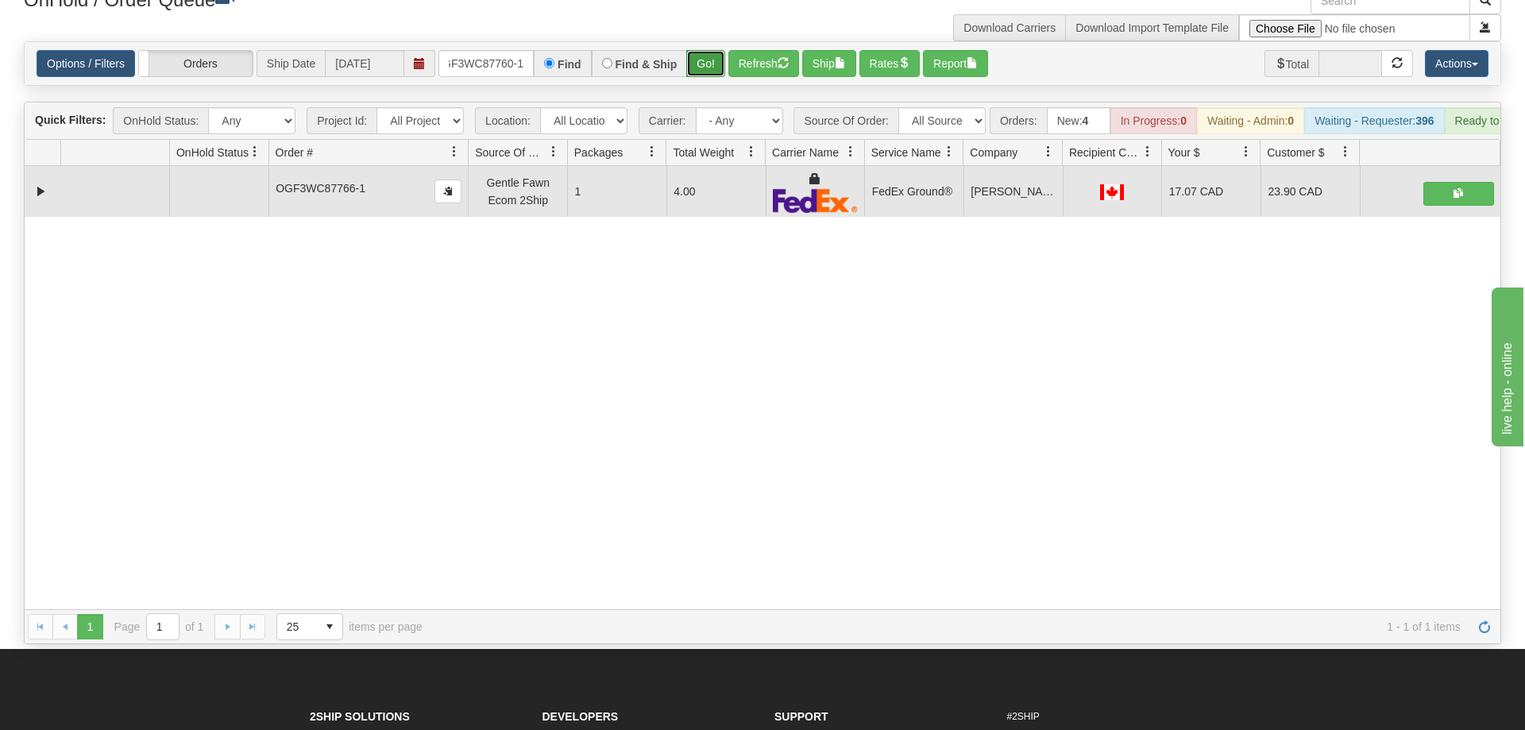
click at [699, 50] on button "Go!" at bounding box center [705, 63] width 39 height 27
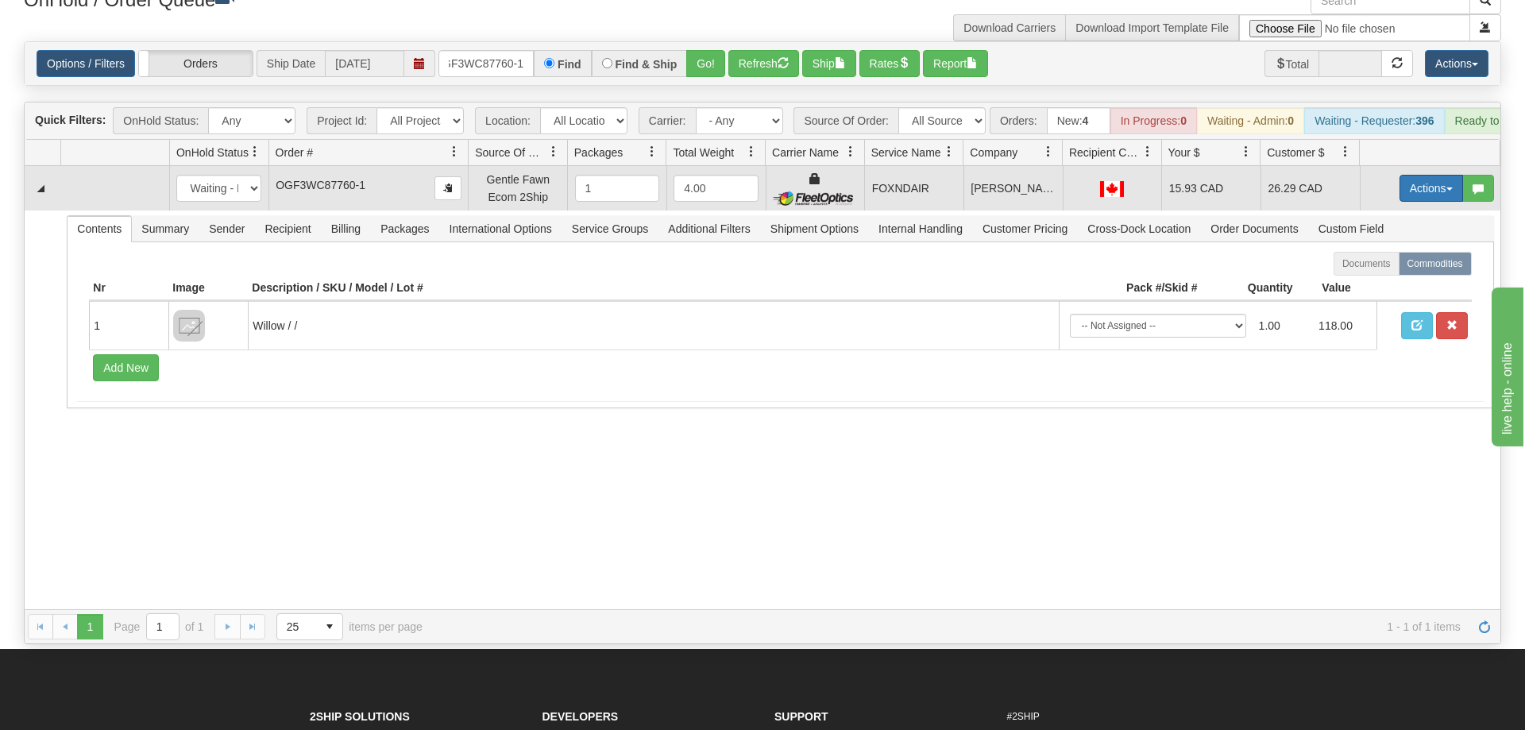
click at [1450, 175] on button "Actions" at bounding box center [1431, 188] width 64 height 27
click at [1371, 274] on span "Ship" at bounding box center [1367, 280] width 33 height 13
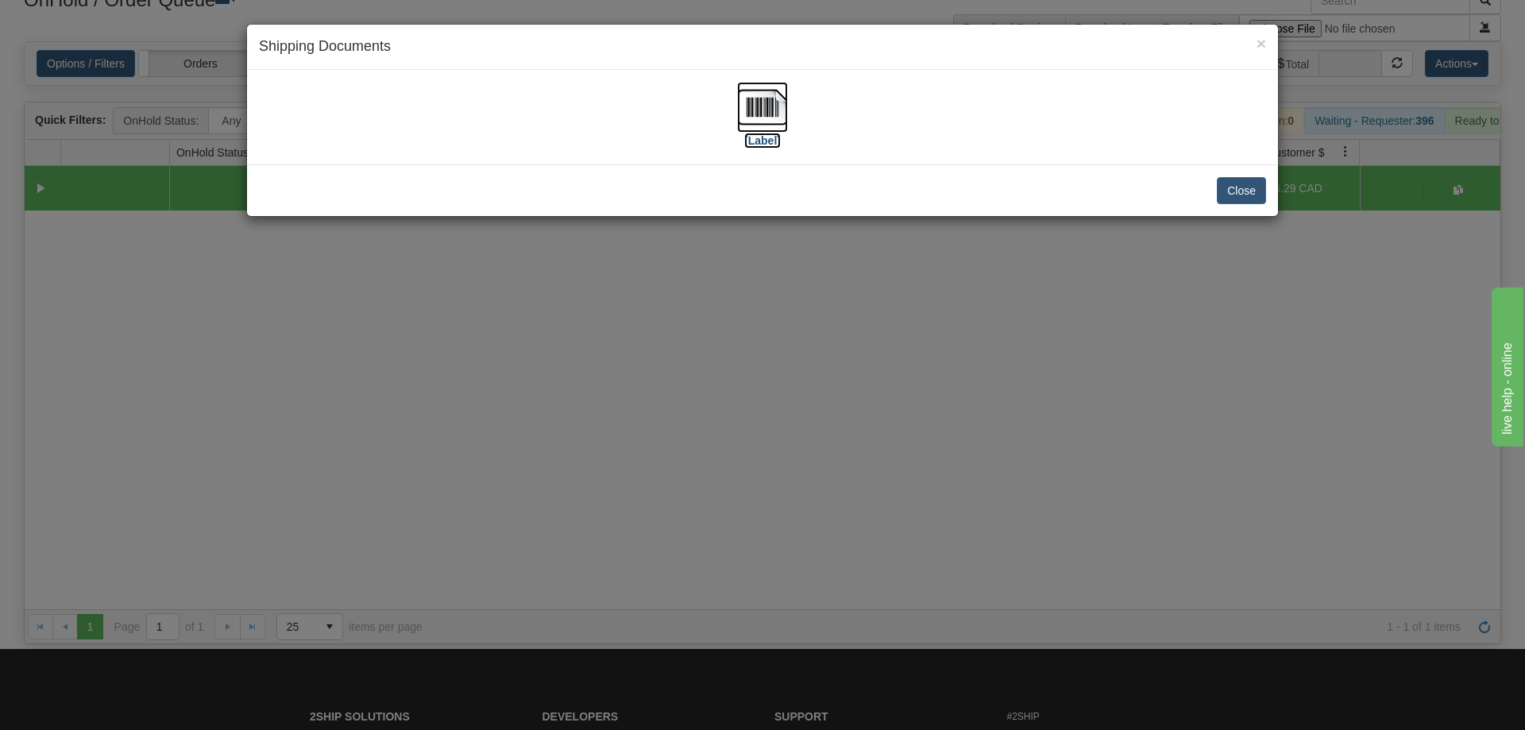
click at [761, 95] on img at bounding box center [762, 107] width 51 height 51
drag, startPoint x: 919, startPoint y: 501, endPoint x: 909, endPoint y: 469, distance: 34.2
click at [920, 492] on div "× Shipping Documents [Label] Close" at bounding box center [762, 365] width 1525 height 730
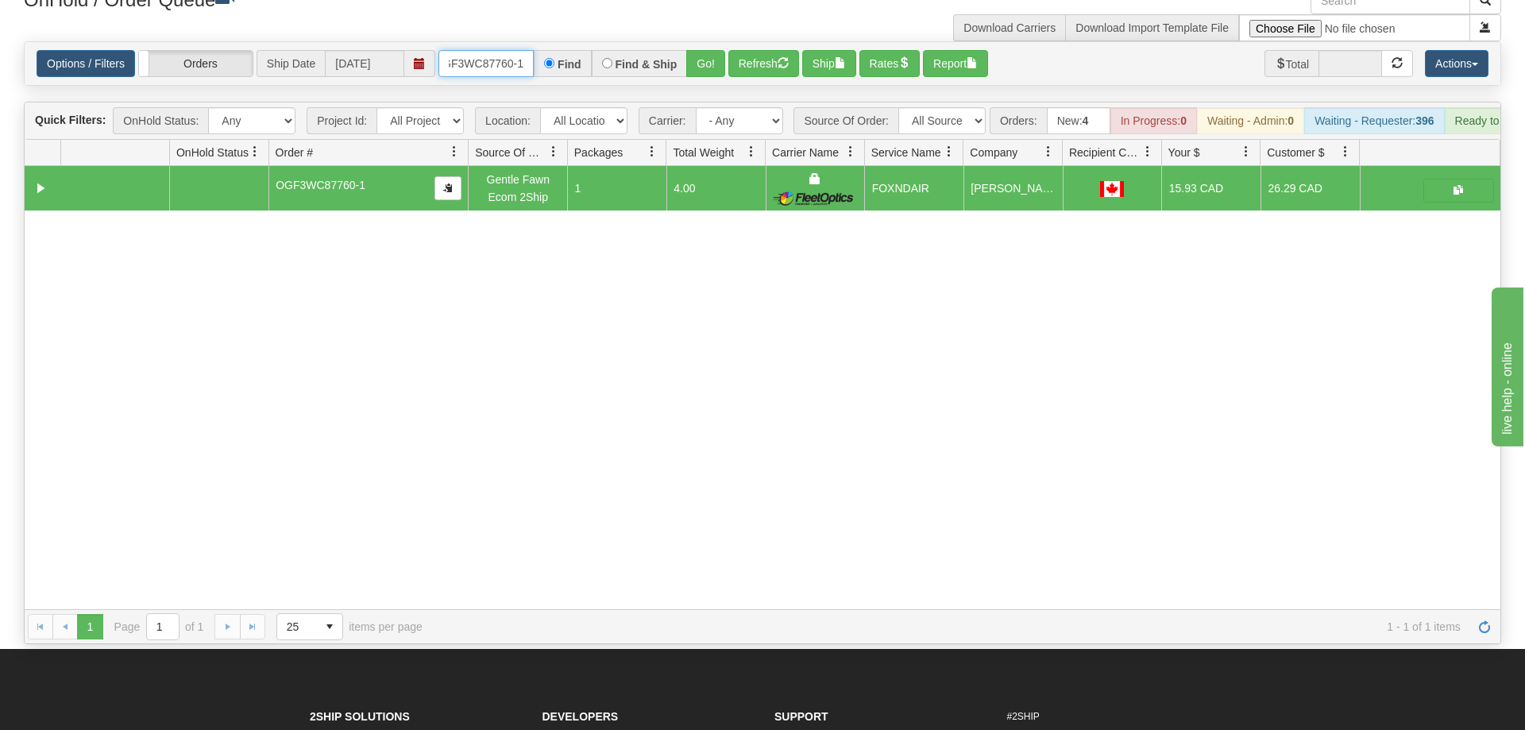
click at [510, 50] on input "OGF3WC87760-1" at bounding box center [485, 63] width 95 height 27
click at [465, 50] on input "OGF3WC87760-1" at bounding box center [485, 63] width 95 height 27
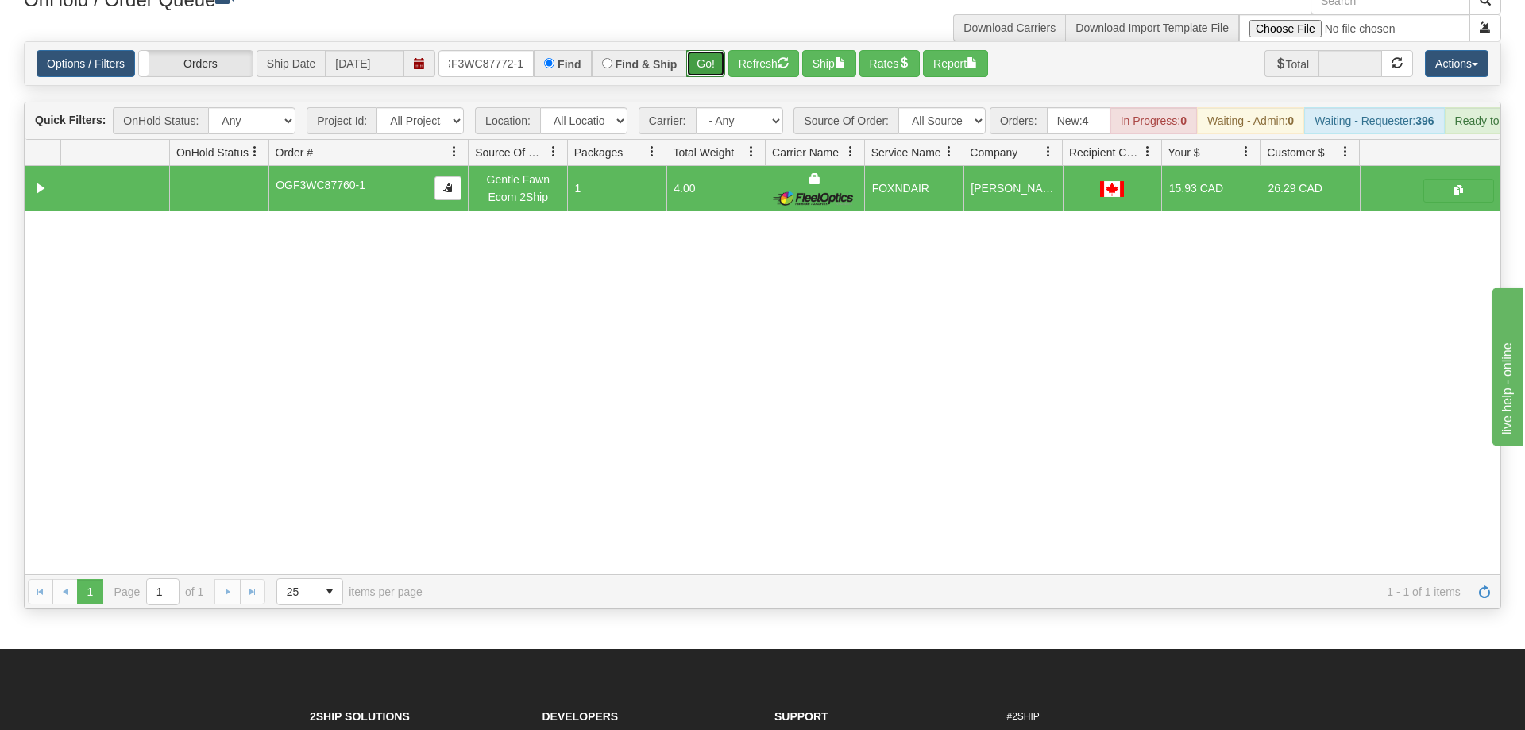
click at [707, 73] on div "Is equal to Is not equal to Contains Does not contains CAD USD EUR ZAR [PERSON_…" at bounding box center [762, 325] width 1501 height 568
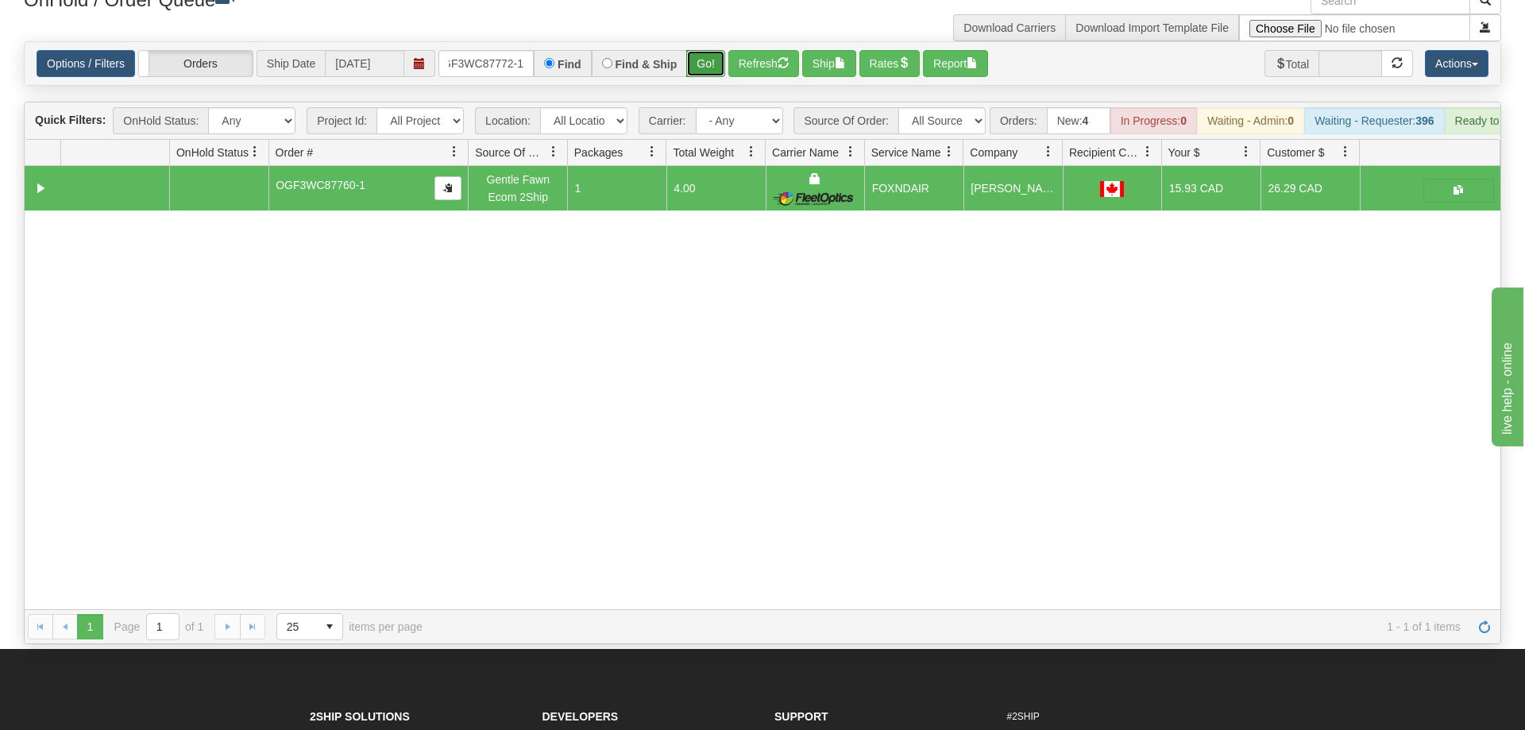
click at [702, 50] on button "Go!" at bounding box center [705, 63] width 39 height 27
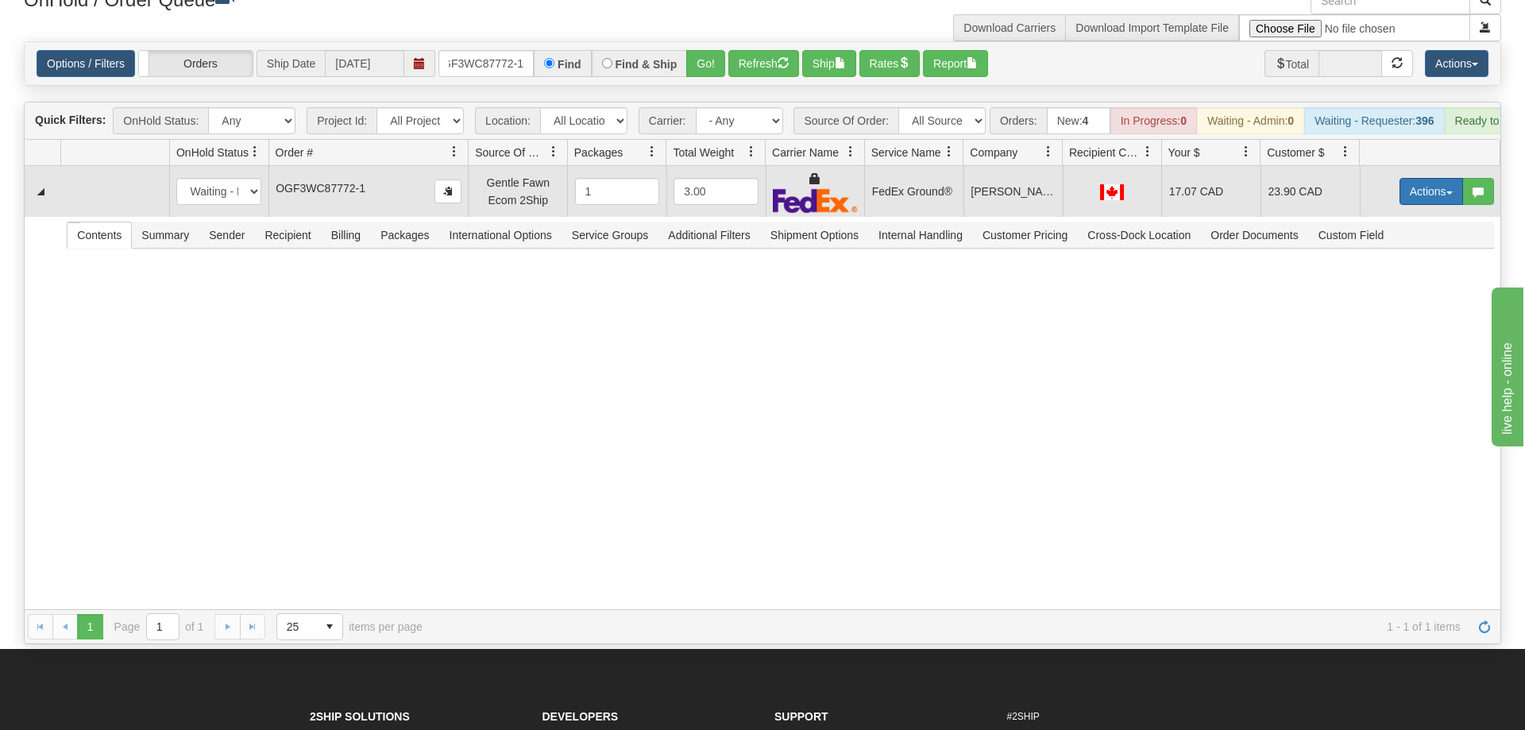
click at [1418, 178] on button "Actions" at bounding box center [1431, 191] width 64 height 27
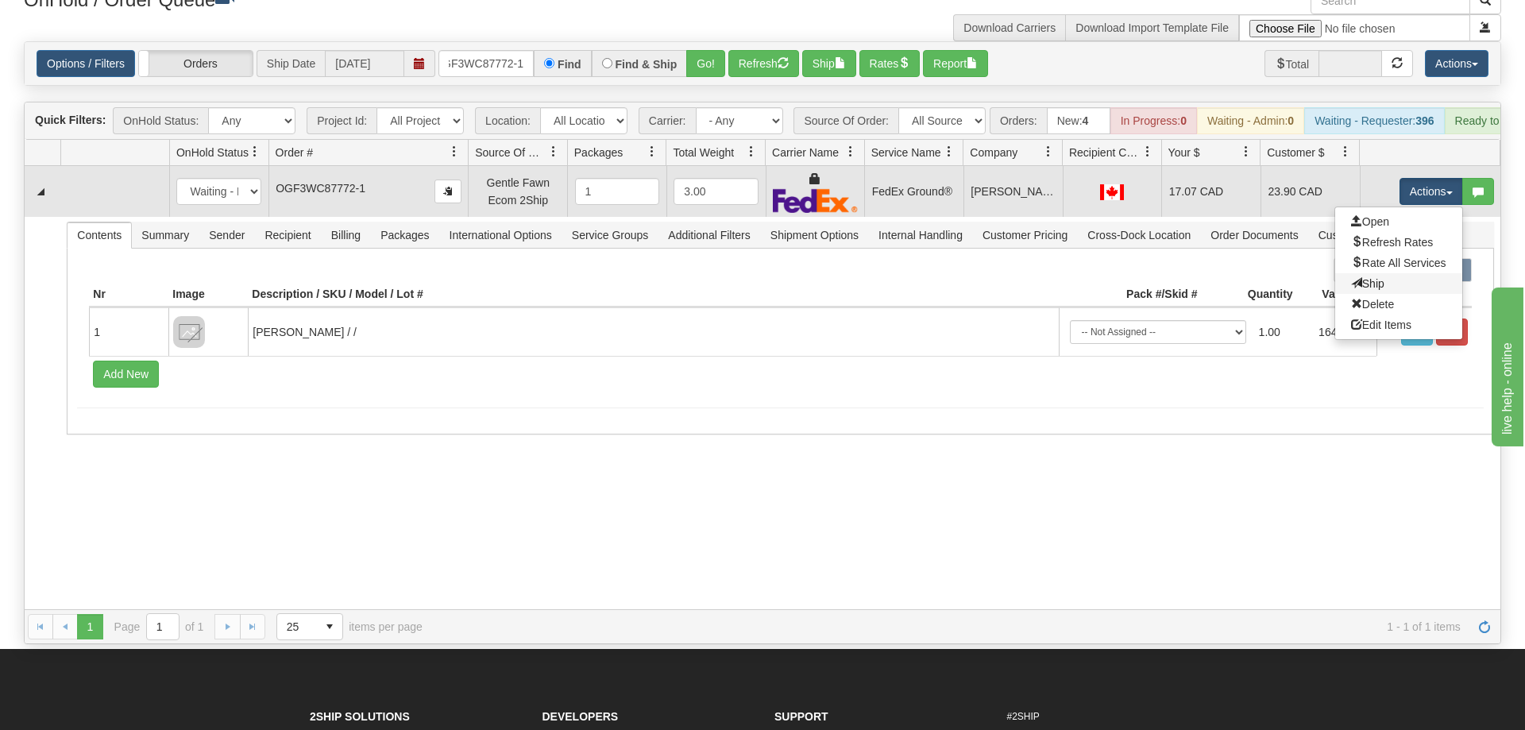
click at [1401, 273] on link "Ship" at bounding box center [1398, 283] width 127 height 21
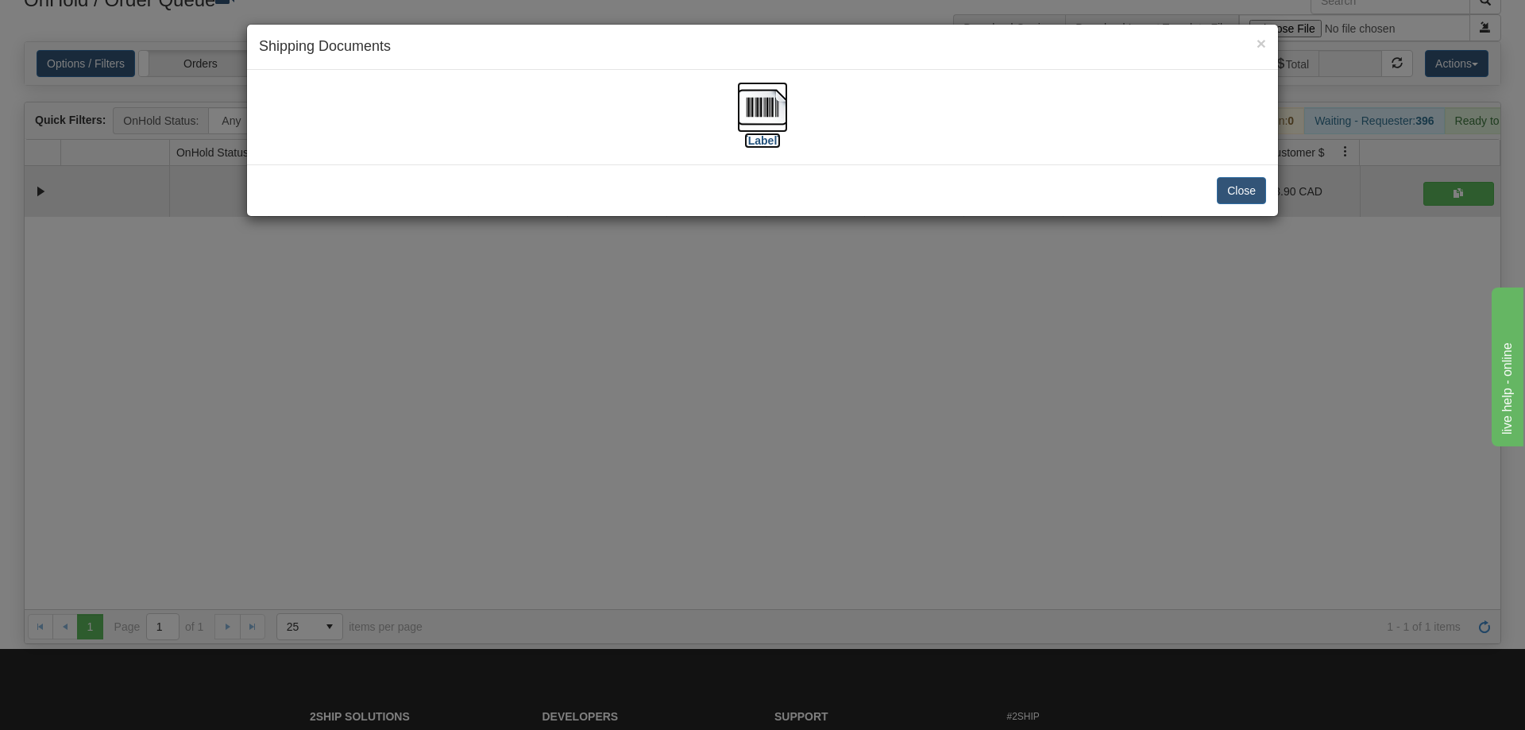
click at [768, 122] on img at bounding box center [762, 107] width 51 height 51
drag, startPoint x: 669, startPoint y: 418, endPoint x: 257, endPoint y: 36, distance: 562.0
click at [654, 394] on div "× Shipping Documents [Label] Close" at bounding box center [762, 365] width 1525 height 730
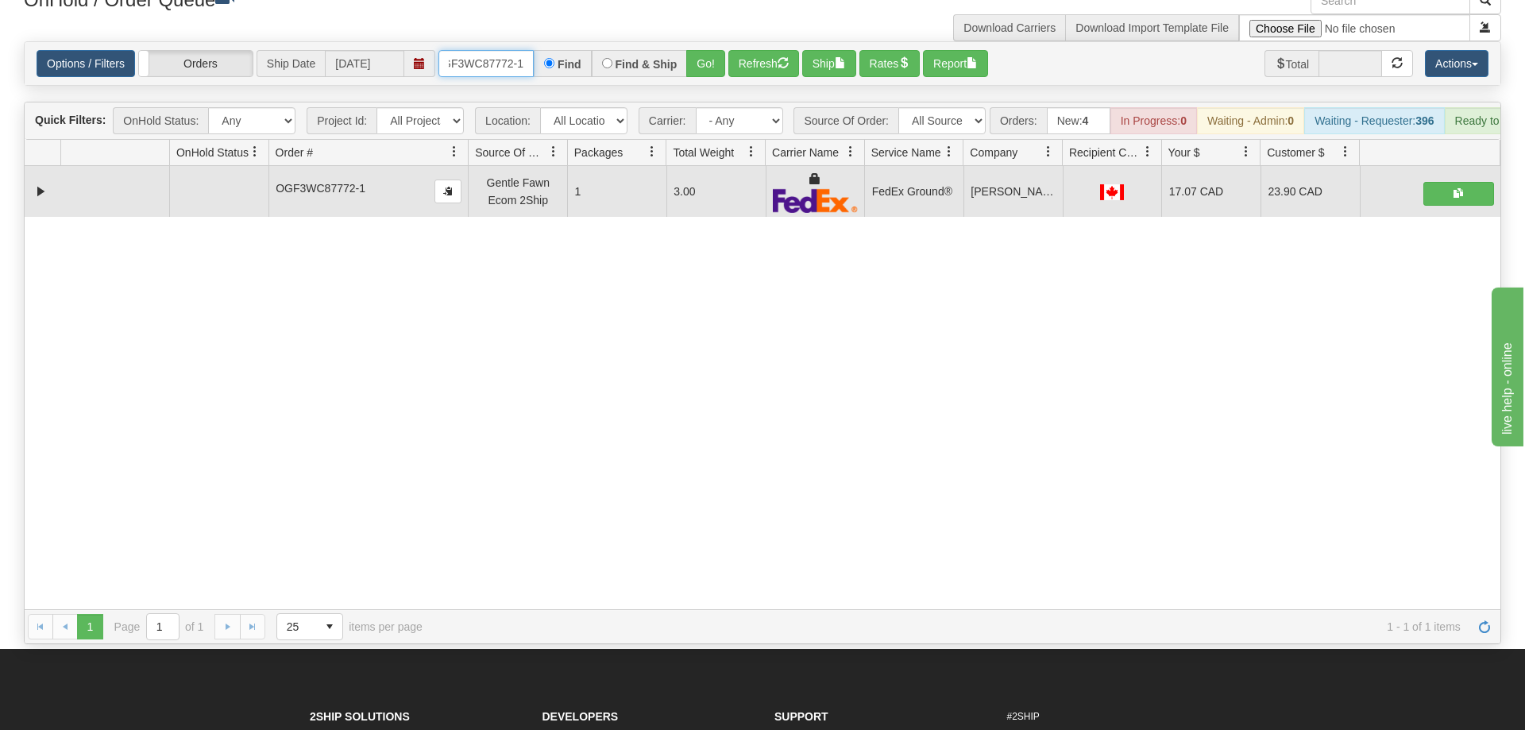
click at [473, 50] on input "OGF3WC87772-1" at bounding box center [485, 63] width 95 height 27
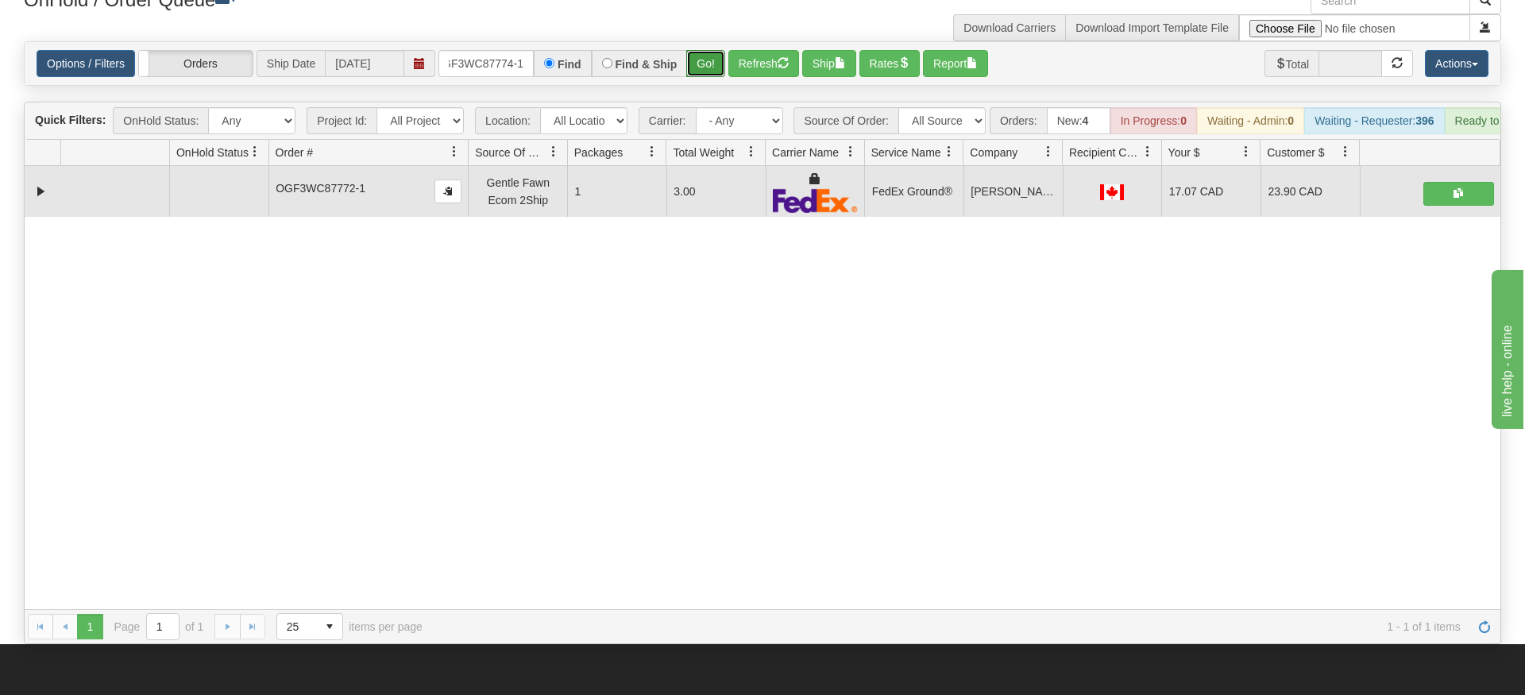
drag, startPoint x: 724, startPoint y: 37, endPoint x: 696, endPoint y: 41, distance: 29.0
click at [716, 63] on div "Is equal to Is not equal to Contains Does not contains CAD USD EUR ZAR [PERSON_…" at bounding box center [762, 342] width 1501 height 603
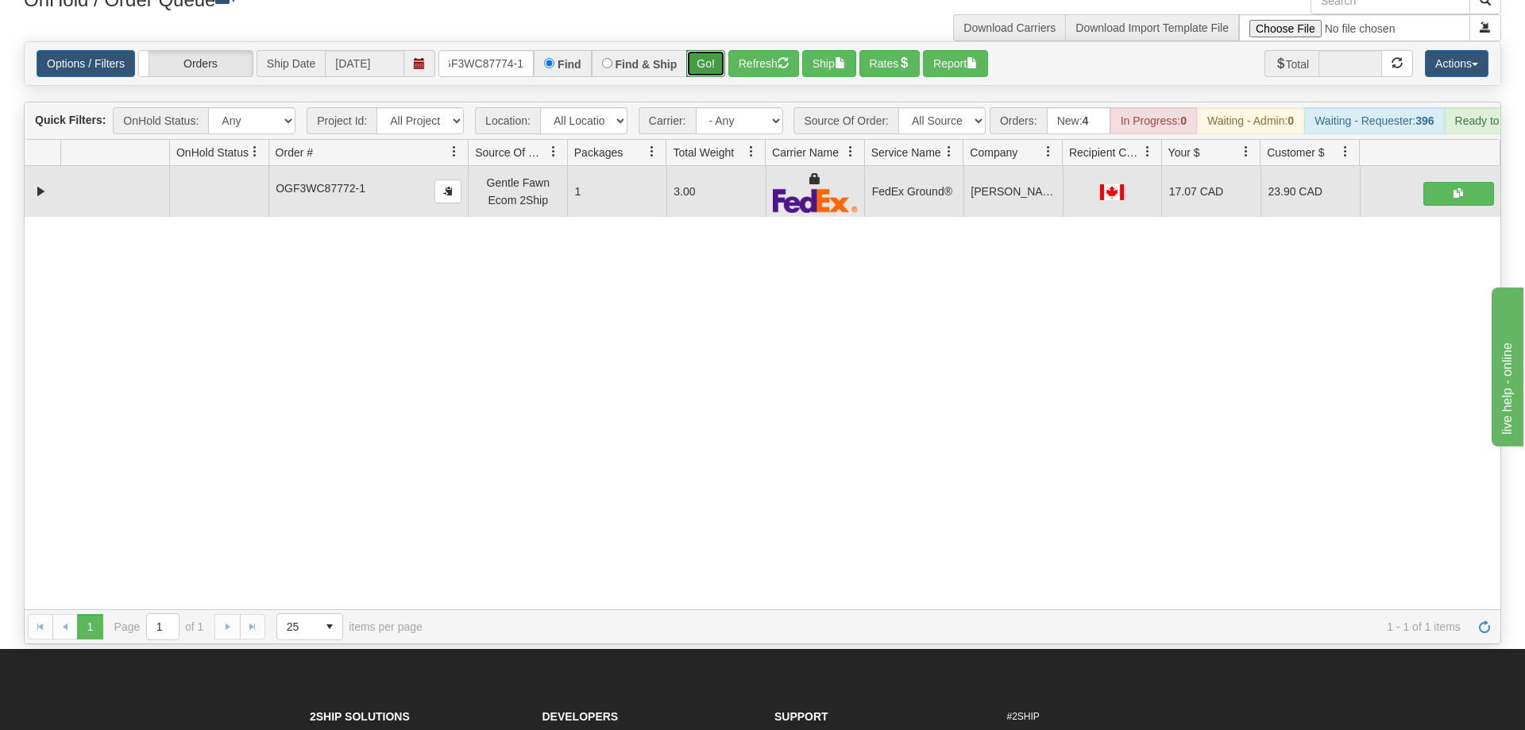
click at [692, 50] on button "Go!" at bounding box center [705, 63] width 39 height 27
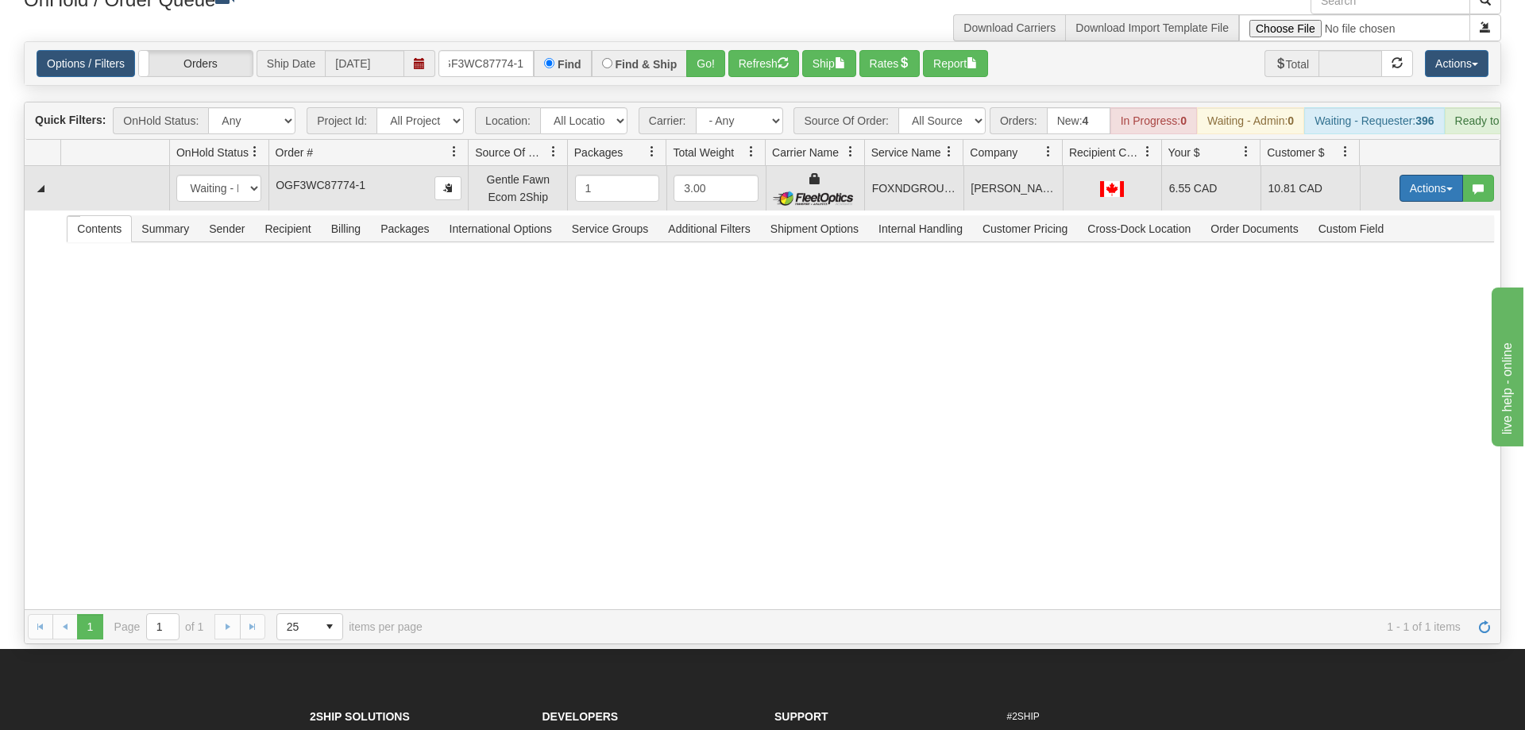
drag, startPoint x: 1453, startPoint y: 134, endPoint x: 1441, endPoint y: 152, distance: 21.8
click at [1453, 141] on span at bounding box center [1433, 153] width 134 height 25
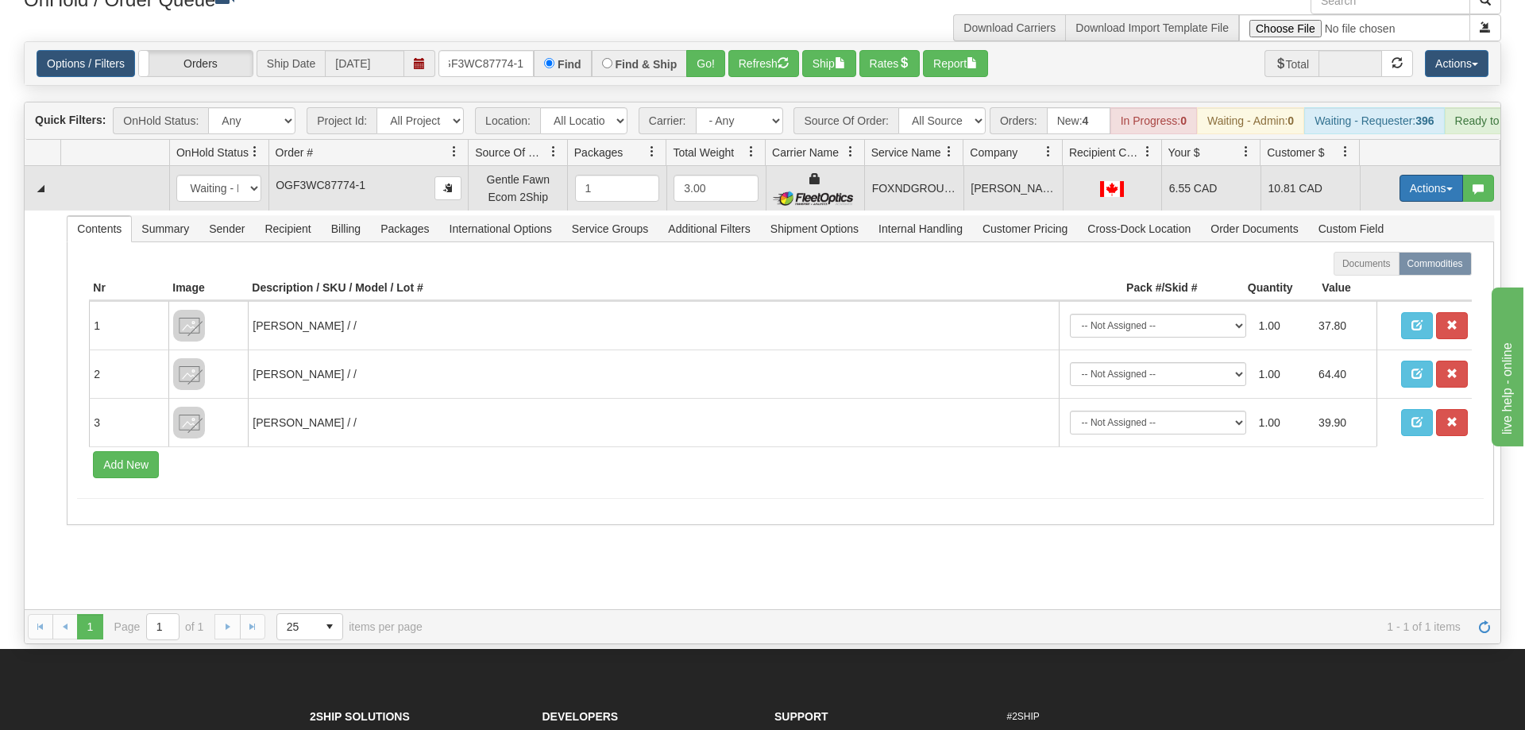
click at [1432, 175] on button "Actions" at bounding box center [1431, 188] width 64 height 27
click at [1383, 270] on link "Ship" at bounding box center [1398, 280] width 127 height 21
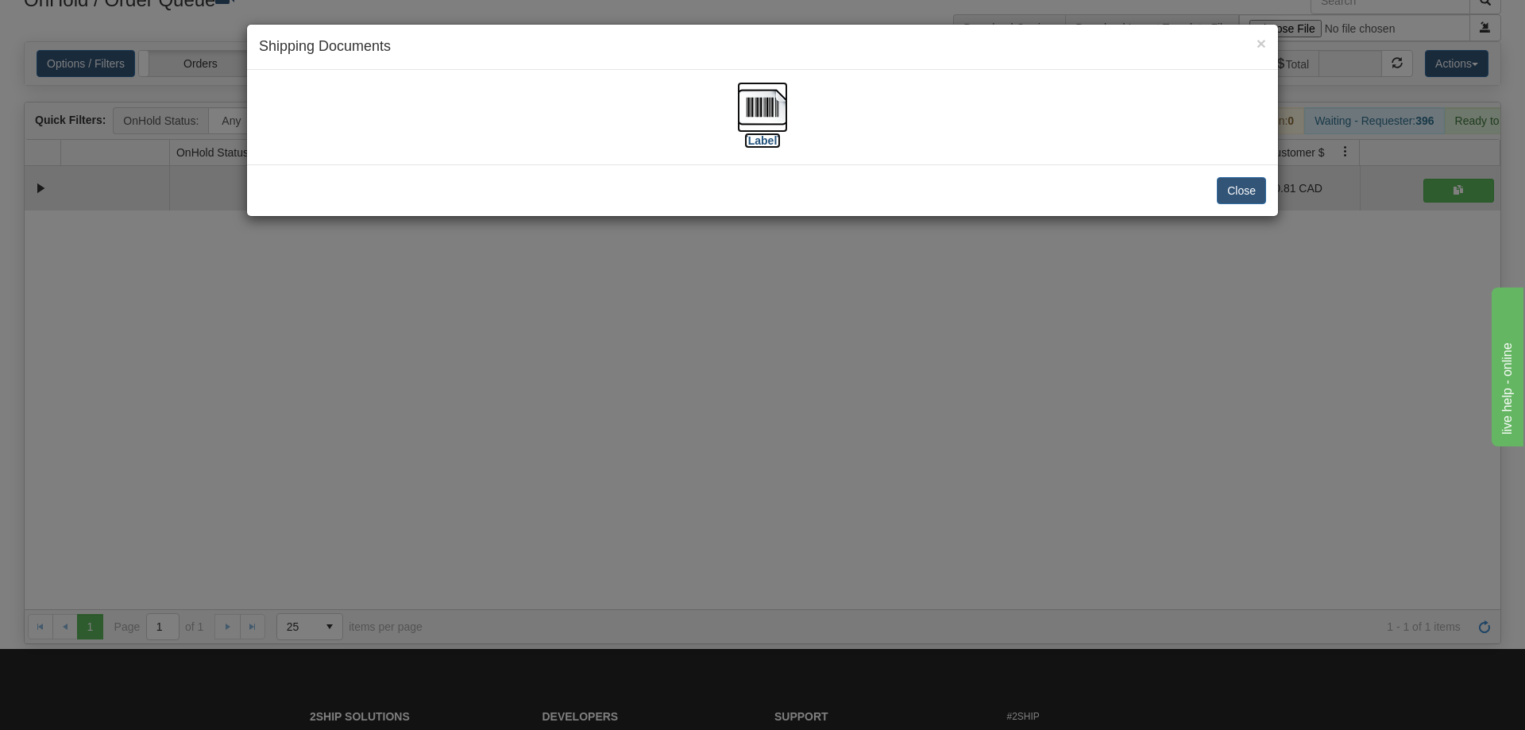
click at [758, 125] on img at bounding box center [762, 107] width 51 height 51
drag, startPoint x: 541, startPoint y: 530, endPoint x: 509, endPoint y: 140, distance: 392.0
click at [541, 504] on div "× Shipping Documents [Label] Close" at bounding box center [762, 365] width 1525 height 730
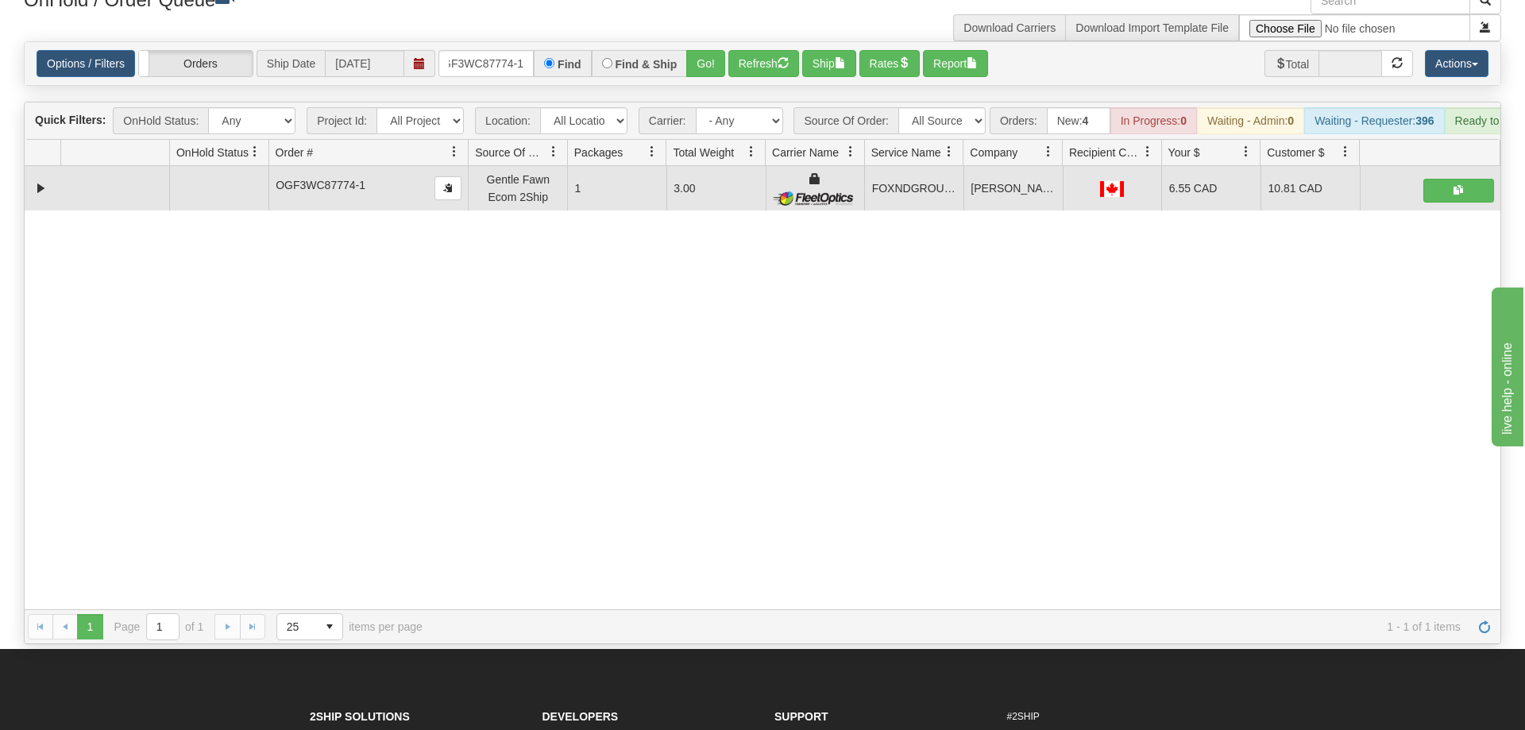
click at [501, 56] on div "Options / Filters Group Shipments Orders Ship Date [DATE] OGF3WC87774-1 Find Fi…" at bounding box center [763, 63] width 1476 height 43
click at [501, 52] on input "OGF3WC87774-1" at bounding box center [485, 63] width 95 height 27
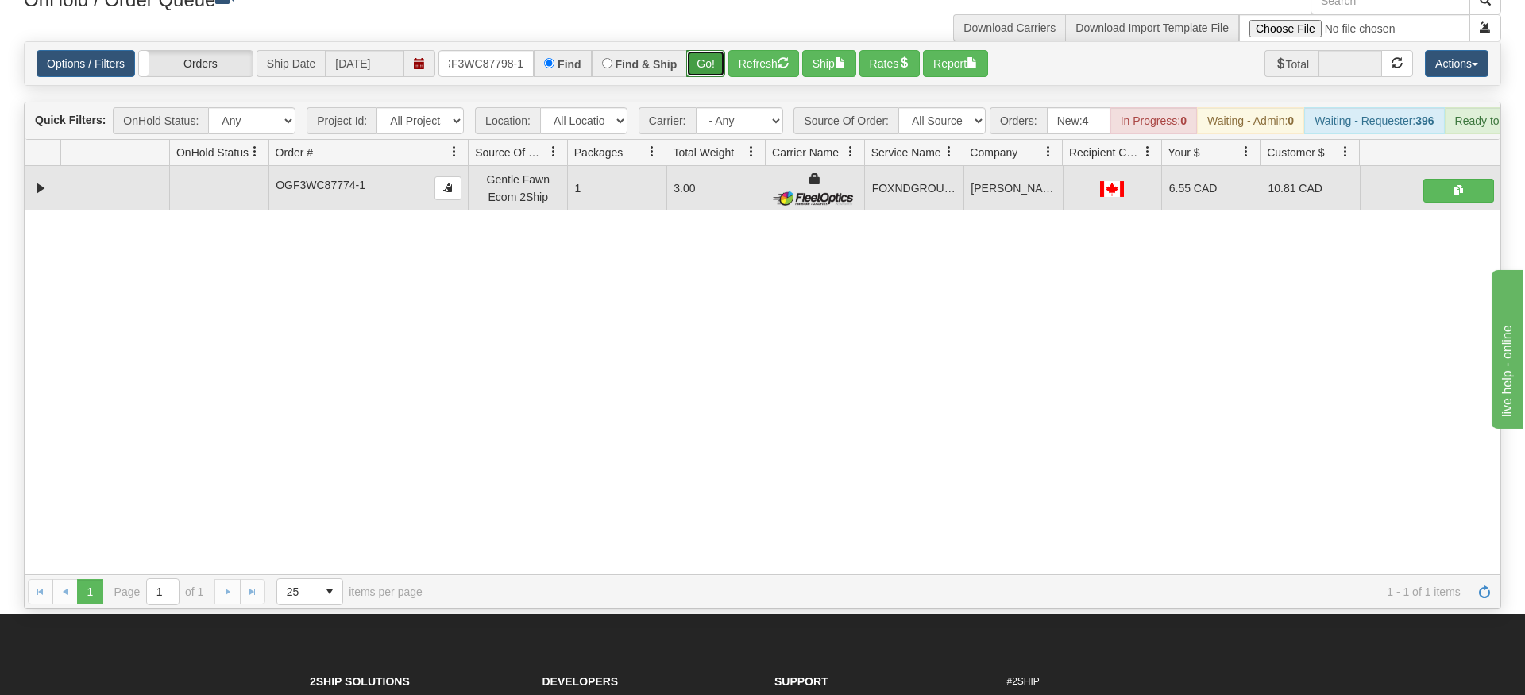
click at [704, 74] on div "Is equal to Is not equal to Contains Does not contains CAD USD EUR ZAR [PERSON_…" at bounding box center [762, 325] width 1501 height 568
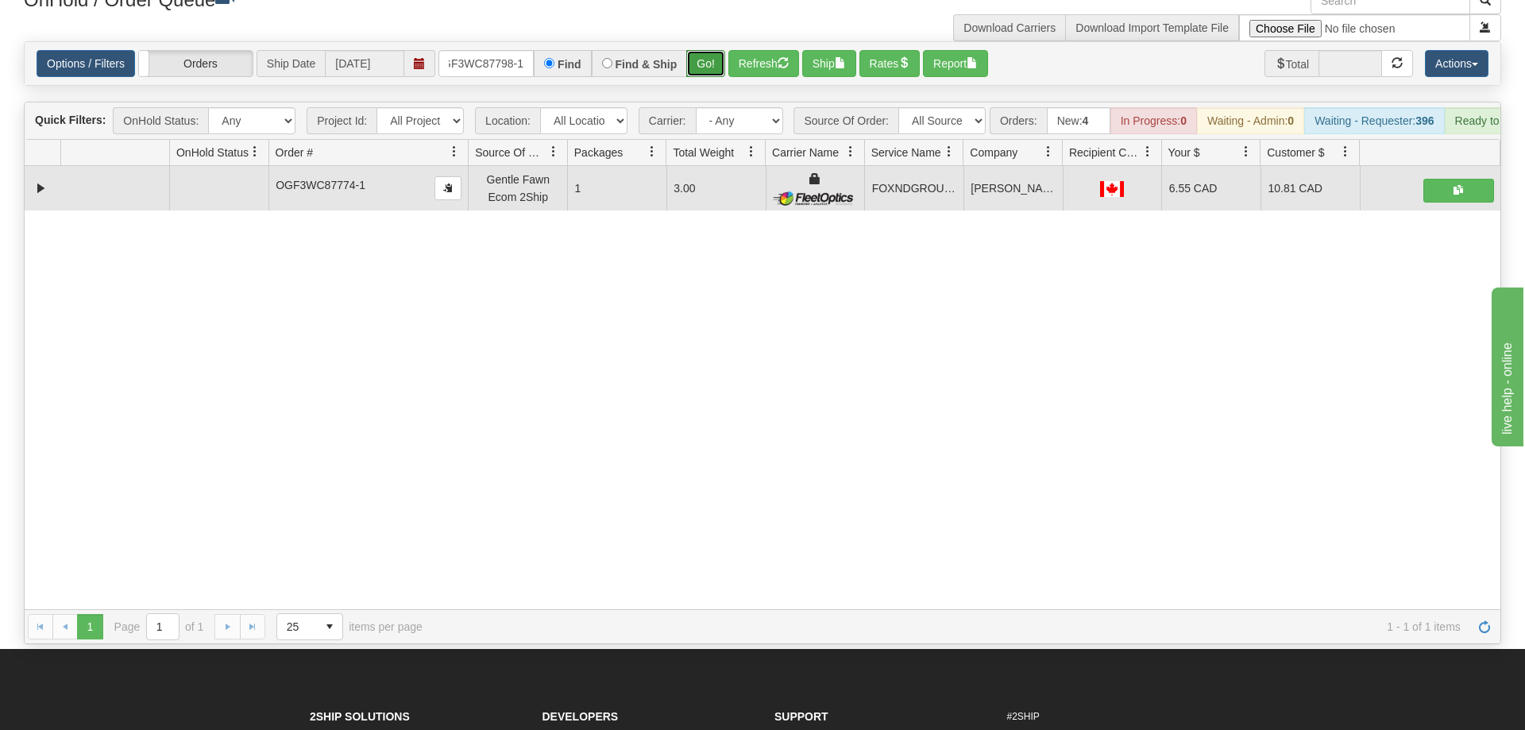
click at [704, 50] on button "Go!" at bounding box center [705, 63] width 39 height 27
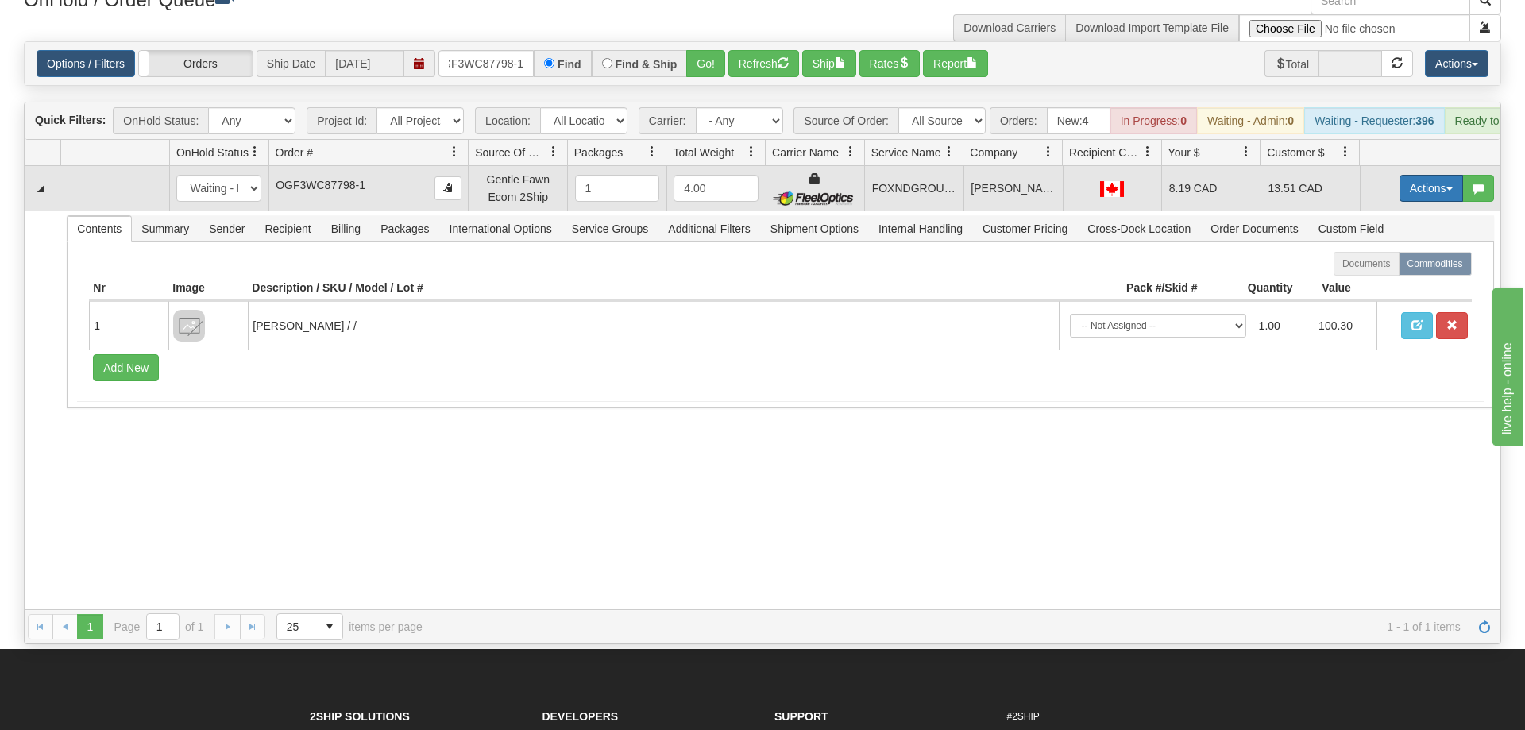
click at [1433, 175] on button "Actions" at bounding box center [1431, 188] width 64 height 27
click at [1406, 270] on link "Ship" at bounding box center [1398, 280] width 127 height 21
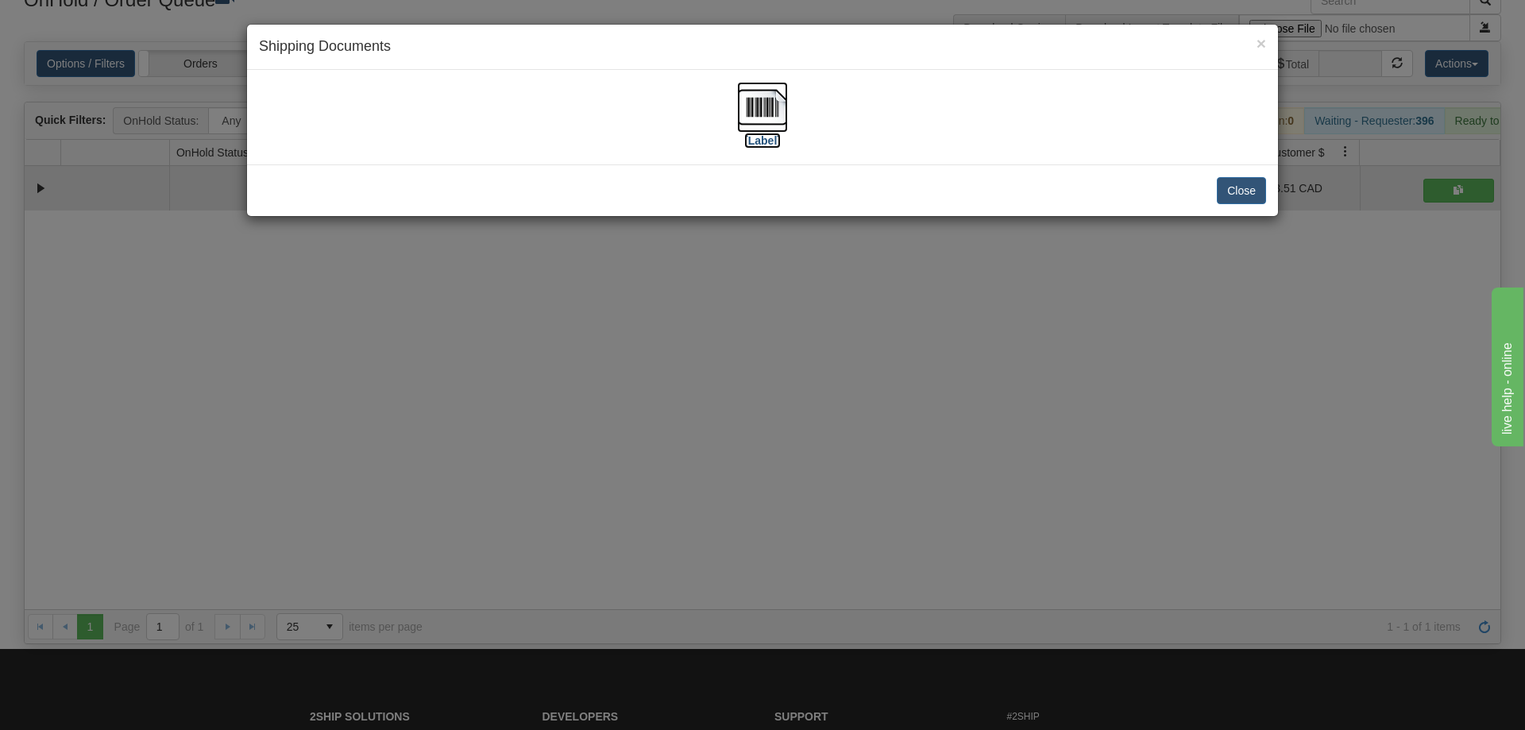
click at [748, 110] on img at bounding box center [762, 107] width 51 height 51
drag, startPoint x: 753, startPoint y: 523, endPoint x: 743, endPoint y: 510, distance: 17.0
click at [743, 510] on div "× Shipping Documents [Label] Close" at bounding box center [762, 365] width 1525 height 730
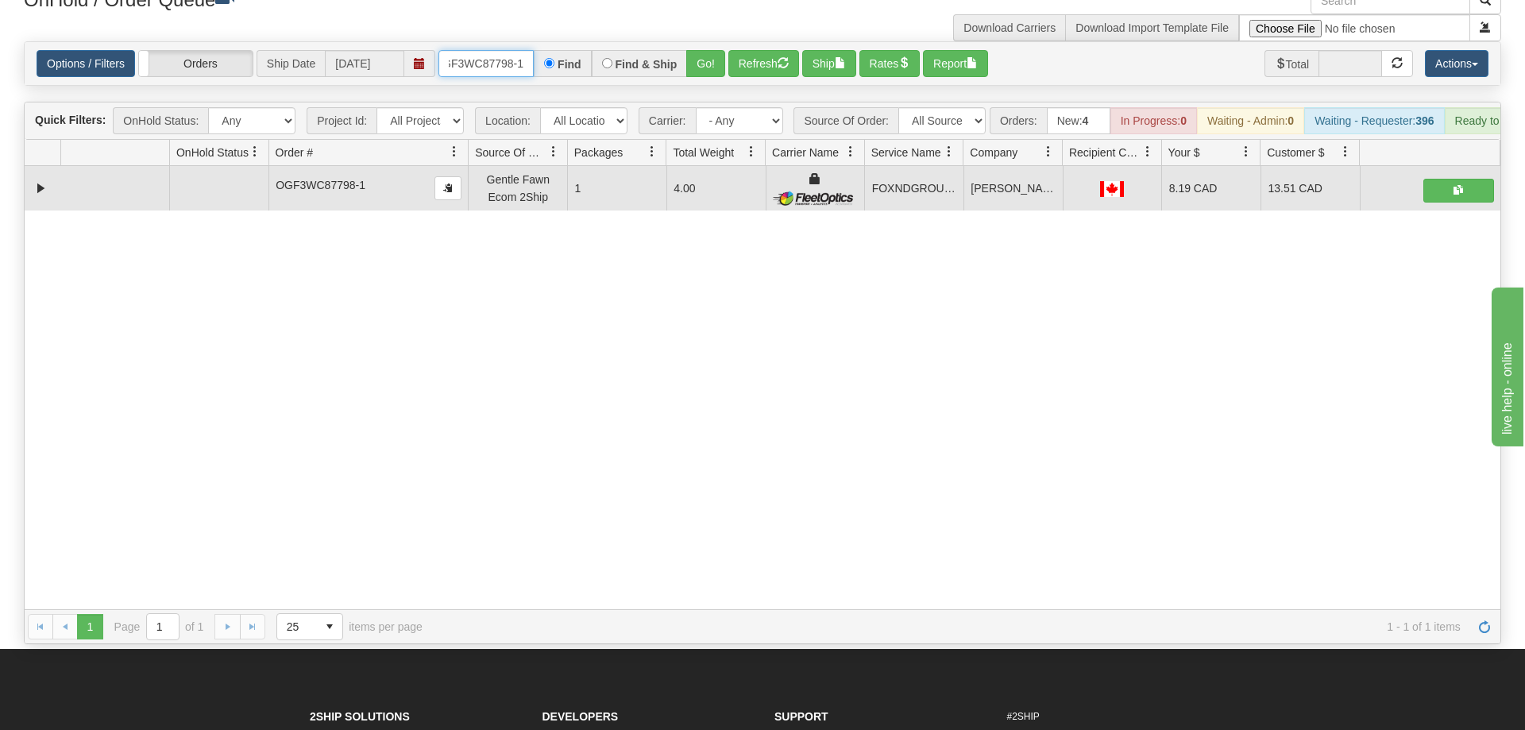
click at [503, 50] on input "OGF3WC87798-1" at bounding box center [485, 63] width 95 height 27
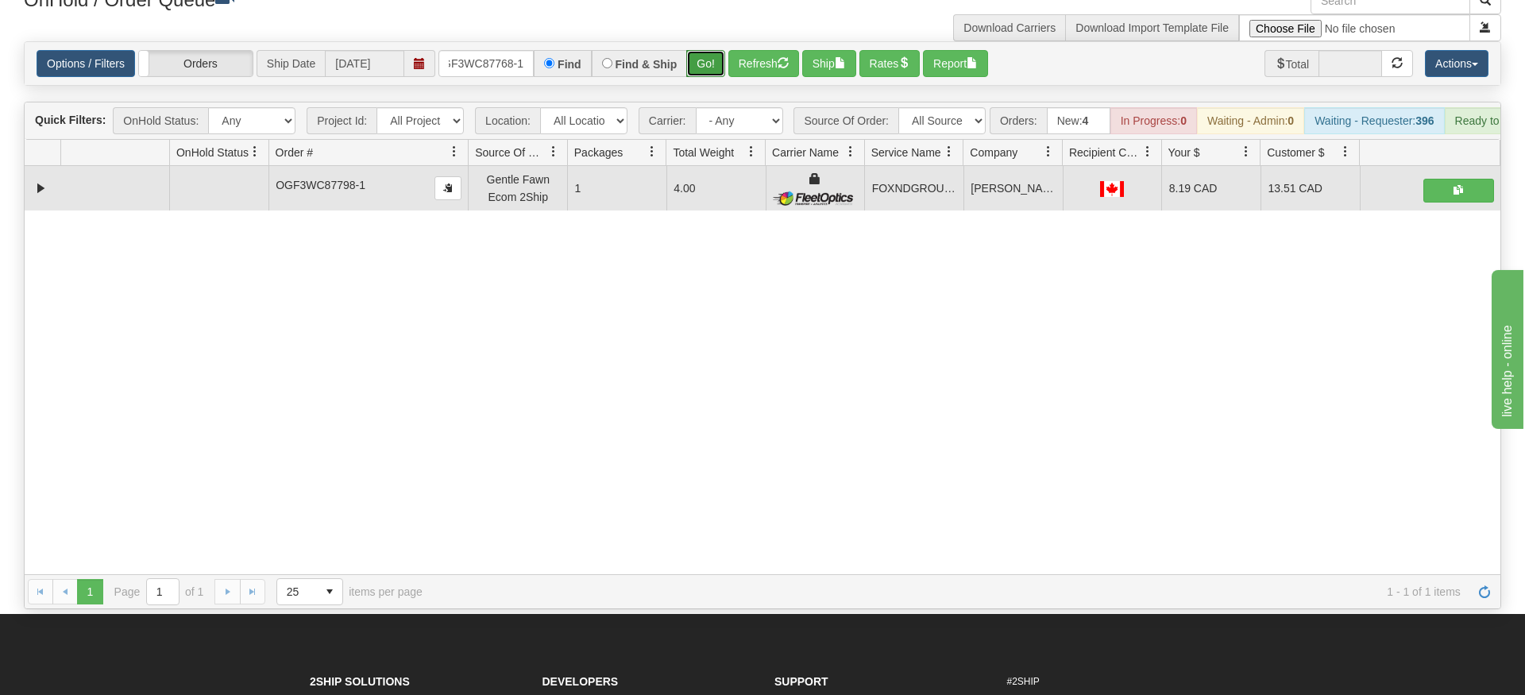
click at [700, 71] on div "Is equal to Is not equal to Contains Does not contains CAD USD EUR ZAR [PERSON_…" at bounding box center [762, 325] width 1501 height 568
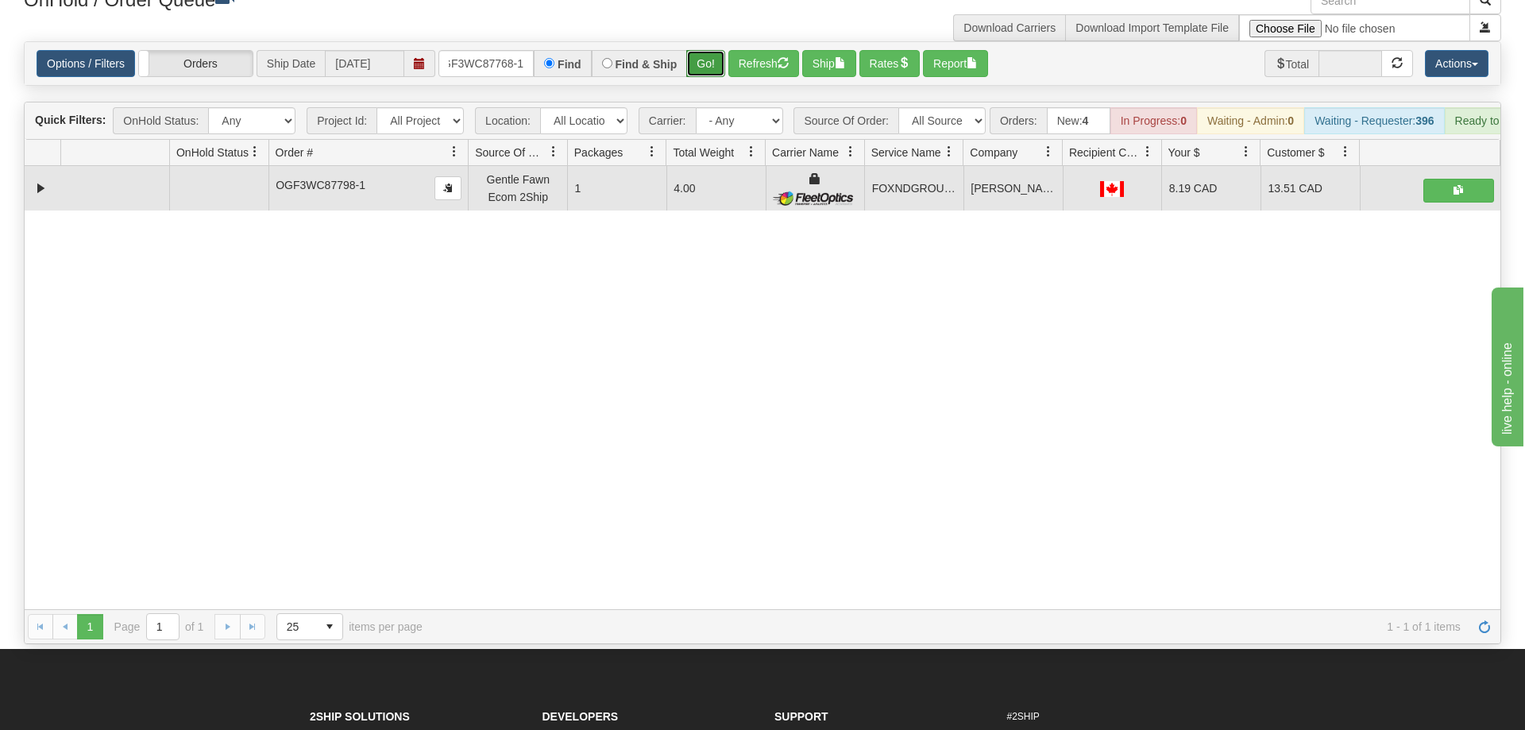
click at [696, 50] on button "Go!" at bounding box center [705, 63] width 39 height 27
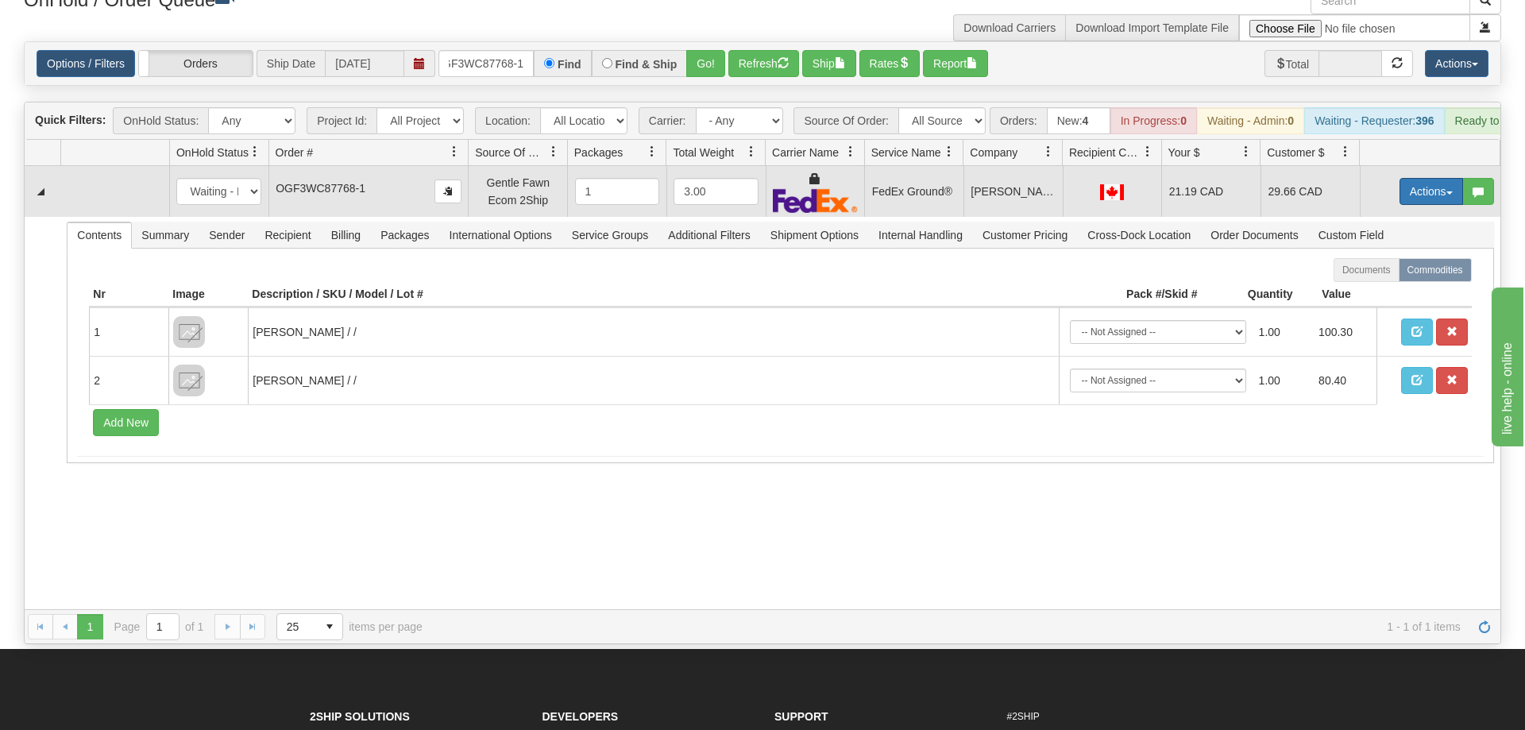
click at [1453, 178] on button "Actions" at bounding box center [1431, 191] width 64 height 27
click at [1390, 273] on link "Ship" at bounding box center [1398, 283] width 127 height 21
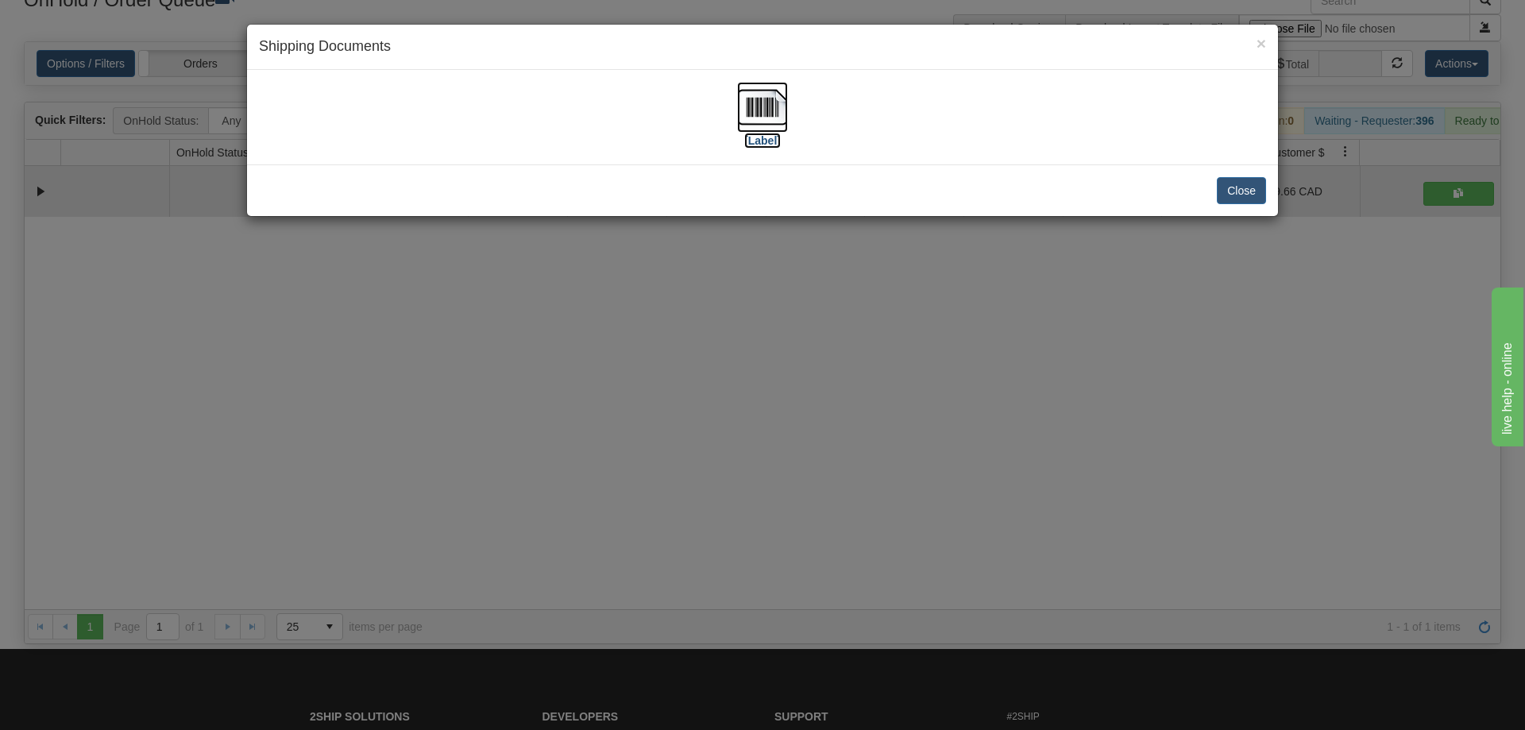
click at [779, 103] on img at bounding box center [762, 107] width 51 height 51
click at [979, 331] on div "× Shipping Documents [Label] Close" at bounding box center [762, 365] width 1525 height 730
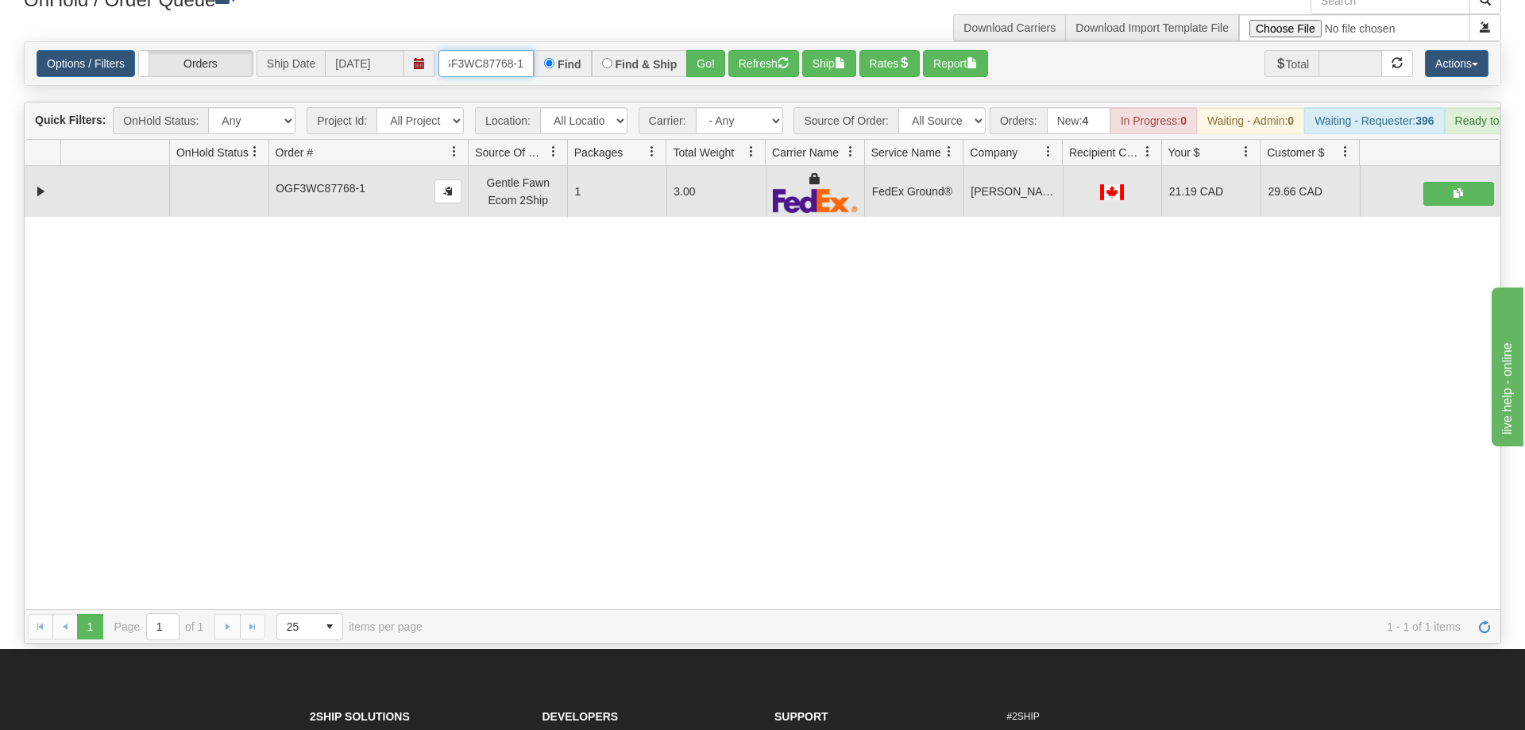
click at [479, 50] on input "OGF3WC87768-1" at bounding box center [485, 63] width 95 height 27
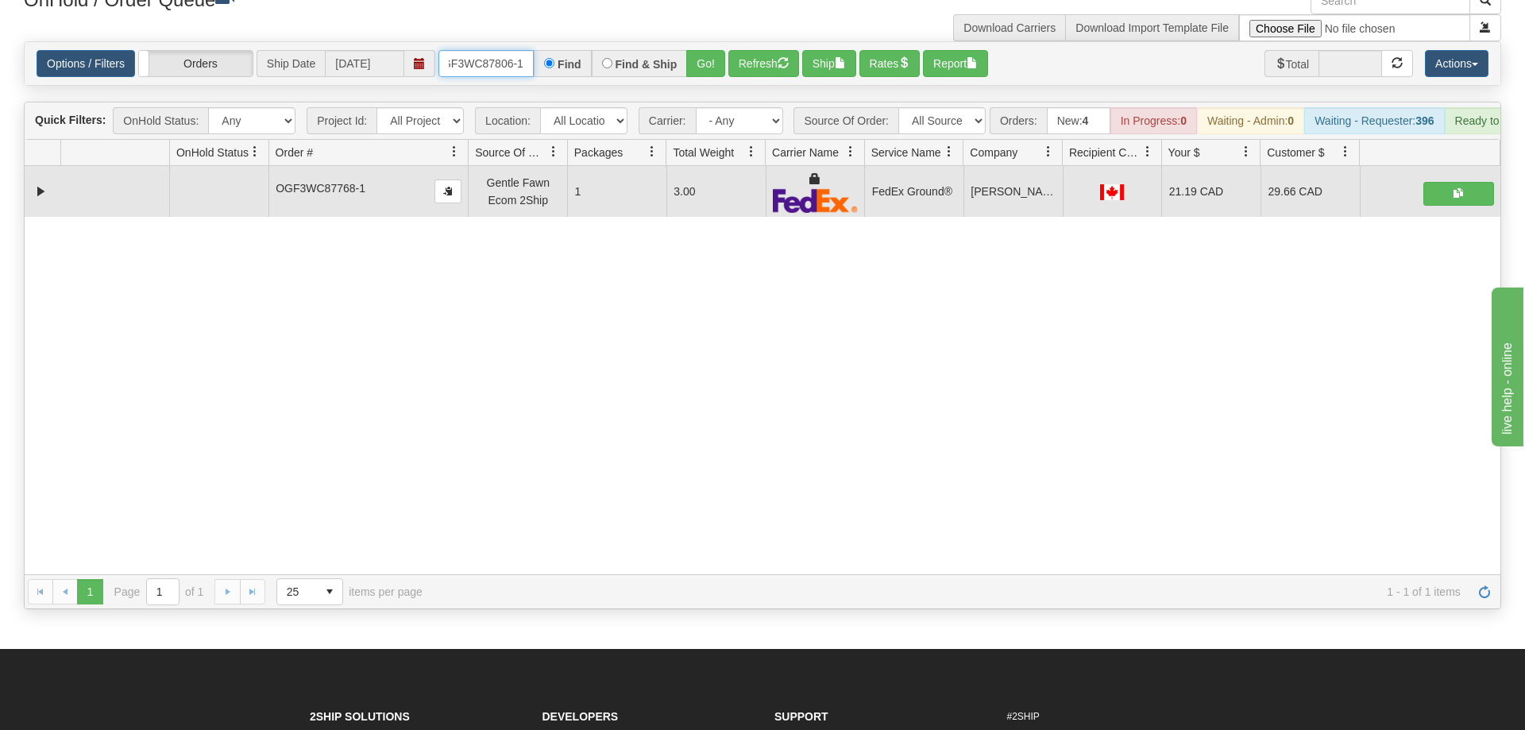
scroll to position [0, 13]
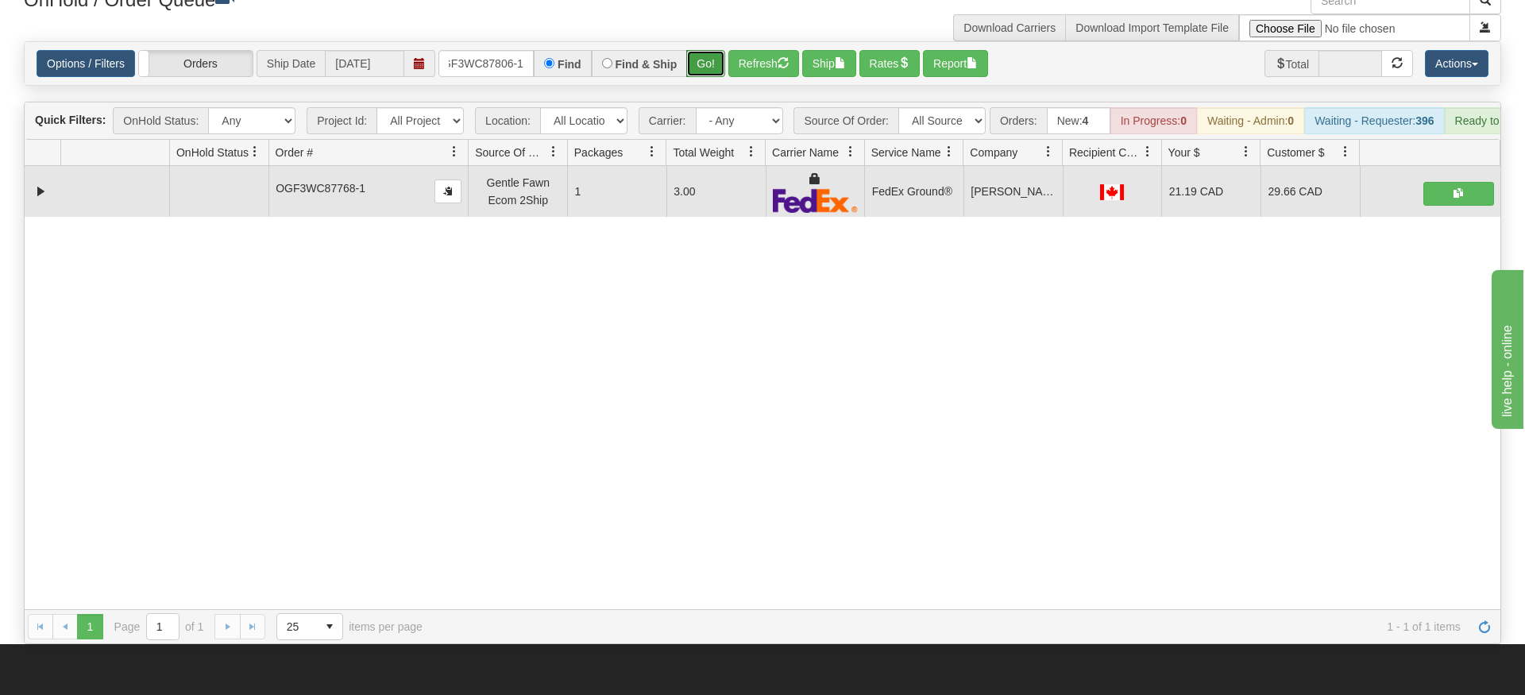
click at [709, 77] on div "Is equal to Is not equal to Contains Does not contains CAD USD EUR ZAR [PERSON_…" at bounding box center [762, 342] width 1501 height 603
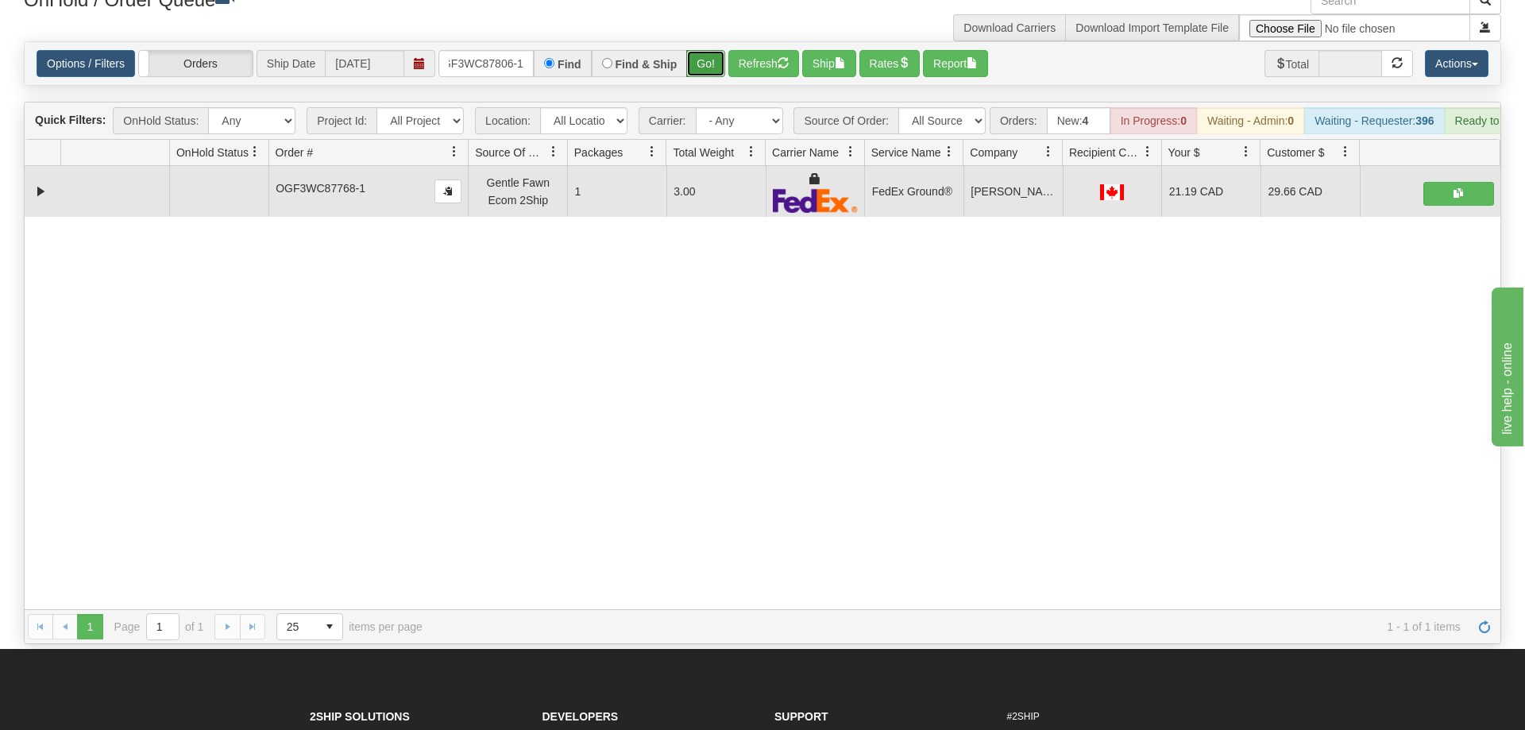
click at [709, 50] on button "Go!" at bounding box center [705, 63] width 39 height 27
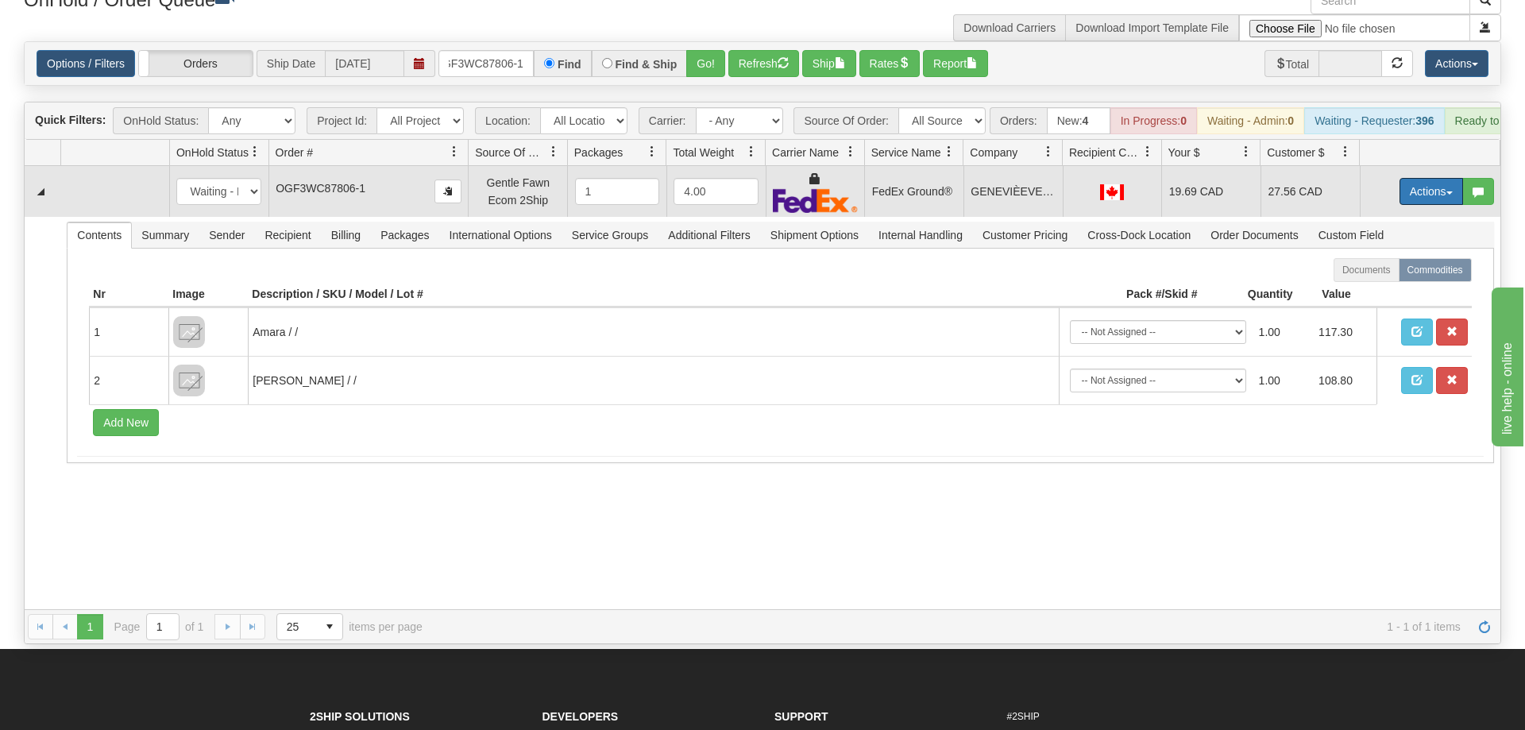
drag, startPoint x: 1433, startPoint y: 164, endPoint x: 1398, endPoint y: 212, distance: 59.6
click at [1434, 178] on button "Actions" at bounding box center [1431, 191] width 64 height 27
click at [1401, 273] on link "Ship" at bounding box center [1398, 283] width 127 height 21
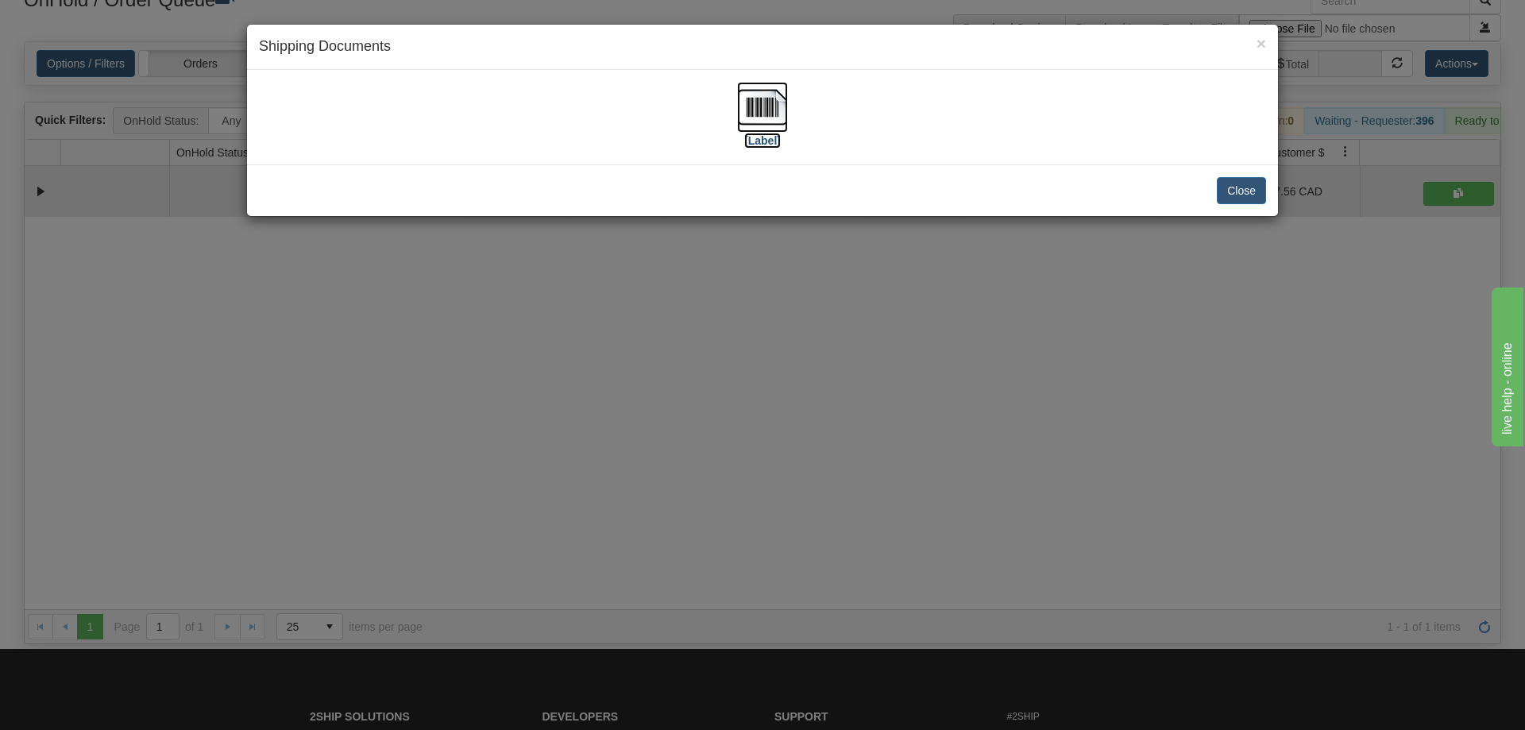
click at [775, 128] on img at bounding box center [762, 107] width 51 height 51
drag, startPoint x: 744, startPoint y: 378, endPoint x: 733, endPoint y: 370, distance: 13.7
click at [733, 370] on div "× Shipping Documents [Label] Close" at bounding box center [762, 365] width 1525 height 730
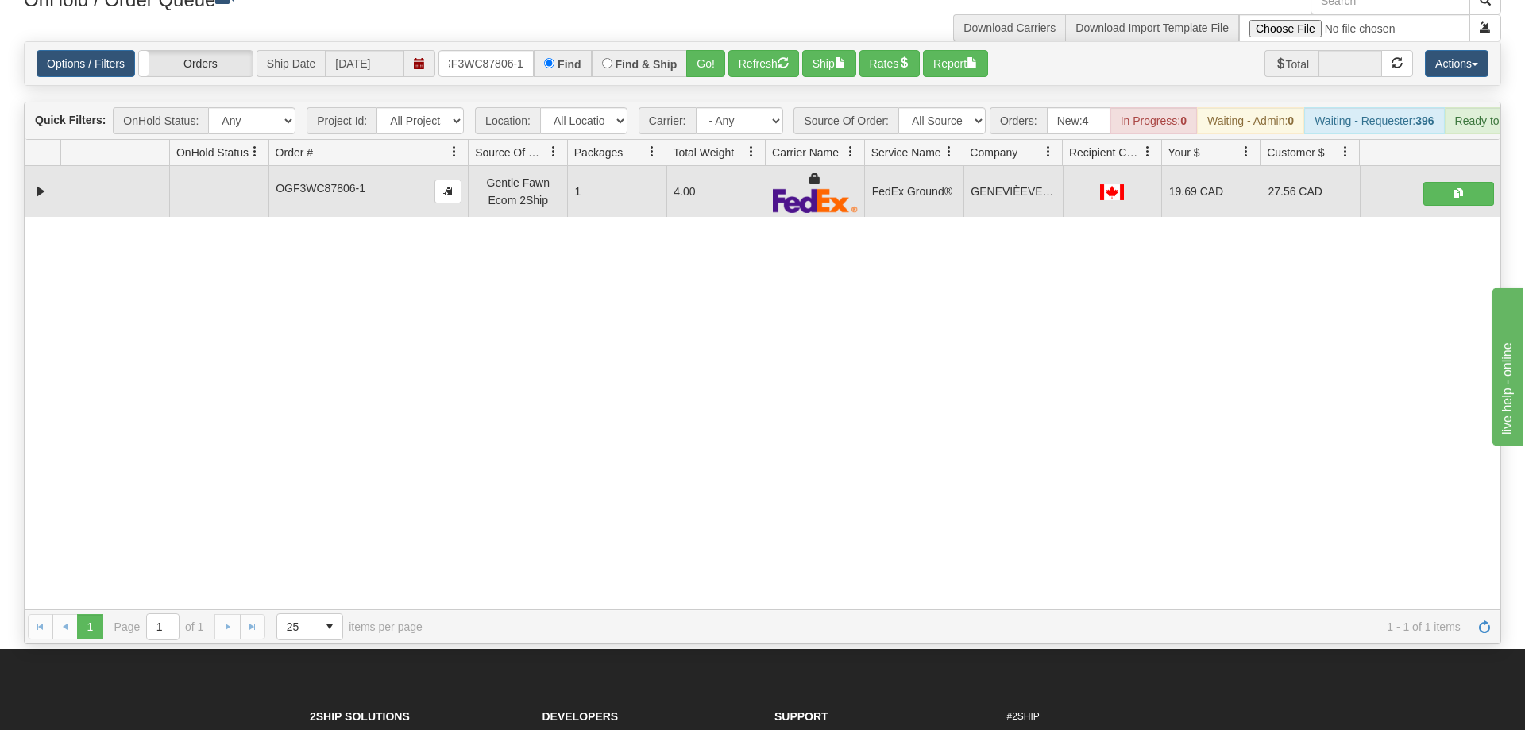
click at [475, 42] on div "Options / Filters Group Shipments Orders Ship Date [DATE] oGF3WC87806-1 Find Fi…" at bounding box center [763, 63] width 1476 height 43
click at [476, 50] on input "oGF3WC87806-1" at bounding box center [485, 63] width 95 height 27
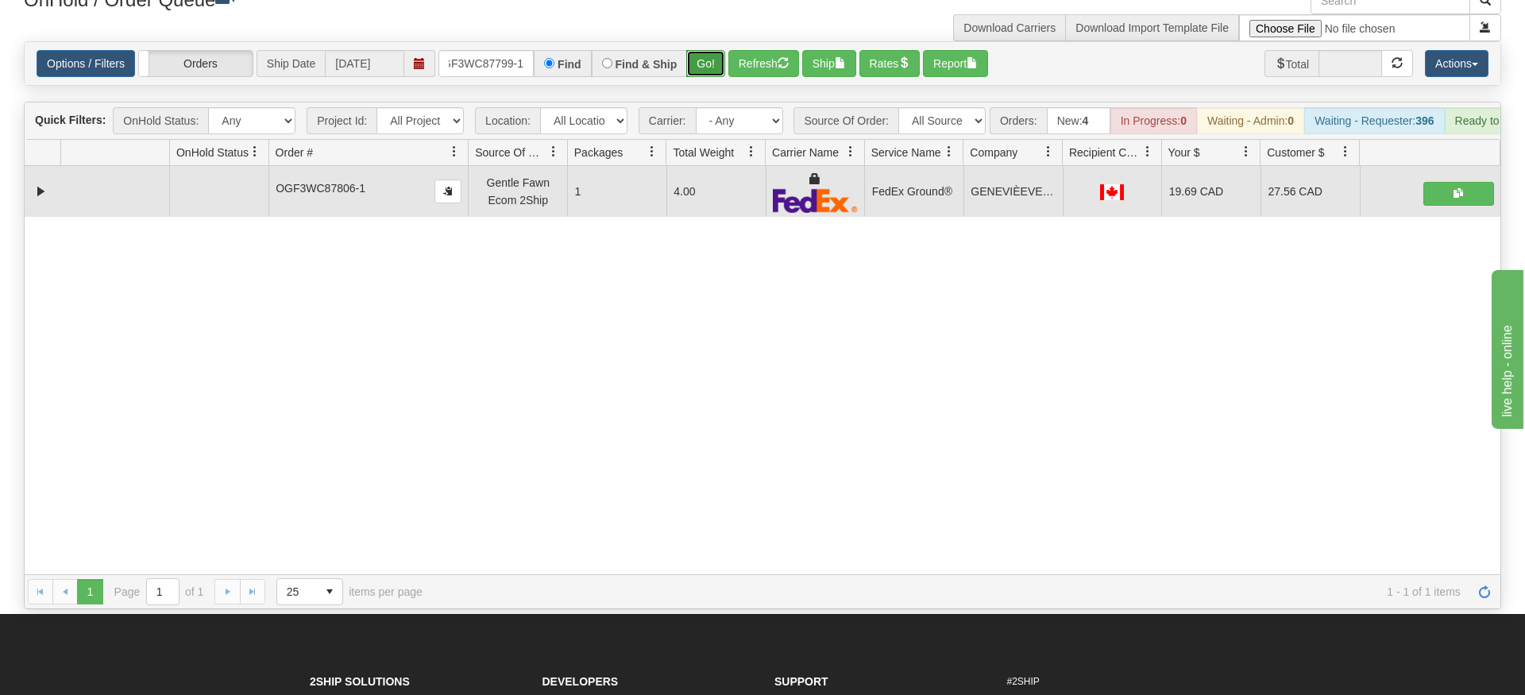
click at [707, 66] on div "Is equal to Is not equal to Contains Does not contains CAD USD EUR ZAR [PERSON_…" at bounding box center [762, 325] width 1501 height 568
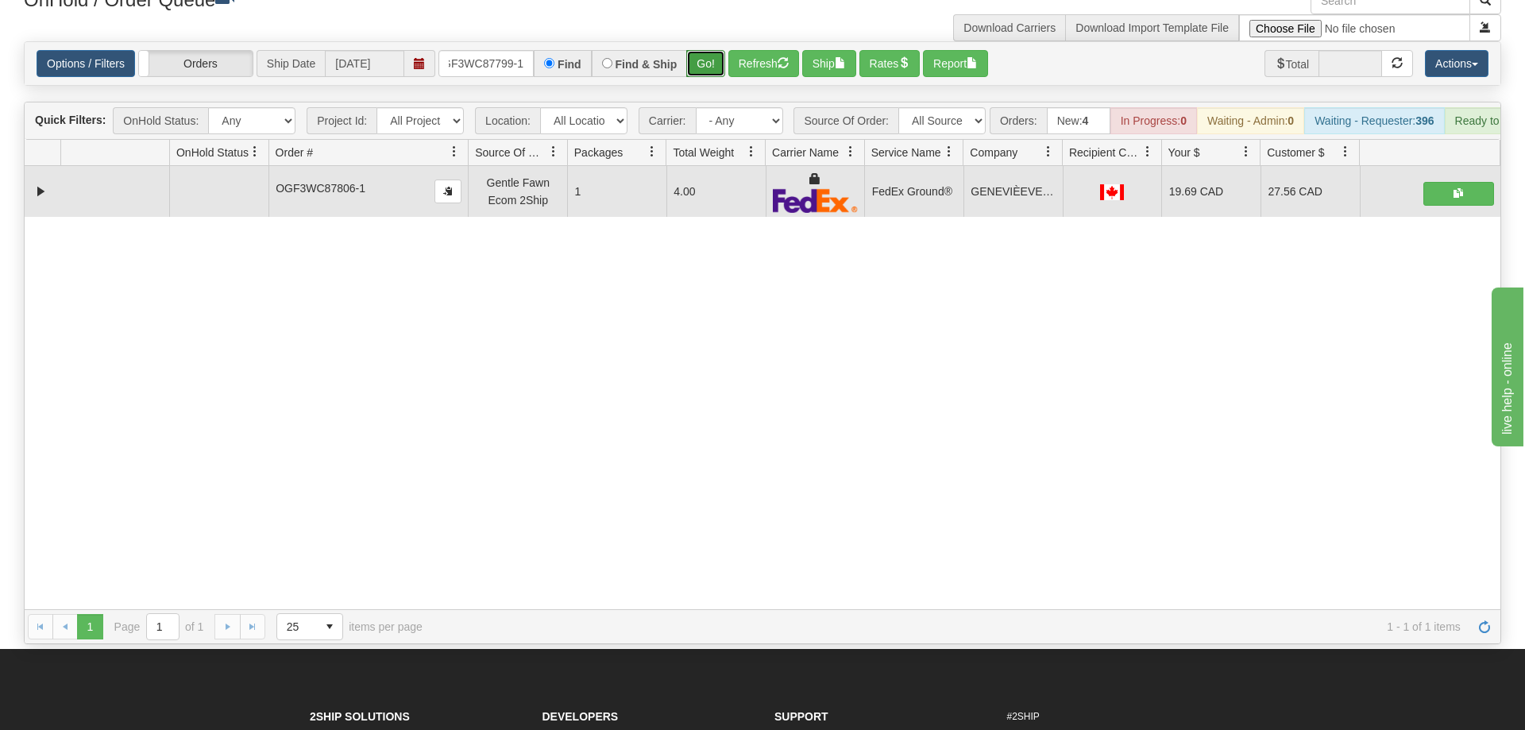
click at [708, 50] on button "Go!" at bounding box center [705, 63] width 39 height 27
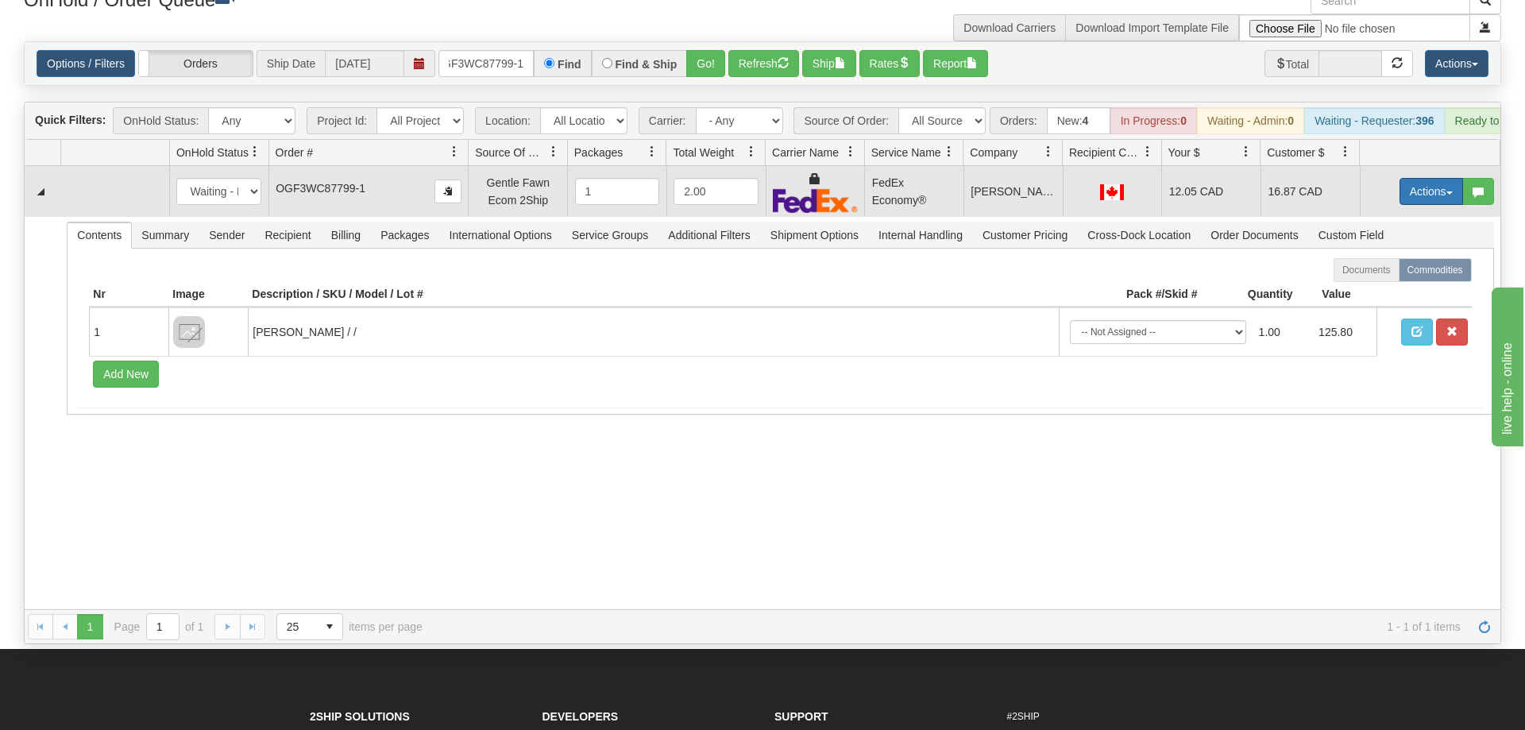
click at [1411, 178] on button "Actions" at bounding box center [1431, 191] width 64 height 27
click at [1399, 273] on link "Ship" at bounding box center [1398, 283] width 127 height 21
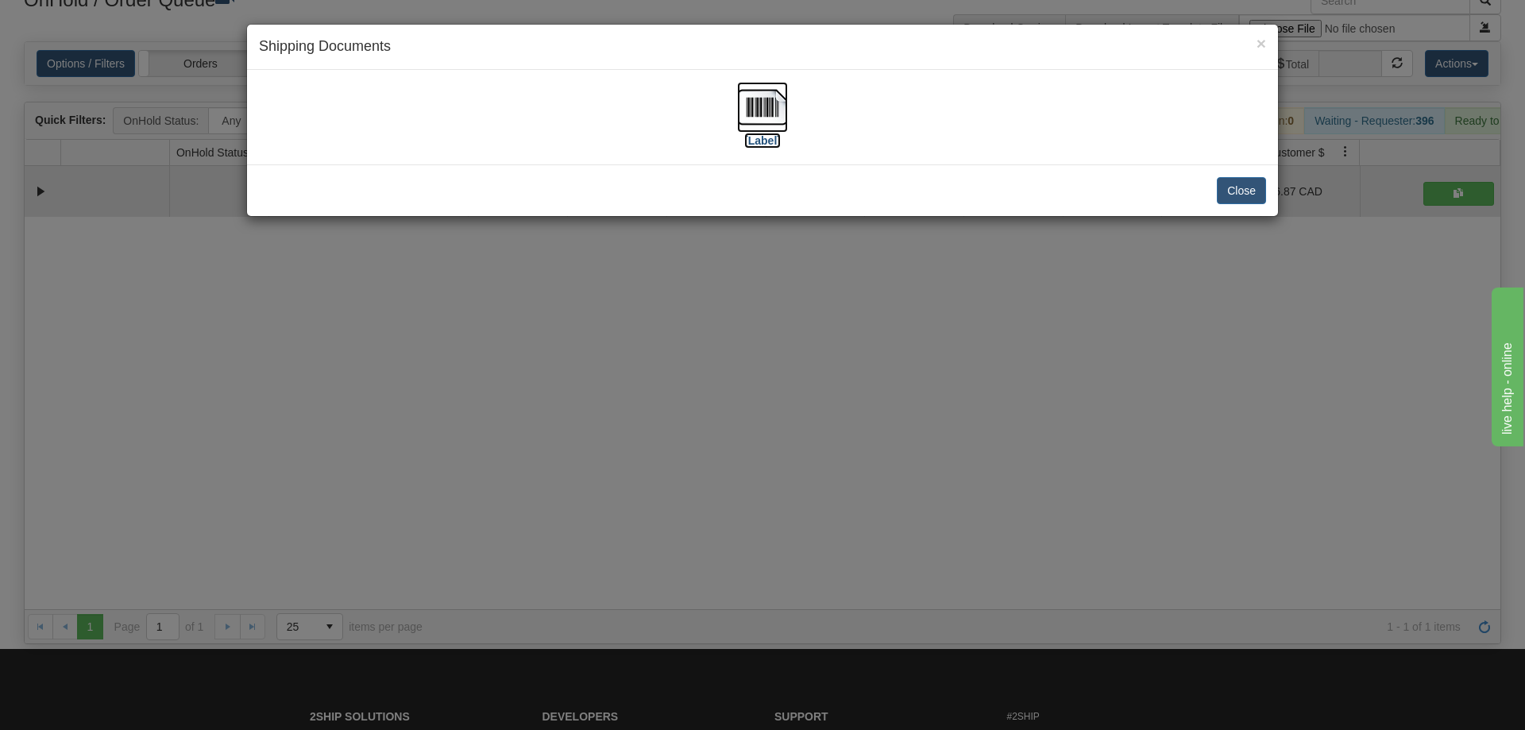
click at [763, 142] on label "[Label]" at bounding box center [762, 141] width 37 height 16
click at [951, 387] on div "× Shipping Documents [Label] Close" at bounding box center [762, 365] width 1525 height 730
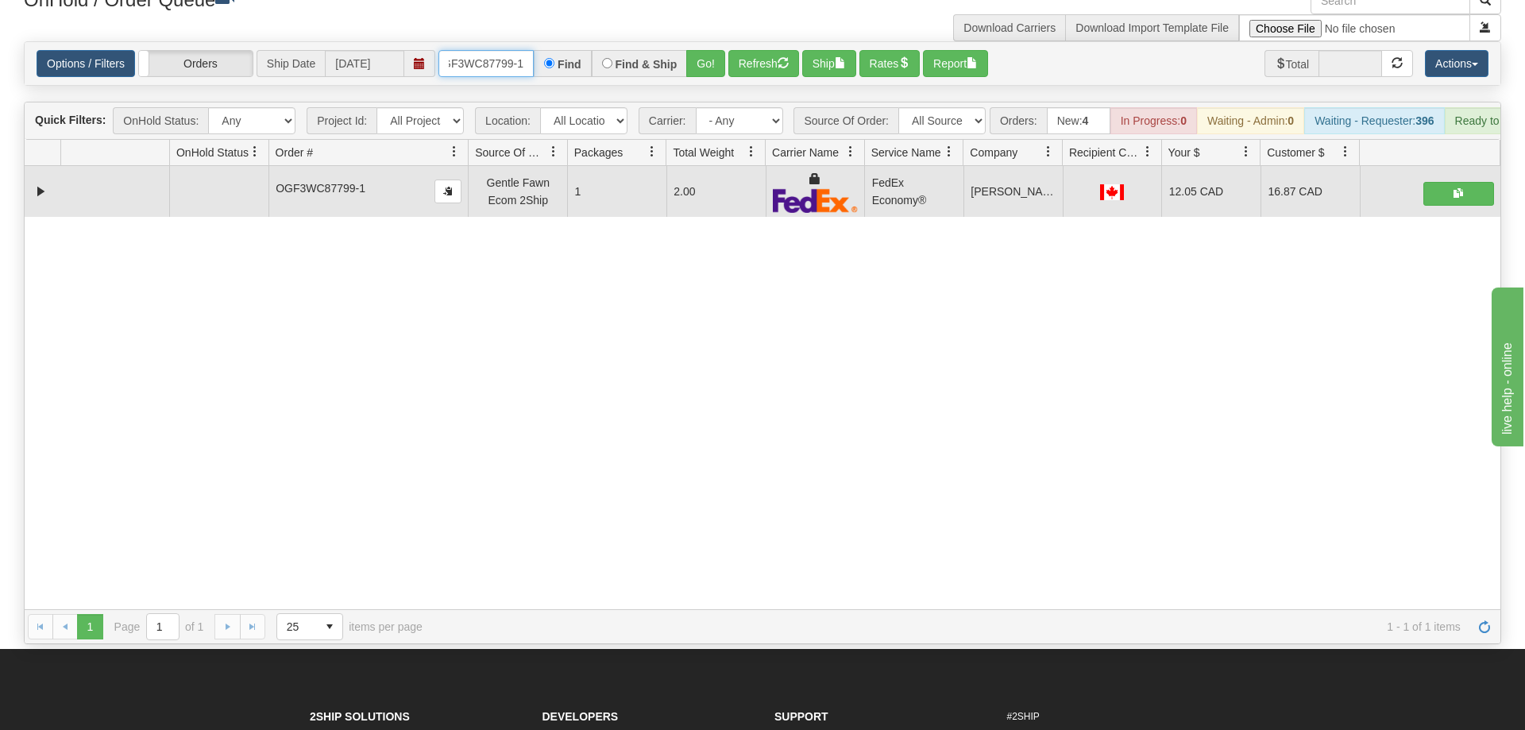
click at [471, 50] on input "OGF3WC87799-1" at bounding box center [485, 63] width 95 height 27
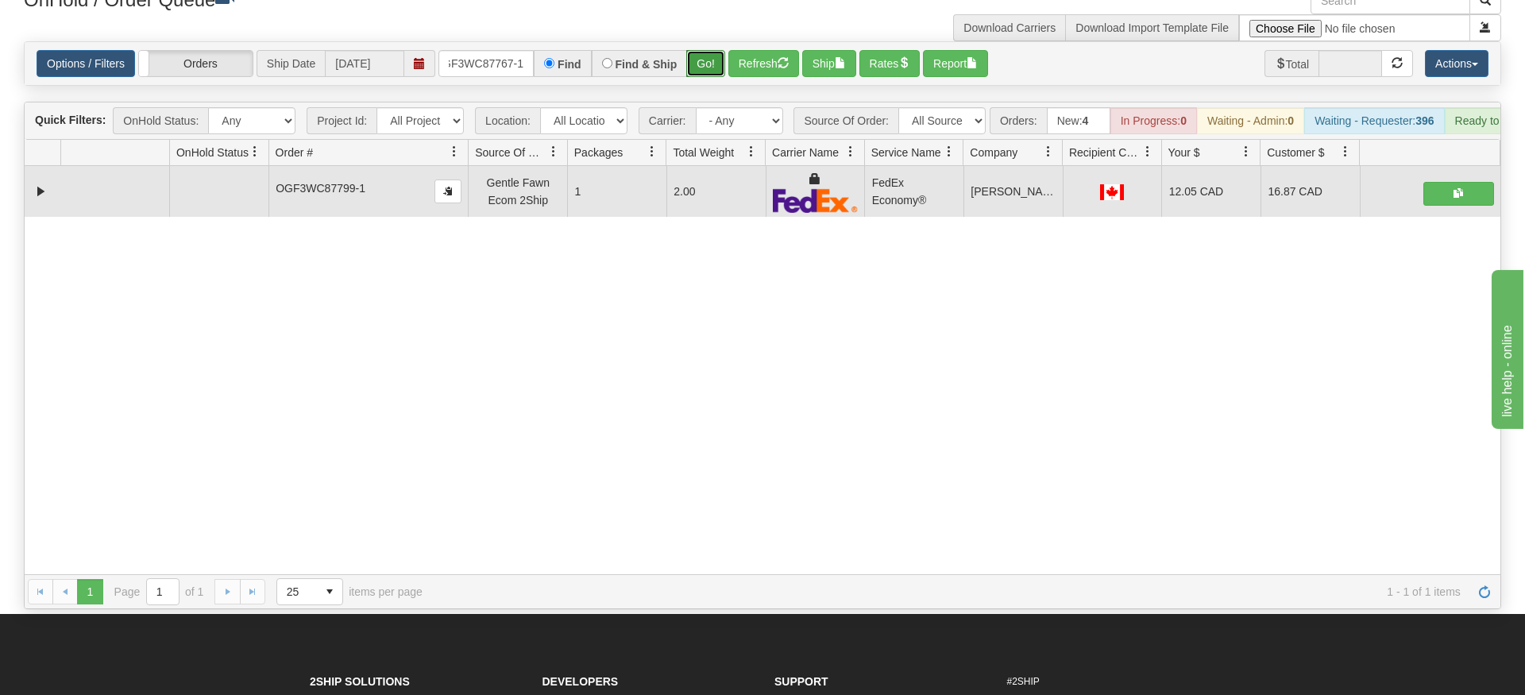
drag, startPoint x: 719, startPoint y: 39, endPoint x: 711, endPoint y: 51, distance: 14.3
click at [719, 72] on div "Is equal to Is not equal to Contains Does not contains CAD USD EUR ZAR [PERSON_…" at bounding box center [762, 325] width 1501 height 568
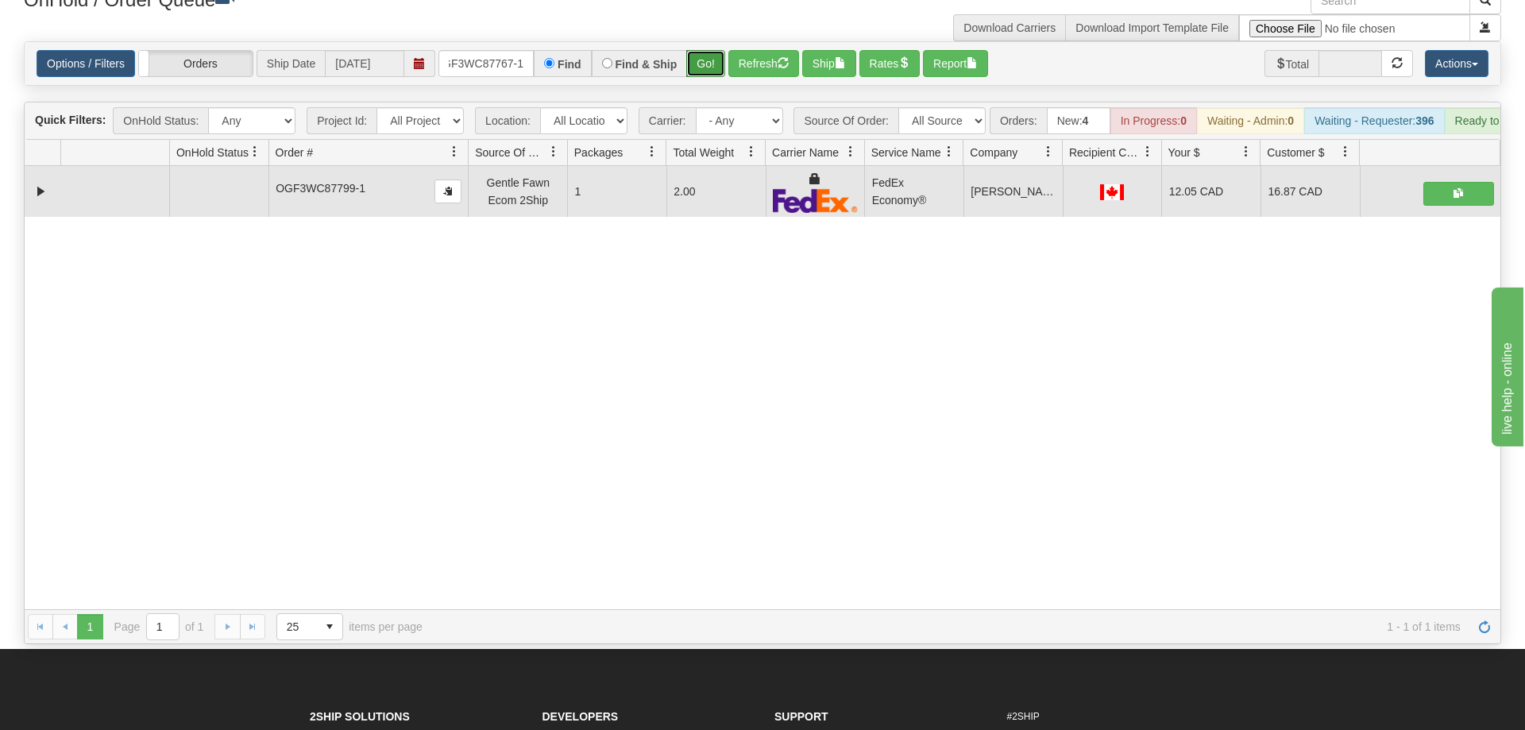
click at [711, 50] on button "Go!" at bounding box center [705, 63] width 39 height 27
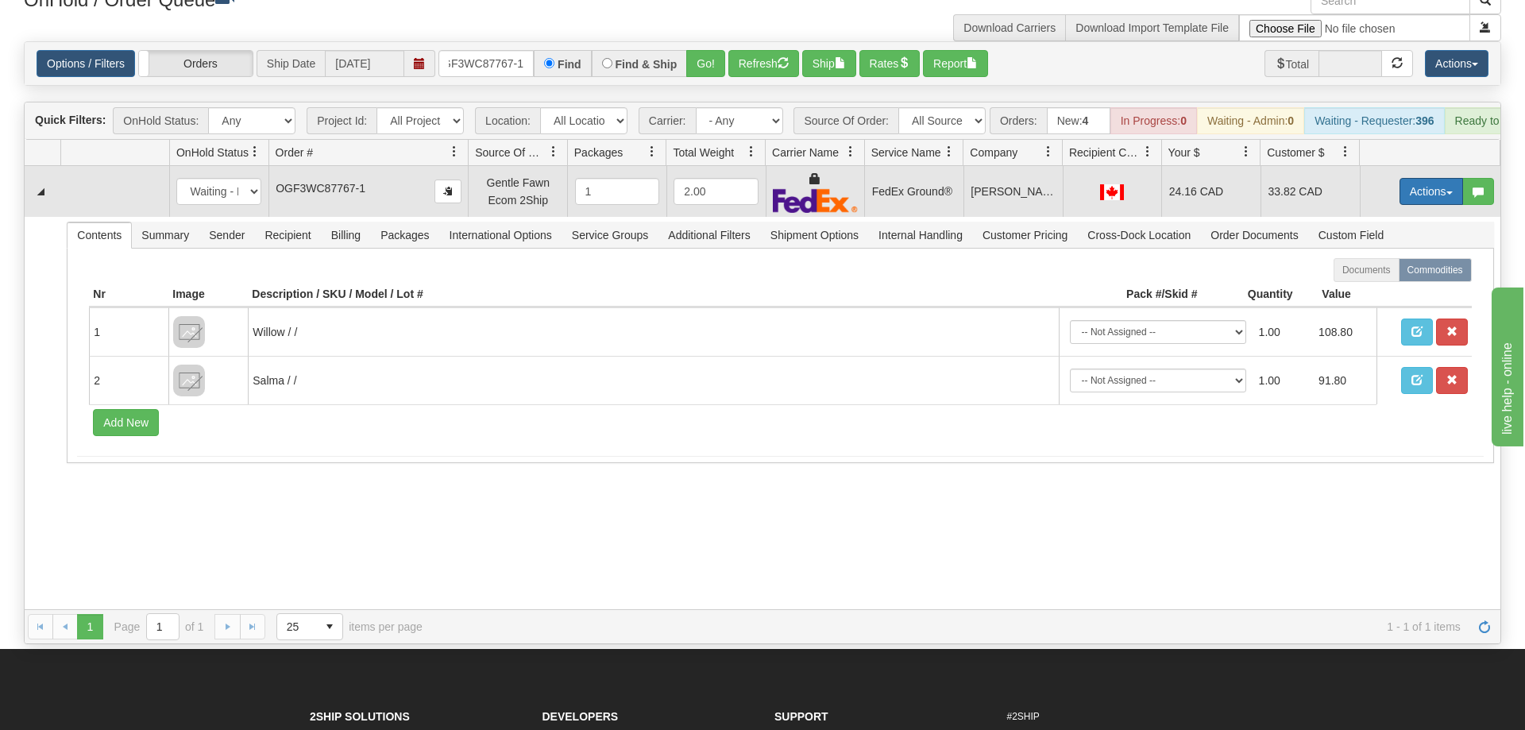
click at [1431, 178] on button "Actions" at bounding box center [1431, 191] width 64 height 27
click at [1381, 273] on link "Ship" at bounding box center [1398, 283] width 127 height 21
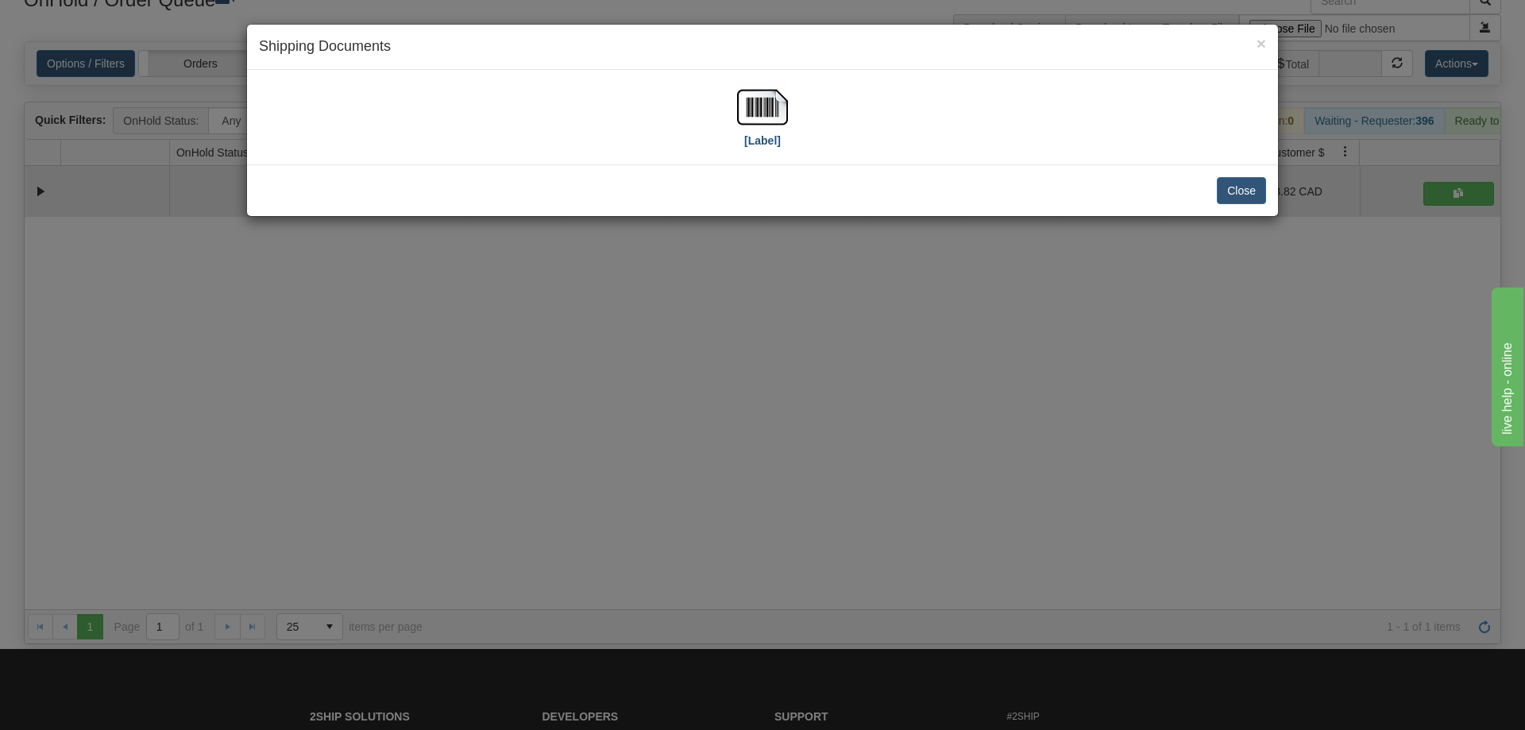
click at [787, 114] on div "[Label]" at bounding box center [762, 117] width 1007 height 71
click at [781, 114] on img at bounding box center [762, 107] width 51 height 51
drag, startPoint x: 908, startPoint y: 367, endPoint x: 394, endPoint y: 74, distance: 591.5
click at [905, 360] on div "× Shipping Documents [Label] Close" at bounding box center [762, 365] width 1525 height 730
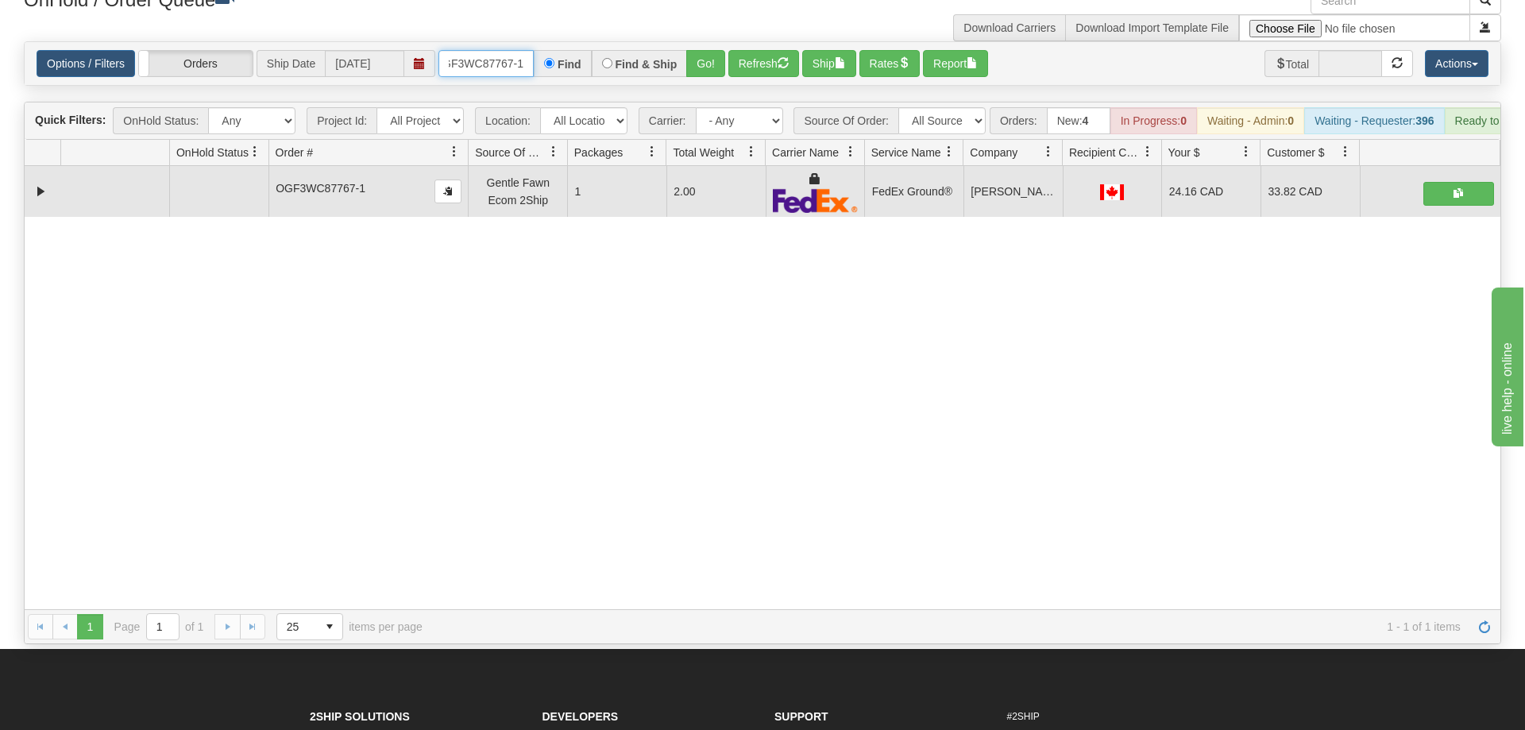
click at [460, 50] on input "OGF3WC87767-1" at bounding box center [485, 63] width 95 height 27
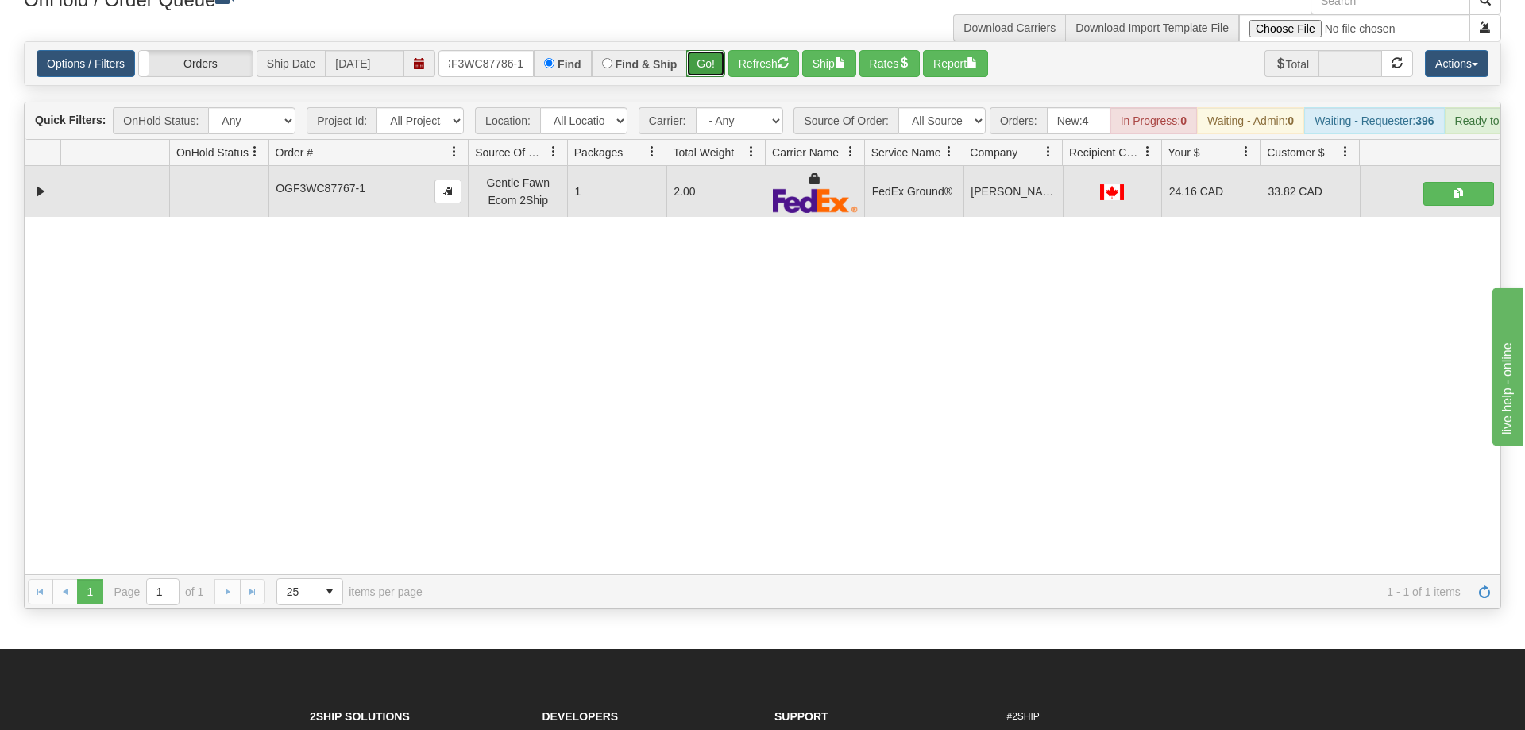
click at [705, 66] on div "Is equal to Is not equal to Contains Does not contains CAD USD EUR ZAR [PERSON_…" at bounding box center [762, 325] width 1501 height 568
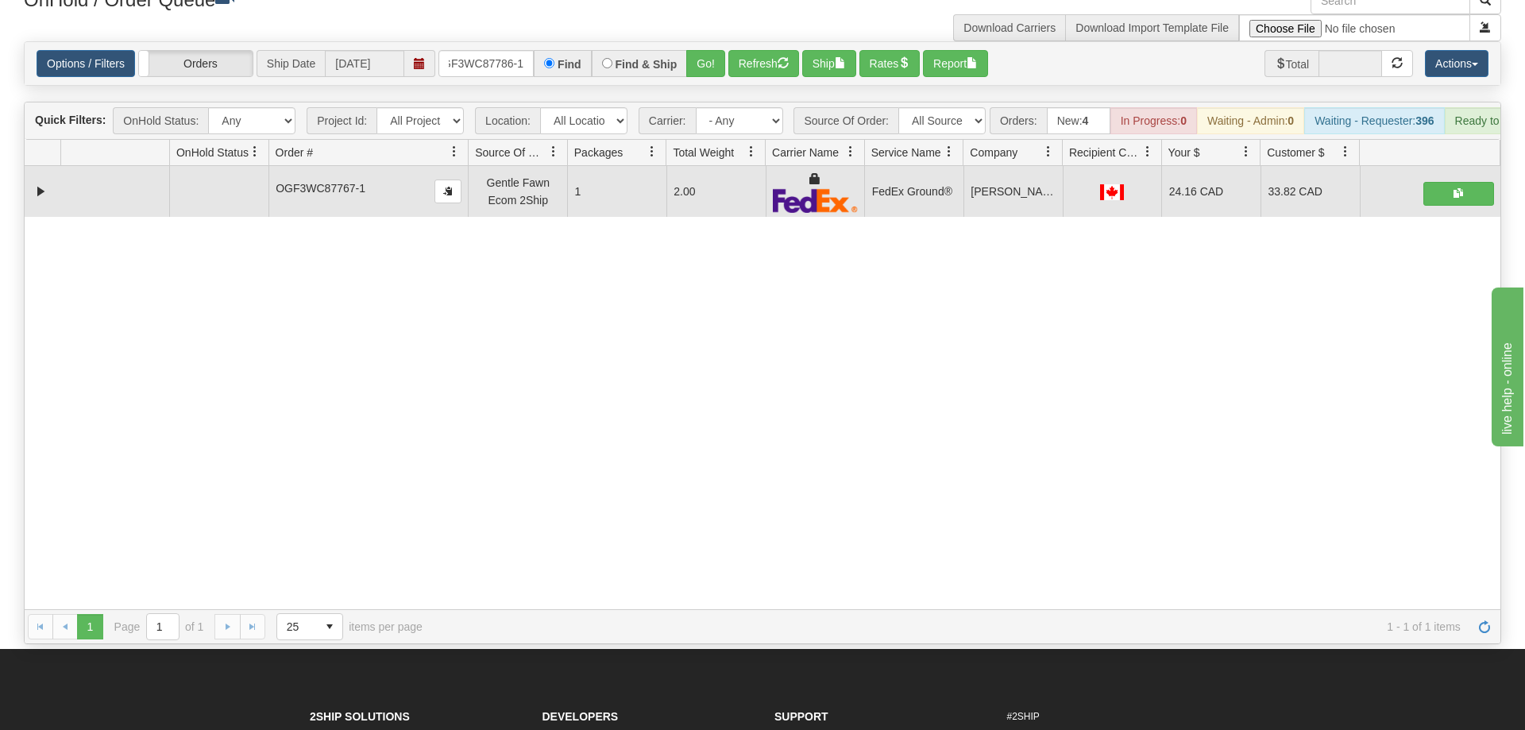
click at [708, 12] on div "OnHold / Order Queue" at bounding box center [387, 2] width 750 height 31
click at [709, 42] on div "Options / Filters Group Shipments Orders Ship Date [DATE] OGF3WC87786-1 Find Fi…" at bounding box center [763, 63] width 1476 height 43
click at [700, 50] on button "Go!" at bounding box center [705, 63] width 39 height 27
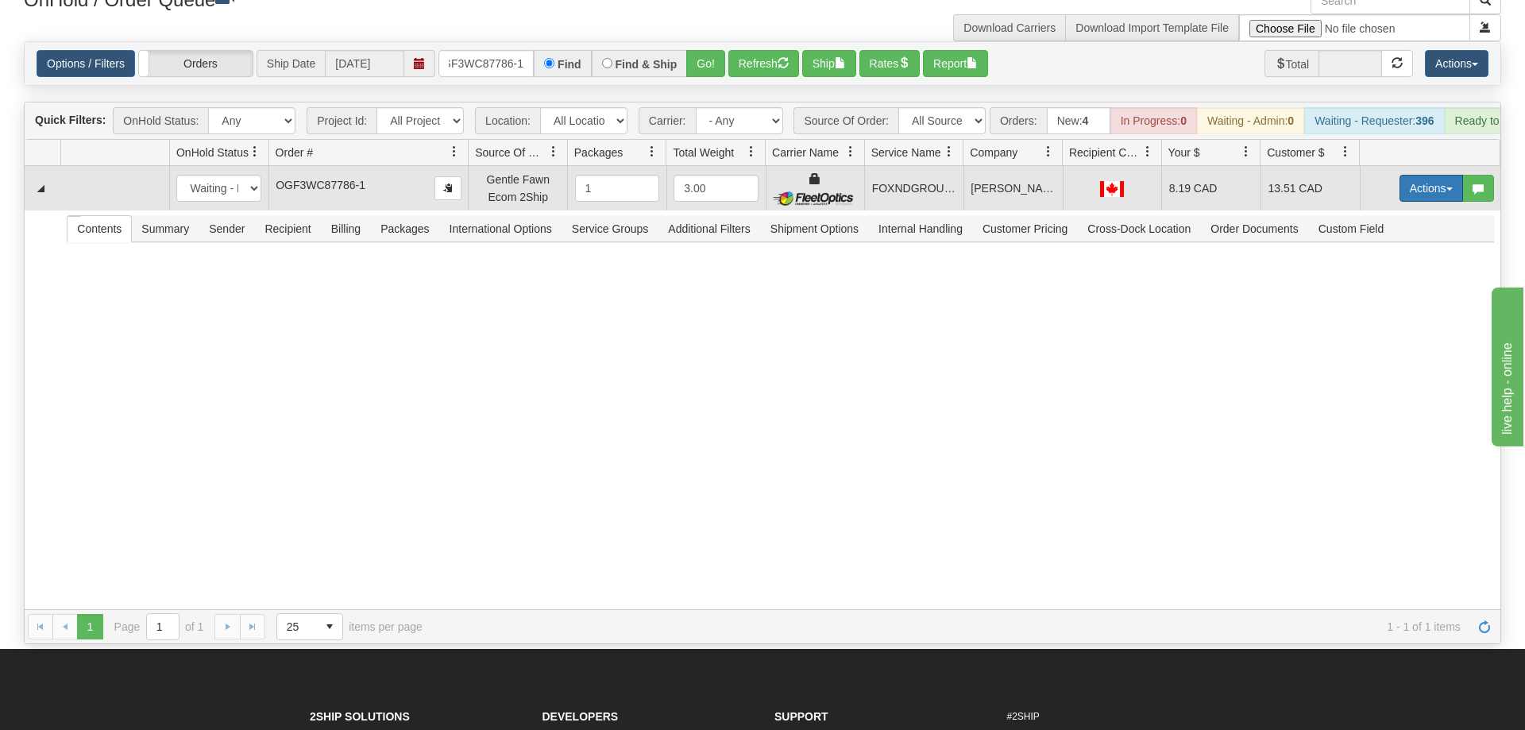
click at [1438, 175] on button "Actions" at bounding box center [1431, 188] width 64 height 27
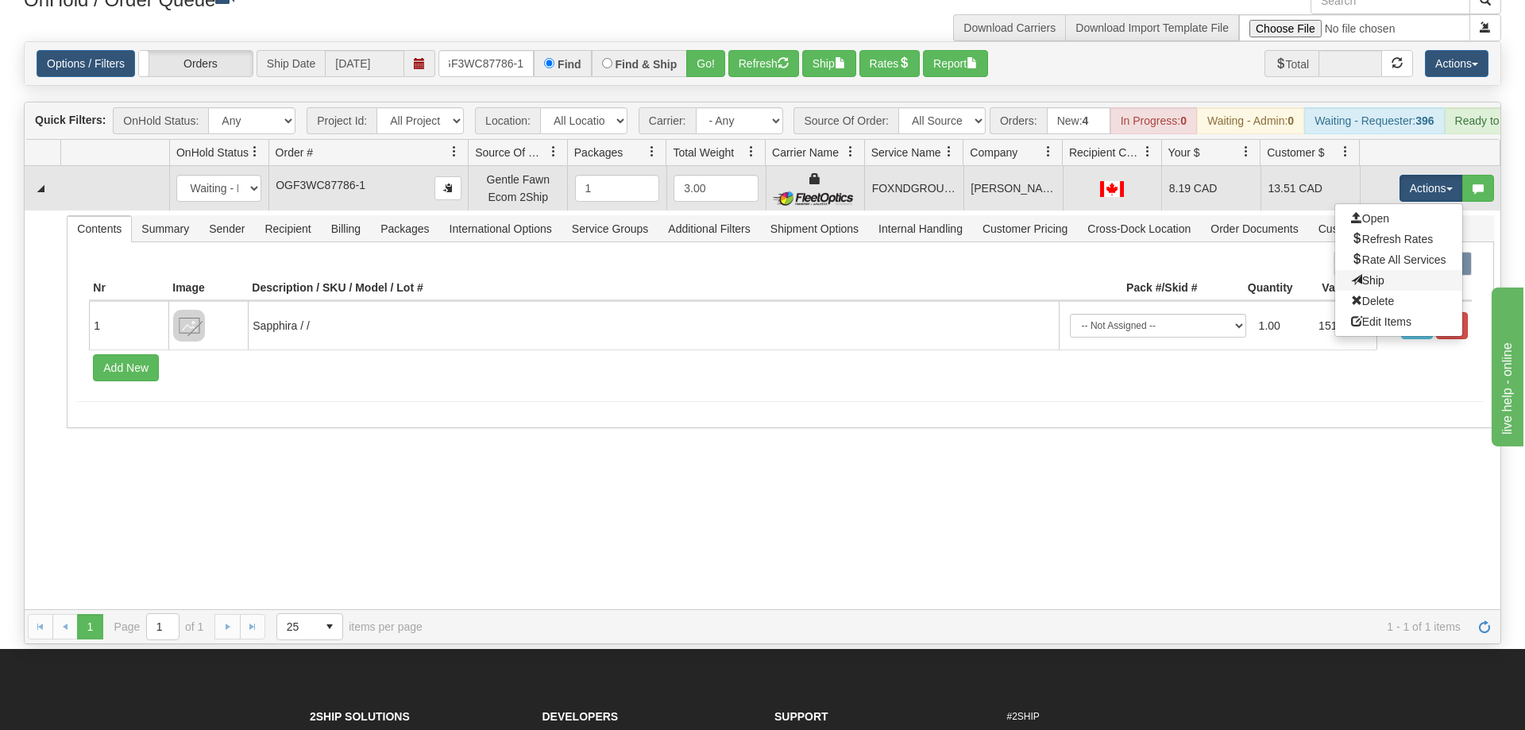
click at [1392, 270] on link "Ship" at bounding box center [1398, 280] width 127 height 21
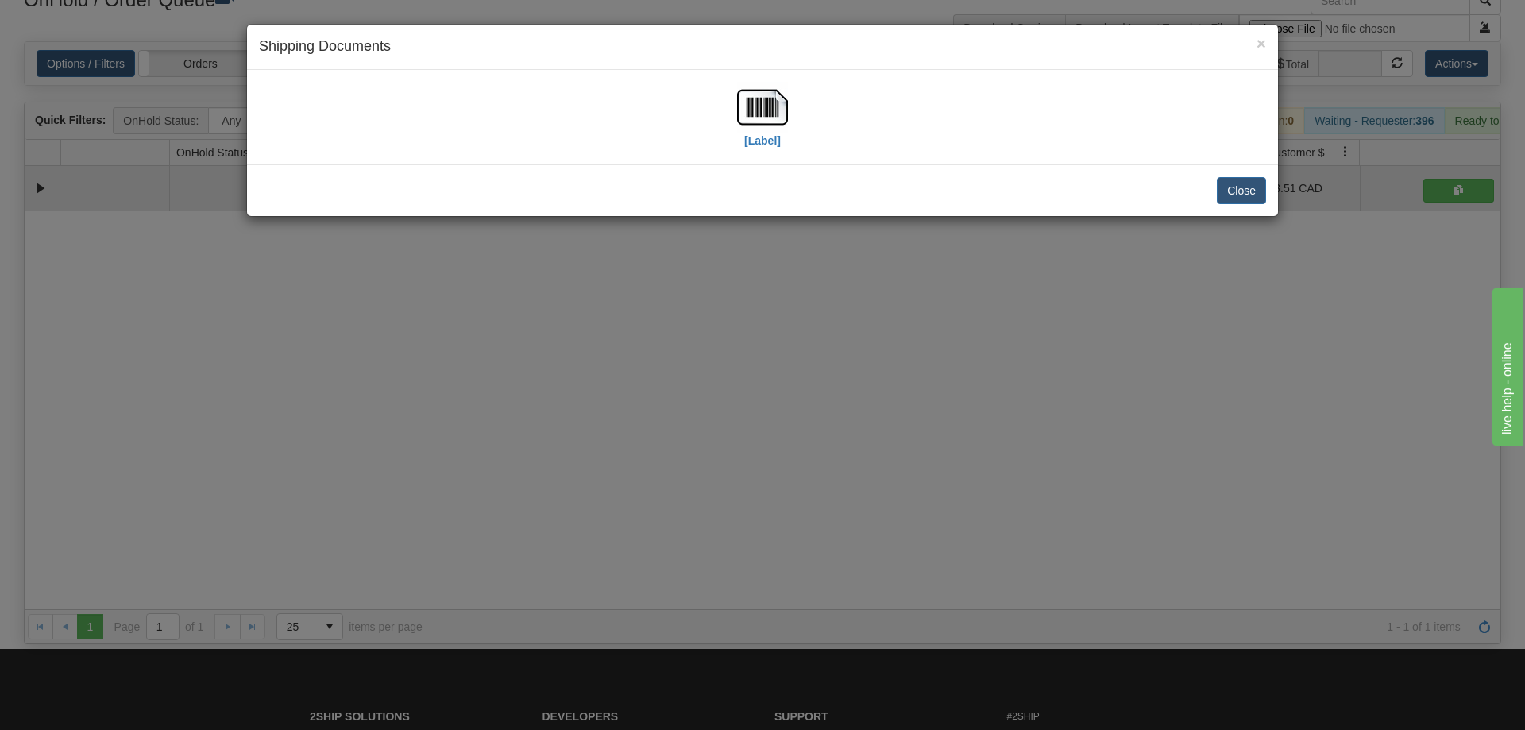
click at [793, 119] on div "[Label]" at bounding box center [762, 117] width 1007 height 71
click at [771, 121] on img at bounding box center [762, 107] width 51 height 51
drag, startPoint x: 856, startPoint y: 534, endPoint x: 403, endPoint y: 125, distance: 610.1
click at [848, 515] on div "× Shipping Documents [Label] Close" at bounding box center [762, 365] width 1525 height 730
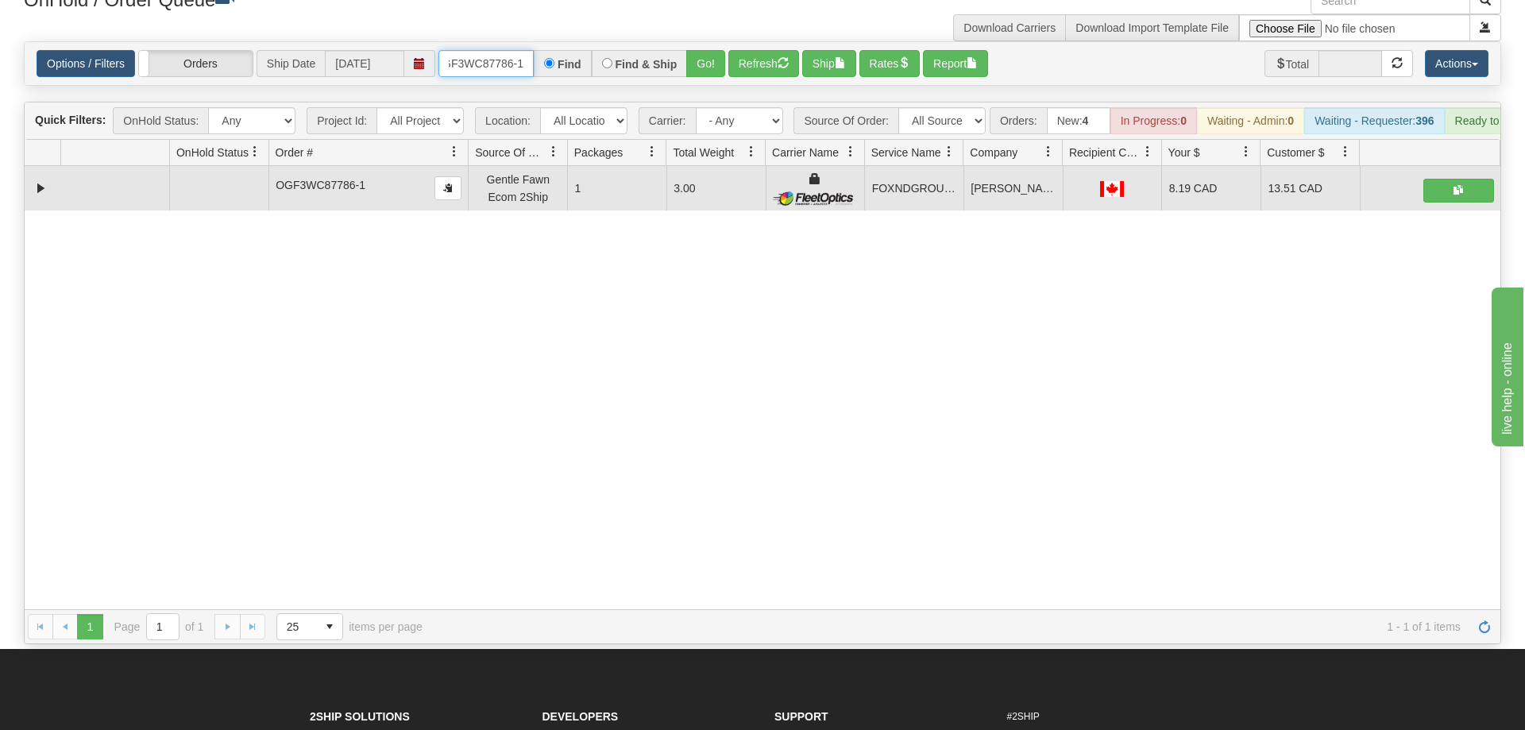
click at [491, 50] on input "OGF3WC87786-1" at bounding box center [485, 63] width 95 height 27
click at [481, 50] on input "OGF3WC87786-1" at bounding box center [485, 63] width 95 height 27
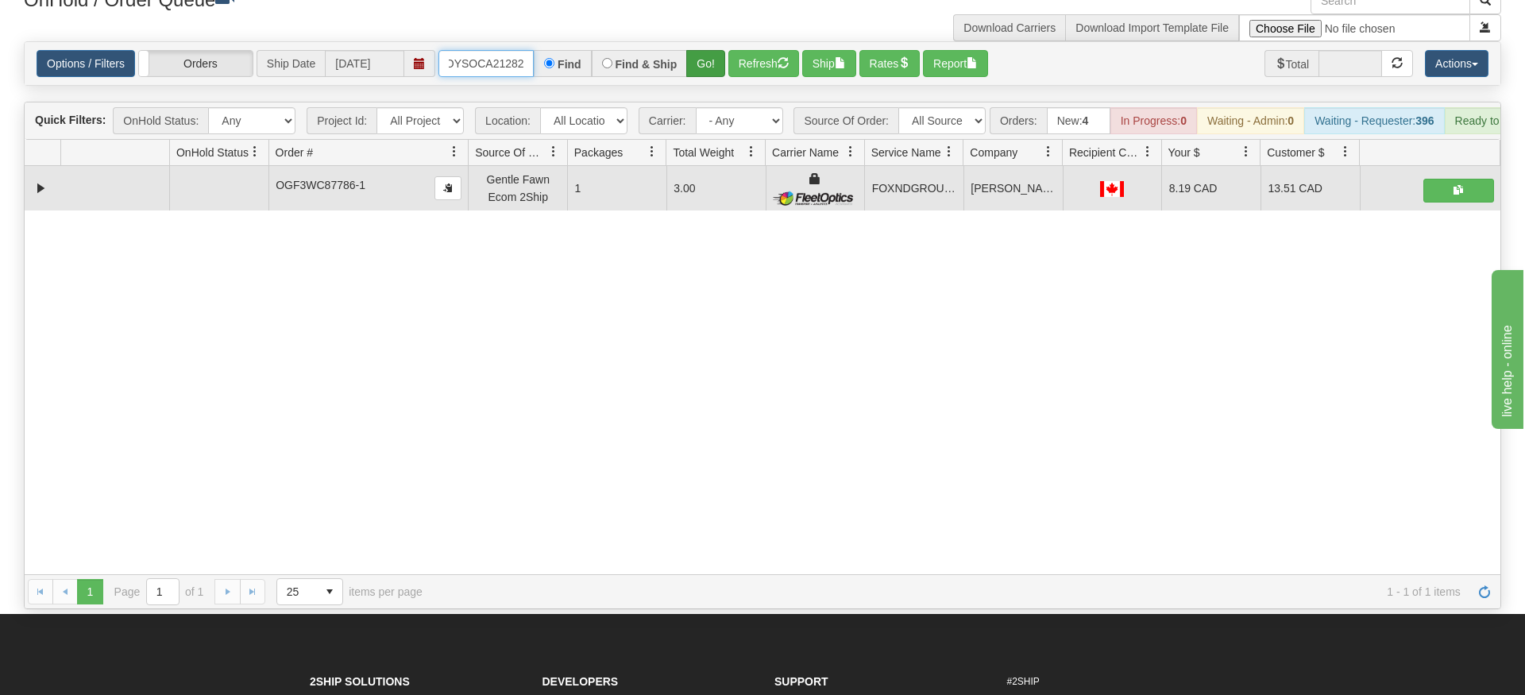
type input "OMOYSOCA21282"
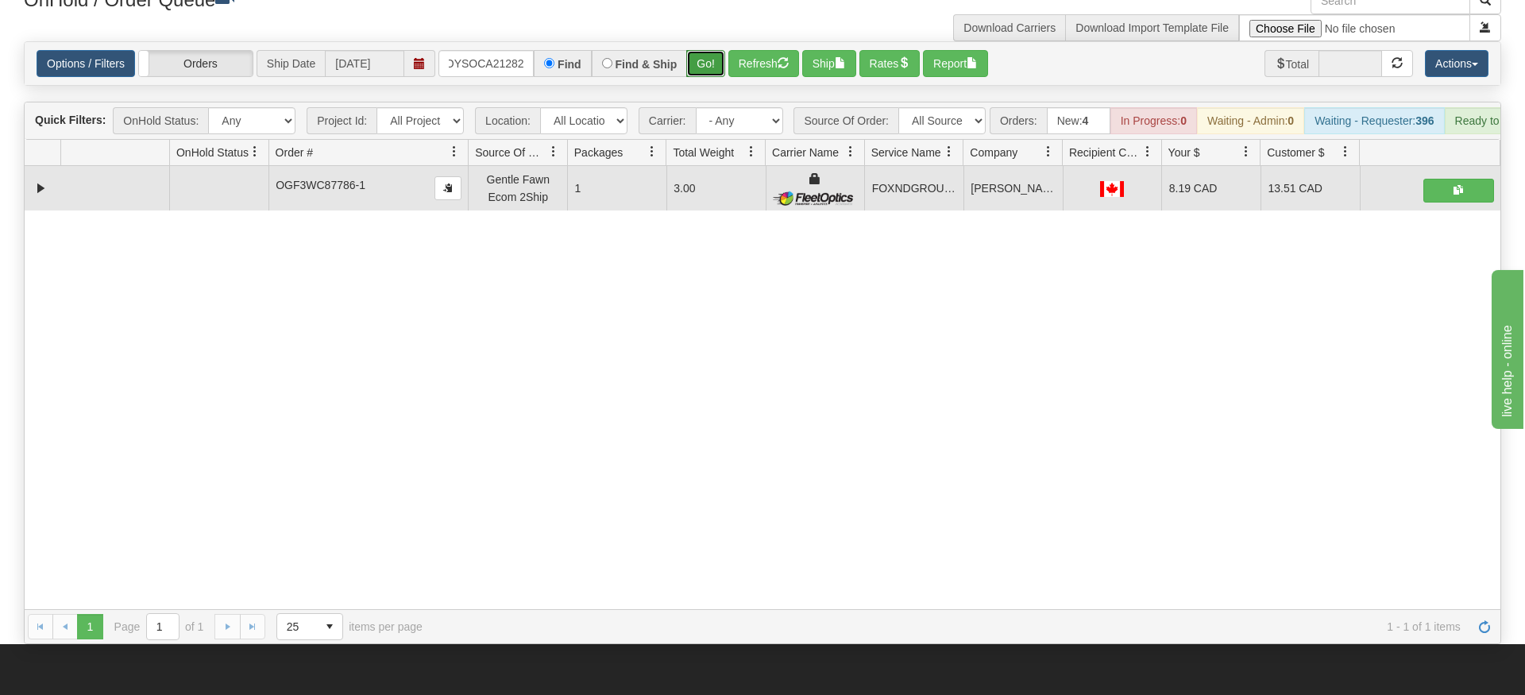
click at [708, 78] on div "Is equal to Is not equal to Contains Does not contains CAD USD EUR ZAR [PERSON_…" at bounding box center [762, 342] width 1501 height 603
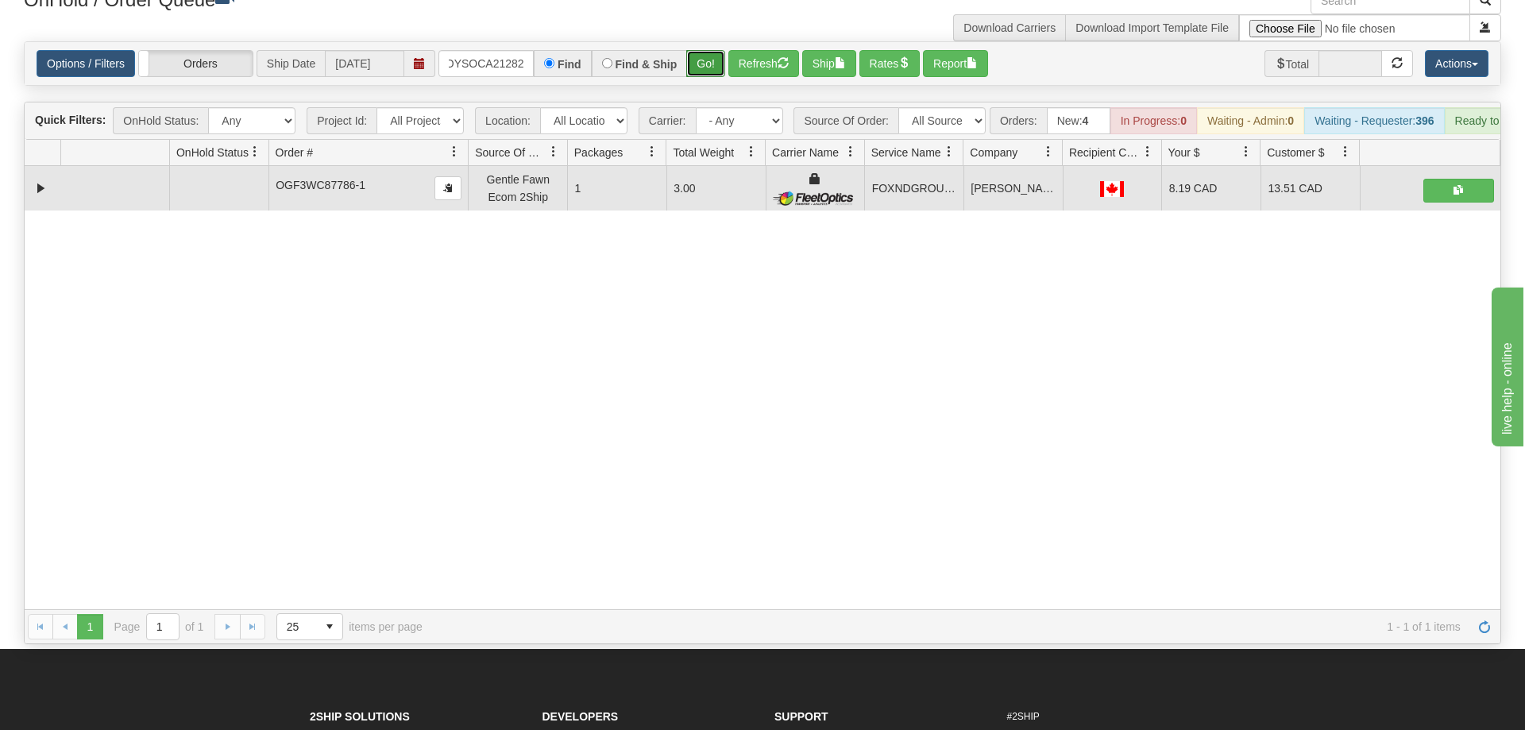
click at [711, 50] on button "Go!" at bounding box center [705, 63] width 39 height 27
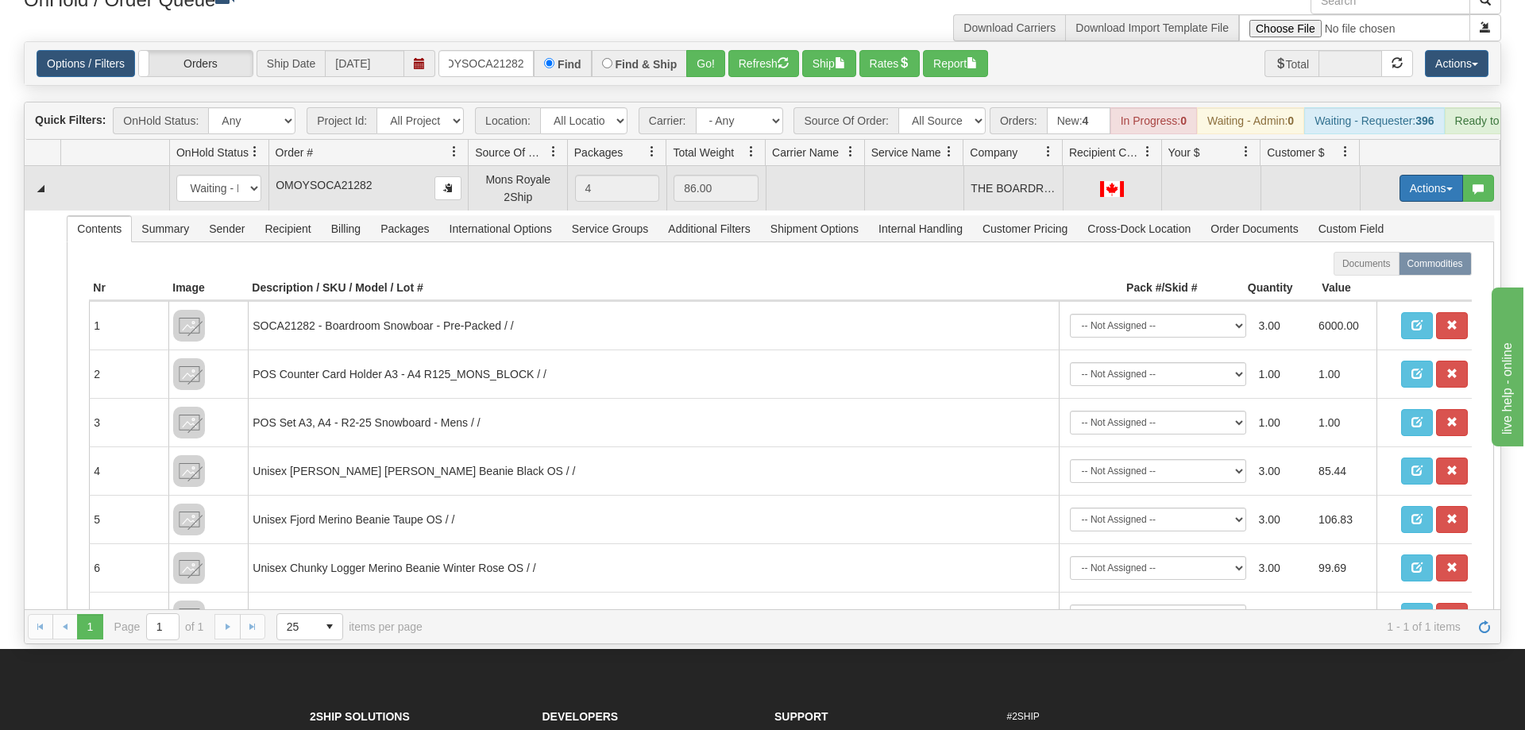
click at [1417, 175] on button "Actions" at bounding box center [1431, 188] width 64 height 27
click at [1383, 253] on span "Rate All Services" at bounding box center [1398, 259] width 95 height 13
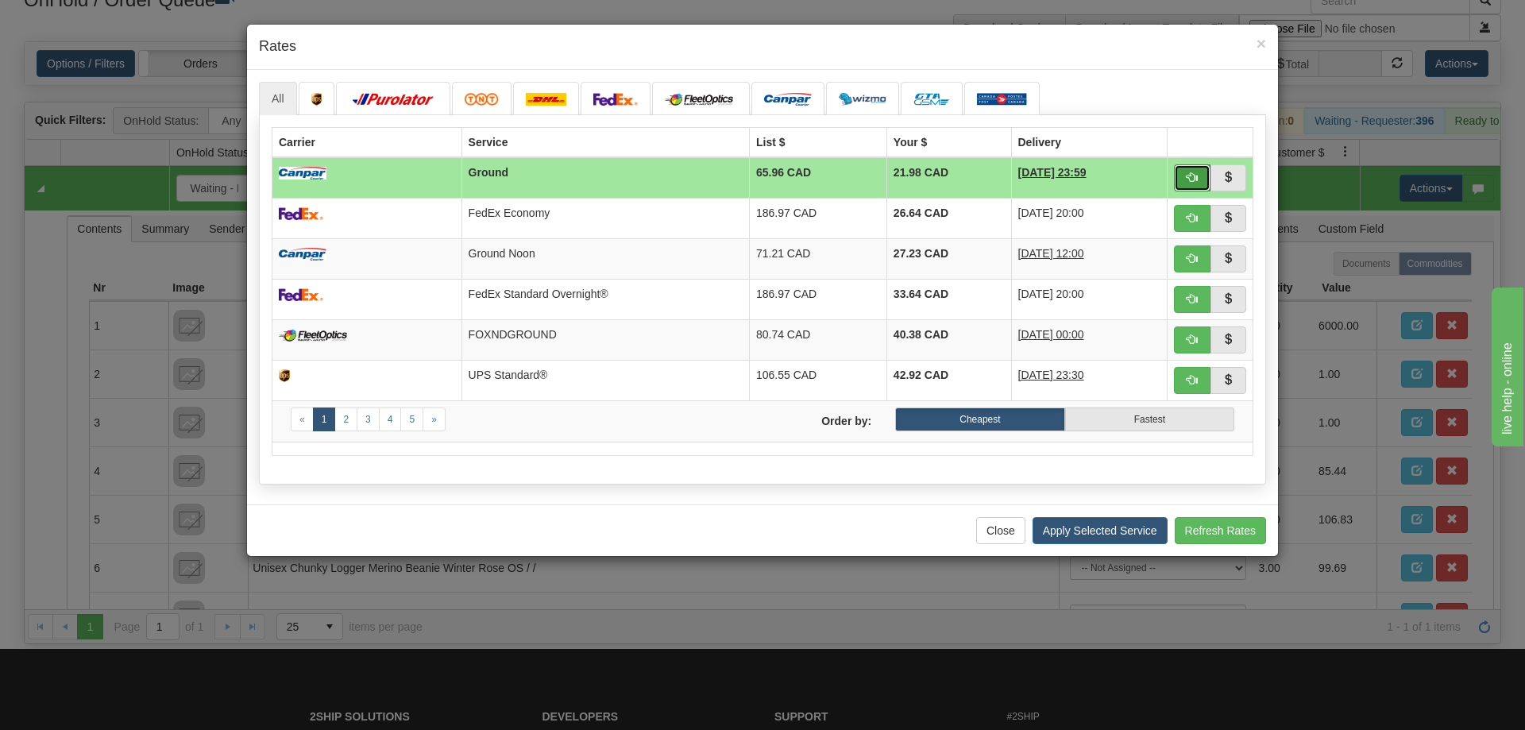
click at [1195, 183] on span "button" at bounding box center [1191, 177] width 11 height 11
